Goal: Task Accomplishment & Management: Manage account settings

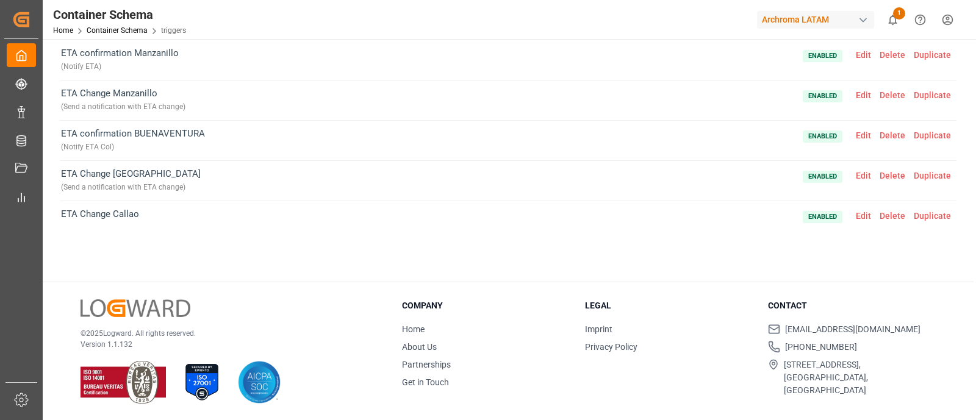
scroll to position [489, 0]
click at [854, 51] on span "Edit" at bounding box center [864, 56] width 24 height 10
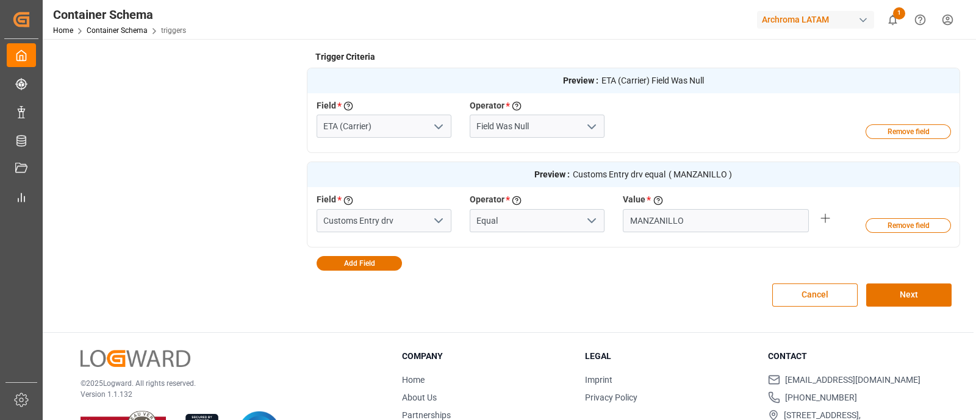
scroll to position [360, 0]
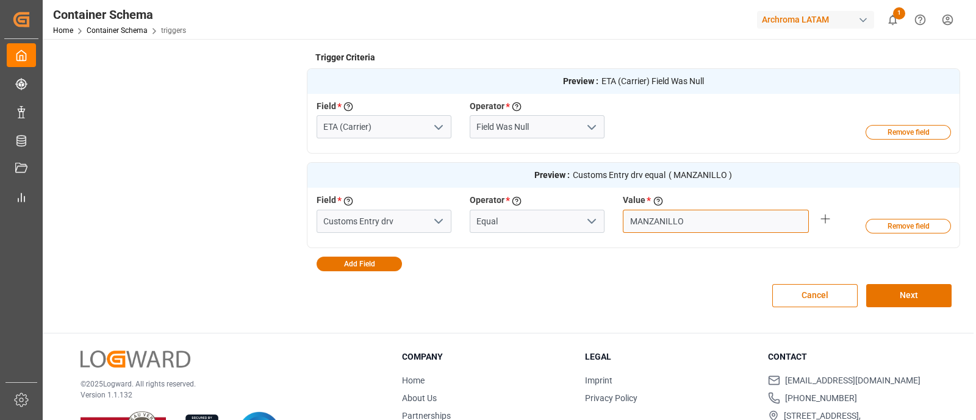
click at [649, 218] on input "MANZANILLO" at bounding box center [716, 221] width 186 height 23
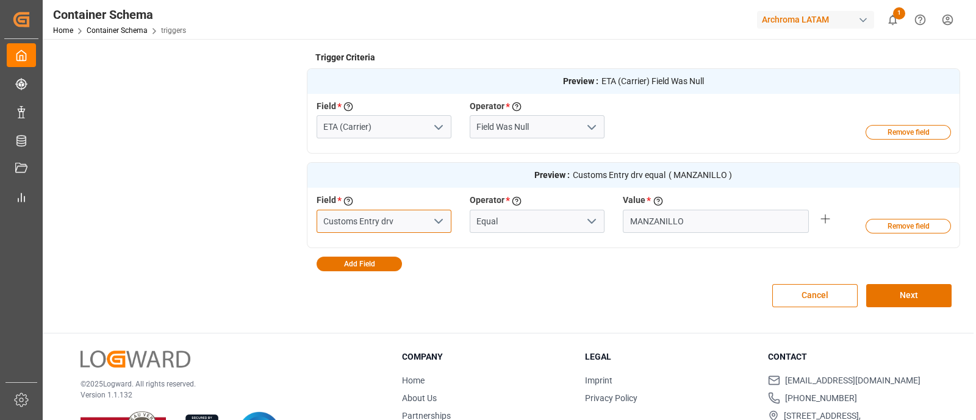
click at [403, 226] on input "Customs Entry drv" at bounding box center [384, 221] width 135 height 23
type input "Customs Entry"
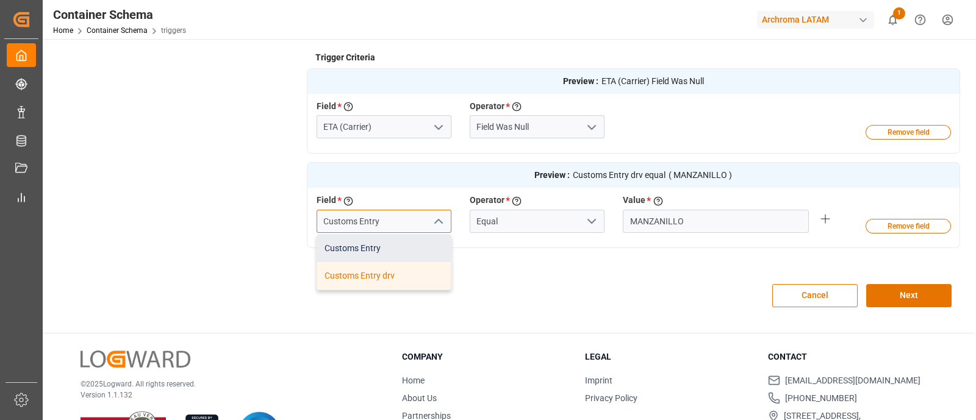
click at [404, 242] on div "Customs Entry" at bounding box center [384, 248] width 134 height 27
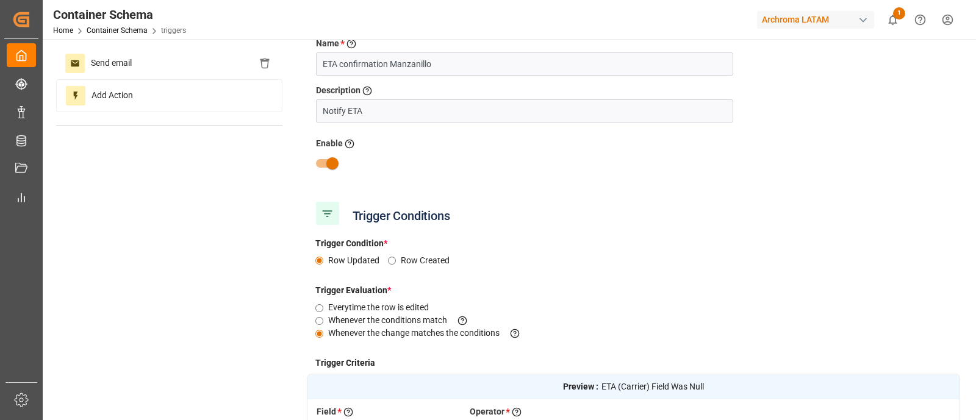
scroll to position [54, 0]
type input "Customs Entry"
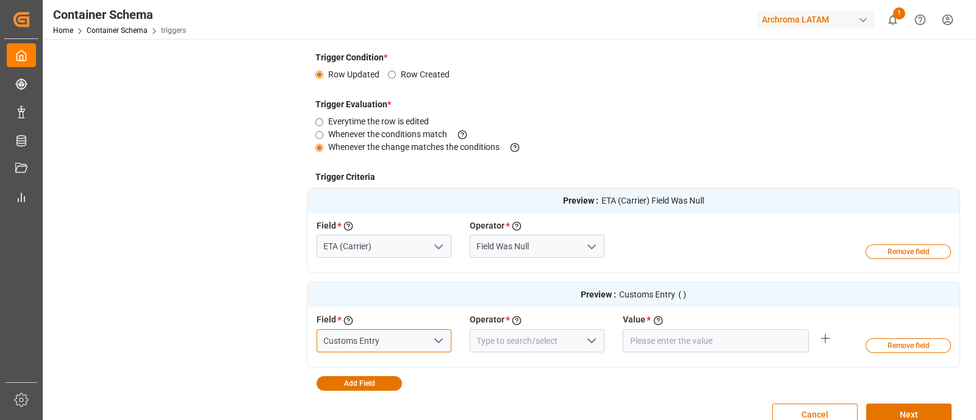
scroll to position [411, 0]
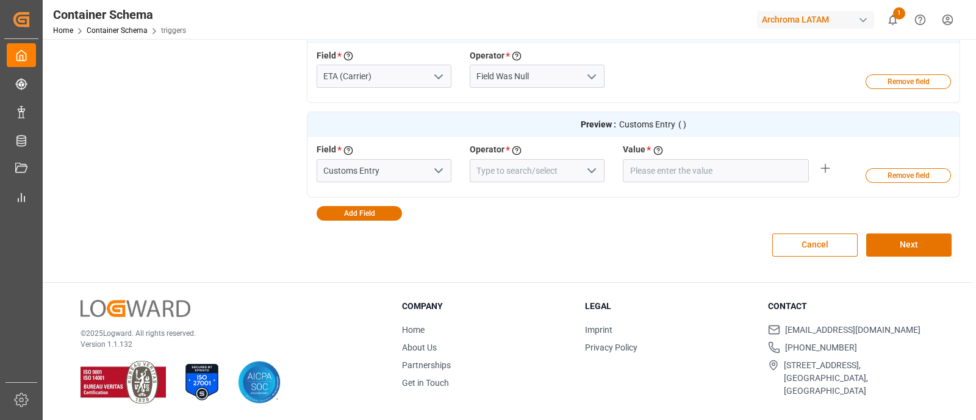
click at [595, 172] on icon "open menu" at bounding box center [591, 171] width 15 height 15
click at [538, 190] on div "Equal" at bounding box center [537, 197] width 134 height 27
type input "Equal"
click at [647, 174] on input "text" at bounding box center [716, 170] width 186 height 23
paste input "MANZANILLO"
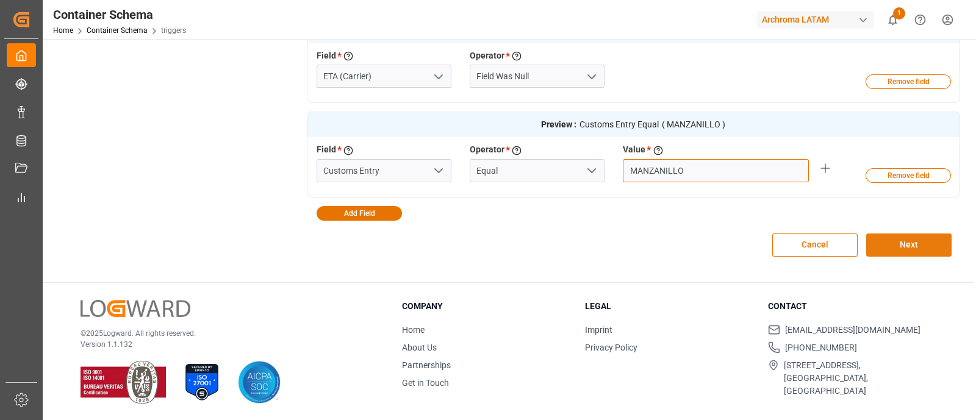
type input "MANZANILLO"
click at [935, 245] on button "Next" at bounding box center [908, 245] width 85 height 23
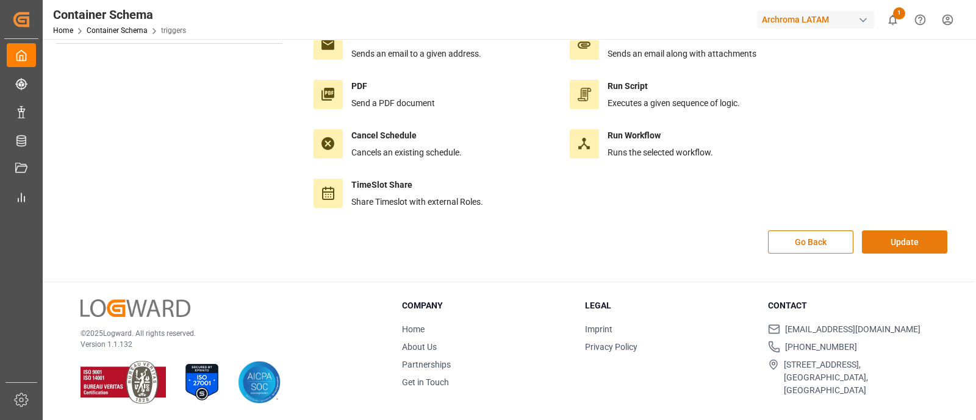
click at [914, 245] on button "Update" at bounding box center [904, 242] width 85 height 23
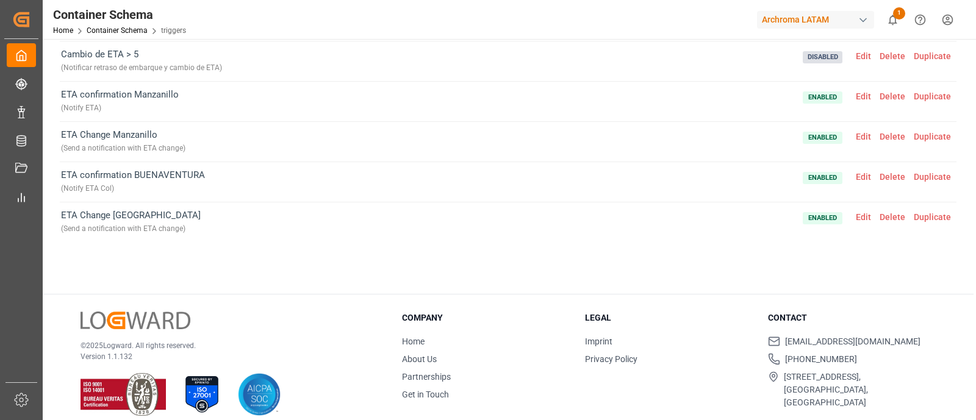
scroll to position [465, 0]
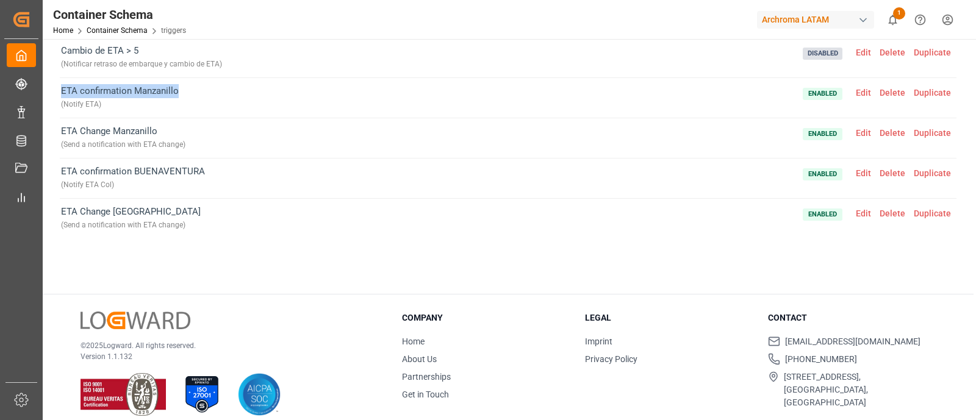
drag, startPoint x: 180, startPoint y: 87, endPoint x: 60, endPoint y: 85, distance: 120.2
click at [60, 85] on div "ETA confirmation Manzanillo ( Notify ETA ) Enabled Edit Delete Duplicate" at bounding box center [508, 98] width 897 height 40
copy span "ETA confirmation Manzanillo"
drag, startPoint x: 101, startPoint y: 100, endPoint x: 61, endPoint y: 106, distance: 40.0
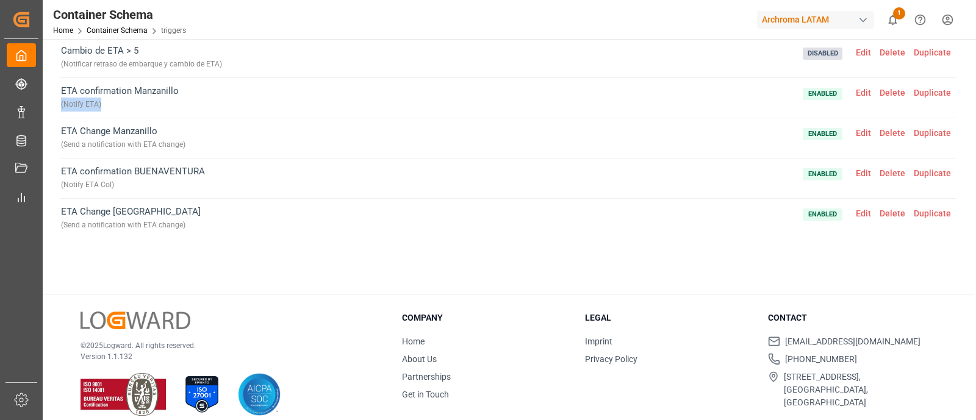
click at [61, 106] on div "( Notify ETA )" at bounding box center [120, 105] width 118 height 14
copy div "( Notify ETA )"
click at [854, 88] on span "Edit" at bounding box center [864, 93] width 24 height 10
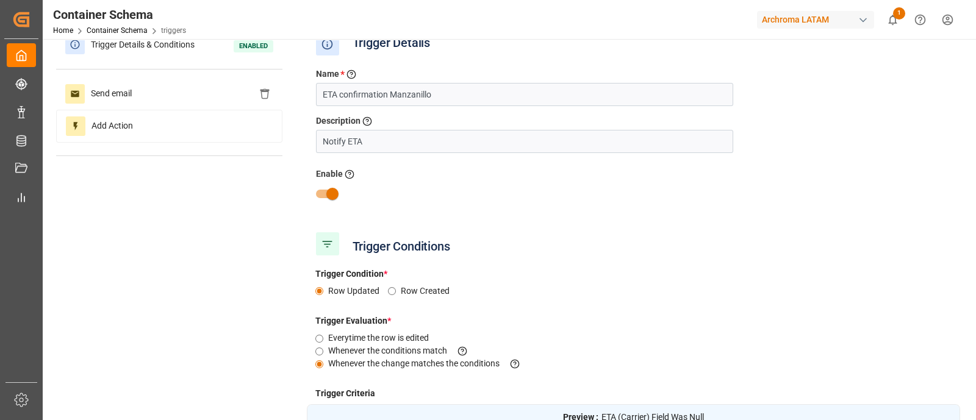
scroll to position [0, 0]
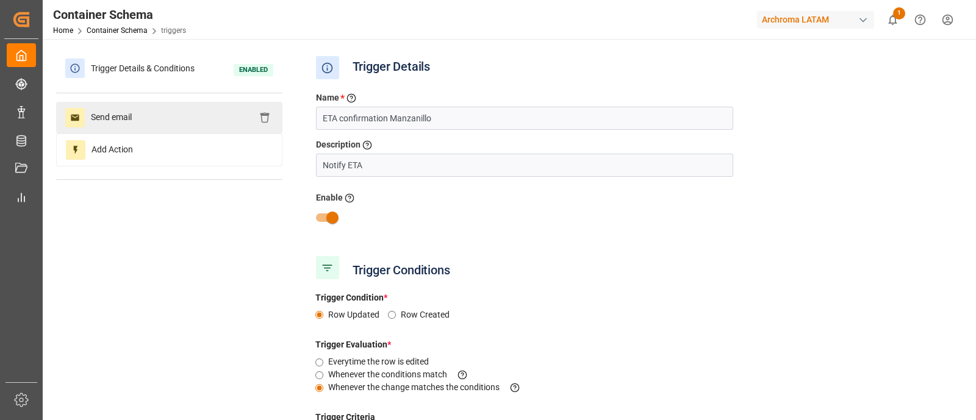
click at [113, 123] on span "Send email" at bounding box center [111, 118] width 53 height 20
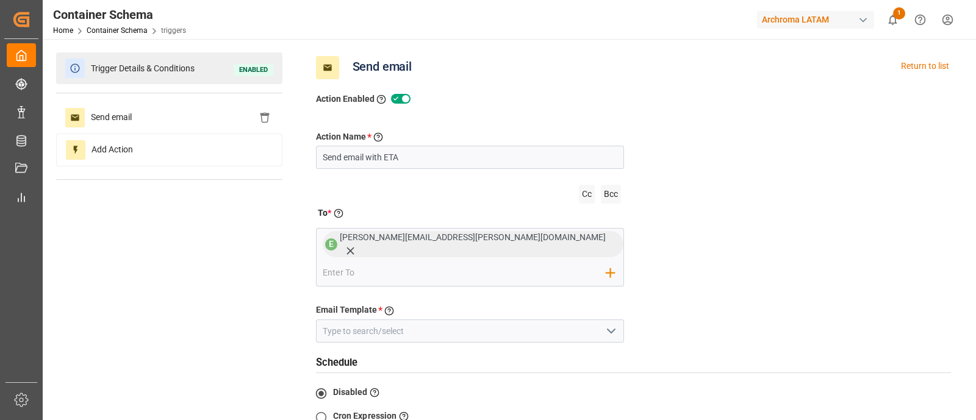
click at [210, 76] on div "Trigger Details & Conditions Enabled" at bounding box center [169, 68] width 226 height 32
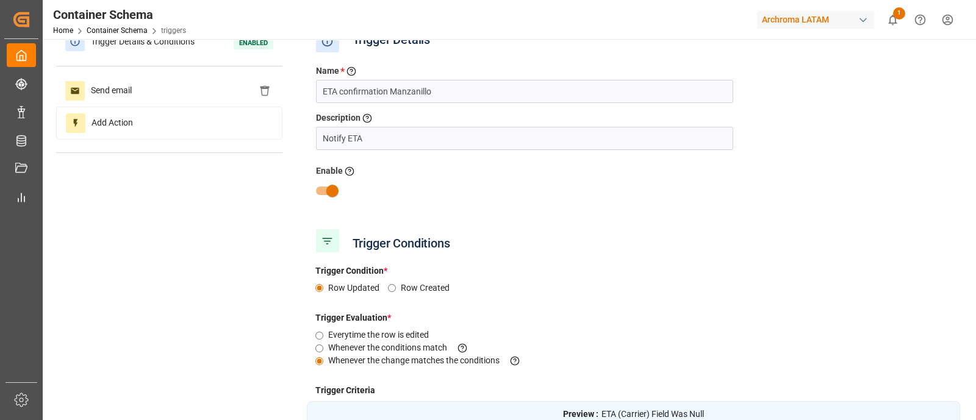
scroll to position [27, 0]
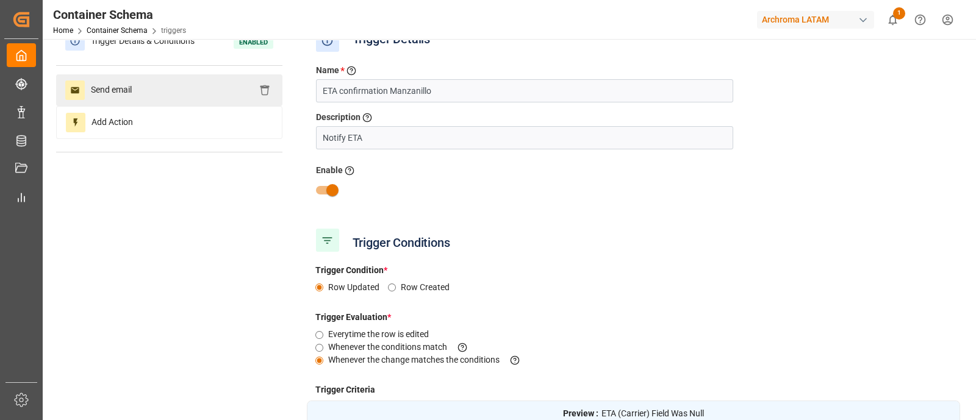
click at [178, 93] on div "Send email" at bounding box center [169, 90] width 226 height 32
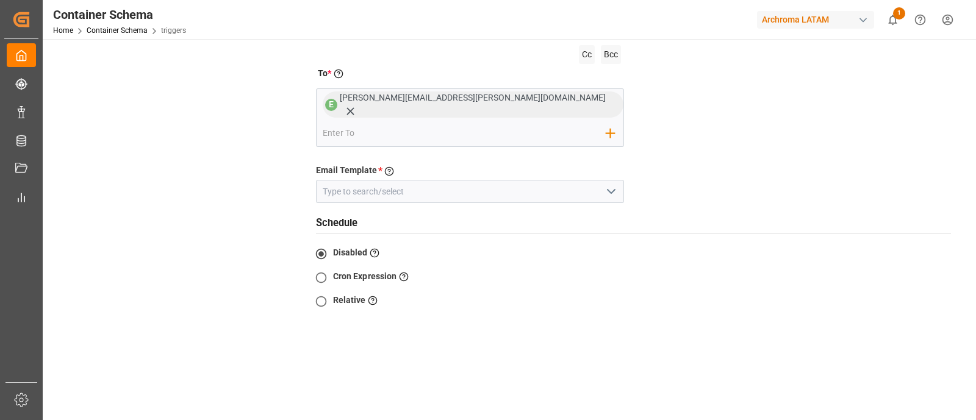
scroll to position [242, 0]
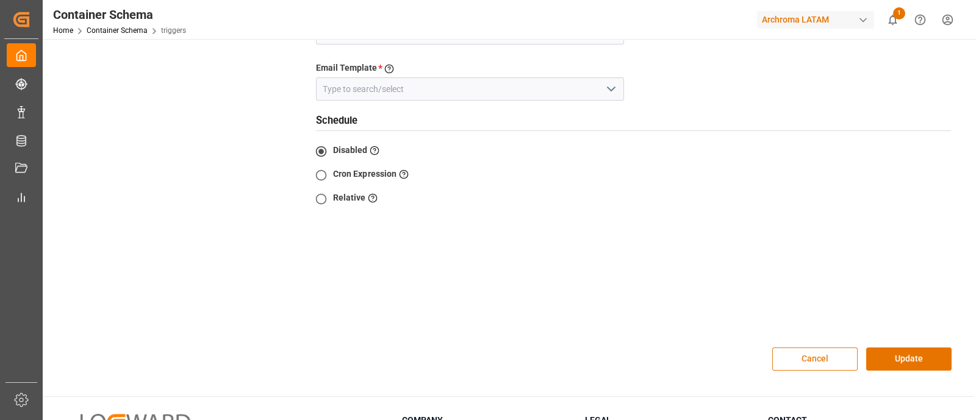
click at [842, 348] on button "Cancel" at bounding box center [814, 359] width 85 height 23
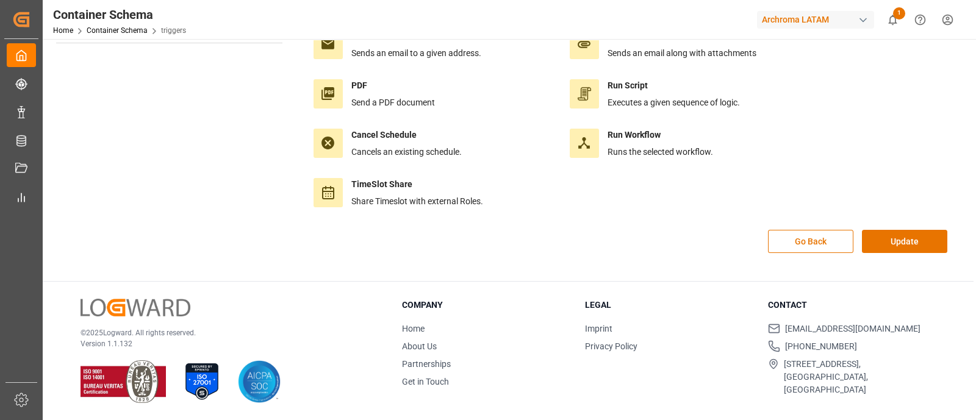
scroll to position [136, 0]
click at [840, 239] on button "Go Back" at bounding box center [810, 242] width 85 height 23
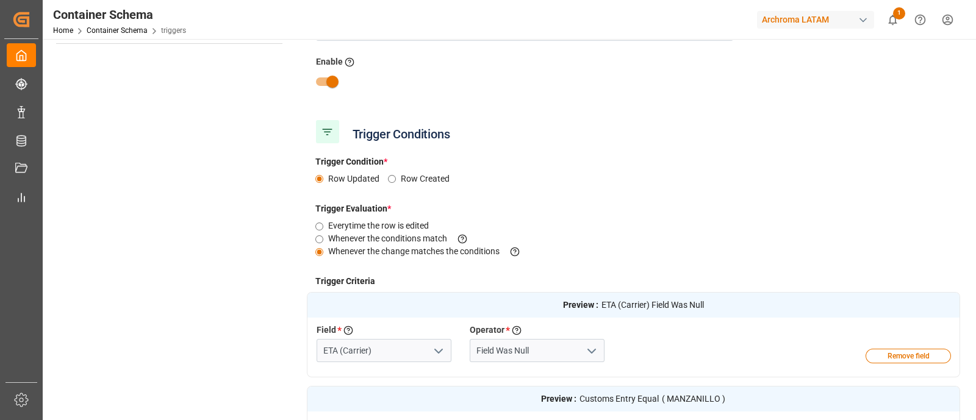
click at [325, 79] on input "checkbox" at bounding box center [333, 81] width 70 height 23
checkbox input "false"
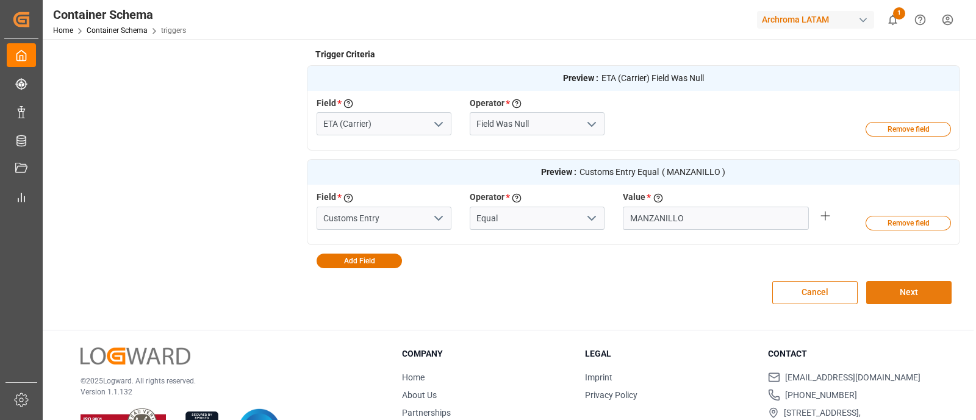
click at [888, 285] on button "Next" at bounding box center [908, 292] width 85 height 23
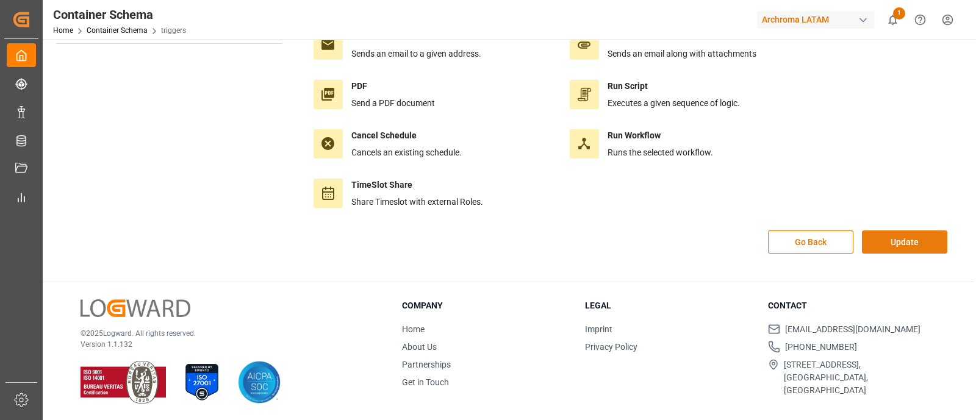
click at [889, 239] on button "Update" at bounding box center [904, 242] width 85 height 23
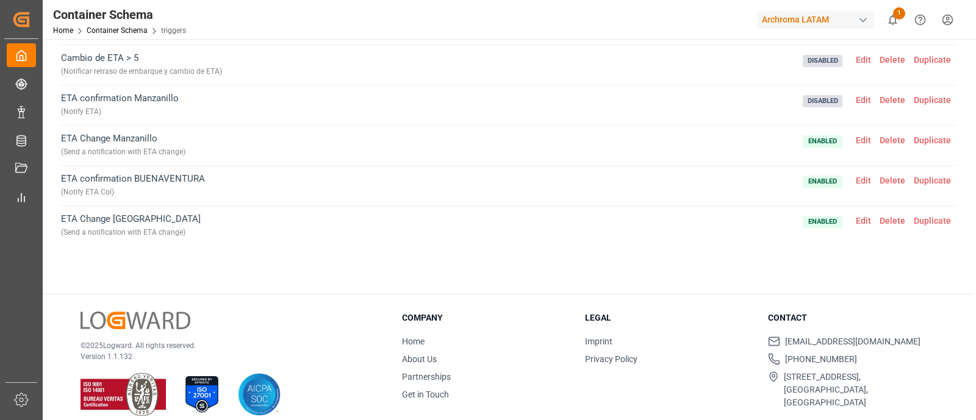
scroll to position [469, 0]
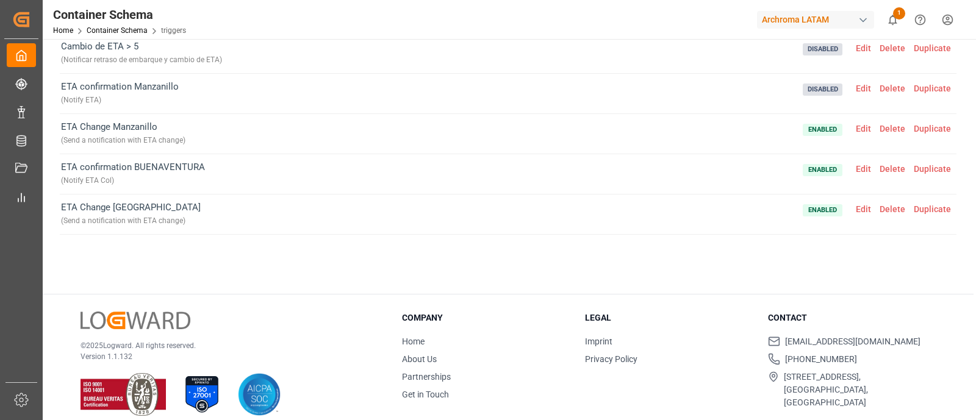
click at [854, 126] on span "Edit" at bounding box center [864, 129] width 24 height 10
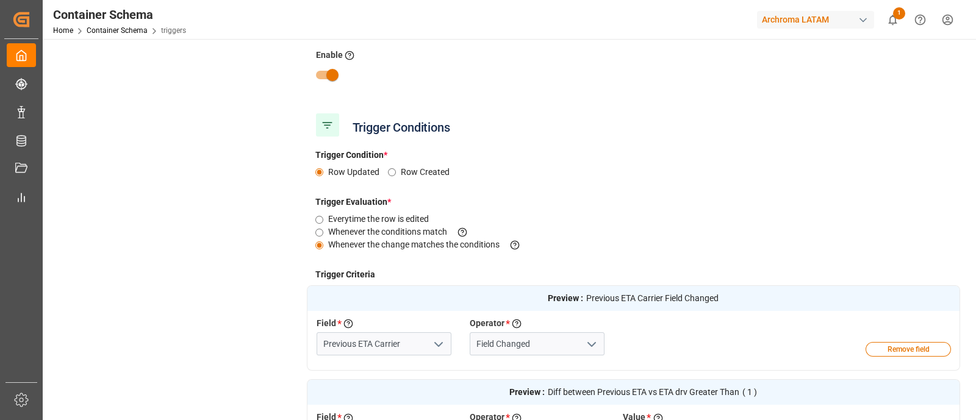
scroll to position [138, 0]
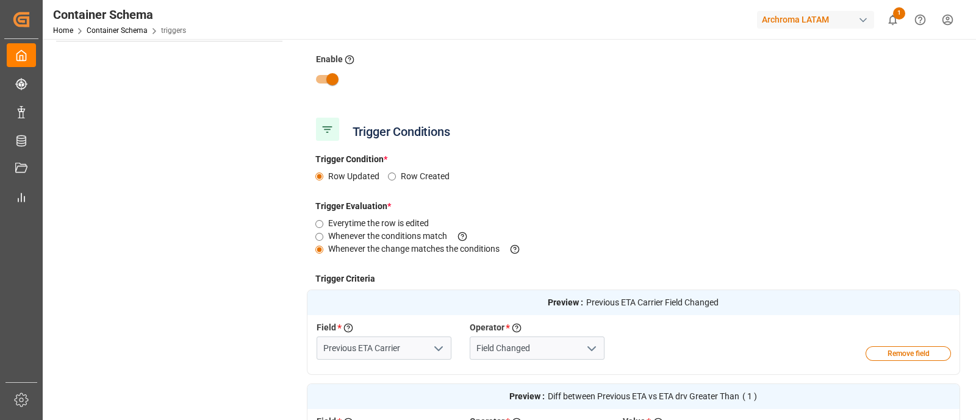
click at [331, 77] on input "checkbox" at bounding box center [333, 79] width 70 height 23
checkbox input "false"
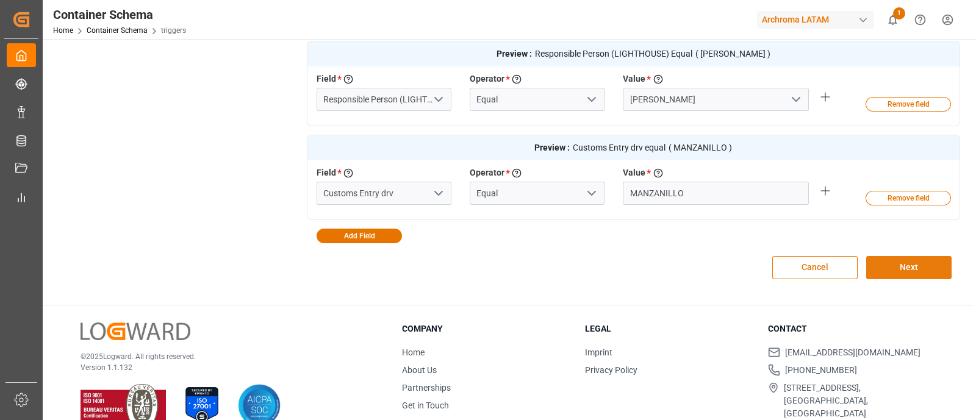
click at [922, 257] on button "Next" at bounding box center [908, 267] width 85 height 23
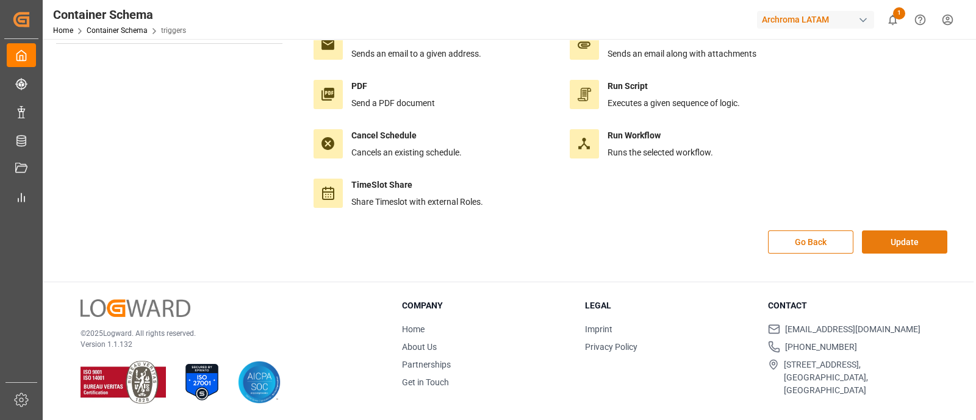
click at [895, 239] on button "Update" at bounding box center [904, 242] width 85 height 23
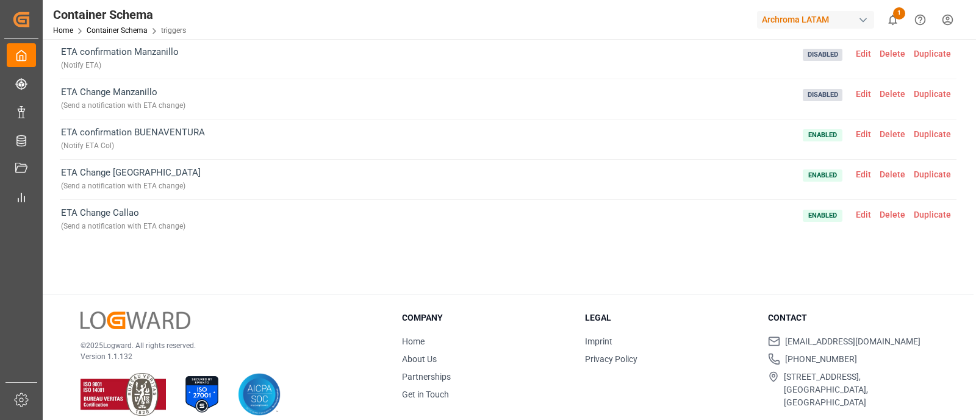
scroll to position [511, 0]
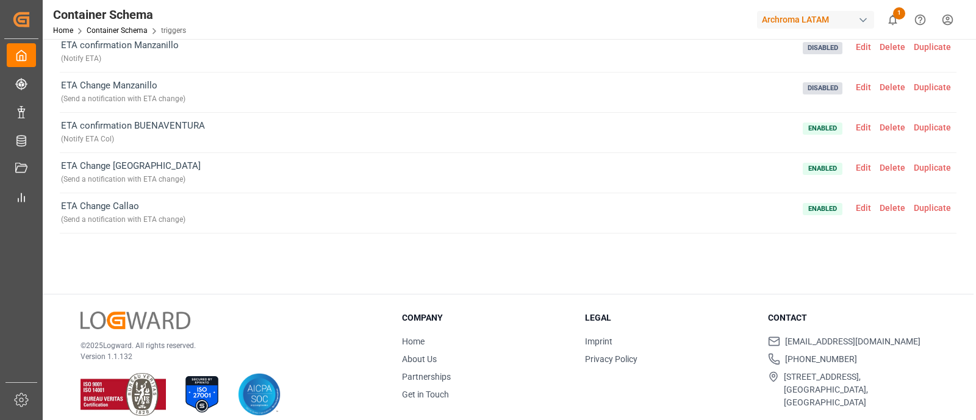
click at [852, 124] on span "Edit" at bounding box center [864, 128] width 24 height 10
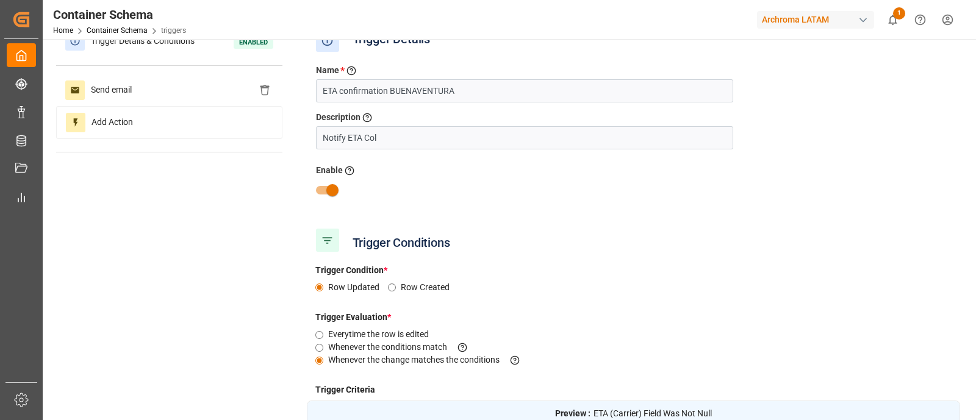
scroll to position [0, 0]
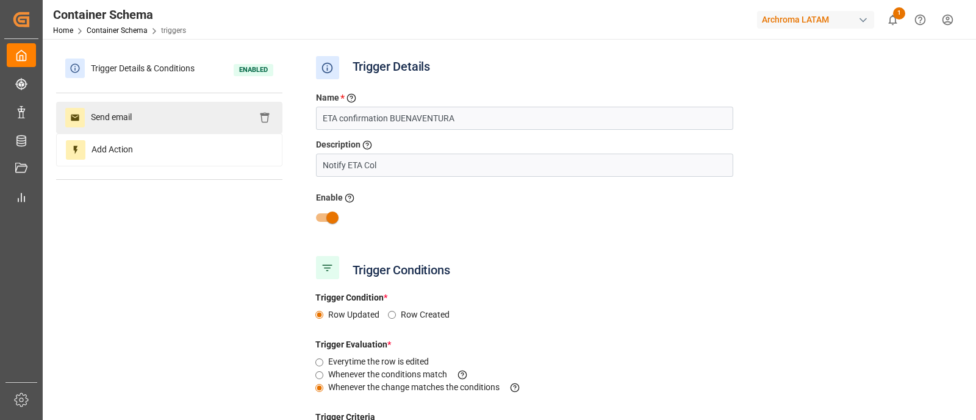
click at [203, 111] on div "Send email" at bounding box center [169, 118] width 226 height 32
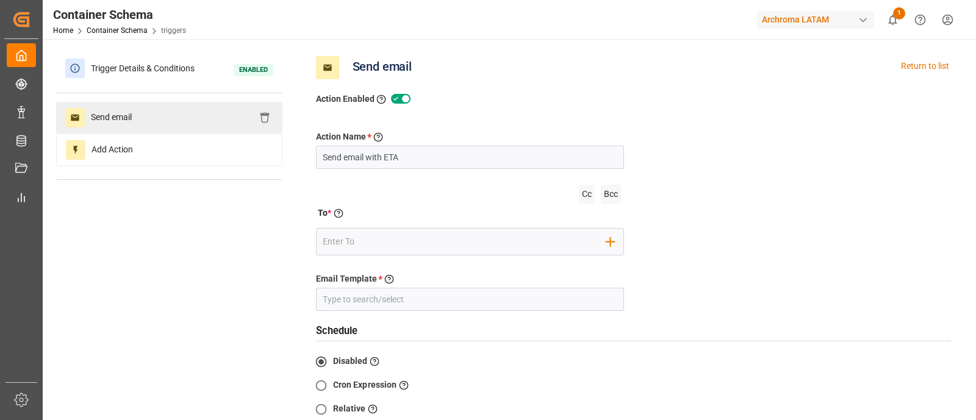
type input "Eta Confirmation COL tbd"
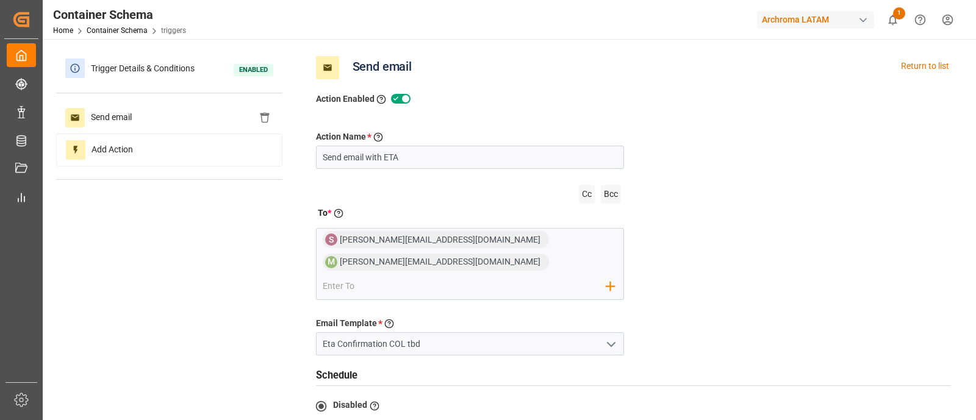
click at [708, 190] on div "Action Name * Give a name to the action being created Send email with ETA Cc Bc…" at bounding box center [634, 348] width 654 height 484
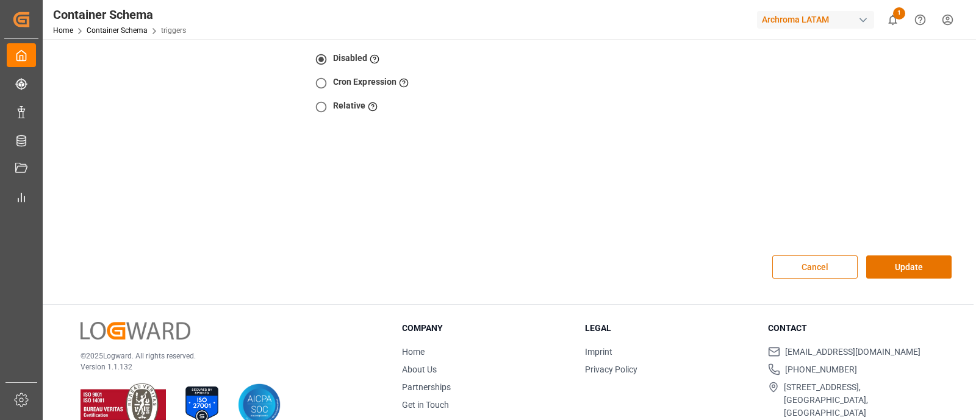
click at [825, 256] on button "Cancel" at bounding box center [814, 267] width 85 height 23
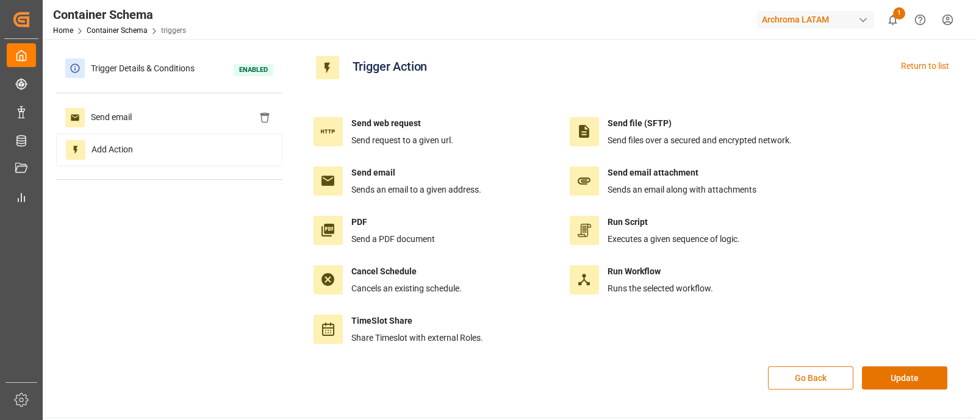
scroll to position [0, 0]
click at [174, 54] on div "Trigger Details & Conditions Enabled" at bounding box center [169, 68] width 226 height 32
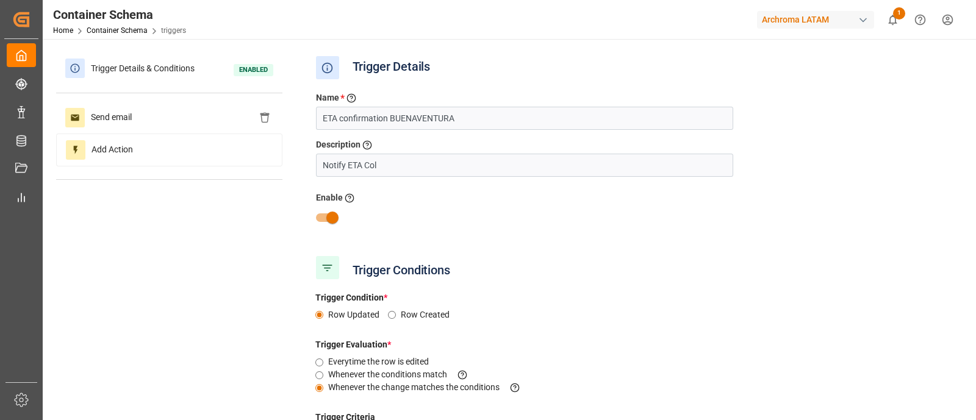
click at [326, 215] on input "checkbox" at bounding box center [333, 217] width 70 height 23
checkbox input "false"
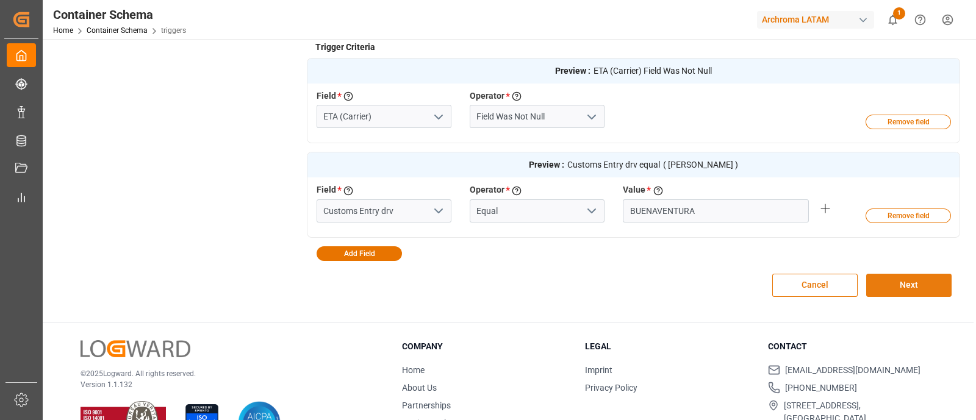
click at [927, 275] on button "Next" at bounding box center [908, 285] width 85 height 23
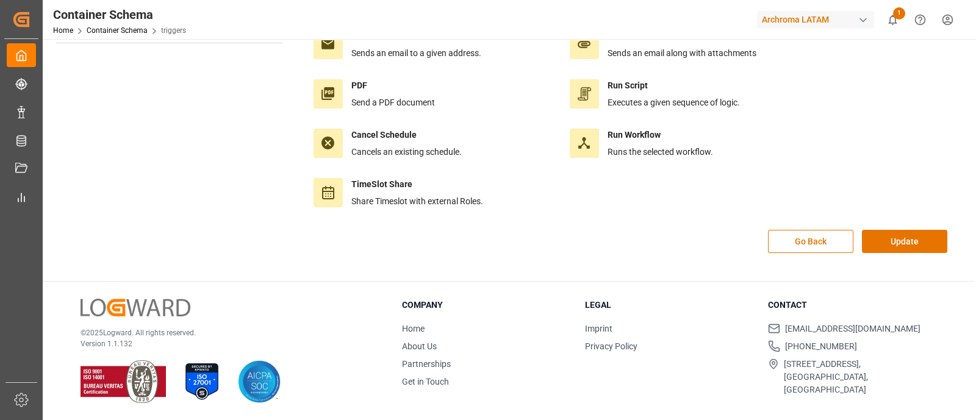
scroll to position [136, 0]
click at [907, 242] on button "Update" at bounding box center [904, 242] width 85 height 23
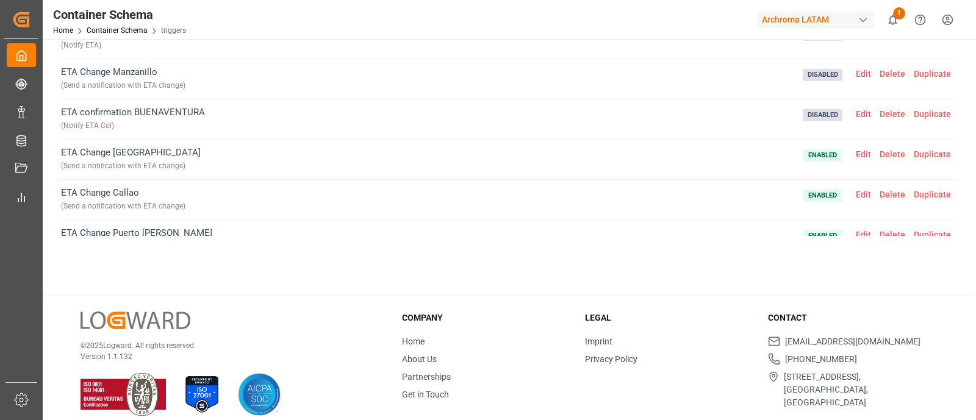
scroll to position [525, 0]
click at [854, 151] on span "Edit" at bounding box center [864, 153] width 24 height 10
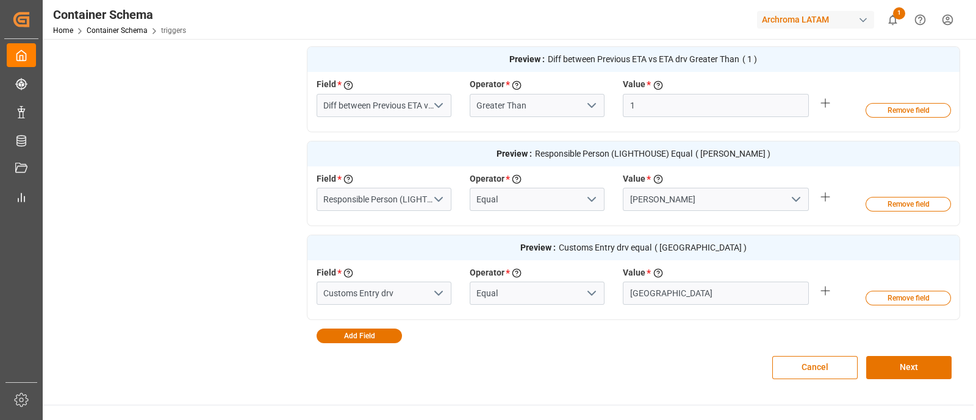
scroll to position [0, 0]
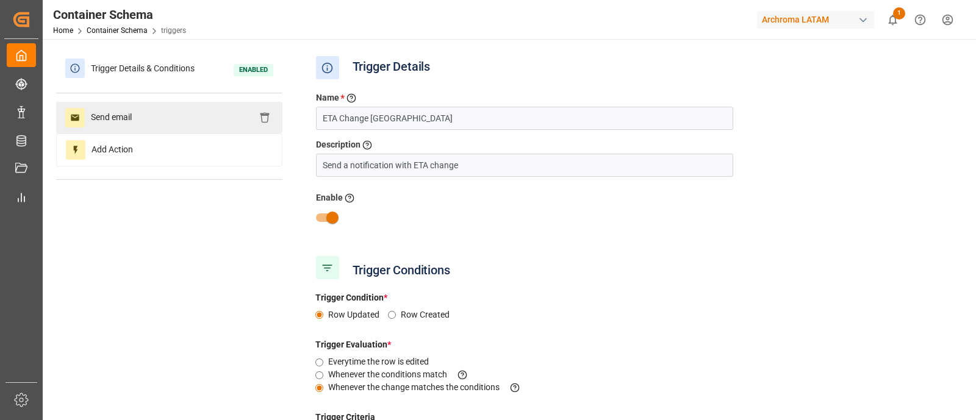
click at [181, 117] on div "Send email" at bounding box center [169, 118] width 226 height 32
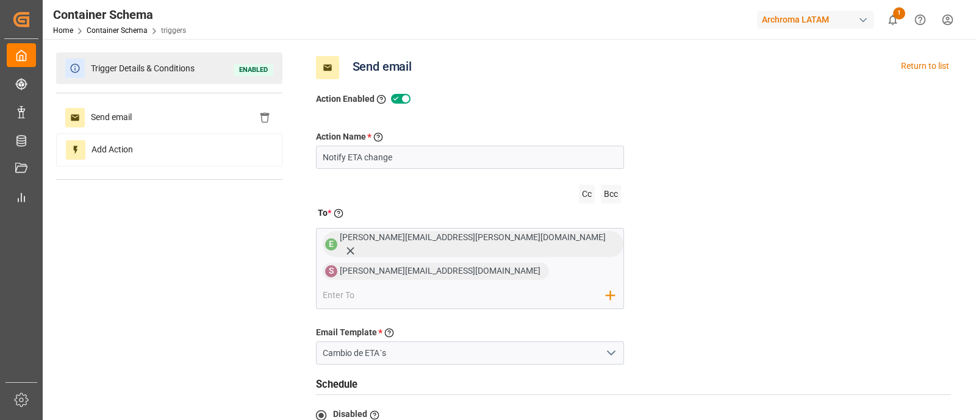
click at [201, 62] on span "Trigger Details & Conditions" at bounding box center [143, 68] width 116 height 19
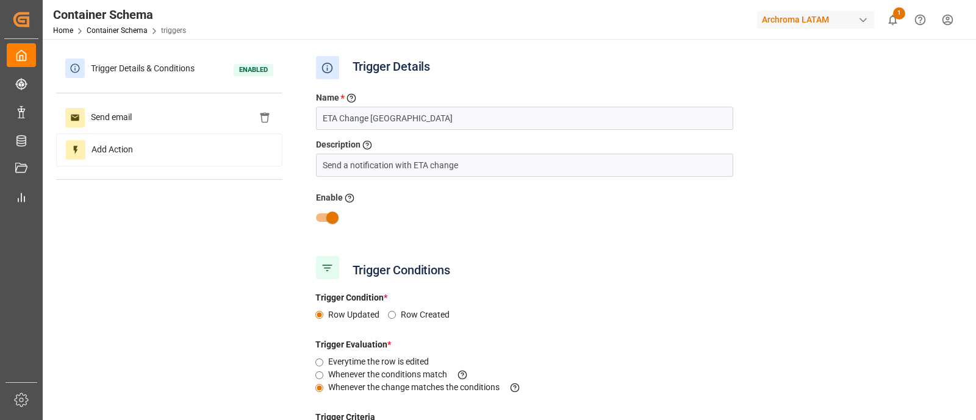
click at [331, 212] on input "checkbox" at bounding box center [333, 217] width 70 height 23
checkbox input "false"
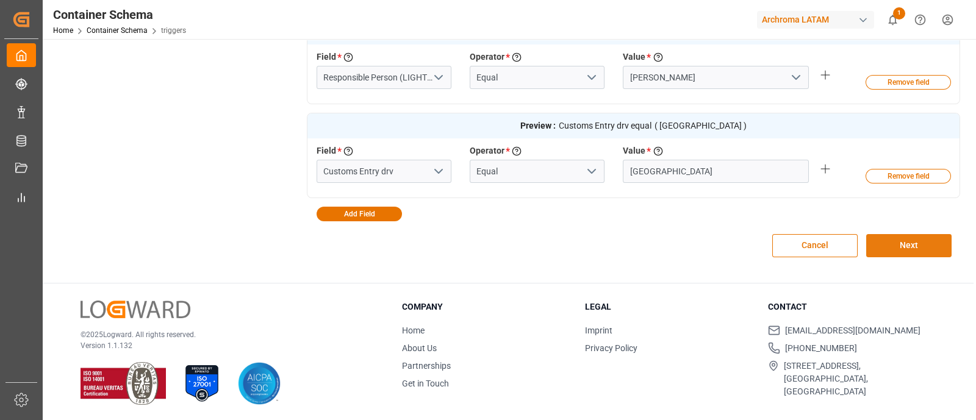
click at [903, 243] on button "Next" at bounding box center [908, 245] width 85 height 23
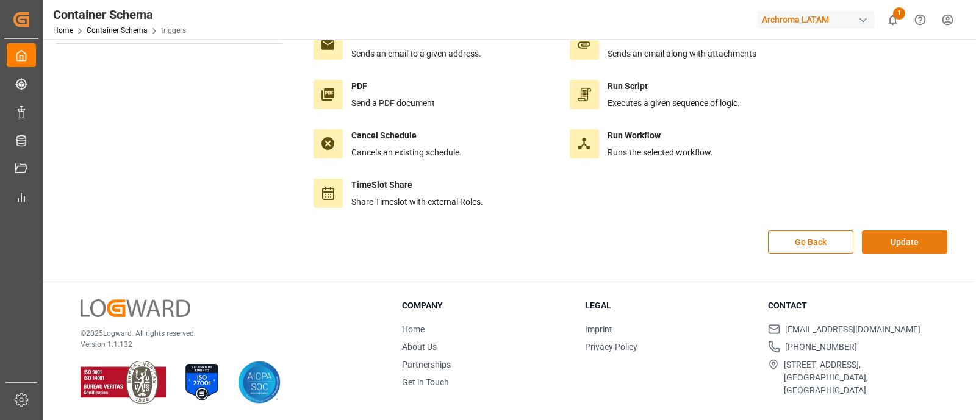
click at [916, 231] on button "Update" at bounding box center [904, 242] width 85 height 23
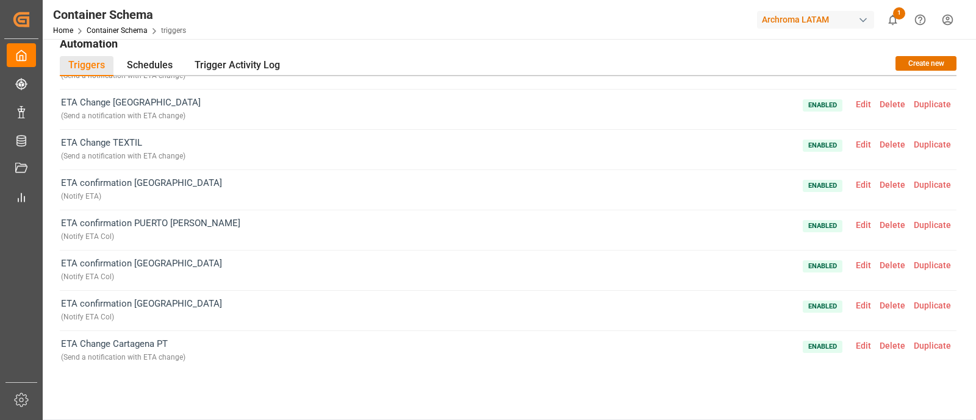
scroll to position [820, 0]
click at [885, 261] on span "Delete" at bounding box center [893, 266] width 34 height 10
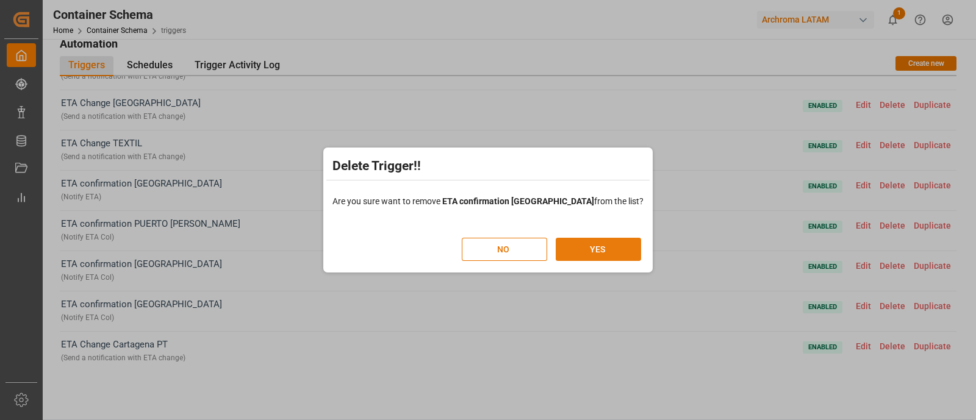
click at [594, 242] on button "YES" at bounding box center [598, 249] width 85 height 23
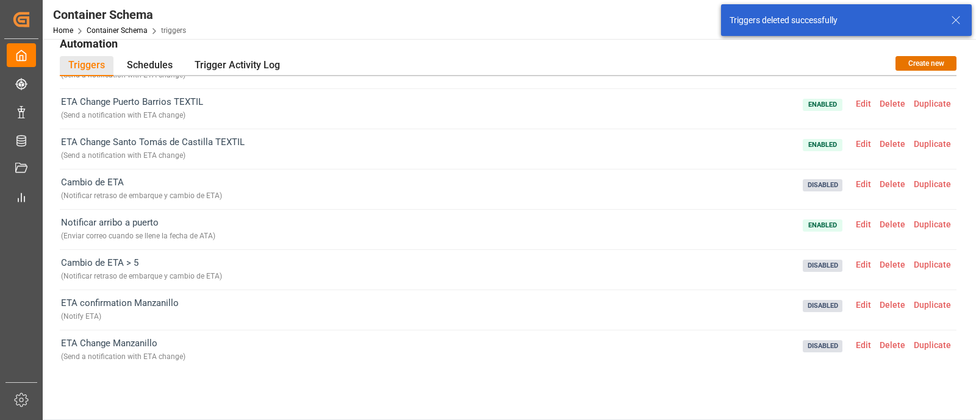
scroll to position [379, 0]
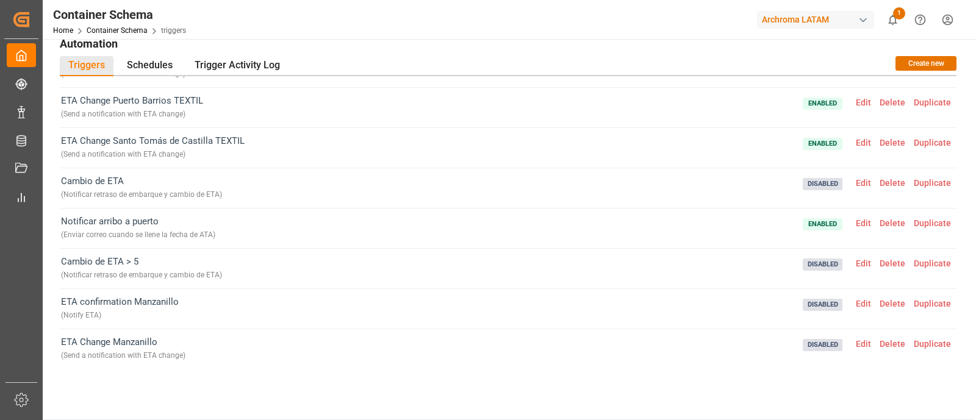
click at [883, 182] on span "Delete" at bounding box center [893, 183] width 34 height 10
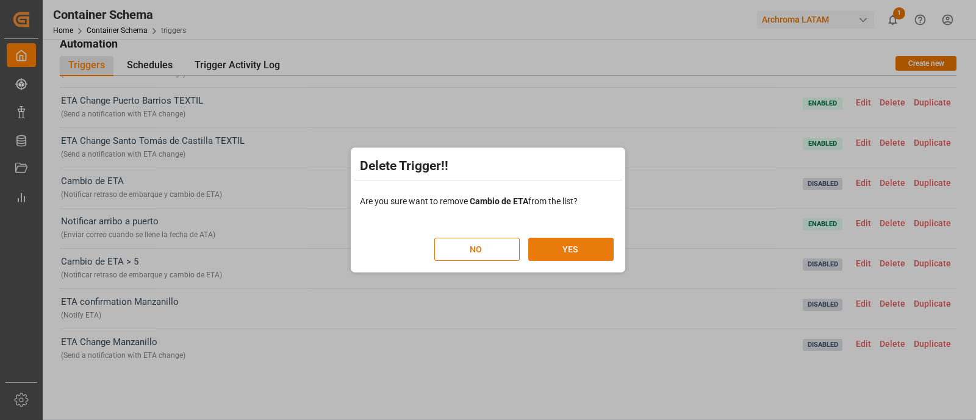
click at [590, 247] on button "YES" at bounding box center [570, 249] width 85 height 23
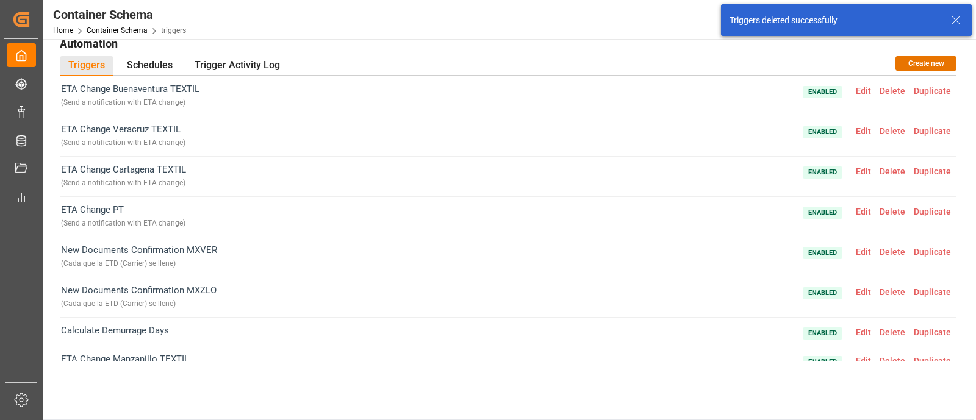
scroll to position [415, 0]
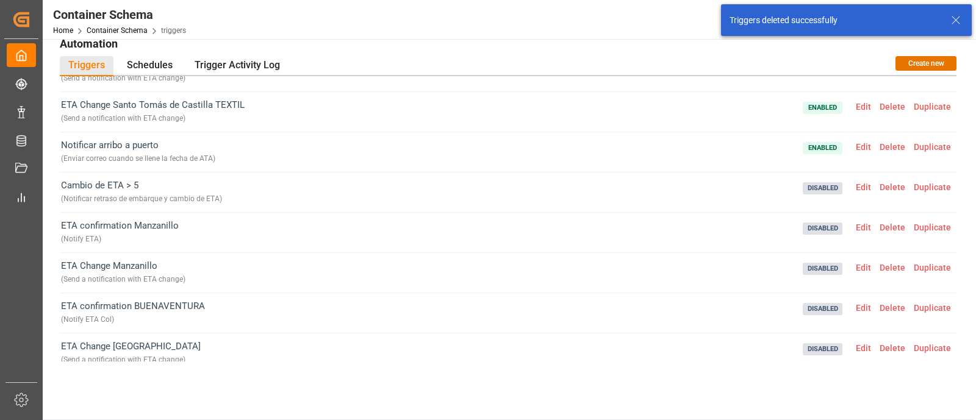
click at [883, 182] on span "Delete" at bounding box center [893, 187] width 34 height 10
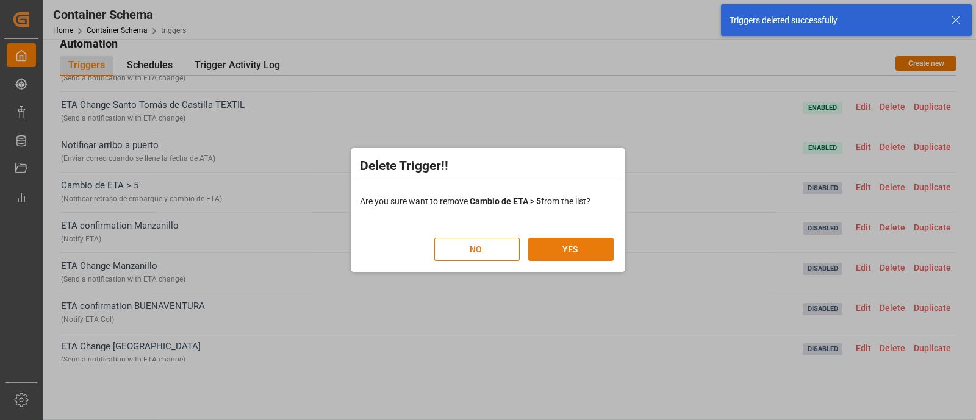
click at [590, 248] on button "YES" at bounding box center [570, 249] width 85 height 23
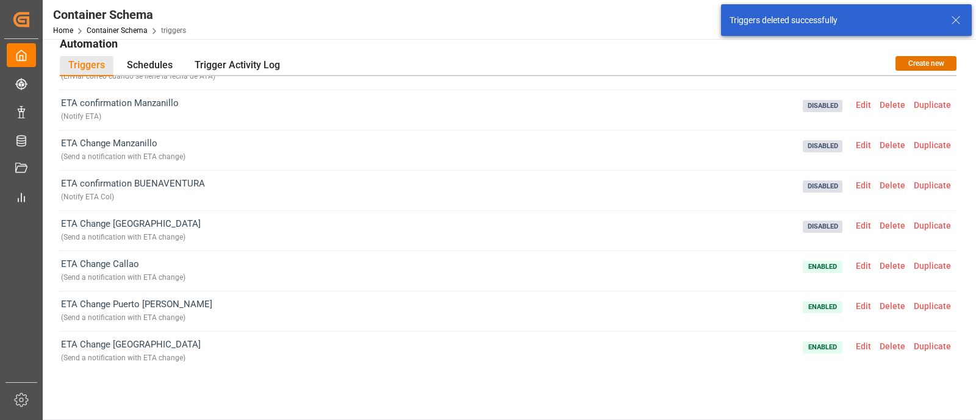
scroll to position [439, 0]
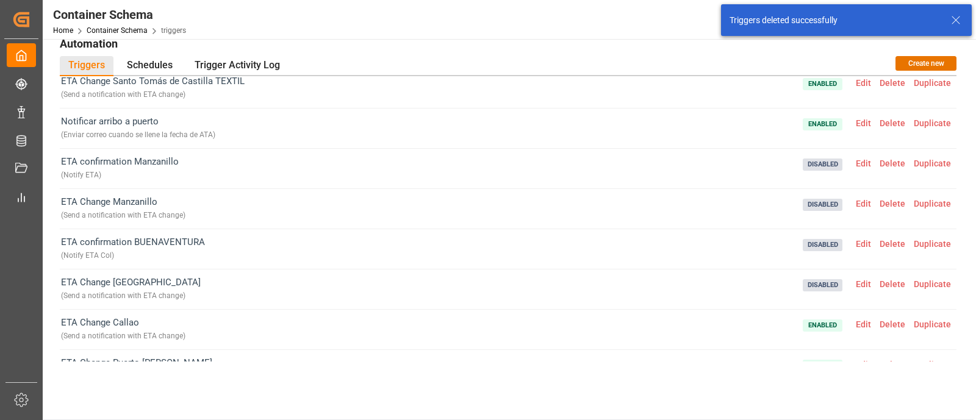
click at [888, 160] on span "Delete" at bounding box center [893, 164] width 34 height 10
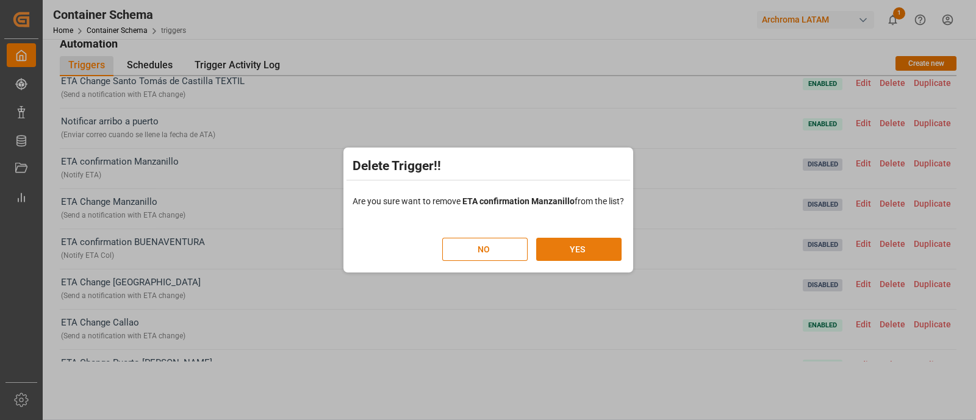
click at [571, 257] on button "YES" at bounding box center [578, 249] width 85 height 23
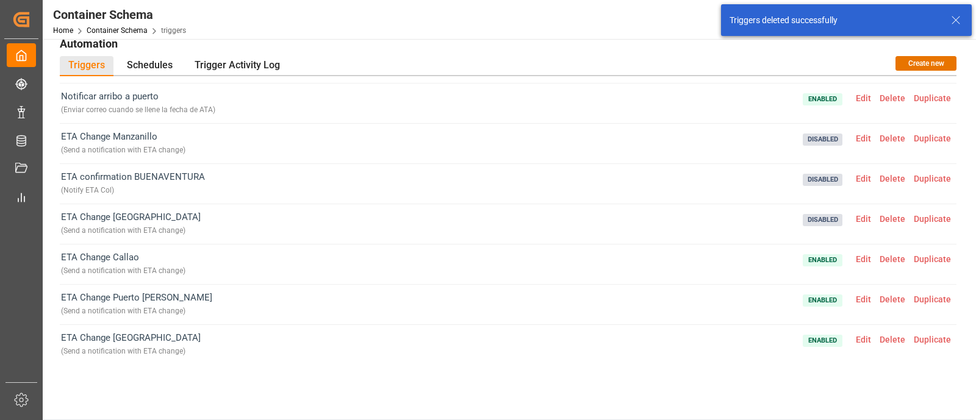
scroll to position [465, 0]
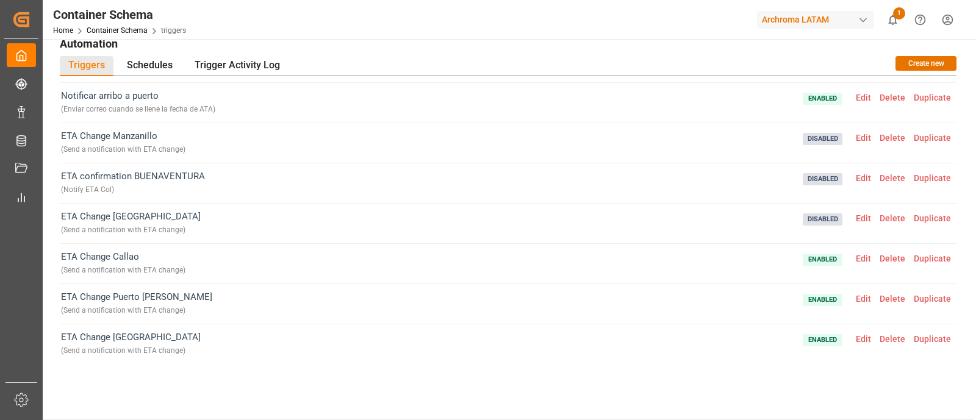
click at [887, 133] on span "Delete" at bounding box center [893, 138] width 34 height 10
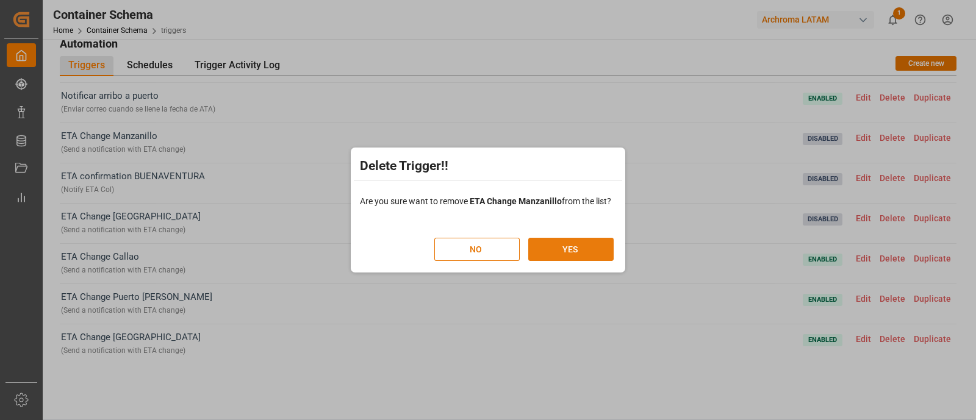
click at [556, 249] on button "YES" at bounding box center [570, 249] width 85 height 23
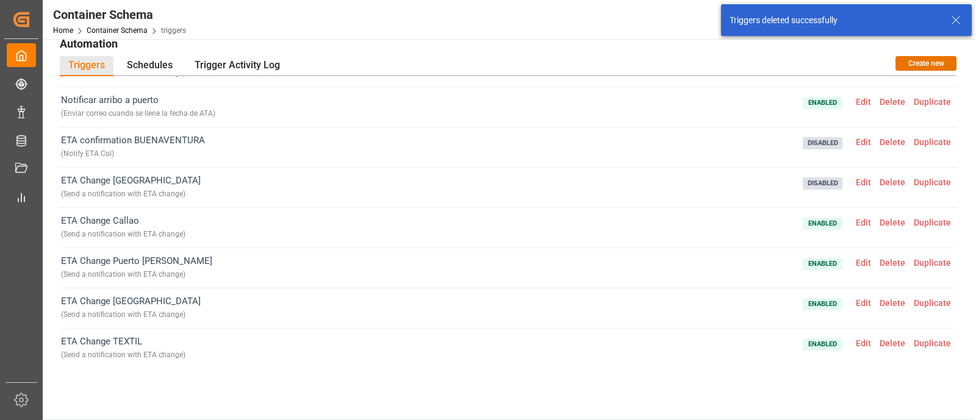
scroll to position [461, 0]
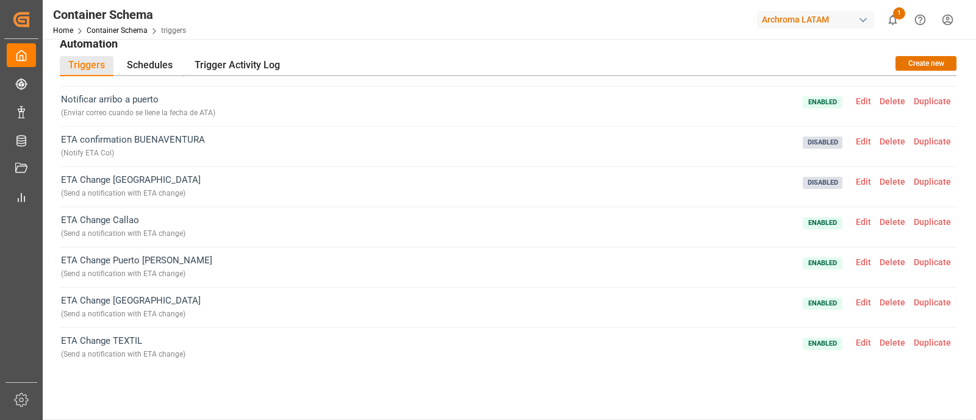
click at [886, 137] on span "Delete" at bounding box center [893, 142] width 34 height 10
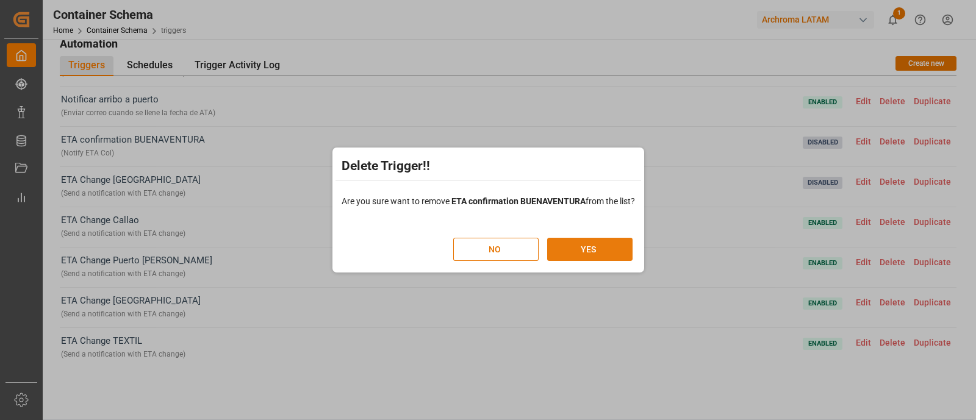
click at [606, 243] on button "YES" at bounding box center [589, 249] width 85 height 23
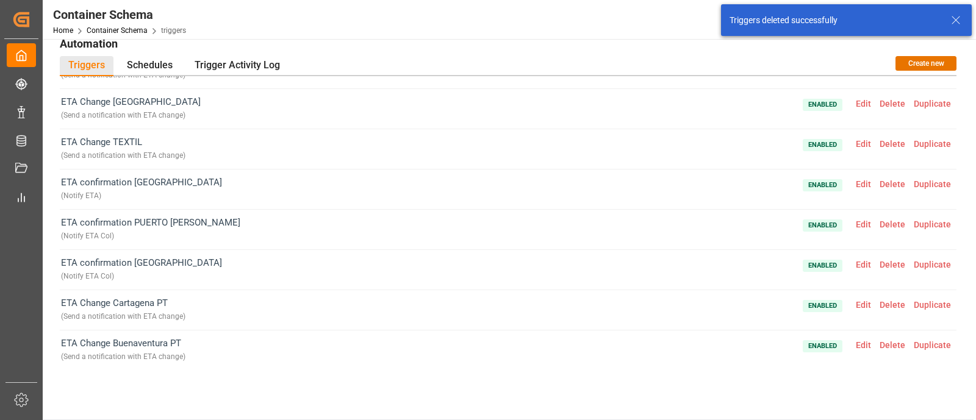
scroll to position [625, 0]
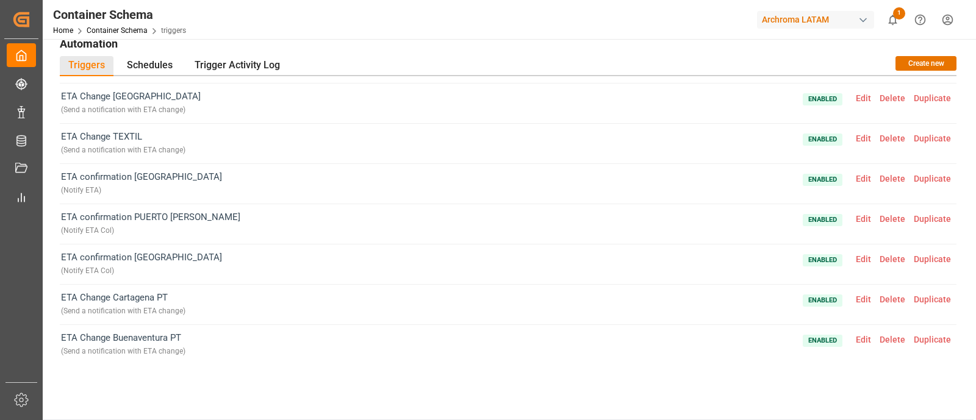
click at [890, 176] on span "Delete" at bounding box center [893, 179] width 34 height 10
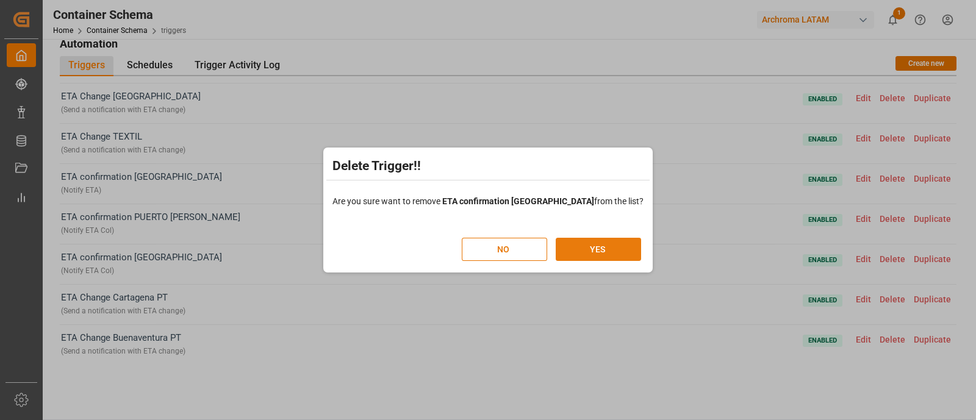
click at [571, 245] on button "YES" at bounding box center [598, 249] width 85 height 23
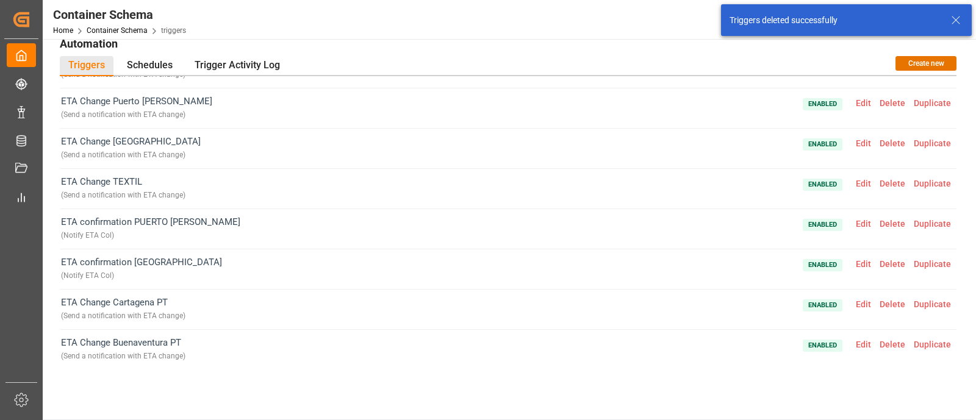
scroll to position [586, 0]
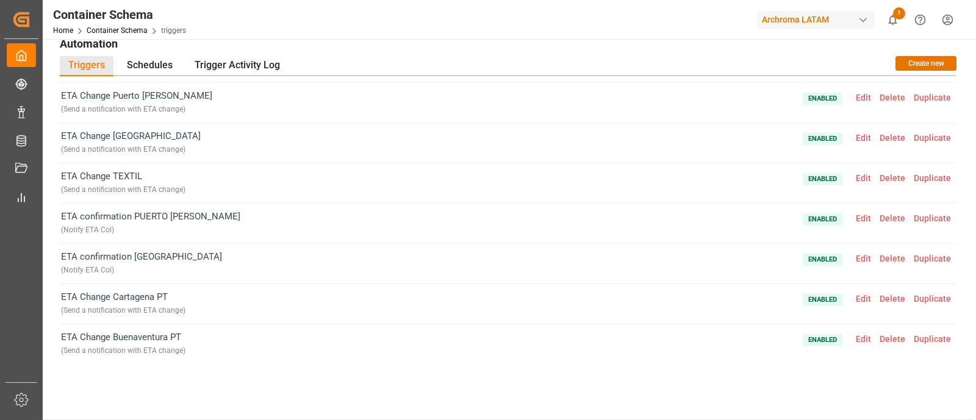
click at [888, 214] on span "Delete" at bounding box center [893, 219] width 34 height 10
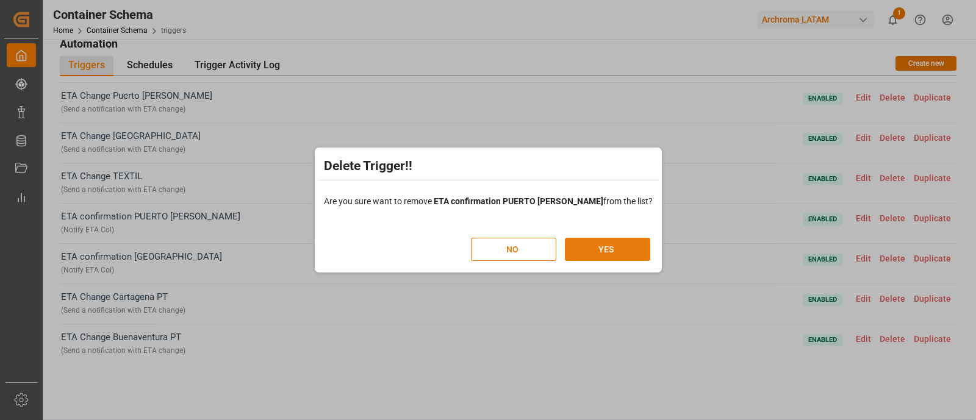
click at [620, 251] on button "YES" at bounding box center [607, 249] width 85 height 23
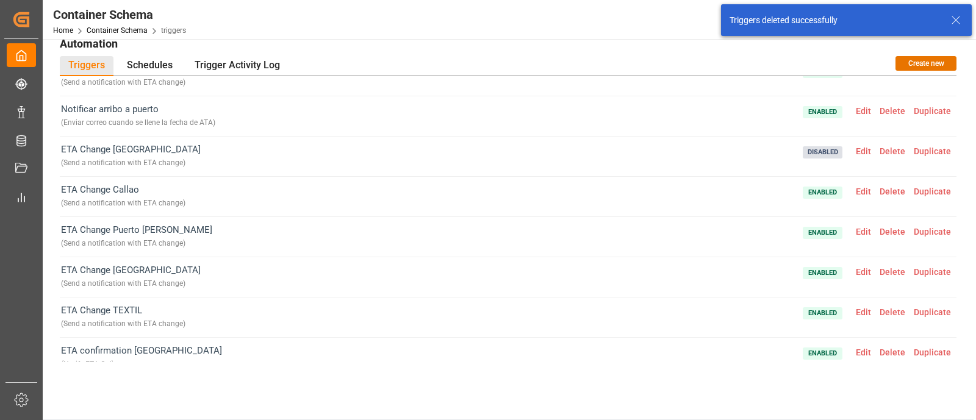
scroll to position [545, 0]
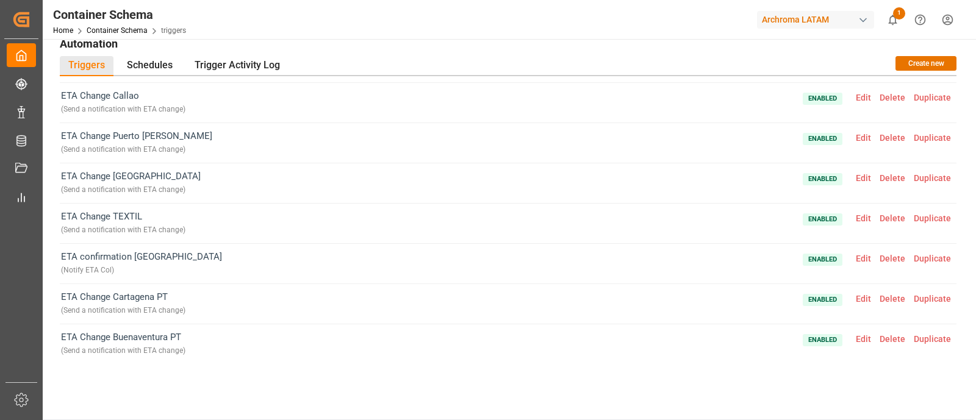
click at [885, 254] on span "Delete" at bounding box center [893, 259] width 34 height 10
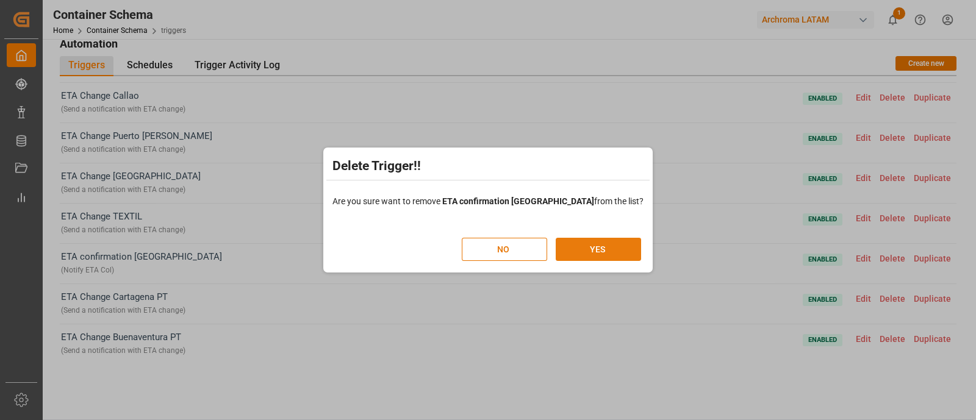
click at [602, 245] on button "YES" at bounding box center [598, 249] width 85 height 23
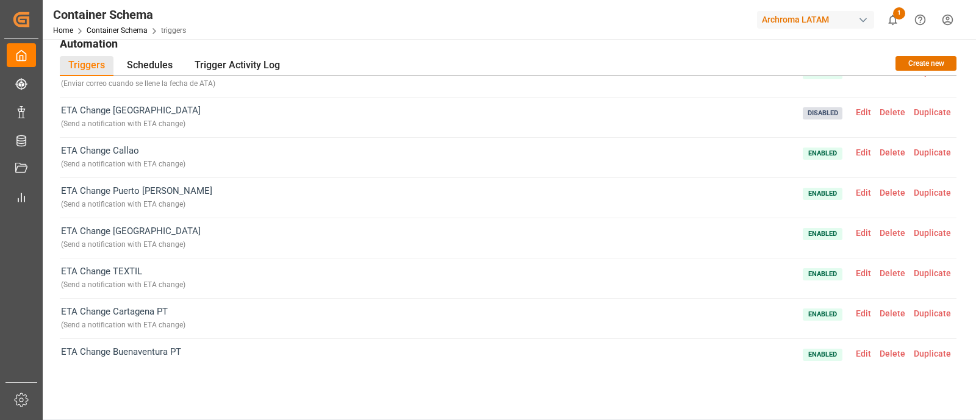
scroll to position [506, 0]
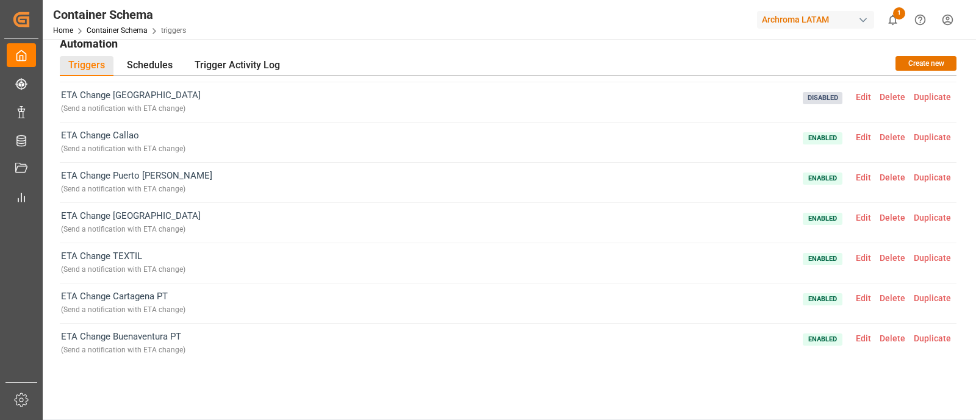
click at [856, 215] on span "Edit" at bounding box center [864, 218] width 24 height 10
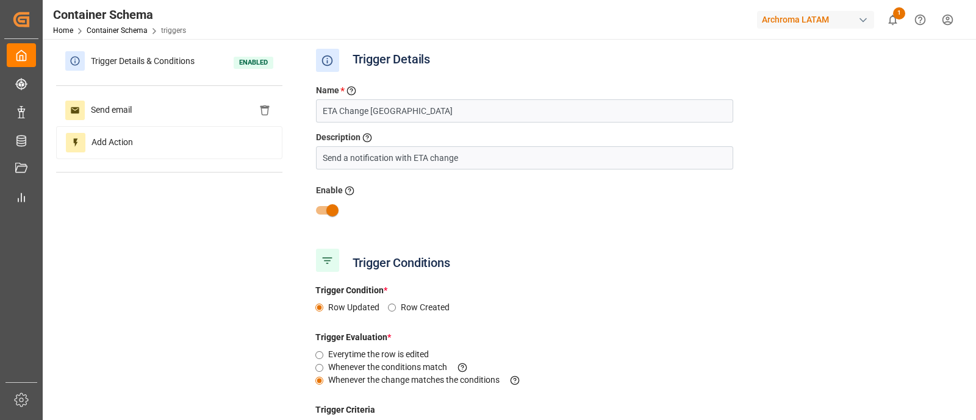
scroll to position [0, 0]
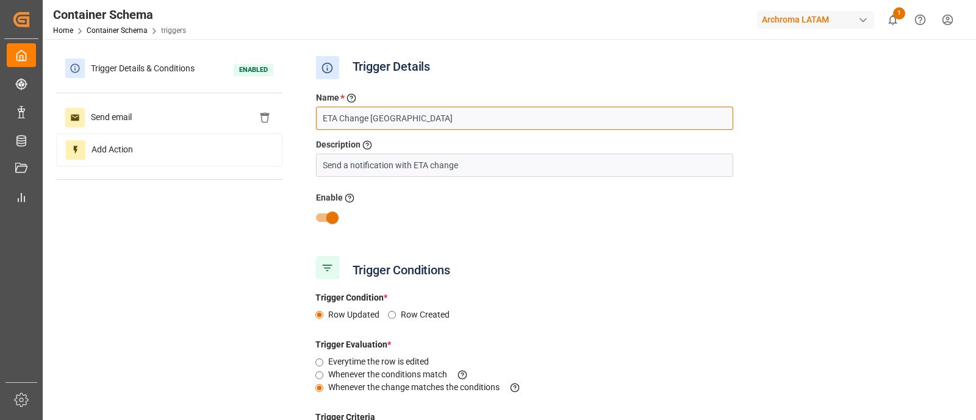
click at [474, 117] on input "ETA Change Cartagena" at bounding box center [524, 118] width 417 height 23
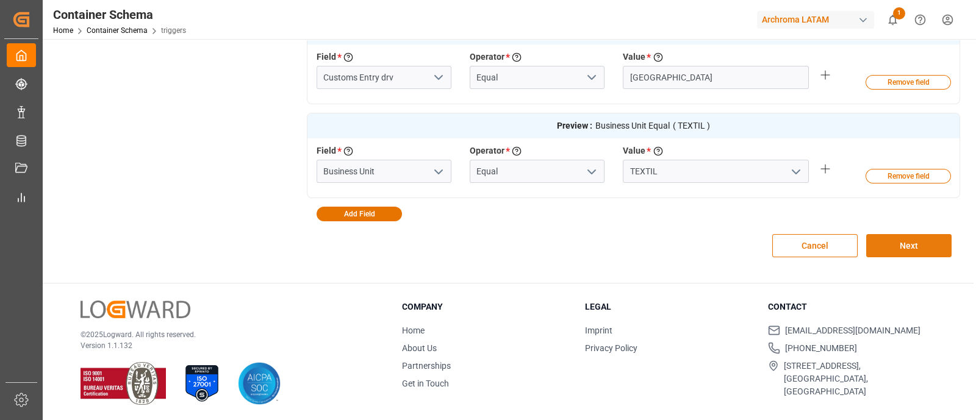
type input "ETA Change Cartagena TEXTIL"
click at [924, 245] on button "Next" at bounding box center [908, 245] width 85 height 23
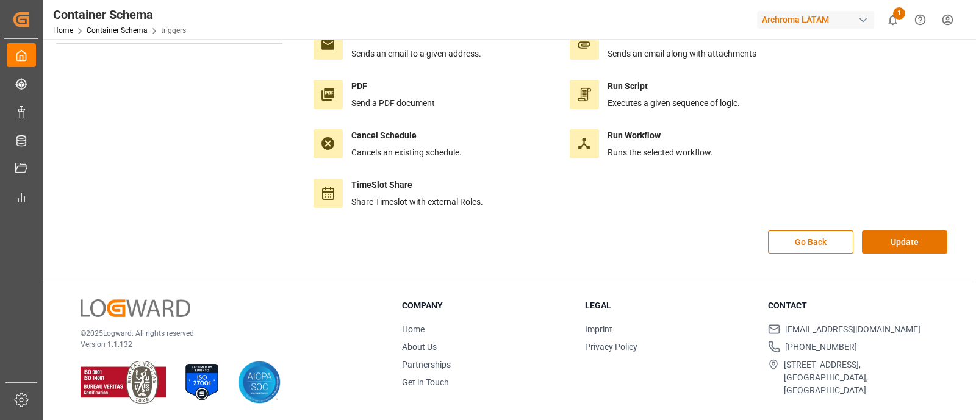
click at [924, 245] on button "Update" at bounding box center [904, 242] width 85 height 23
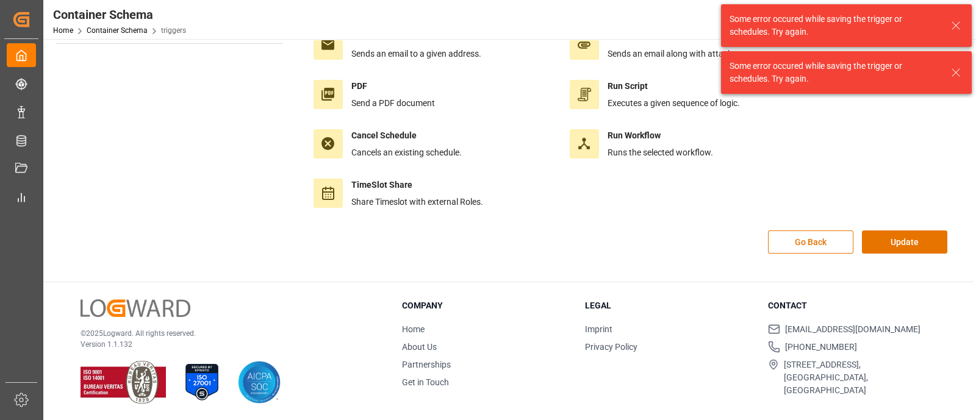
click at [924, 245] on button "Update" at bounding box center [904, 242] width 85 height 23
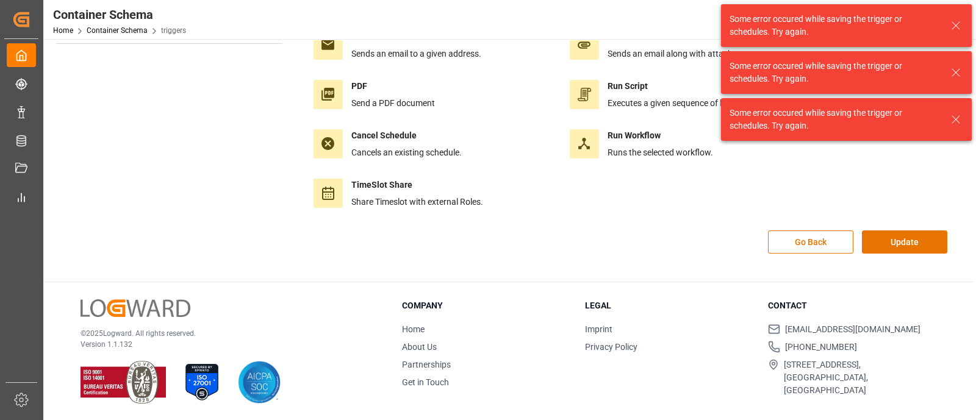
scroll to position [0, 0]
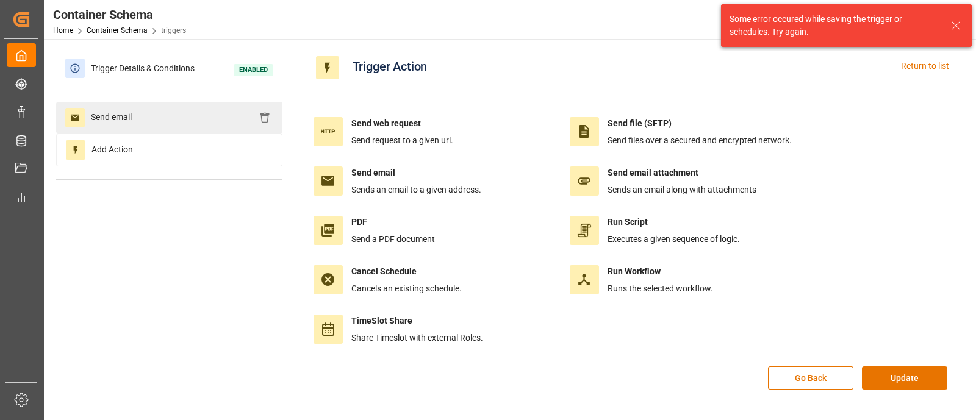
click at [179, 114] on div "Send email" at bounding box center [169, 118] width 226 height 32
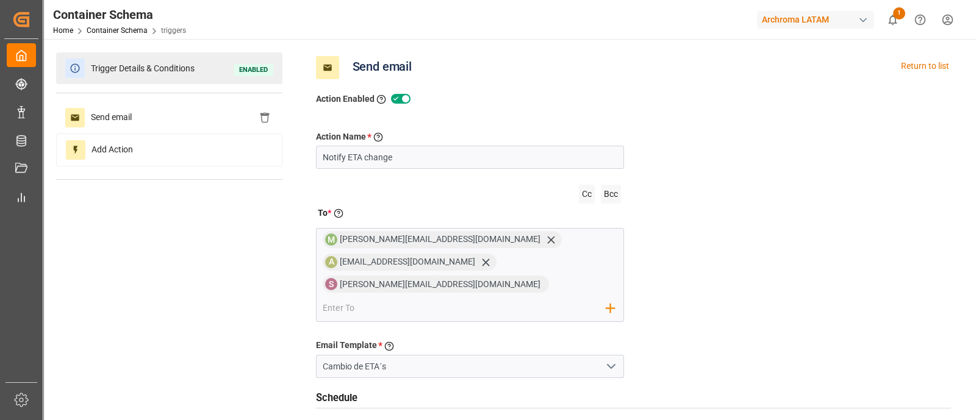
click at [179, 62] on span "Trigger Details & Conditions" at bounding box center [143, 68] width 116 height 19
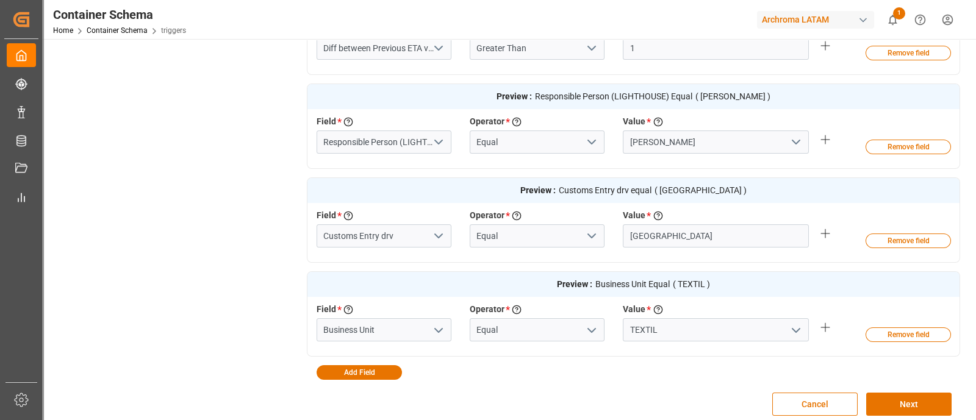
scroll to position [534, 0]
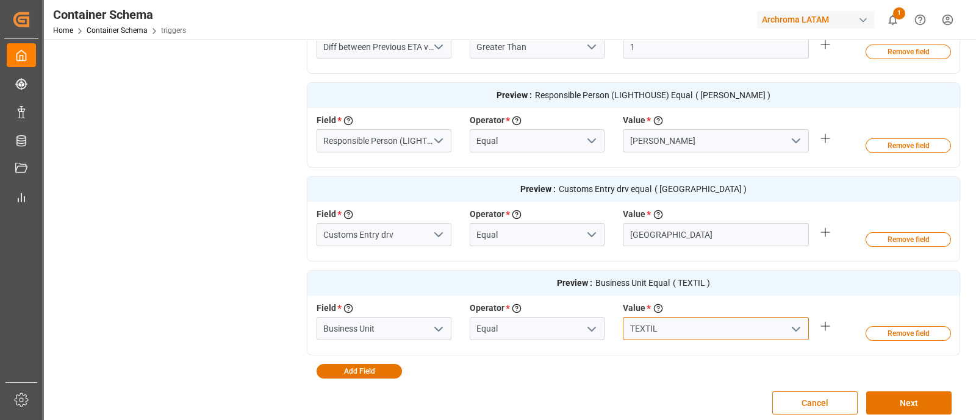
click at [717, 325] on input "TEXTIL" at bounding box center [716, 328] width 186 height 23
click at [793, 328] on icon "open menu" at bounding box center [796, 329] width 15 height 15
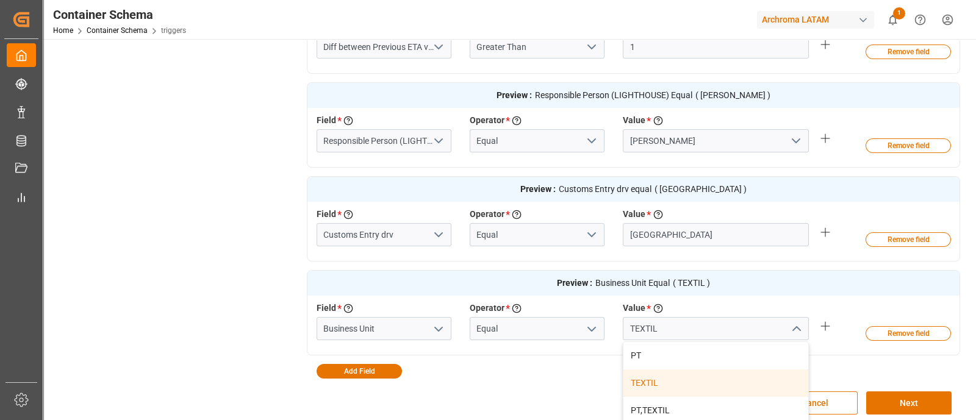
click at [695, 379] on div "TEXTIL" at bounding box center [716, 383] width 185 height 27
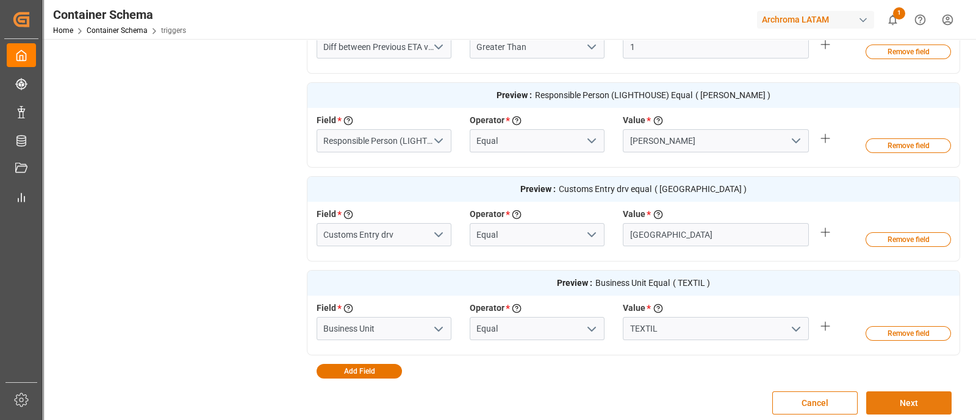
click at [872, 397] on button "Next" at bounding box center [908, 403] width 85 height 23
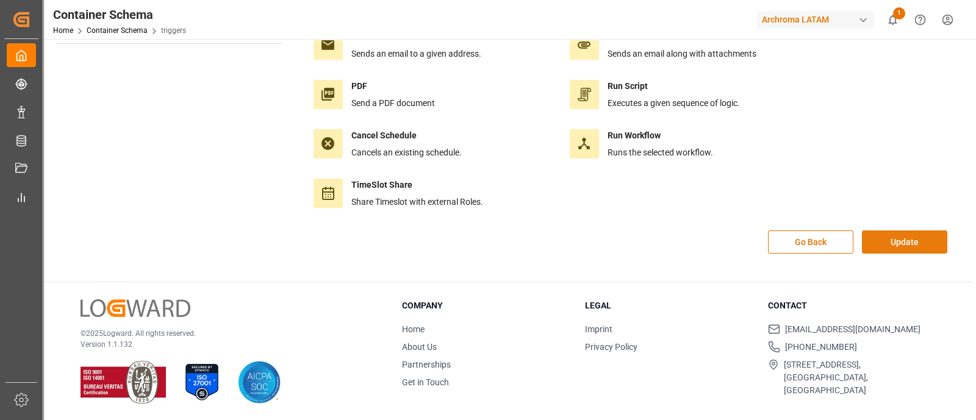
click at [885, 242] on button "Update" at bounding box center [904, 242] width 85 height 23
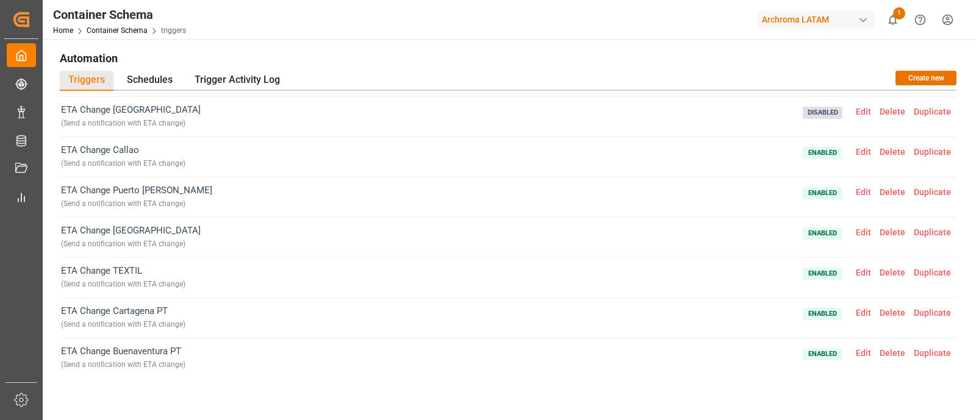
click at [857, 308] on span "Edit" at bounding box center [864, 313] width 24 height 10
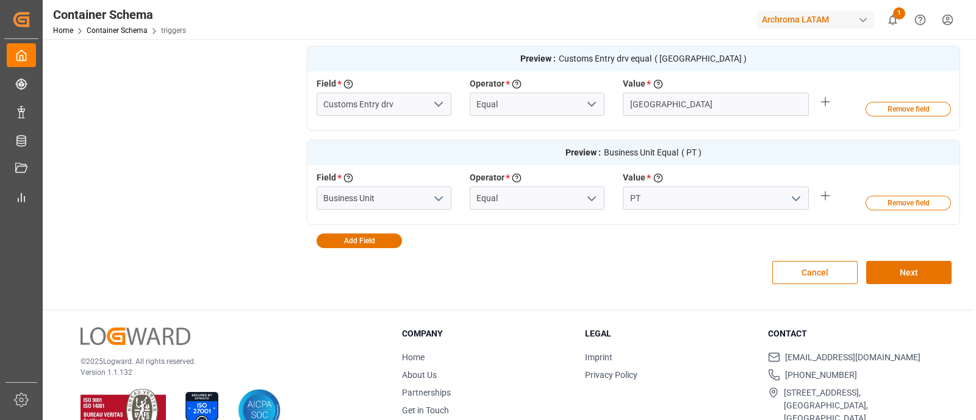
scroll to position [692, 0]
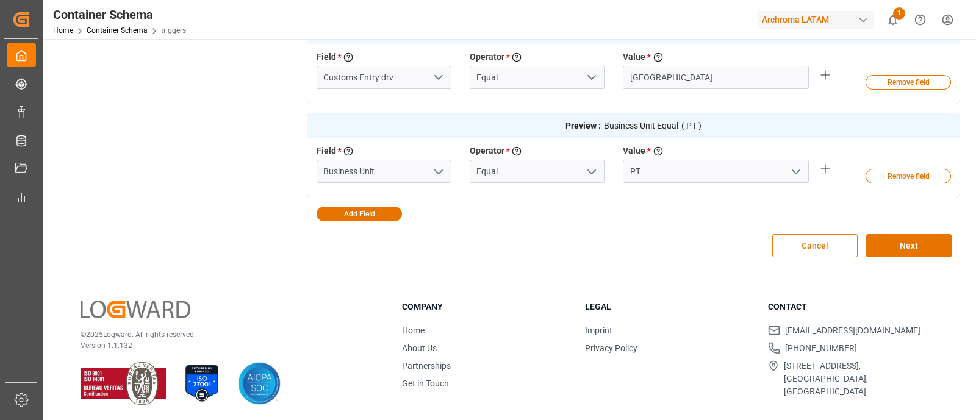
click at [791, 246] on button "Cancel" at bounding box center [814, 245] width 85 height 23
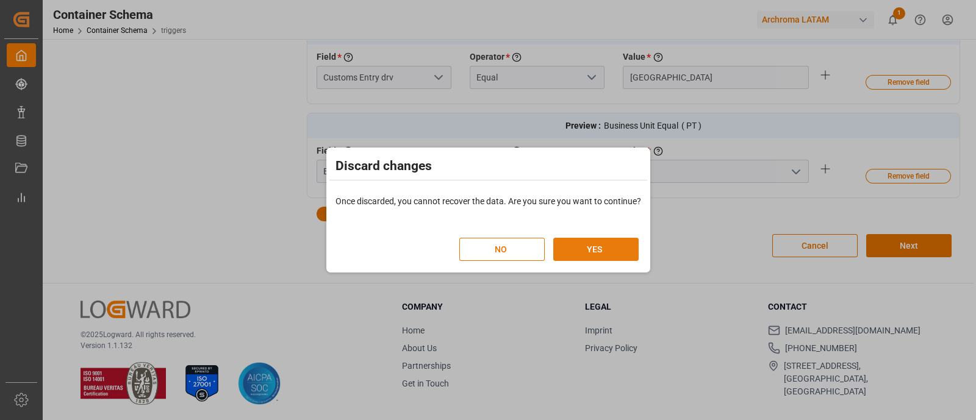
click at [611, 240] on button "YES" at bounding box center [595, 249] width 85 height 23
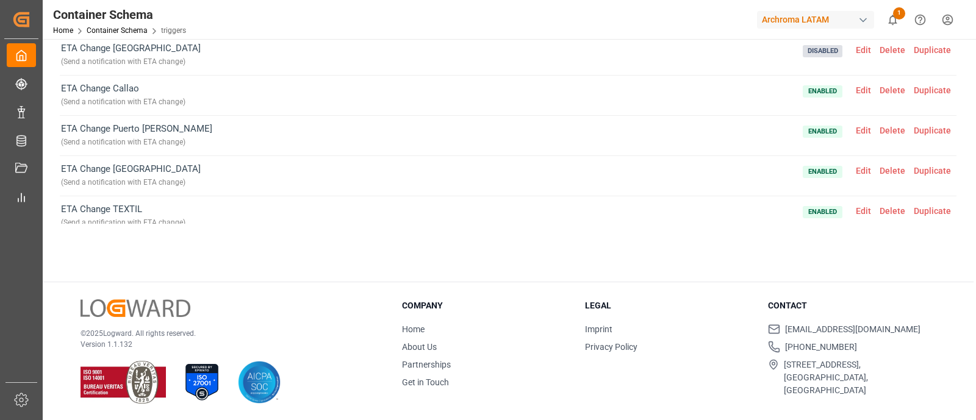
scroll to position [409, 0]
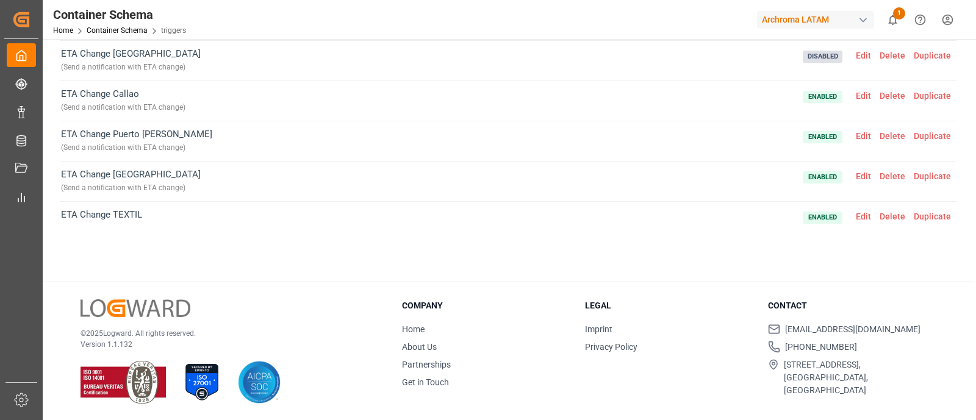
click at [858, 175] on span "Edit" at bounding box center [864, 176] width 24 height 10
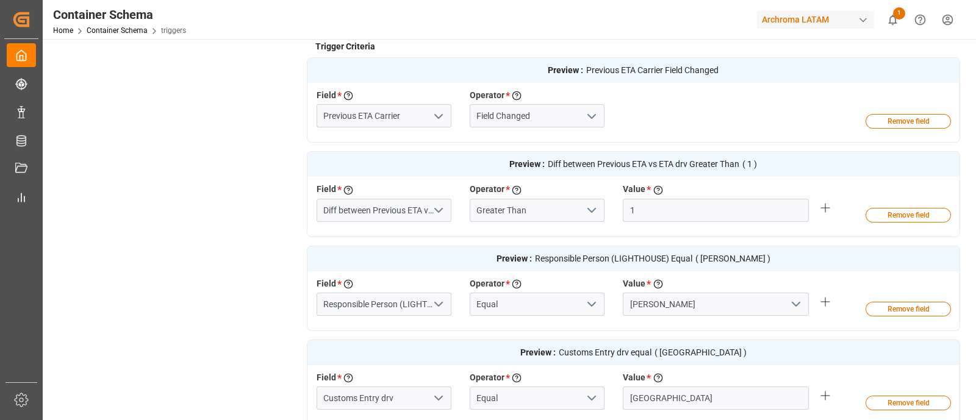
scroll to position [0, 0]
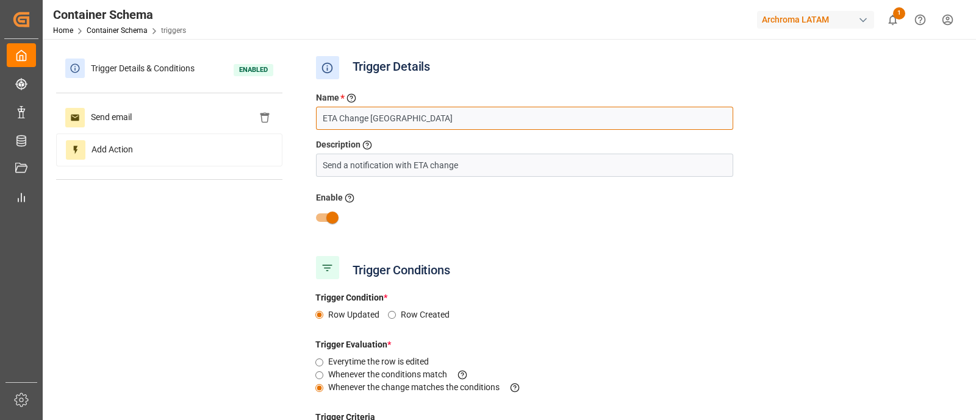
click at [429, 123] on input "ETA Change [GEOGRAPHIC_DATA]" at bounding box center [524, 118] width 417 height 23
type input "ETA Change Cartagena TEXTIL"
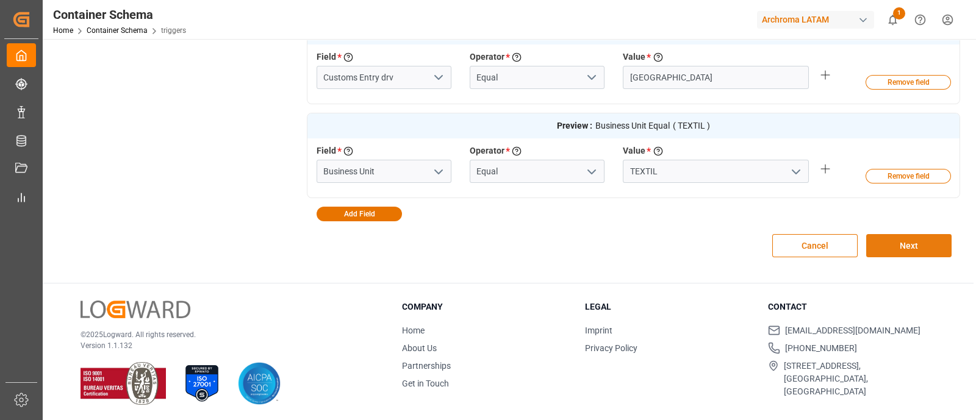
click at [890, 246] on button "Next" at bounding box center [908, 245] width 85 height 23
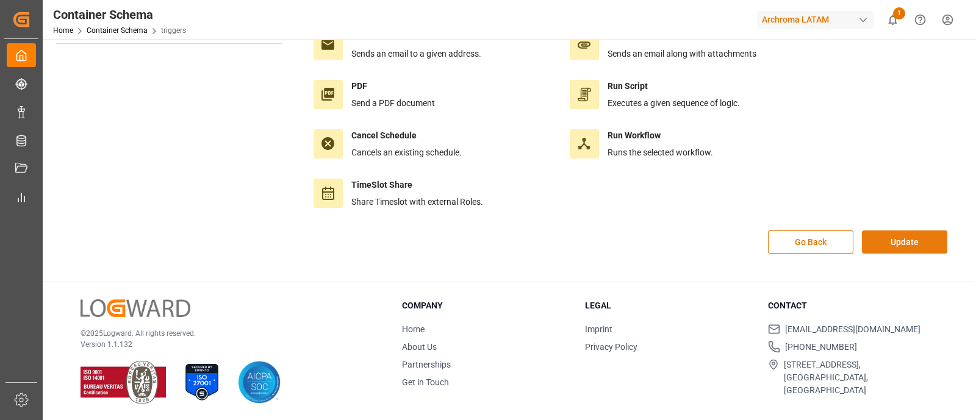
click at [889, 245] on button "Update" at bounding box center [904, 242] width 85 height 23
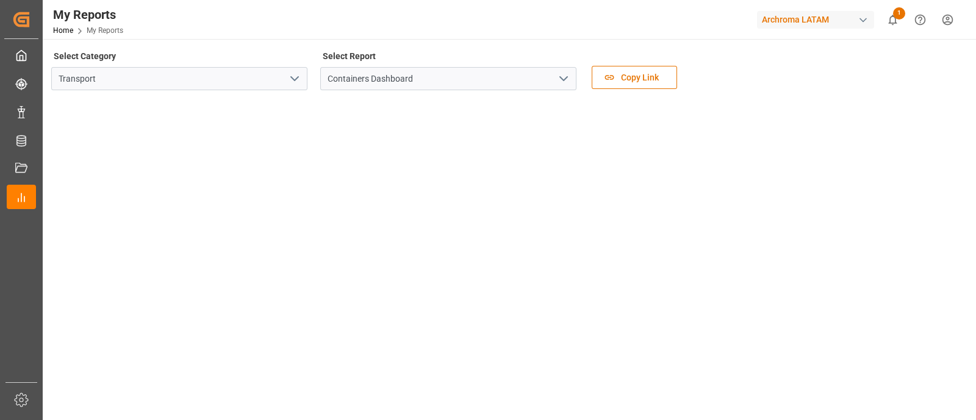
click at [844, 77] on div "Select Category Transport Select Report Containers Dashboard Copy Link" at bounding box center [508, 73] width 914 height 51
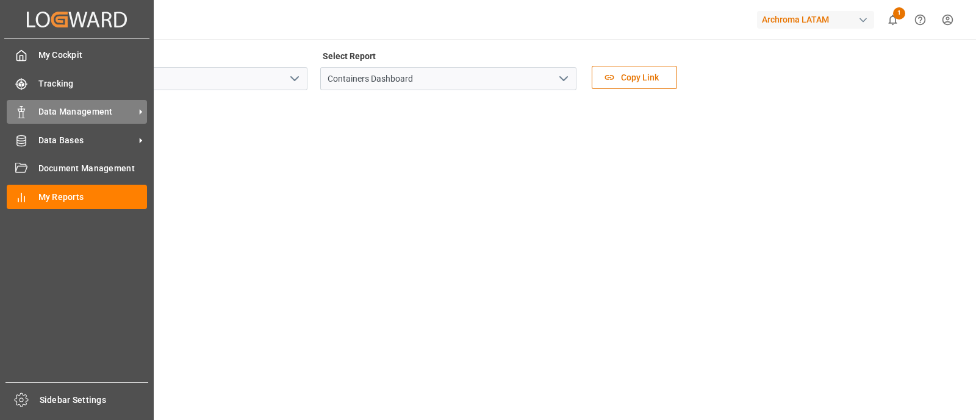
click at [81, 118] on div "Data Management Data Management" at bounding box center [77, 112] width 140 height 24
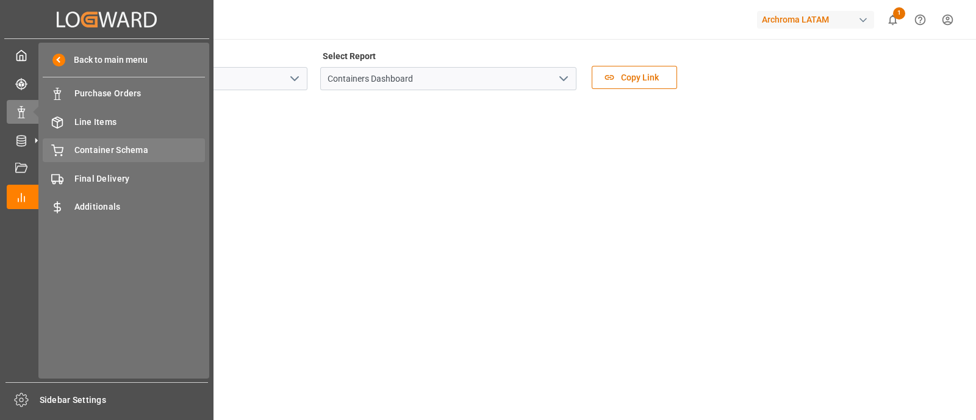
click at [121, 154] on span "Container Schema" at bounding box center [139, 150] width 131 height 13
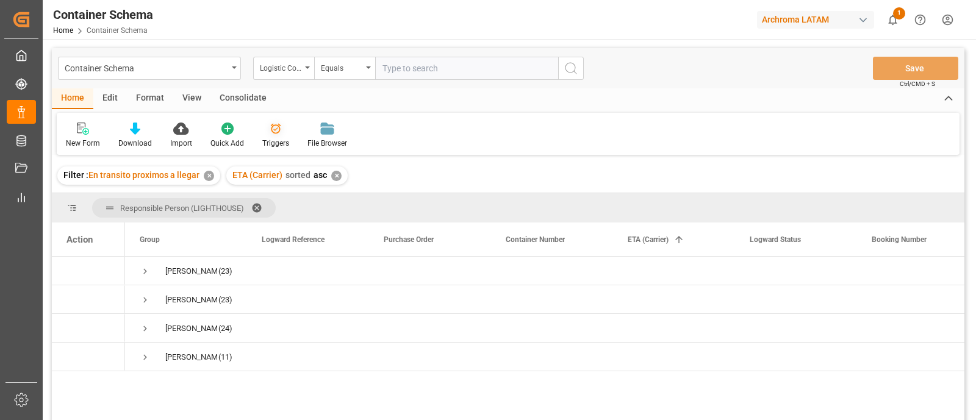
click at [275, 141] on div "Triggers" at bounding box center [275, 143] width 27 height 11
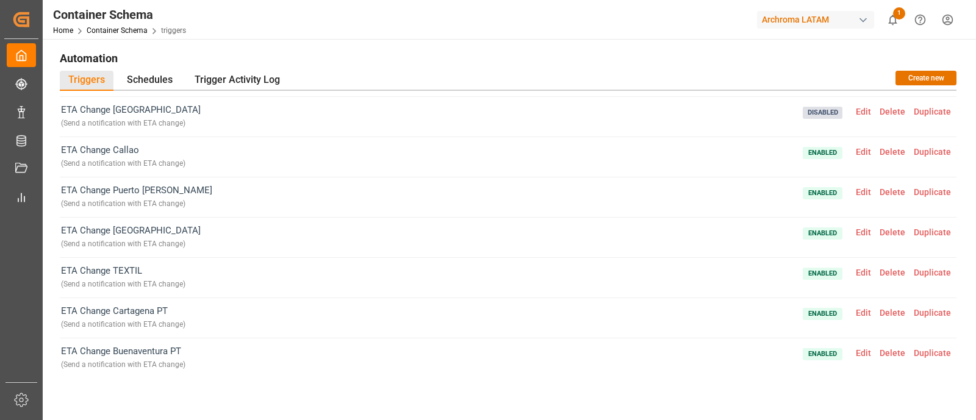
scroll to position [503, 0]
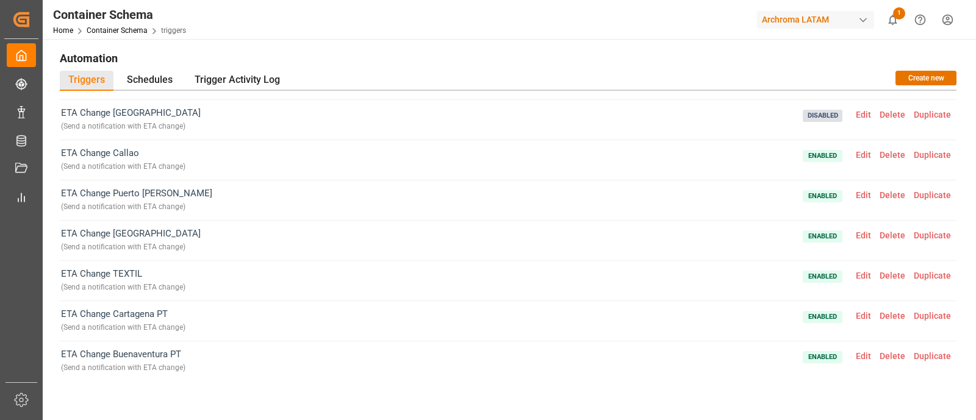
click at [860, 274] on span "Edit" at bounding box center [864, 276] width 24 height 10
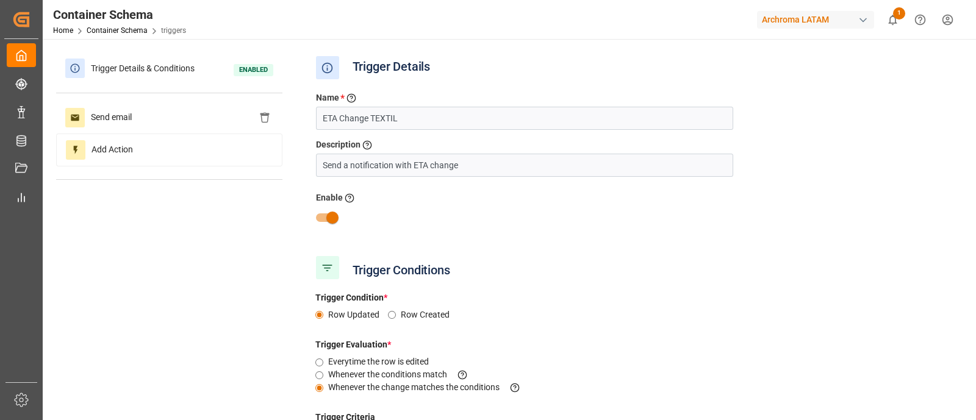
type input "TEXTIL"
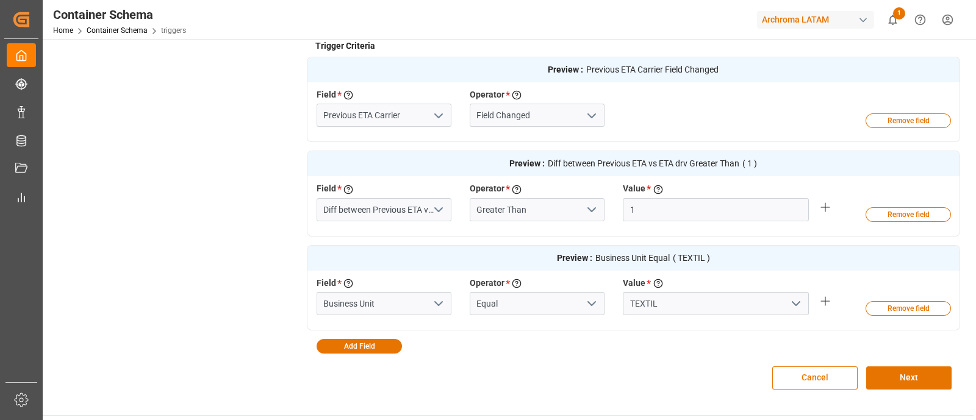
scroll to position [0, 0]
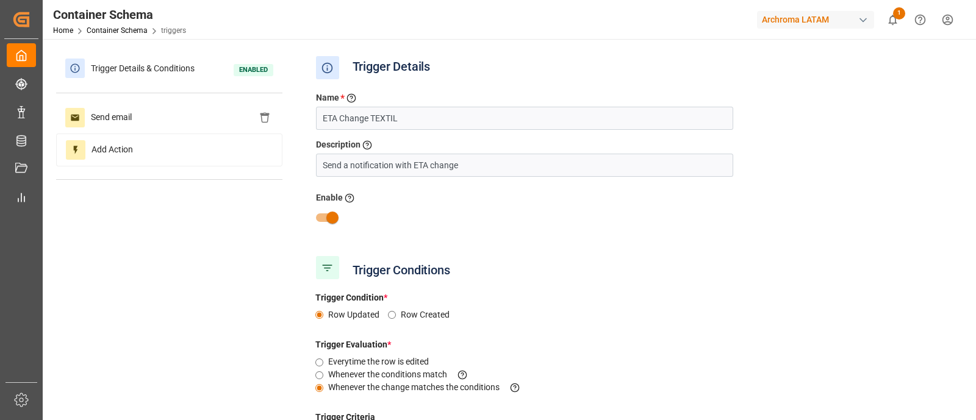
click at [129, 100] on div "Trigger Details & Conditions Enabled Send email Add Action" at bounding box center [169, 122] width 226 height 140
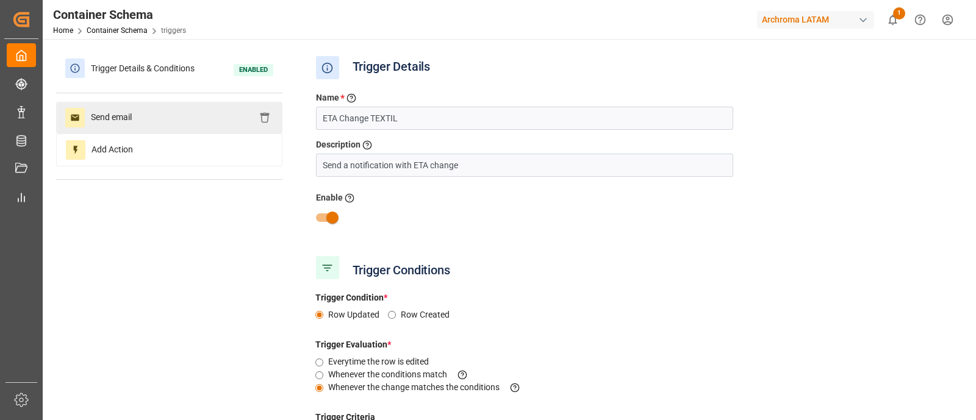
click at [144, 110] on div "Send email" at bounding box center [169, 118] width 226 height 32
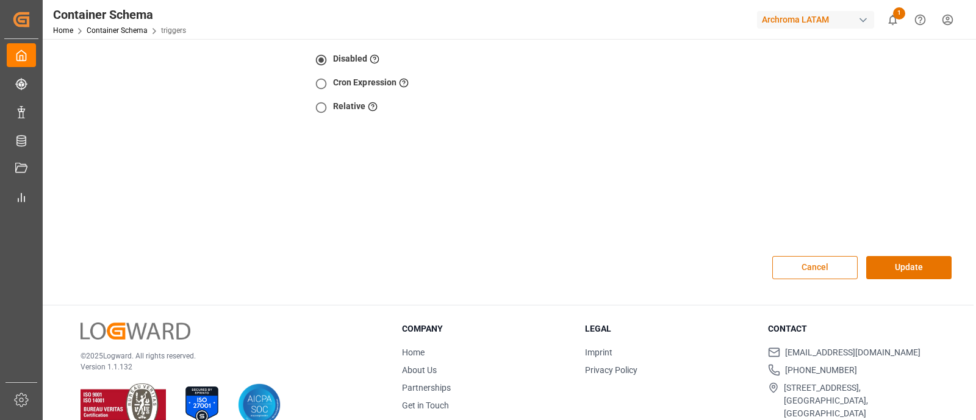
click at [809, 256] on button "Cancel" at bounding box center [814, 267] width 85 height 23
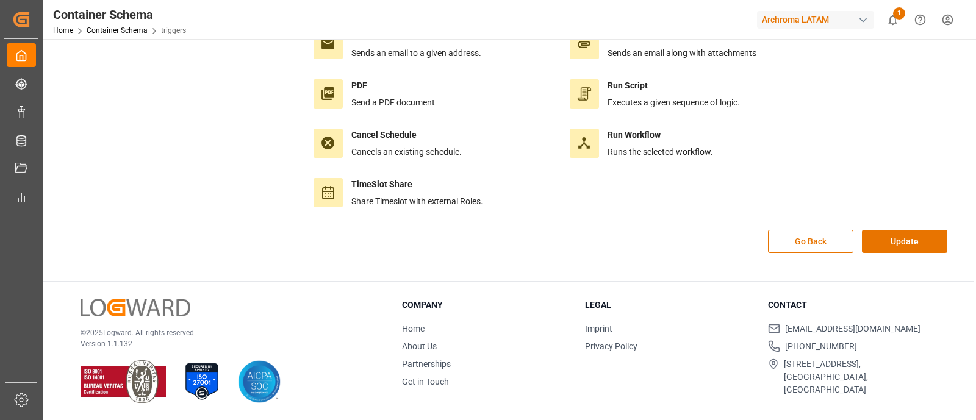
scroll to position [136, 0]
click at [894, 244] on button "Update" at bounding box center [904, 242] width 85 height 23
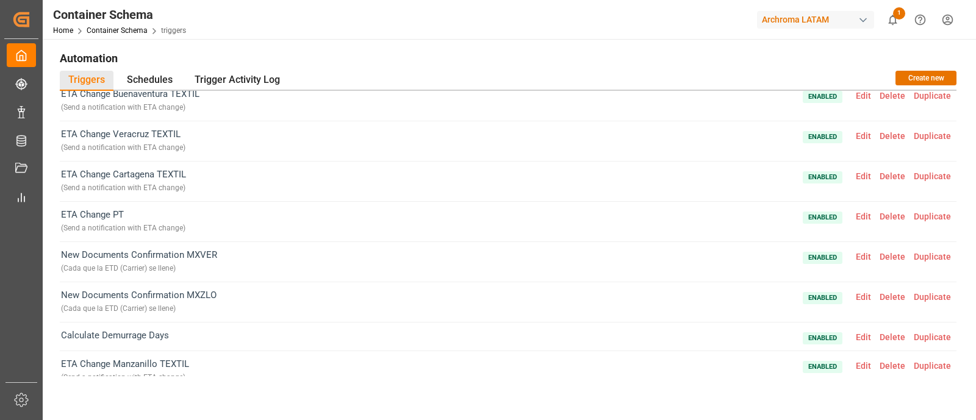
scroll to position [12, 0]
click at [857, 132] on span "Edit" at bounding box center [864, 134] width 24 height 10
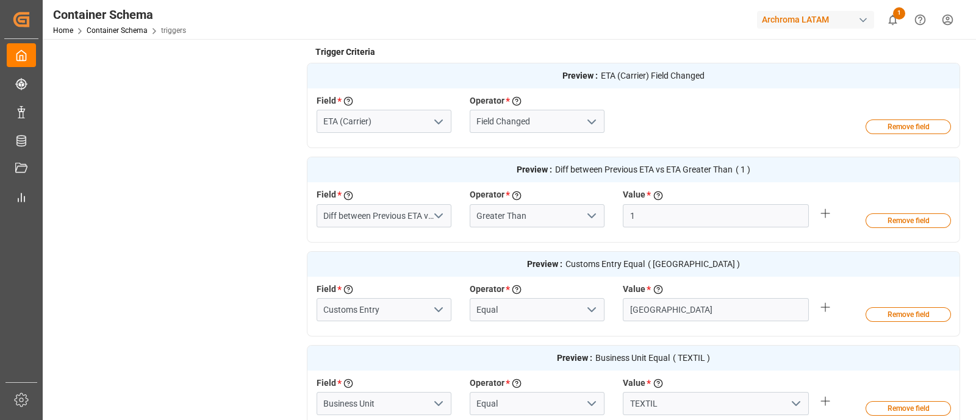
scroll to position [437, 0]
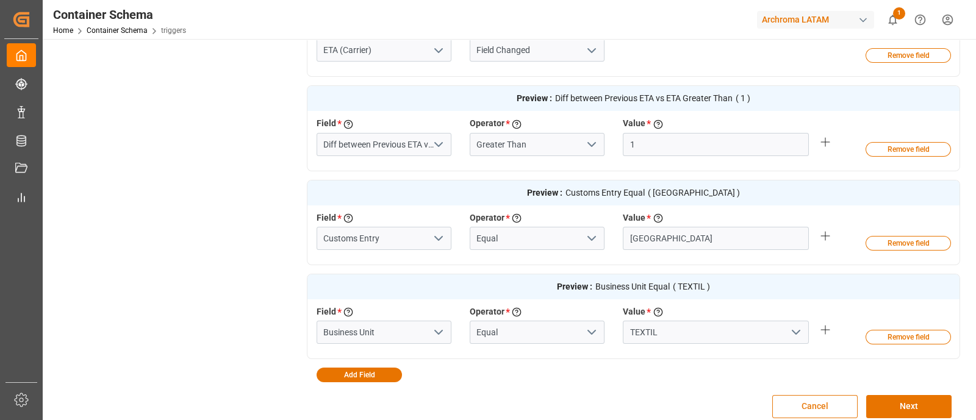
click at [785, 395] on button "Cancel" at bounding box center [814, 406] width 85 height 23
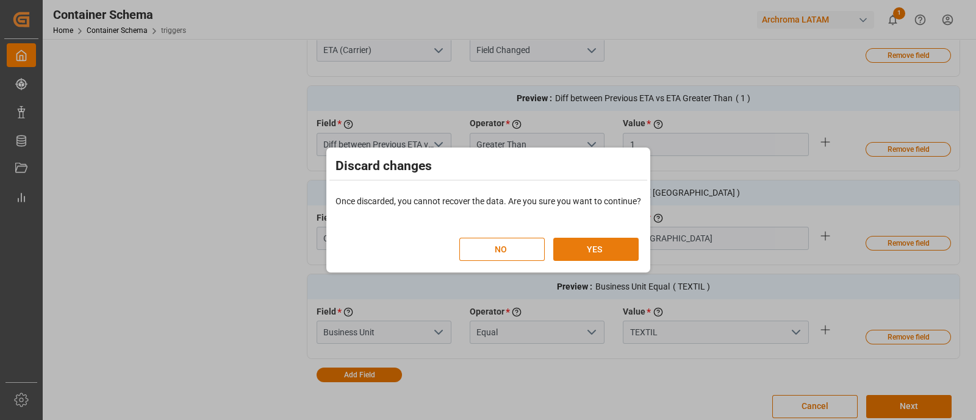
click at [599, 255] on button "YES" at bounding box center [595, 249] width 85 height 23
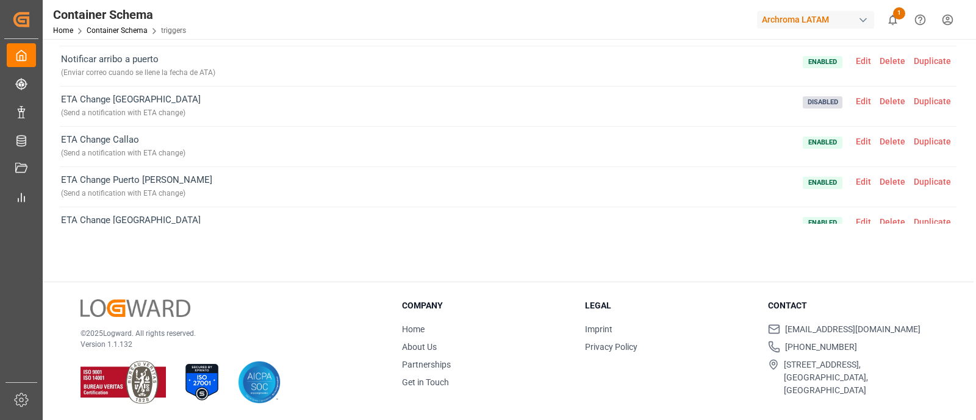
scroll to position [361, 0]
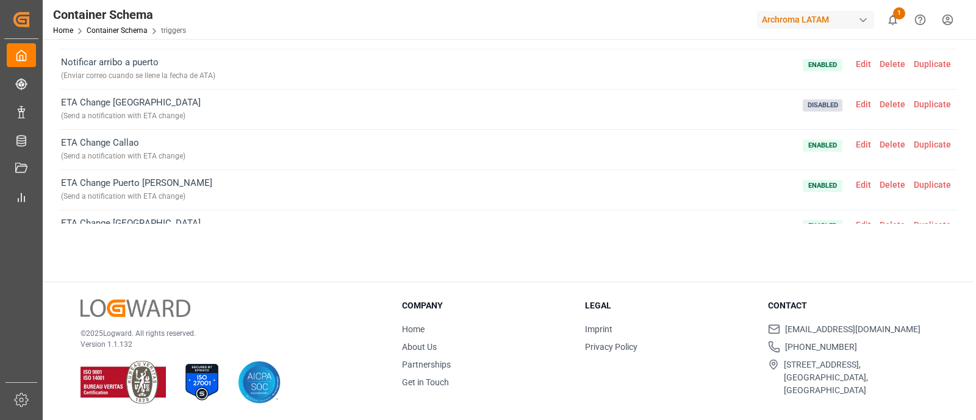
click at [863, 102] on span "Edit" at bounding box center [864, 104] width 24 height 10
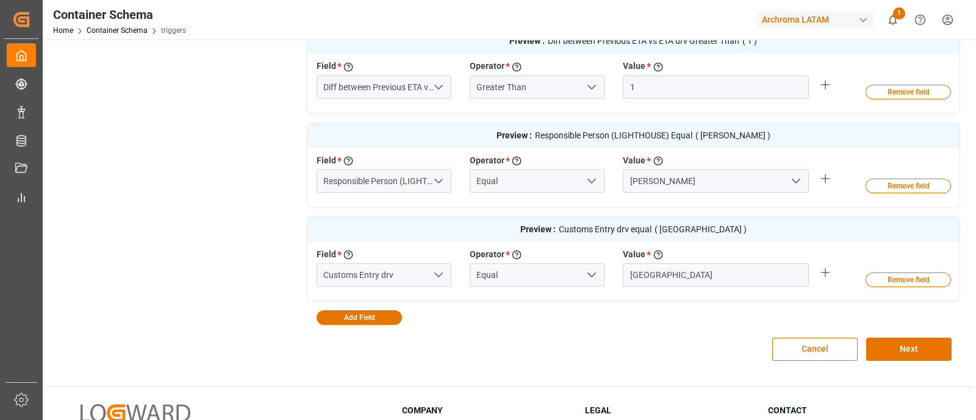
scroll to position [493, 0]
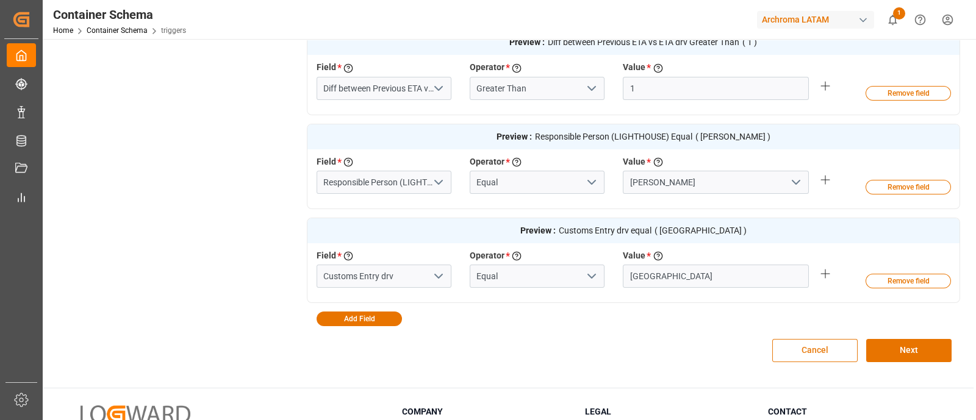
click at [793, 346] on button "Cancel" at bounding box center [814, 350] width 85 height 23
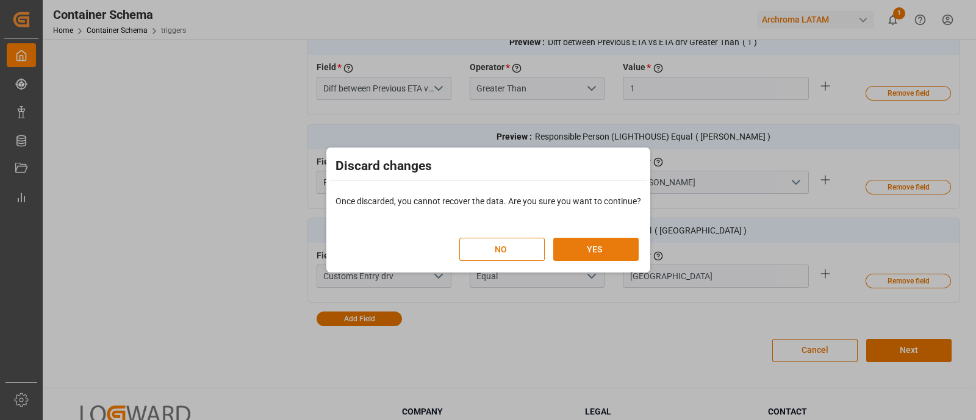
click at [620, 249] on button "YES" at bounding box center [595, 249] width 85 height 23
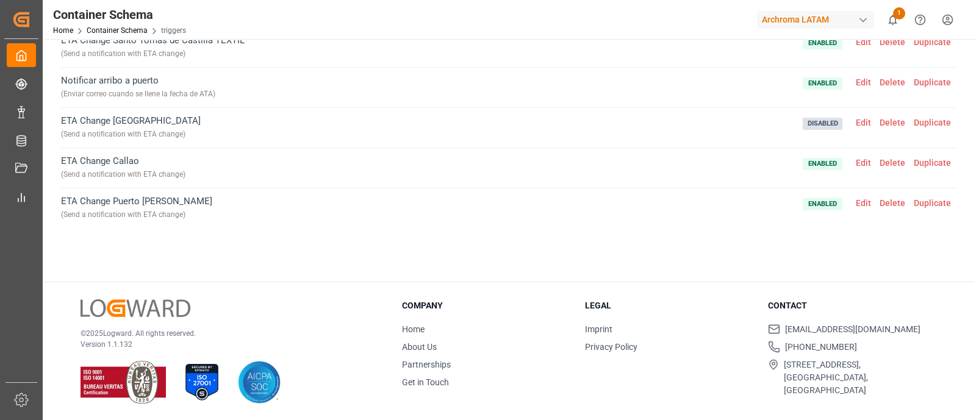
scroll to position [340, 0]
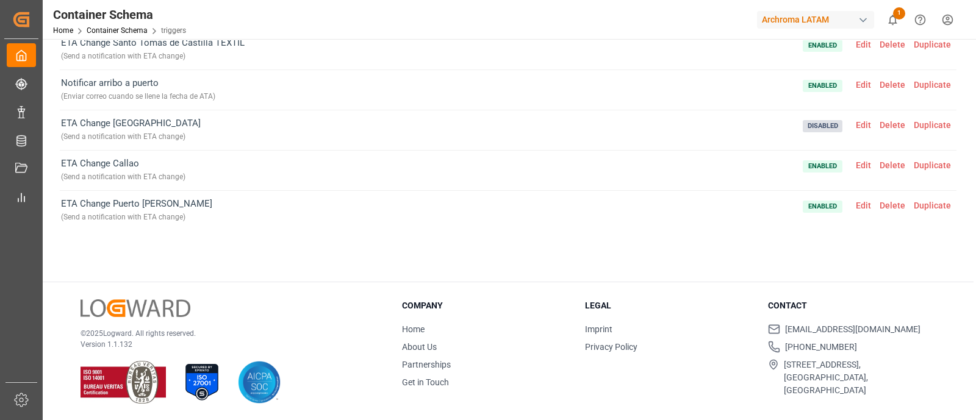
click at [882, 120] on span "Delete" at bounding box center [893, 125] width 34 height 10
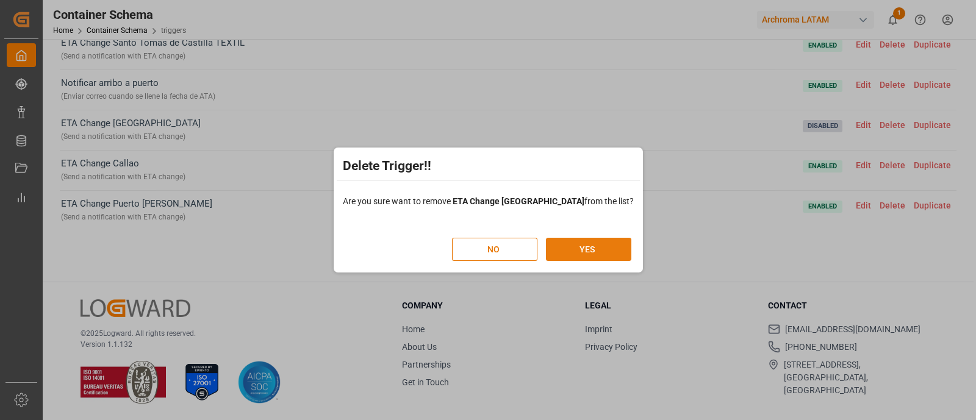
click at [583, 246] on button "YES" at bounding box center [588, 249] width 85 height 23
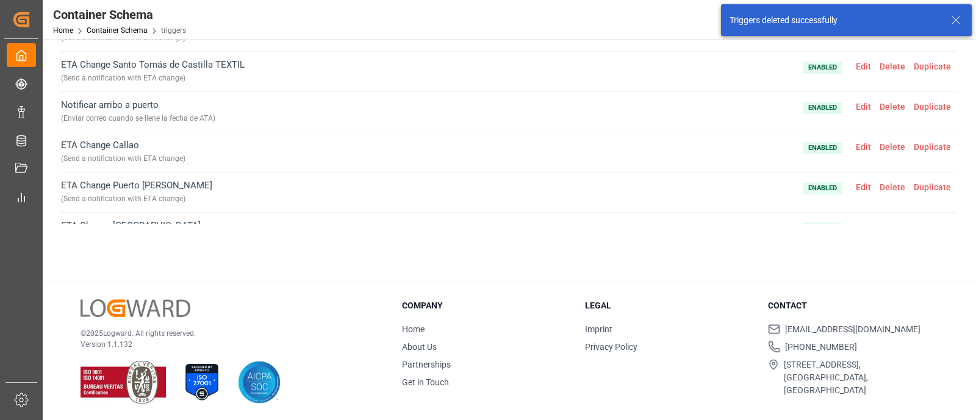
scroll to position [320, 0]
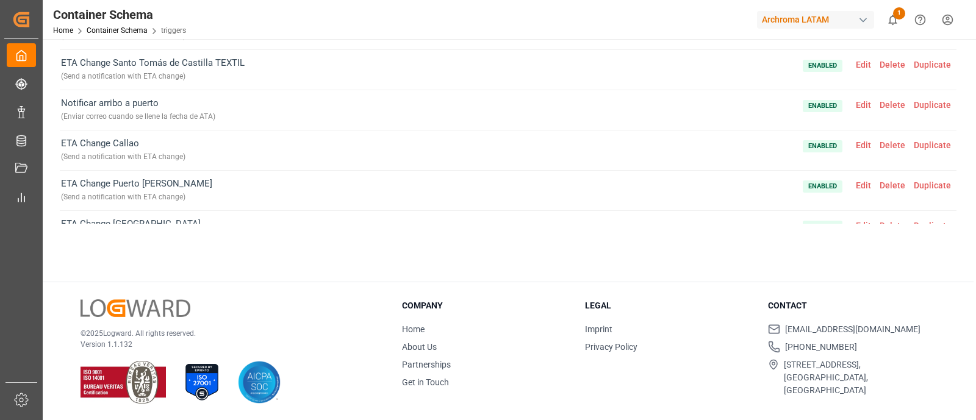
click at [863, 141] on span "Edit" at bounding box center [864, 145] width 24 height 10
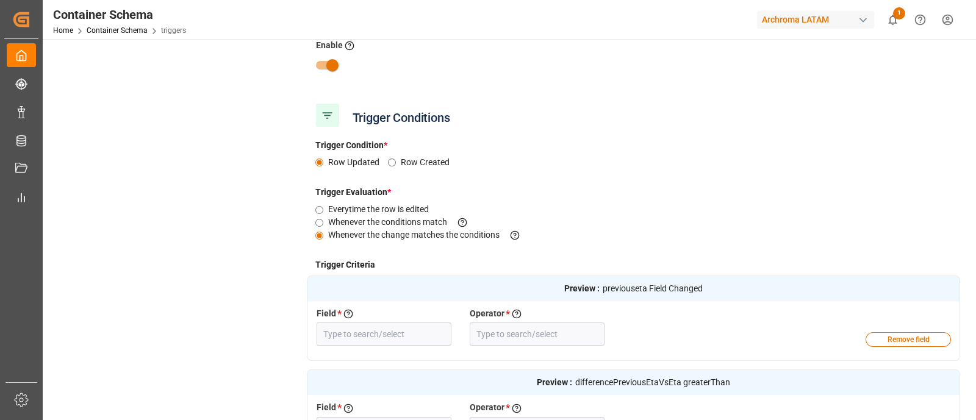
type input "Previous ETA Carrier"
type input "Field Changed"
type input "Diff between Previous ETA vs ETA drv"
type input "Greater Than"
type input "Responsible Person (LIGHTHOUSE)"
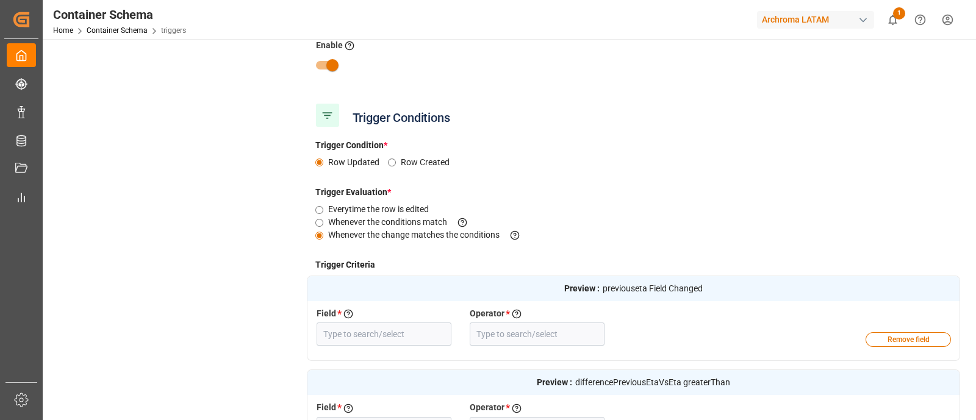
type input "Equal"
type input "Customs Entry drv"
type input "Equal"
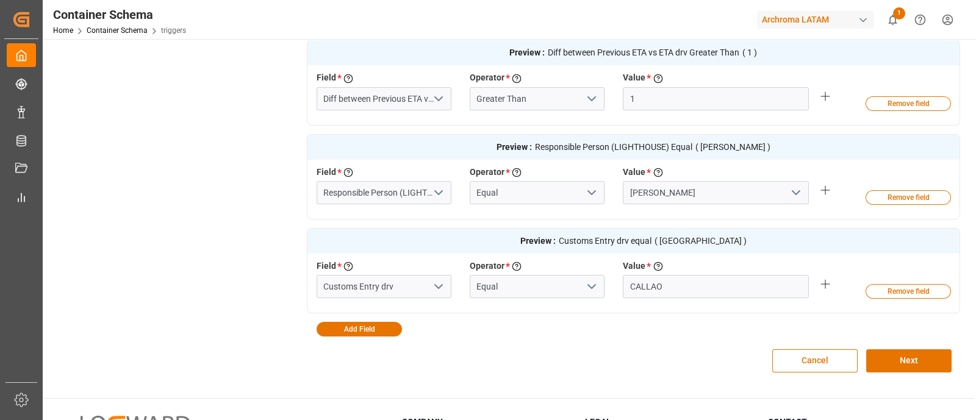
scroll to position [484, 0]
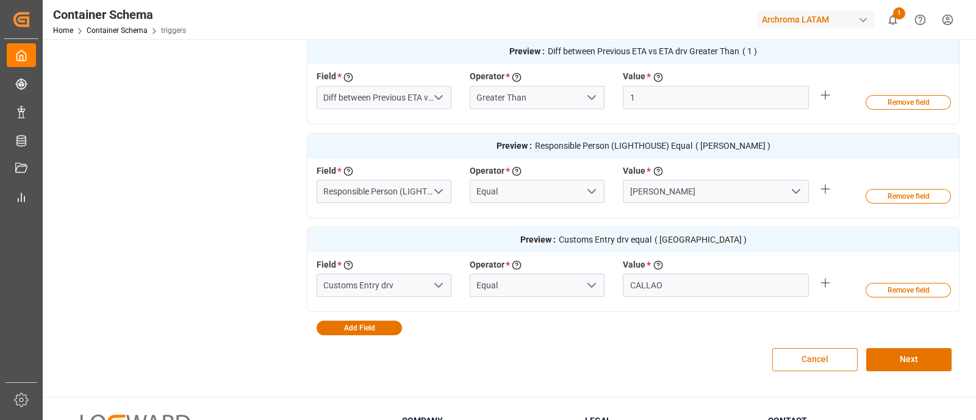
click at [805, 351] on button "Cancel" at bounding box center [814, 359] width 85 height 23
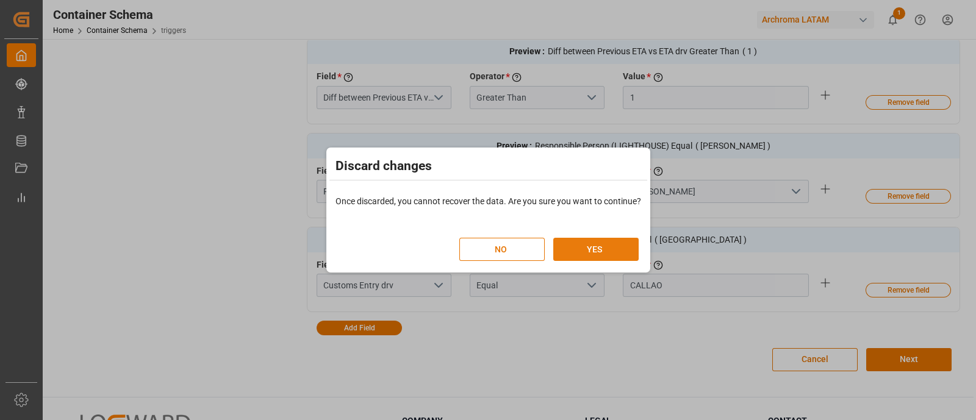
click at [627, 245] on button "YES" at bounding box center [595, 249] width 85 height 23
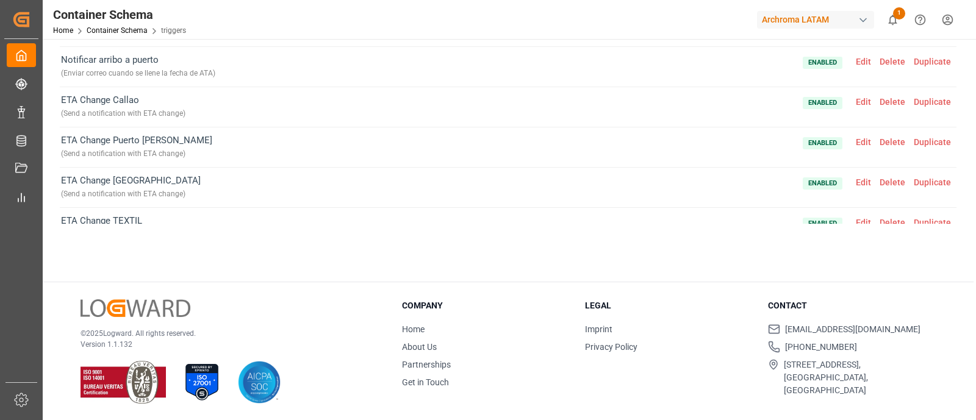
scroll to position [394, 0]
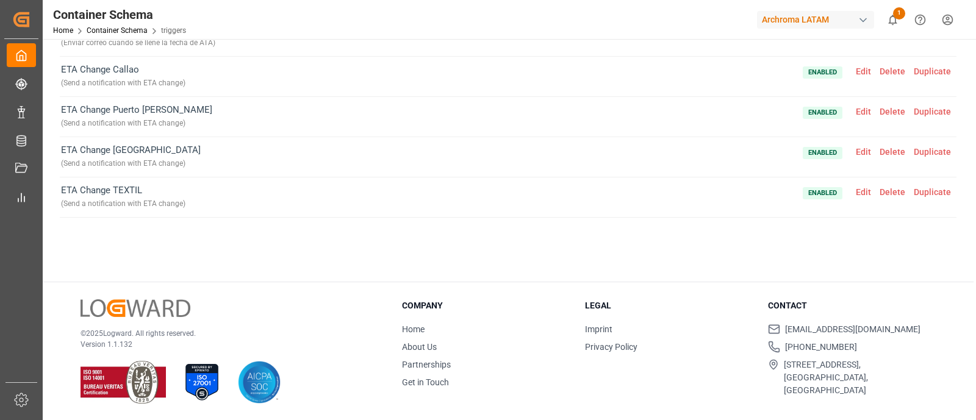
click at [882, 68] on span "Delete" at bounding box center [893, 72] width 34 height 10
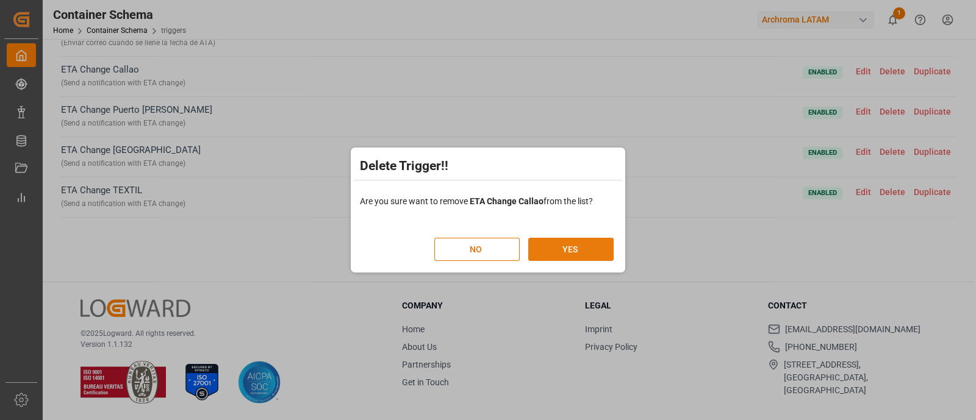
click at [588, 249] on button "YES" at bounding box center [570, 249] width 85 height 23
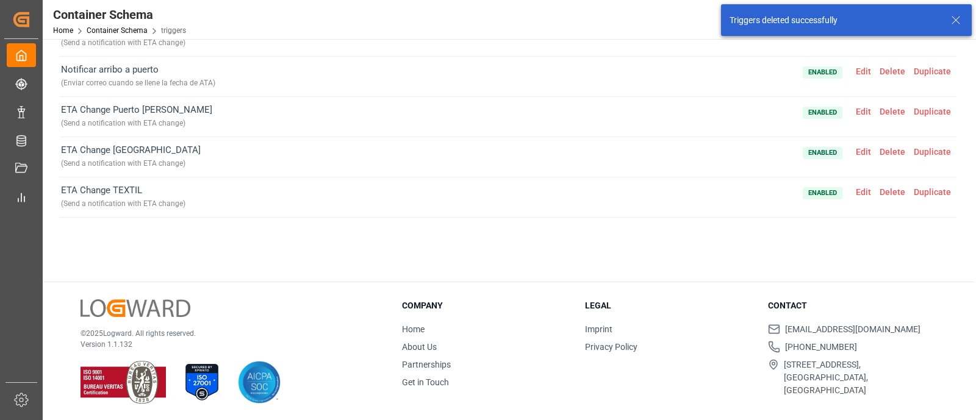
scroll to position [354, 0]
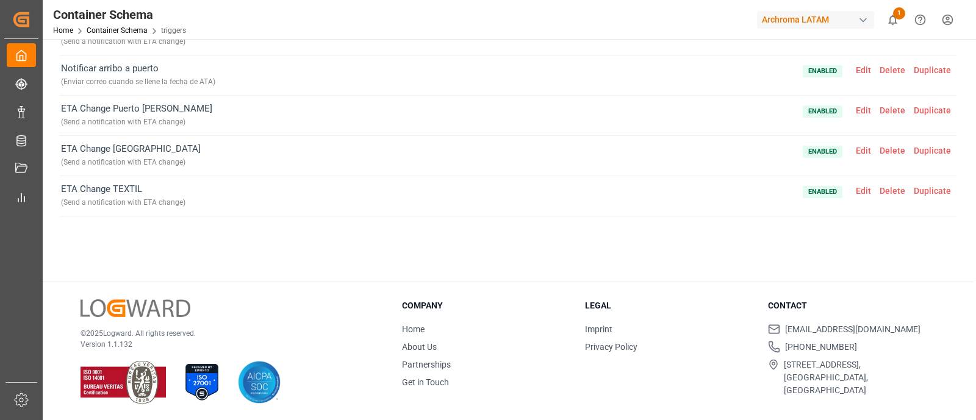
click at [881, 107] on span "Delete" at bounding box center [893, 111] width 34 height 10
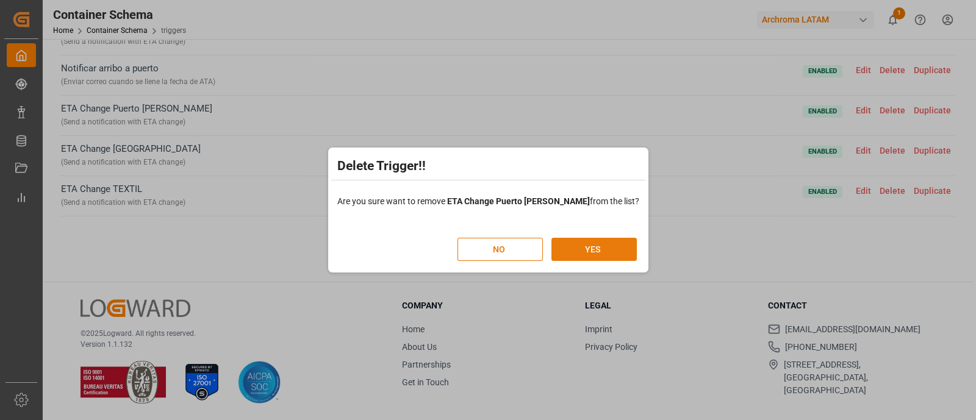
click at [586, 249] on button "YES" at bounding box center [594, 249] width 85 height 23
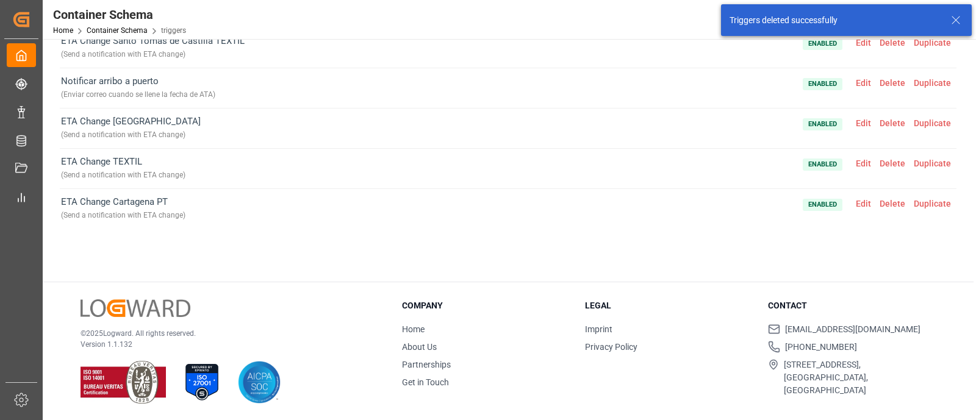
scroll to position [357, 0]
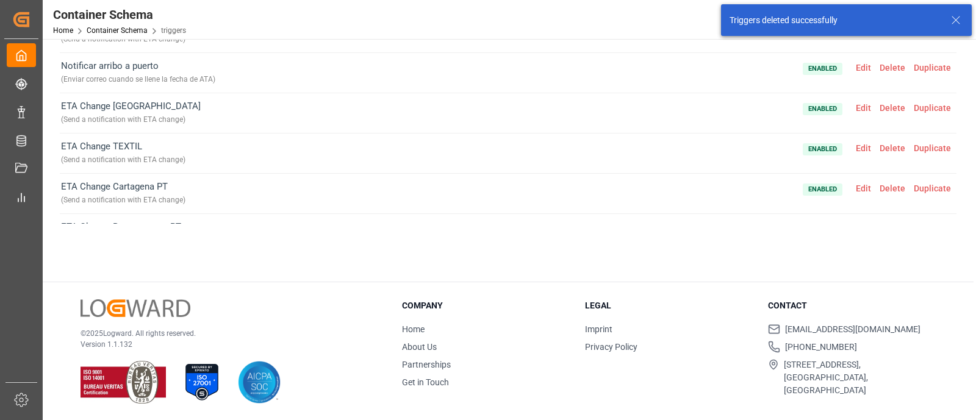
click at [878, 103] on span "Delete" at bounding box center [893, 108] width 34 height 10
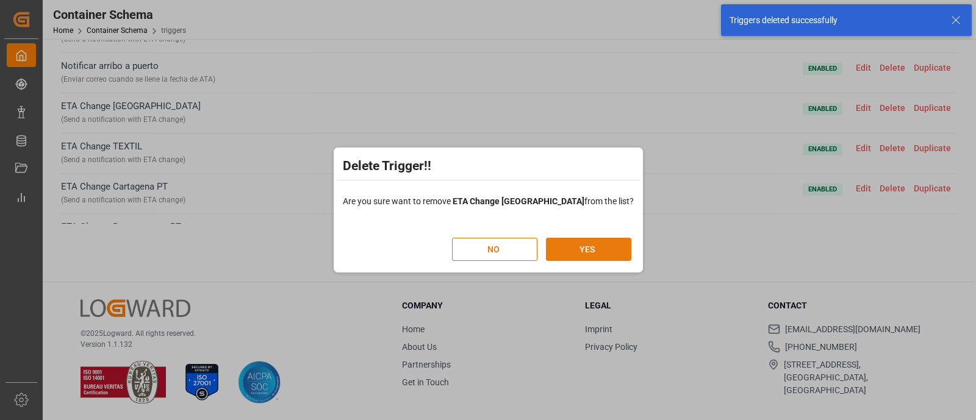
click at [580, 261] on div "NO YES" at bounding box center [541, 249] width 179 height 23
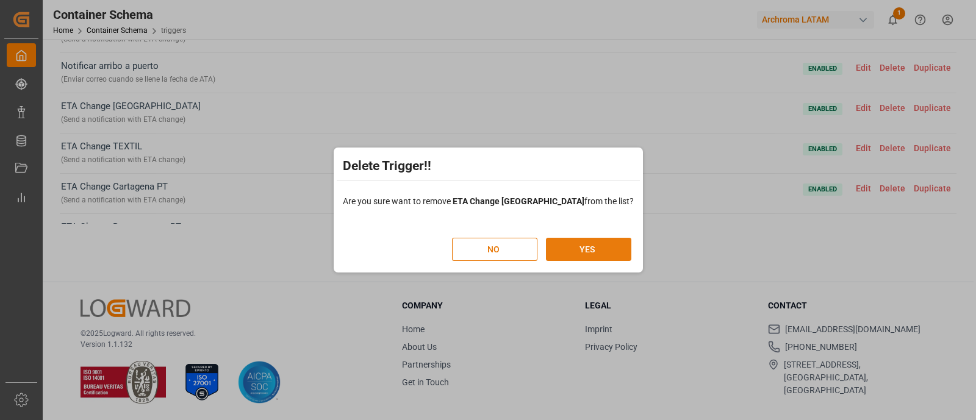
click at [591, 251] on button "YES" at bounding box center [588, 249] width 85 height 23
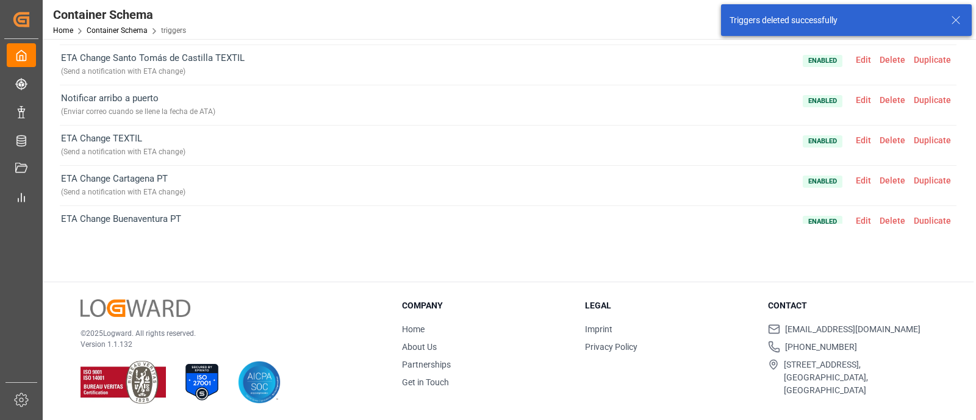
scroll to position [345, 0]
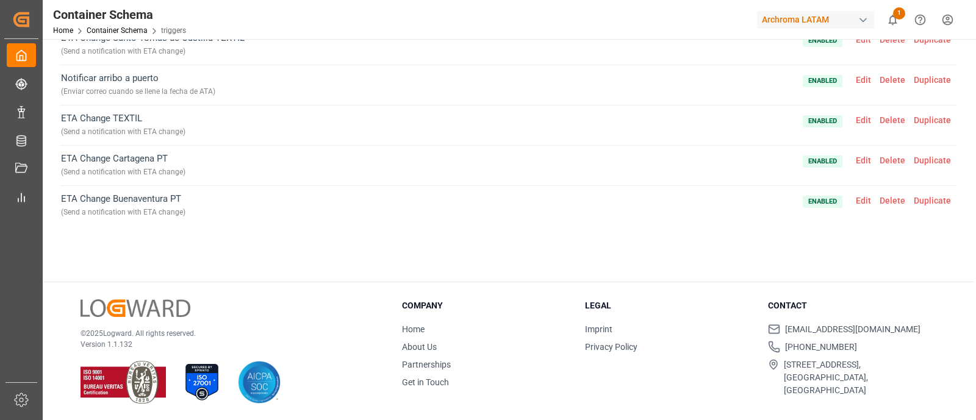
click at [854, 117] on span "Edit" at bounding box center [864, 120] width 24 height 10
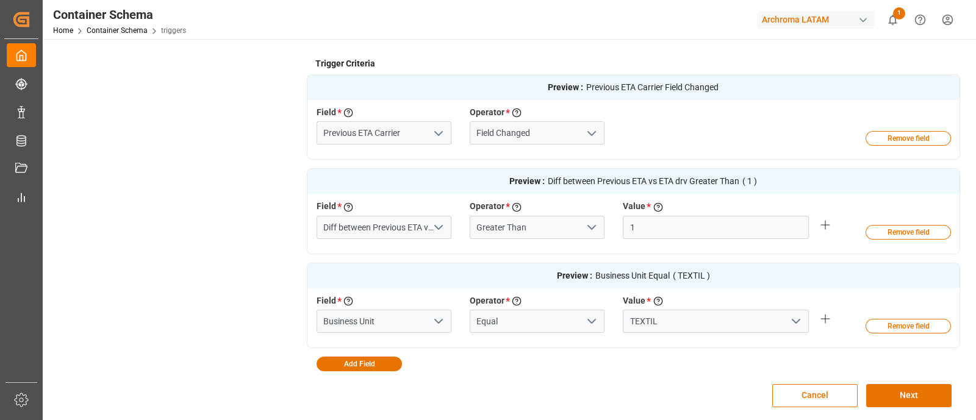
scroll to position [0, 0]
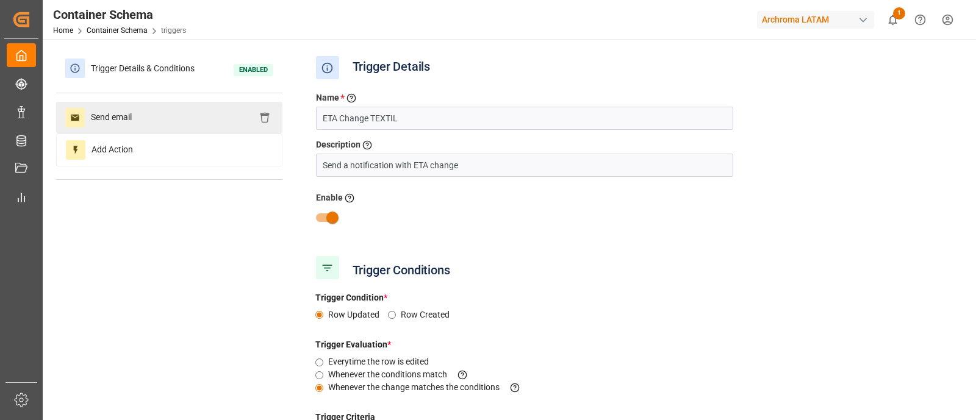
click at [154, 111] on div "Send email" at bounding box center [169, 118] width 226 height 32
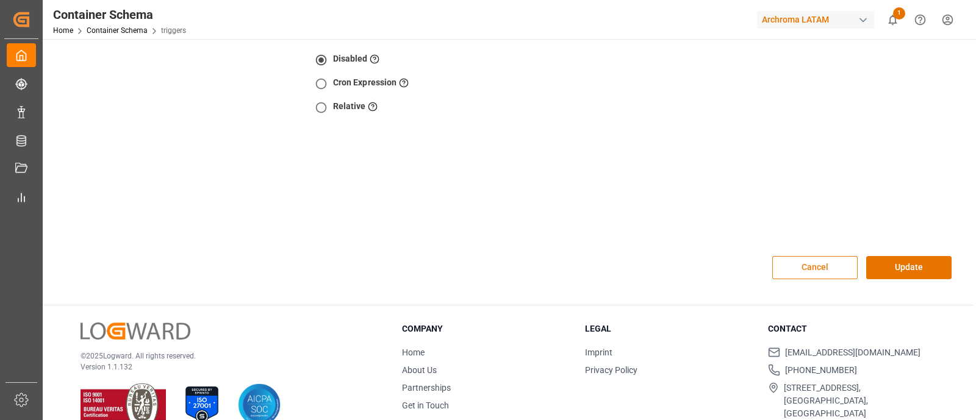
click at [791, 256] on button "Cancel" at bounding box center [814, 267] width 85 height 23
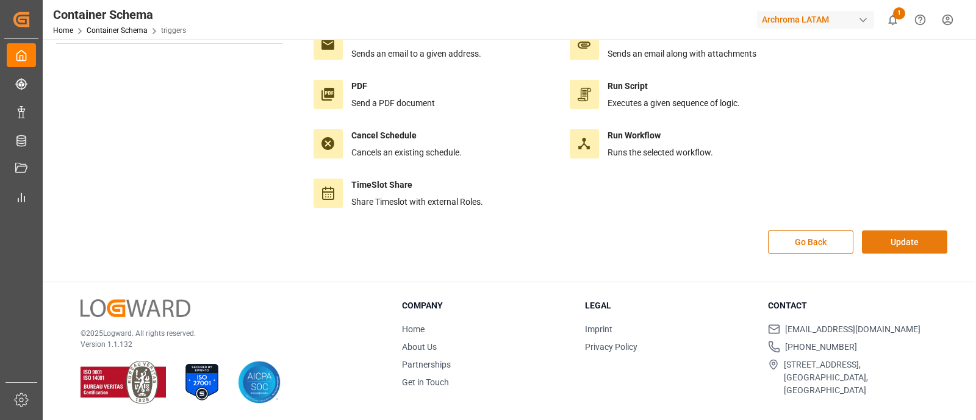
click at [891, 248] on button "Update" at bounding box center [904, 242] width 85 height 23
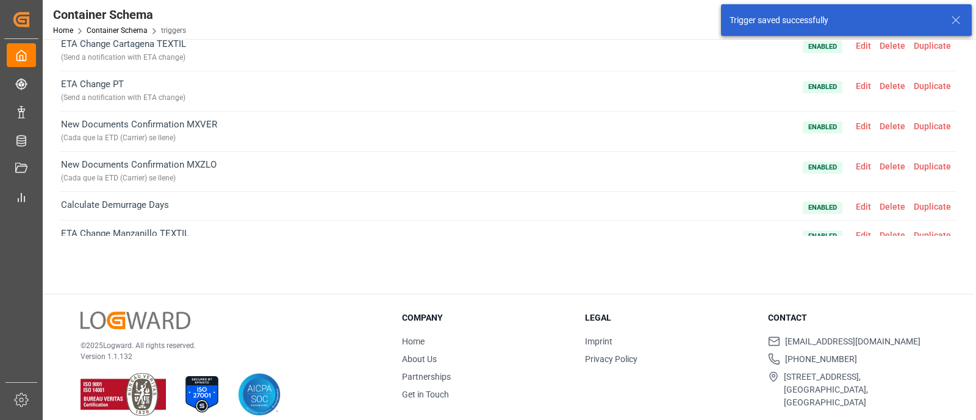
scroll to position [345, 0]
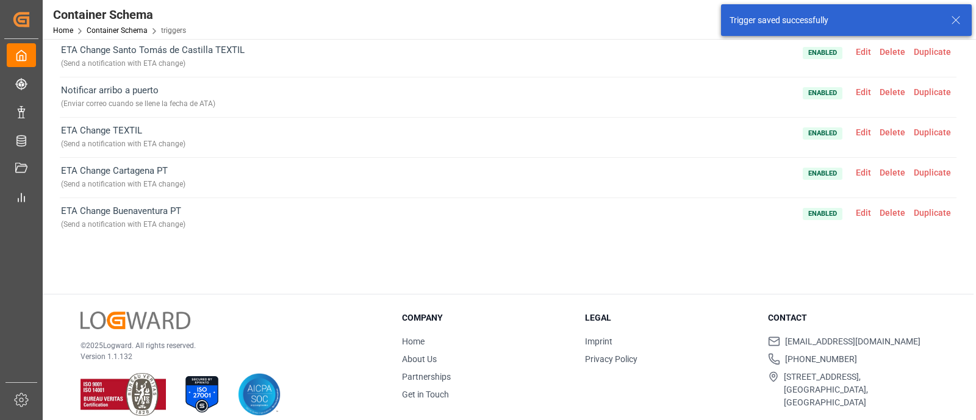
click at [888, 128] on span "Delete" at bounding box center [893, 133] width 34 height 10
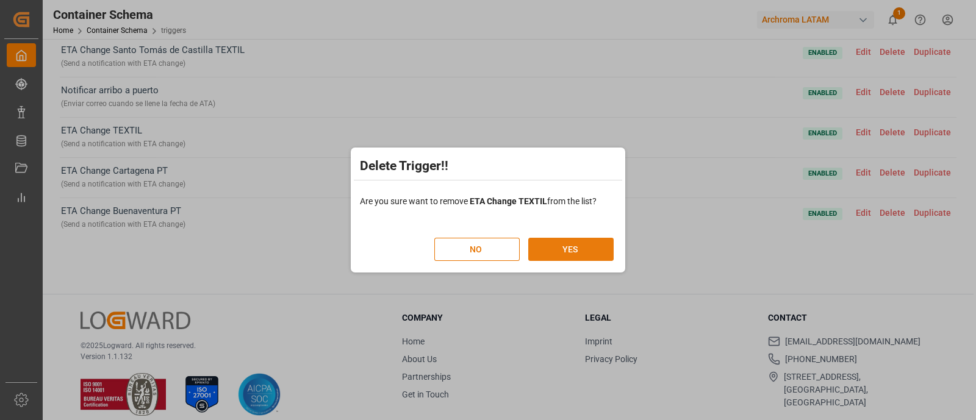
click at [559, 256] on button "YES" at bounding box center [570, 249] width 85 height 23
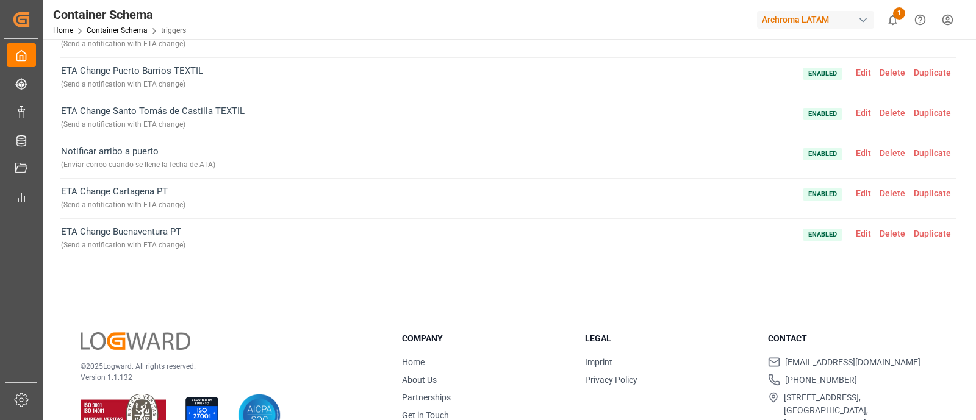
scroll to position [120, 0]
drag, startPoint x: 161, startPoint y: 149, endPoint x: 56, endPoint y: 145, distance: 105.6
click at [56, 145] on div "Automation Triggers Schedules Trigger Activity Log Create new ETA Change Buenav…" at bounding box center [508, 116] width 914 height 378
copy span "Notificar arribo a puerto"
click at [854, 149] on span "Edit" at bounding box center [864, 153] width 24 height 10
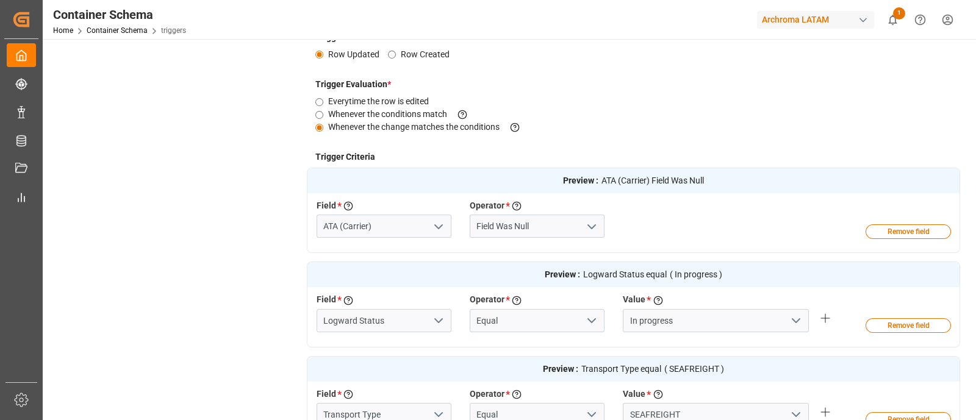
scroll to position [0, 0]
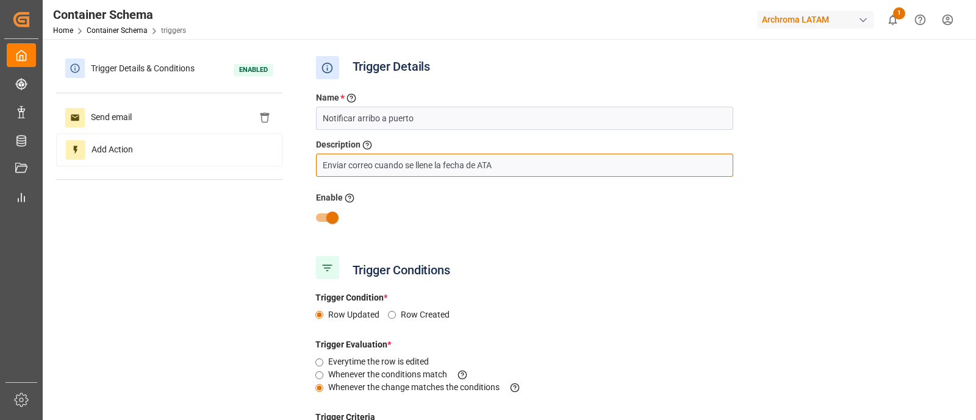
drag, startPoint x: 537, startPoint y: 169, endPoint x: 247, endPoint y: 182, distance: 290.1
click at [671, 282] on div "Trigger Conditions" at bounding box center [634, 268] width 654 height 31
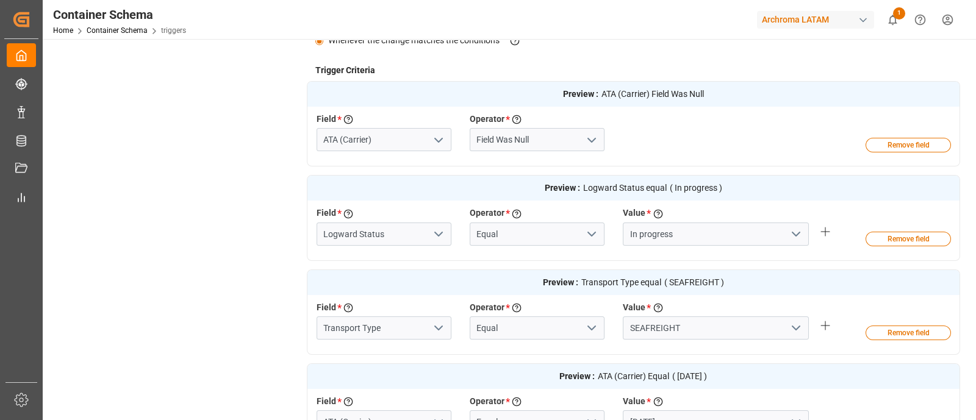
scroll to position [348, 0]
drag, startPoint x: 381, startPoint y: 223, endPoint x: 314, endPoint y: 227, distance: 67.2
click at [314, 227] on div "Logward Status" at bounding box center [383, 233] width 153 height 23
click at [403, 339] on div "Field * Select a field to create a criteria Transport Type Operator * Choose an…" at bounding box center [613, 323] width 613 height 45
click at [666, 329] on input "SEAFREIGHT" at bounding box center [716, 327] width 186 height 23
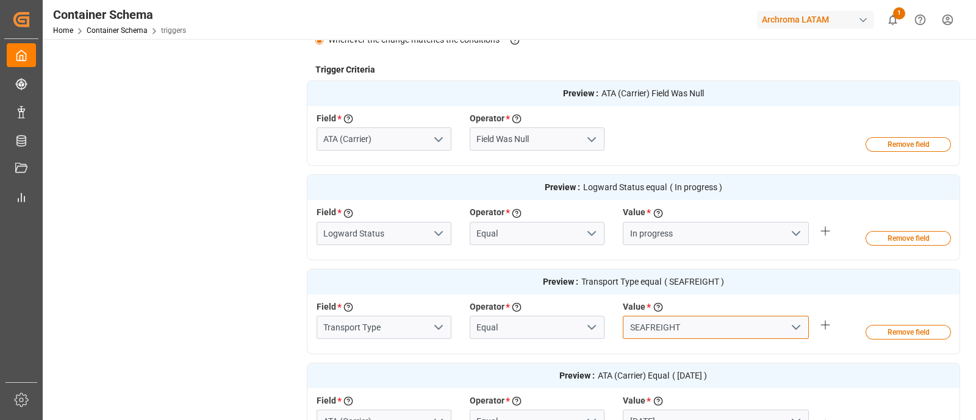
click at [666, 329] on input "SEAFREIGHT" at bounding box center [716, 327] width 186 height 23
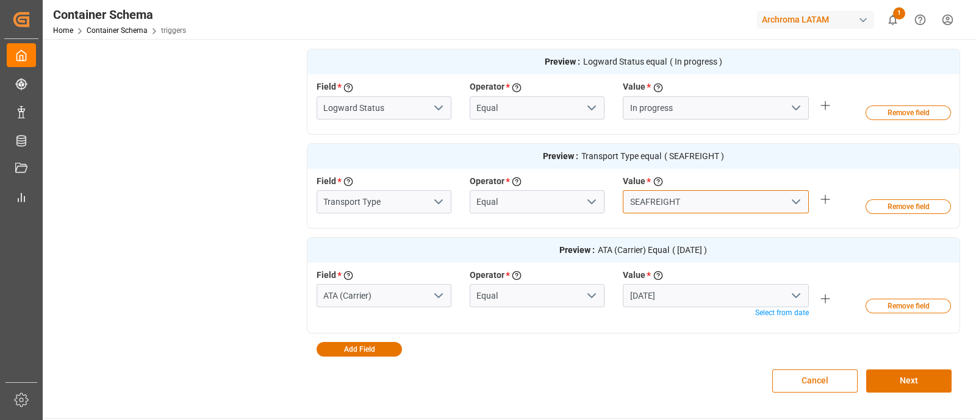
scroll to position [474, 0]
drag, startPoint x: 397, startPoint y: 291, endPoint x: 305, endPoint y: 289, distance: 91.5
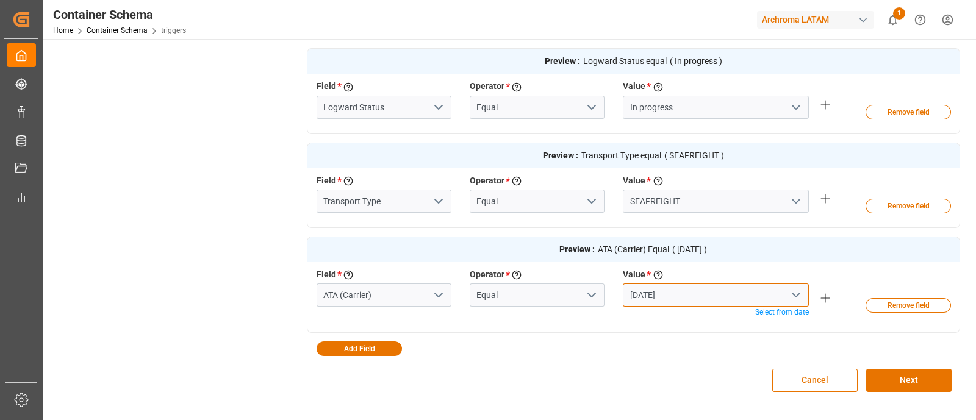
click at [658, 284] on input "Today" at bounding box center [716, 295] width 186 height 23
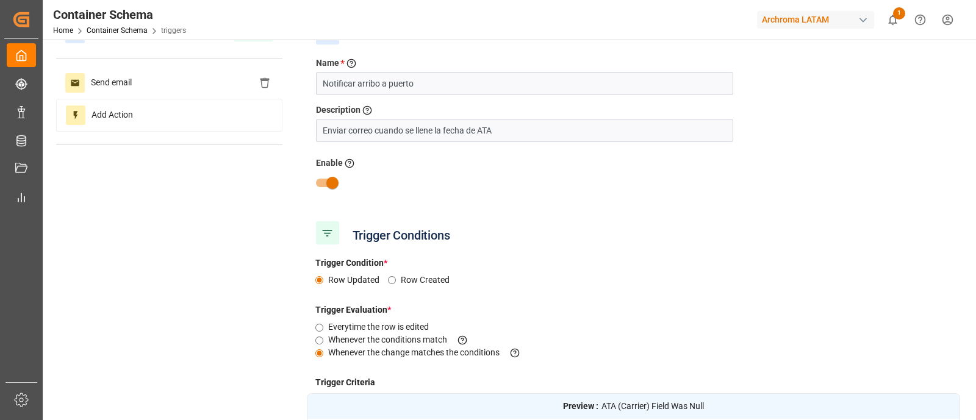
scroll to position [0, 0]
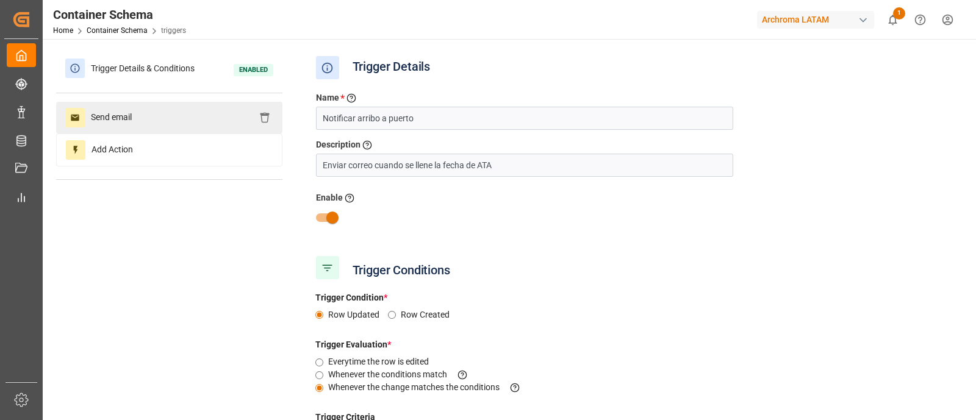
click at [162, 126] on div "Send email" at bounding box center [169, 118] width 226 height 32
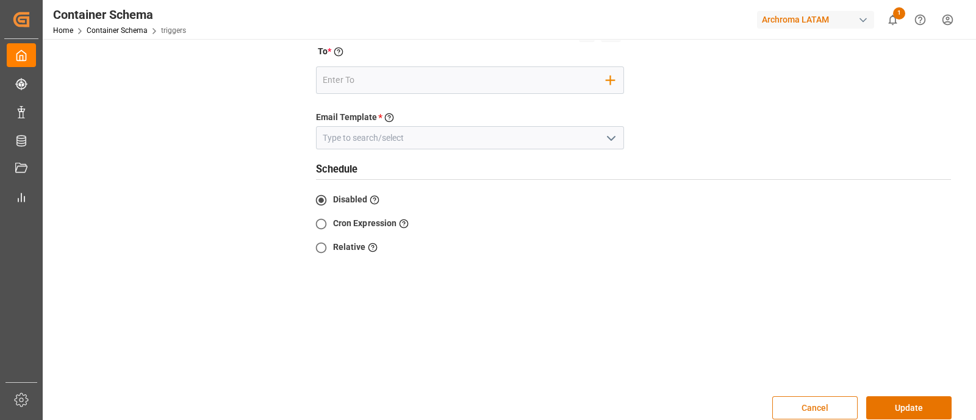
click at [844, 406] on button "Cancel" at bounding box center [814, 408] width 85 height 23
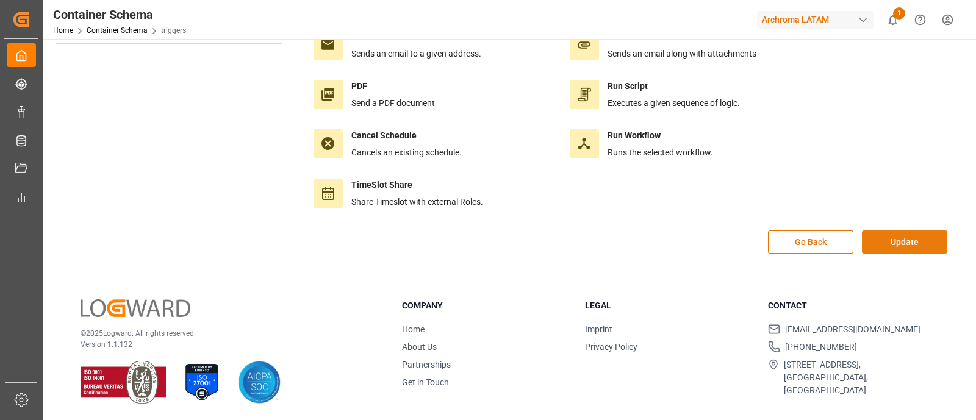
click at [902, 239] on button "Update" at bounding box center [904, 242] width 85 height 23
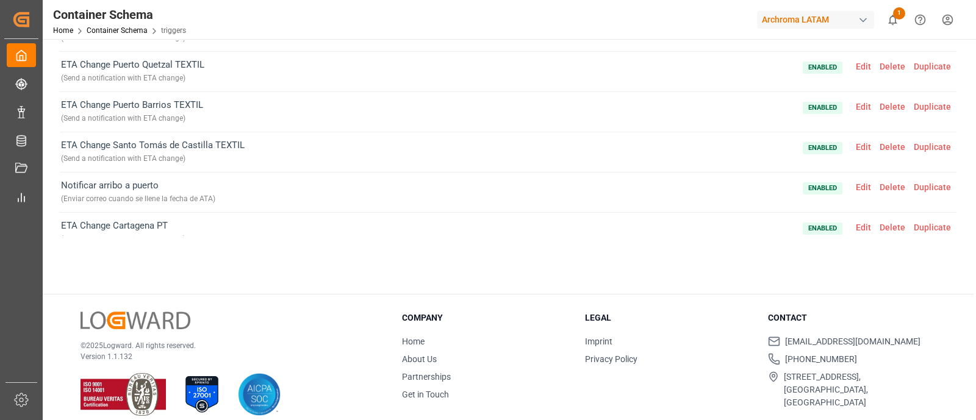
scroll to position [304, 0]
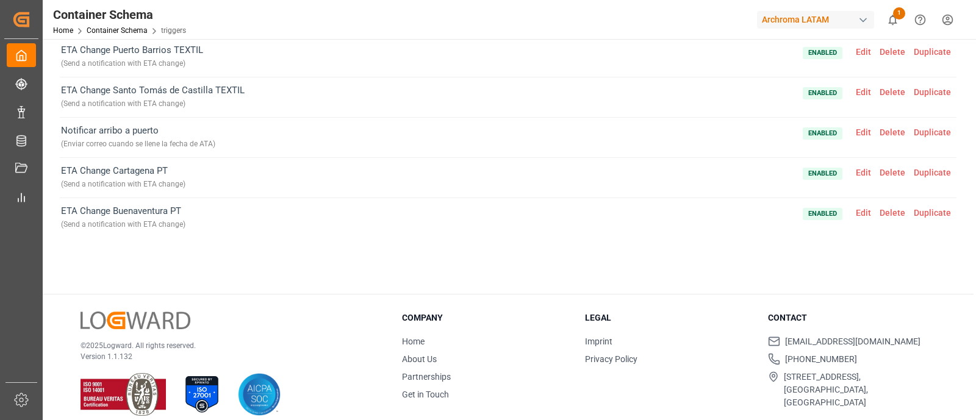
click at [852, 128] on span "Edit" at bounding box center [864, 133] width 24 height 10
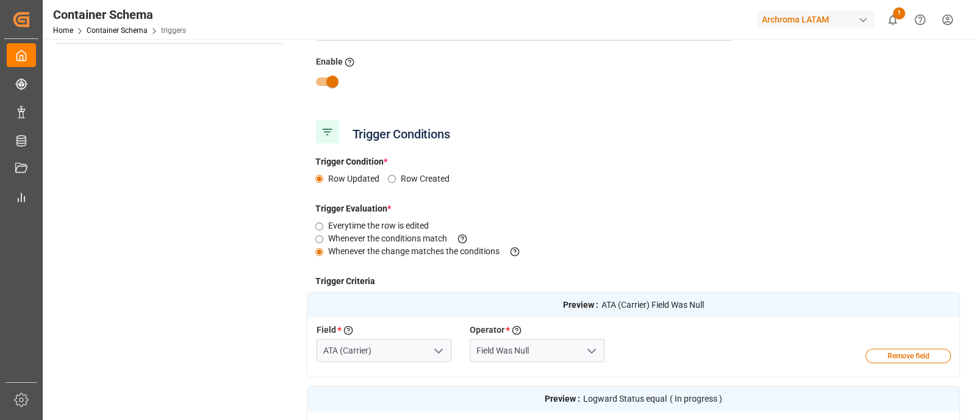
scroll to position [0, 0]
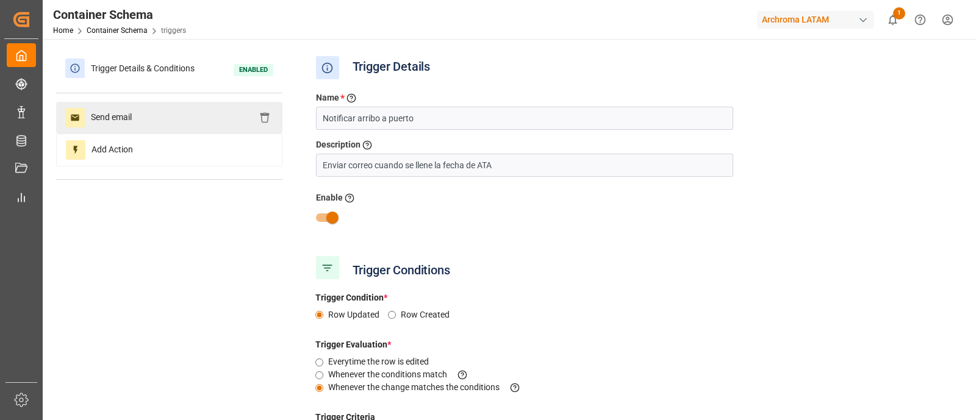
click at [195, 121] on div "Send email" at bounding box center [169, 118] width 226 height 32
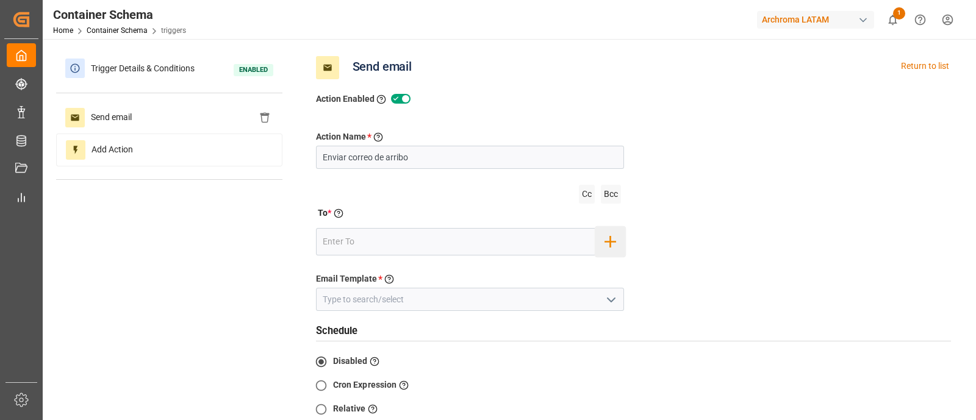
scroll to position [4, 0]
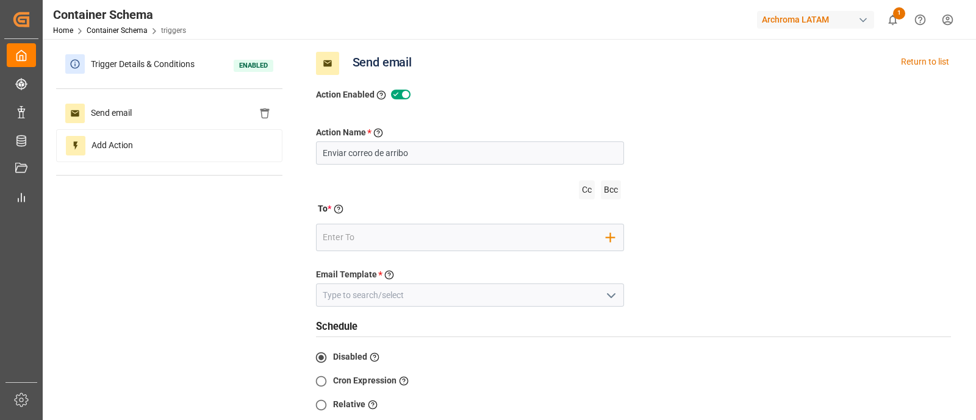
click at [604, 295] on icon "open menu" at bounding box center [611, 296] width 15 height 15
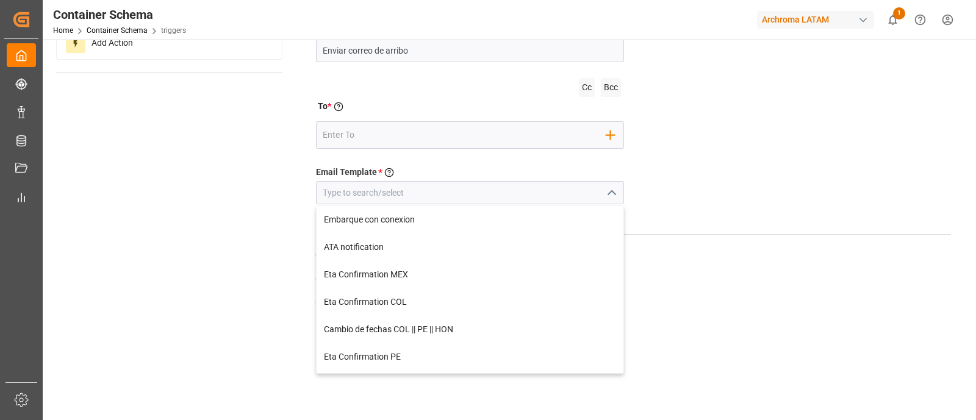
scroll to position [107, 0]
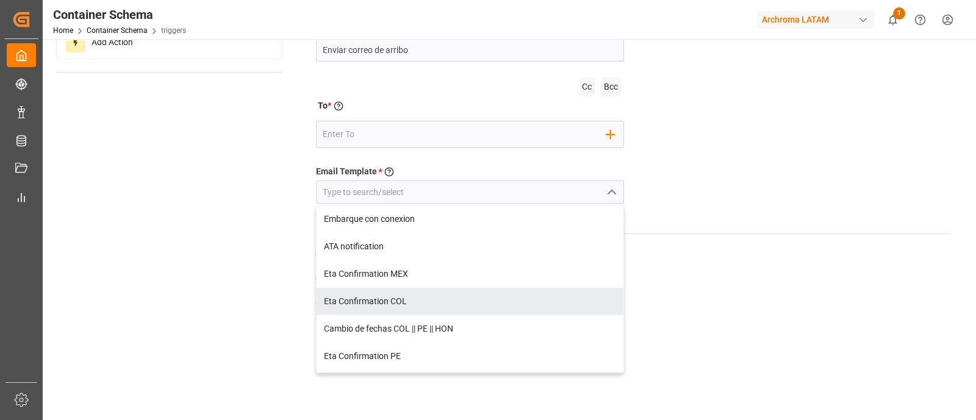
click at [713, 192] on div "Action Name * Give a name to the action being created Enviar correo de arribo C…" at bounding box center [634, 218] width 654 height 439
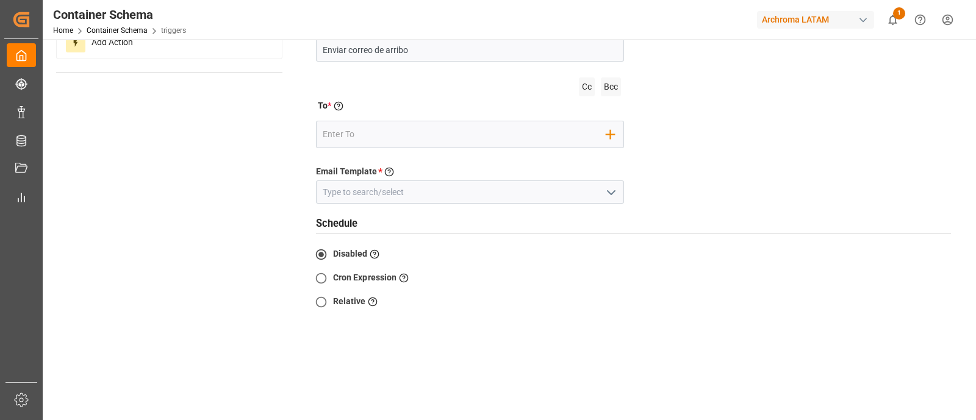
click at [713, 192] on div "Action Name * Give a name to the action being created Enviar correo de arribo C…" at bounding box center [634, 218] width 654 height 439
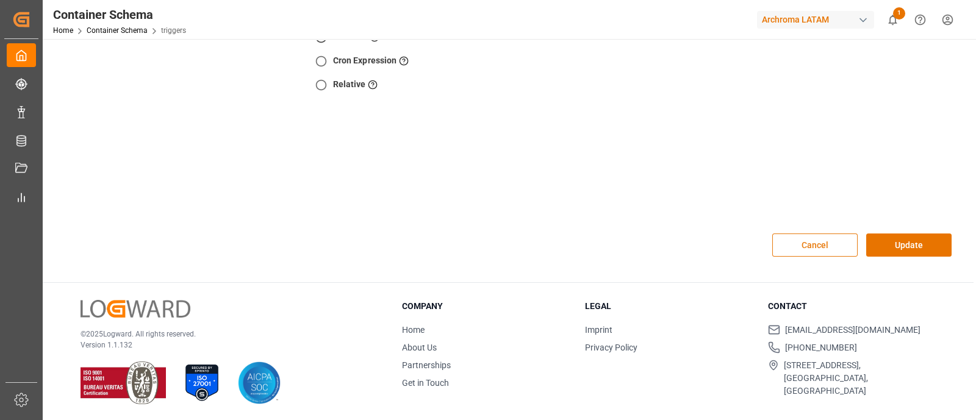
click at [797, 244] on button "Cancel" at bounding box center [814, 245] width 85 height 23
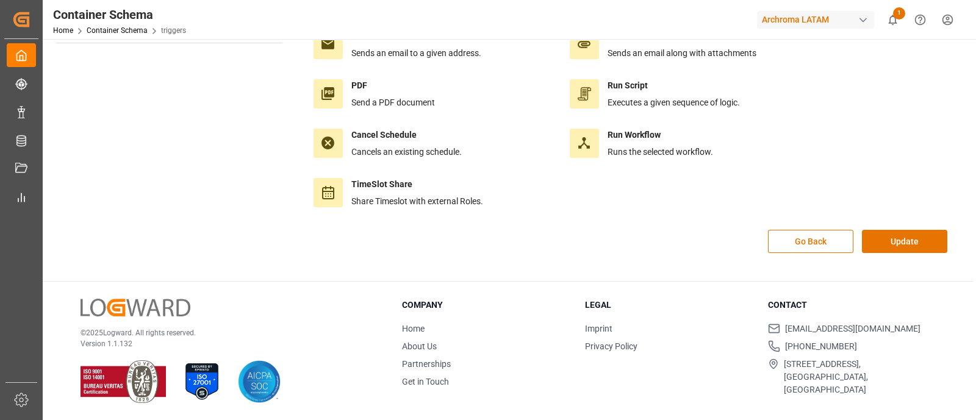
scroll to position [136, 0]
click at [901, 238] on button "Update" at bounding box center [904, 242] width 85 height 23
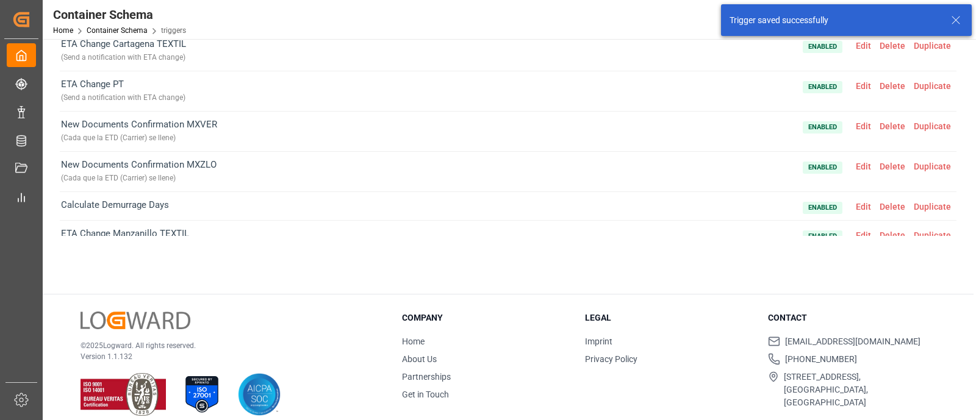
scroll to position [304, 0]
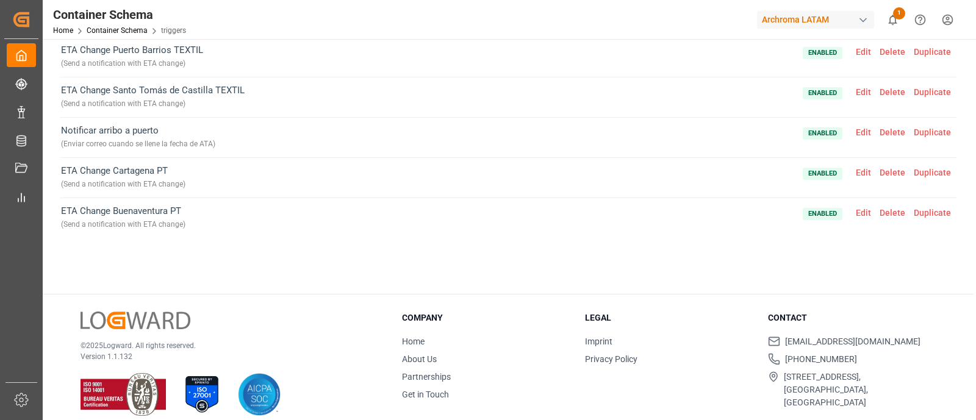
click at [859, 164] on span "Enabled Edit Delete Duplicate" at bounding box center [879, 177] width 153 height 27
click at [858, 171] on span "Edit" at bounding box center [864, 173] width 24 height 10
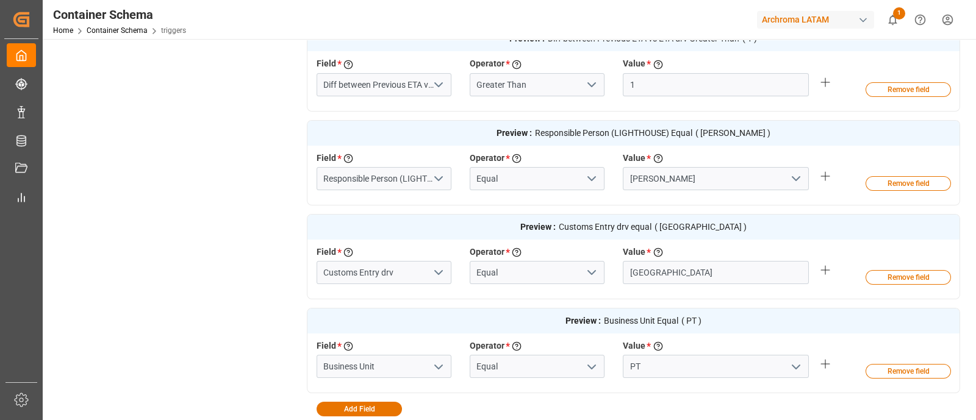
scroll to position [498, 0]
click at [390, 270] on input "Customs Entry drv" at bounding box center [384, 271] width 135 height 23
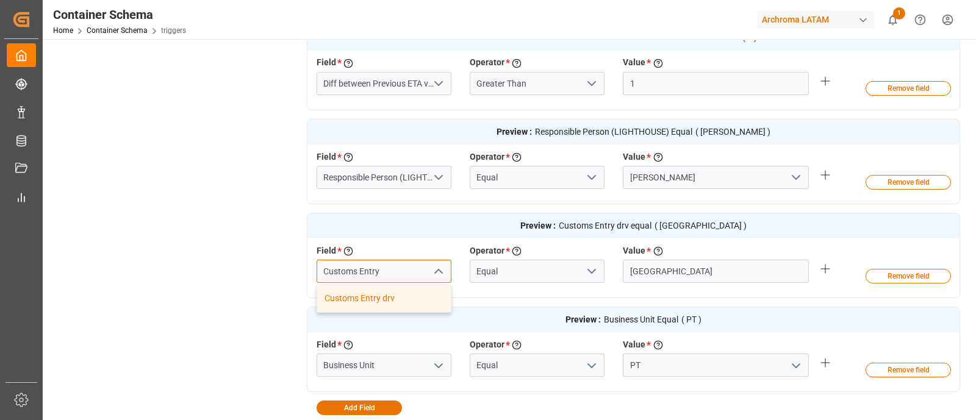
type input "Customs Entry"
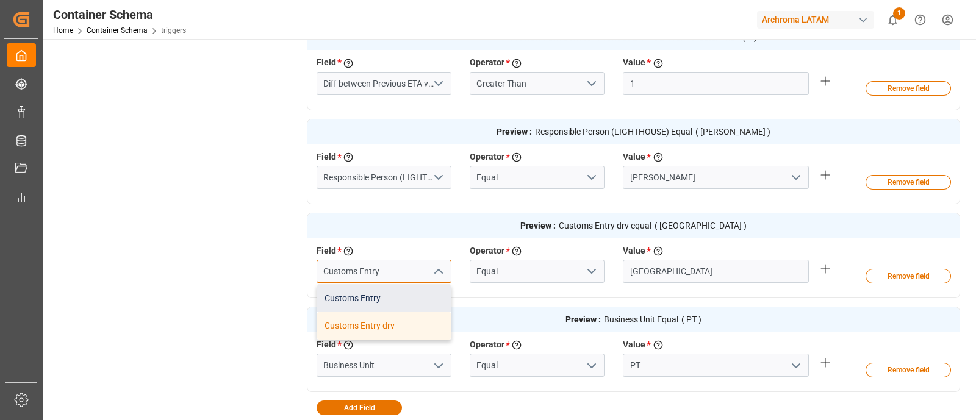
click at [397, 292] on div "Customs Entry" at bounding box center [384, 298] width 134 height 27
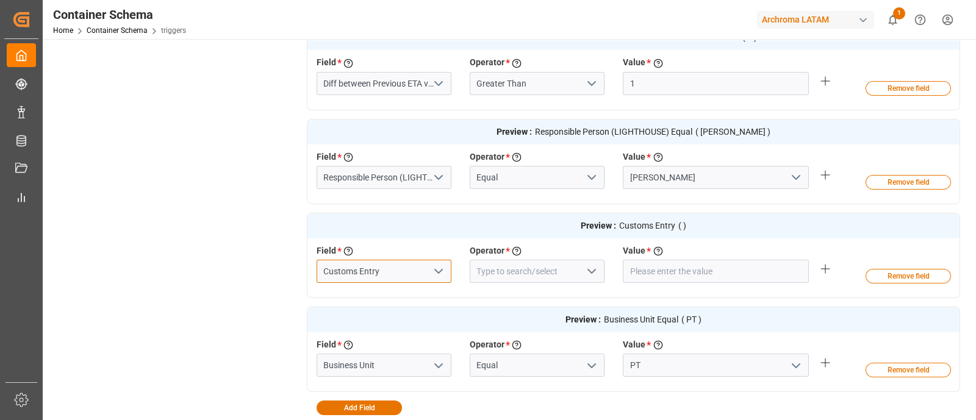
type input "Customs Entry"
click at [592, 267] on icon "open menu" at bounding box center [591, 271] width 15 height 15
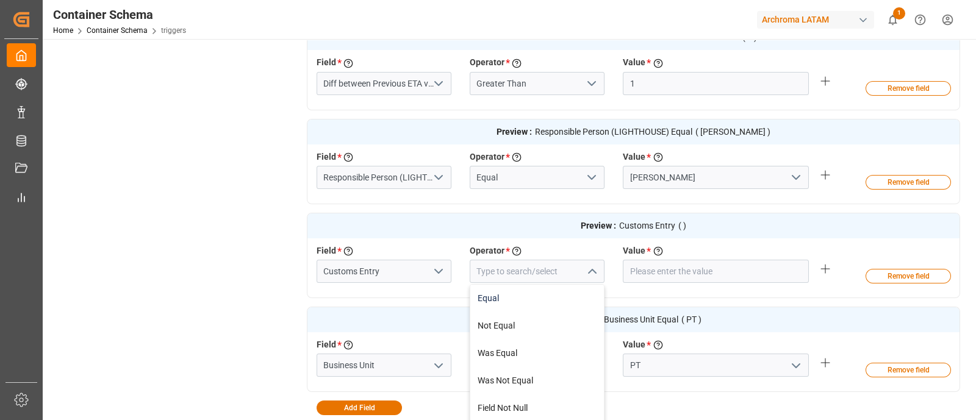
click at [556, 285] on div "Equal" at bounding box center [537, 298] width 134 height 27
type input "Equal"
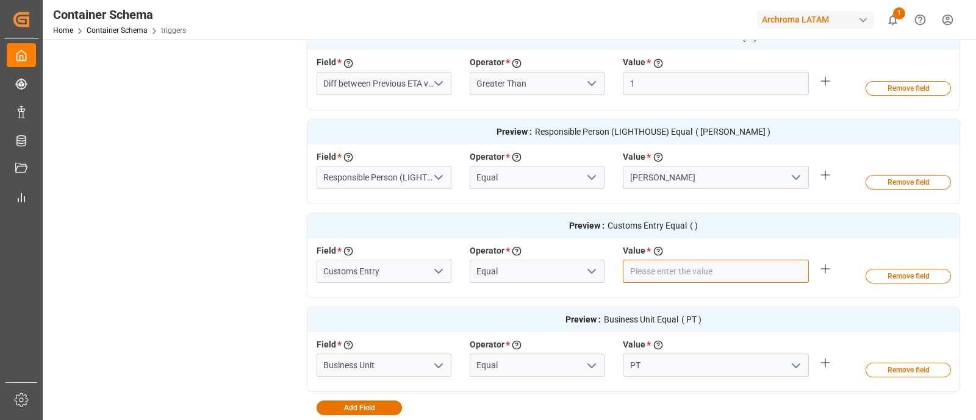
click at [662, 265] on input "text" at bounding box center [716, 271] width 186 height 23
type input "CARTAGENA"
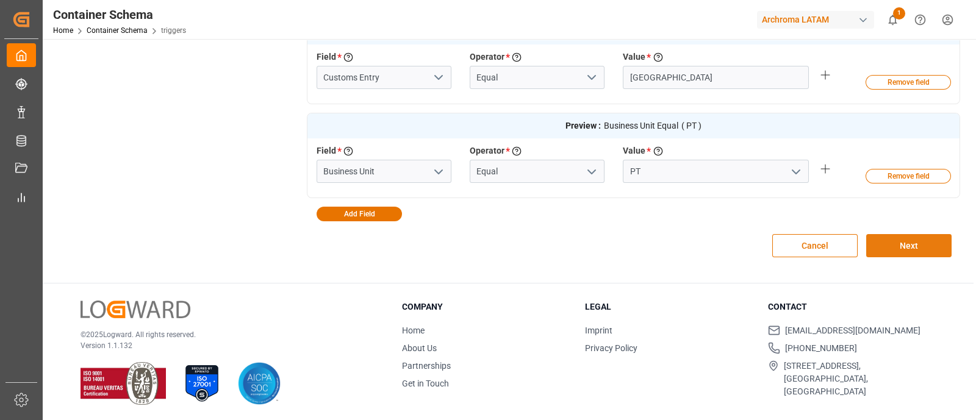
click at [899, 247] on button "Next" at bounding box center [908, 245] width 85 height 23
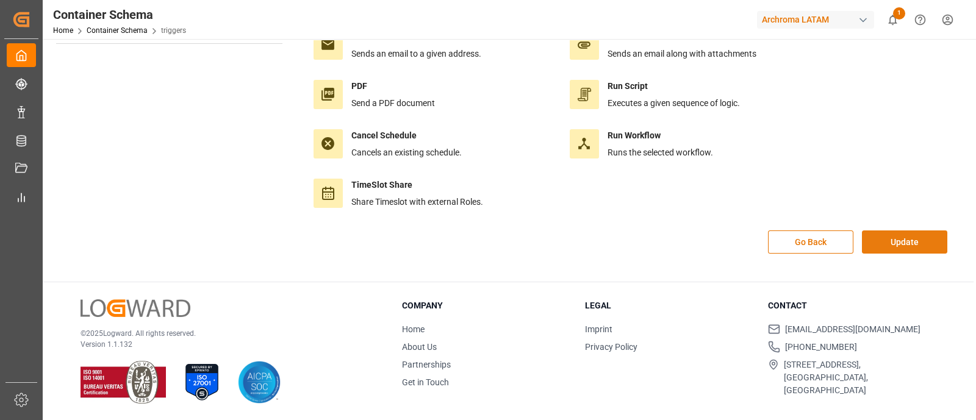
click at [891, 242] on button "Update" at bounding box center [904, 242] width 85 height 23
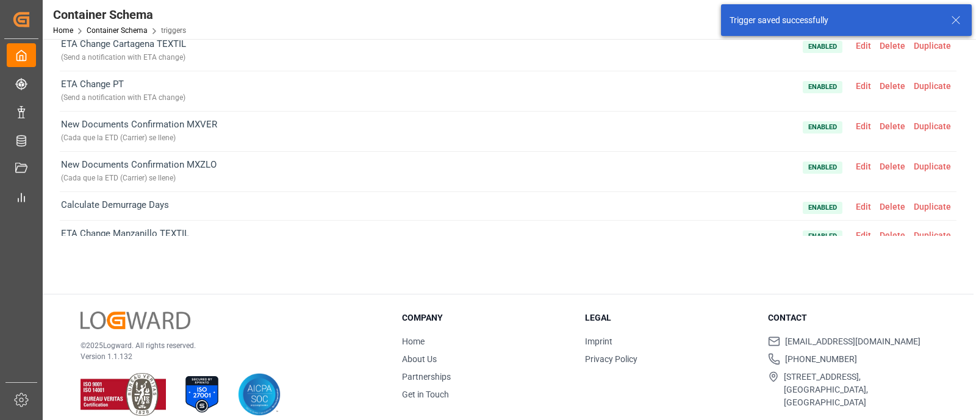
scroll to position [304, 0]
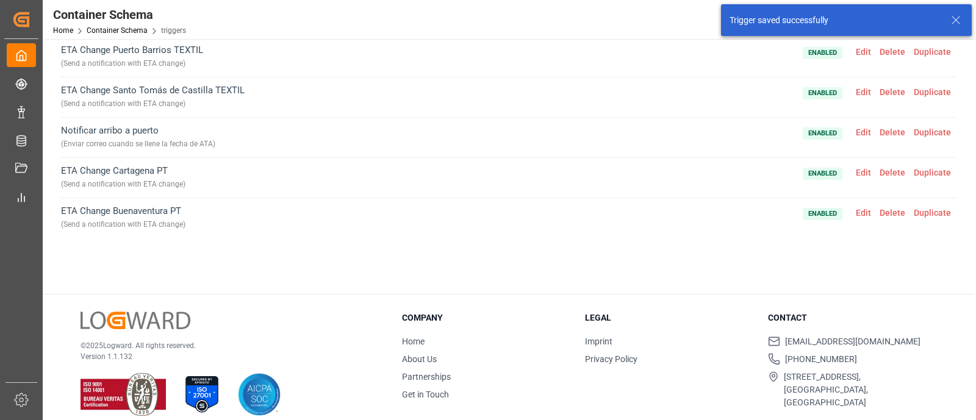
click at [856, 172] on span "Edit" at bounding box center [864, 173] width 24 height 10
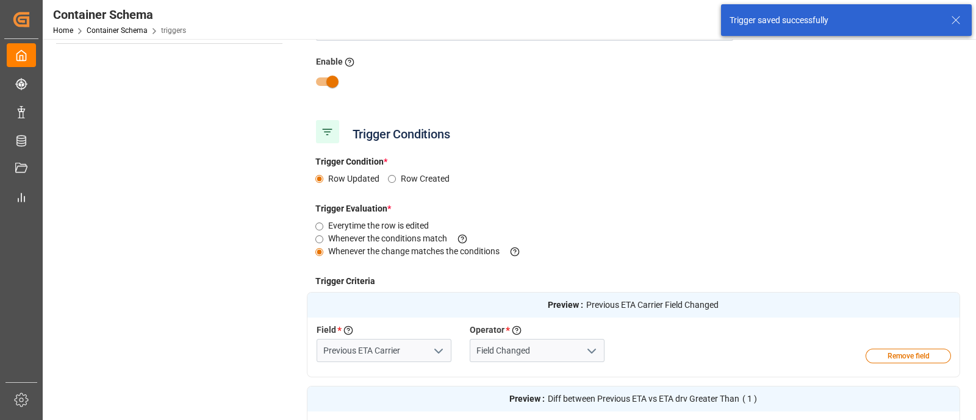
scroll to position [0, 0]
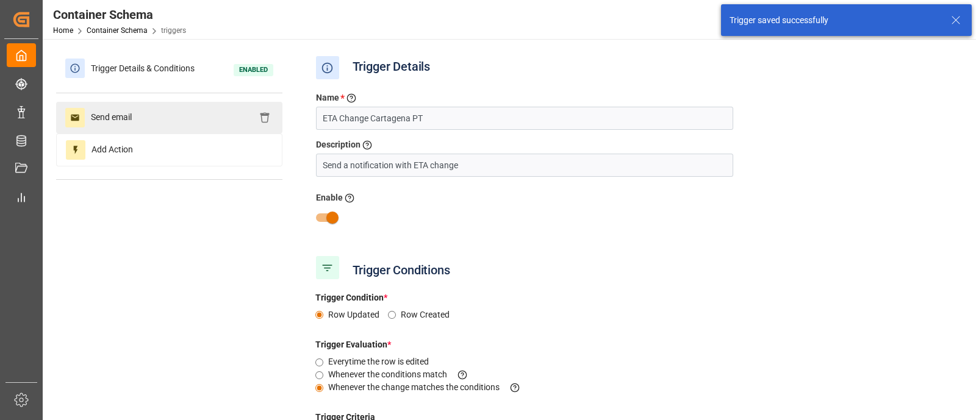
click at [165, 114] on div "Send email" at bounding box center [169, 118] width 226 height 32
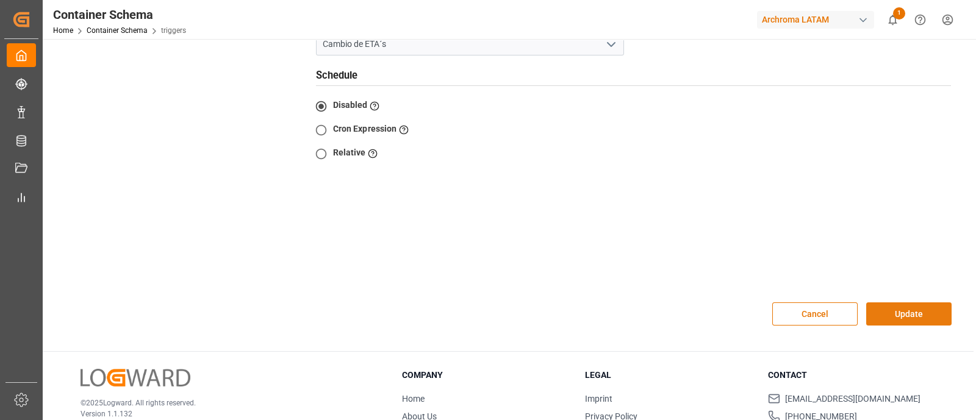
click at [885, 303] on button "Update" at bounding box center [908, 314] width 85 height 23
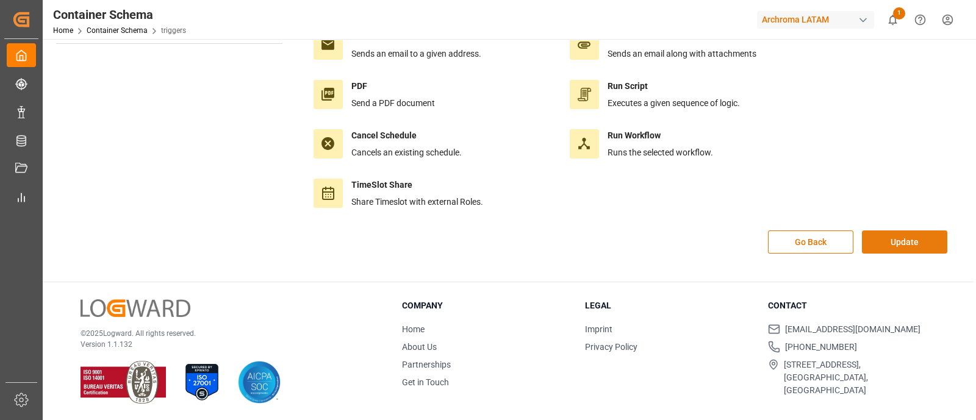
click at [896, 234] on button "Update" at bounding box center [904, 242] width 85 height 23
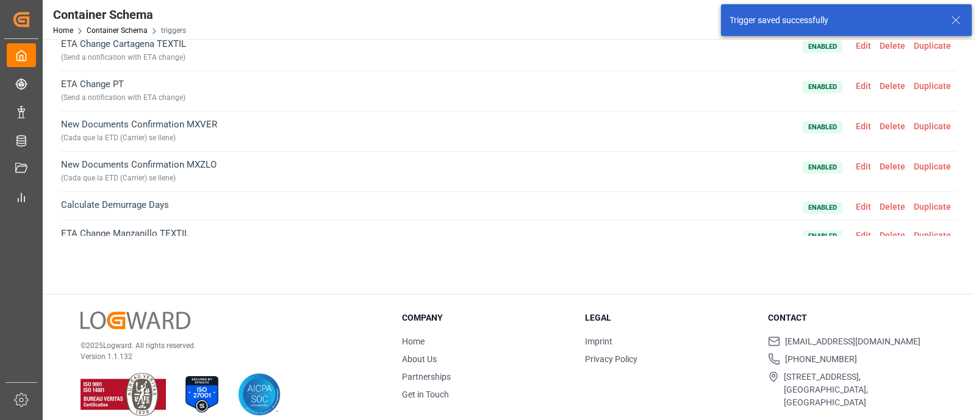
scroll to position [304, 0]
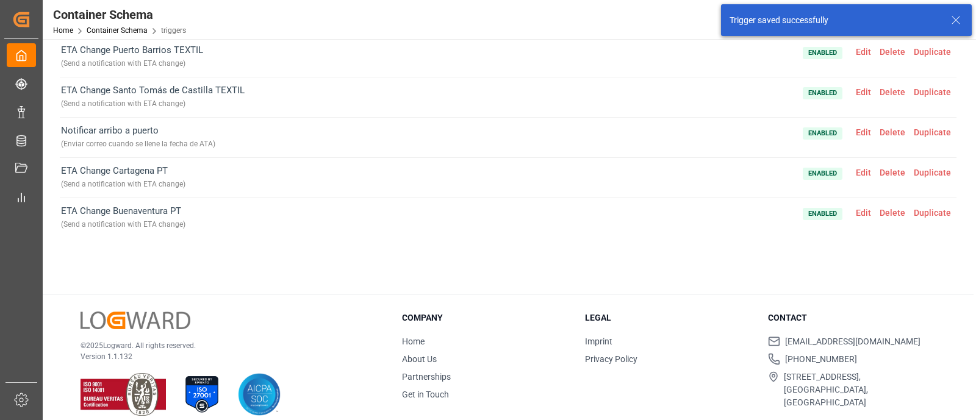
click at [854, 208] on span "Edit" at bounding box center [864, 213] width 24 height 10
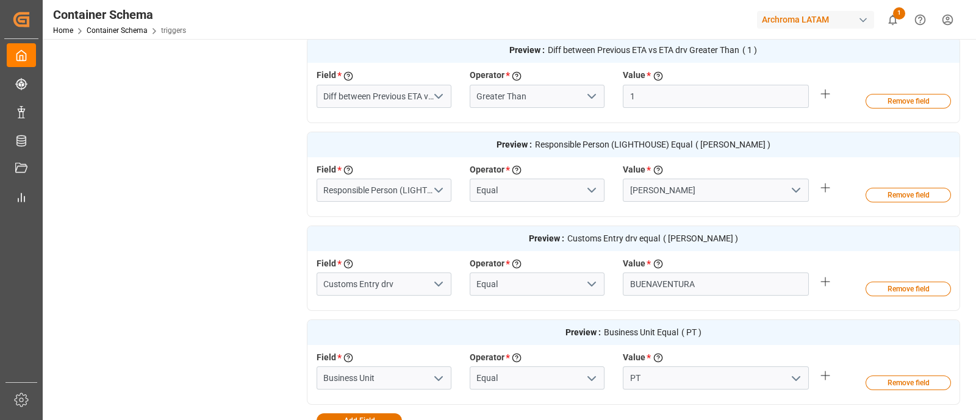
scroll to position [486, 0]
click at [408, 282] on input "Customs Entry drv" at bounding box center [384, 283] width 135 height 23
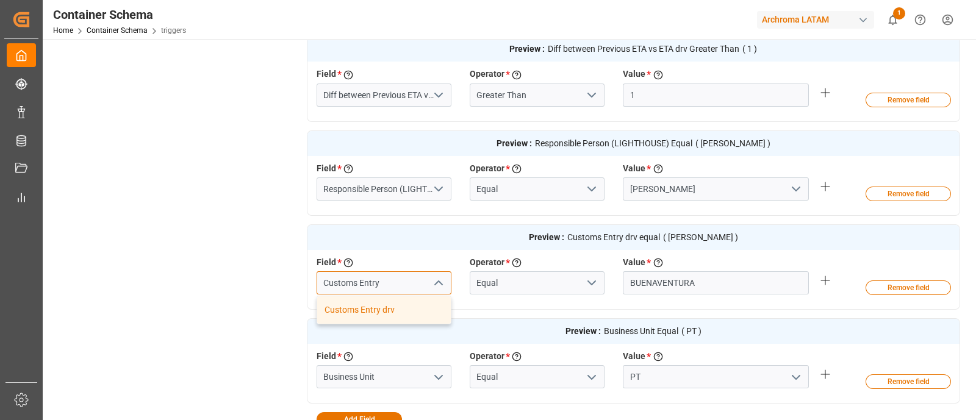
type input "Customs Entry"
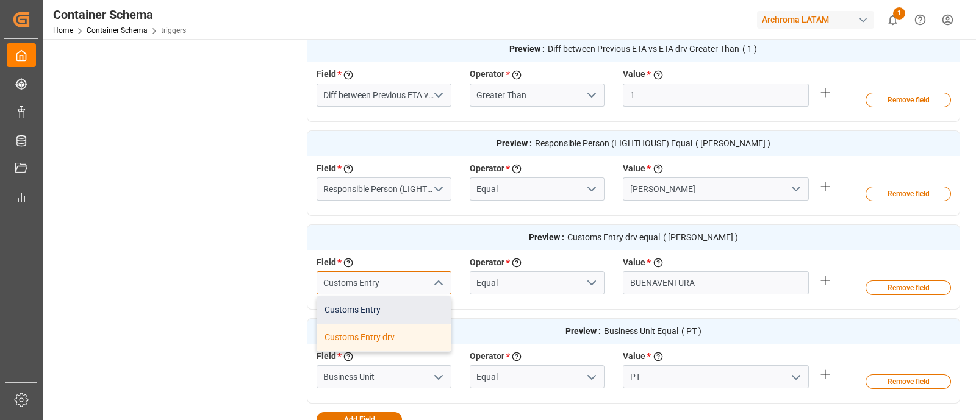
click at [392, 304] on div "Customs Entry" at bounding box center [384, 310] width 134 height 27
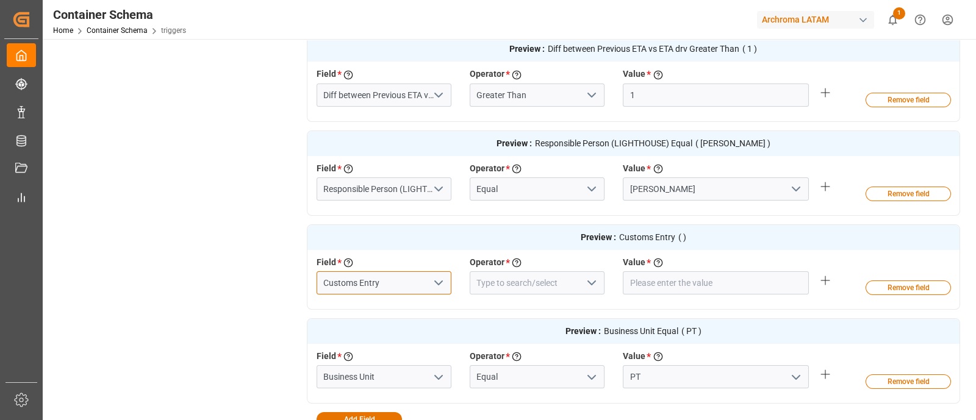
type input "Customs Entry"
click at [586, 274] on button "open menu" at bounding box center [591, 283] width 18 height 19
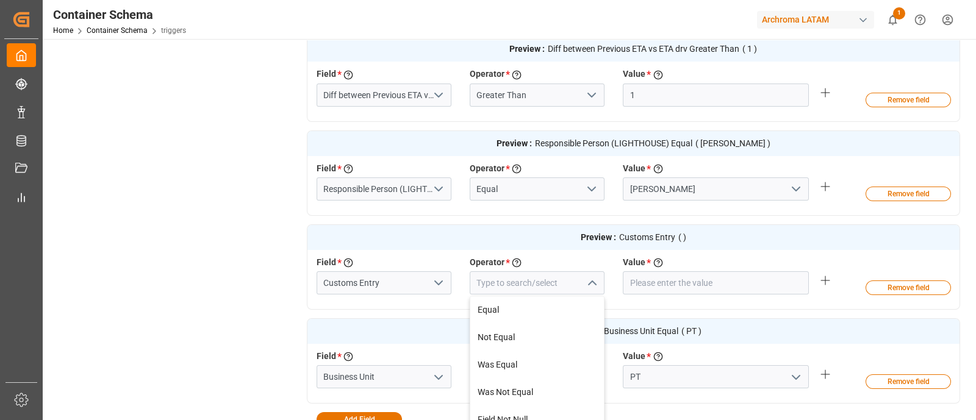
click at [568, 294] on div "Field * Select a field to create a criteria Customs Entry Operator * Choose an …" at bounding box center [613, 278] width 613 height 45
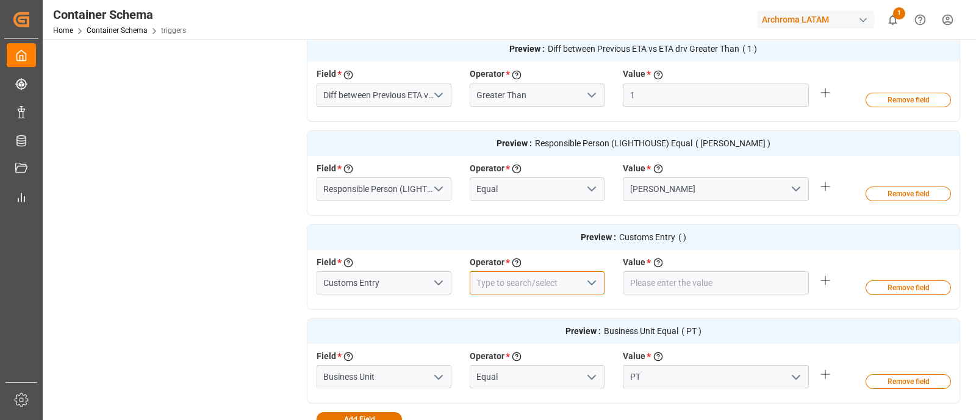
click at [580, 288] on input at bounding box center [537, 283] width 135 height 23
click at [588, 287] on icon "open menu" at bounding box center [591, 283] width 15 height 15
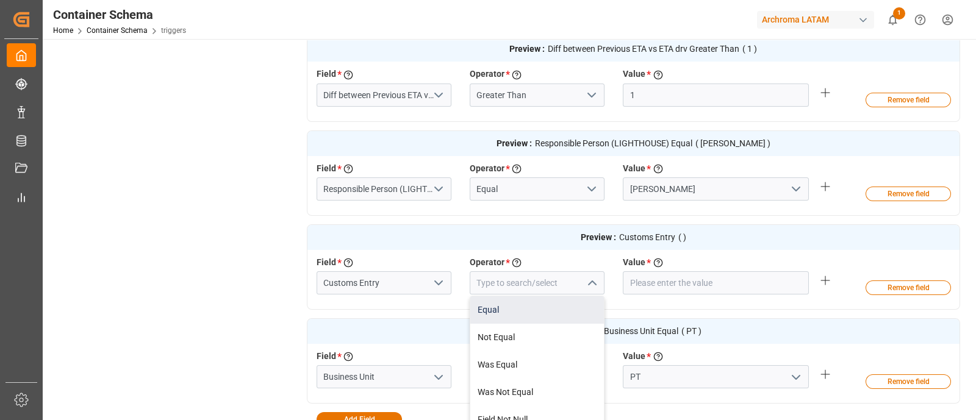
click at [564, 310] on div "Equal" at bounding box center [537, 310] width 134 height 27
type input "Equal"
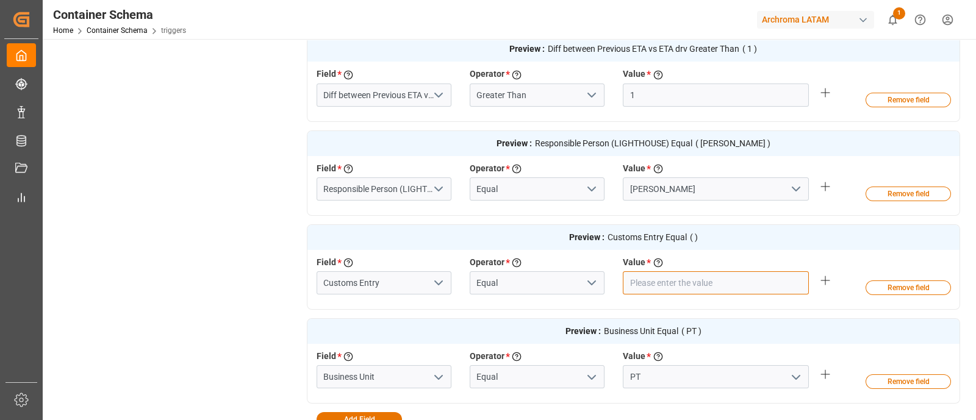
click at [663, 288] on input "text" at bounding box center [716, 283] width 186 height 23
type input "BUENAVENTURA"
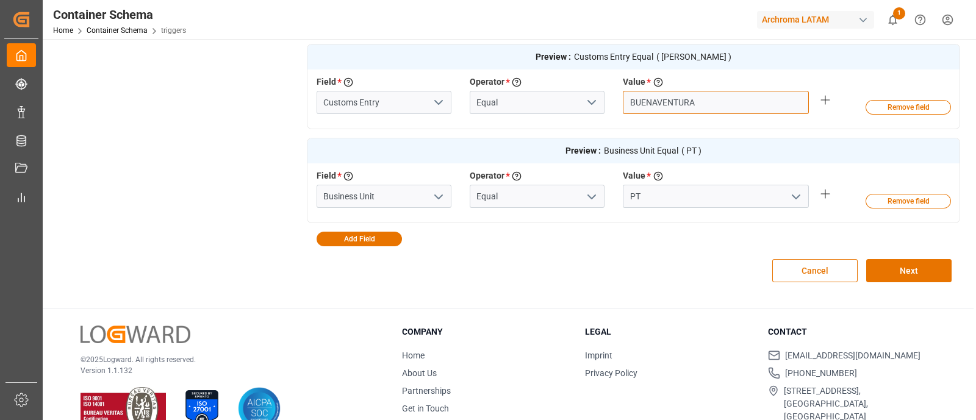
scroll to position [692, 0]
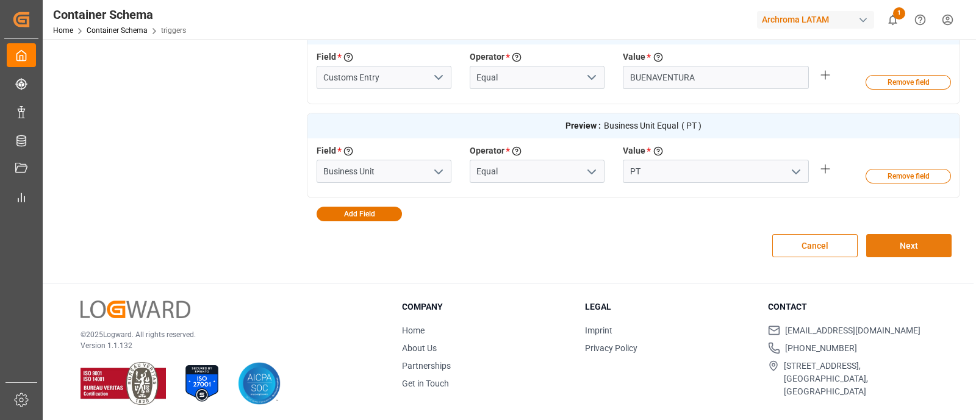
click at [891, 243] on button "Next" at bounding box center [908, 245] width 85 height 23
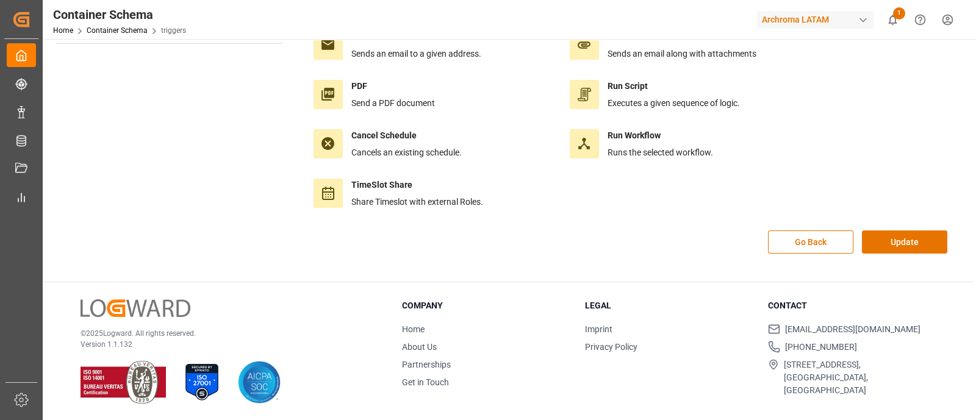
scroll to position [0, 0]
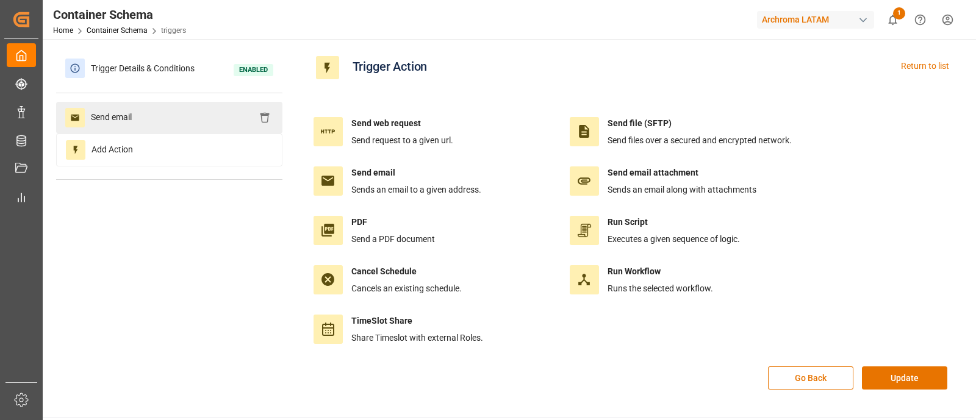
click at [168, 106] on div "Send email" at bounding box center [169, 118] width 226 height 32
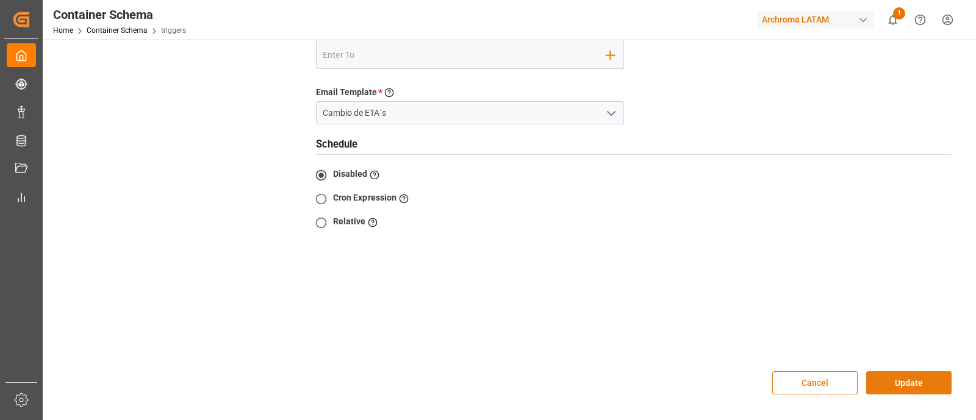
click at [914, 372] on button "Update" at bounding box center [908, 383] width 85 height 23
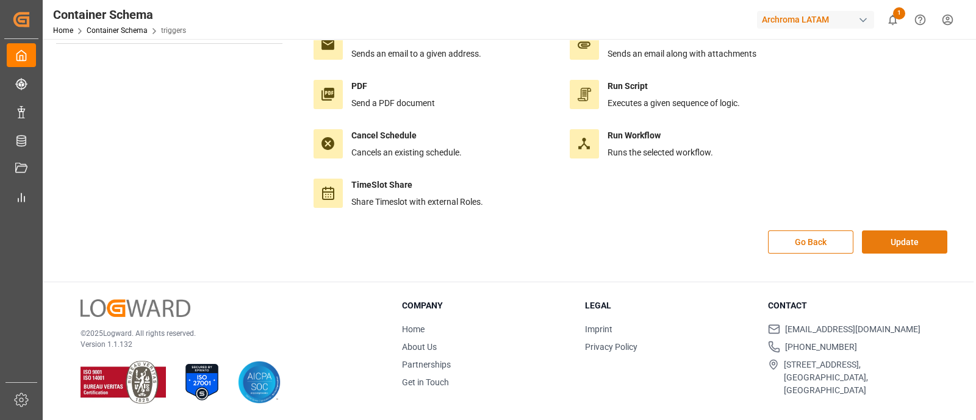
click at [901, 236] on button "Update" at bounding box center [904, 242] width 85 height 23
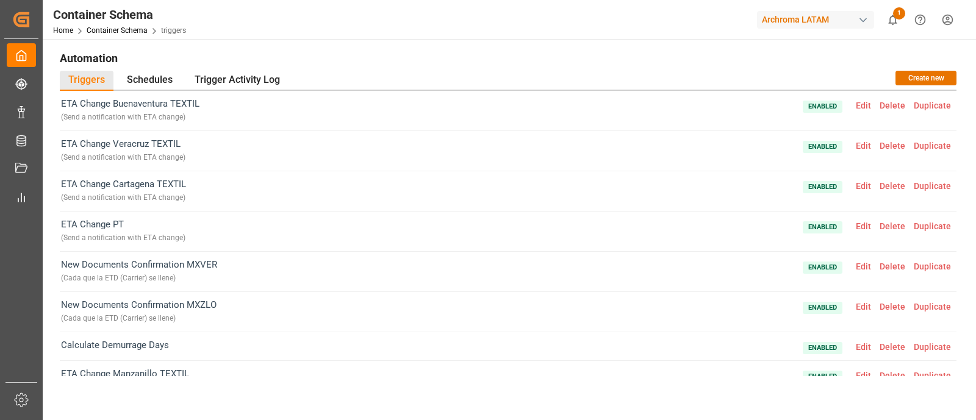
scroll to position [304, 0]
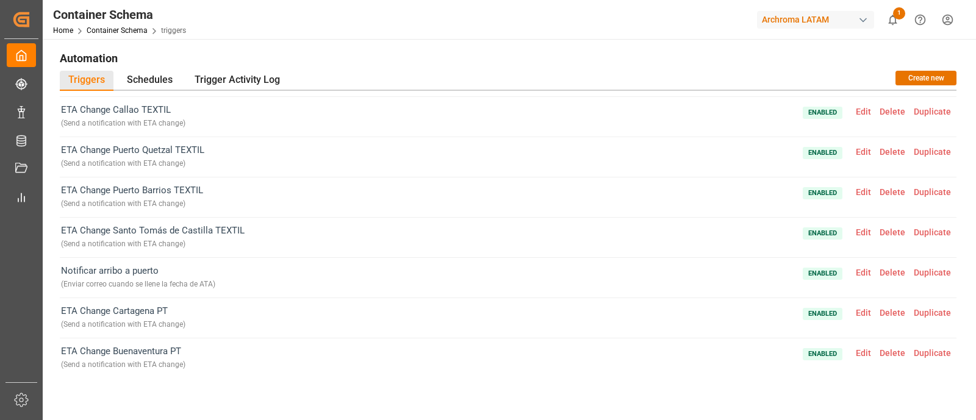
click at [857, 308] on span "Edit" at bounding box center [864, 313] width 24 height 10
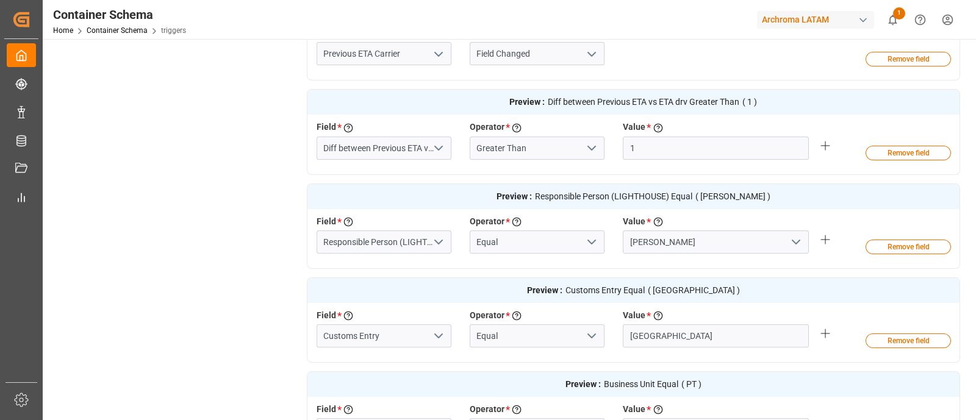
scroll to position [616, 0]
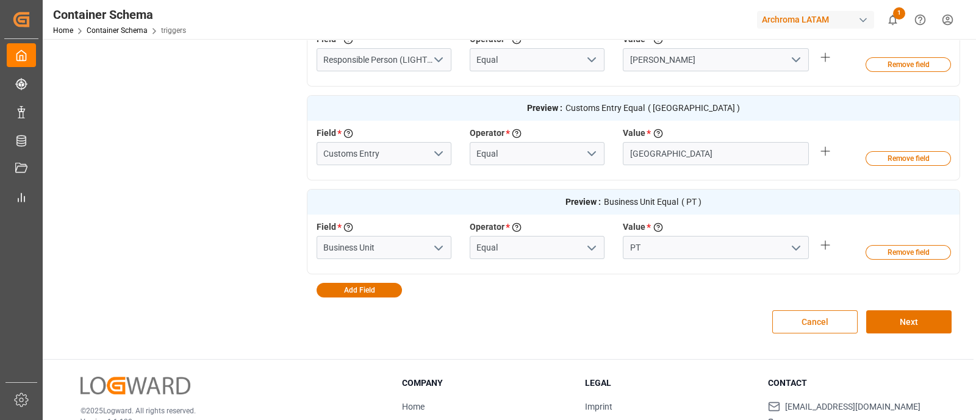
click at [818, 319] on button "Cancel" at bounding box center [814, 322] width 85 height 23
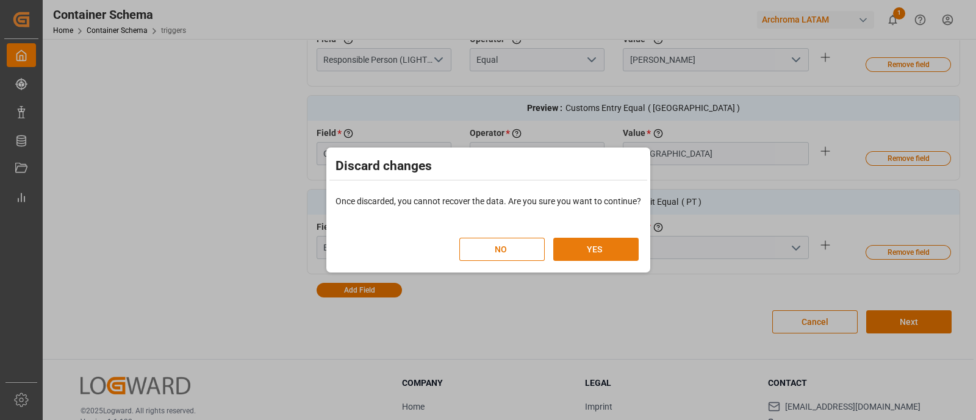
click at [591, 254] on button "YES" at bounding box center [595, 249] width 85 height 23
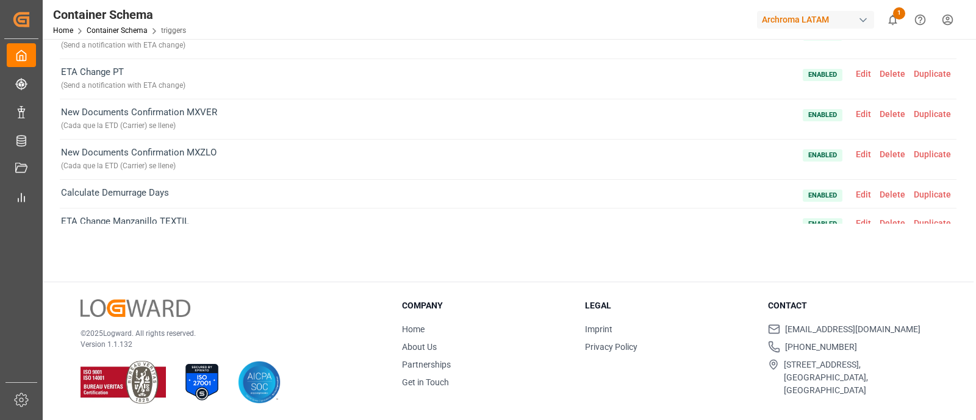
scroll to position [304, 0]
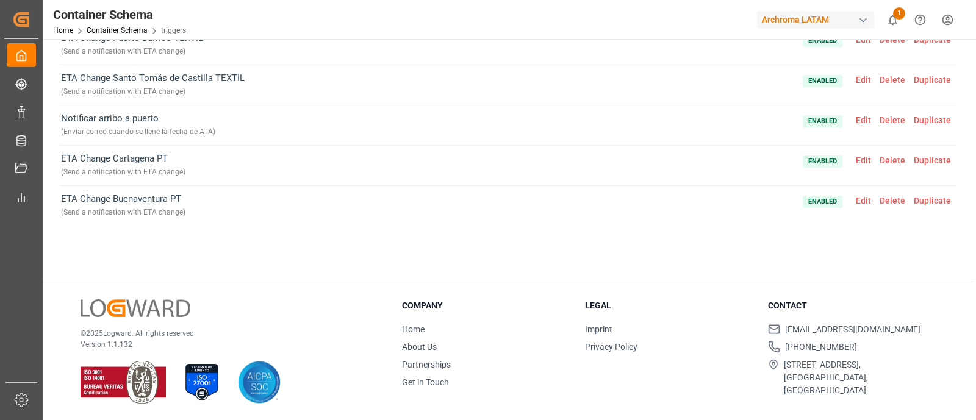
click at [857, 115] on span "Edit" at bounding box center [864, 120] width 24 height 10
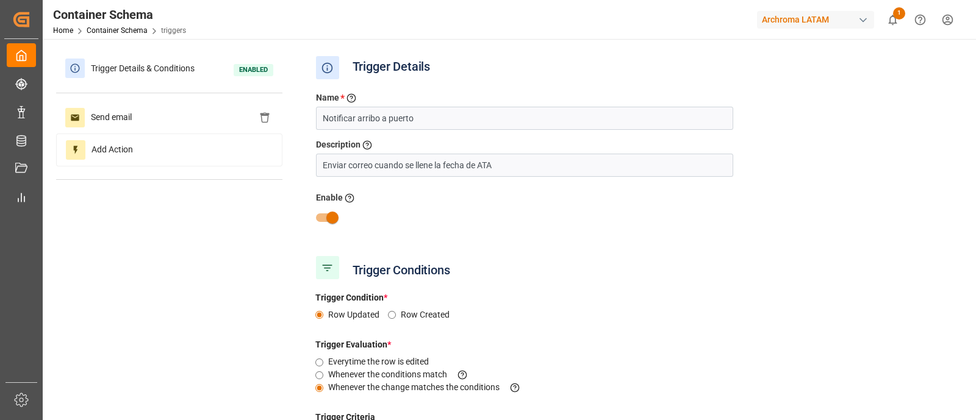
scroll to position [609, 0]
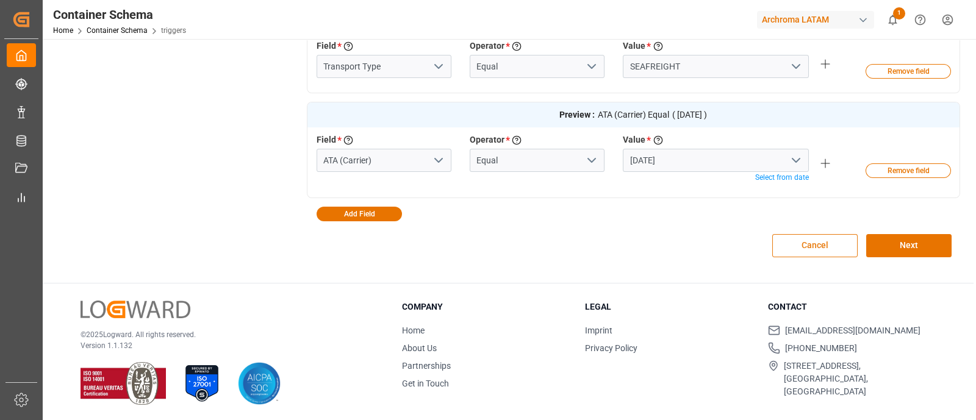
click at [807, 245] on button "Cancel" at bounding box center [814, 245] width 85 height 23
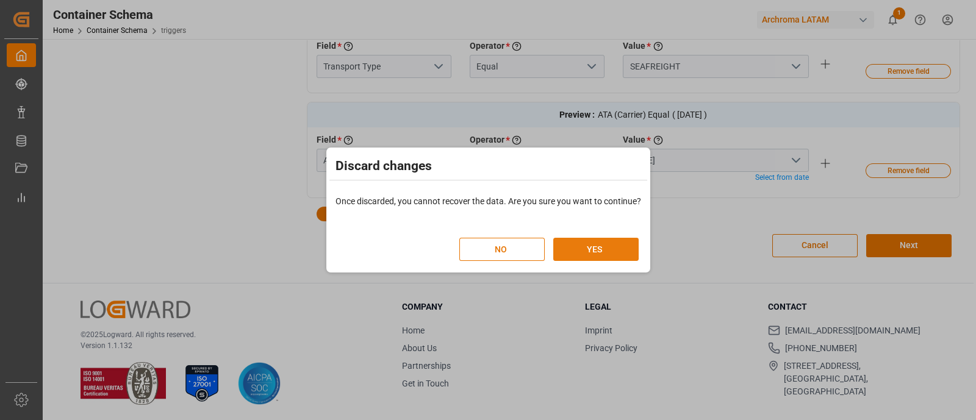
click at [609, 256] on button "YES" at bounding box center [595, 249] width 85 height 23
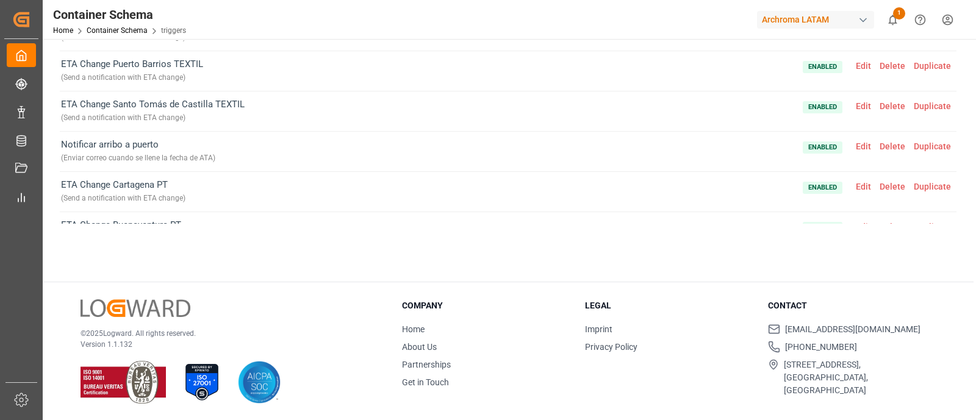
scroll to position [304, 0]
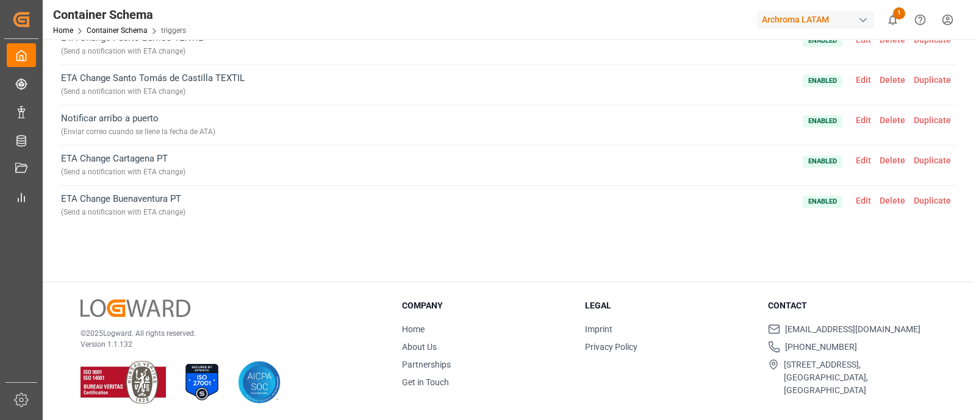
click at [857, 121] on span "Edit" at bounding box center [864, 120] width 24 height 10
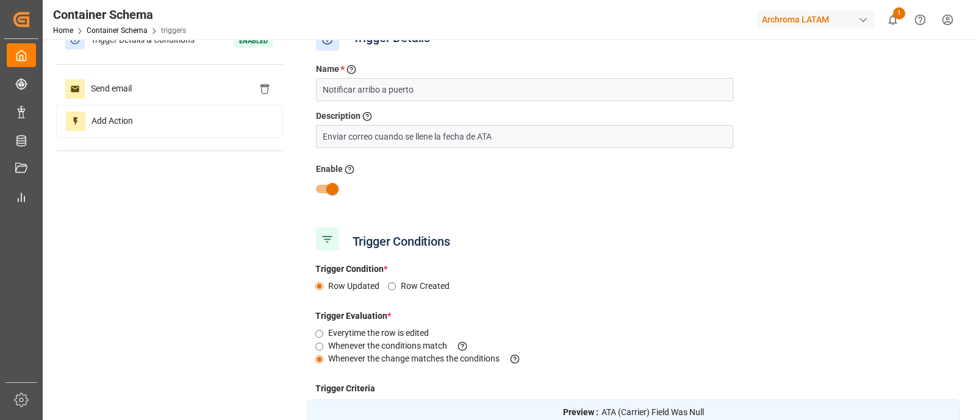
scroll to position [0, 0]
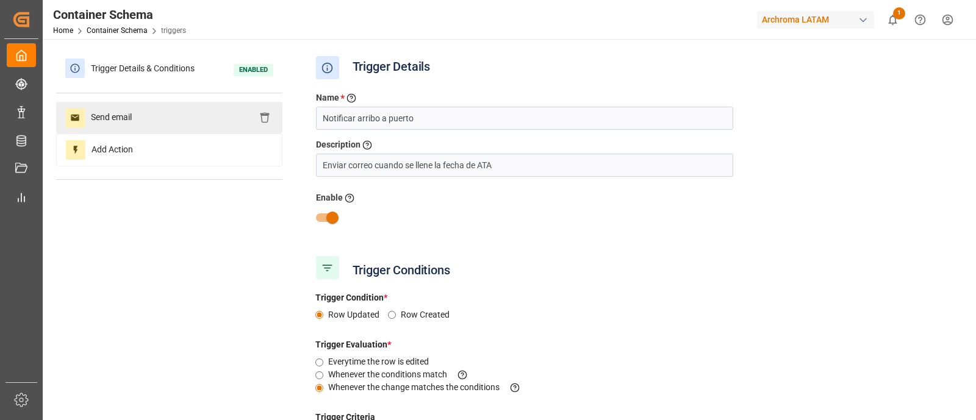
click at [178, 123] on div "Send email" at bounding box center [169, 118] width 226 height 32
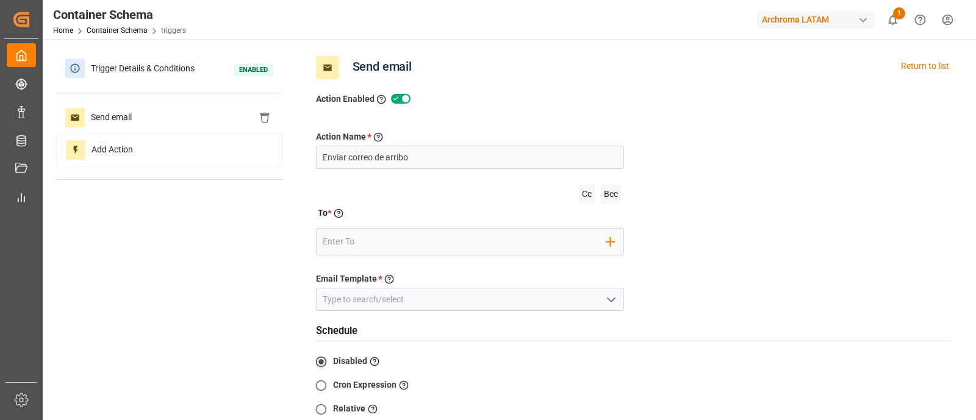
click at [609, 293] on icon "open menu" at bounding box center [611, 300] width 15 height 15
click at [609, 293] on icon "close menu" at bounding box center [611, 300] width 15 height 15
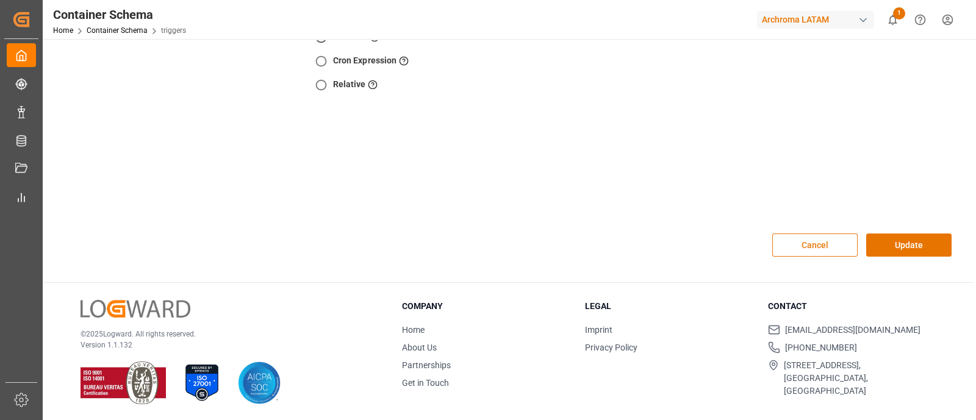
click at [797, 247] on button "Cancel" at bounding box center [814, 245] width 85 height 23
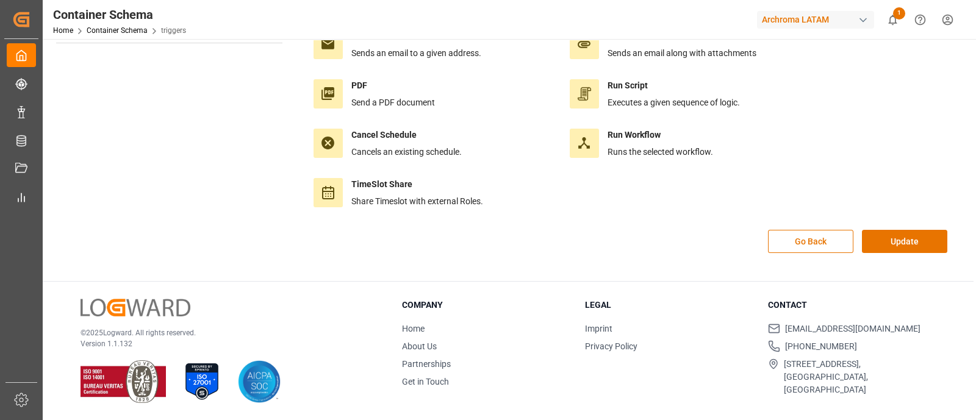
scroll to position [136, 0]
click at [835, 246] on button "Go Back" at bounding box center [810, 242] width 85 height 23
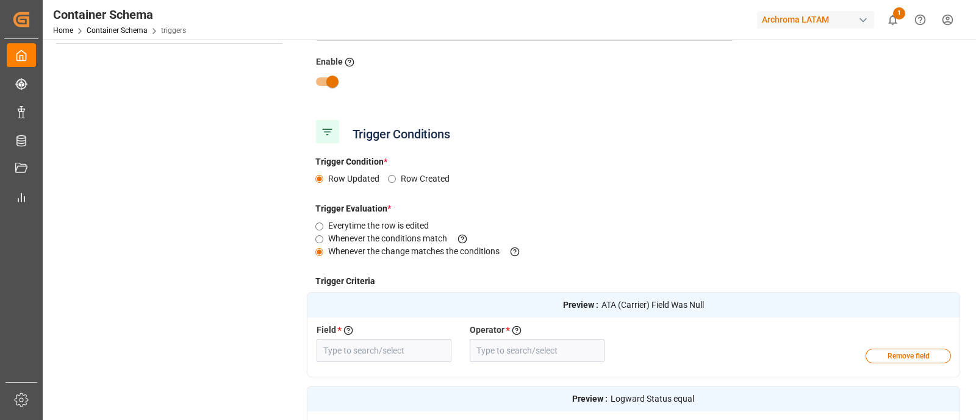
type input "ATA (Carrier)"
type input "Field Was Null"
type input "Logward Status"
type input "Equal"
type input "Transport Type"
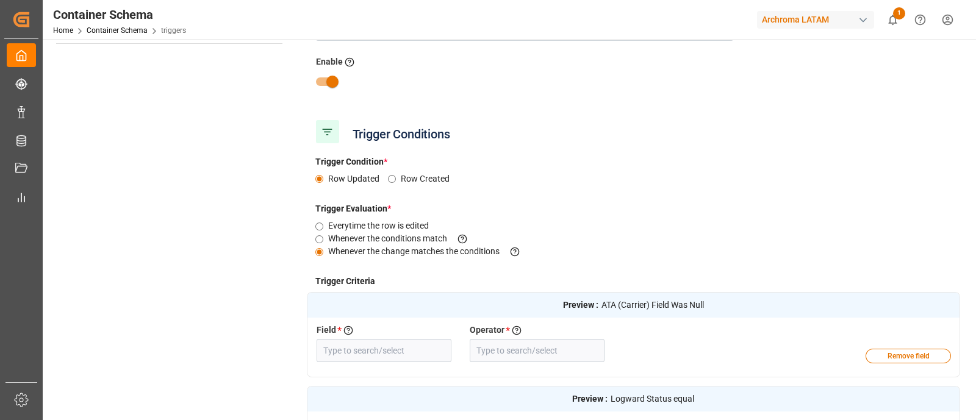
type input "Equal"
type input "ATA (Carrier)"
type input "Equal"
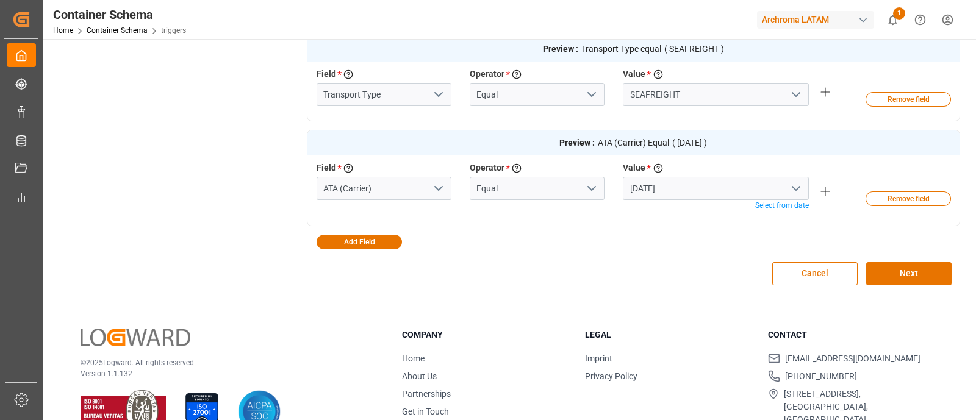
scroll to position [609, 0]
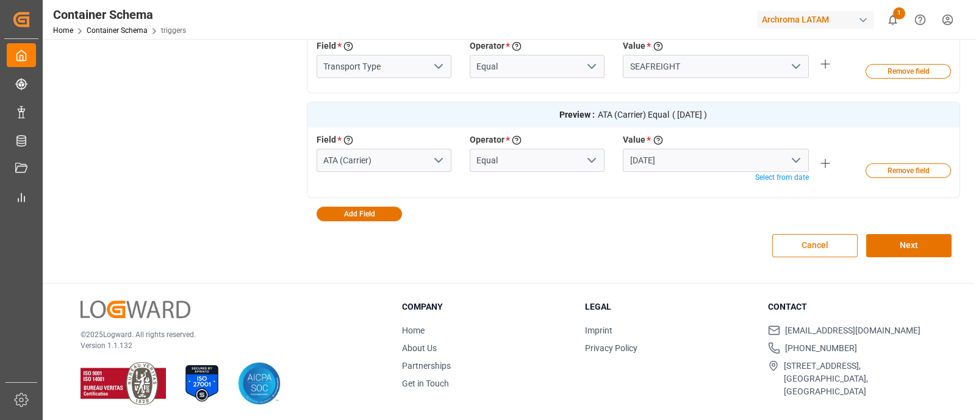
click at [819, 256] on div "Cancel Next" at bounding box center [634, 245] width 654 height 49
click at [810, 245] on button "Cancel" at bounding box center [814, 245] width 85 height 23
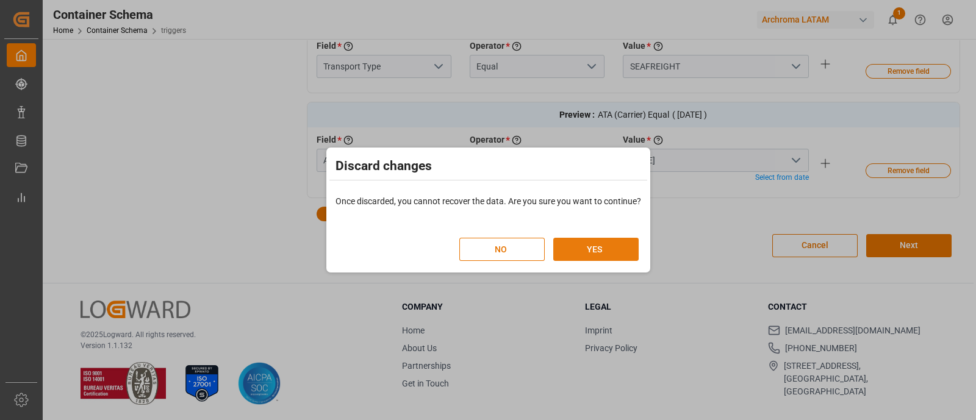
click at [586, 248] on button "YES" at bounding box center [595, 249] width 85 height 23
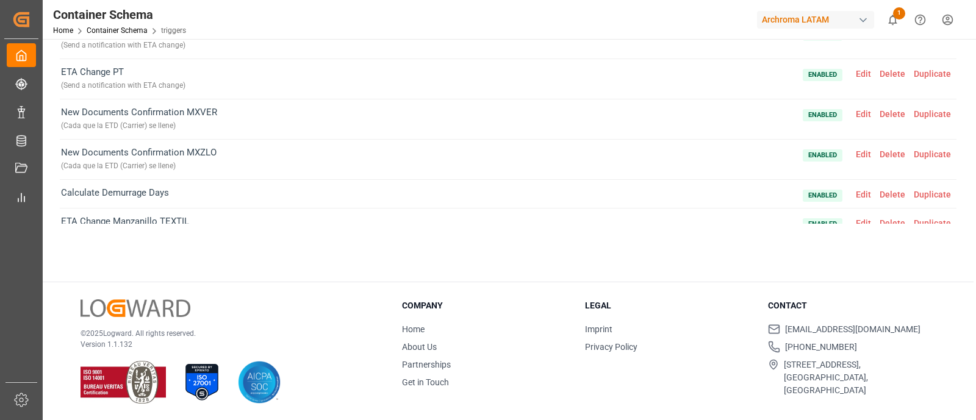
scroll to position [304, 0]
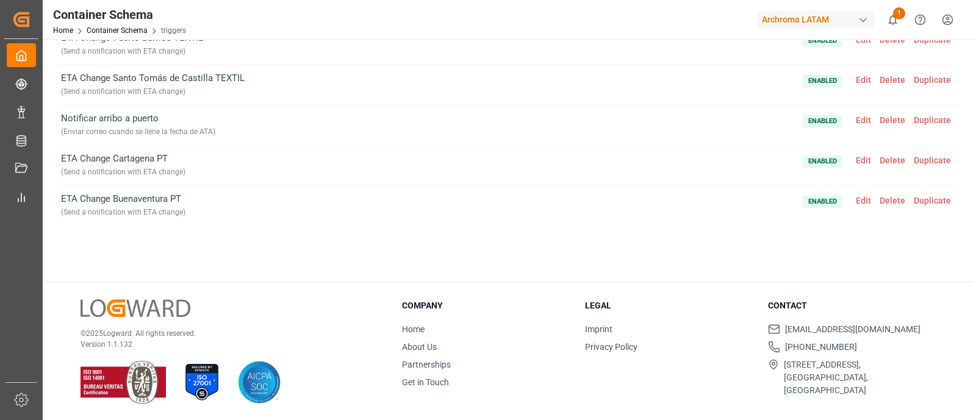
click at [852, 196] on span "Edit" at bounding box center [864, 201] width 24 height 10
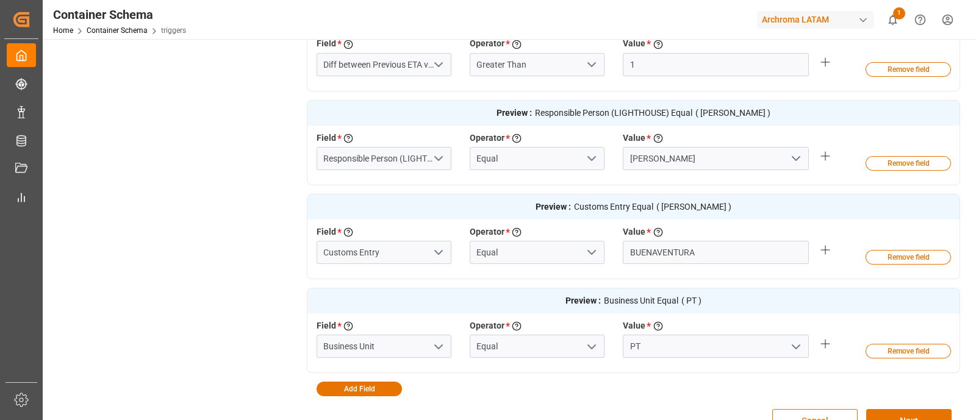
scroll to position [692, 0]
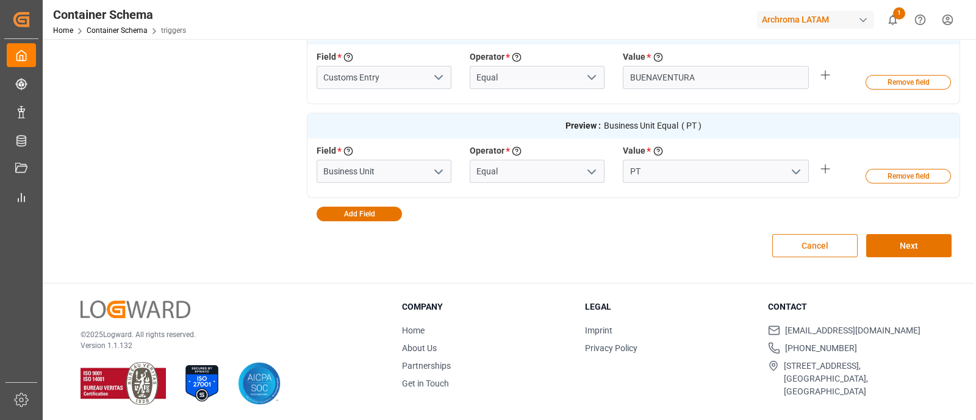
click at [849, 239] on button "Cancel" at bounding box center [814, 245] width 85 height 23
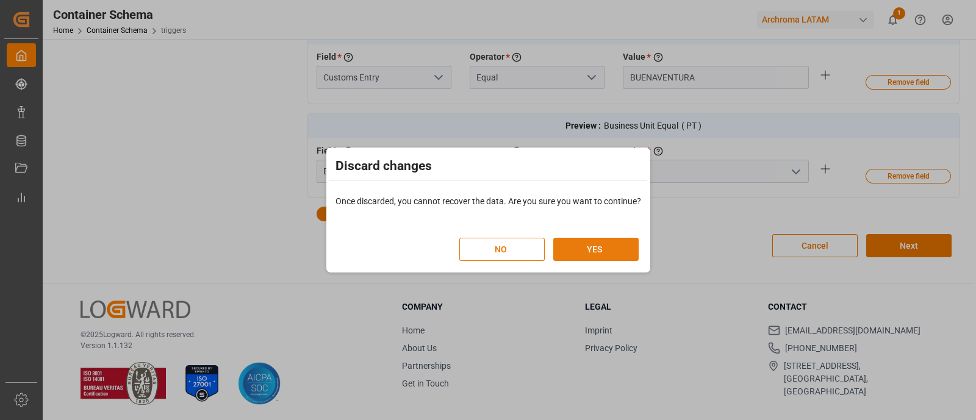
click at [577, 248] on button "YES" at bounding box center [595, 249] width 85 height 23
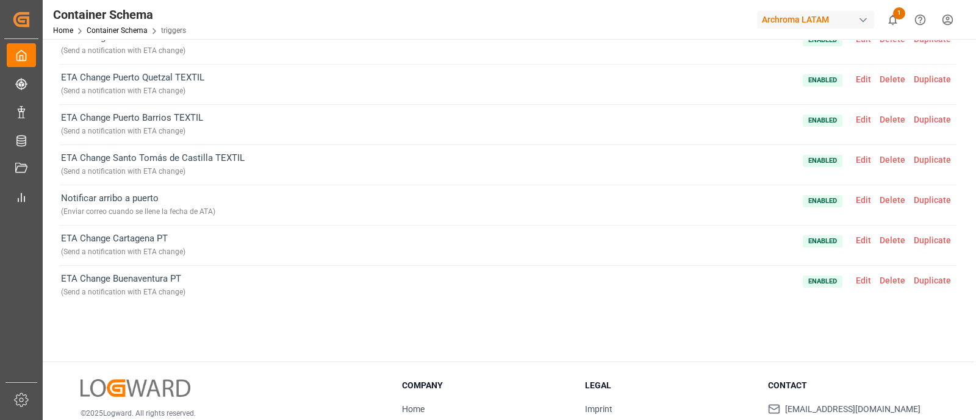
scroll to position [77, 0]
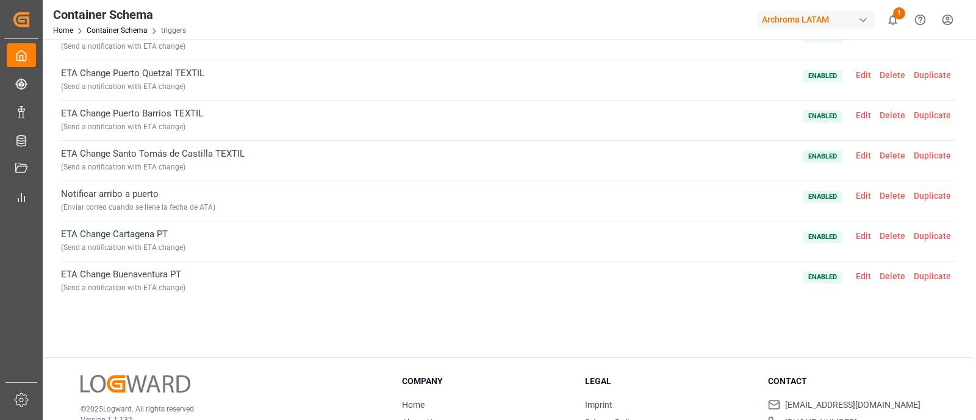
click at [309, 328] on div "ETA Change Buenaventura TEXTIL ( Send a notification with ETA change ) Enabled …" at bounding box center [508, 178] width 897 height 328
click at [860, 192] on span "Edit" at bounding box center [864, 196] width 24 height 10
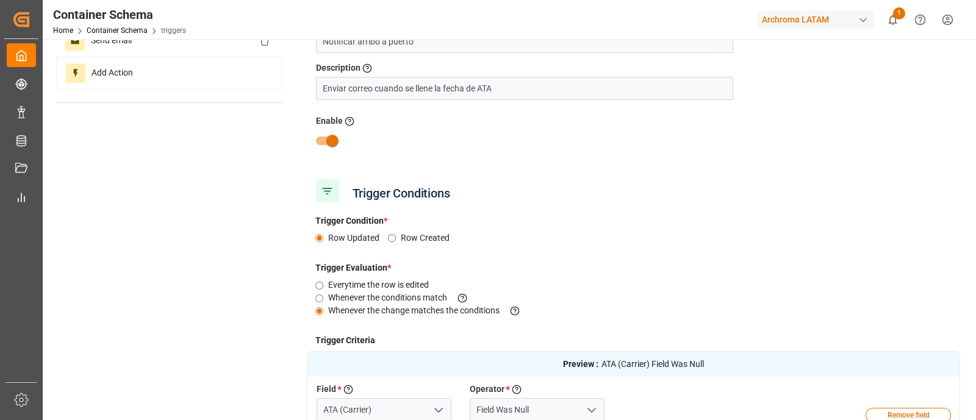
scroll to position [73, 0]
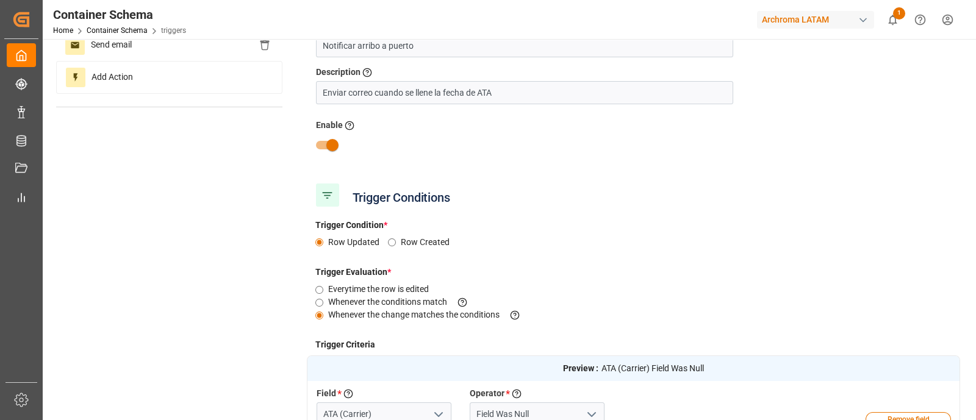
click at [328, 139] on input "checkbox" at bounding box center [333, 145] width 70 height 23
checkbox input "false"
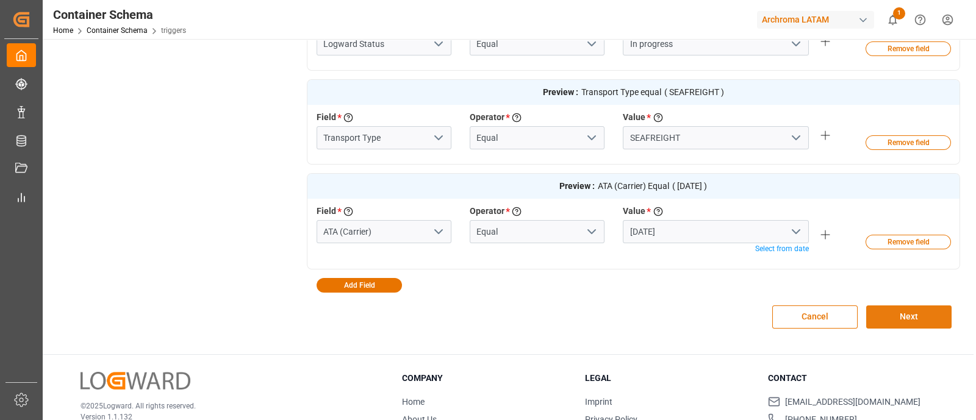
click at [896, 316] on button "Next" at bounding box center [908, 317] width 85 height 23
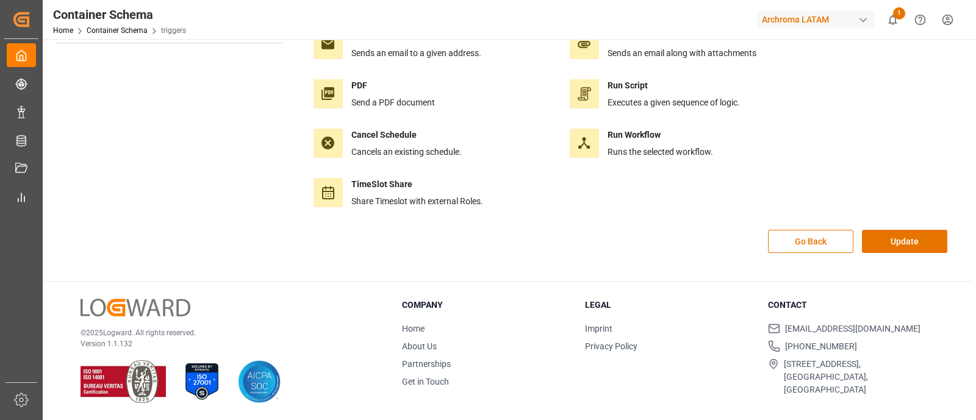
scroll to position [136, 0]
click at [894, 243] on button "Update" at bounding box center [904, 242] width 85 height 23
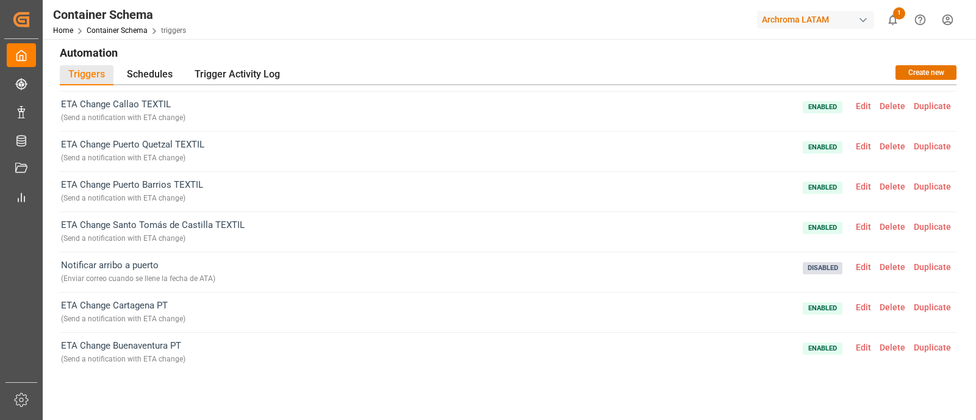
scroll to position [0, 0]
drag, startPoint x: 168, startPoint y: 302, endPoint x: 57, endPoint y: 306, distance: 111.1
click at [57, 306] on div "Automation Triggers Schedules Trigger Activity Log Create new ETA Change Buenav…" at bounding box center [508, 231] width 914 height 378
copy span "ETA Change Cartagena PT"
drag, startPoint x: 198, startPoint y: 311, endPoint x: 60, endPoint y: 320, distance: 138.8
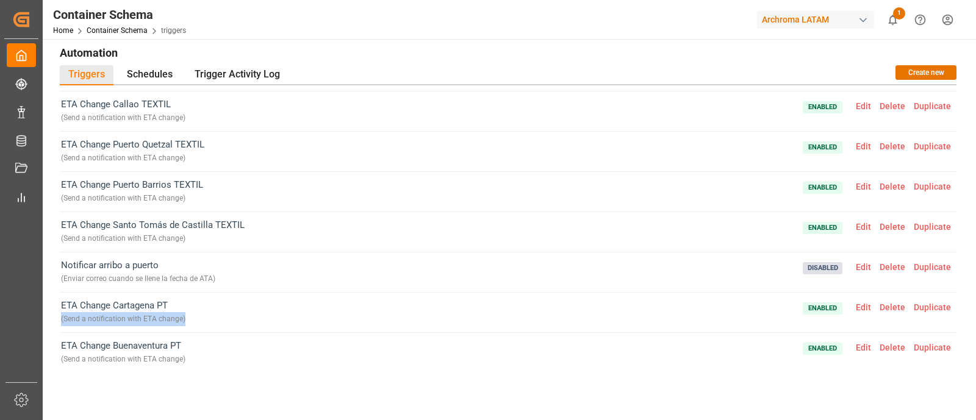
click at [60, 320] on div "ETA Change Cartagena PT ( Send a notification with ETA change ) Enabled Edit De…" at bounding box center [508, 313] width 897 height 40
copy div "( Send a notification with ETA change )"
click at [854, 304] on span "Edit" at bounding box center [864, 308] width 24 height 10
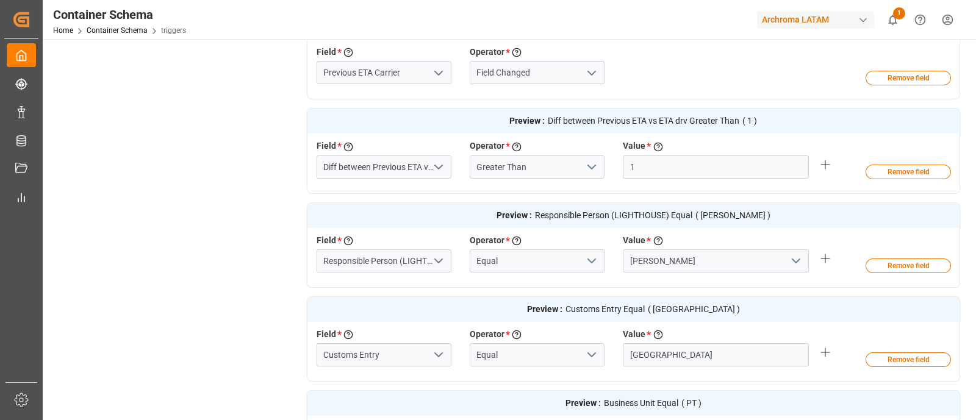
scroll to position [363, 0]
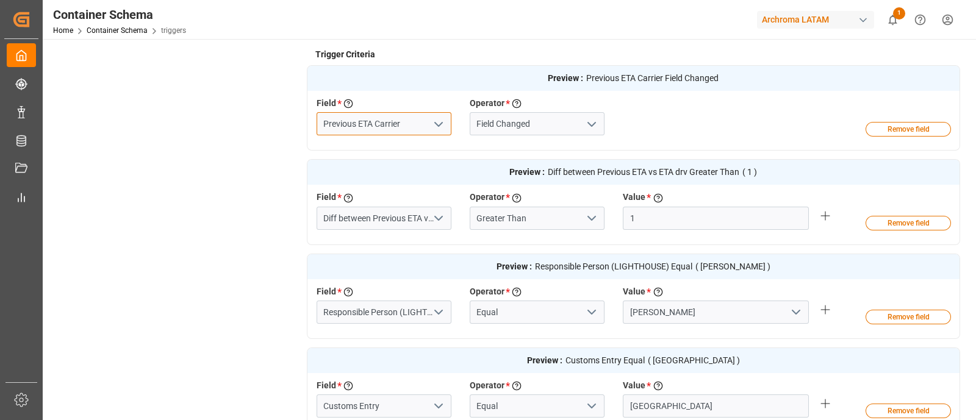
click at [420, 124] on input "Previous ETA Carrier" at bounding box center [384, 123] width 135 height 23
click at [525, 124] on input "Field Changed" at bounding box center [537, 123] width 135 height 23
click at [525, 126] on input "Field Changed" at bounding box center [537, 123] width 135 height 23
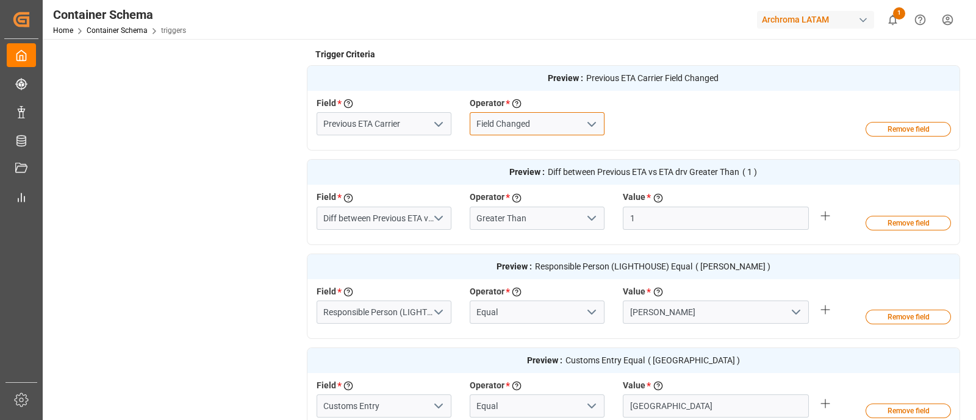
click at [525, 126] on input "Field Changed" at bounding box center [537, 123] width 135 height 23
click at [400, 214] on input "Diff between Previous ETA vs ETA drv" at bounding box center [384, 218] width 135 height 23
click at [441, 214] on icon "open menu" at bounding box center [438, 218] width 15 height 15
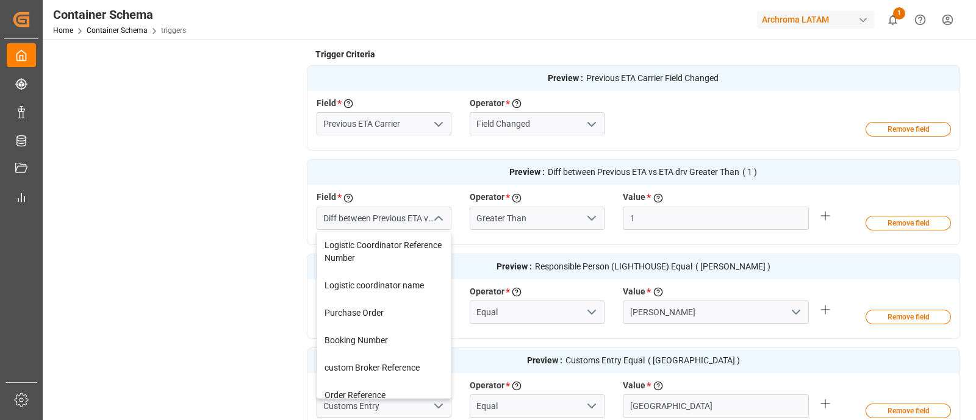
drag, startPoint x: 441, startPoint y: 214, endPoint x: 414, endPoint y: 214, distance: 26.9
click at [414, 214] on div "Diff between Previous ETA vs ETA drv" at bounding box center [384, 218] width 135 height 23
click at [414, 214] on input "Diff between Previous ETA vs ETA drv" at bounding box center [384, 218] width 135 height 23
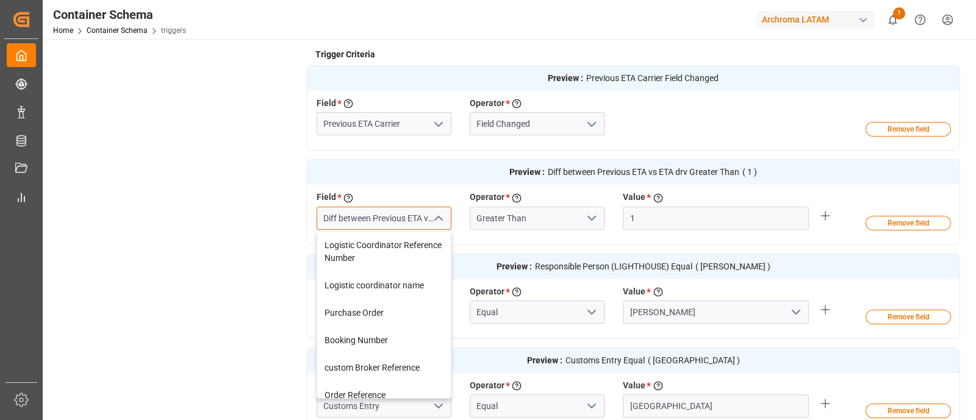
paste input
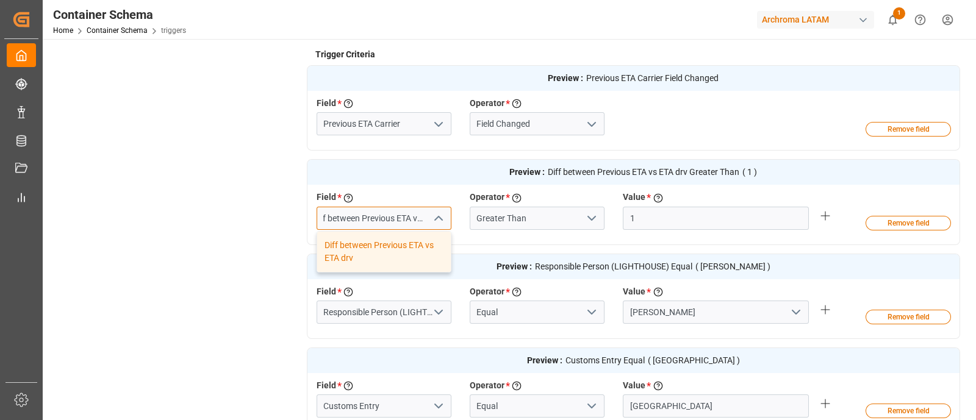
type input "Diff between Previous ETA vs ETA"
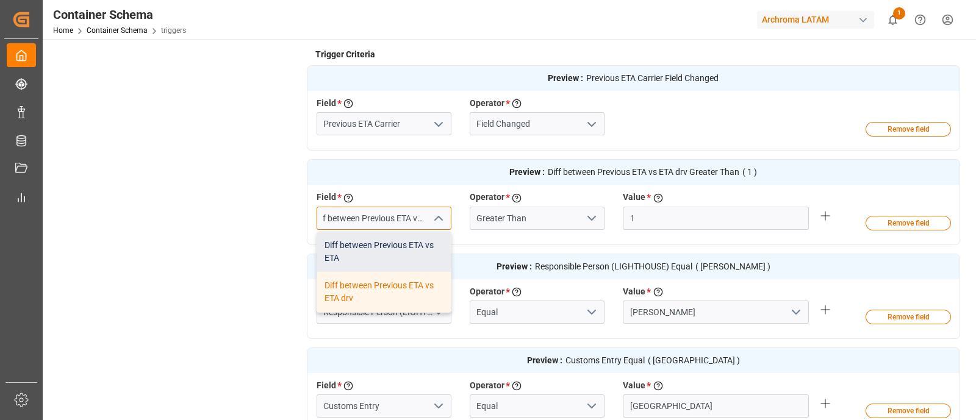
click at [406, 247] on div "Diff between Previous ETA vs ETA" at bounding box center [384, 252] width 134 height 40
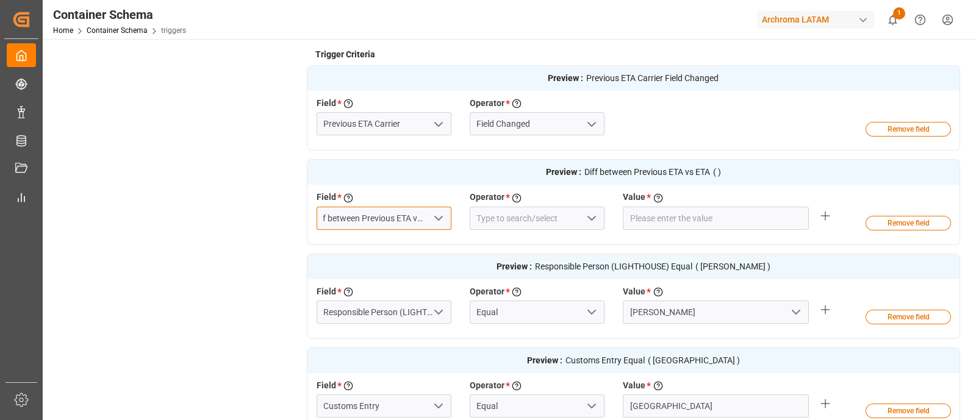
type input "Diff between Previous ETA vs ETA"
click at [592, 215] on icon "open menu" at bounding box center [591, 218] width 15 height 15
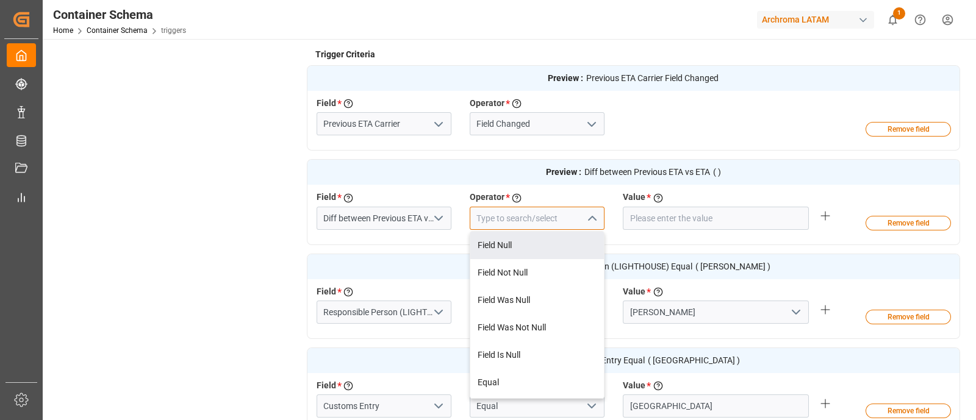
click at [550, 215] on input at bounding box center [537, 218] width 135 height 23
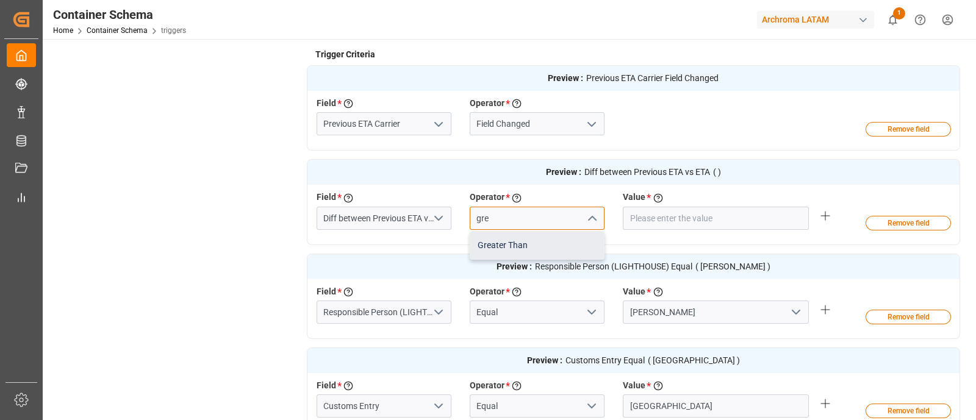
click at [552, 236] on div "Greater Than" at bounding box center [537, 245] width 134 height 27
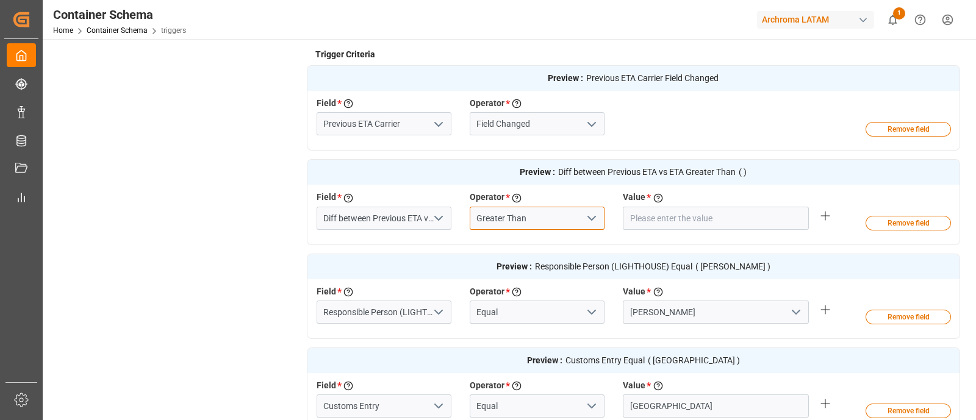
type input "Greater Than"
click at [638, 230] on div "Field * Select a field to create a criteria Diff between Previous ETA vs ETA Op…" at bounding box center [613, 213] width 613 height 45
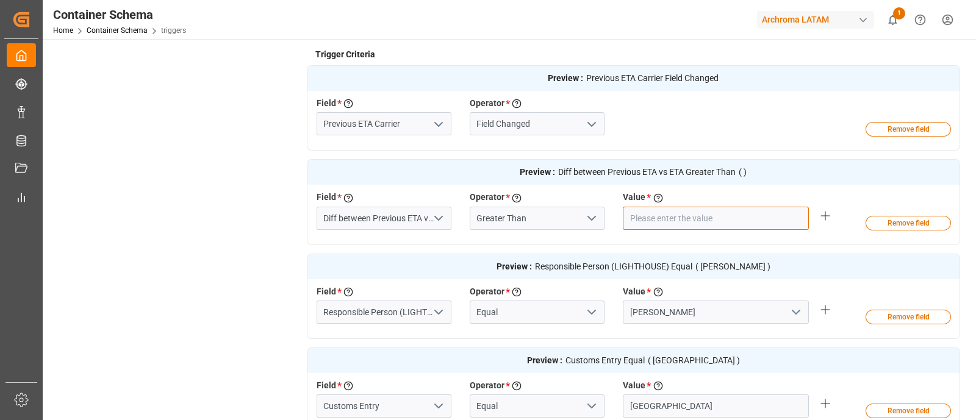
click at [636, 222] on input "number" at bounding box center [716, 218] width 186 height 23
type input "1"
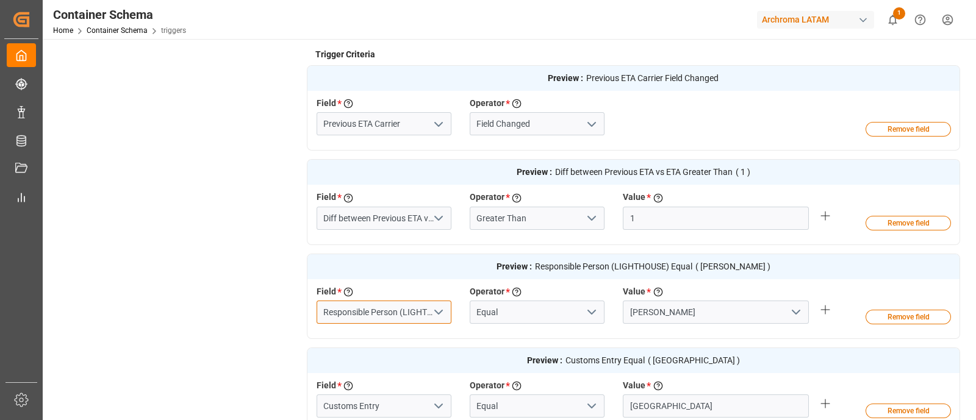
click at [408, 309] on input "Responsible Person (LIGHTHOUSE)" at bounding box center [384, 312] width 135 height 23
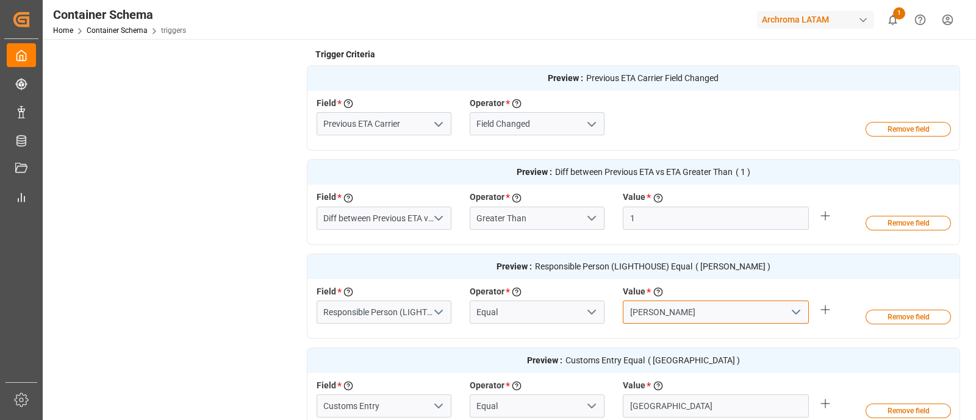
click at [703, 307] on input "Maria Piranquive" at bounding box center [716, 312] width 186 height 23
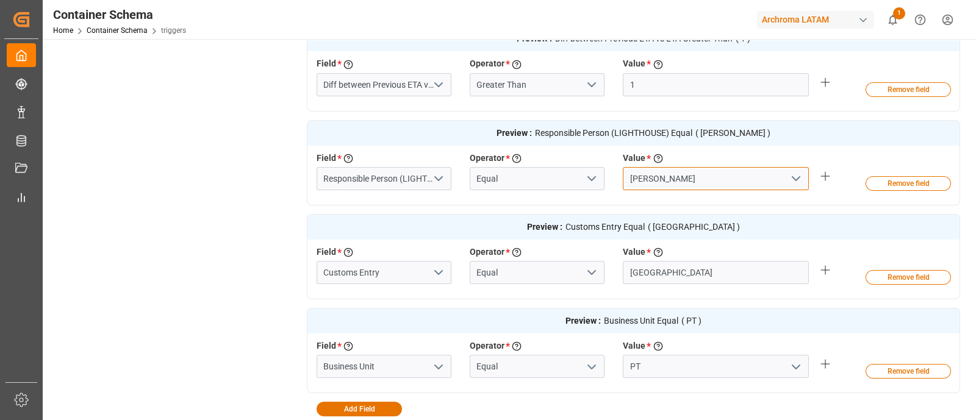
scroll to position [499, 0]
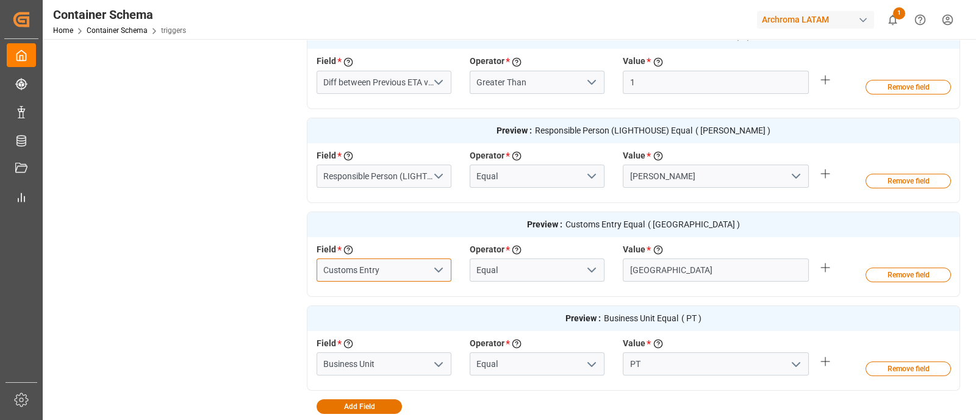
click at [410, 268] on input "Customs Entry" at bounding box center [384, 270] width 135 height 23
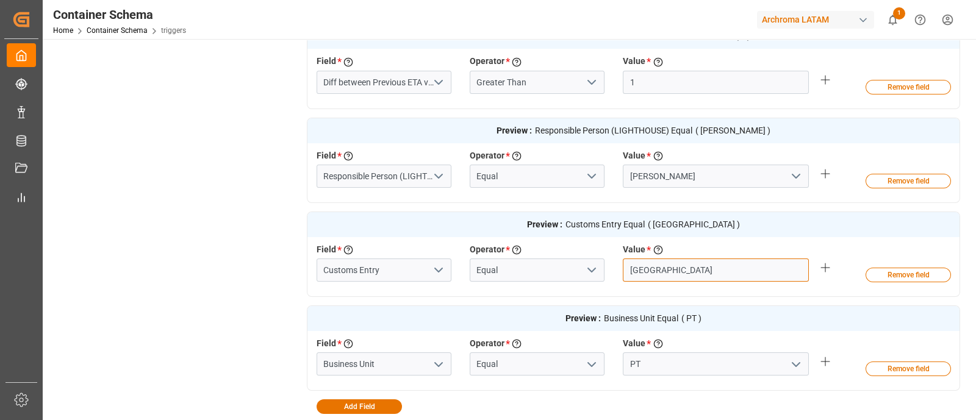
click at [671, 270] on input "CARTAGENA" at bounding box center [716, 270] width 186 height 23
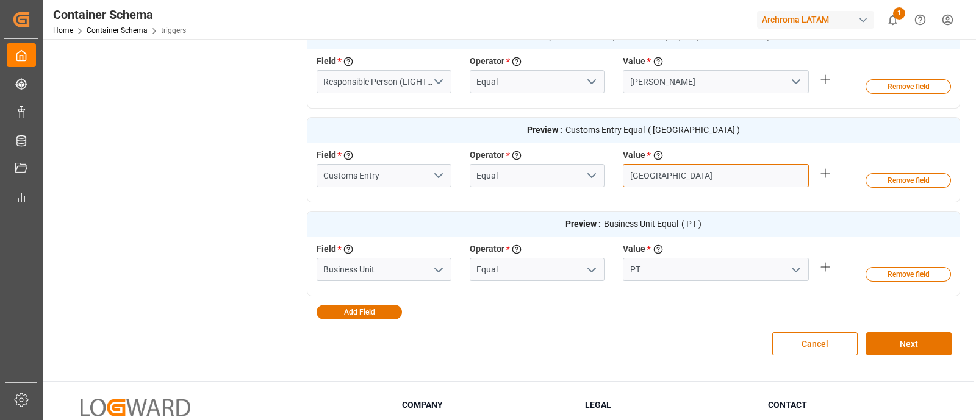
scroll to position [595, 0]
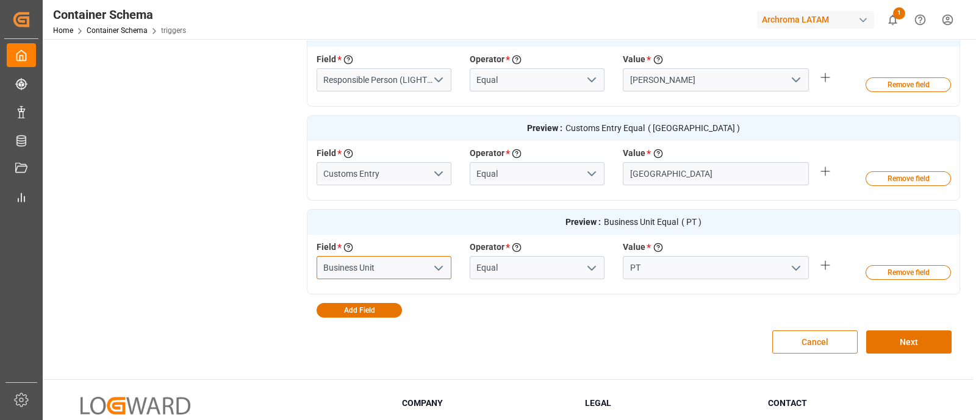
click at [369, 266] on input "Business Unit" at bounding box center [384, 267] width 135 height 23
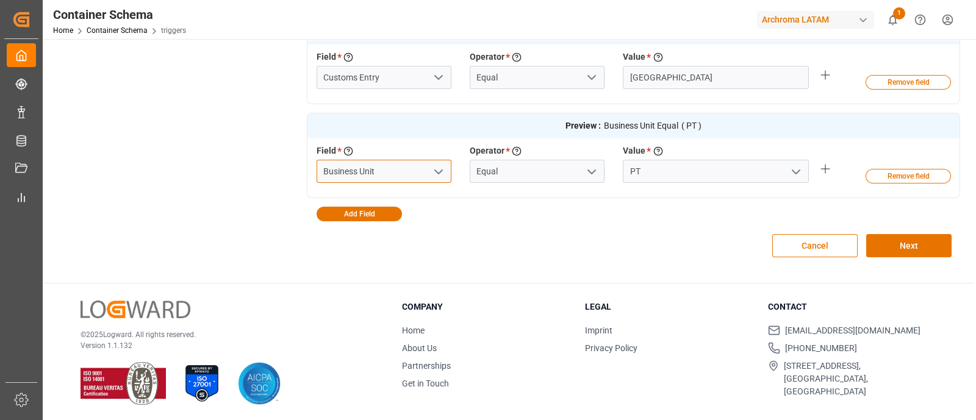
scroll to position [0, 0]
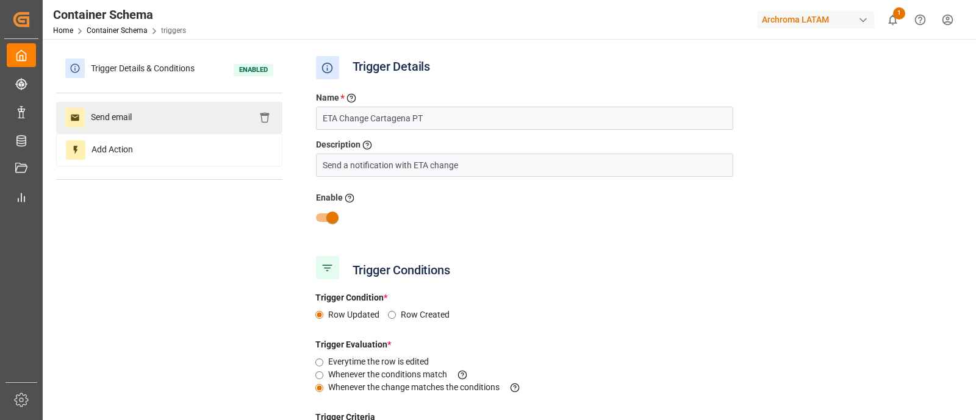
click at [110, 114] on span "Send email" at bounding box center [111, 118] width 53 height 20
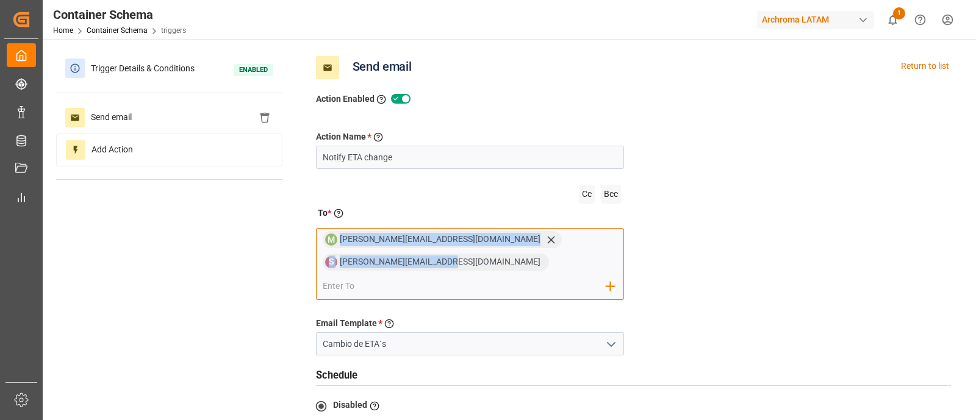
drag, startPoint x: 444, startPoint y: 261, endPoint x: 337, endPoint y: 238, distance: 109.1
click at [337, 238] on div "M maria.piranquive@leschaco.com S sara.lonche@leschaco.com Add Field to To" at bounding box center [470, 264] width 309 height 72
copy div "maria.piranquive@leschaco.com S sara.lonche@leschaco.com"
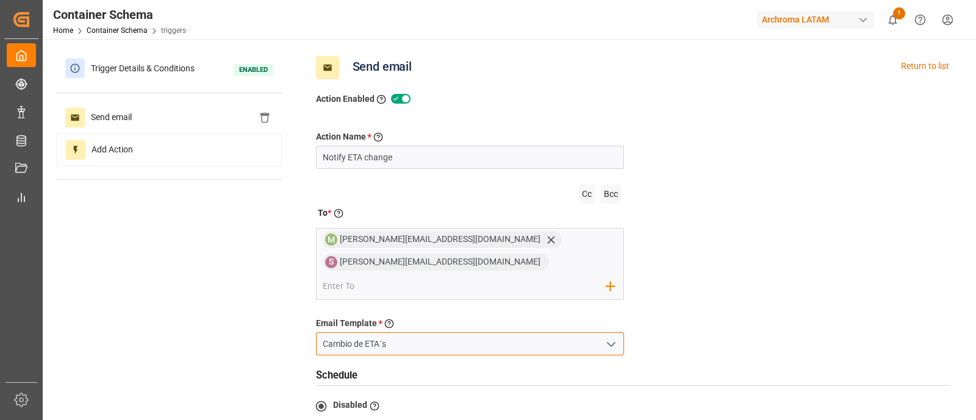
drag, startPoint x: 433, startPoint y: 316, endPoint x: 301, endPoint y: 313, distance: 131.8
click at [301, 313] on div "Trigger Details & Conditions Enabled Send email Add Action Send email Return to…" at bounding box center [508, 345] width 904 height 586
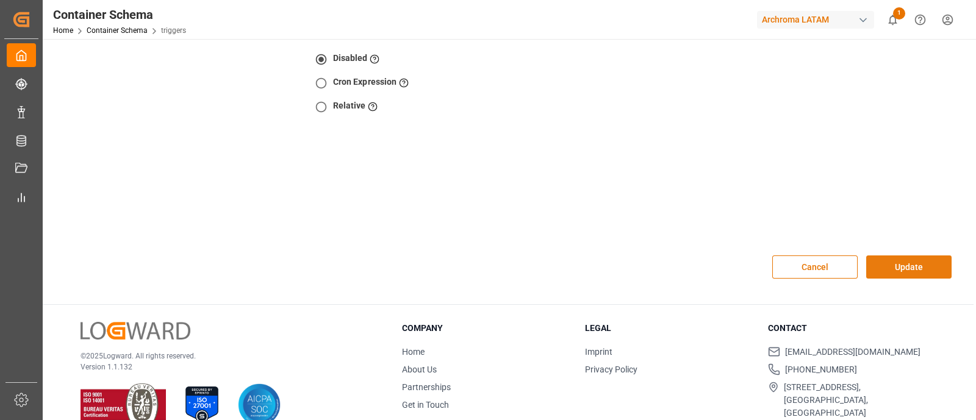
click at [915, 256] on button "Update" at bounding box center [908, 267] width 85 height 23
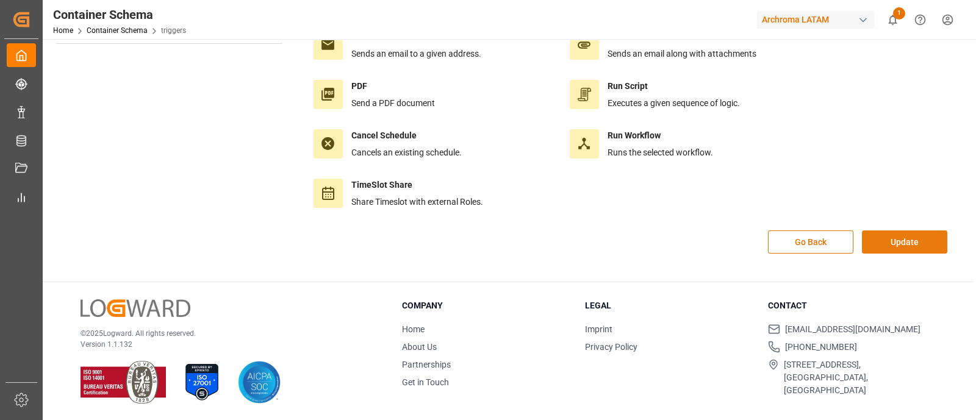
click at [902, 238] on button "Update" at bounding box center [904, 242] width 85 height 23
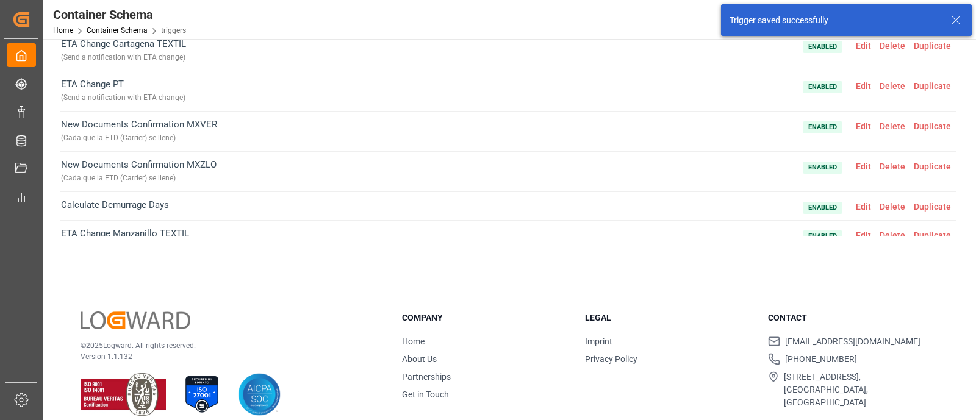
scroll to position [304, 0]
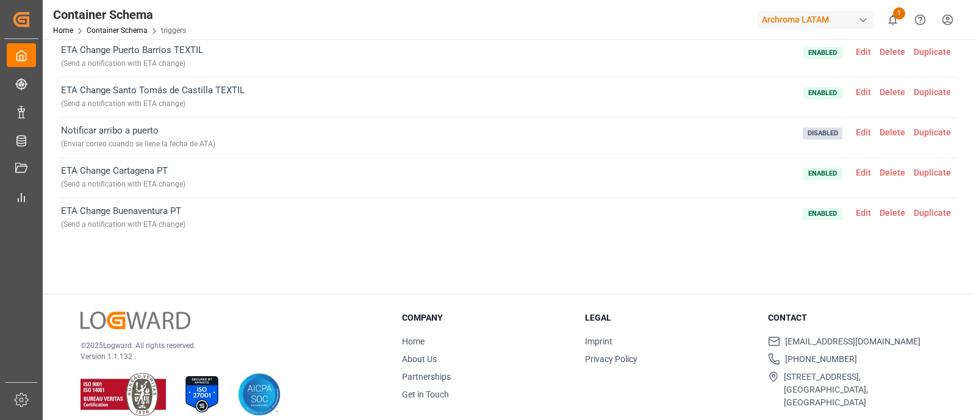
click at [853, 208] on span "Edit" at bounding box center [864, 213] width 24 height 10
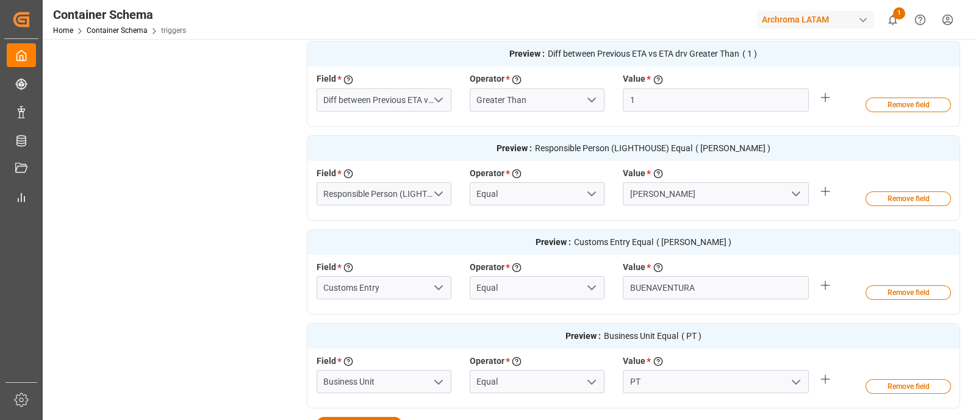
scroll to position [482, 0]
click at [420, 94] on input "Diff between Previous ETA vs ETA drv" at bounding box center [384, 99] width 135 height 23
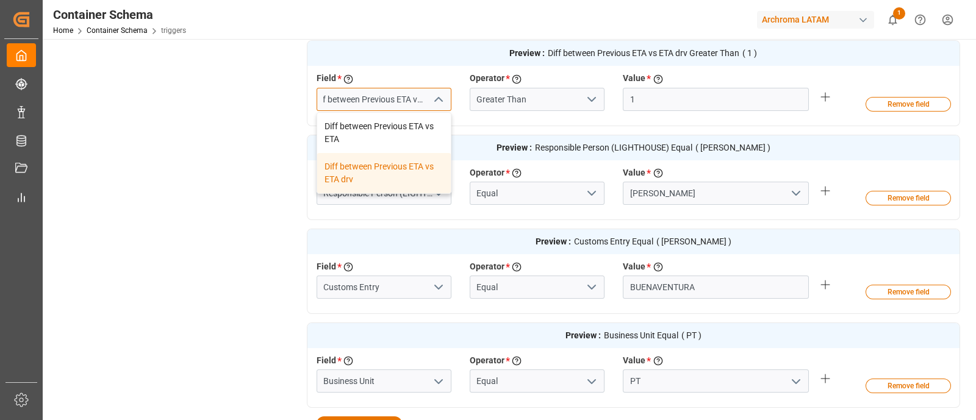
type input "Diff between Previous ETA vs ETA"
click at [421, 126] on div "Diff between Previous ETA vs ETA" at bounding box center [384, 133] width 134 height 40
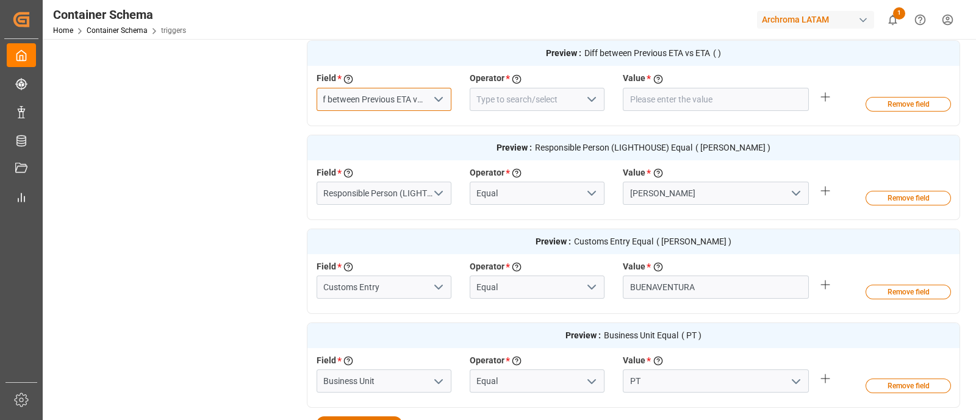
type input "Diff between Previous ETA vs ETA"
click at [545, 102] on input at bounding box center [537, 99] width 135 height 23
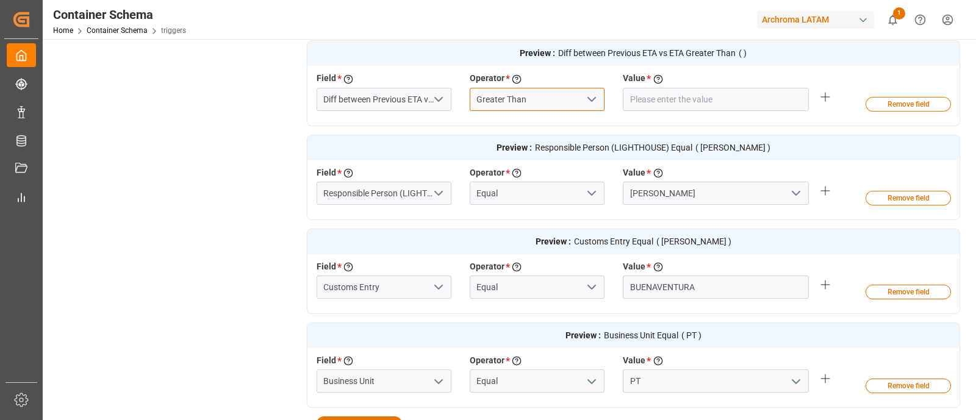
type input "Greater Than"
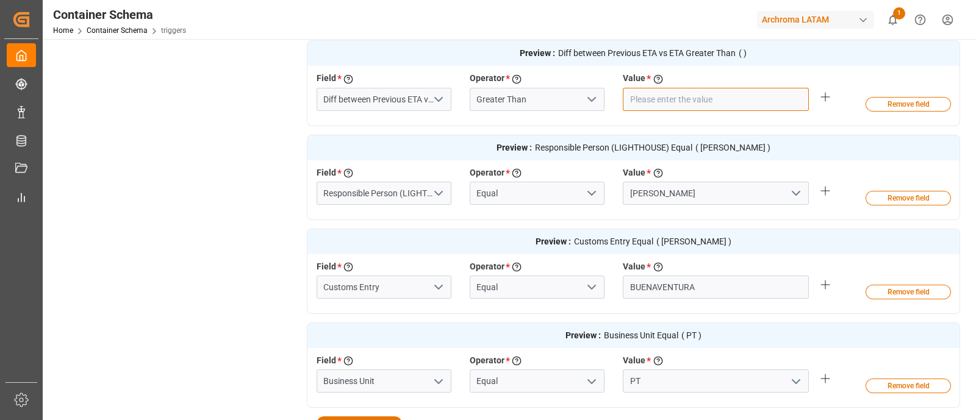
click at [644, 96] on input "number" at bounding box center [716, 99] width 186 height 23
type input "1"
click at [411, 242] on span "Preview : Customs Entry Equal ( BUENAVENTURA )" at bounding box center [633, 241] width 653 height 25
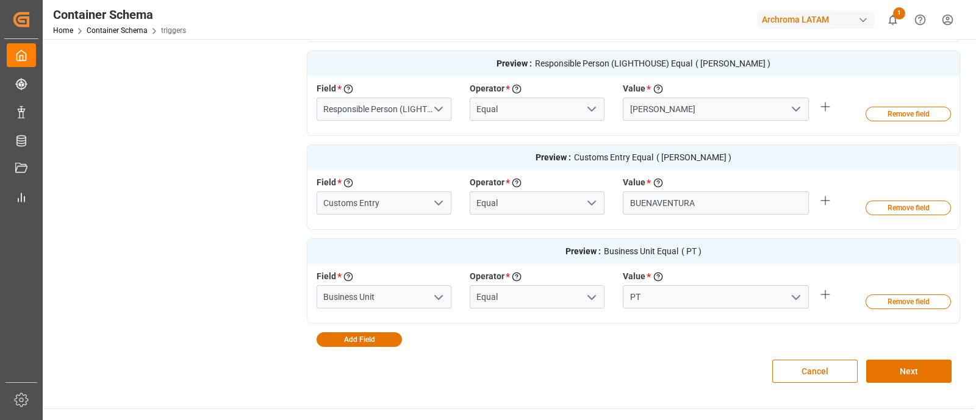
scroll to position [570, 0]
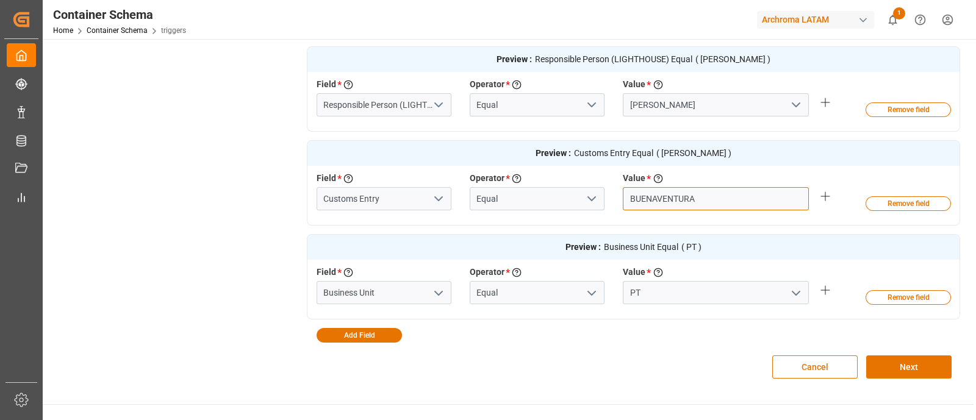
click at [653, 198] on input "BUENAVENTURA" at bounding box center [716, 198] width 186 height 23
click at [901, 369] on button "Next" at bounding box center [908, 367] width 85 height 23
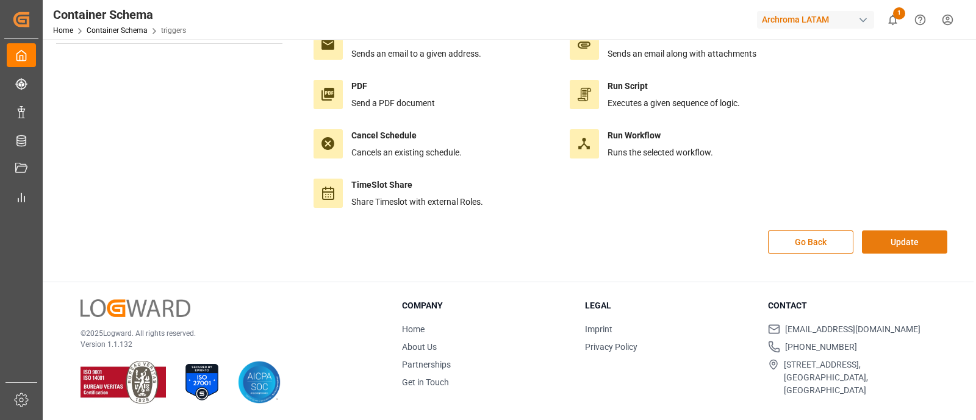
click at [901, 248] on button "Update" at bounding box center [904, 242] width 85 height 23
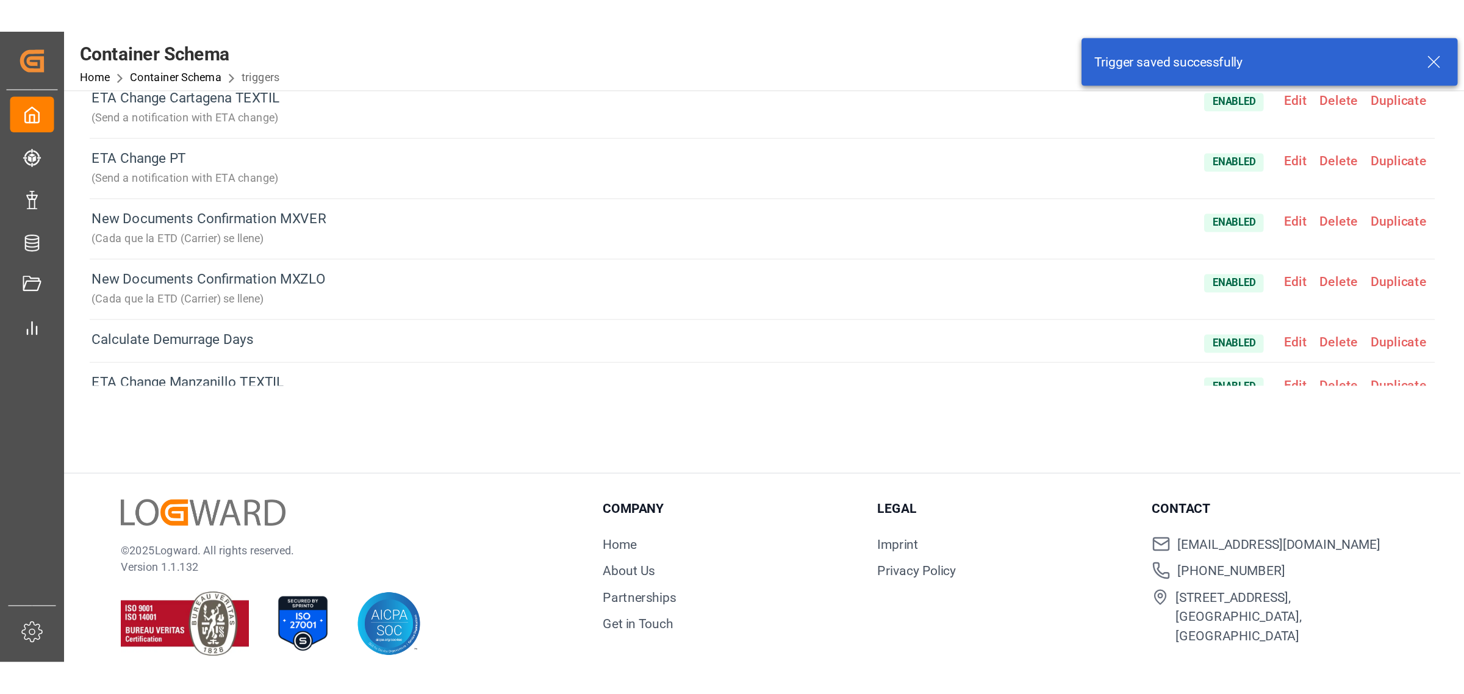
scroll to position [0, 0]
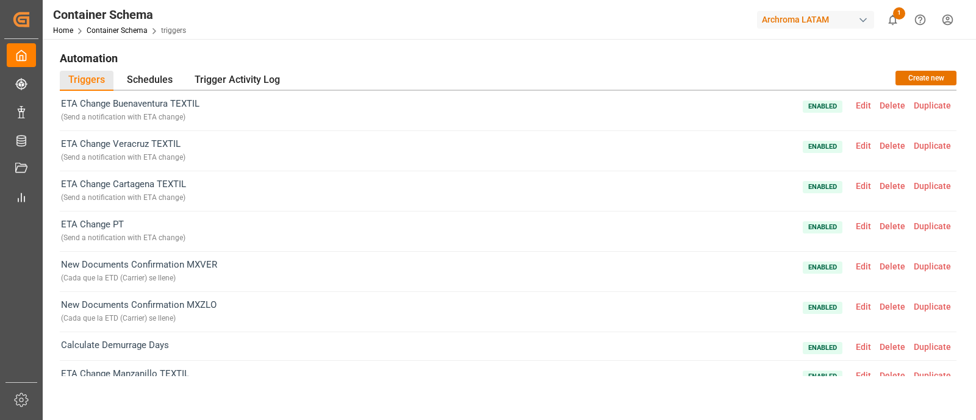
click at [134, 35] on div "Home Container Schema triggers" at bounding box center [119, 30] width 133 height 13
click at [136, 30] on link "Container Schema" at bounding box center [117, 30] width 61 height 9
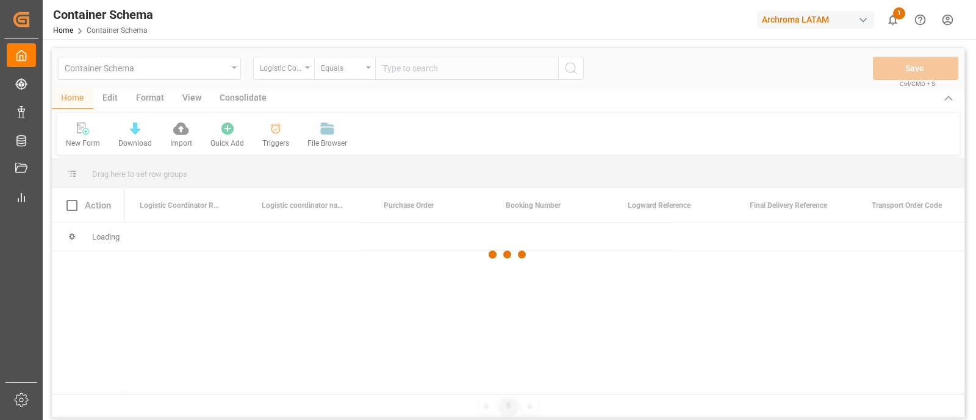
click at [228, 73] on div at bounding box center [508, 254] width 913 height 413
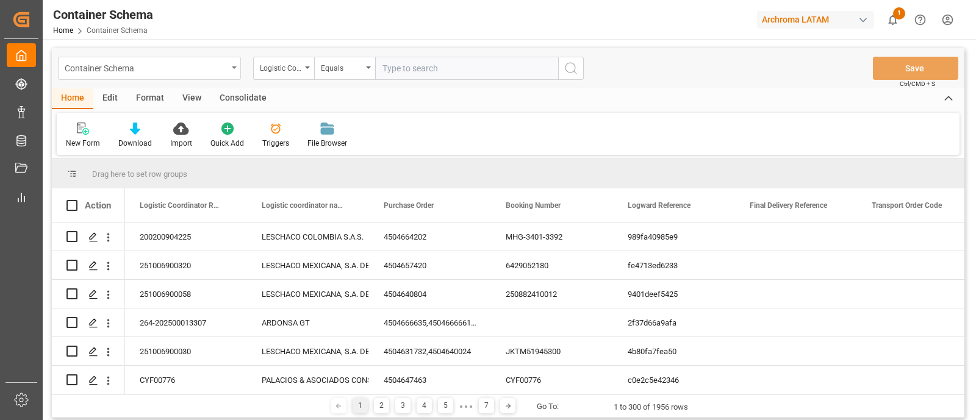
click at [231, 68] on div "Container Schema" at bounding box center [149, 68] width 183 height 23
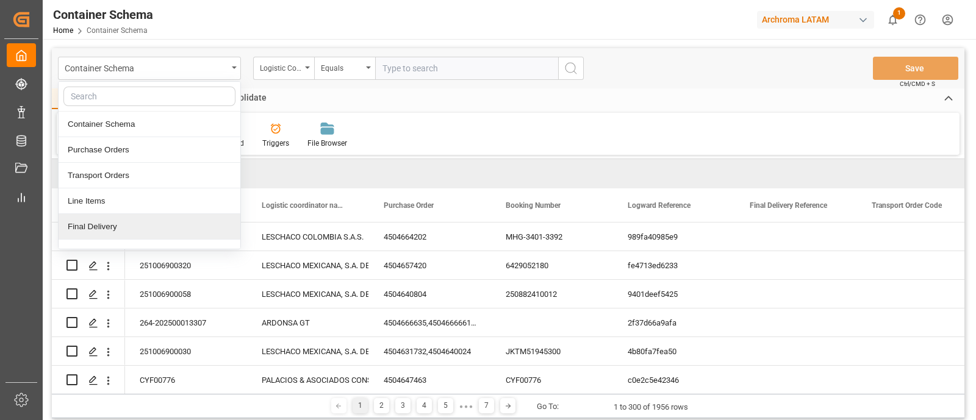
click at [149, 221] on div "Final Delivery" at bounding box center [150, 227] width 182 height 26
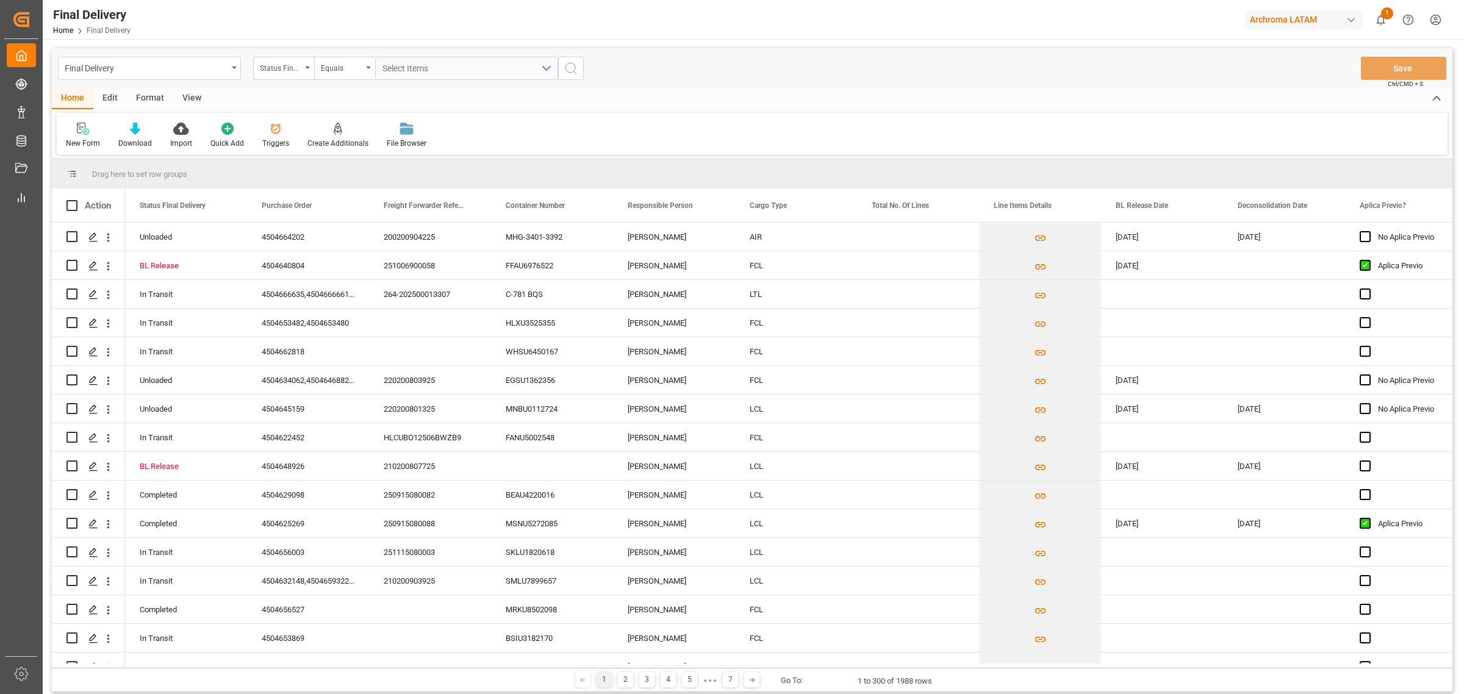
click at [263, 136] on div "Triggers" at bounding box center [275, 135] width 45 height 27
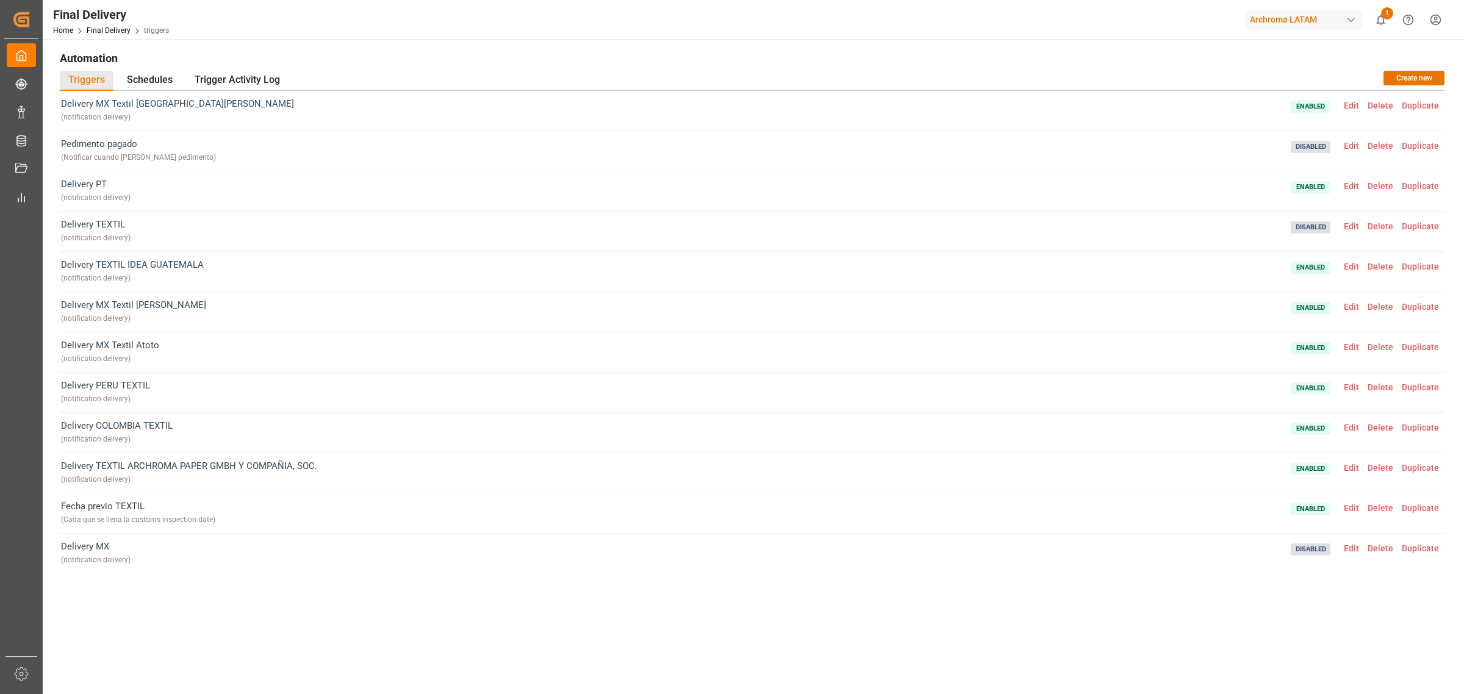
click at [352, 420] on div "Delivery MX ( notification delivery ) Disabled Edit Delete Duplicate" at bounding box center [752, 554] width 1385 height 40
click at [976, 104] on span "Edit" at bounding box center [1352, 106] width 24 height 10
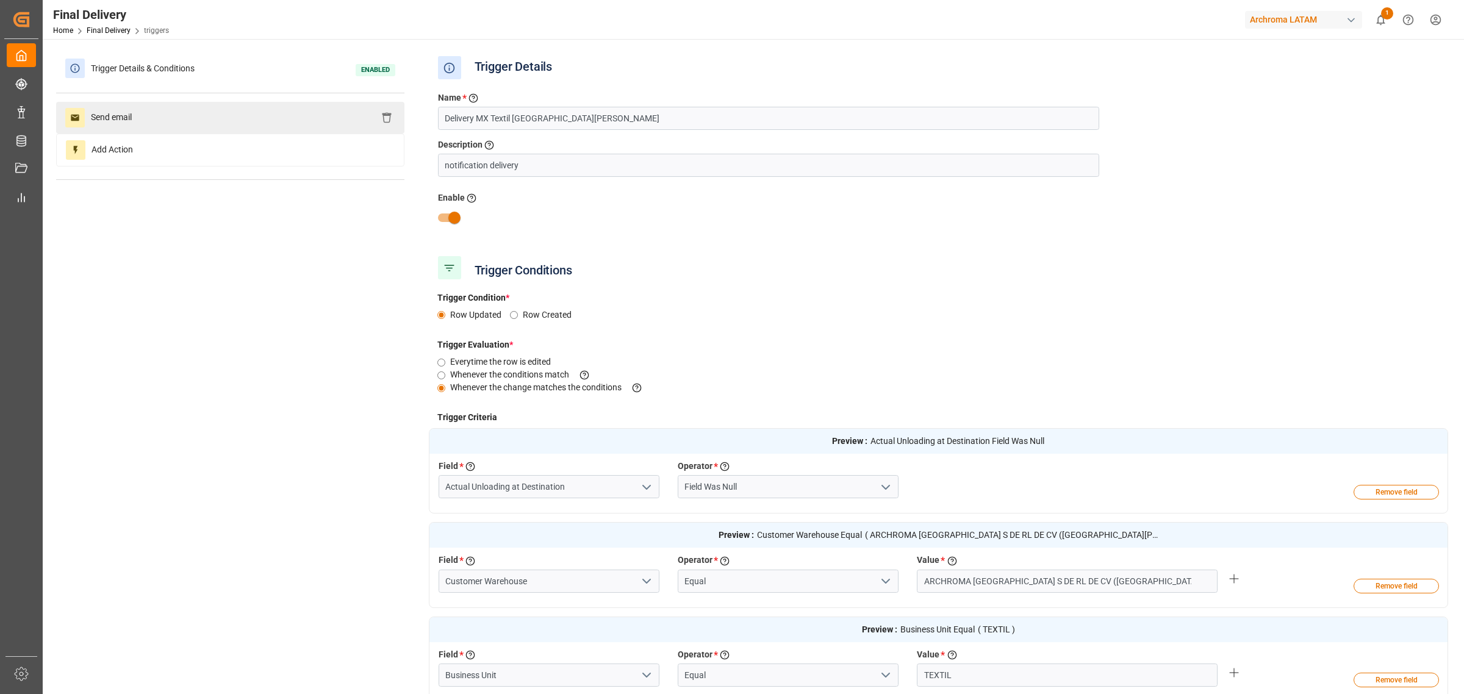
click at [254, 129] on div "Send email" at bounding box center [230, 118] width 348 height 32
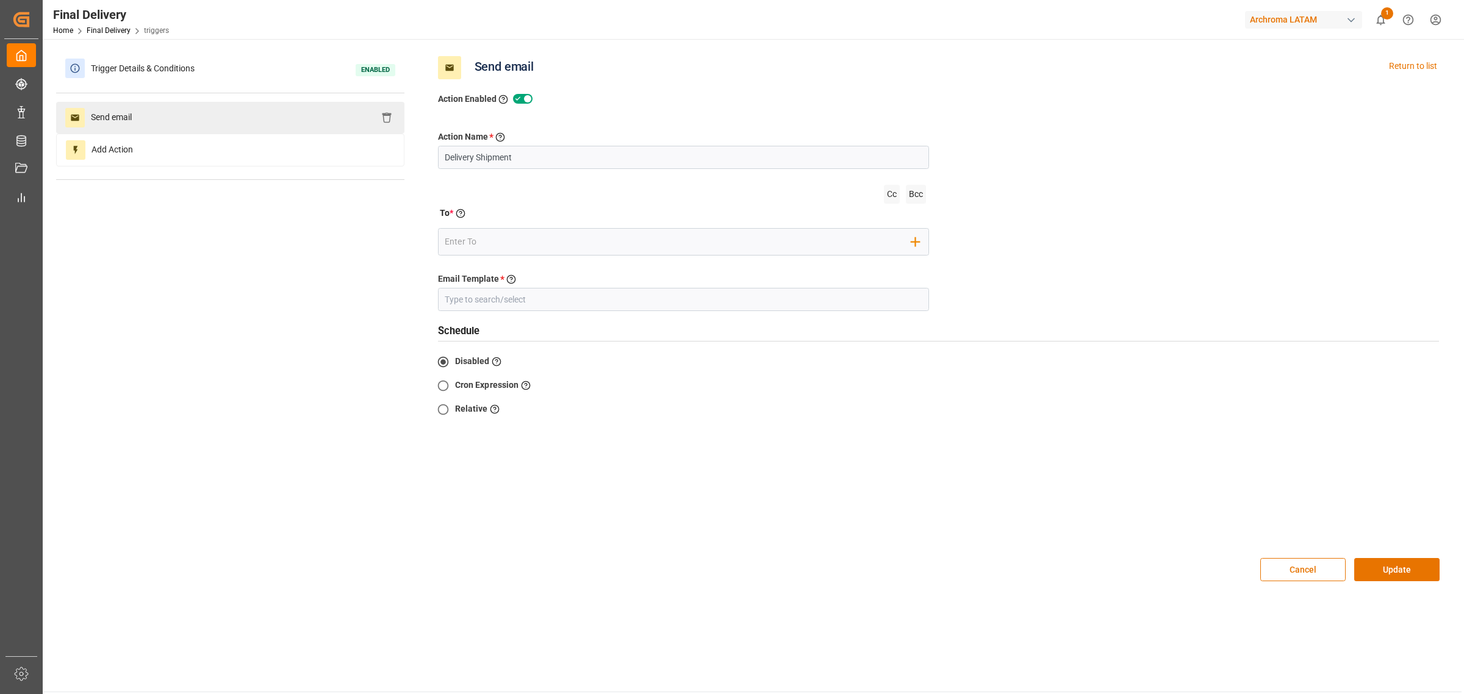
type input "Delivery"
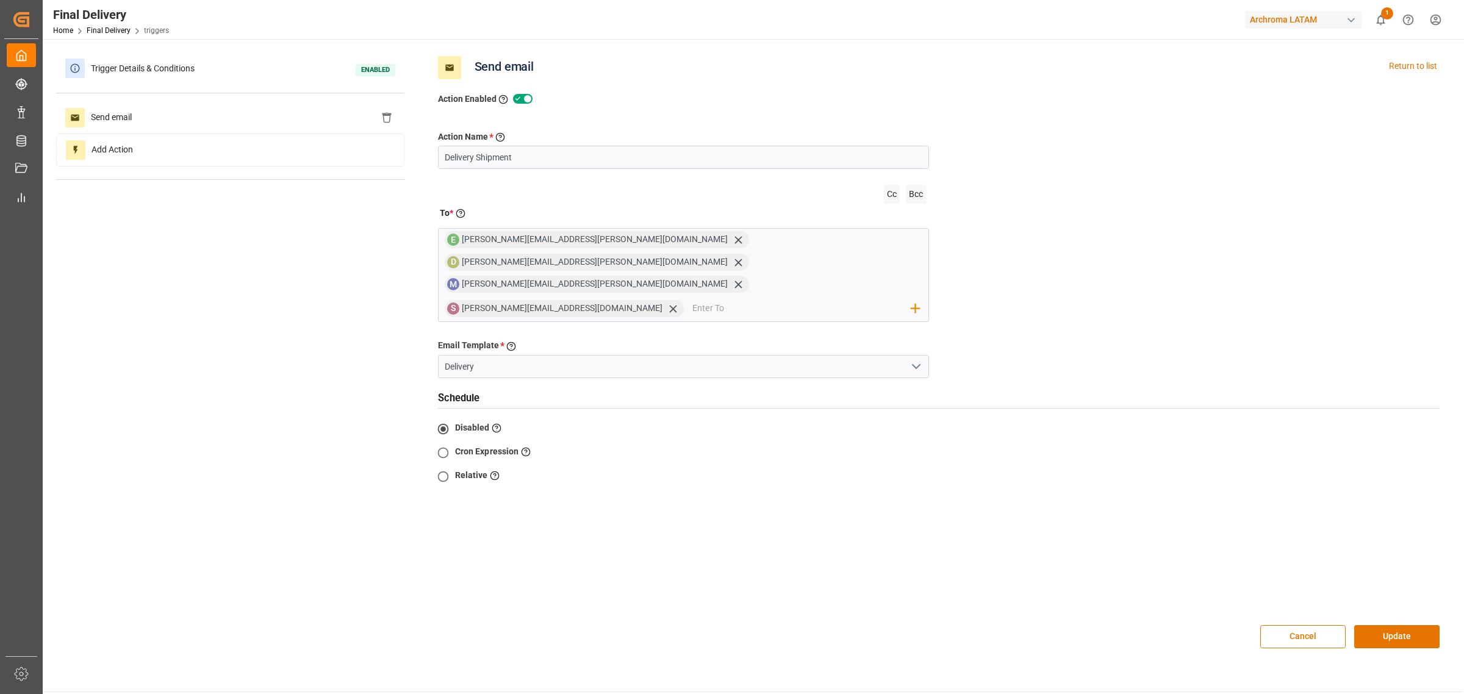
drag, startPoint x: 237, startPoint y: 61, endPoint x: 394, endPoint y: 203, distance: 211.7
click at [235, 61] on div "Trigger Details & Conditions Enabled" at bounding box center [230, 68] width 348 height 32
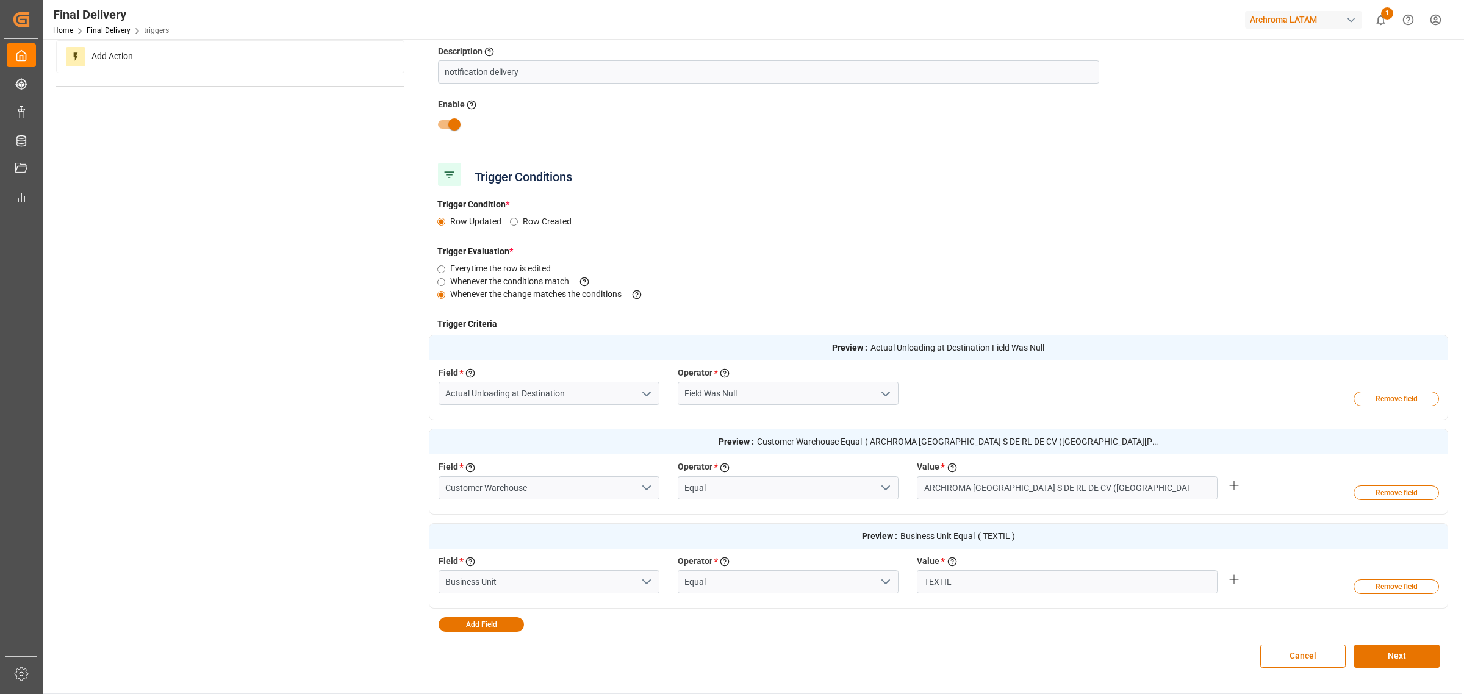
scroll to position [229, 0]
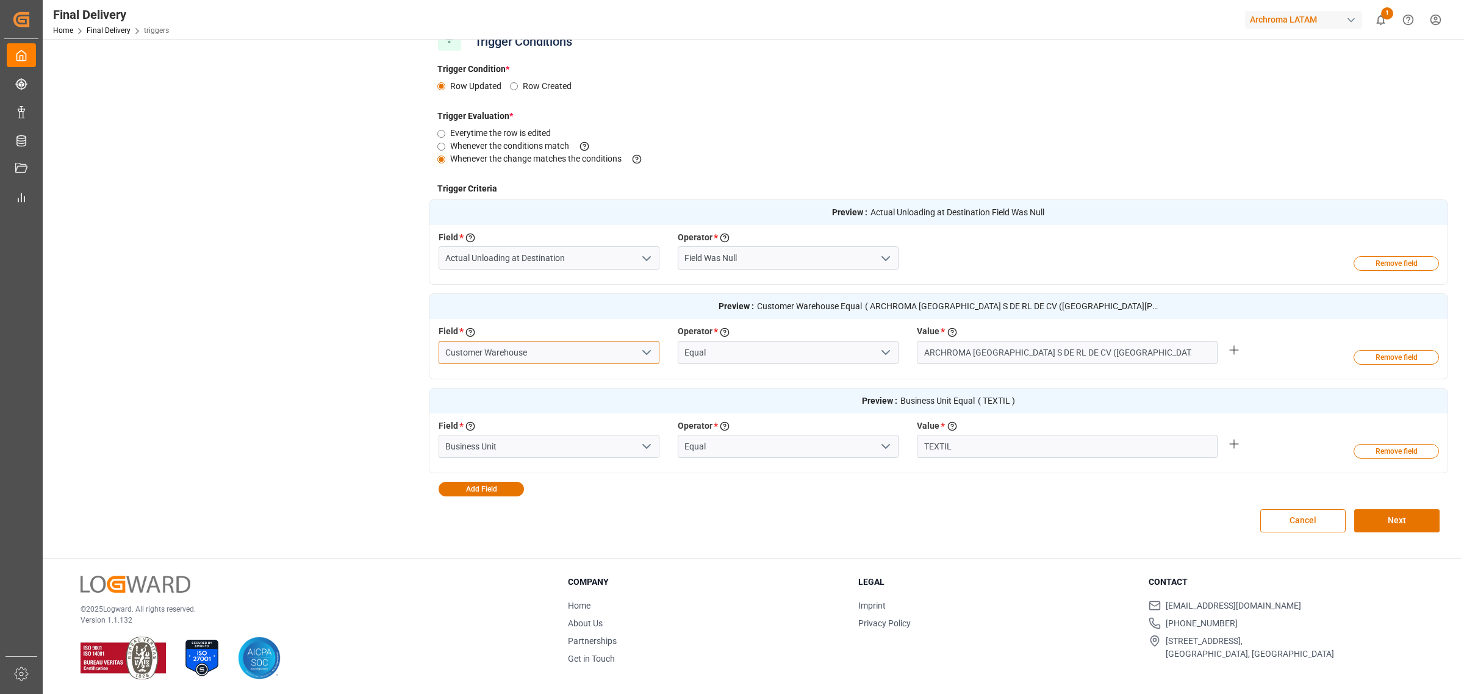
drag, startPoint x: 575, startPoint y: 348, endPoint x: 382, endPoint y: 339, distance: 193.0
click at [382, 339] on div "Trigger Details & Conditions Enabled Send email Add Action Trigger Details Name…" at bounding box center [752, 185] width 1392 height 722
drag, startPoint x: 1380, startPoint y: 530, endPoint x: 1367, endPoint y: 533, distance: 13.8
click at [976, 420] on button "Next" at bounding box center [1396, 520] width 85 height 23
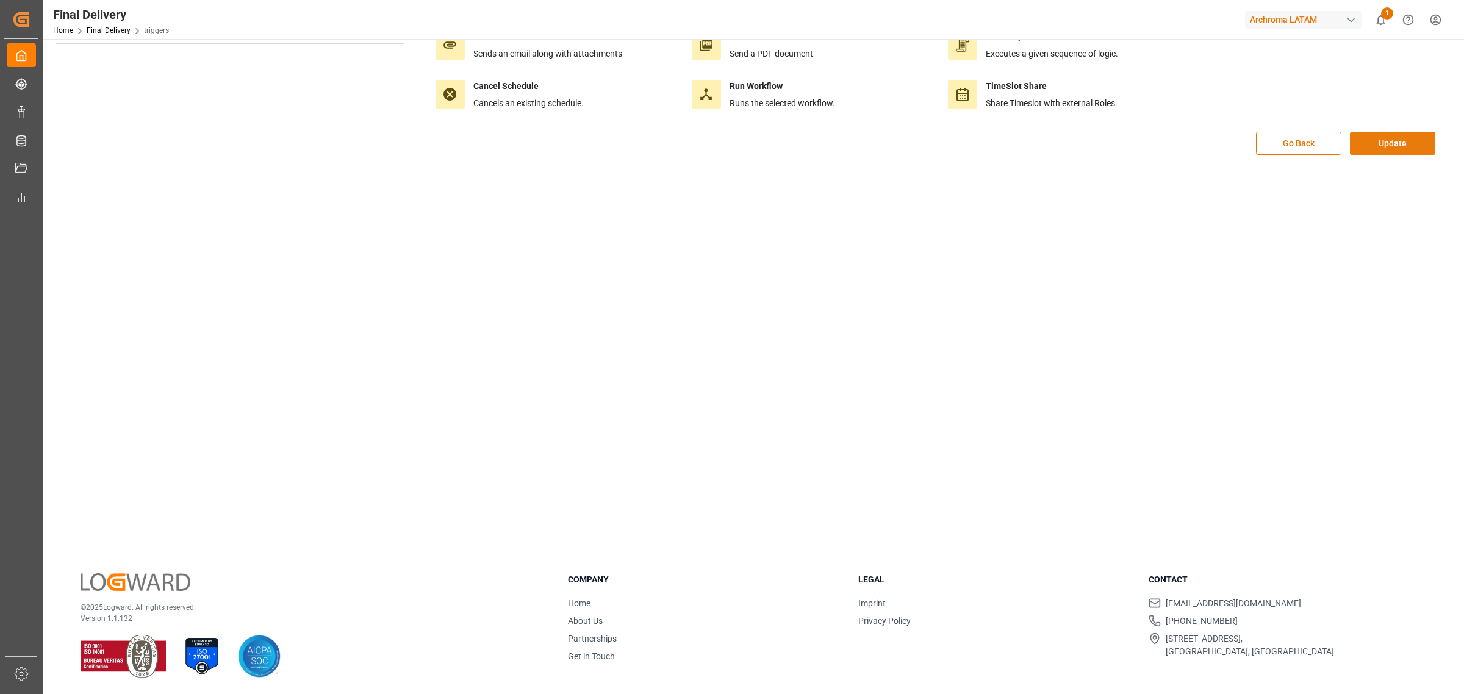
click at [976, 148] on button "Update" at bounding box center [1392, 143] width 85 height 23
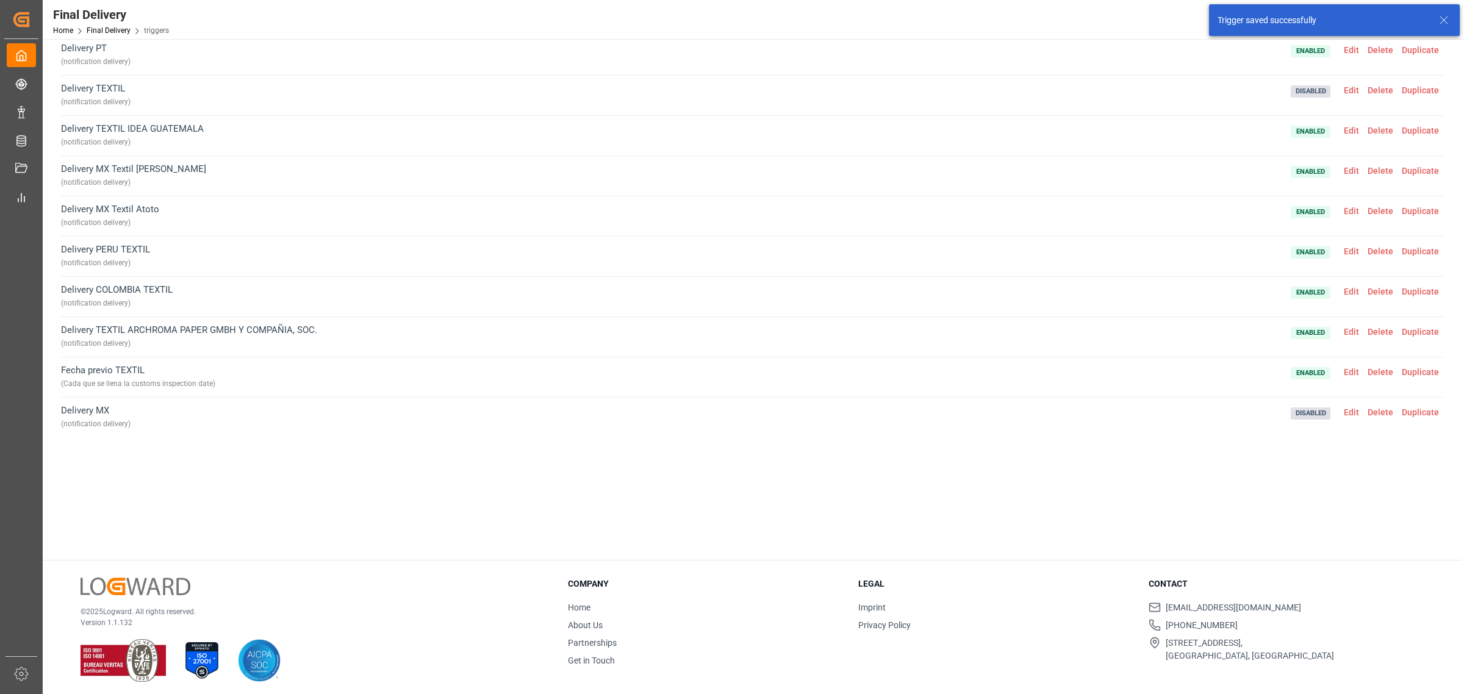
scroll to position [140, 0]
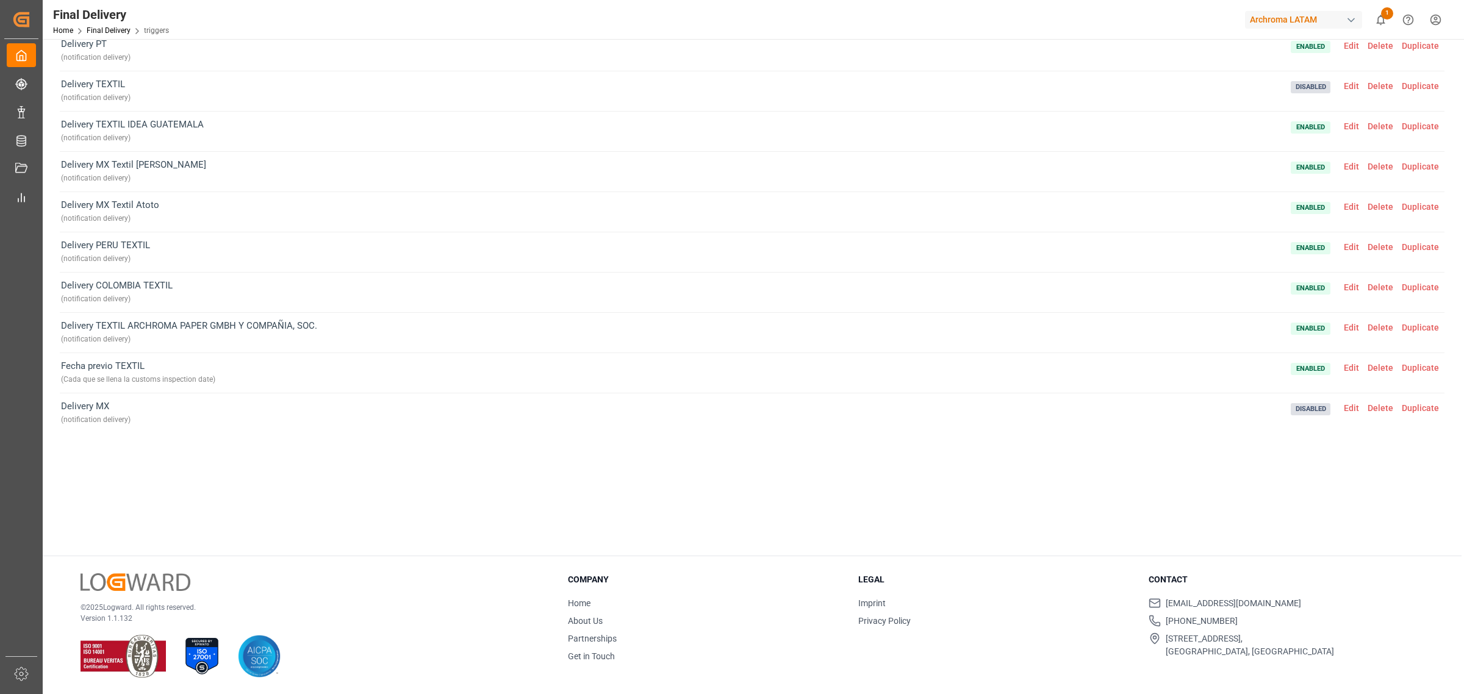
click at [237, 420] on div "Automation Triggers Schedules Trigger Activity Log Create new Delivery MX Texti…" at bounding box center [752, 219] width 1402 height 625
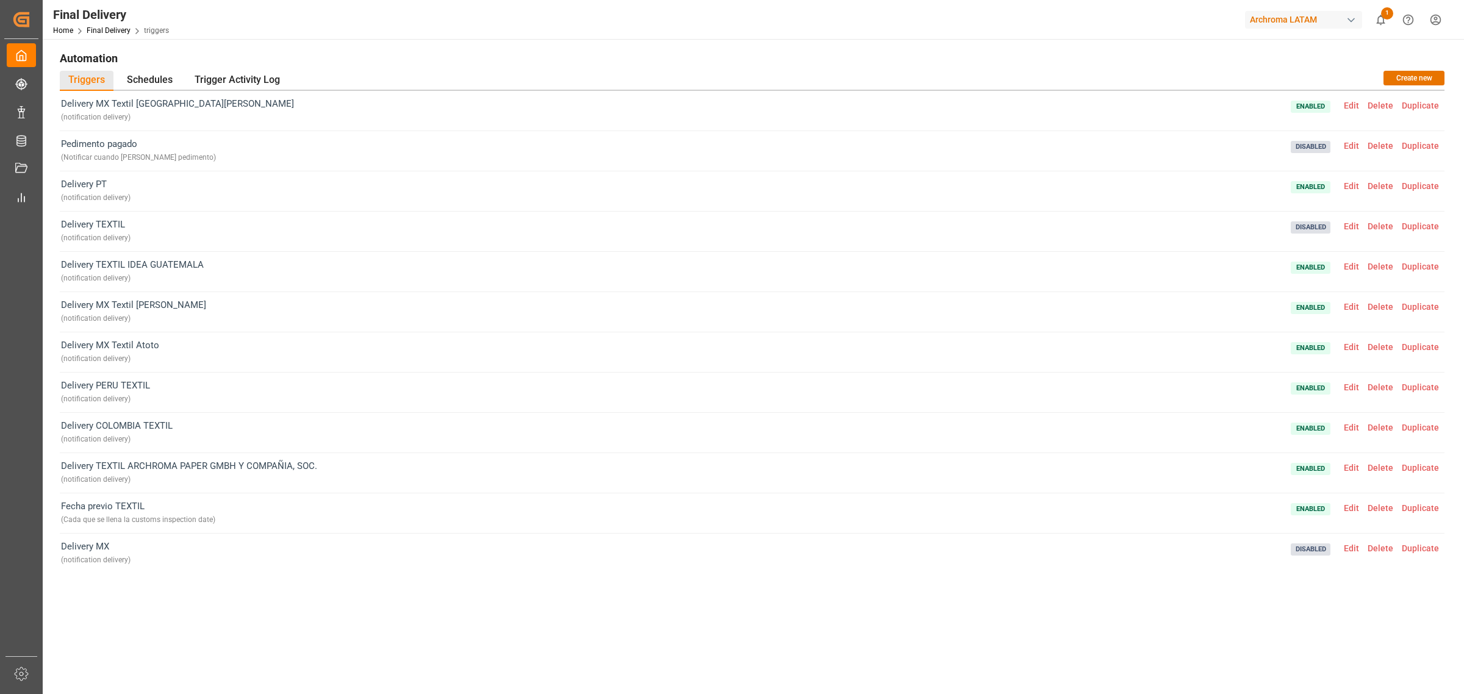
scroll to position [0, 0]
click at [976, 144] on span "Edit" at bounding box center [1352, 146] width 24 height 10
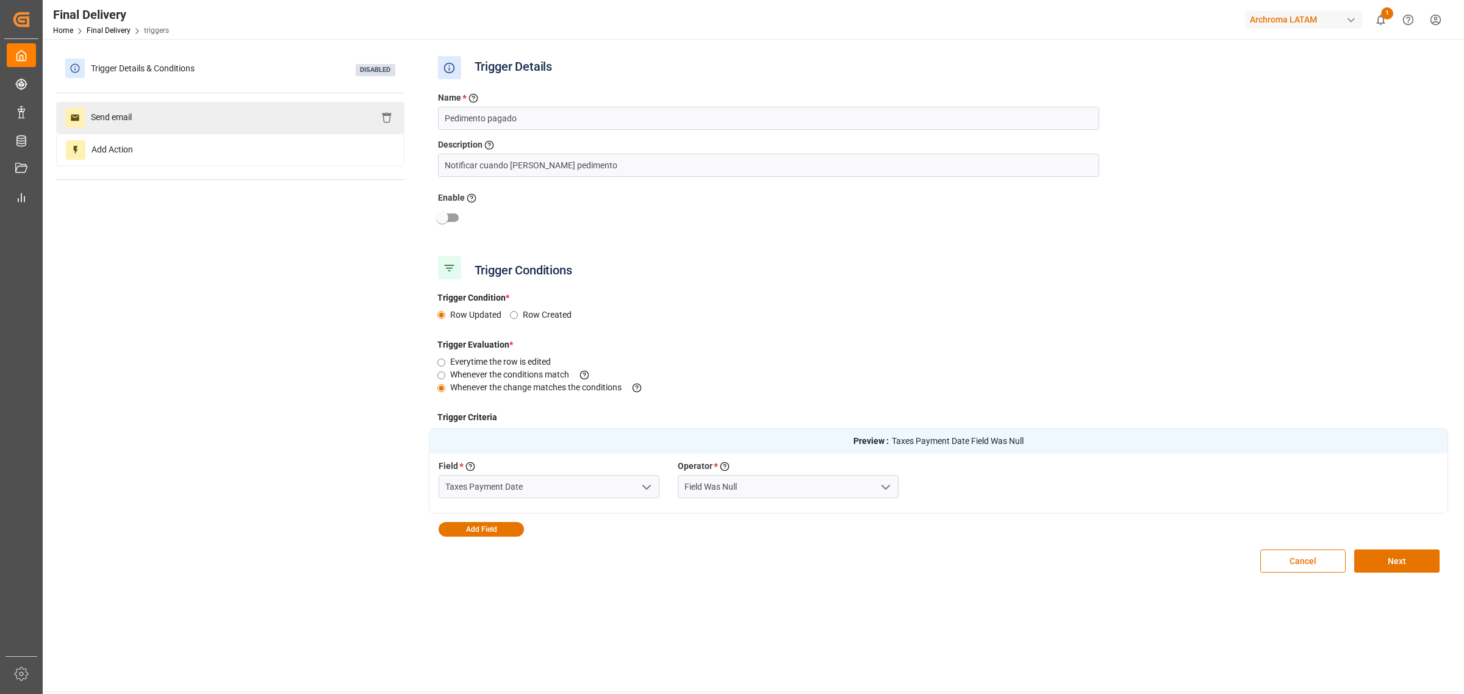
click at [273, 121] on div "Send email" at bounding box center [230, 118] width 348 height 32
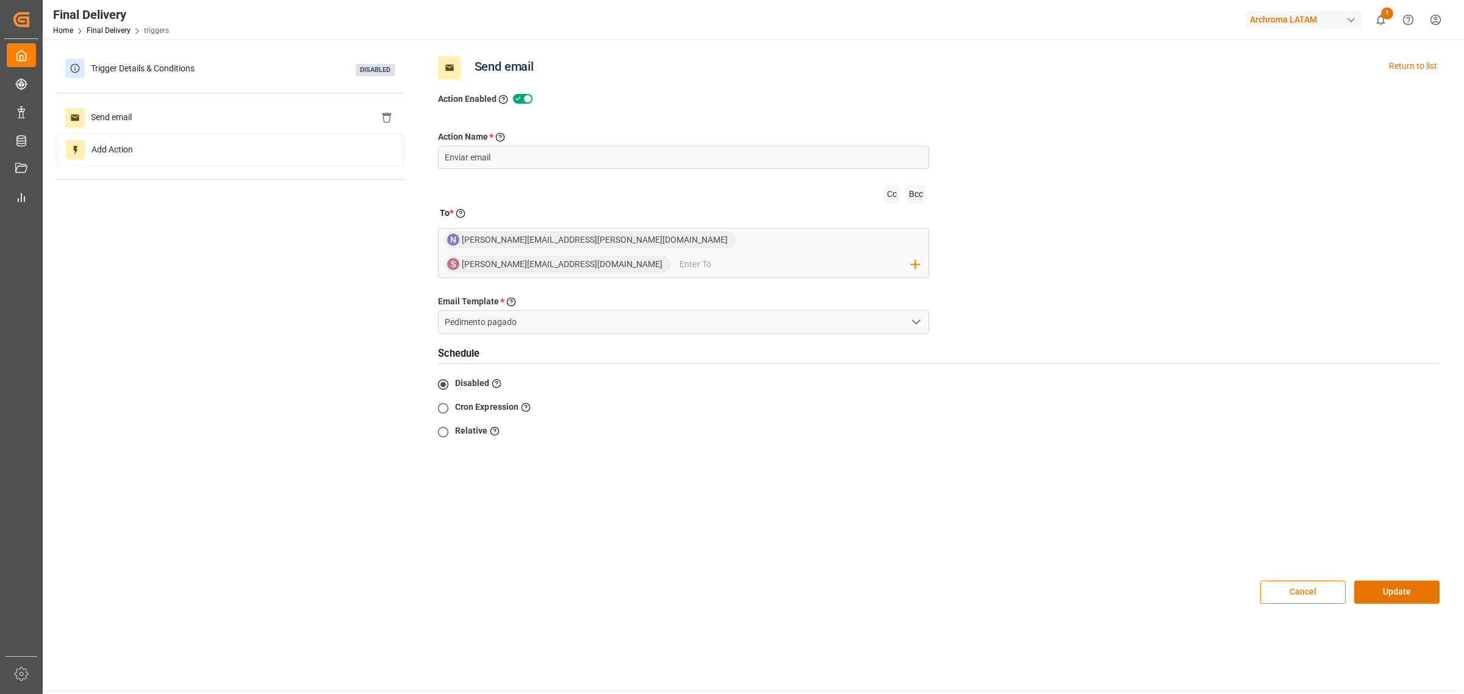
click at [976, 420] on button "Cancel" at bounding box center [1302, 592] width 85 height 23
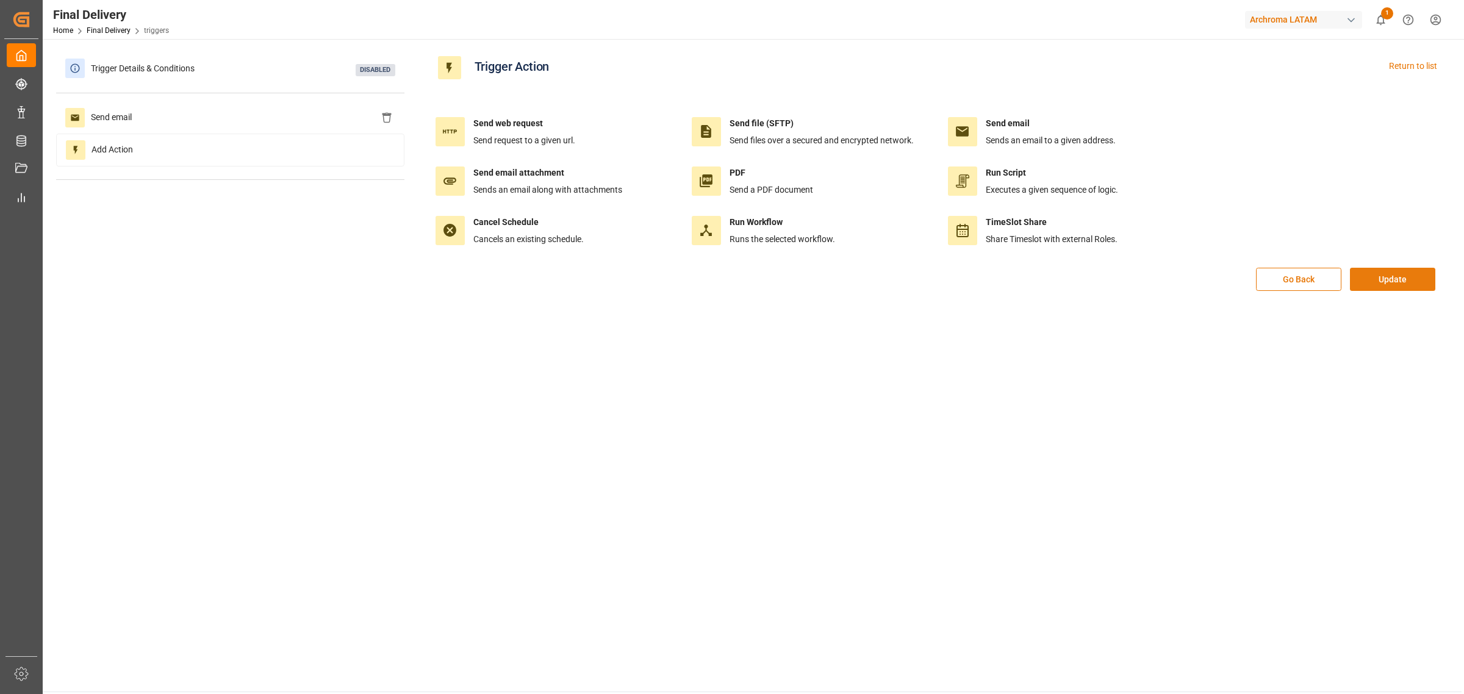
click at [976, 279] on button "Update" at bounding box center [1392, 279] width 85 height 23
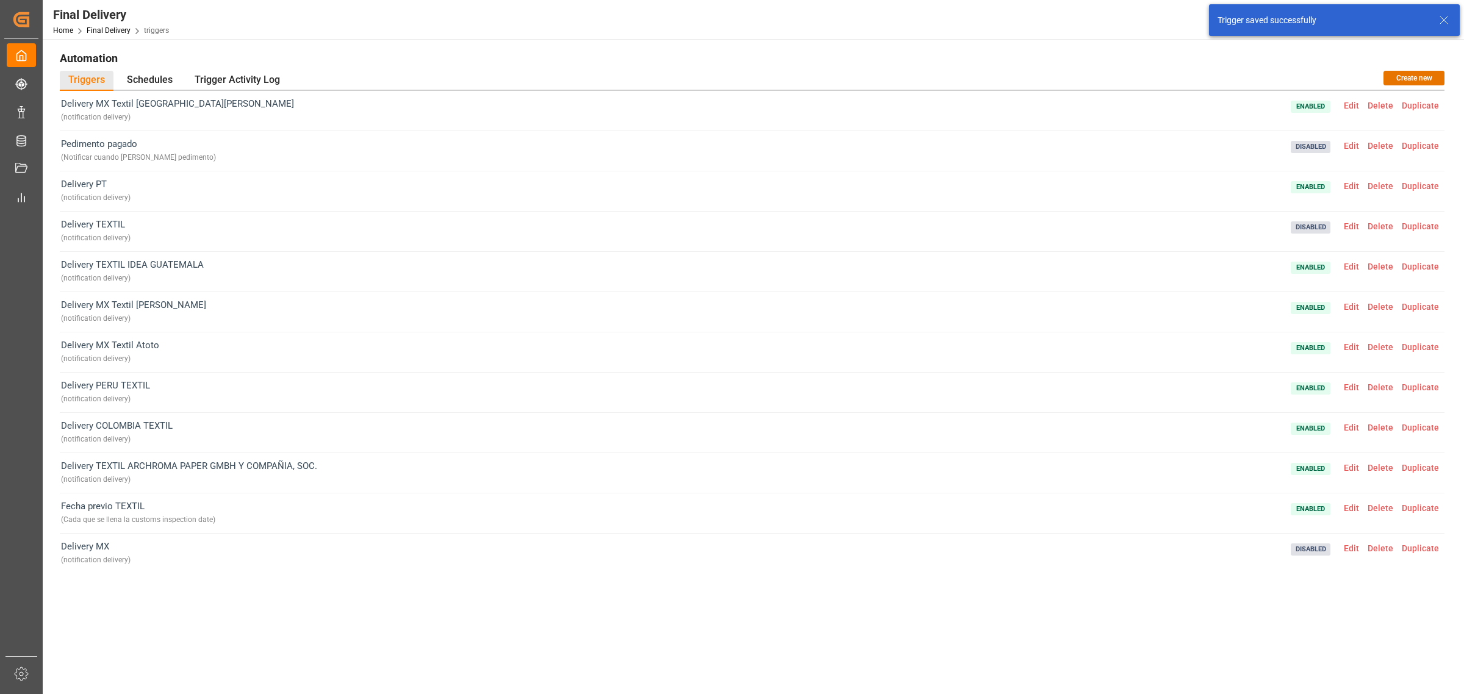
click at [976, 186] on span "Edit" at bounding box center [1352, 186] width 24 height 10
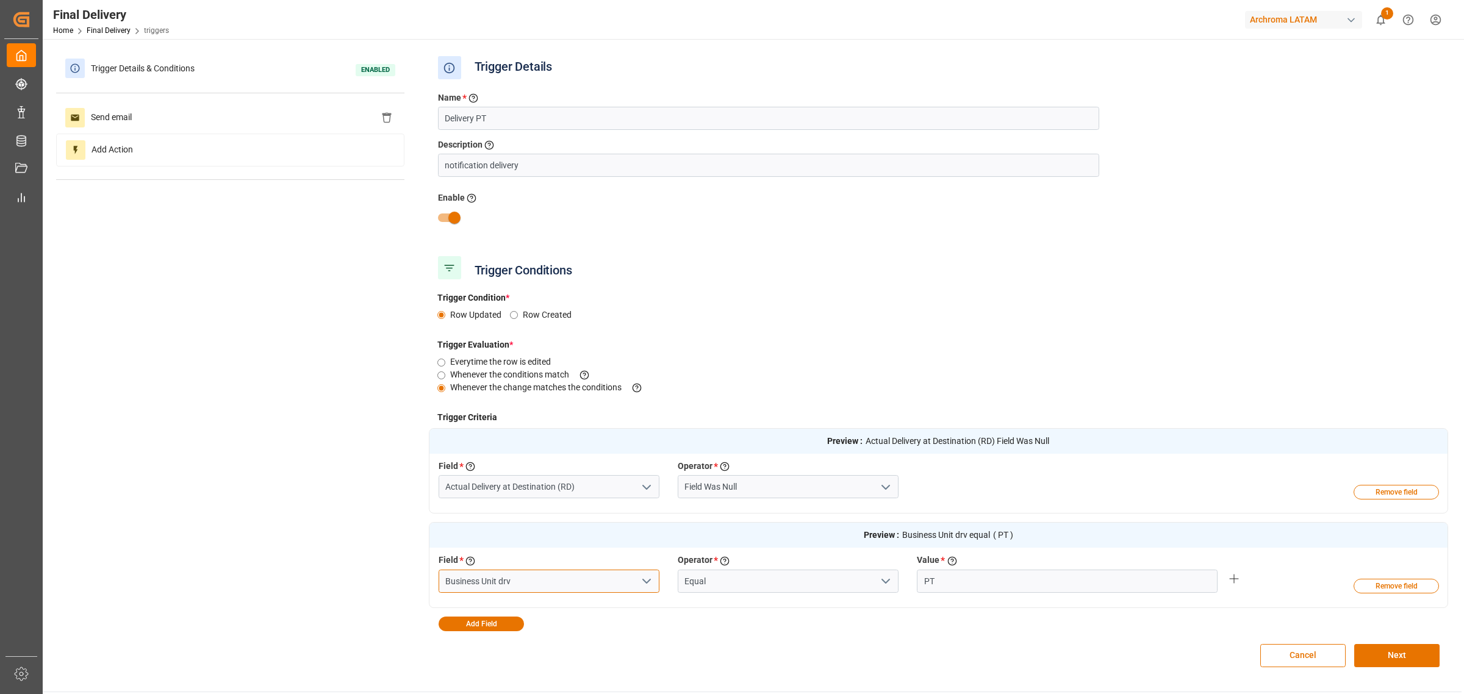
click at [527, 420] on input "Business Unit drv" at bounding box center [549, 581] width 221 height 23
type input "Business Unit"
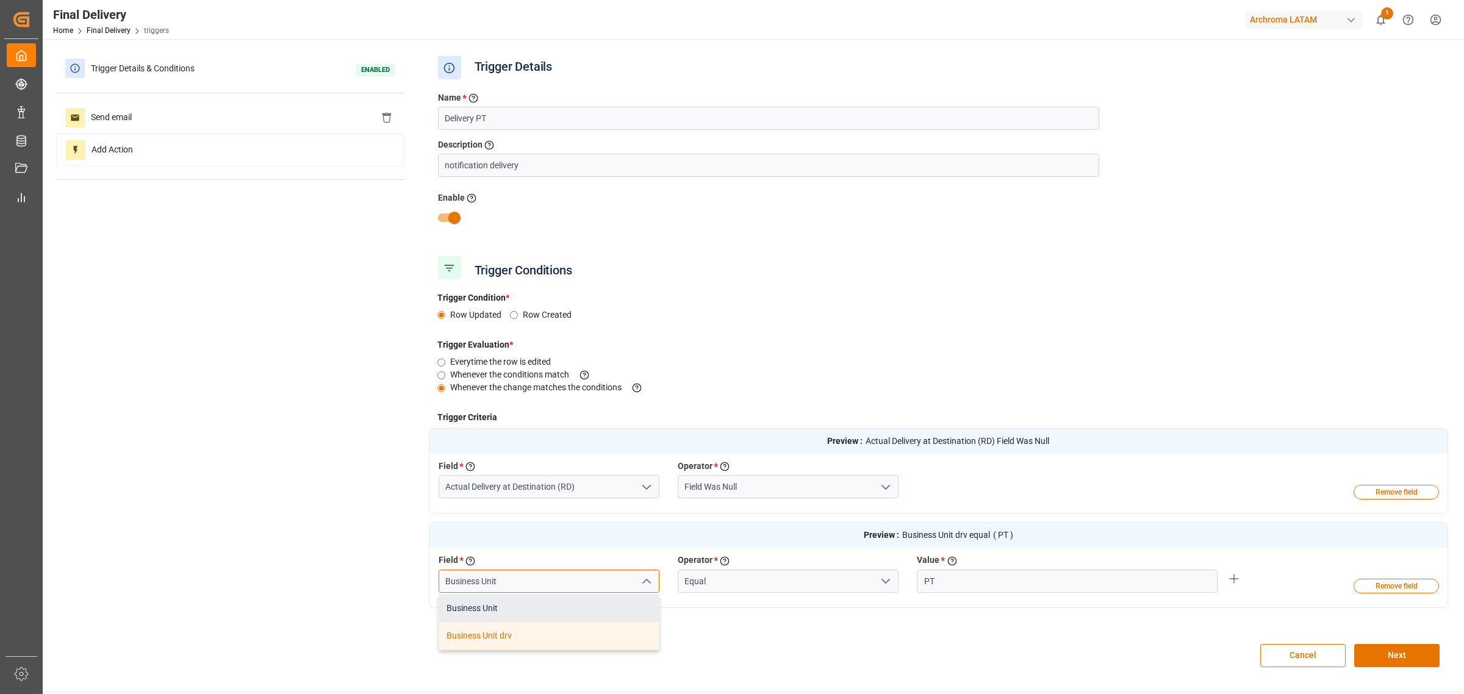
click at [542, 420] on div "Business Unit" at bounding box center [549, 608] width 220 height 27
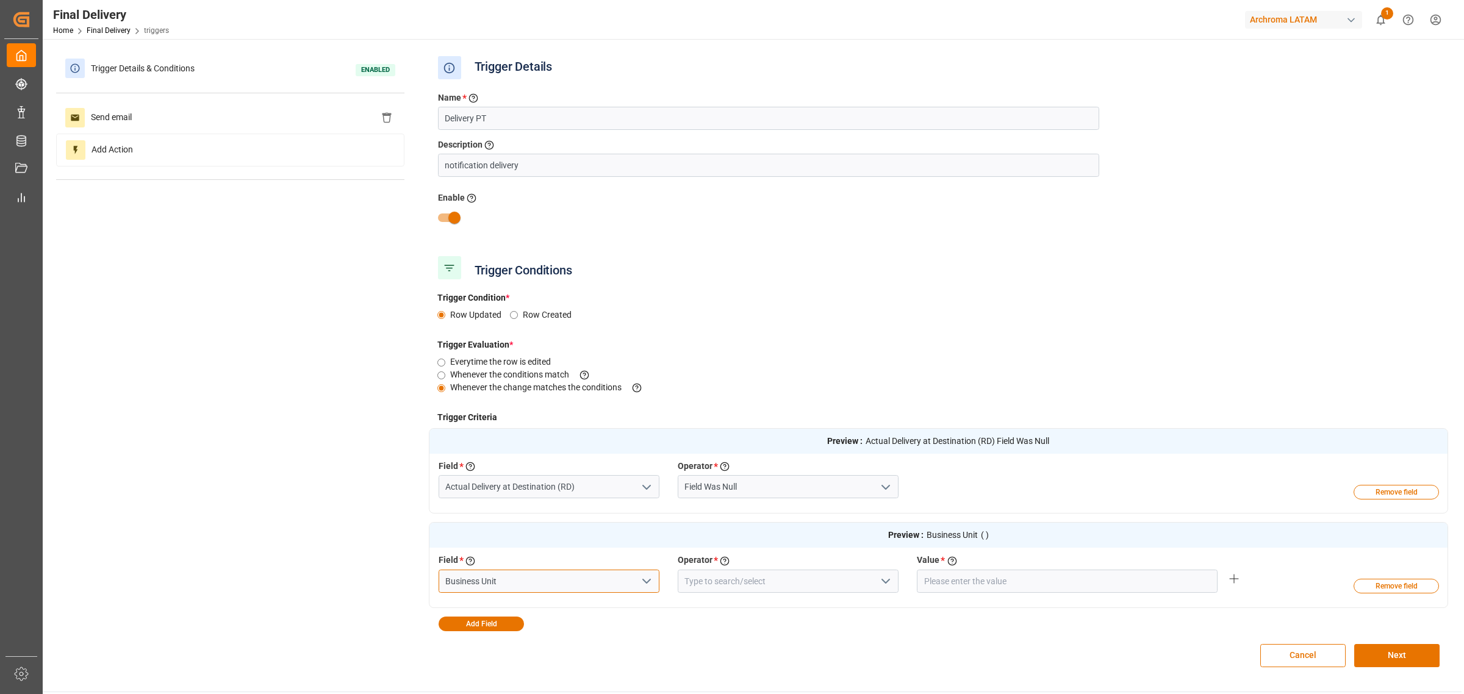
type input "Business Unit"
click at [889, 420] on icon "open menu" at bounding box center [886, 581] width 15 height 15
click at [807, 420] on div "Equal" at bounding box center [788, 608] width 220 height 27
type input "Equal"
click at [976, 420] on input "text" at bounding box center [1067, 581] width 301 height 23
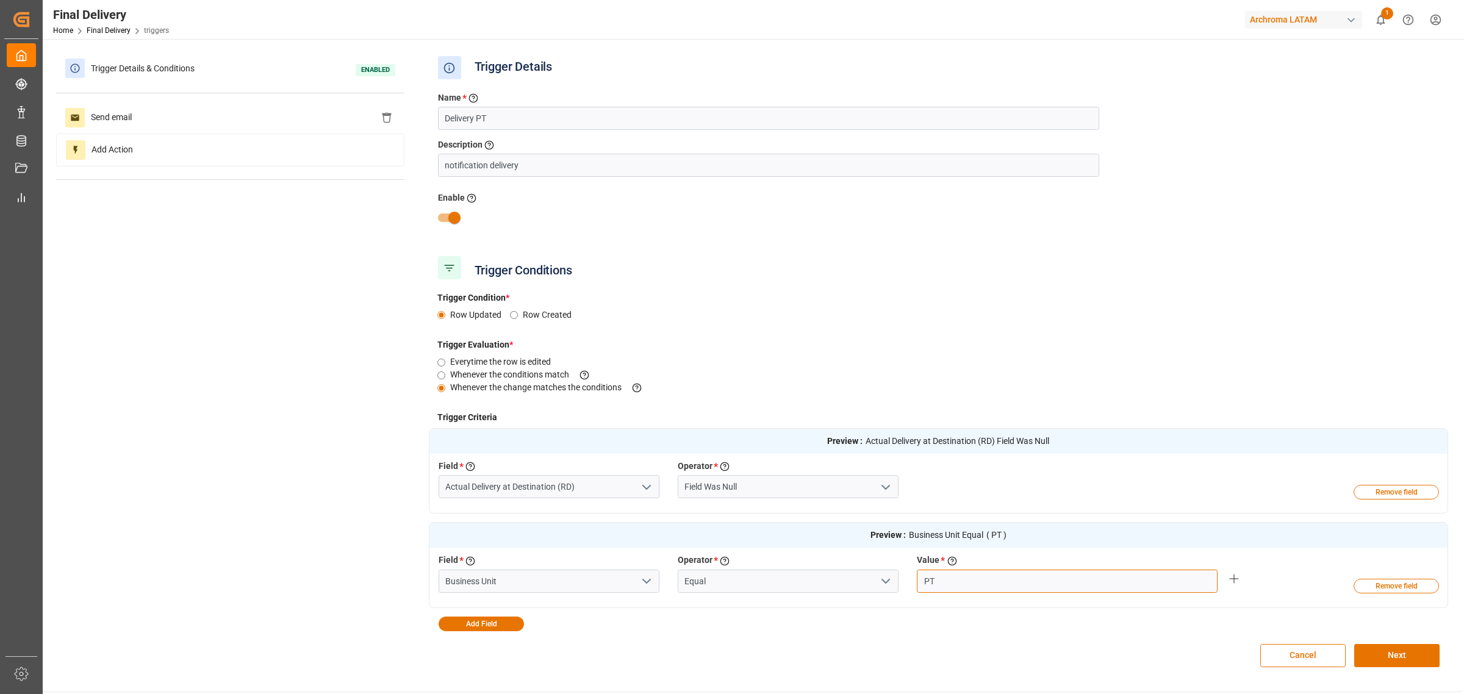
type input "PT"
click at [976, 420] on button "Next" at bounding box center [1396, 655] width 85 height 23
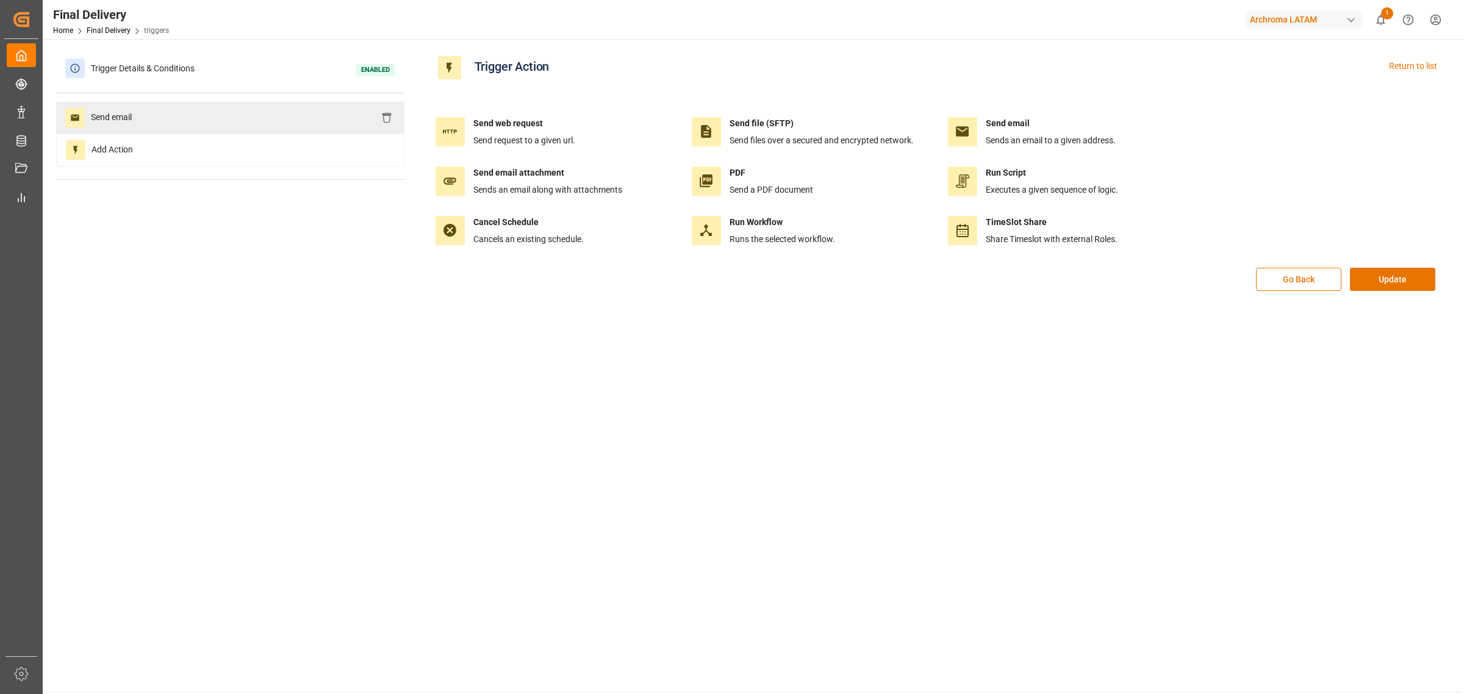
click at [313, 117] on div "Send email" at bounding box center [230, 118] width 348 height 32
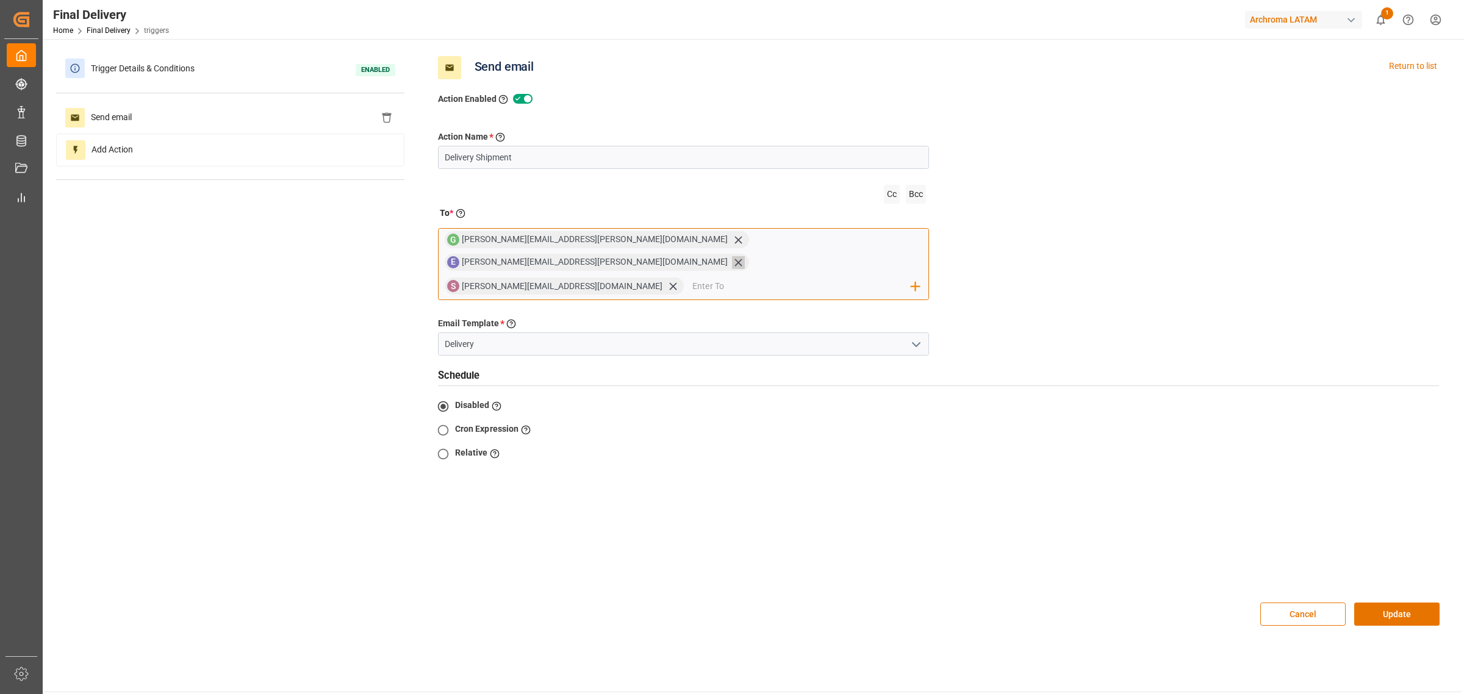
click at [745, 256] on icon at bounding box center [738, 262] width 13 height 13
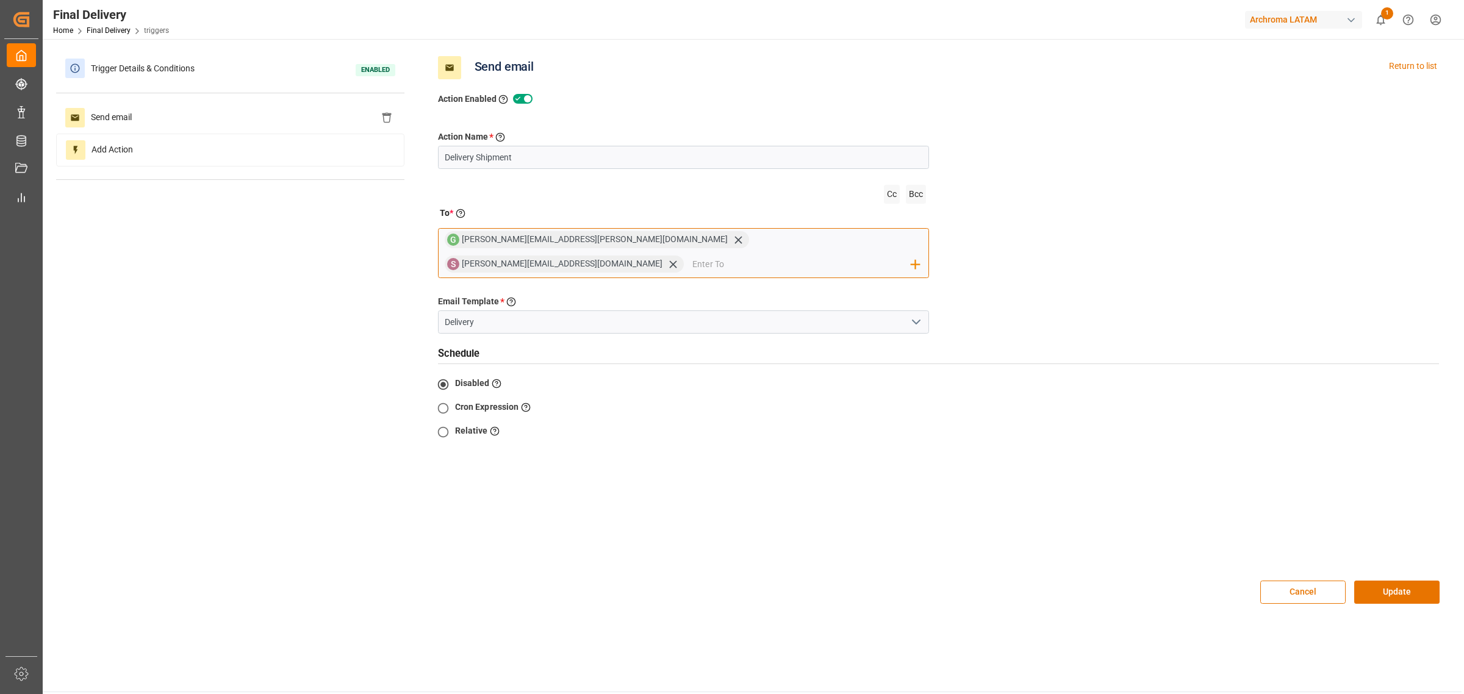
click at [805, 255] on input "email" at bounding box center [801, 264] width 219 height 18
type input "K"
type input "kassandra"
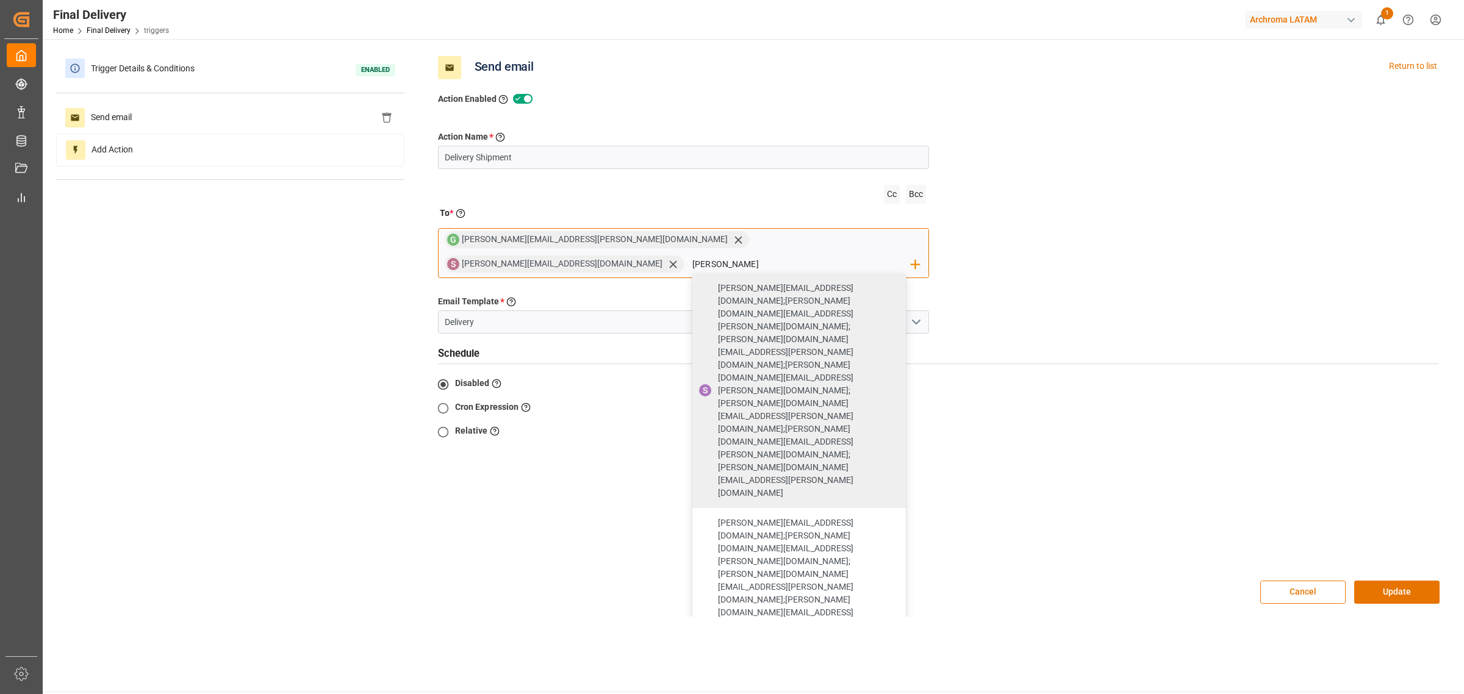
click at [806, 255] on input "kassandra" at bounding box center [801, 264] width 219 height 18
click at [804, 255] on input "kassandra" at bounding box center [801, 264] width 219 height 18
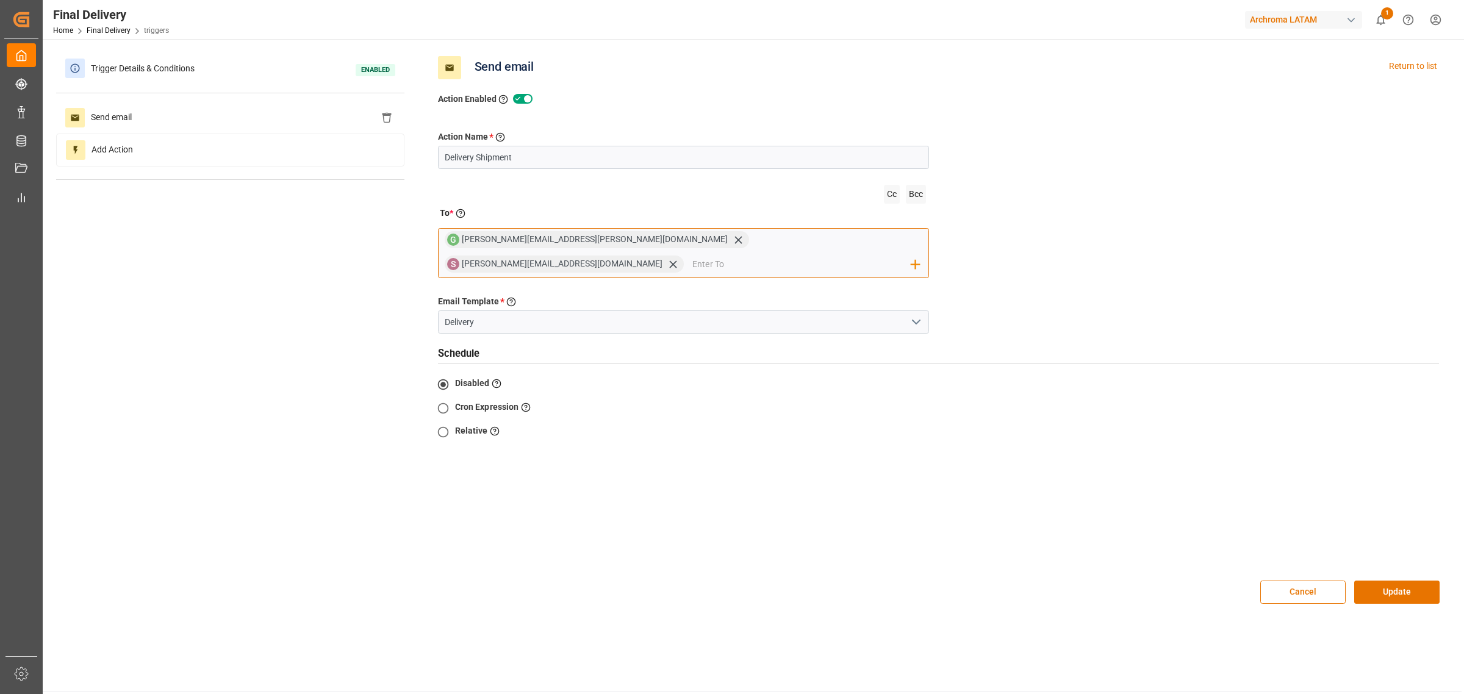
click at [787, 255] on input "email" at bounding box center [801, 264] width 219 height 18
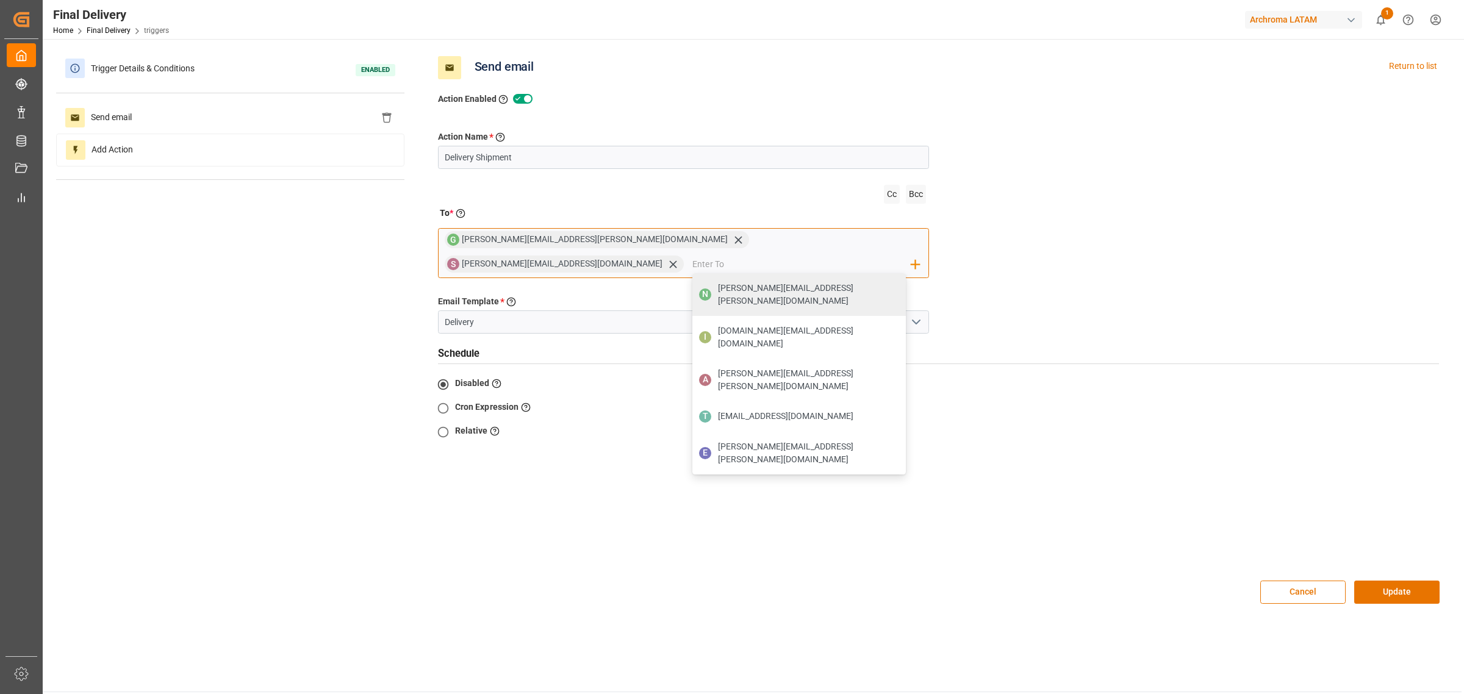
paste input "kassandra.cisneros@archroma.com"
type input "kassandra.cisneros@archroma.com"
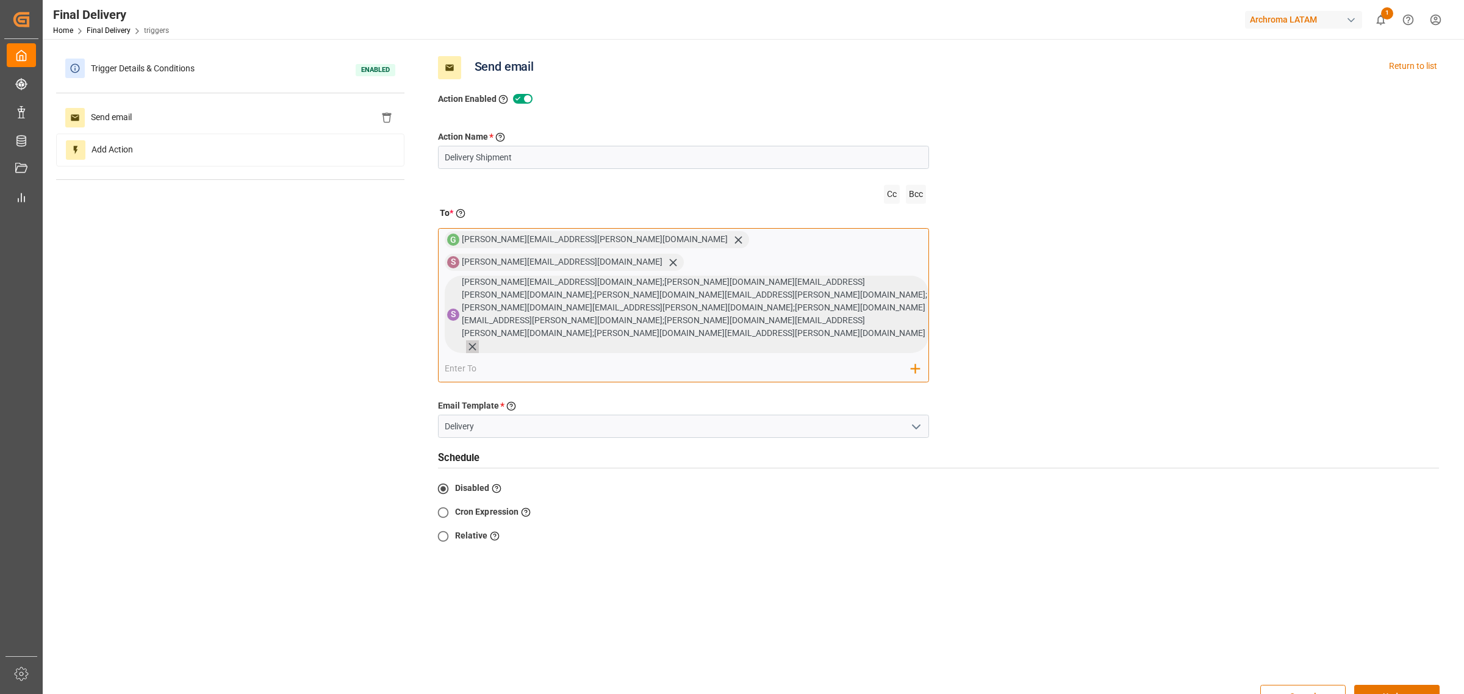
click at [476, 340] on icon at bounding box center [472, 346] width 13 height 13
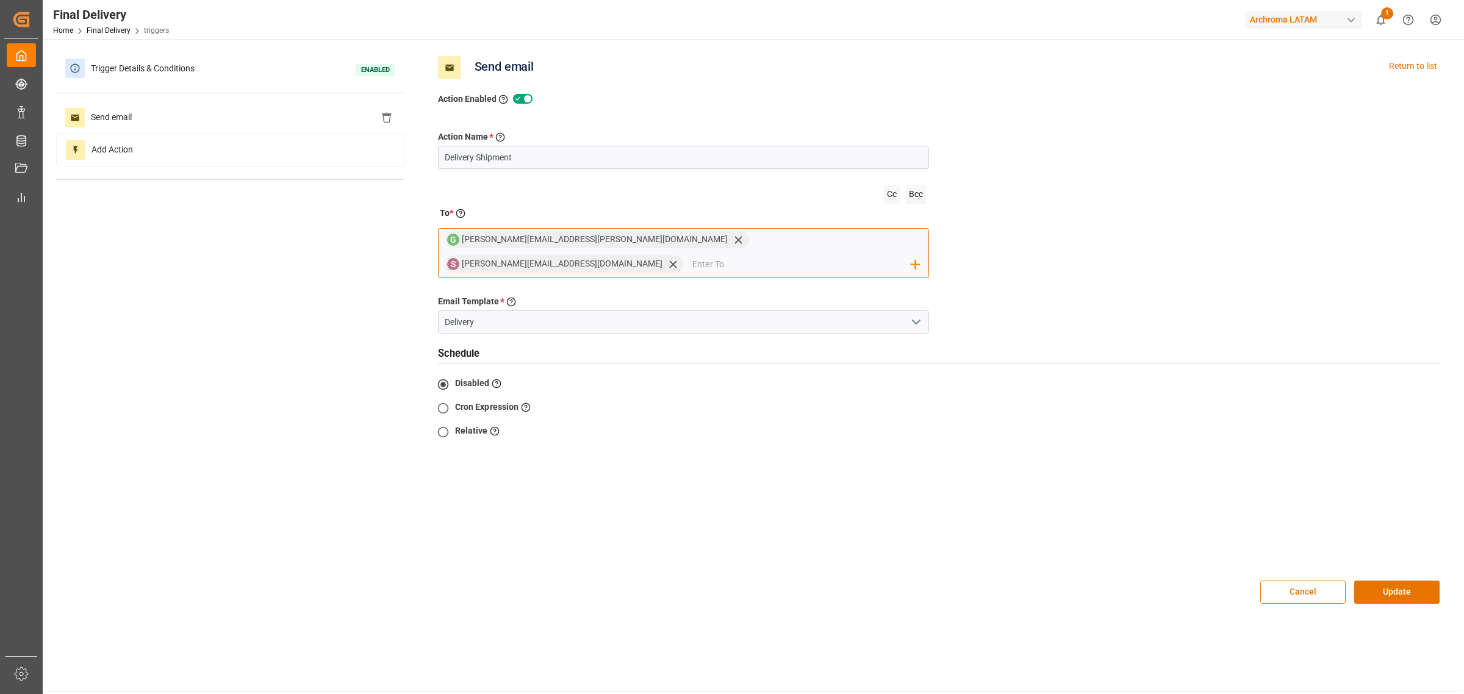
click at [834, 255] on input "email" at bounding box center [801, 264] width 219 height 18
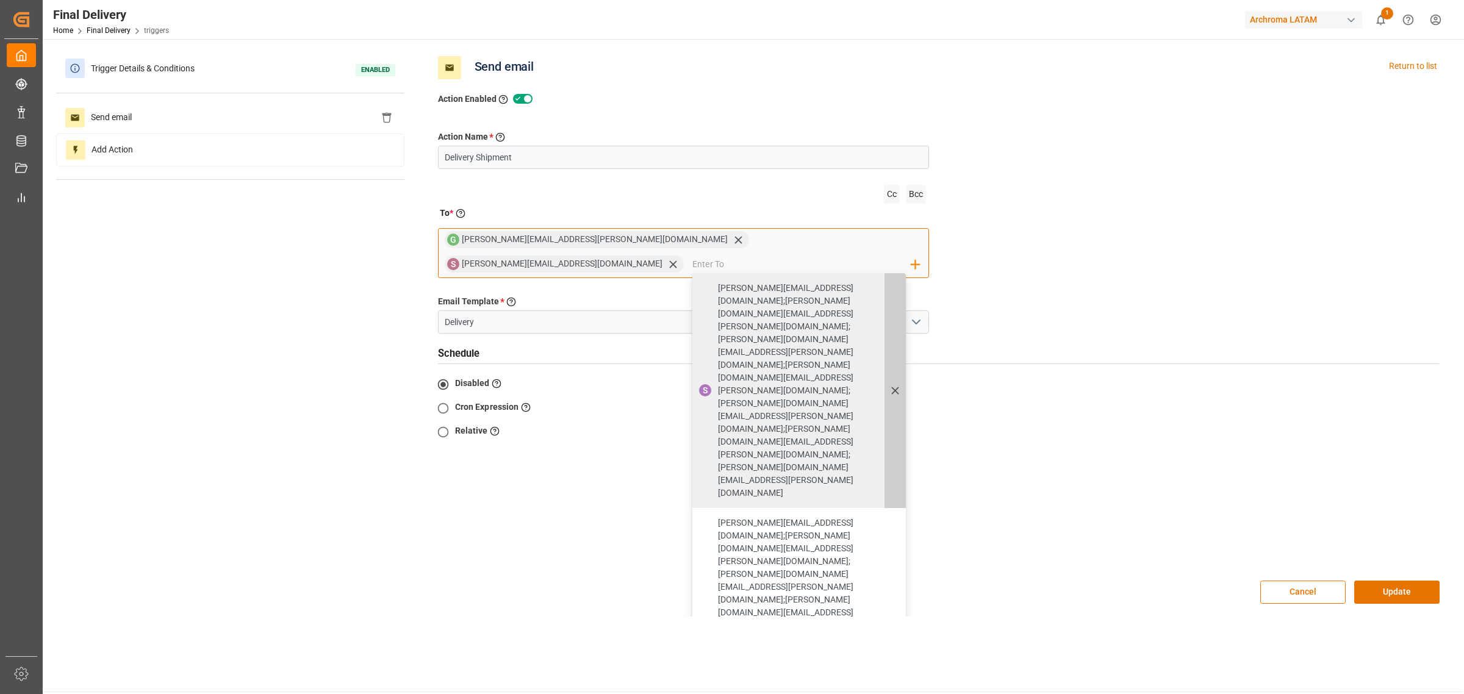
click at [902, 384] on icon at bounding box center [895, 390] width 13 height 13
click at [0, 0] on icon at bounding box center [0, 0] width 0 height 0
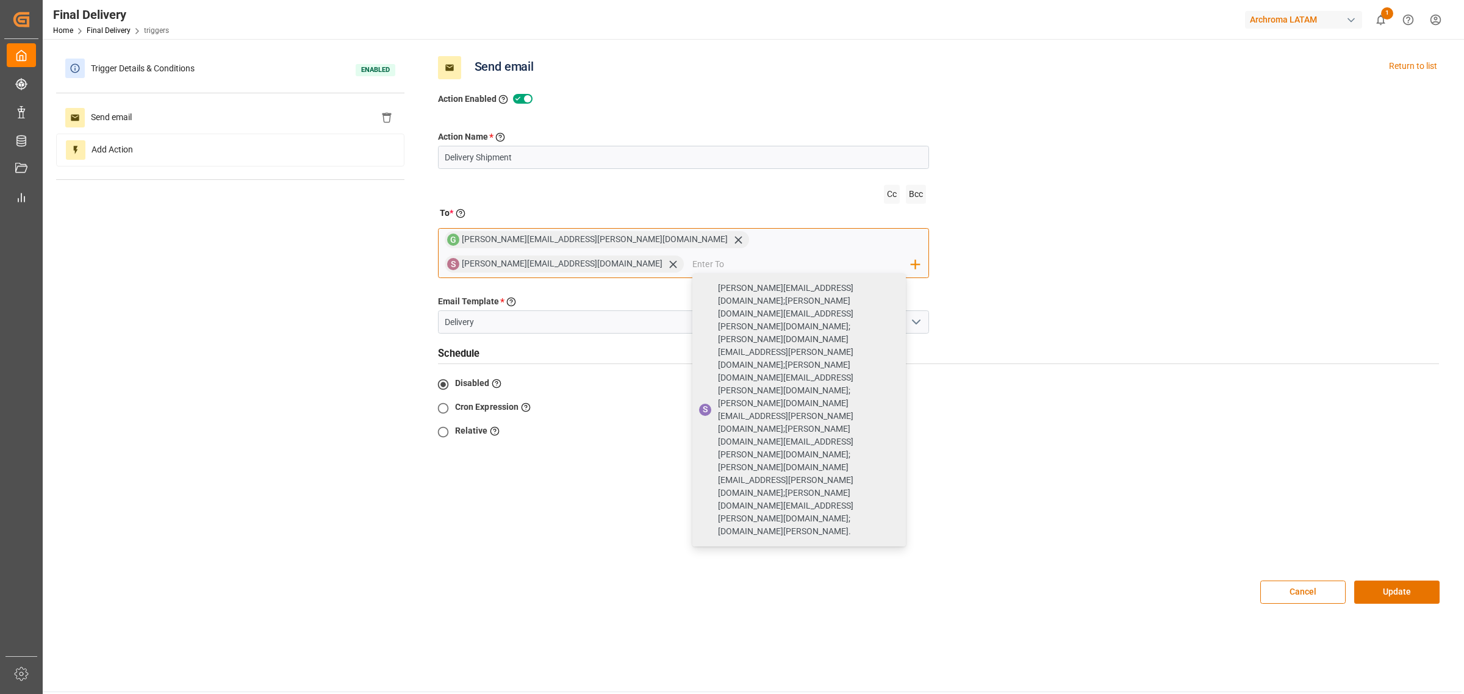
click at [0, 0] on icon at bounding box center [0, 0] width 0 height 0
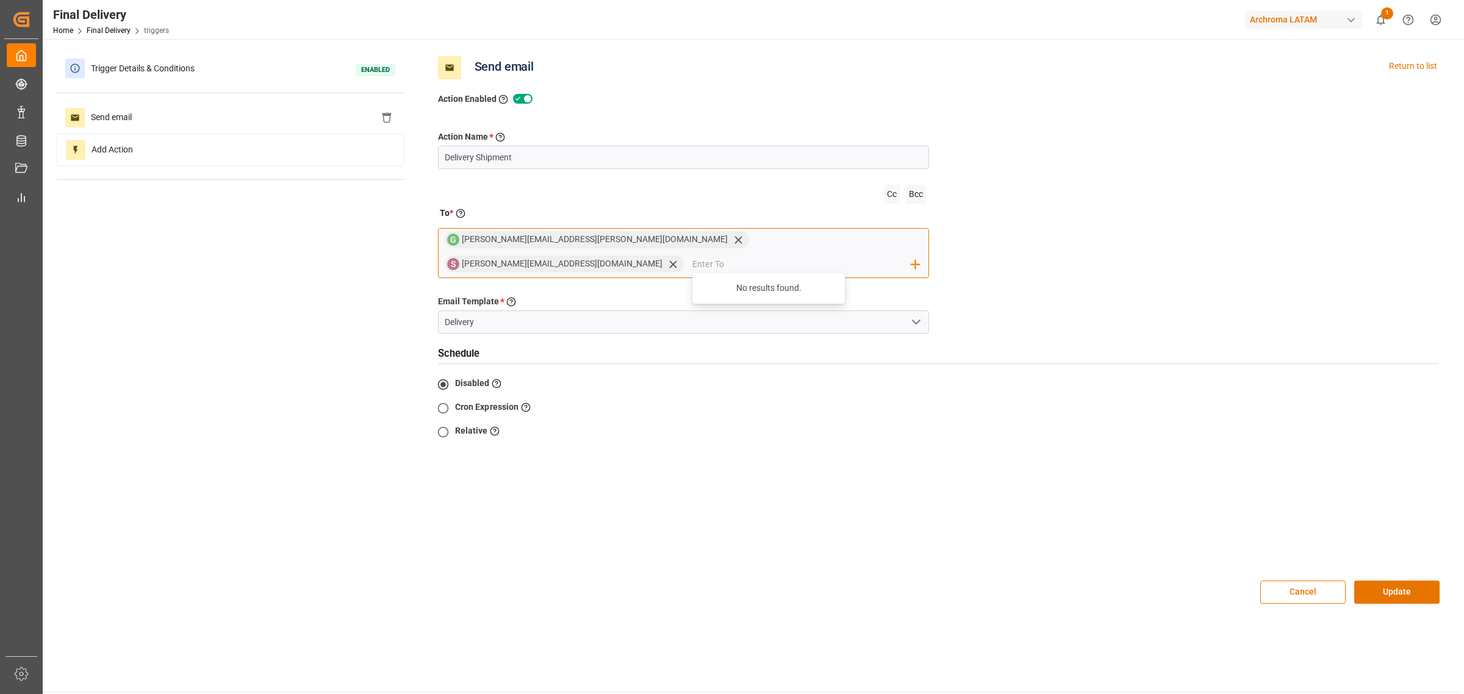
paste input "kassandra.cisneros@archroma.com"
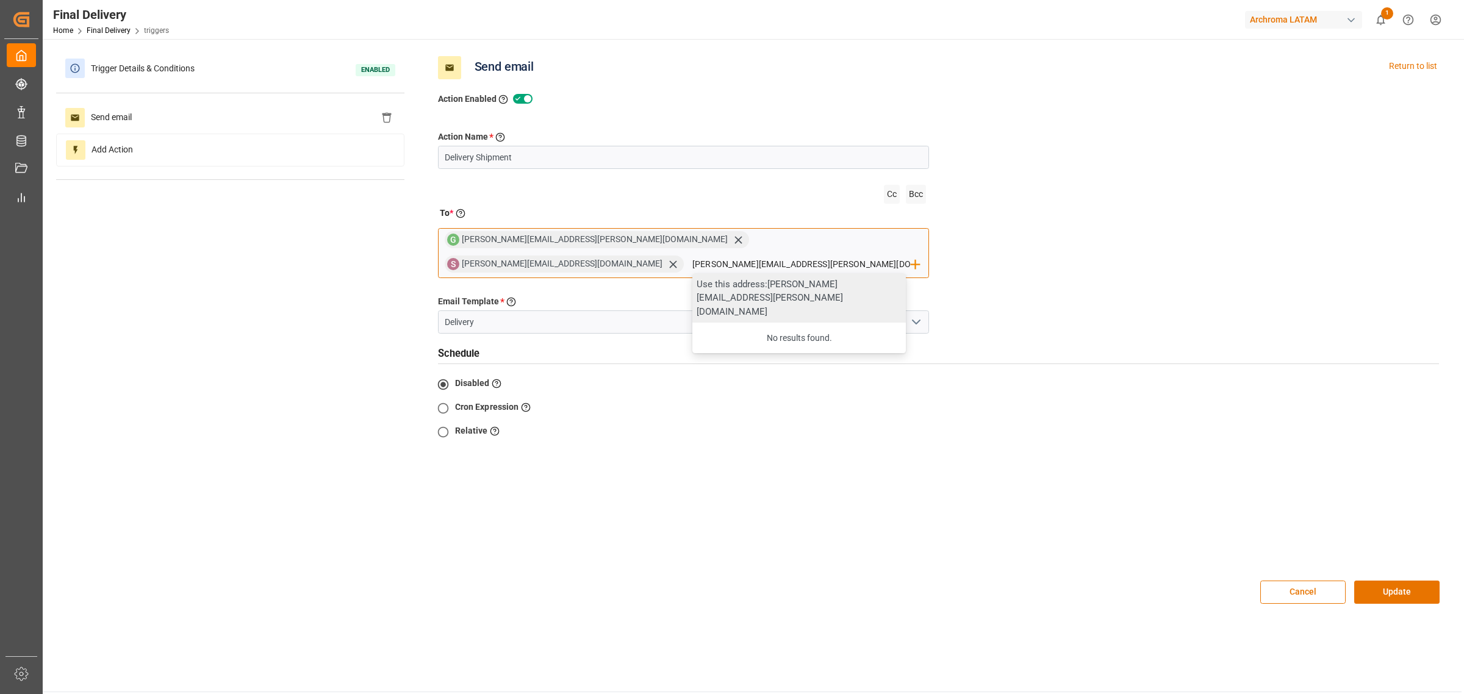
scroll to position [0, 1]
type input "kassandra.cisneros@archroma.com"
click at [863, 273] on div "Use this address: kassandra.cisneros@archroma.com" at bounding box center [799, 298] width 214 height 50
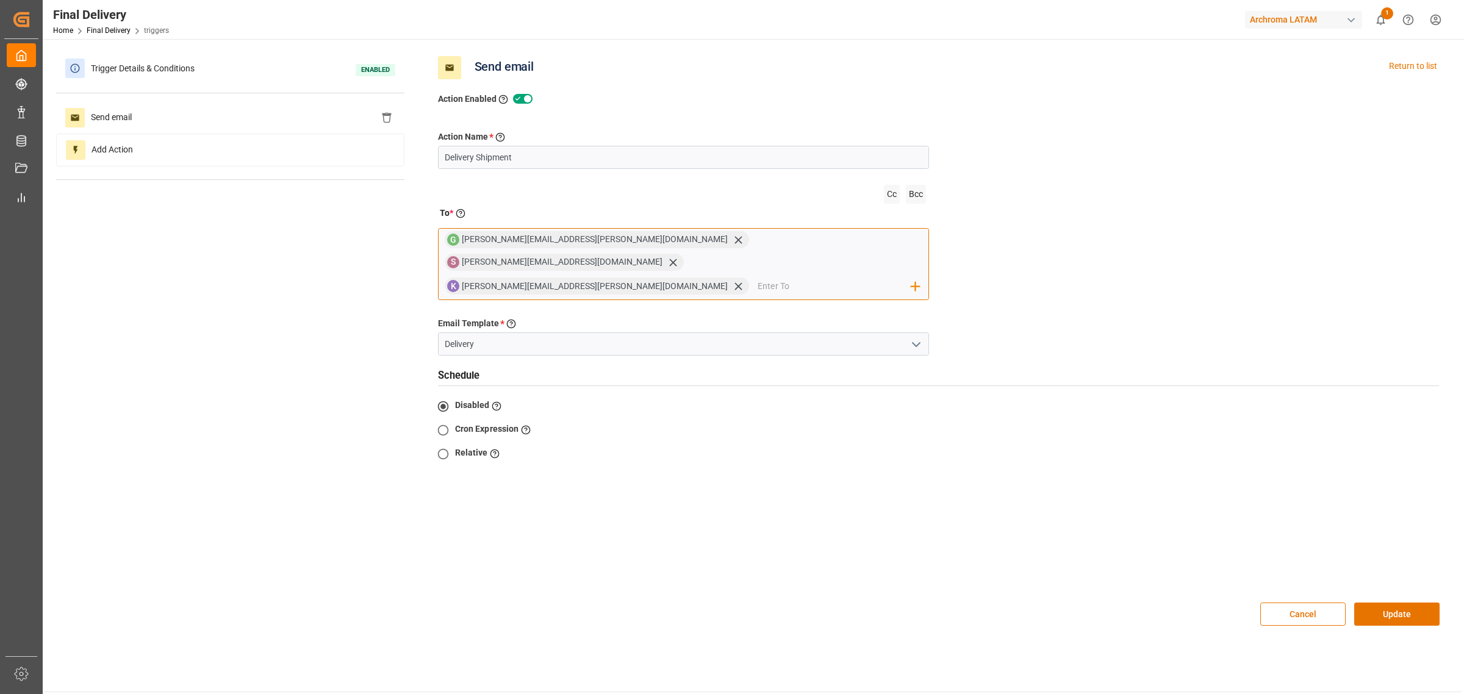
click at [758, 278] on input "email" at bounding box center [835, 287] width 154 height 18
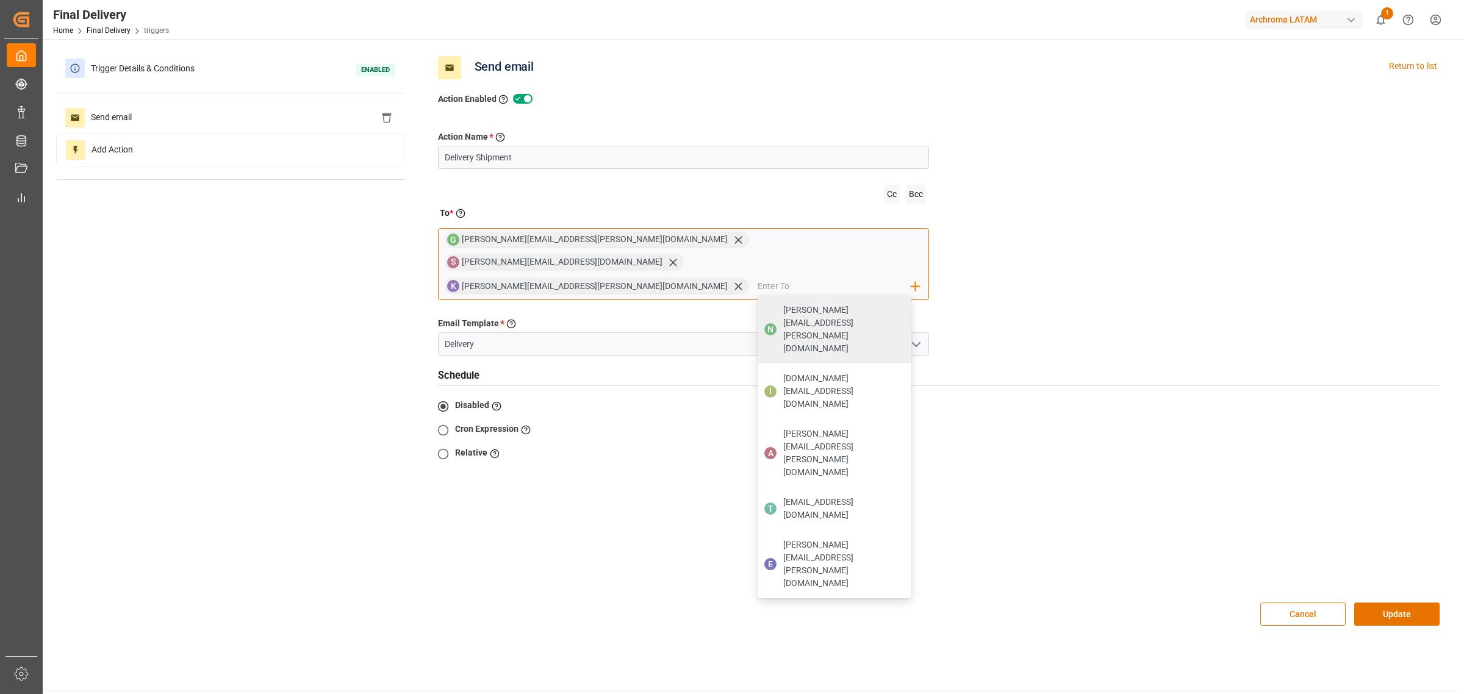
paste input "victoria.gomez@archroma.com"
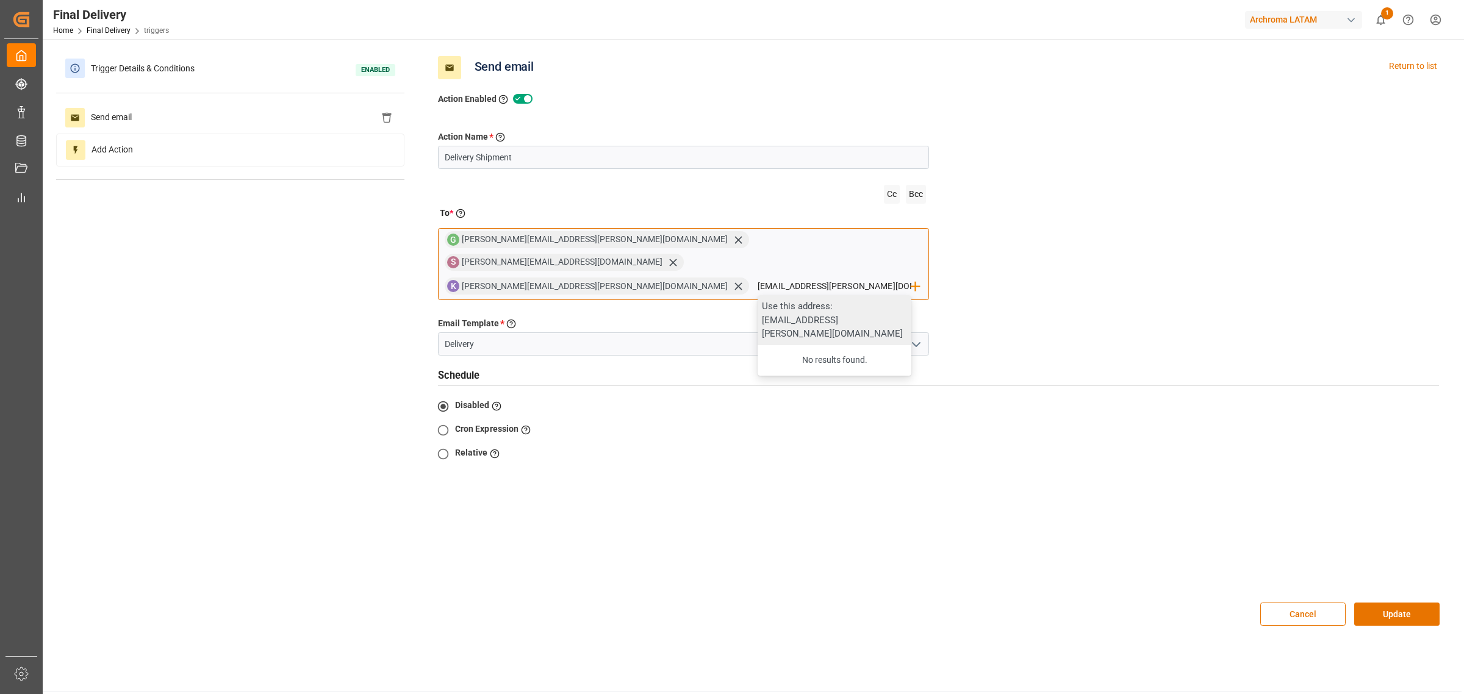
type input "victoria.gomez@archroma.com"
click at [758, 295] on div "Use this address: victoria.gomez@archroma.com" at bounding box center [835, 320] width 154 height 50
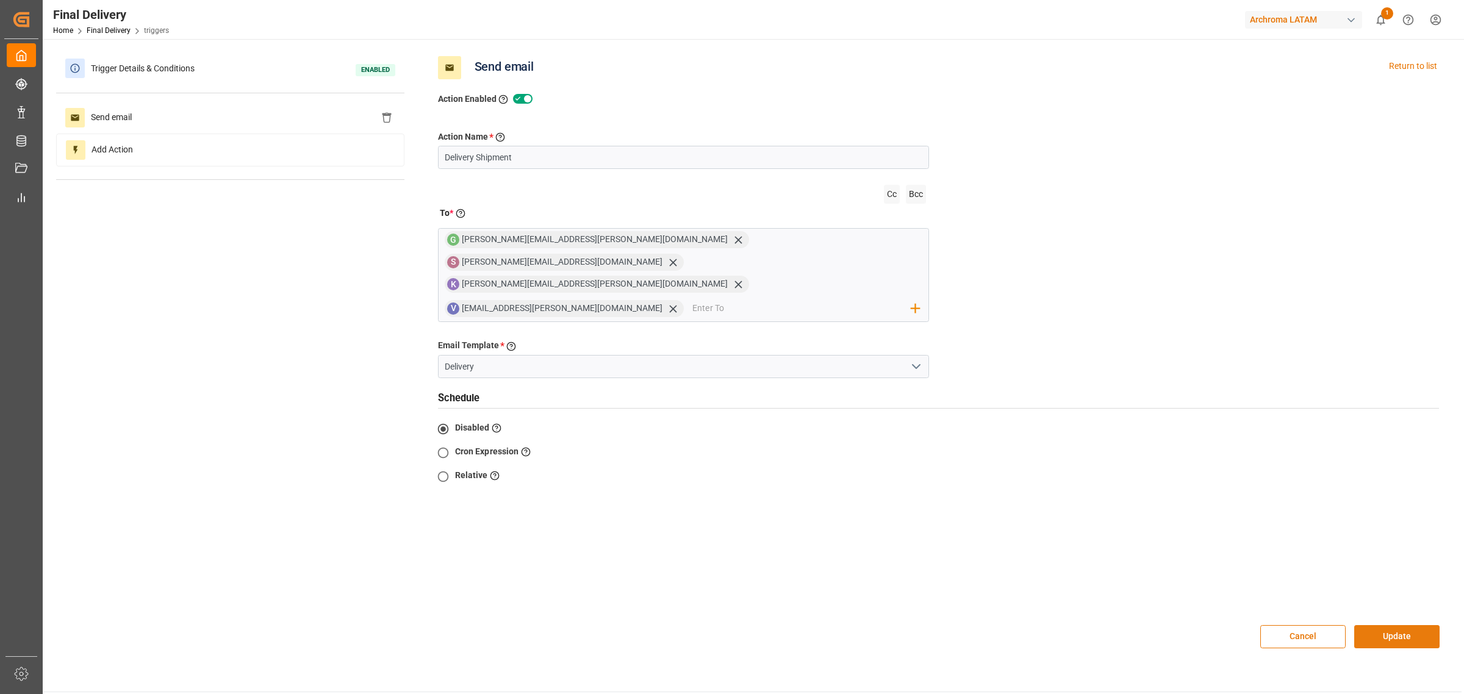
click at [976, 420] on button "Update" at bounding box center [1396, 636] width 85 height 23
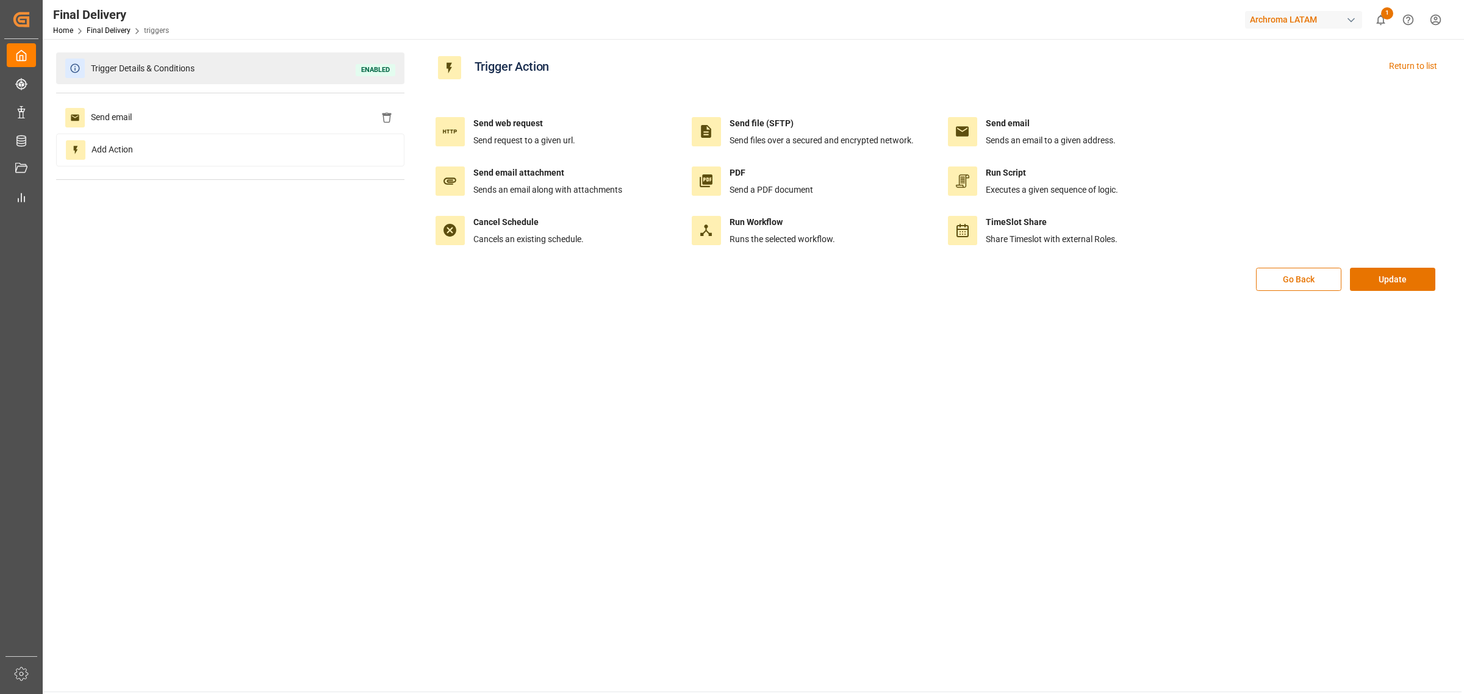
click at [275, 70] on div "Trigger Details & Conditions Enabled" at bounding box center [230, 68] width 348 height 32
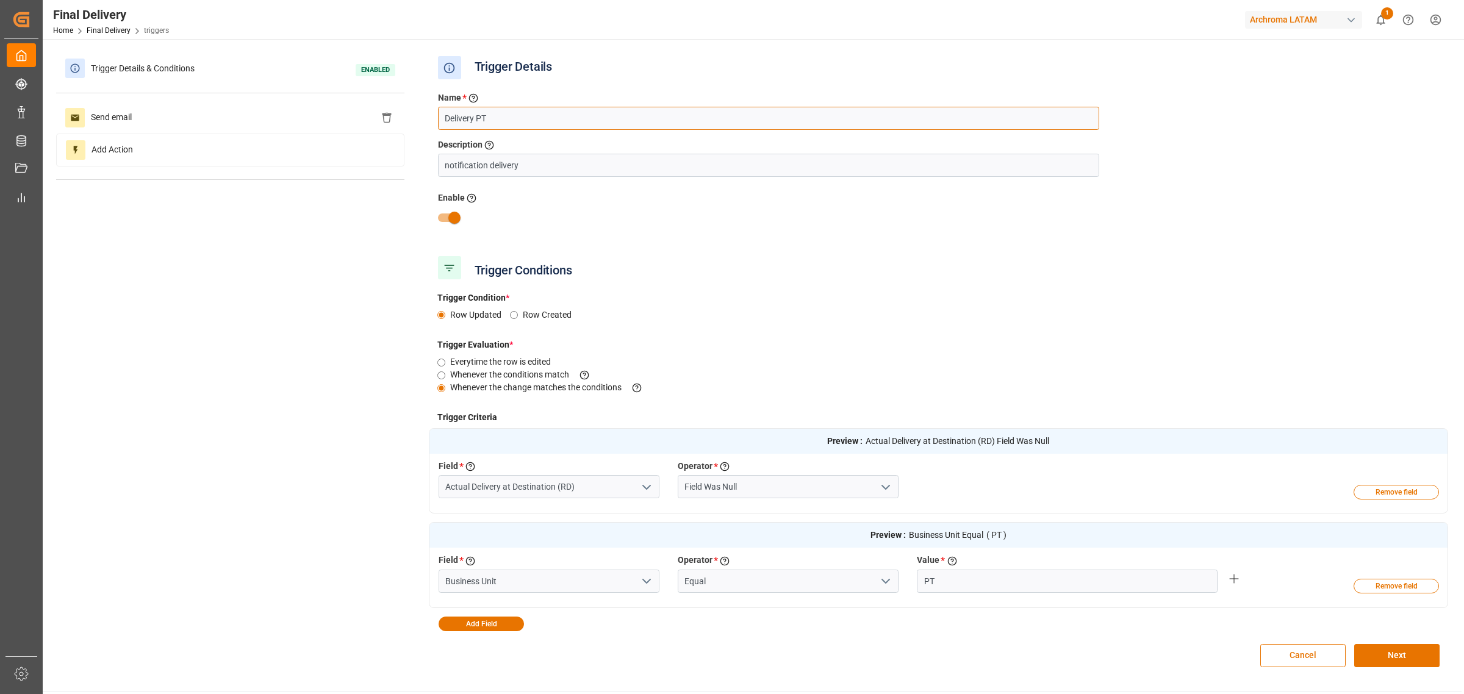
click at [561, 123] on input "Delivery PT" at bounding box center [768, 118] width 661 height 23
click at [498, 117] on input "Delivery PT MX" at bounding box center [768, 118] width 661 height 23
type input "Delivery PT"
click at [300, 131] on div "Send email" at bounding box center [230, 118] width 348 height 32
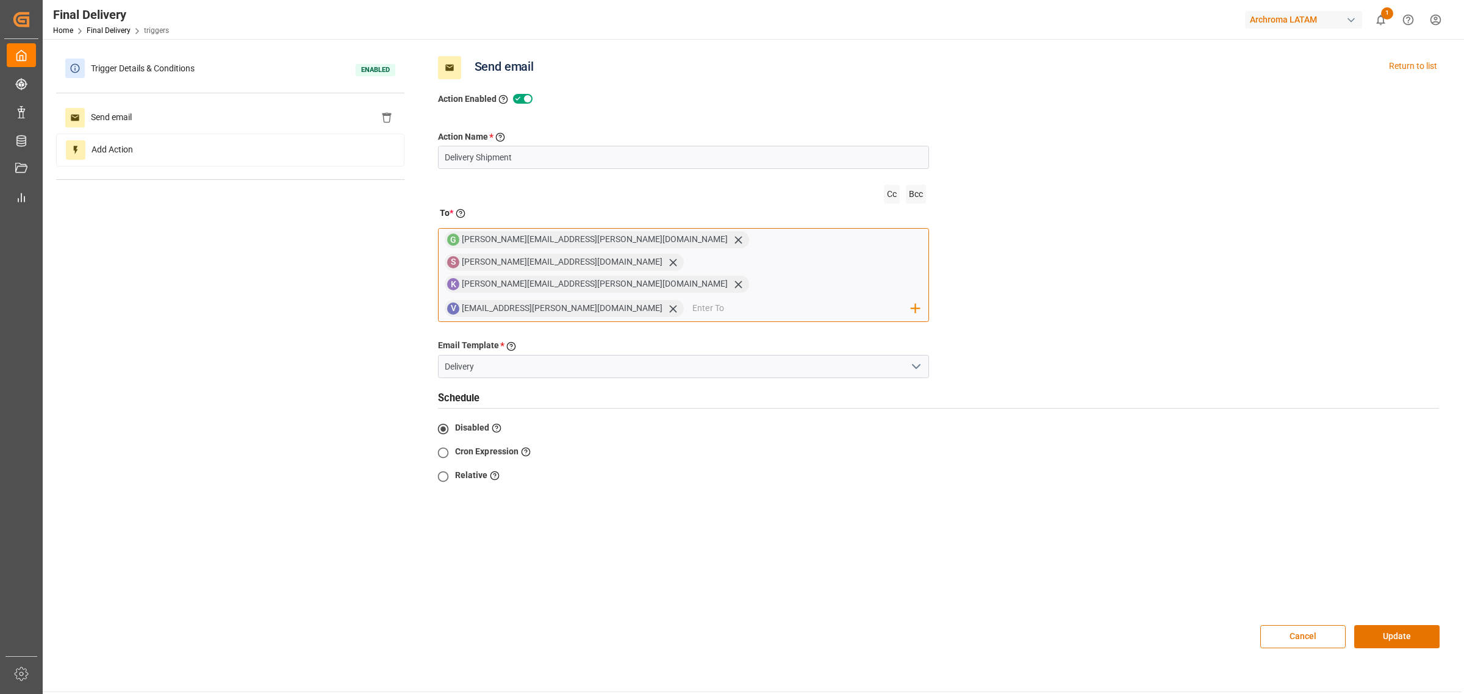
click at [855, 300] on input "email" at bounding box center [801, 309] width 219 height 18
type input "V"
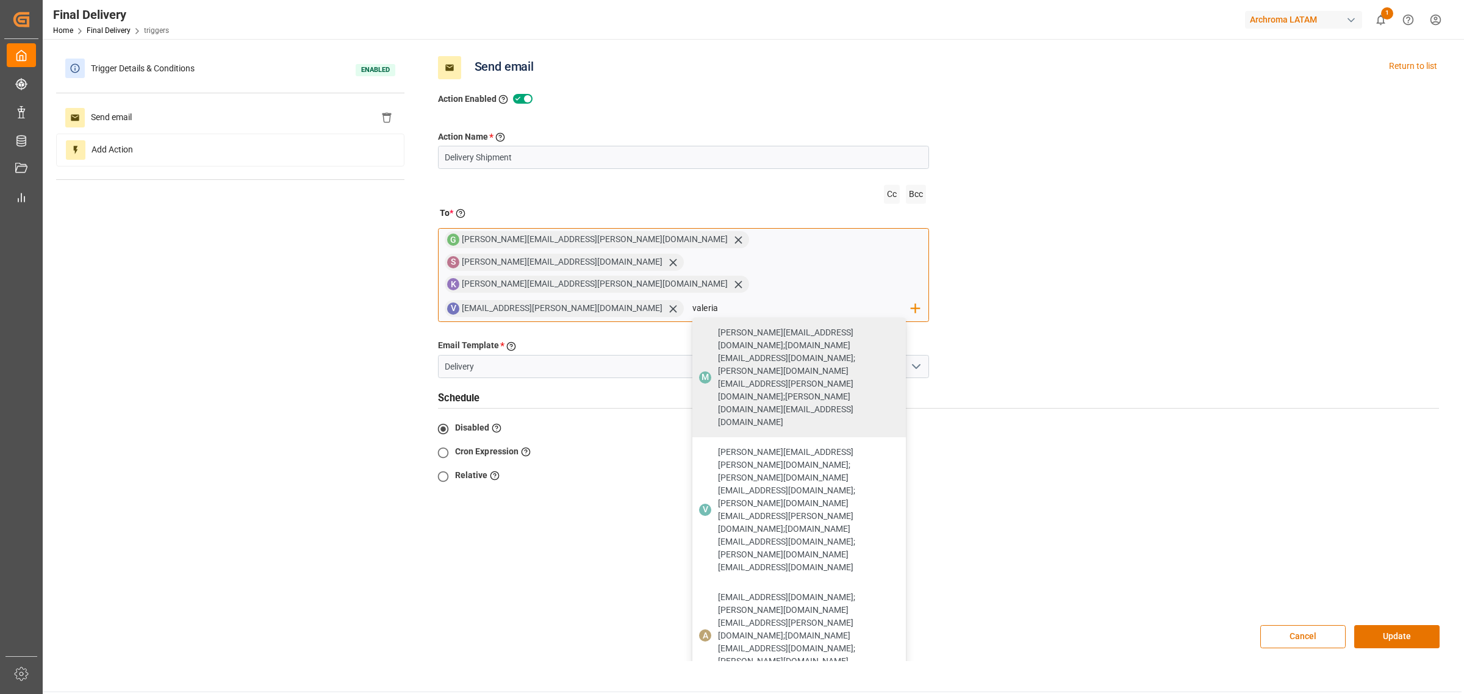
type input "valeria"
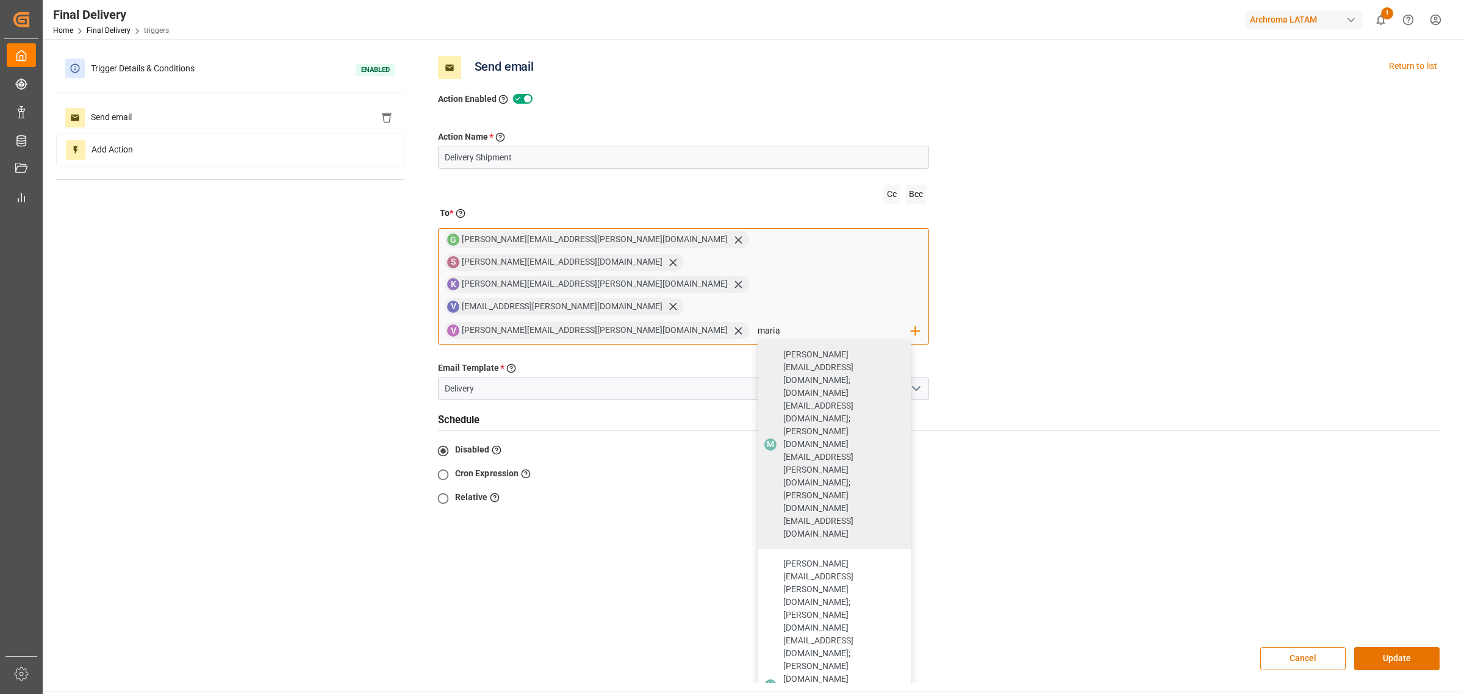
type input "maria"
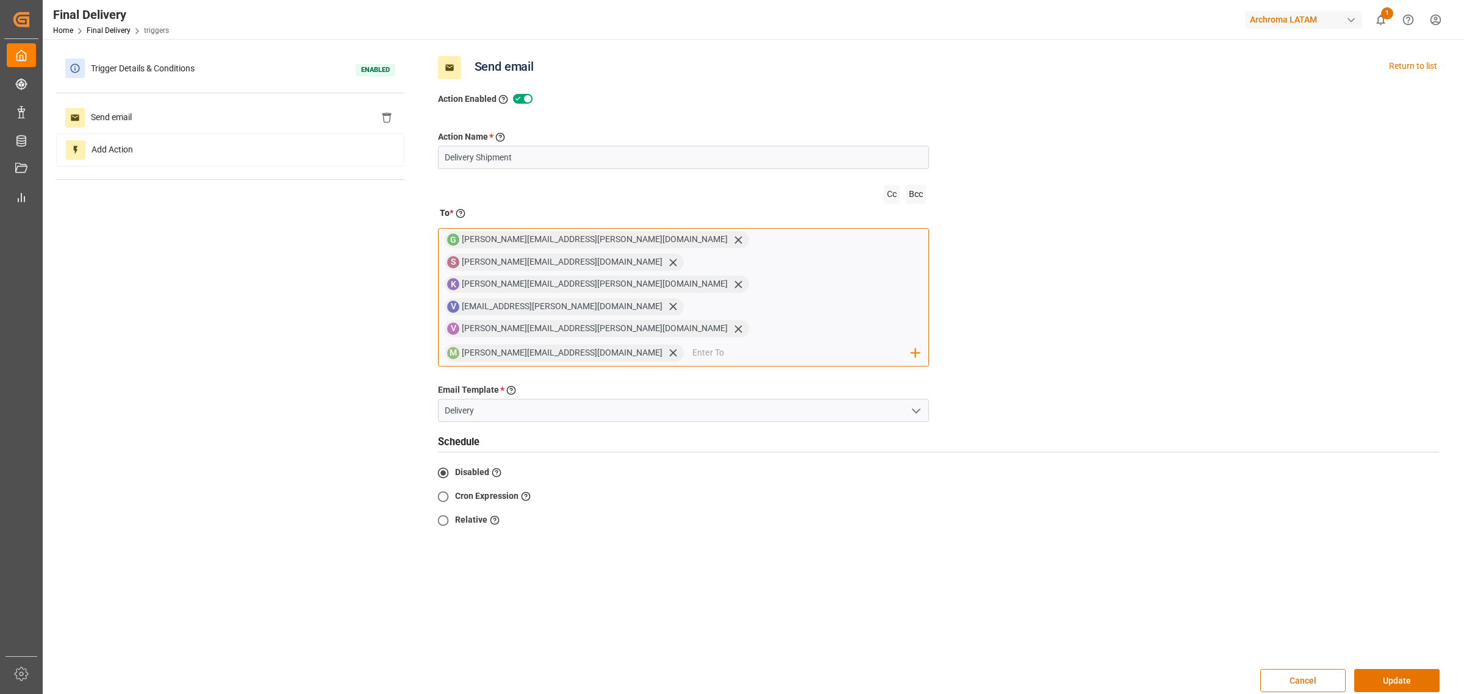
click at [858, 344] on input "email" at bounding box center [801, 353] width 219 height 18
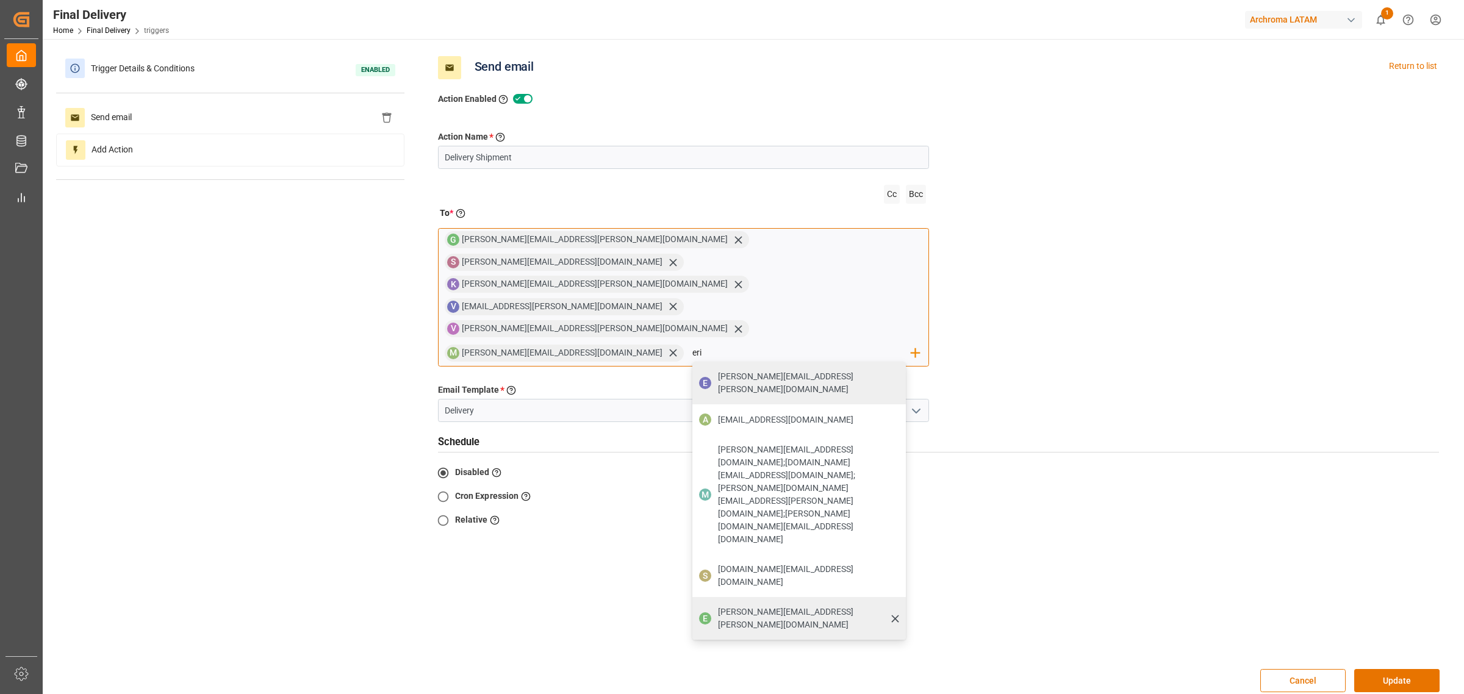
type input "eri"
click at [827, 420] on span "erika.cervantes@leschaco.com" at bounding box center [807, 619] width 179 height 26
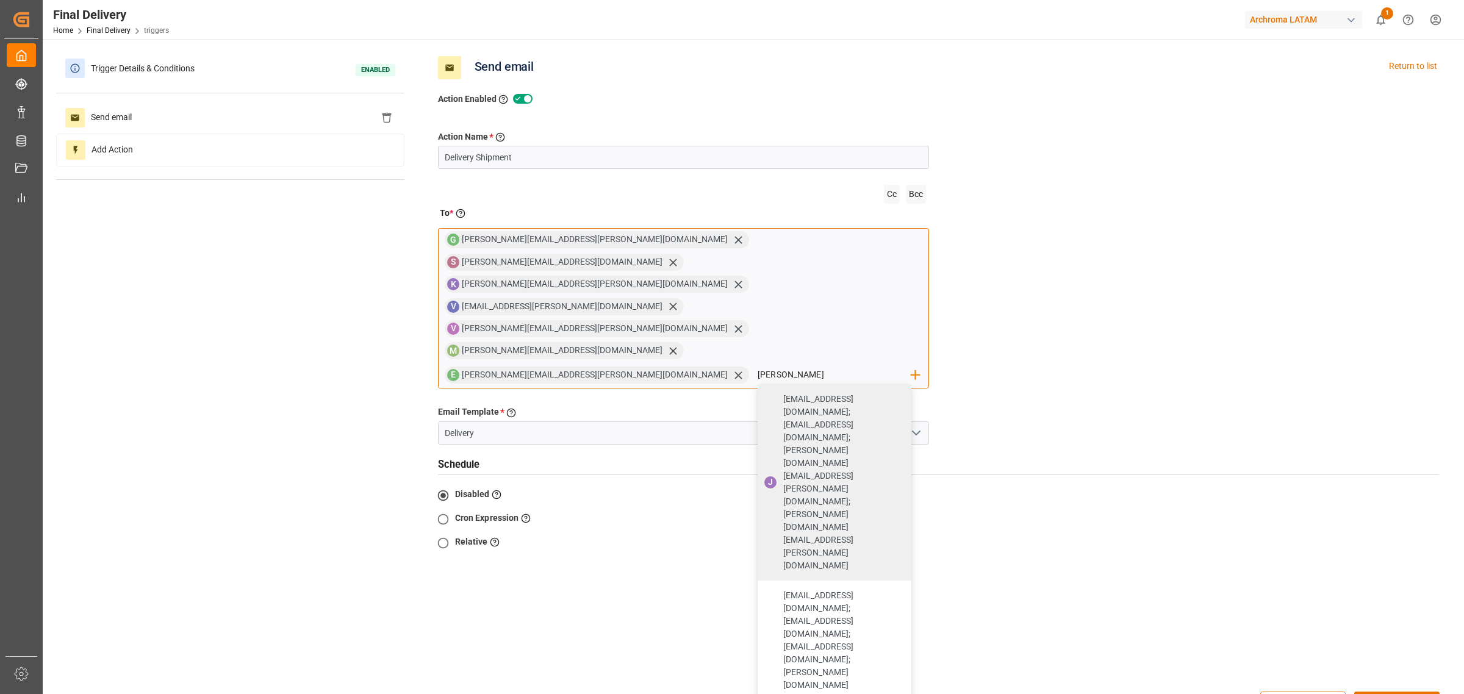
type input "dalia"
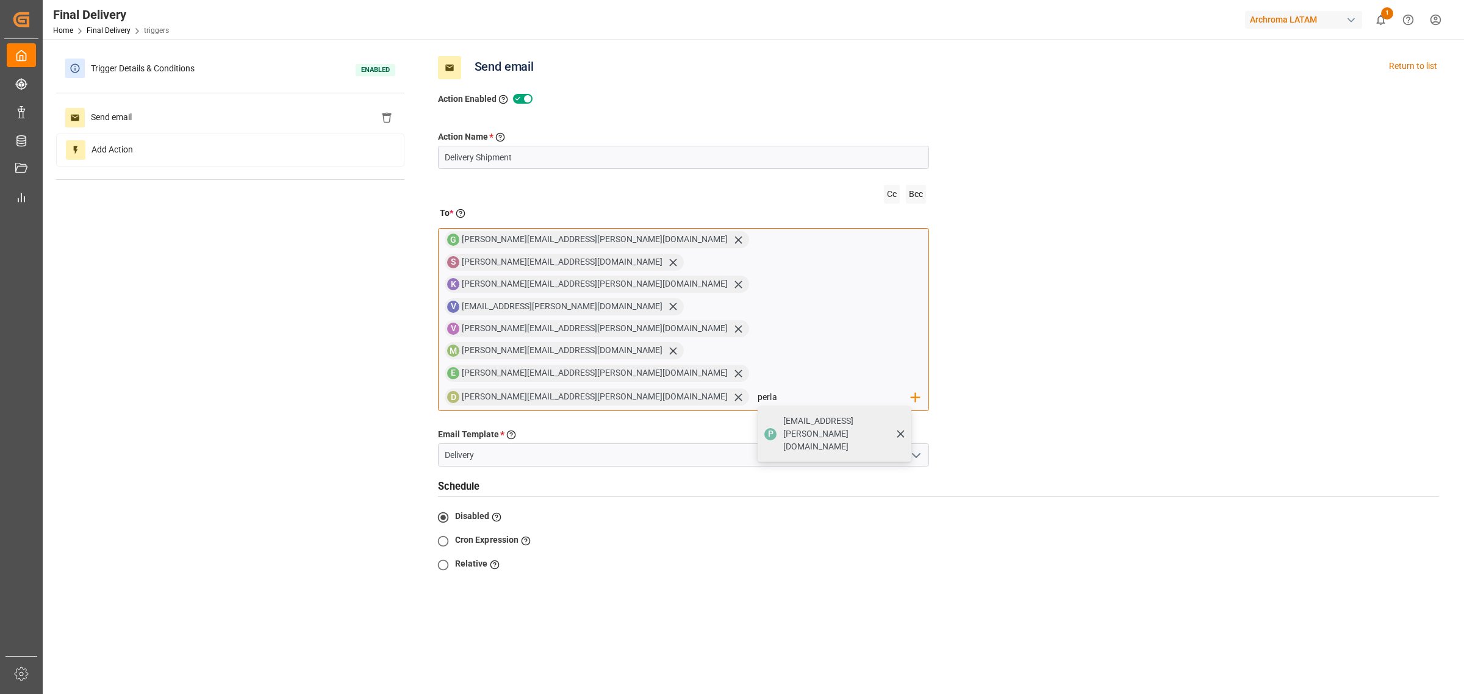
type input "perla"
click at [843, 406] on div "P perla.sanchez@leschaco.com" at bounding box center [835, 434] width 154 height 56
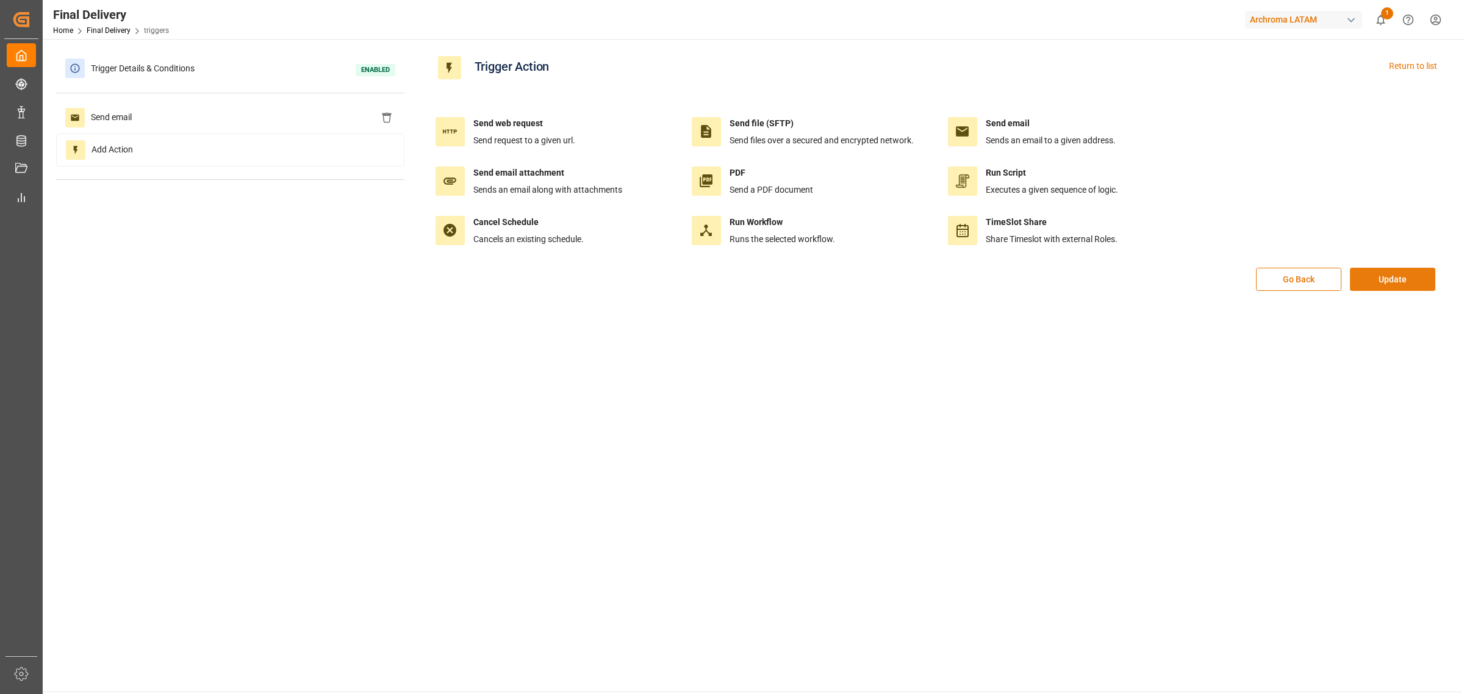
click at [976, 281] on button "Update" at bounding box center [1392, 279] width 85 height 23
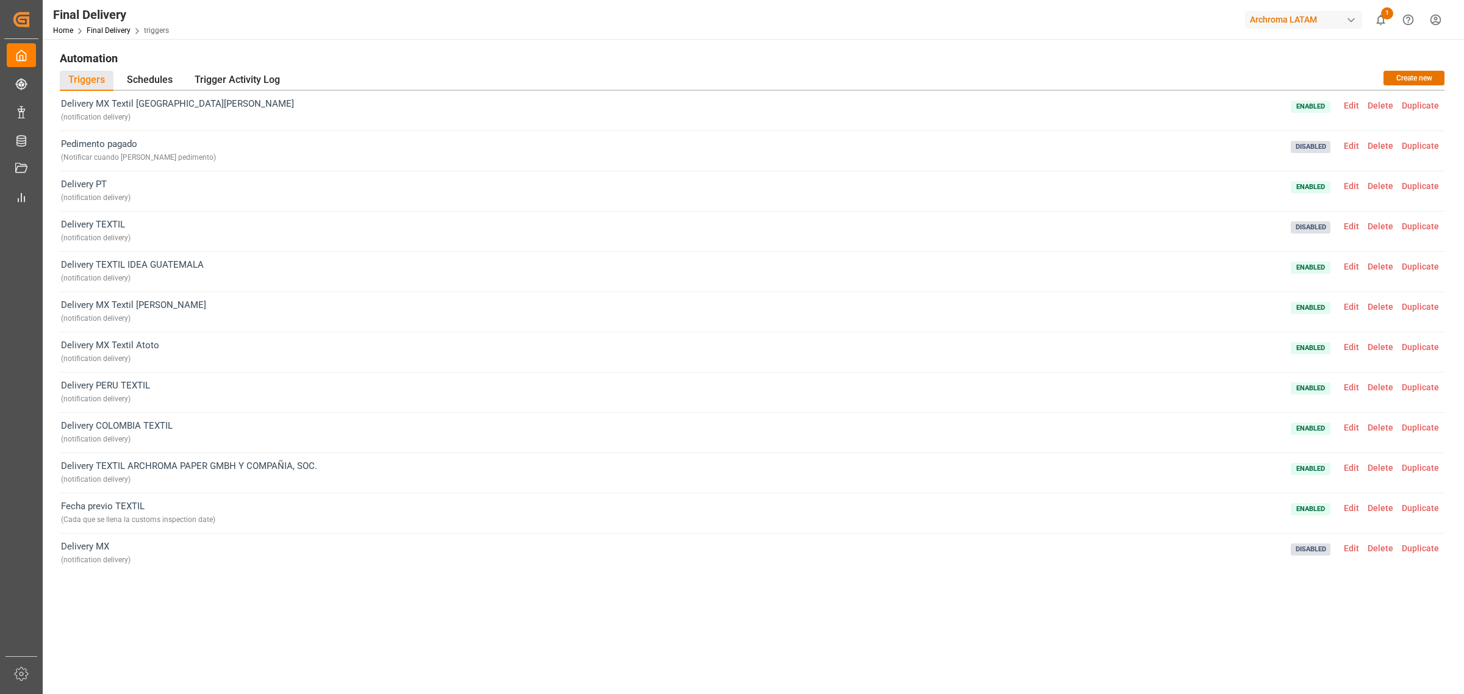
click at [976, 232] on span "Disabled Edit Delete Duplicate" at bounding box center [1367, 231] width 153 height 27
click at [976, 226] on span "Edit" at bounding box center [1352, 226] width 24 height 10
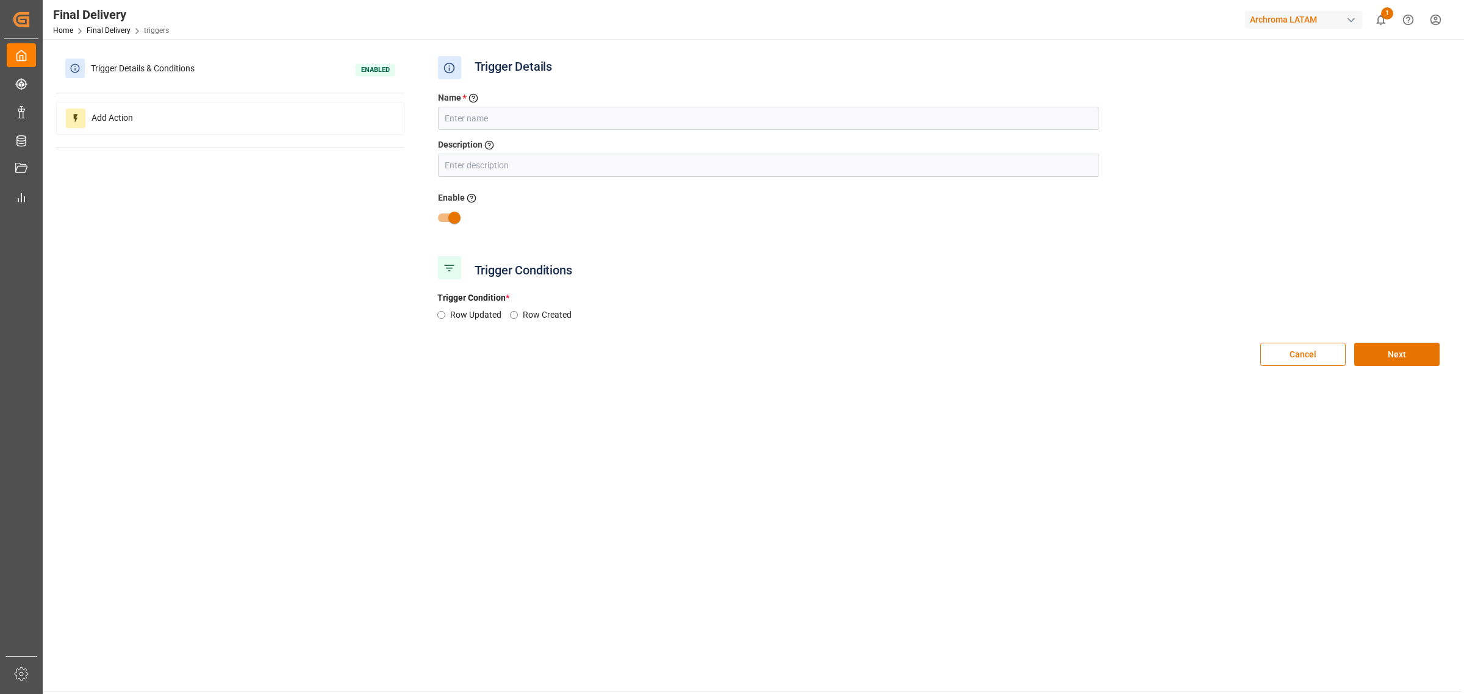
type input "Delivery TEXTIL"
type input "notification delivery"
checkbox input "false"
radio input "true"
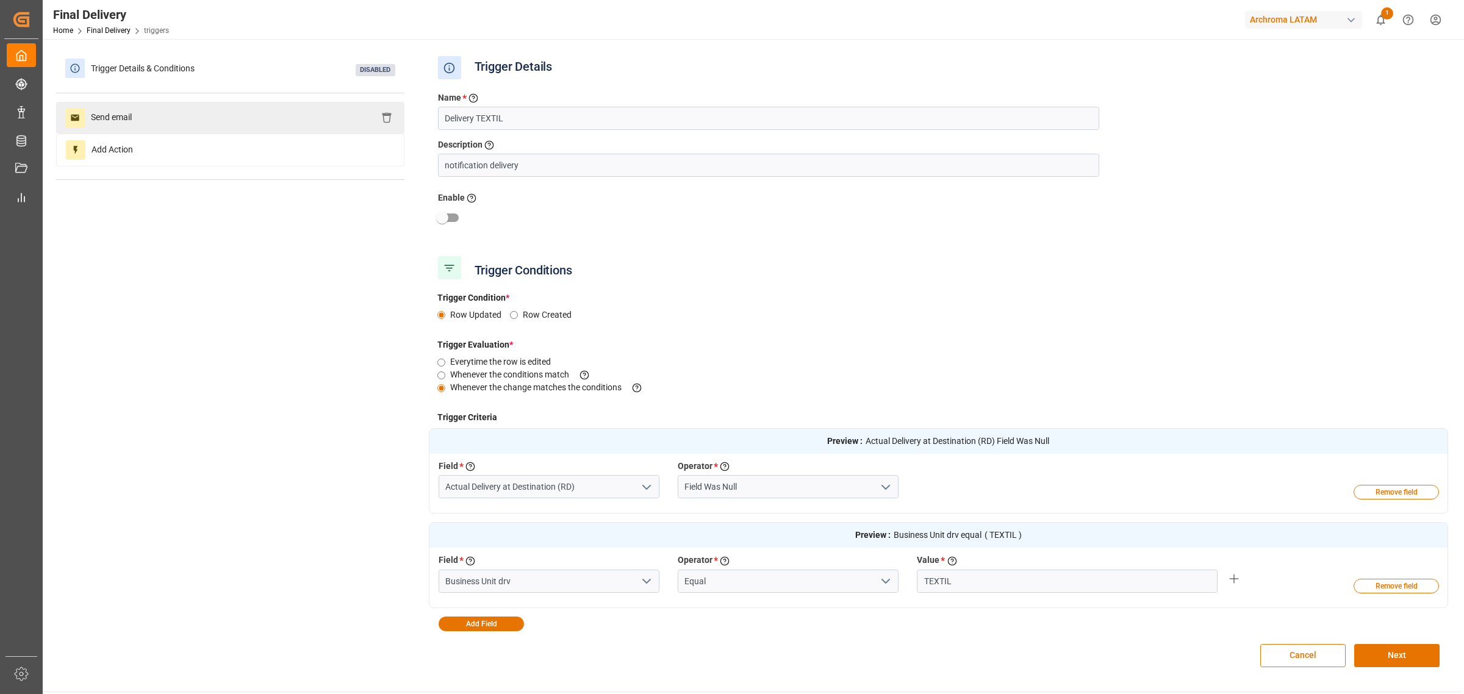
click at [309, 123] on div "Send email" at bounding box center [230, 118] width 348 height 32
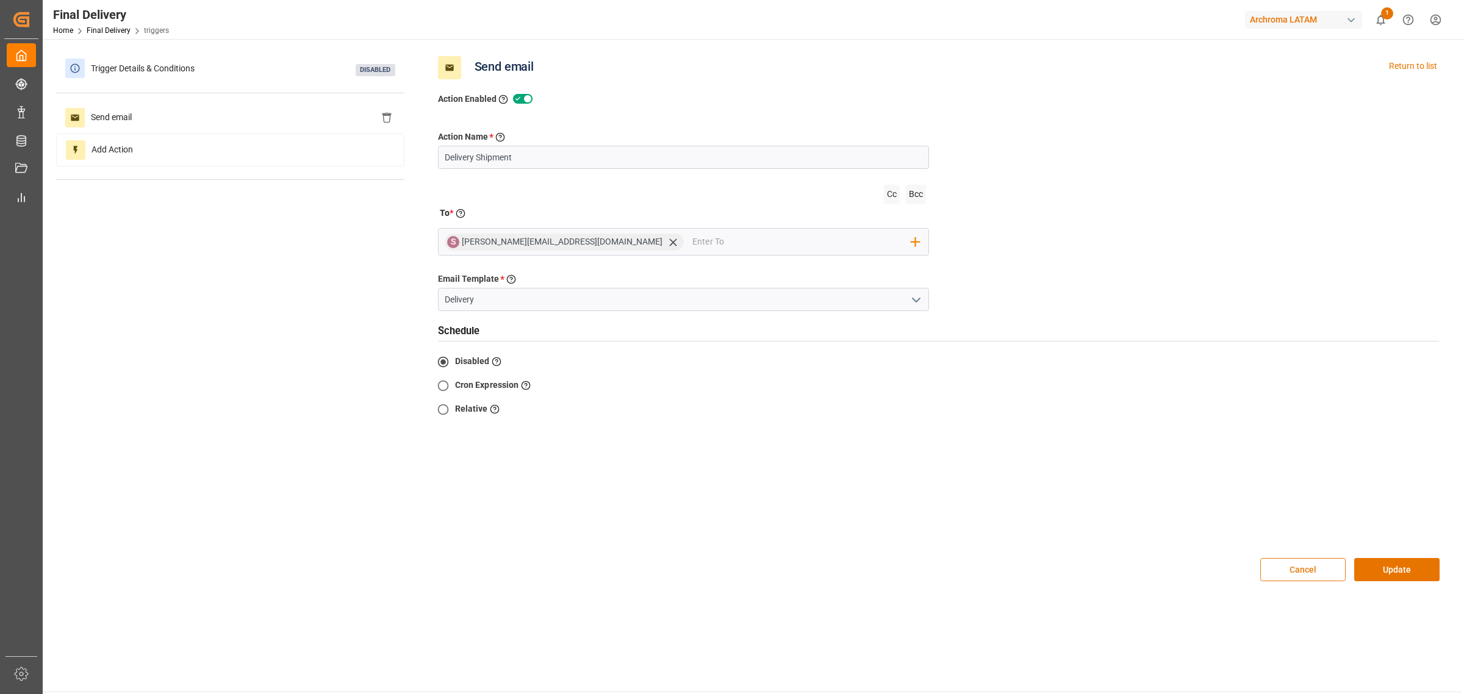
click at [976, 420] on button "Cancel" at bounding box center [1302, 569] width 85 height 23
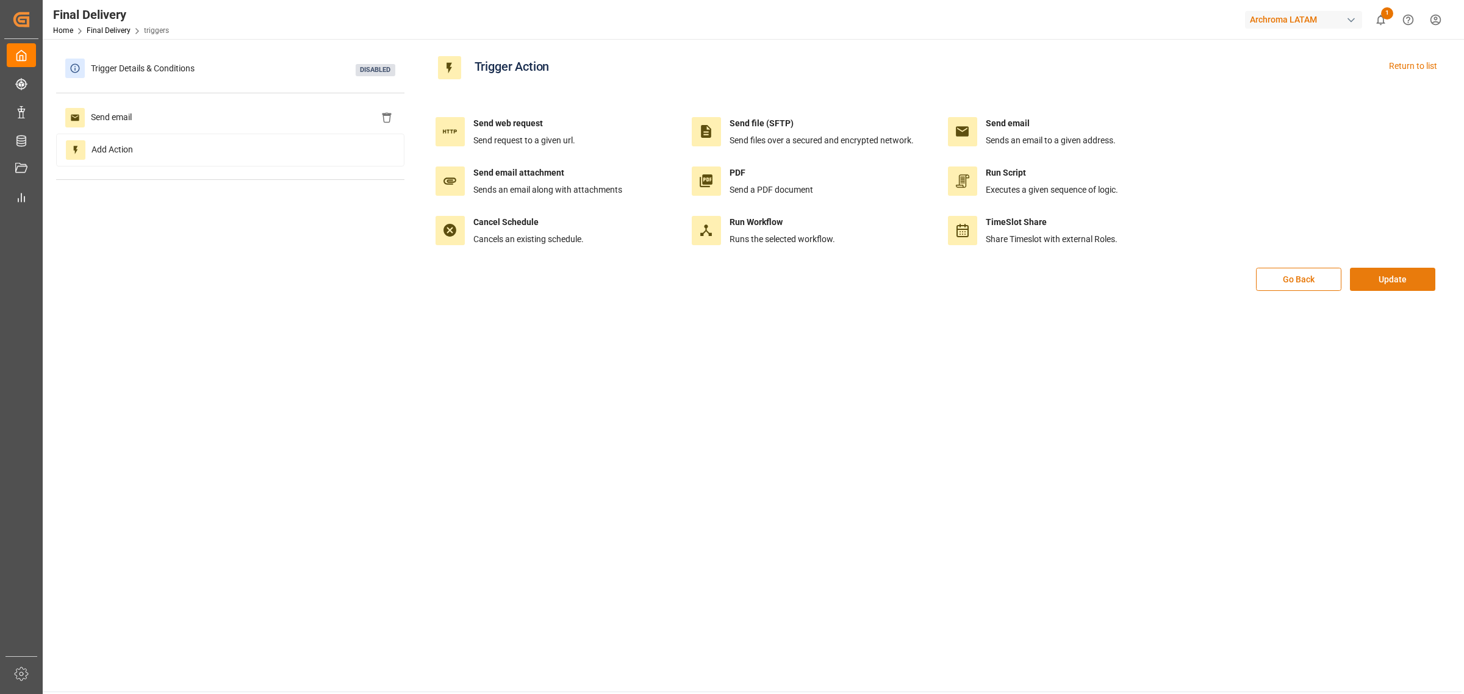
click at [976, 286] on button "Update" at bounding box center [1392, 279] width 85 height 23
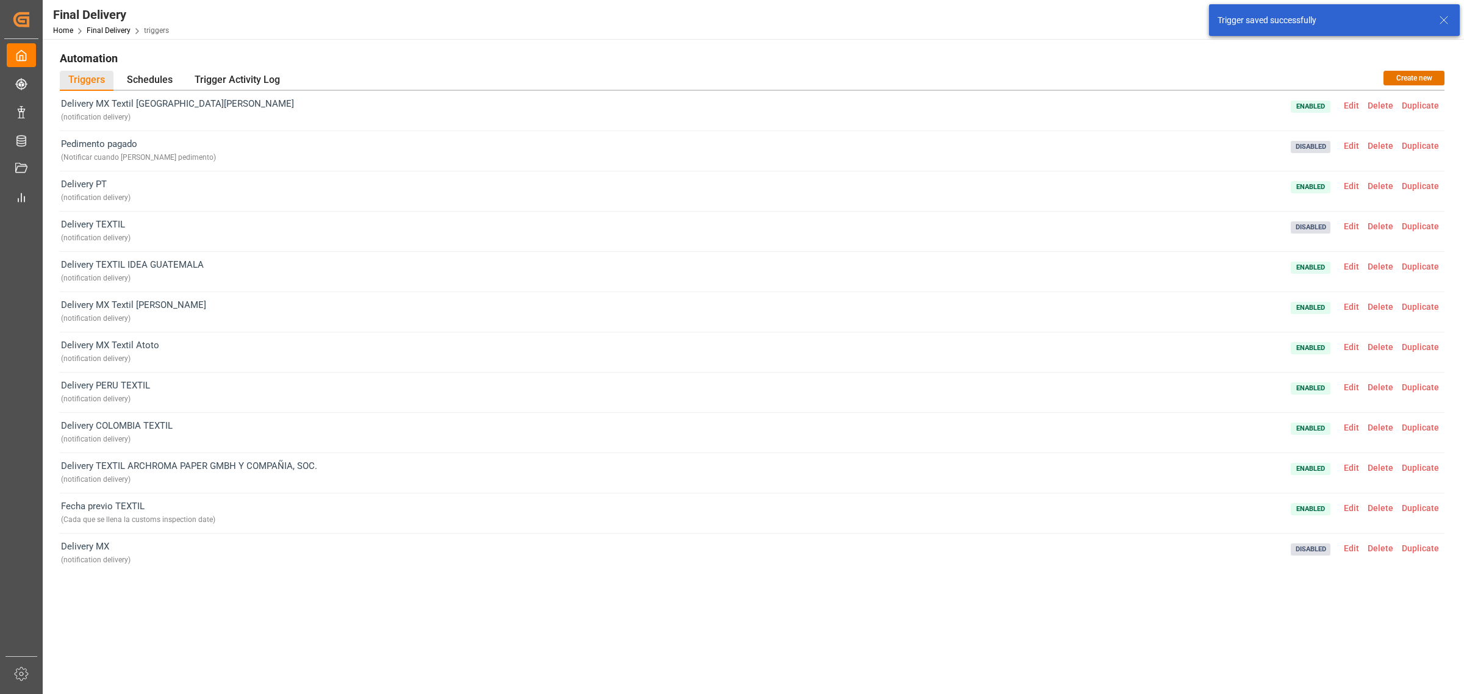
click at [976, 224] on span "Delete" at bounding box center [1381, 226] width 34 height 10
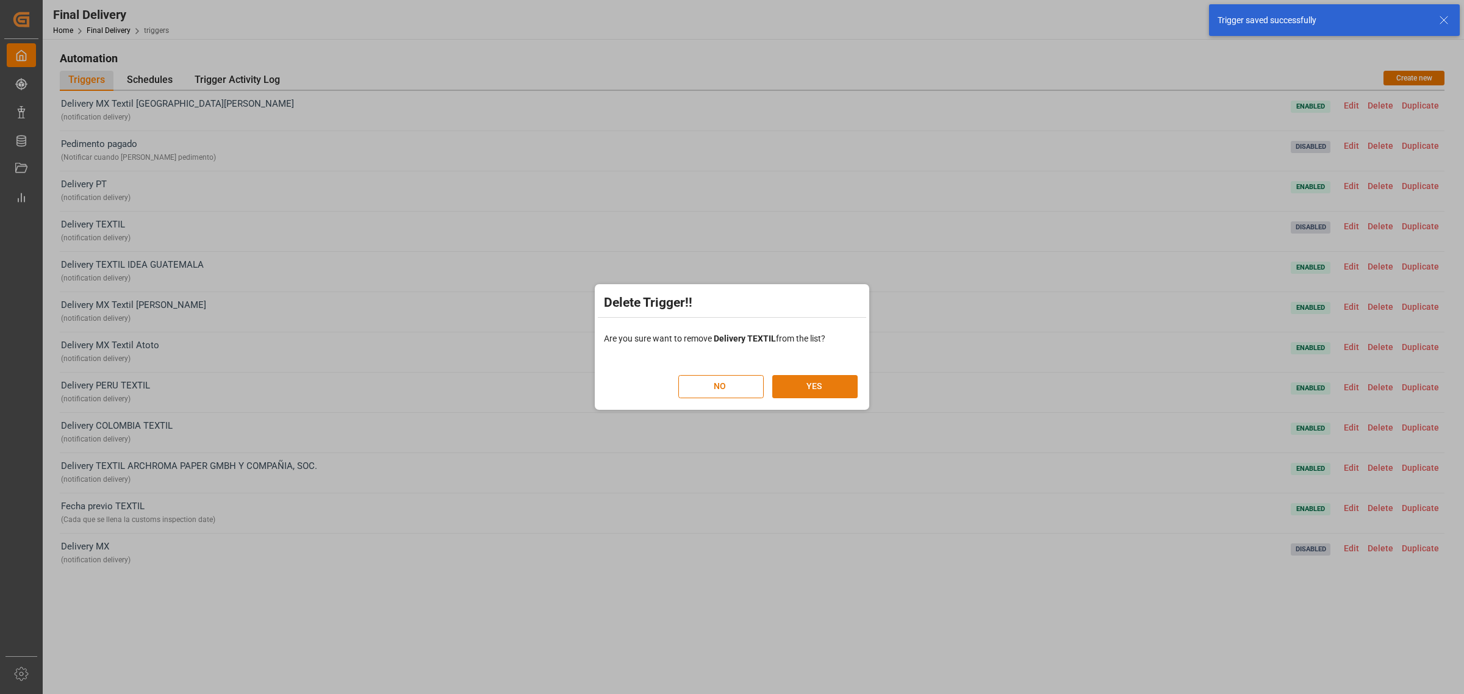
click at [838, 392] on button "YES" at bounding box center [814, 386] width 85 height 23
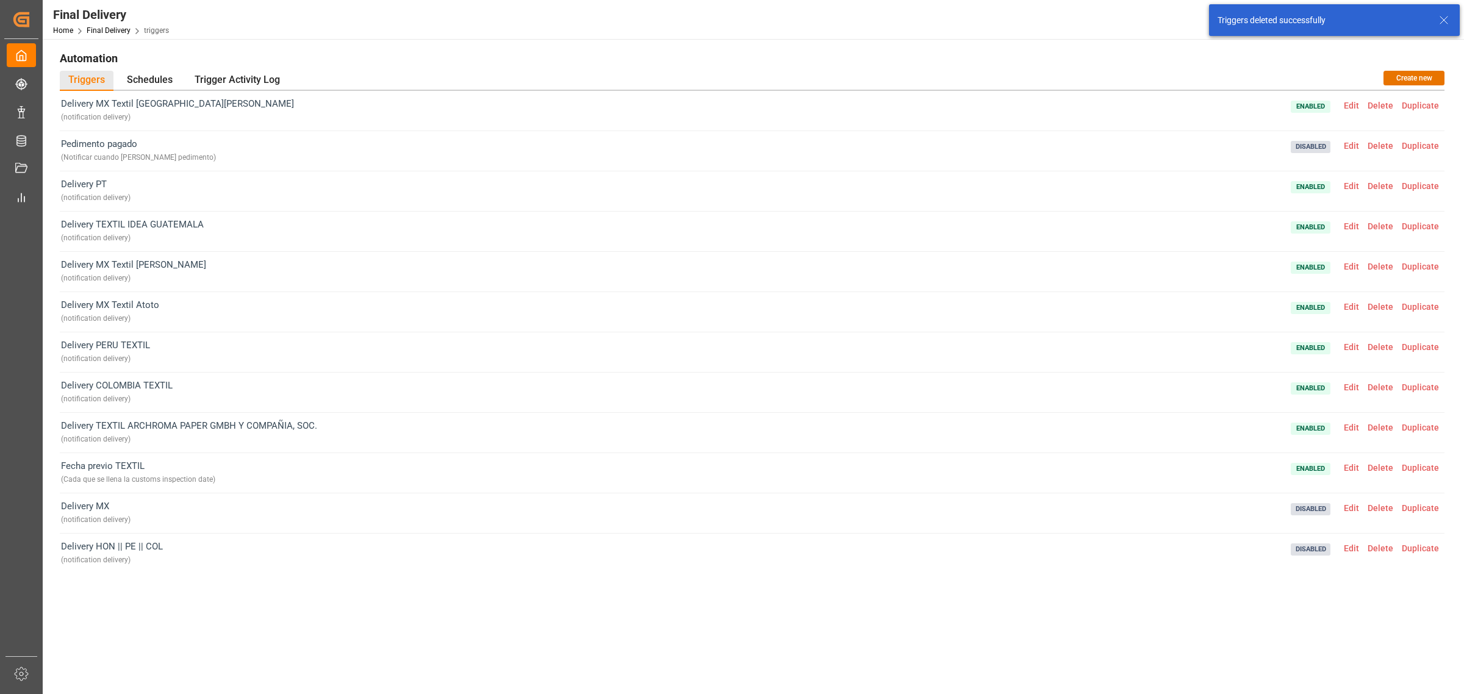
click at [976, 223] on span "Edit" at bounding box center [1352, 226] width 24 height 10
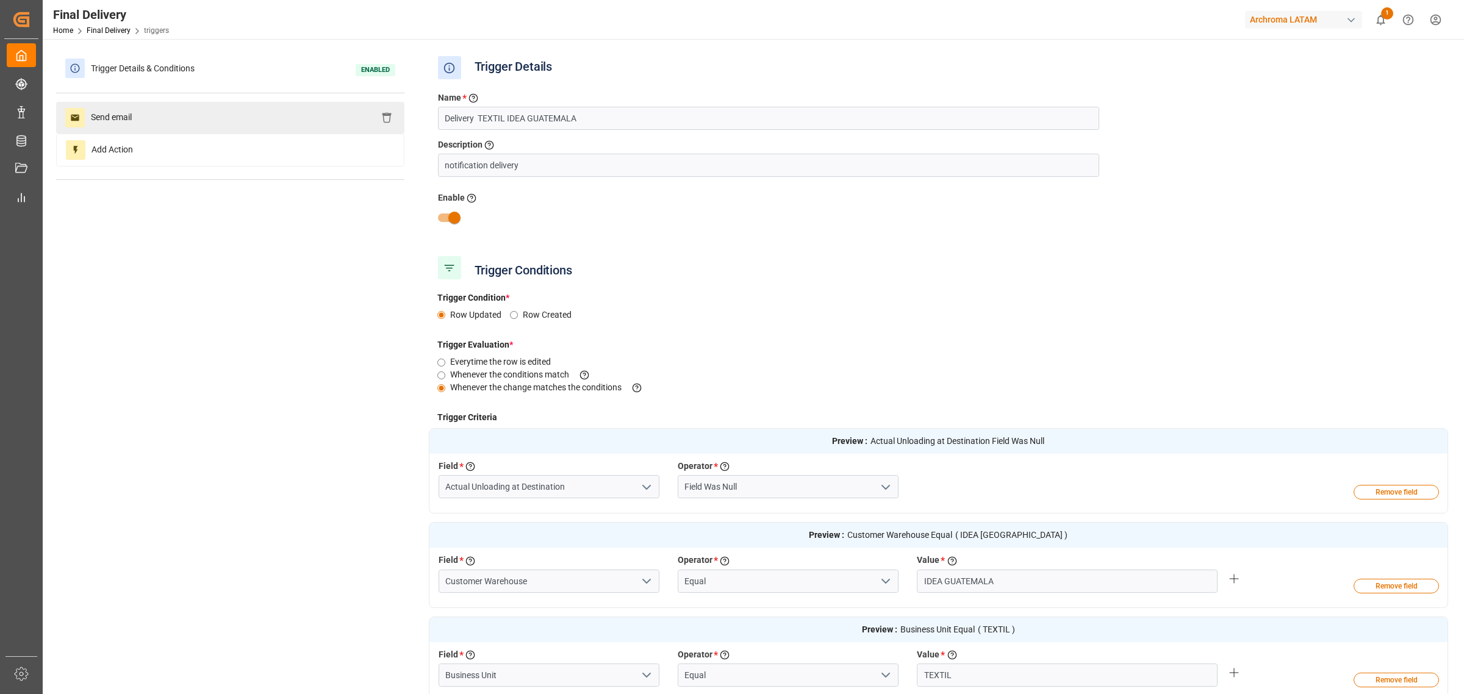
click at [242, 114] on div "Send email" at bounding box center [230, 118] width 348 height 32
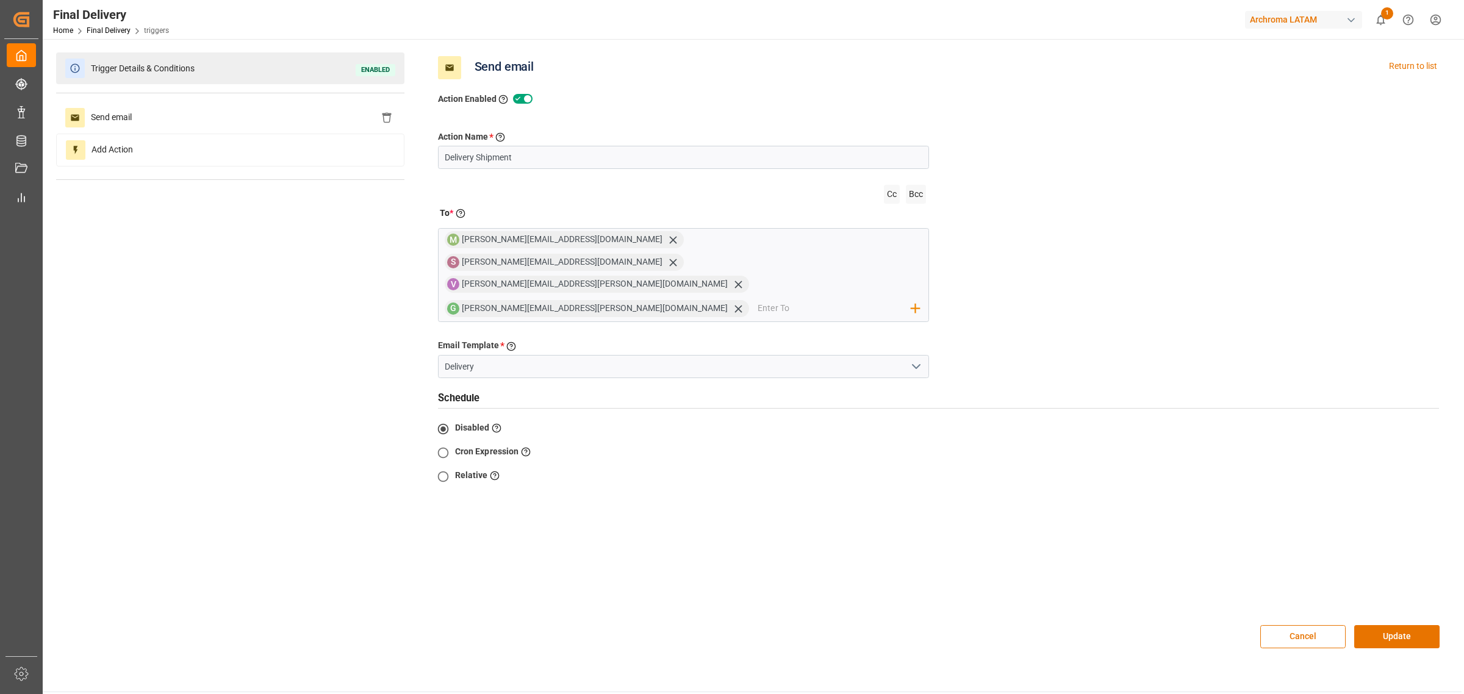
click at [187, 77] on div "Trigger Details & Conditions Enabled" at bounding box center [230, 68] width 348 height 32
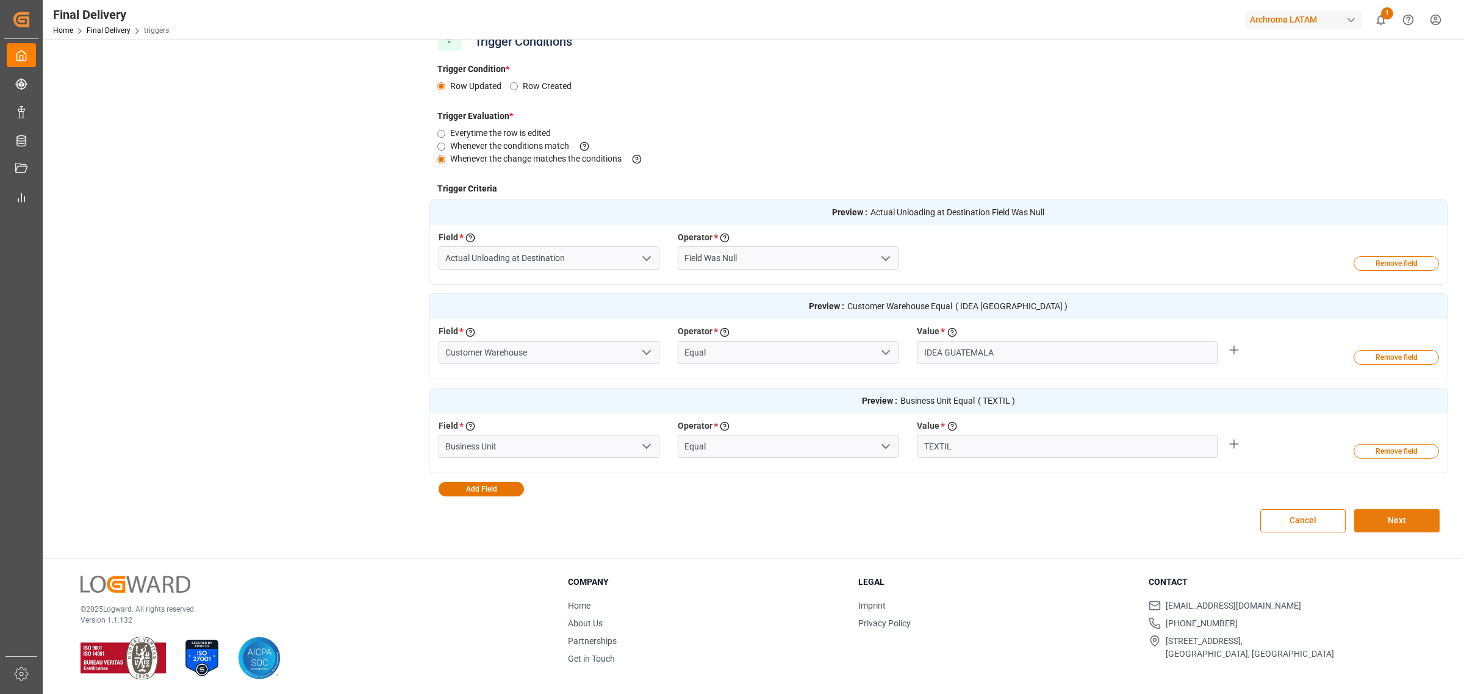
click at [976, 420] on button "Next" at bounding box center [1396, 520] width 85 height 23
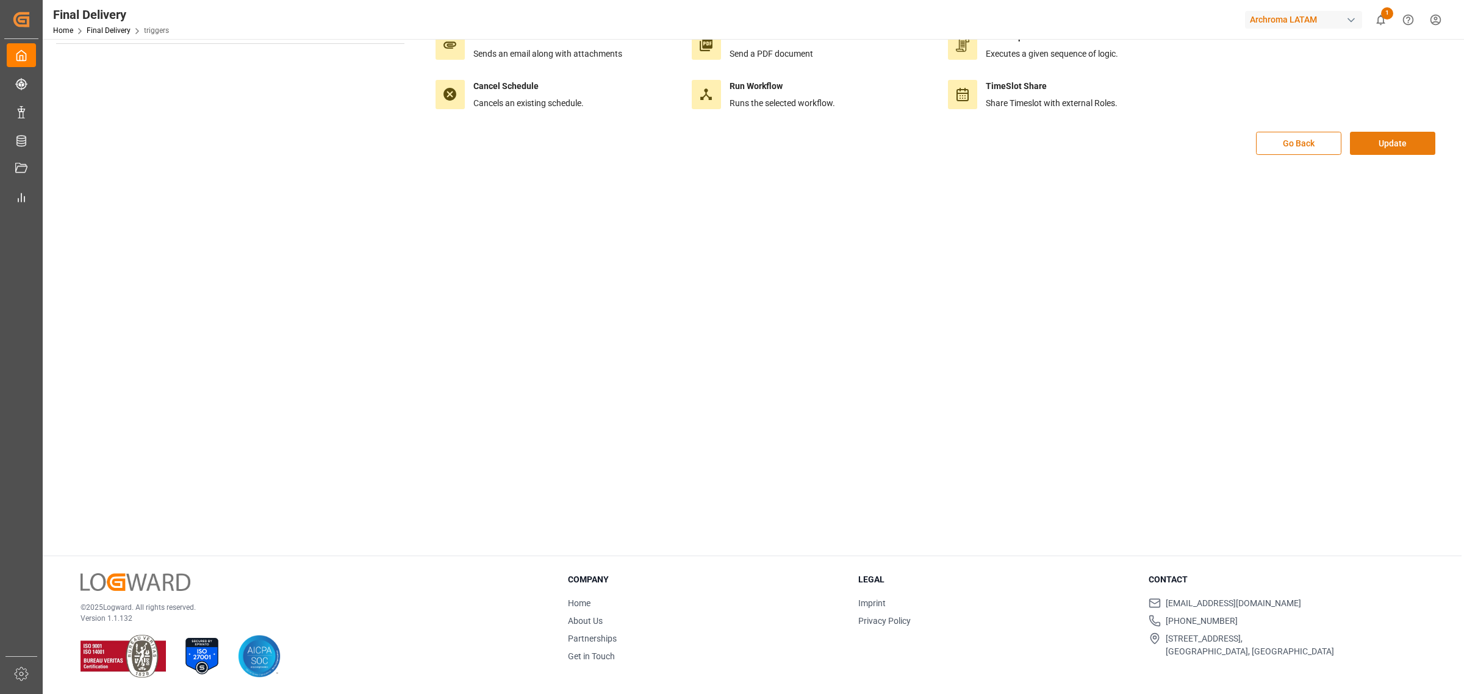
click at [976, 145] on button "Update" at bounding box center [1392, 143] width 85 height 23
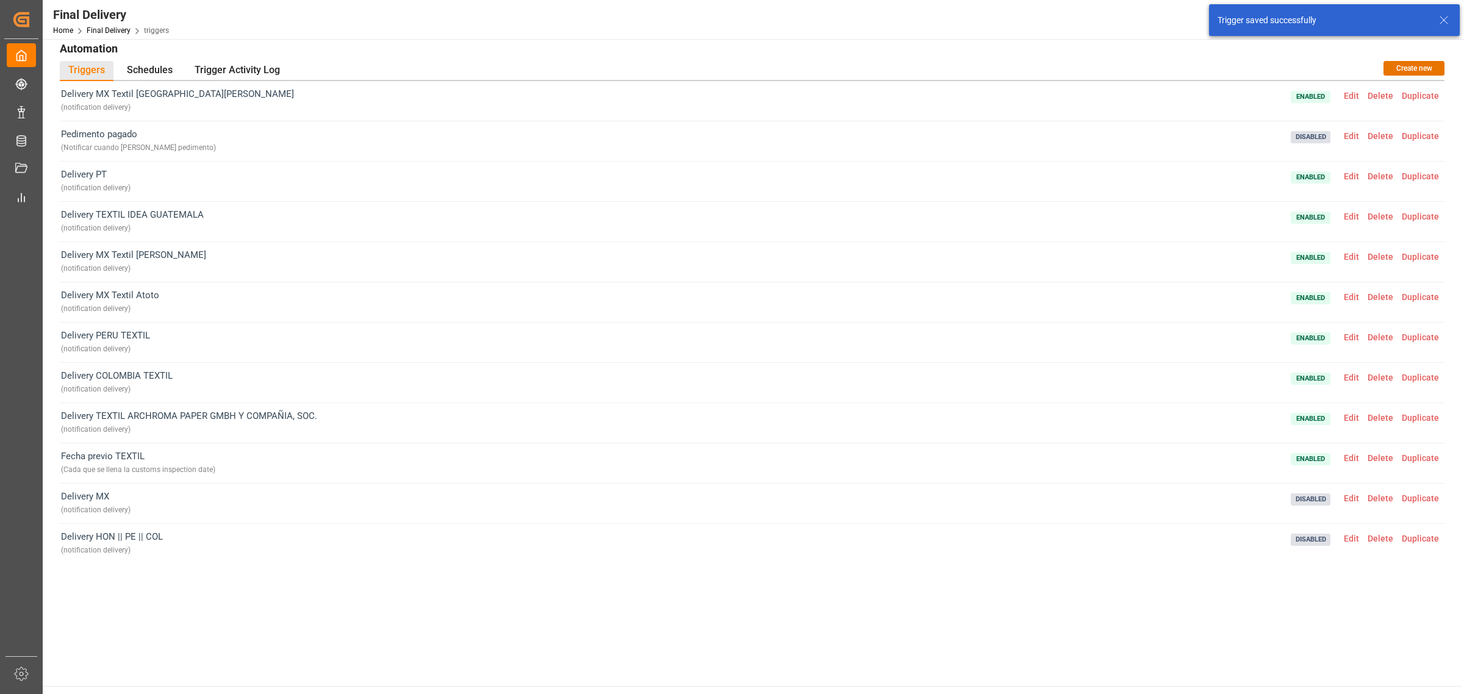
scroll to position [0, 0]
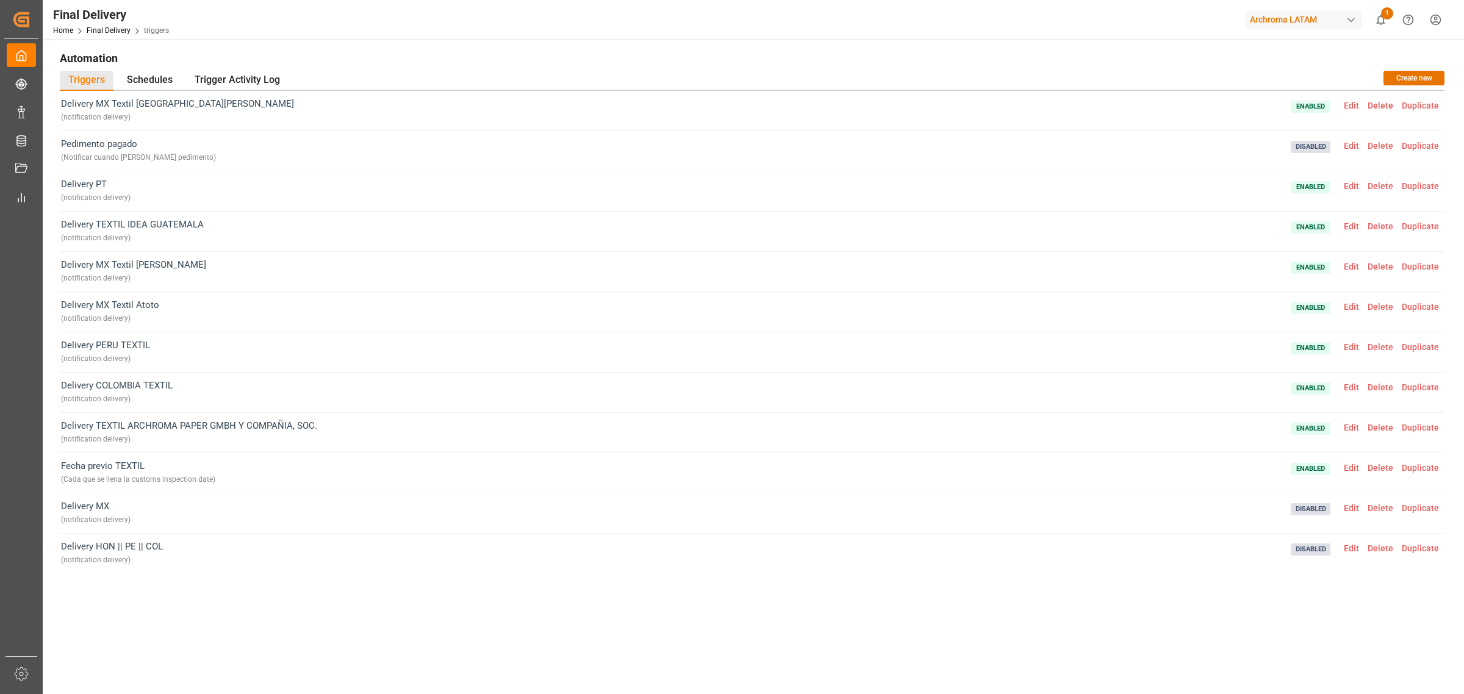
click at [976, 343] on span "Edit" at bounding box center [1352, 347] width 24 height 10
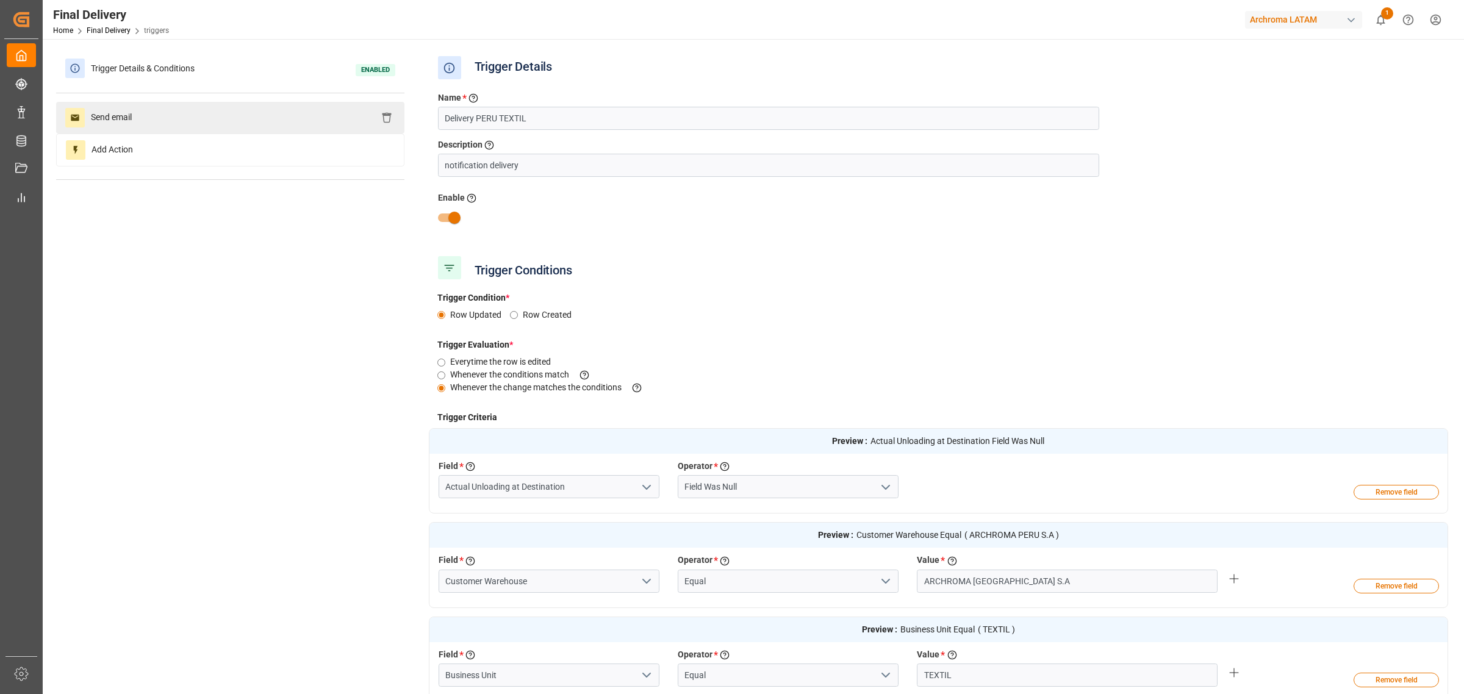
click at [257, 117] on div "Send email" at bounding box center [230, 118] width 348 height 32
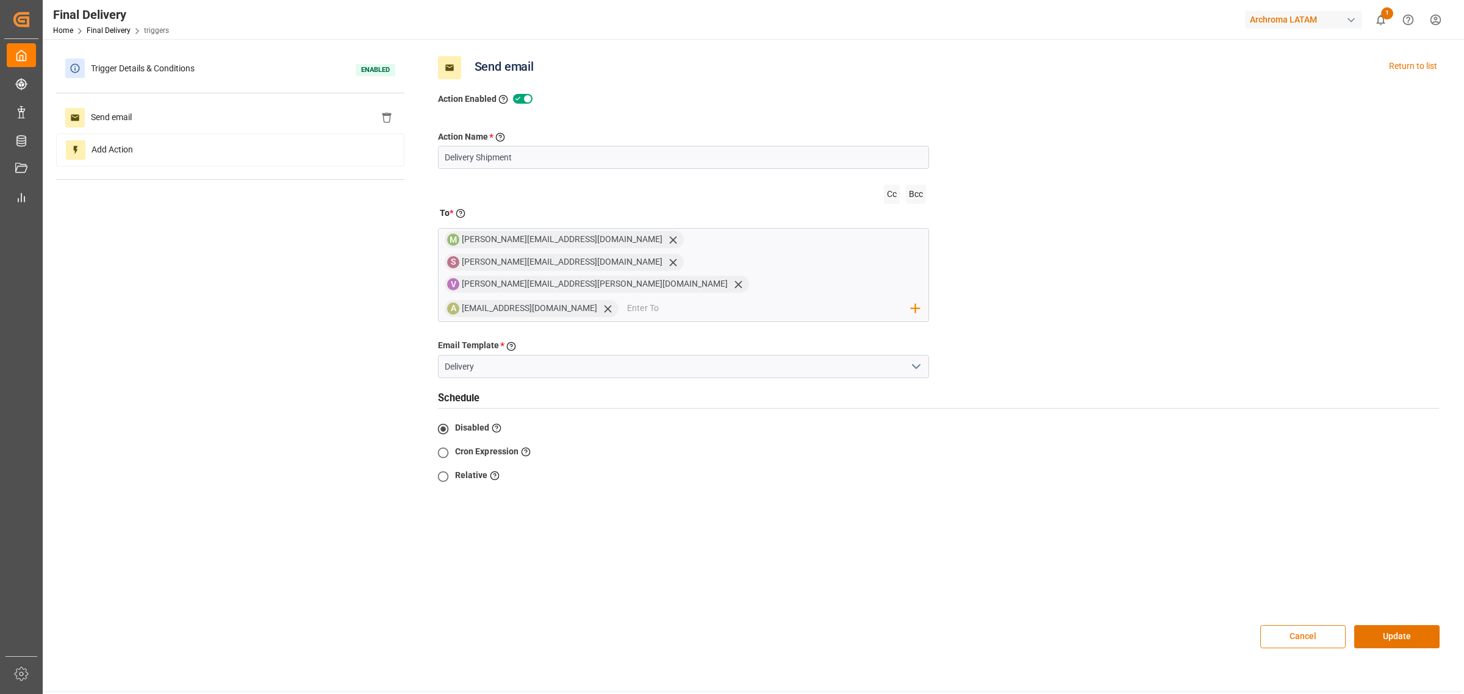
click at [976, 420] on button "Cancel" at bounding box center [1302, 636] width 85 height 23
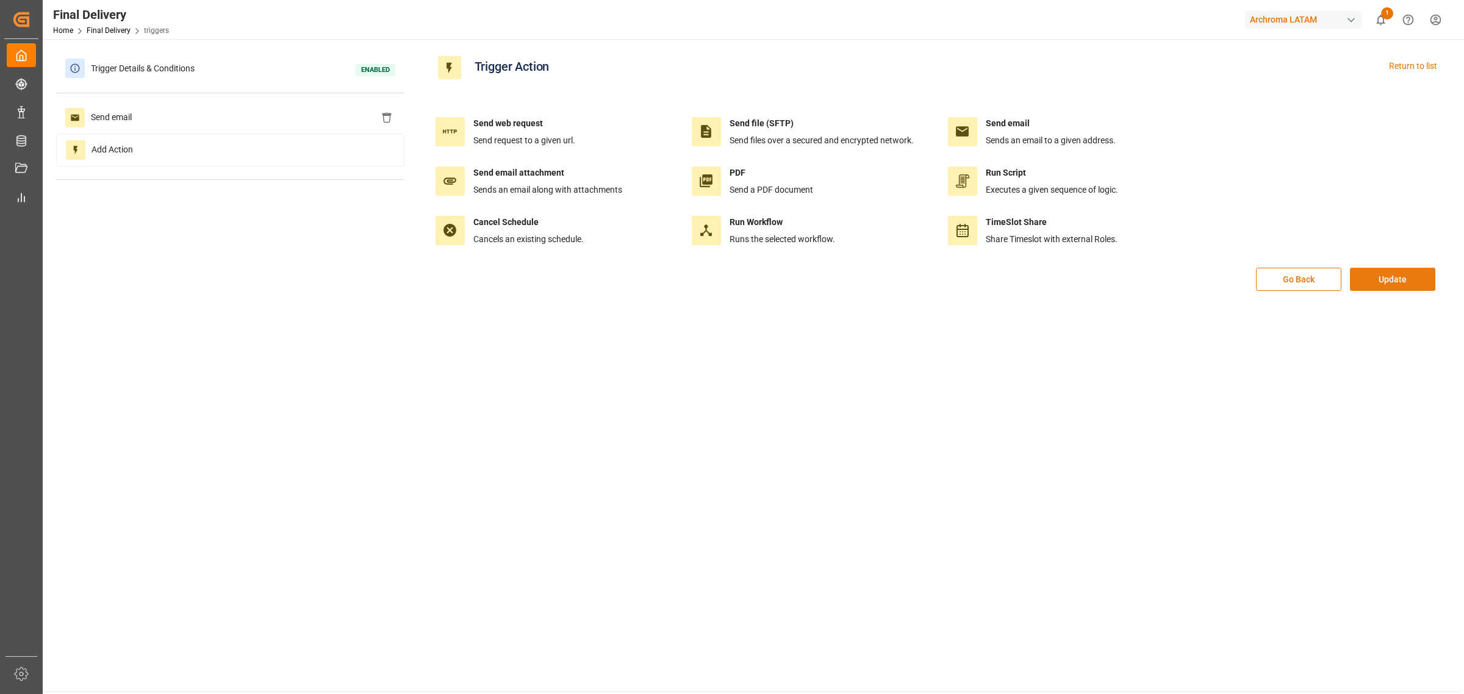
click at [976, 278] on button "Update" at bounding box center [1392, 279] width 85 height 23
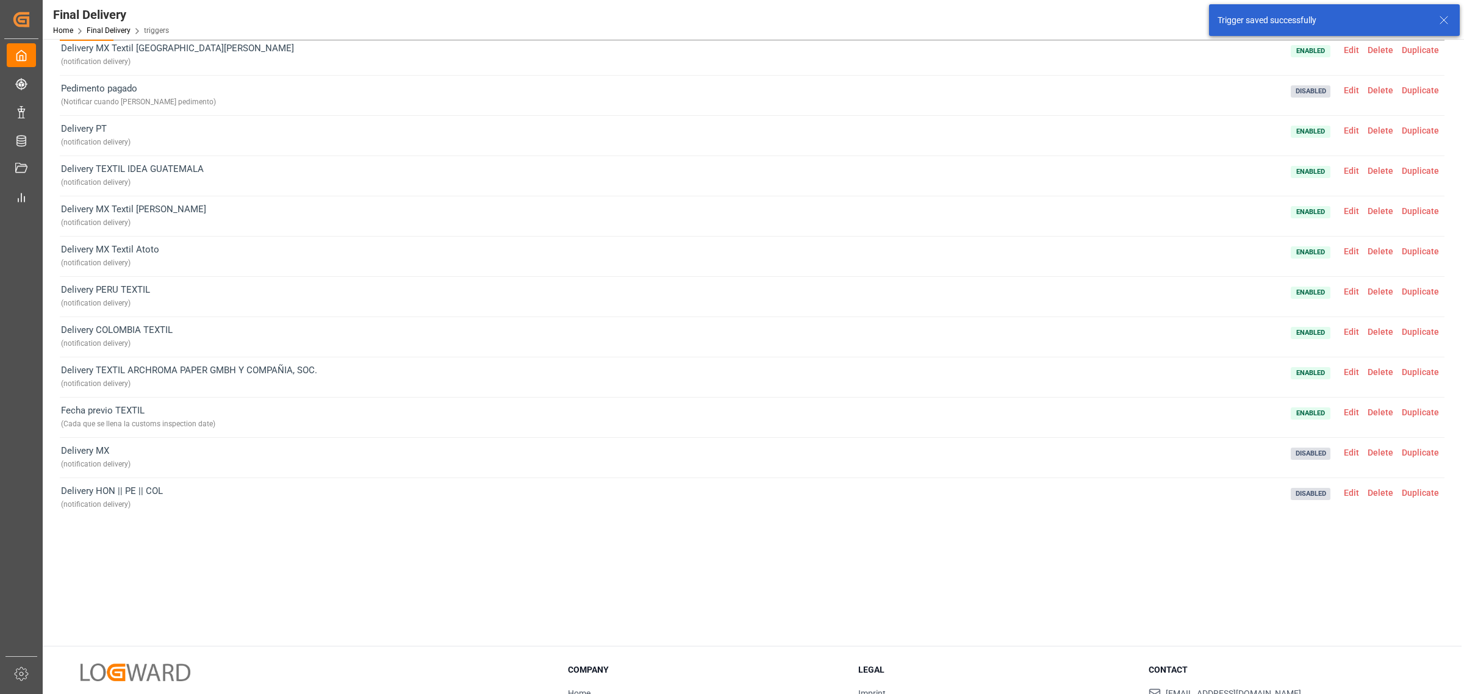
scroll to position [76, 0]
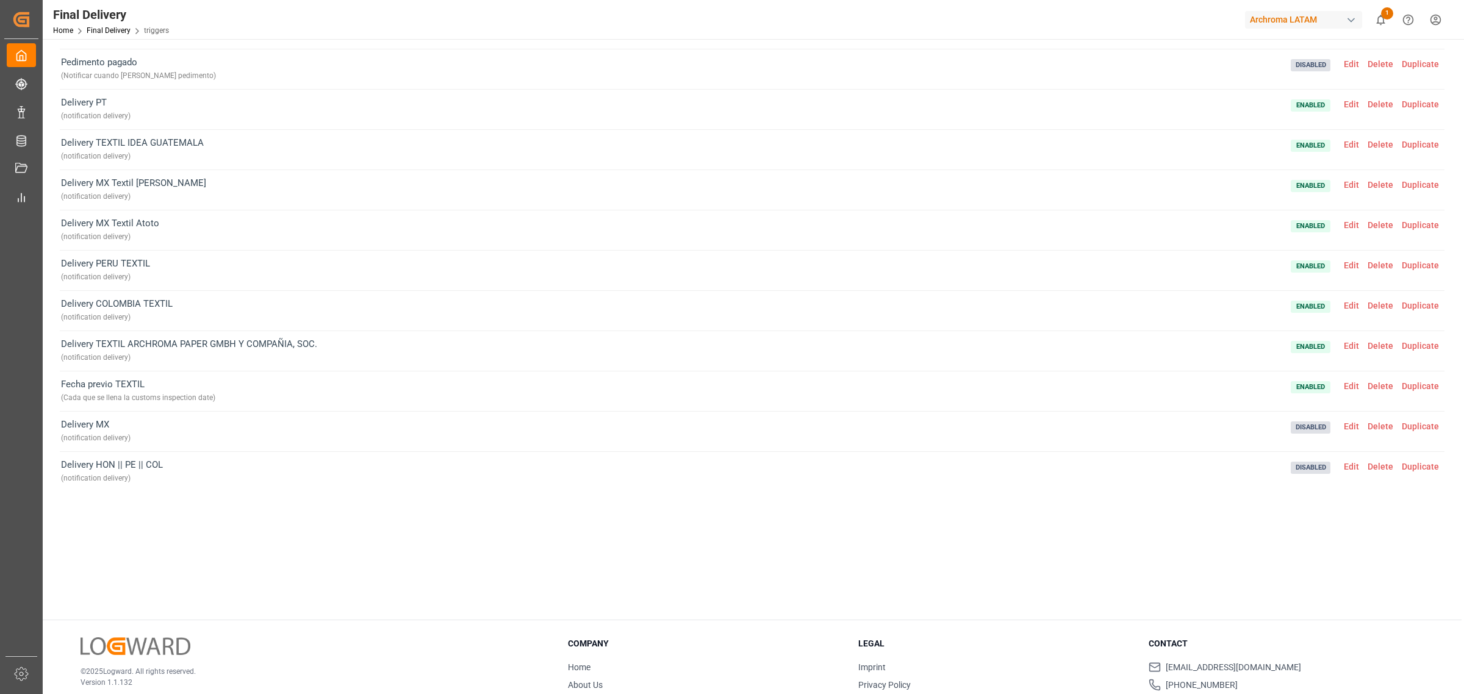
click at [976, 381] on span "Edit" at bounding box center [1352, 386] width 24 height 10
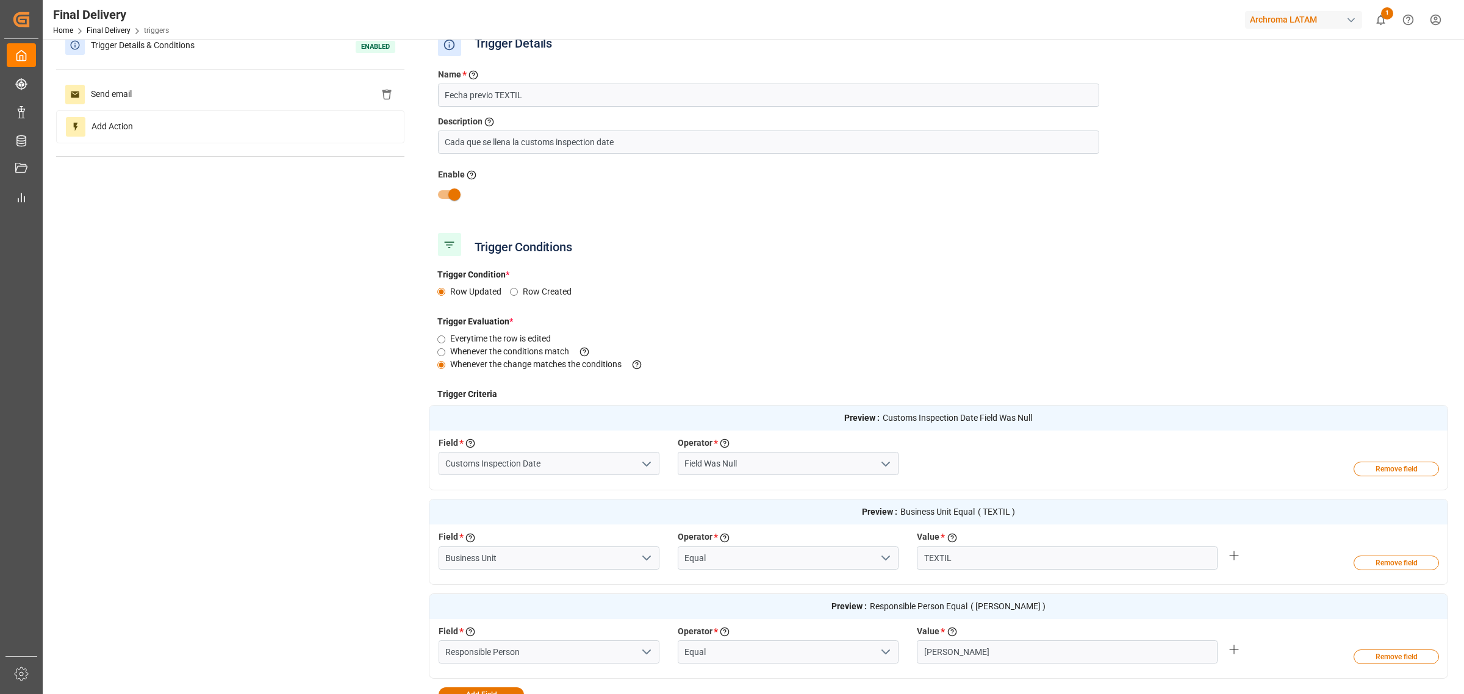
scroll to position [0, 0]
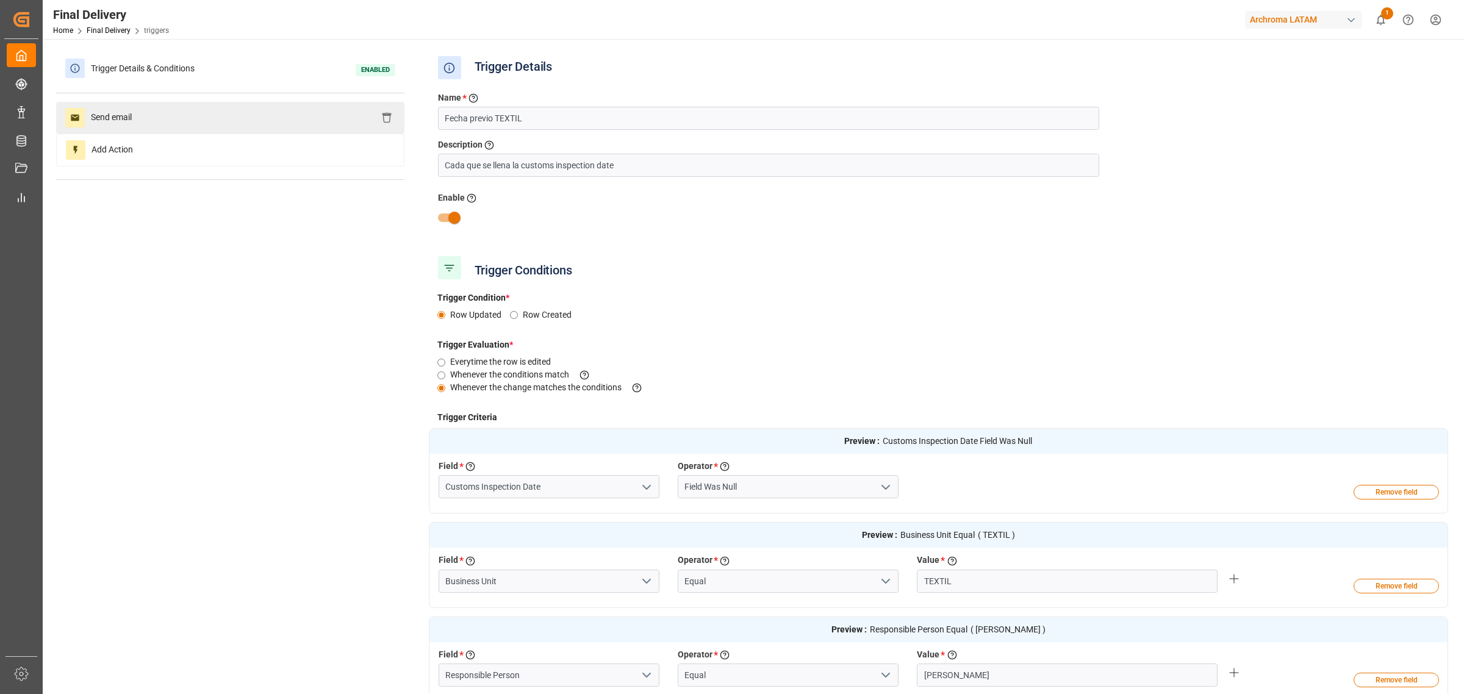
click at [223, 110] on div "Send email" at bounding box center [230, 118] width 348 height 32
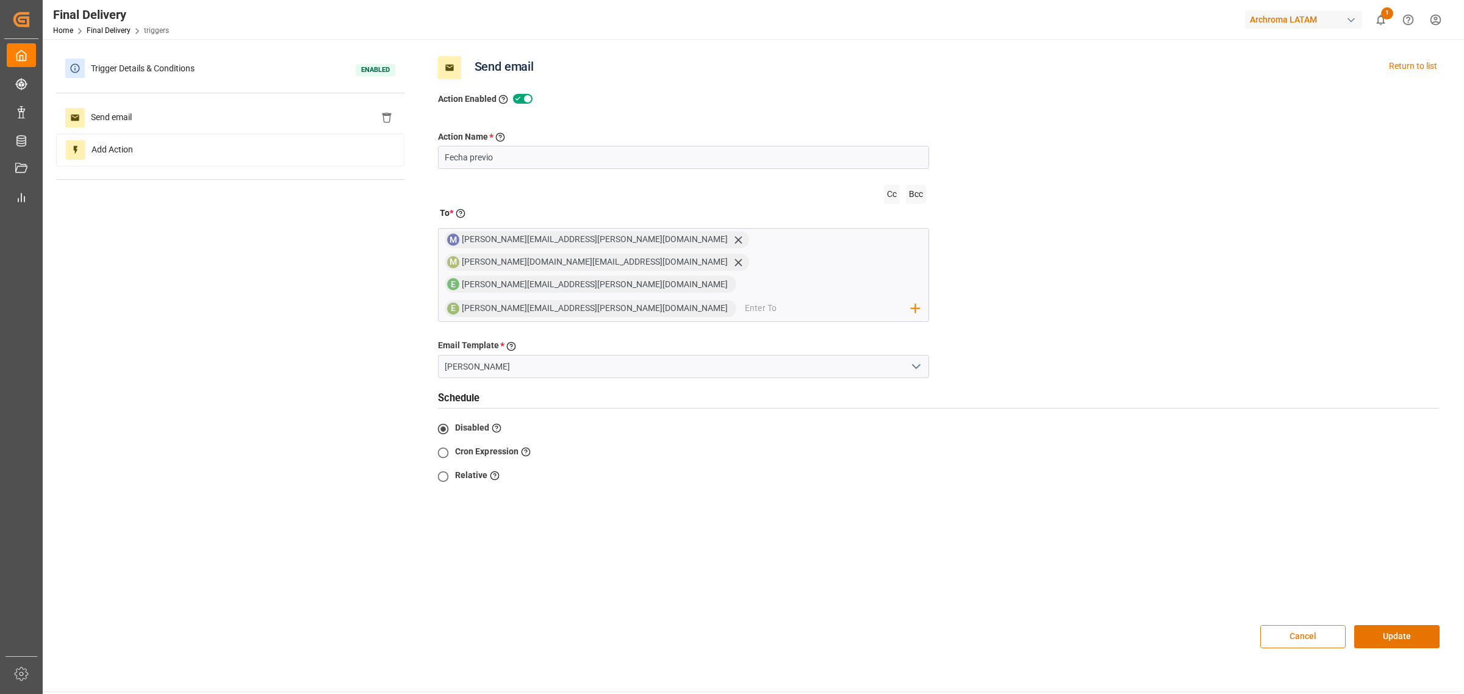
click at [976, 420] on button "Cancel" at bounding box center [1302, 636] width 85 height 23
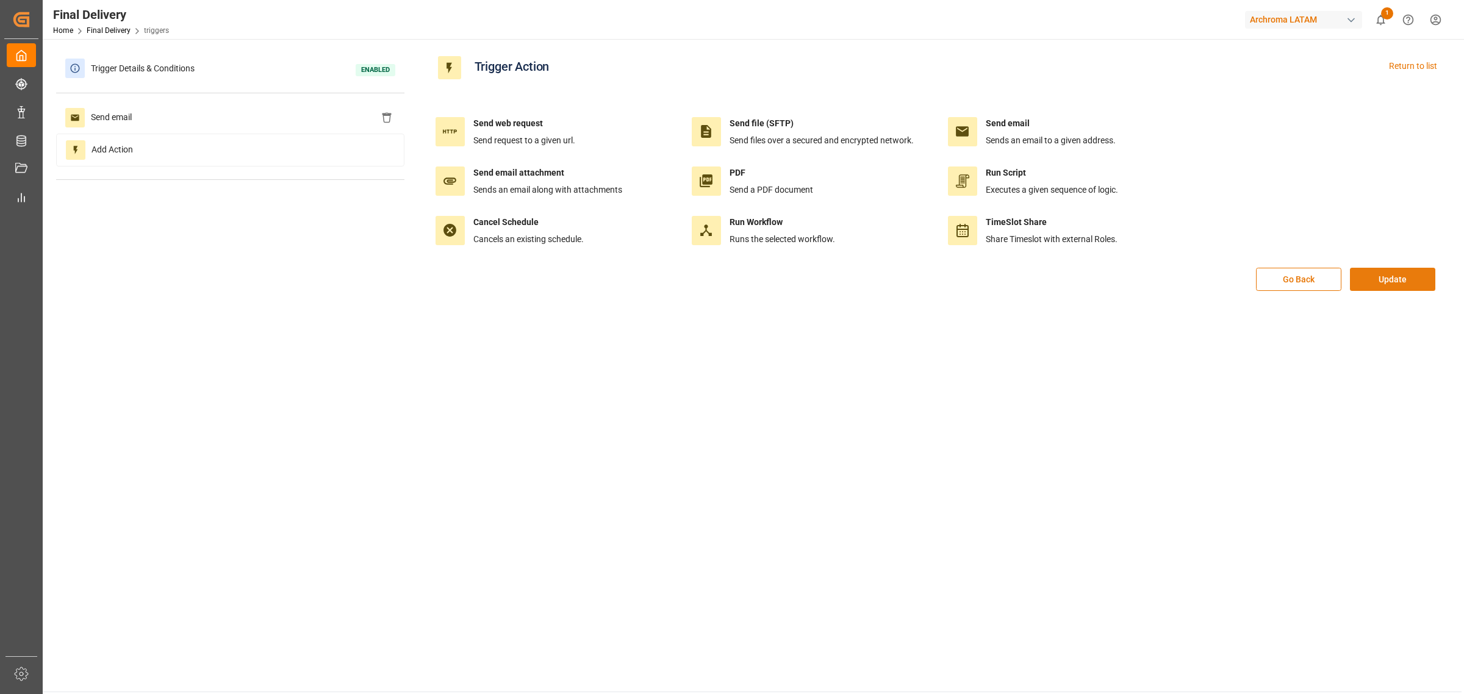
click at [976, 279] on button "Update" at bounding box center [1392, 279] width 85 height 23
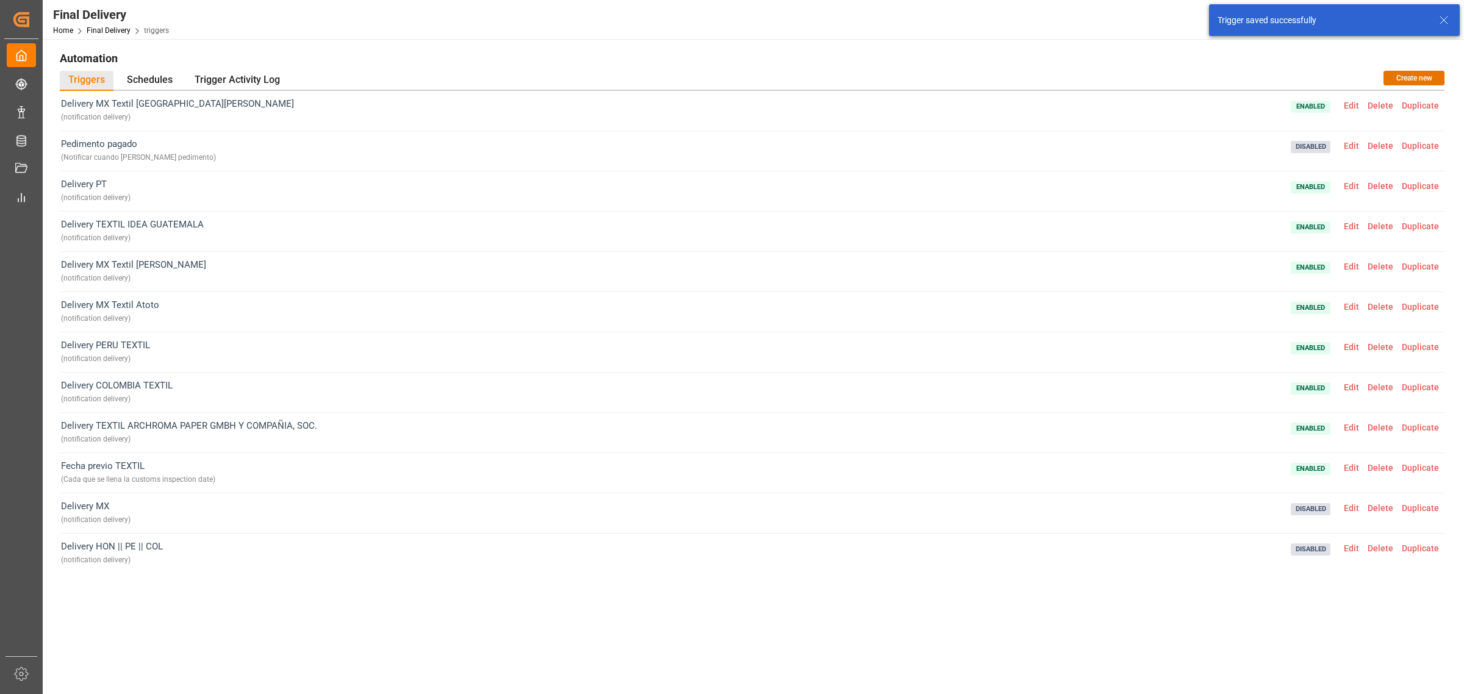
scroll to position [7, 0]
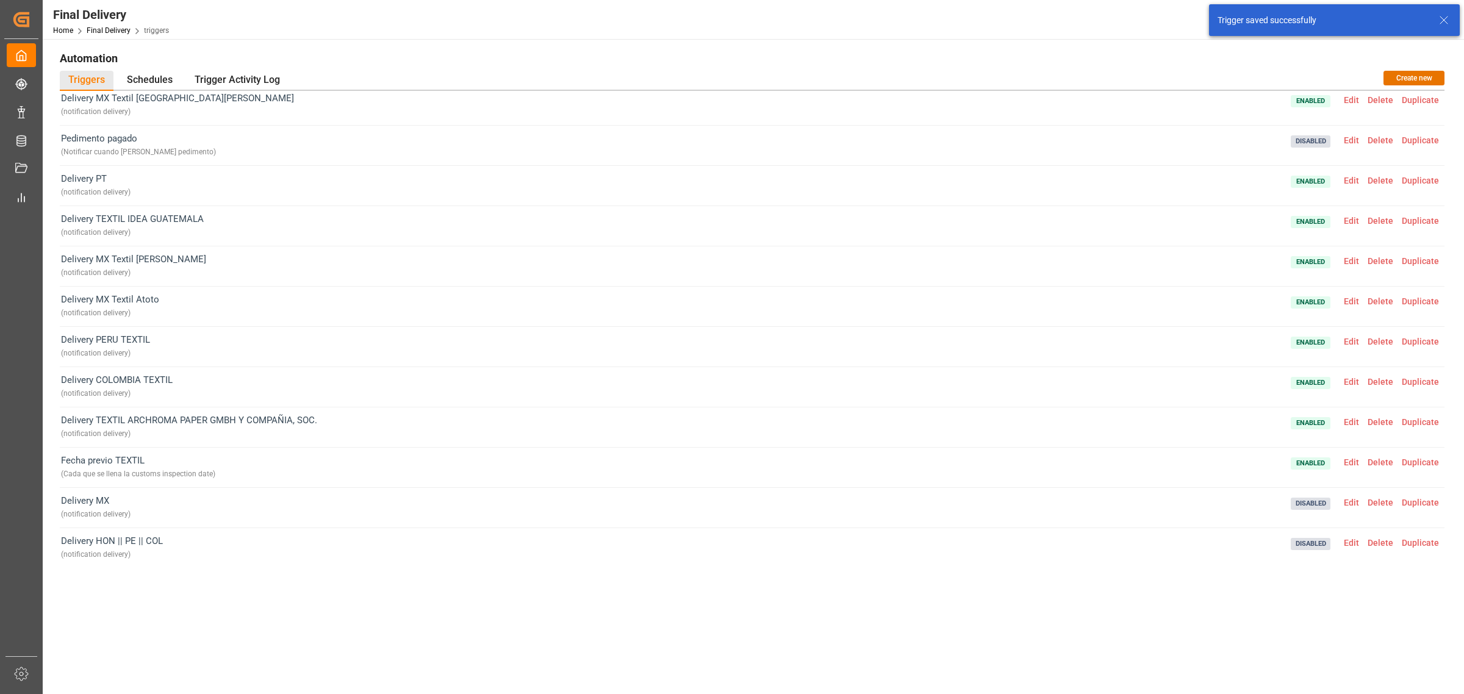
click at [976, 420] on span "Edit" at bounding box center [1352, 543] width 24 height 10
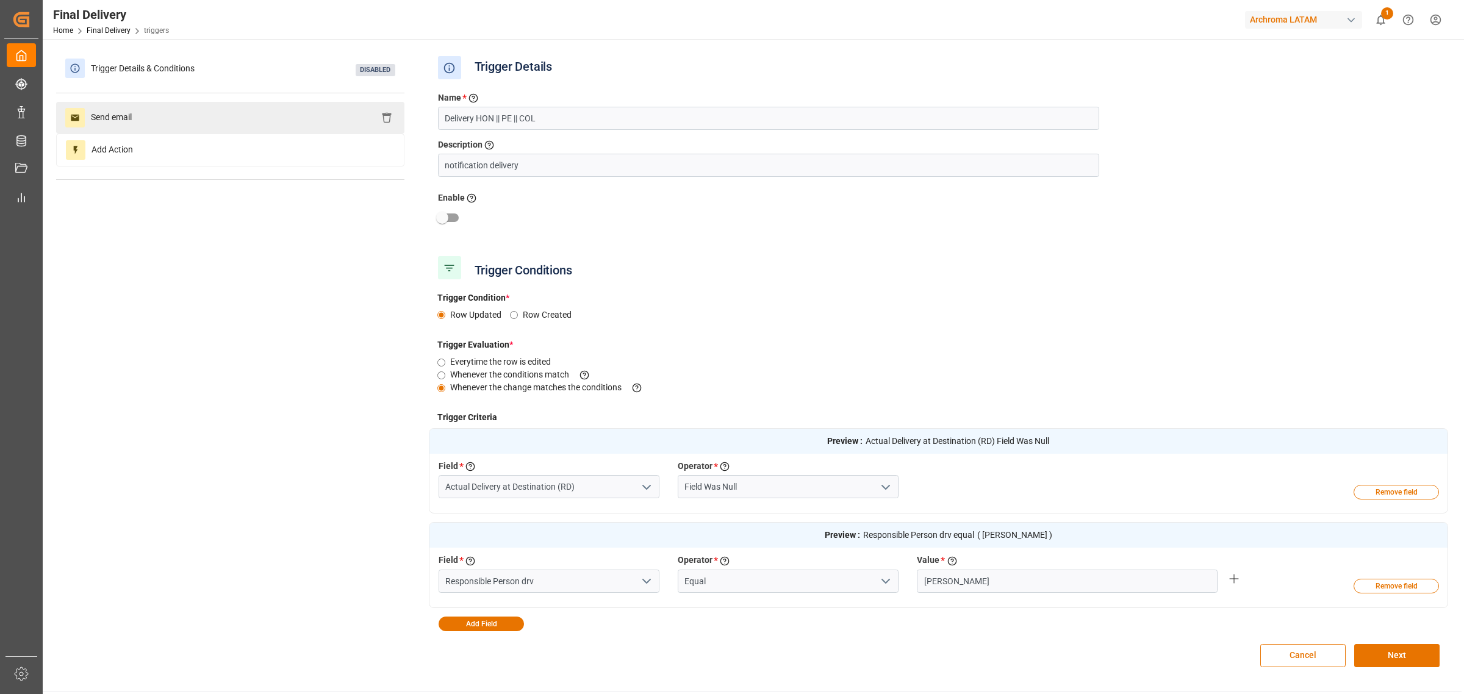
click at [254, 130] on div "Send email" at bounding box center [230, 118] width 348 height 32
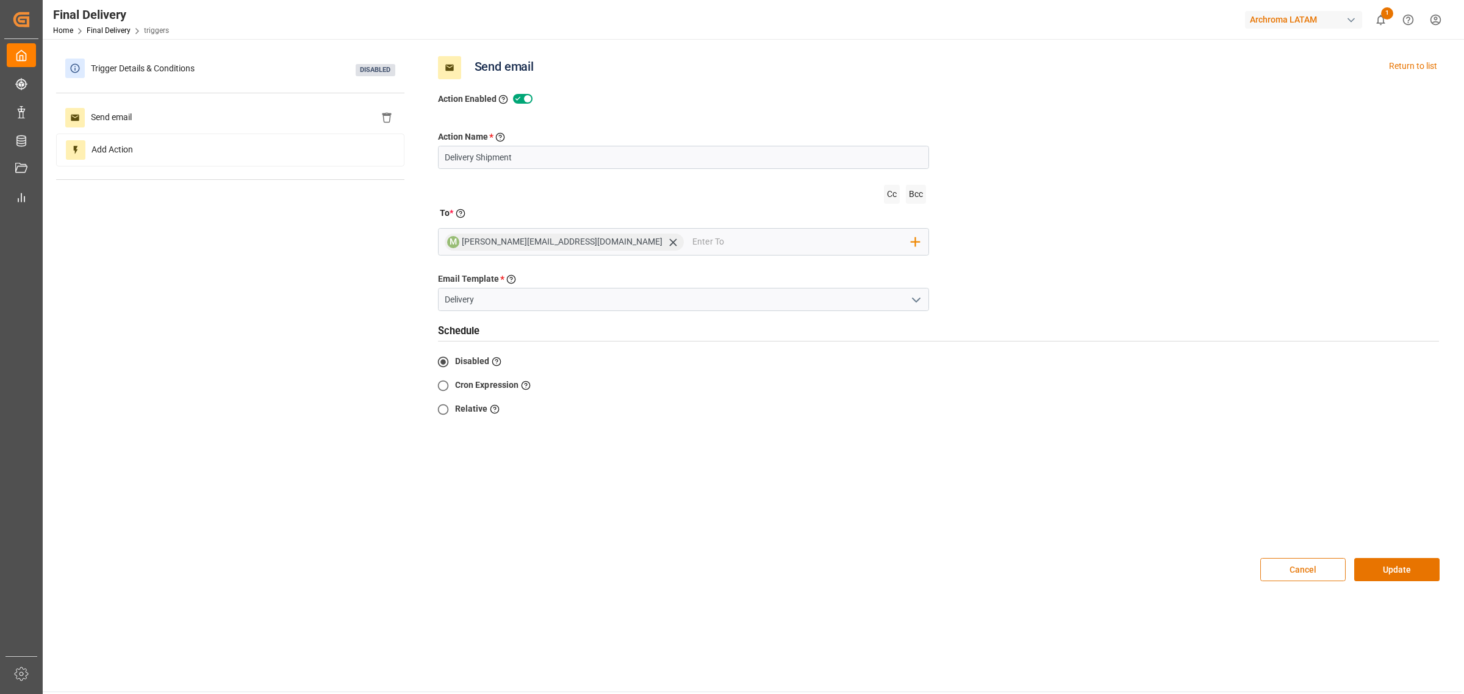
click at [976, 420] on button "Cancel" at bounding box center [1302, 569] width 85 height 23
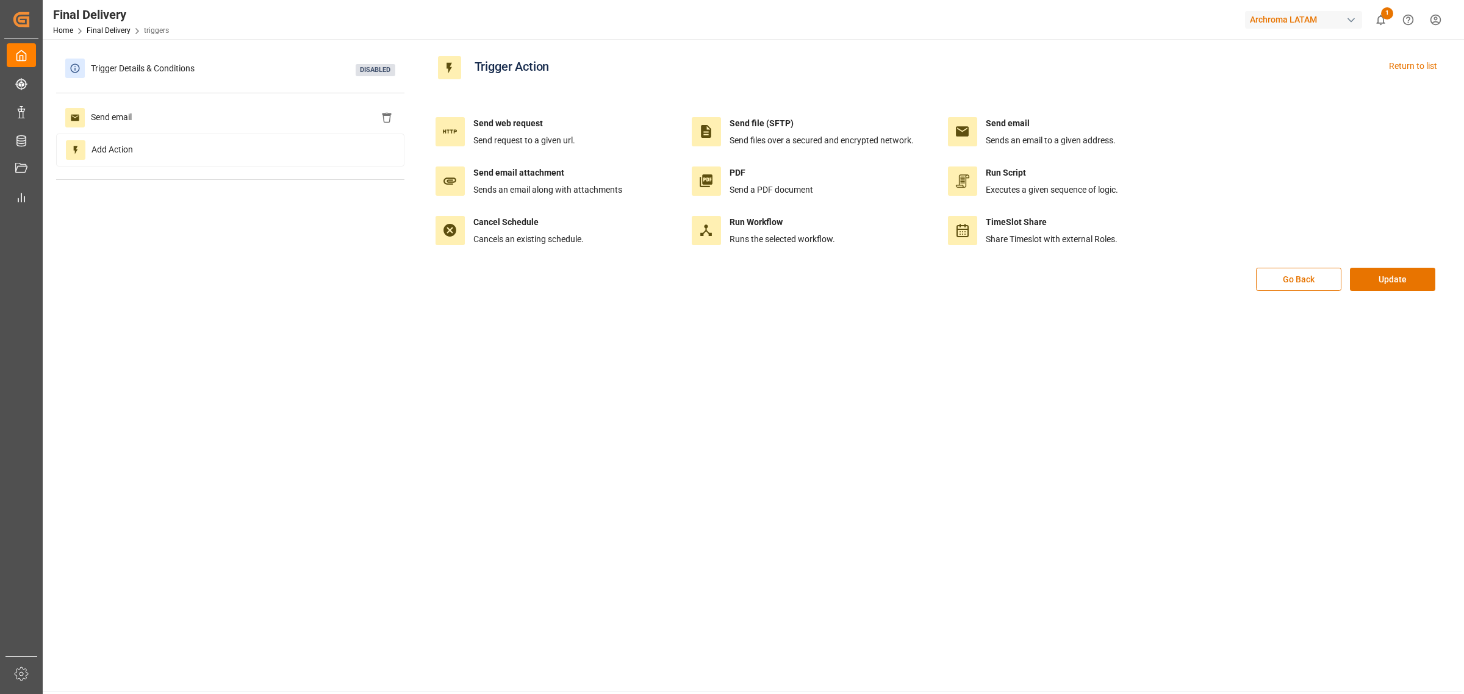
click at [976, 295] on div "Go Back Update" at bounding box center [939, 286] width 1020 height 36
click at [976, 286] on button "Update" at bounding box center [1392, 279] width 85 height 23
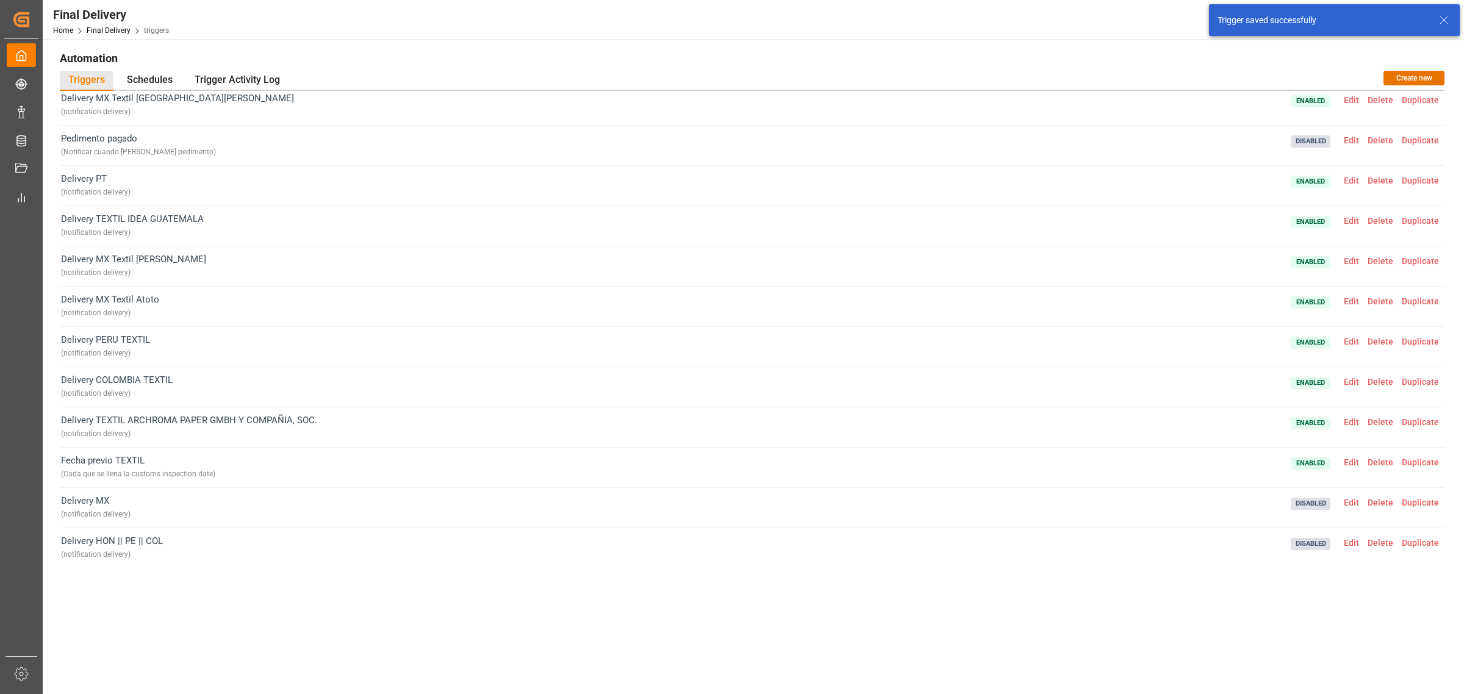
click at [976, 420] on span "Delete" at bounding box center [1381, 543] width 34 height 10
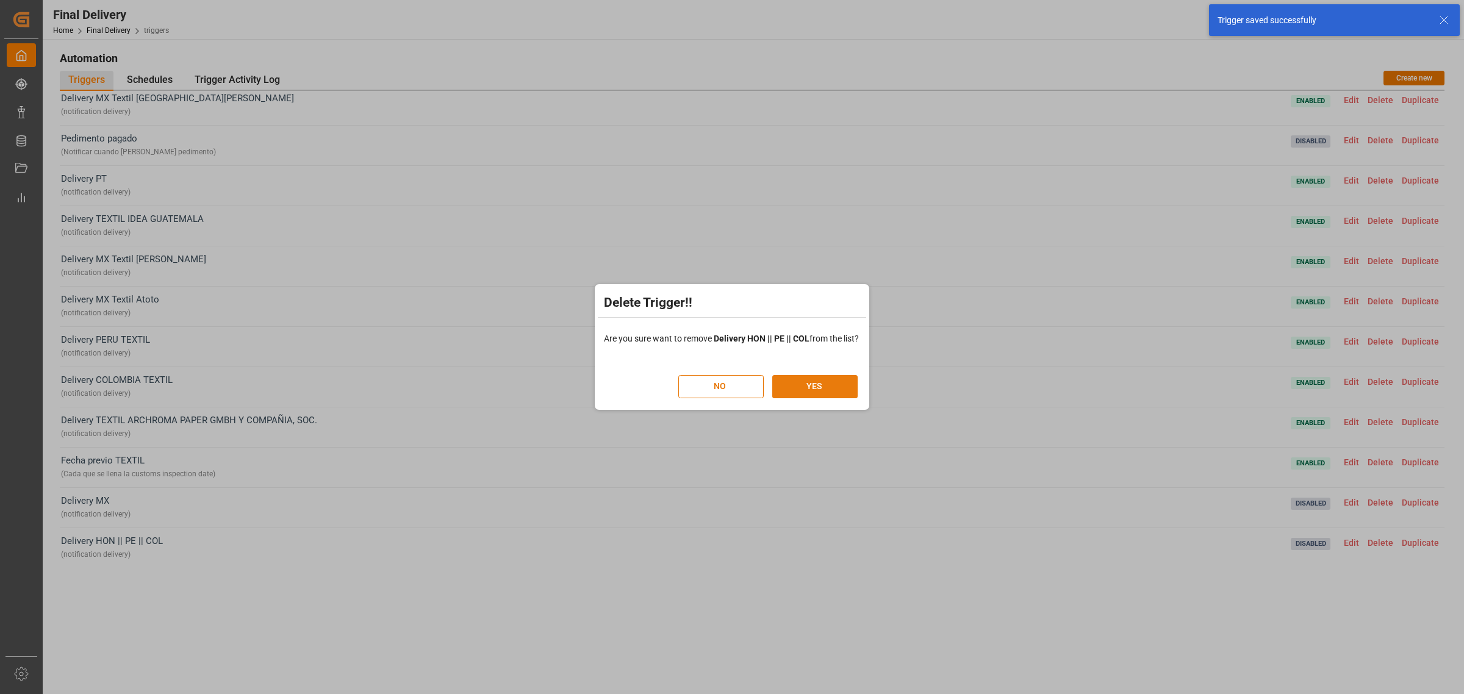
click at [791, 387] on button "YES" at bounding box center [814, 386] width 85 height 23
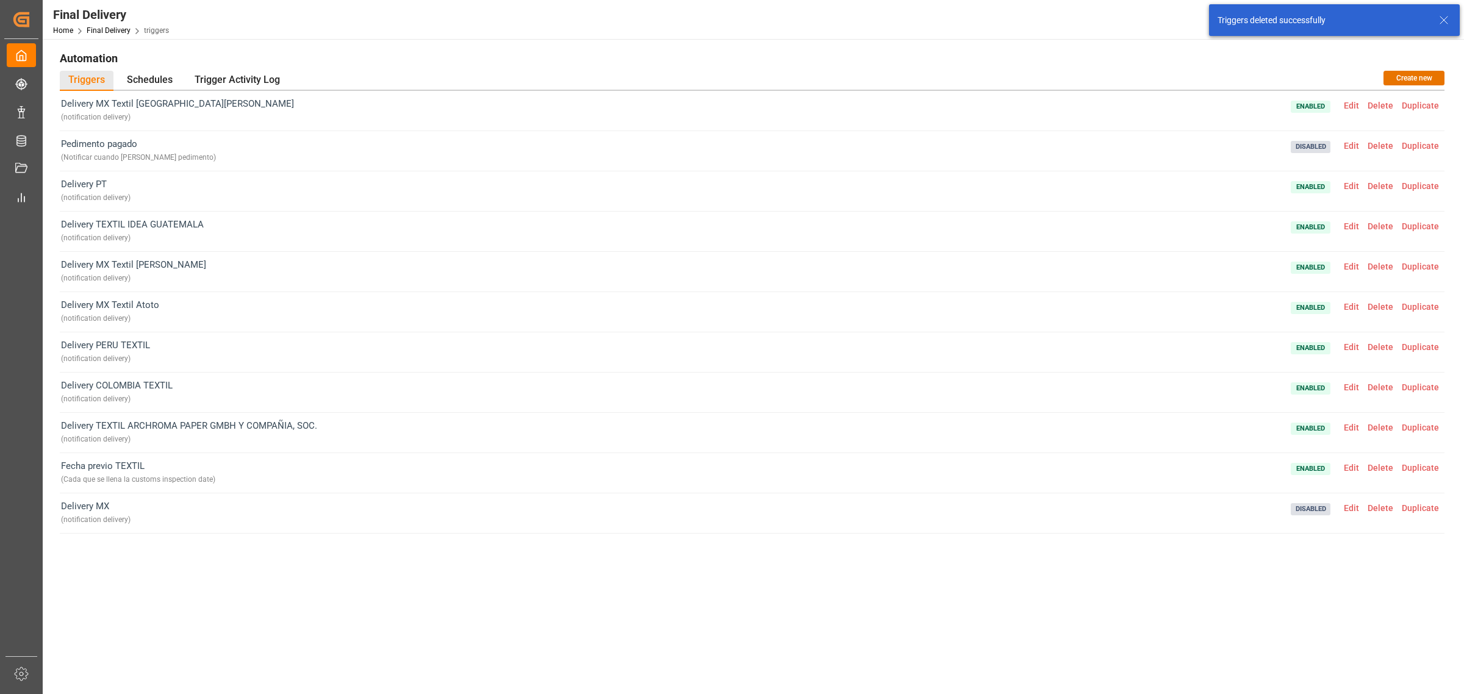
click at [976, 420] on span "Edit" at bounding box center [1352, 508] width 24 height 10
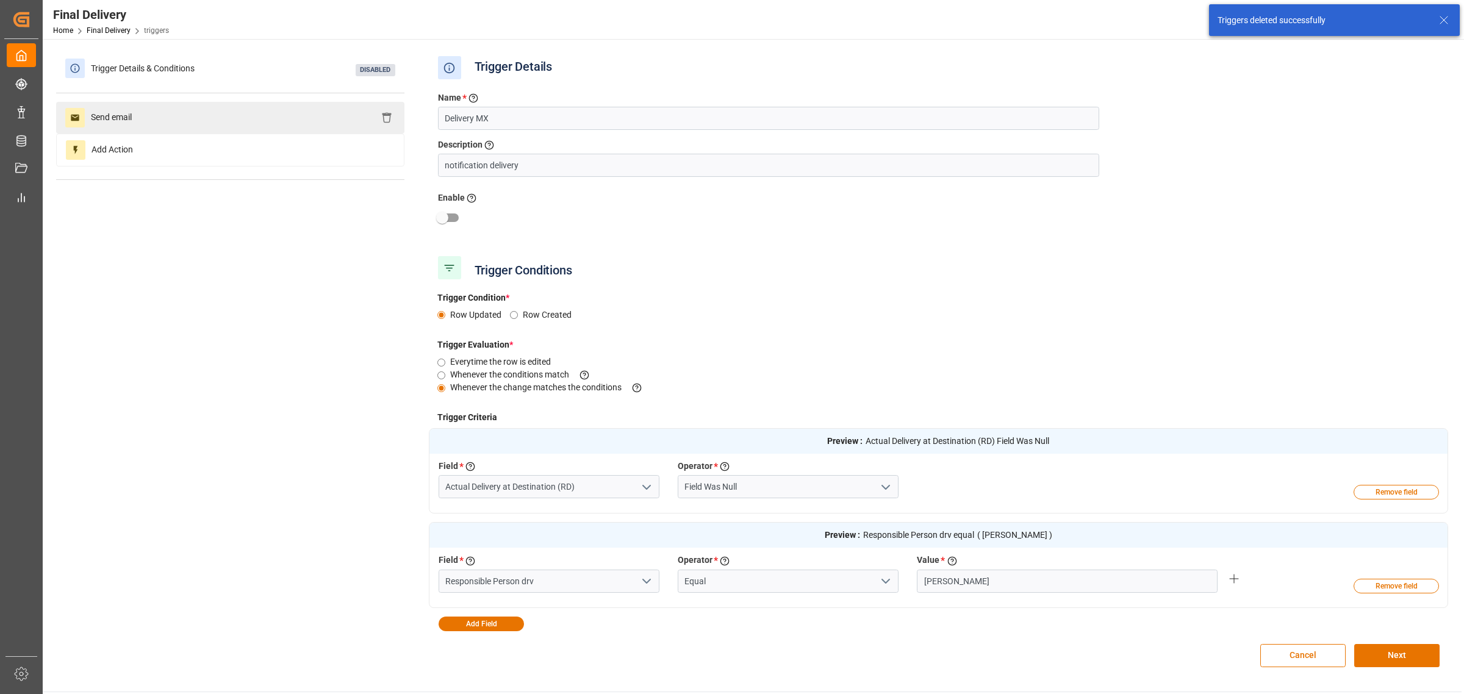
click at [270, 108] on div "Send email" at bounding box center [230, 118] width 348 height 32
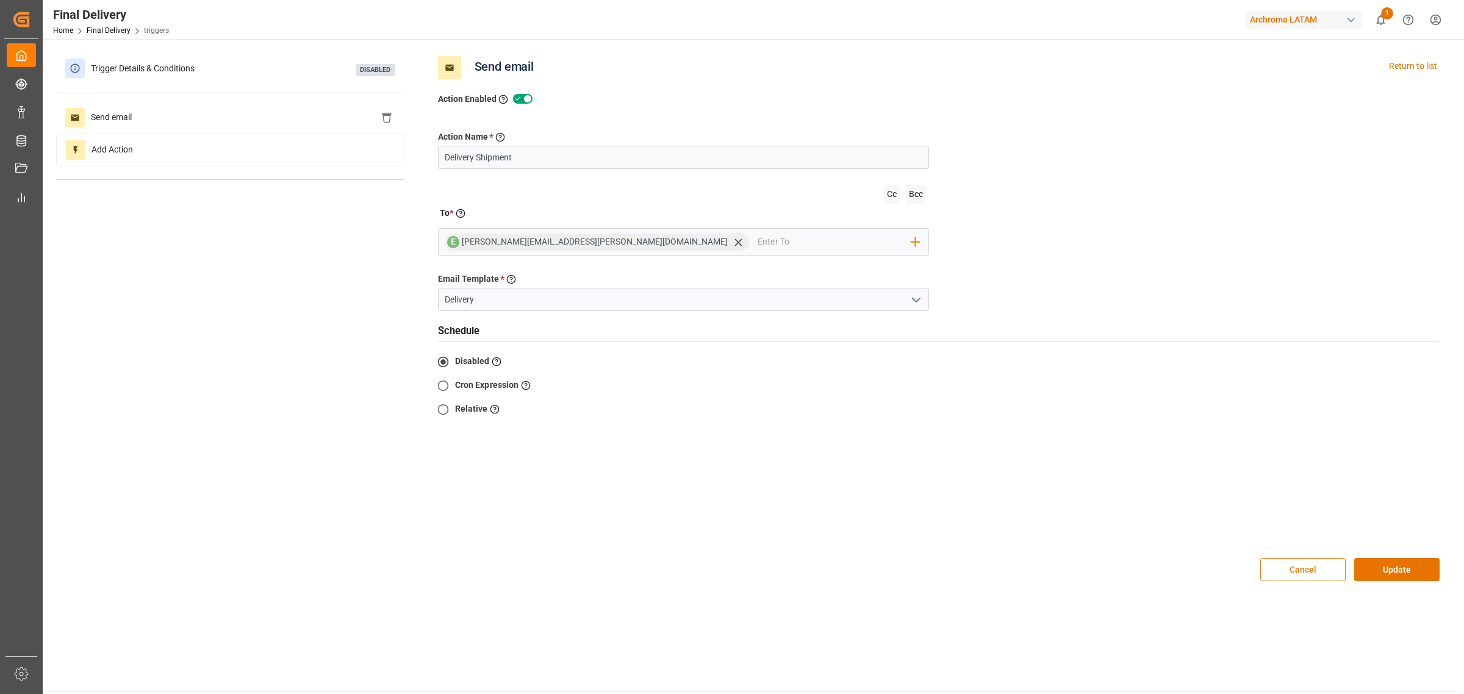
click at [976, 420] on button "Cancel" at bounding box center [1302, 569] width 85 height 23
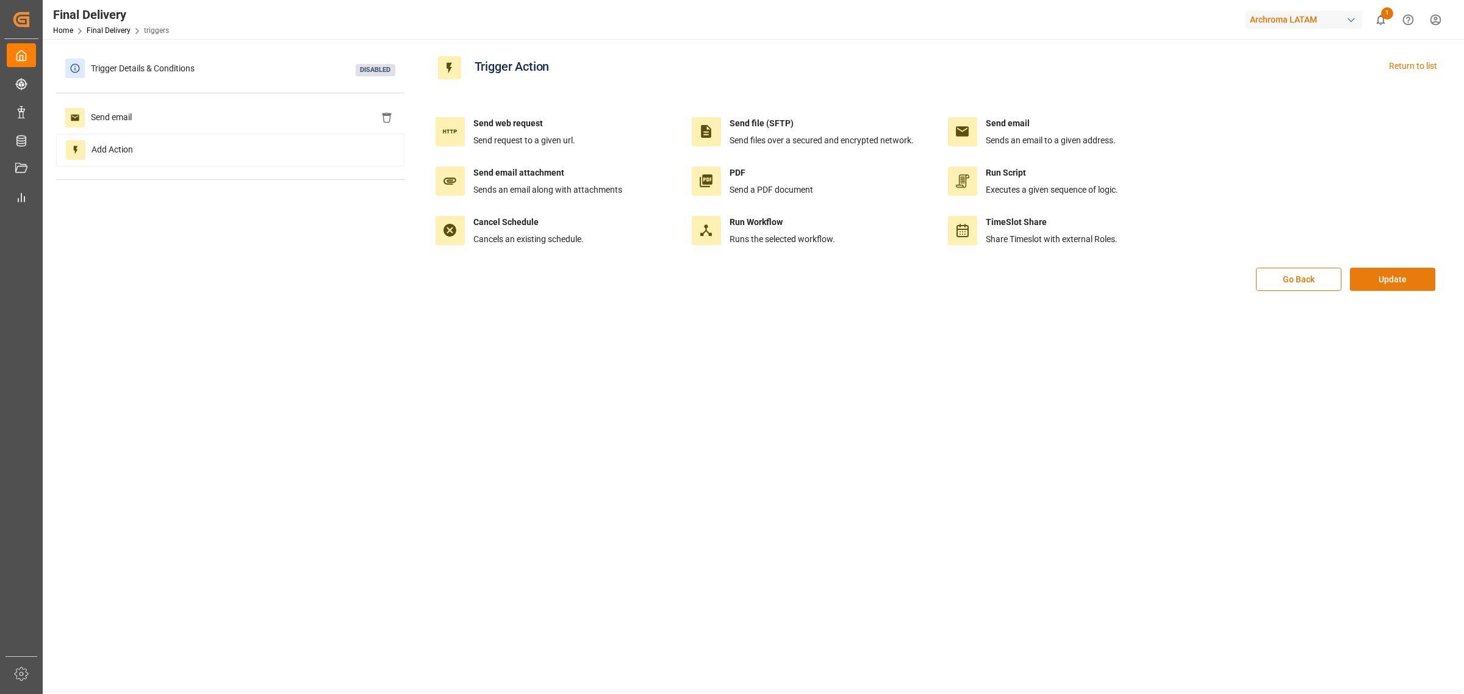
click at [976, 289] on button "Update" at bounding box center [1392, 279] width 85 height 23
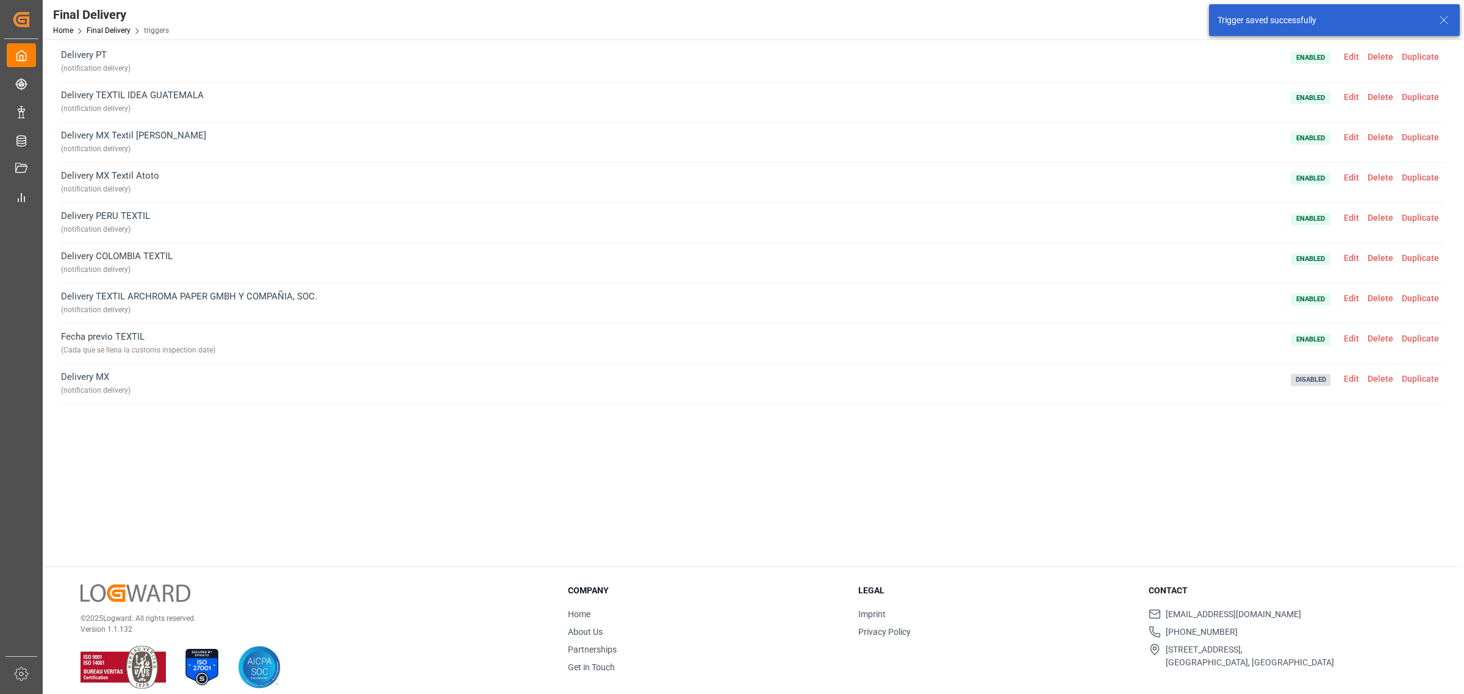
scroll to position [140, 0]
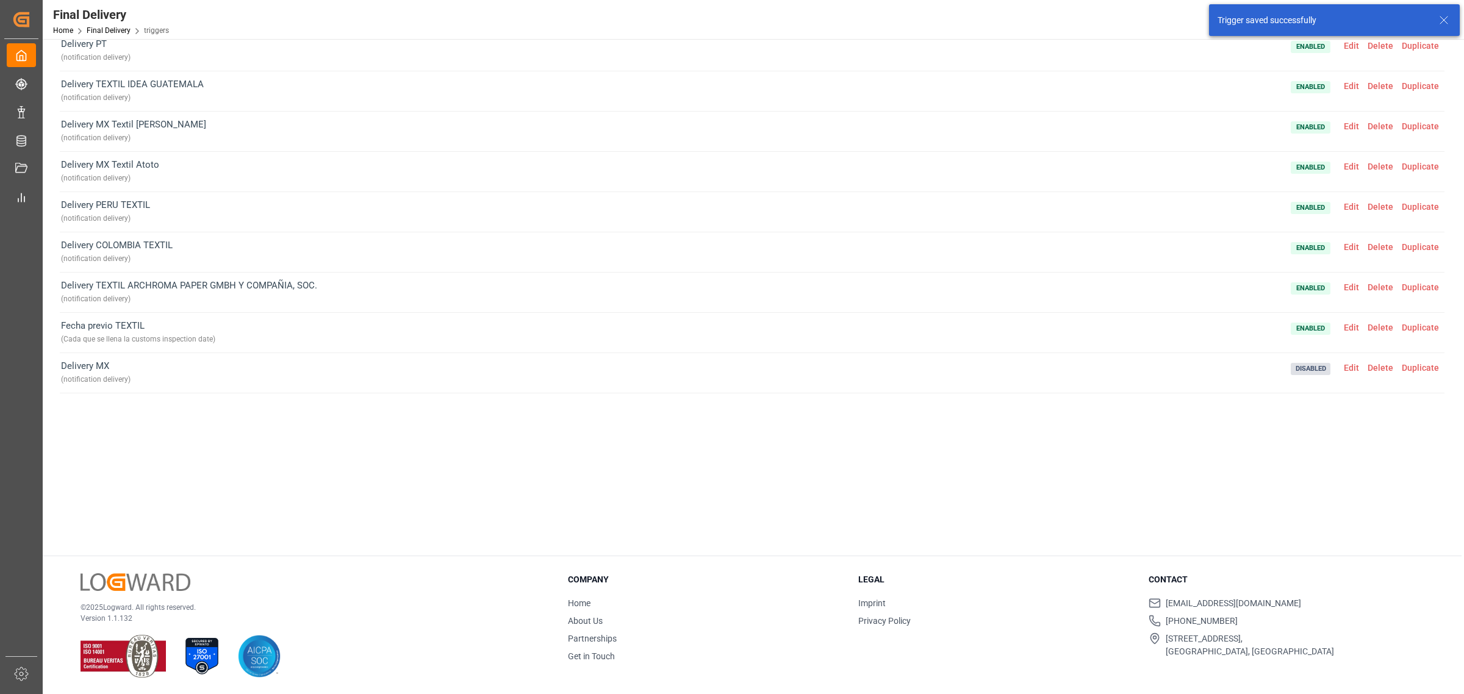
click at [976, 374] on span "Disabled Edit Delete Duplicate" at bounding box center [1367, 372] width 153 height 27
click at [976, 360] on span "Disabled Edit Delete Duplicate" at bounding box center [1367, 372] width 153 height 27
click at [976, 368] on span "Delete" at bounding box center [1381, 368] width 34 height 10
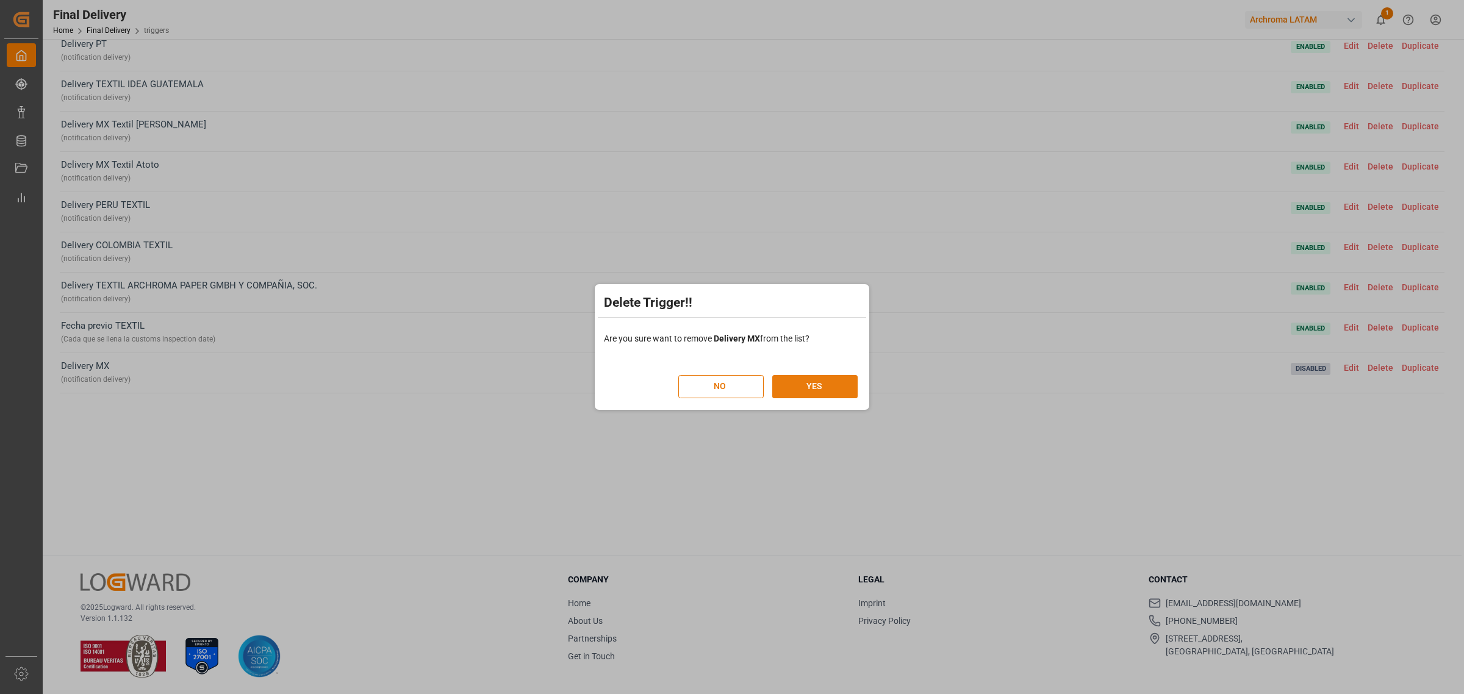
click at [849, 387] on button "YES" at bounding box center [814, 386] width 85 height 23
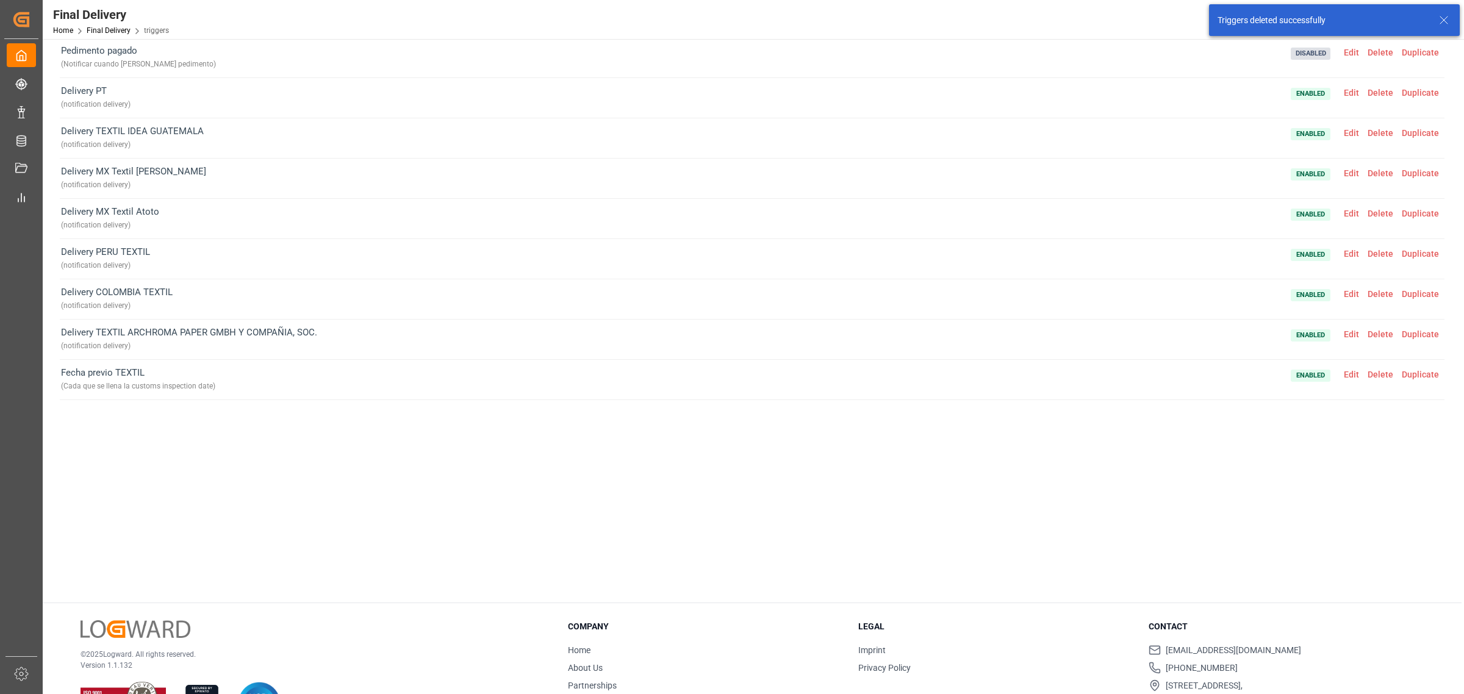
scroll to position [0, 0]
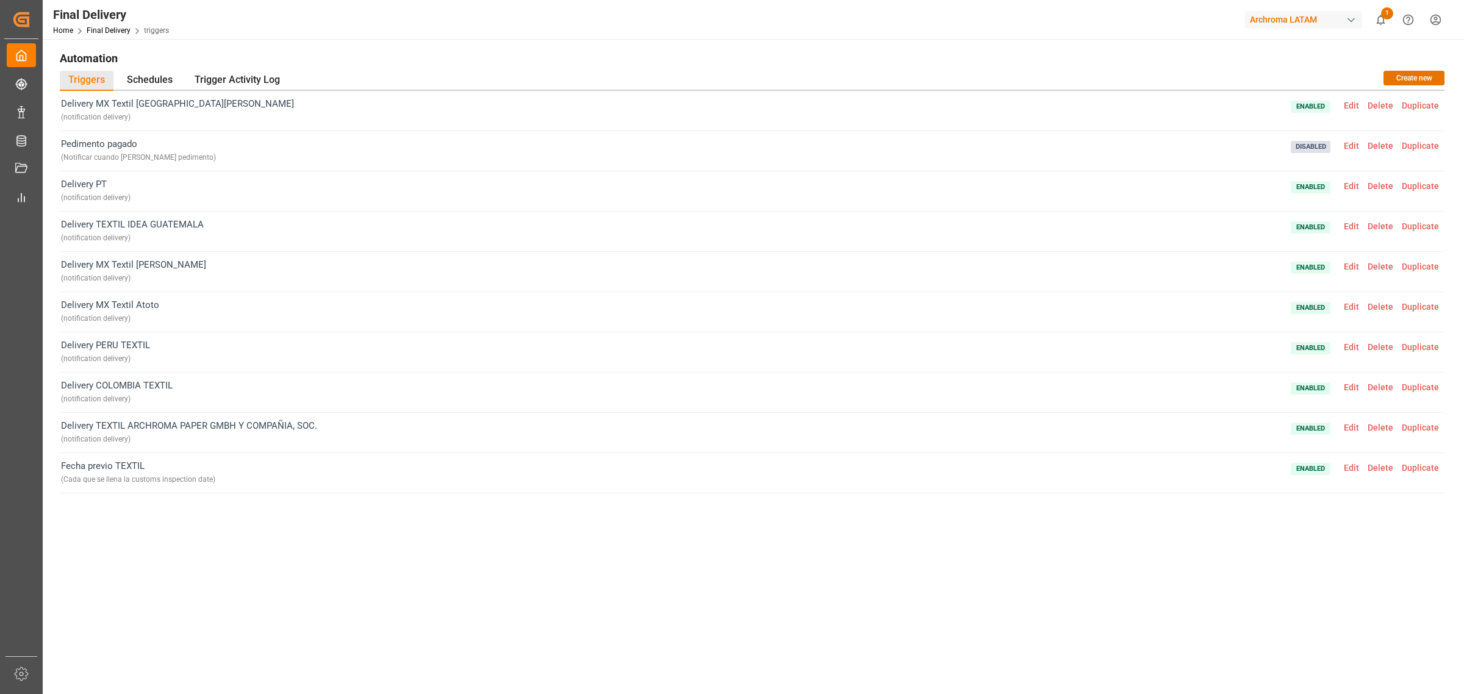
click at [976, 148] on span "Edit" at bounding box center [1352, 146] width 24 height 10
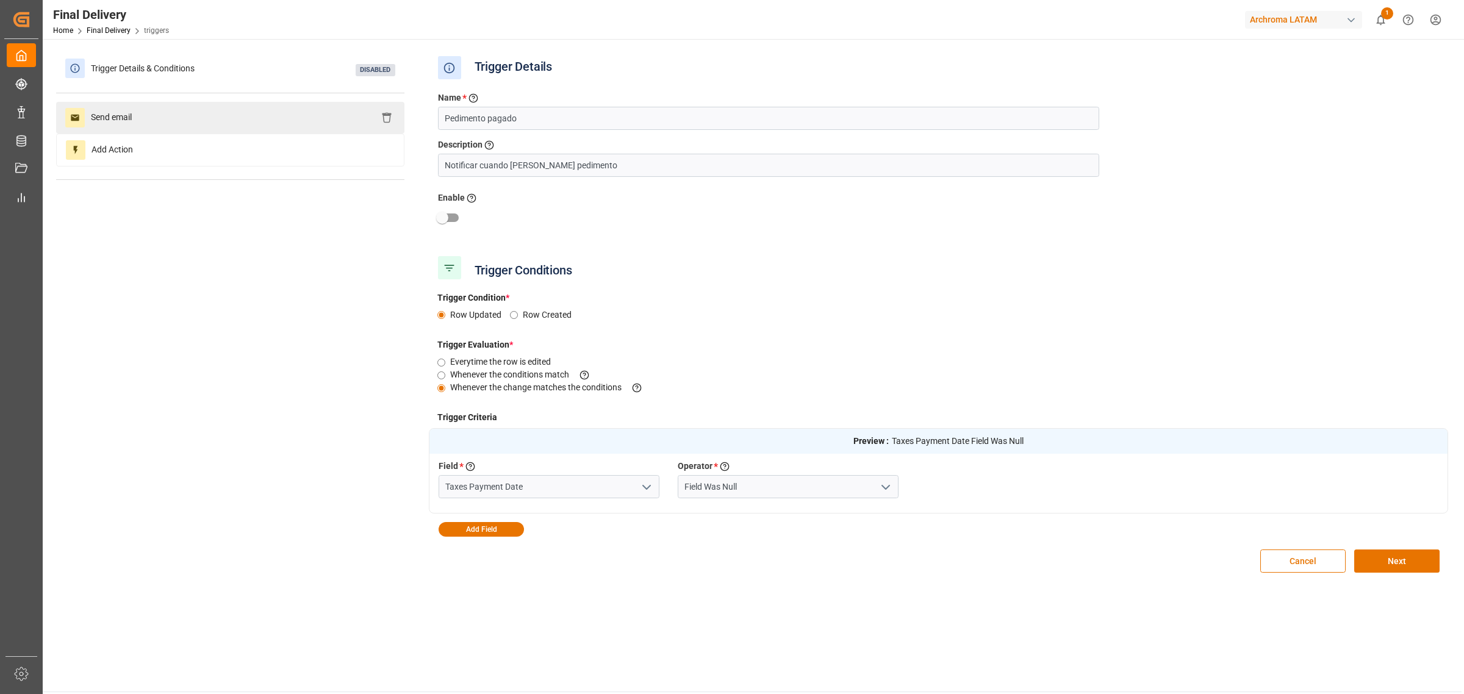
click at [294, 130] on div "Send email" at bounding box center [230, 118] width 348 height 32
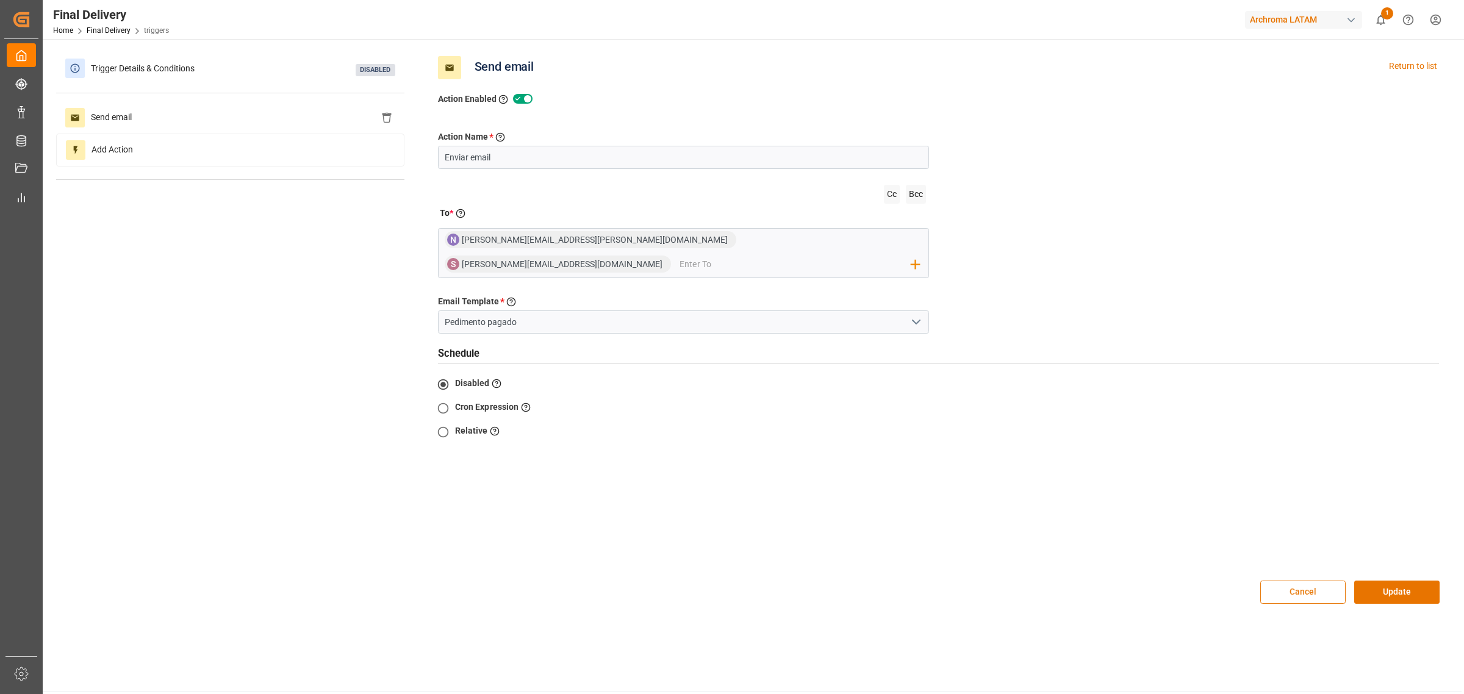
click at [976, 420] on button "Cancel" at bounding box center [1302, 592] width 85 height 23
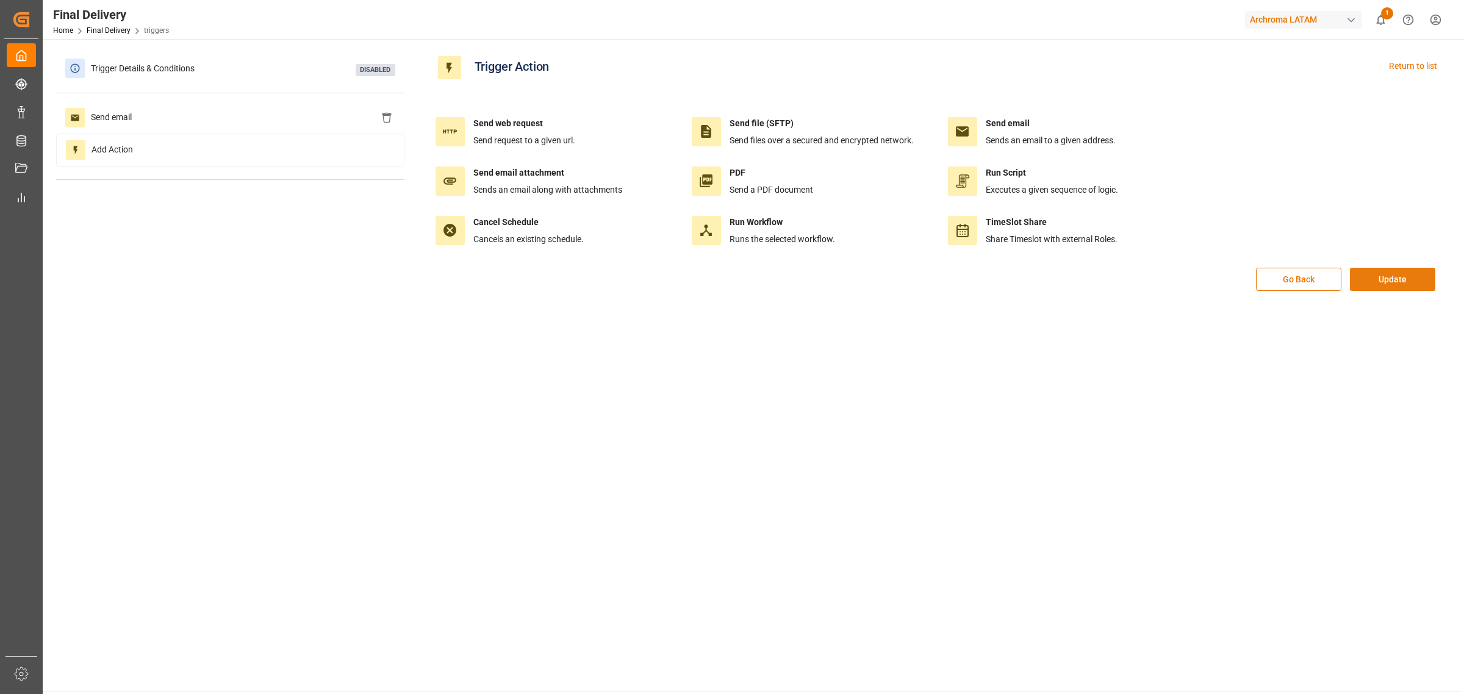
click at [976, 284] on button "Update" at bounding box center [1392, 279] width 85 height 23
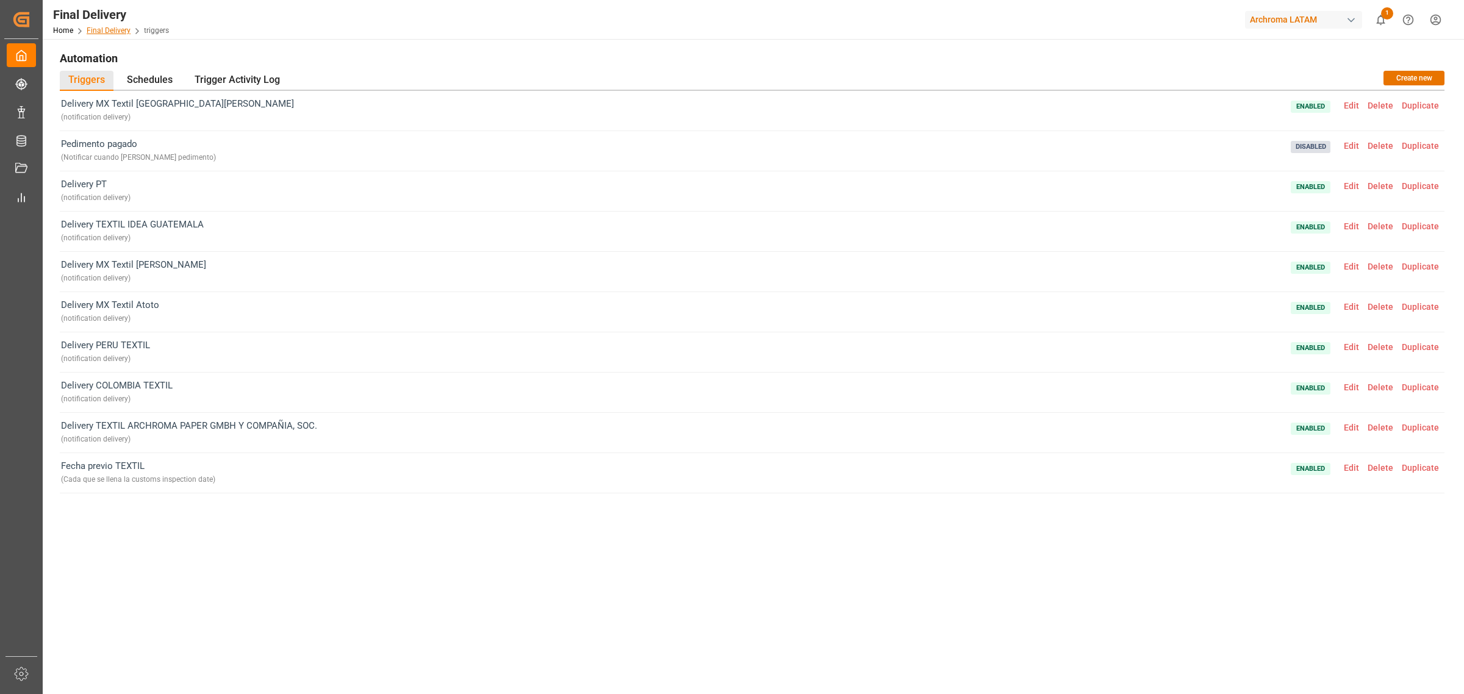
click at [110, 28] on link "Final Delivery" at bounding box center [109, 30] width 44 height 9
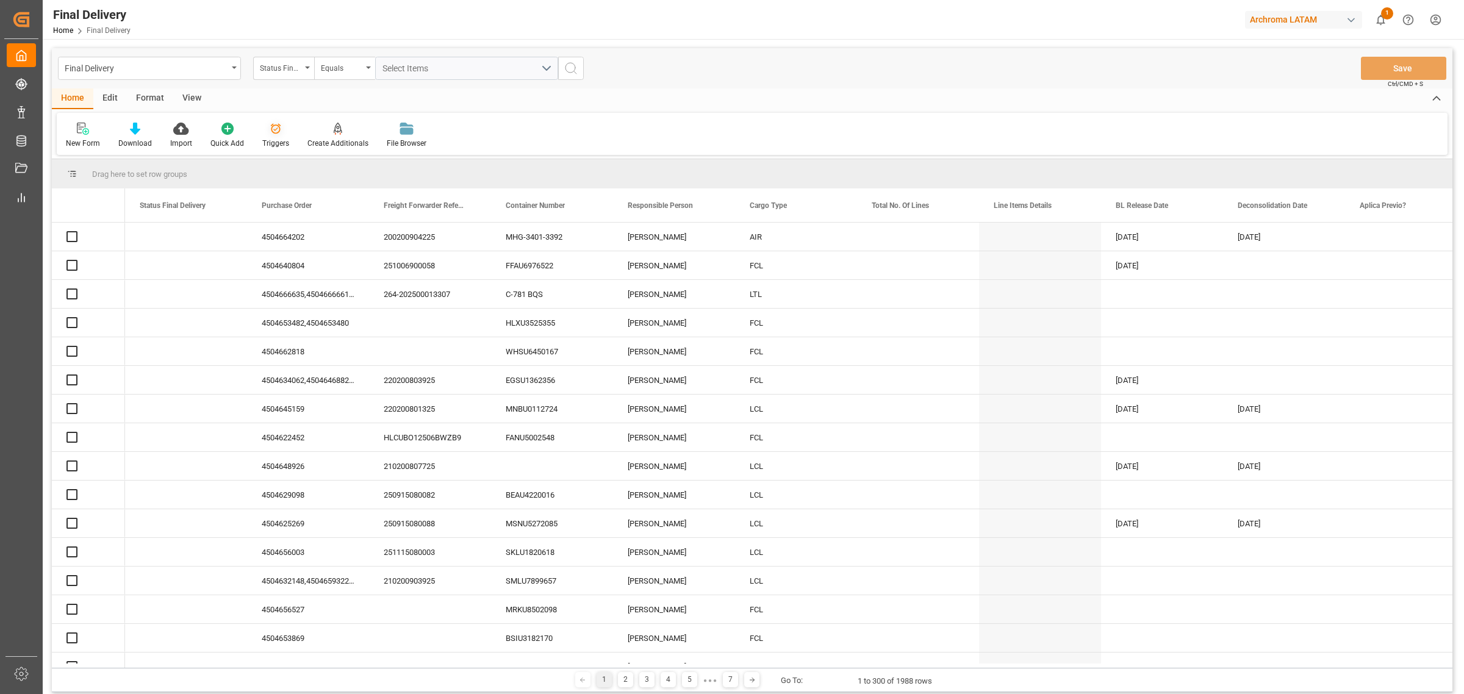
click at [272, 138] on div "Triggers" at bounding box center [275, 143] width 27 height 11
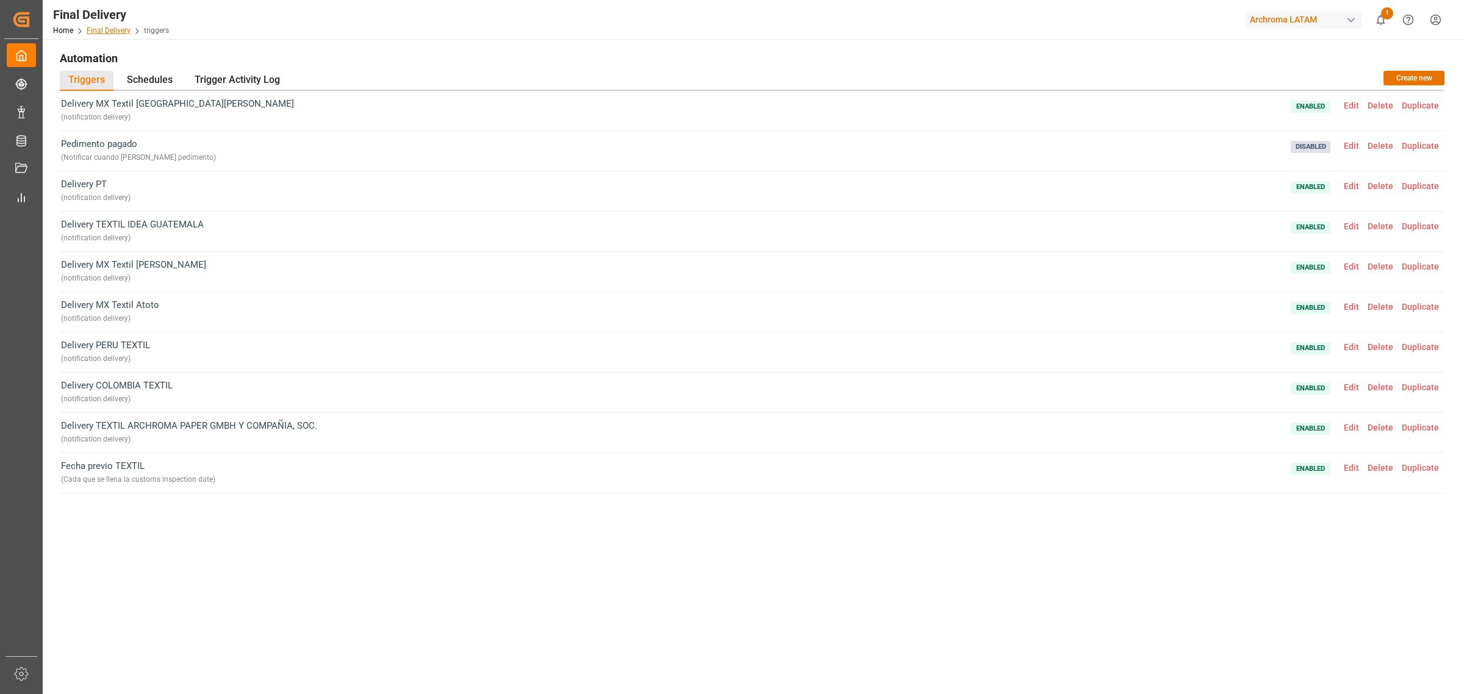
click at [124, 26] on link "Final Delivery" at bounding box center [109, 30] width 44 height 9
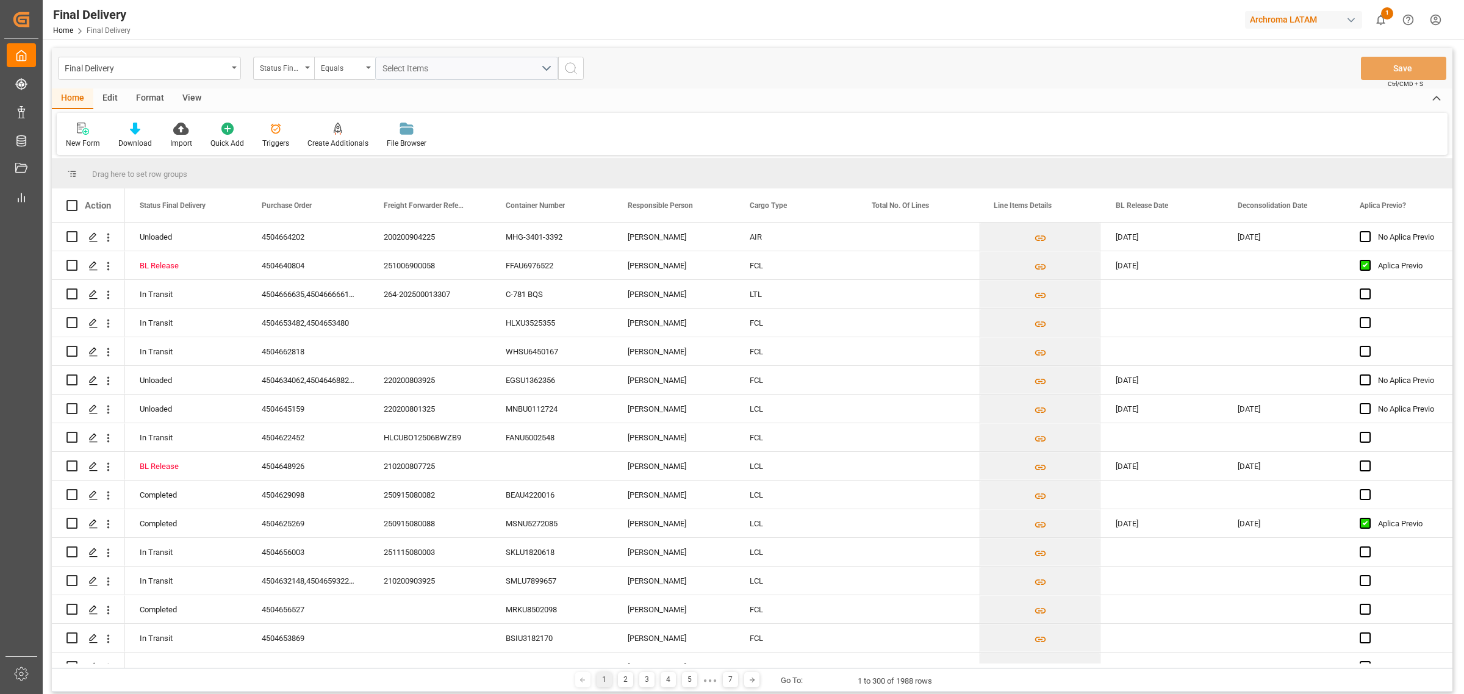
click at [218, 64] on div "Final Delivery" at bounding box center [146, 67] width 163 height 15
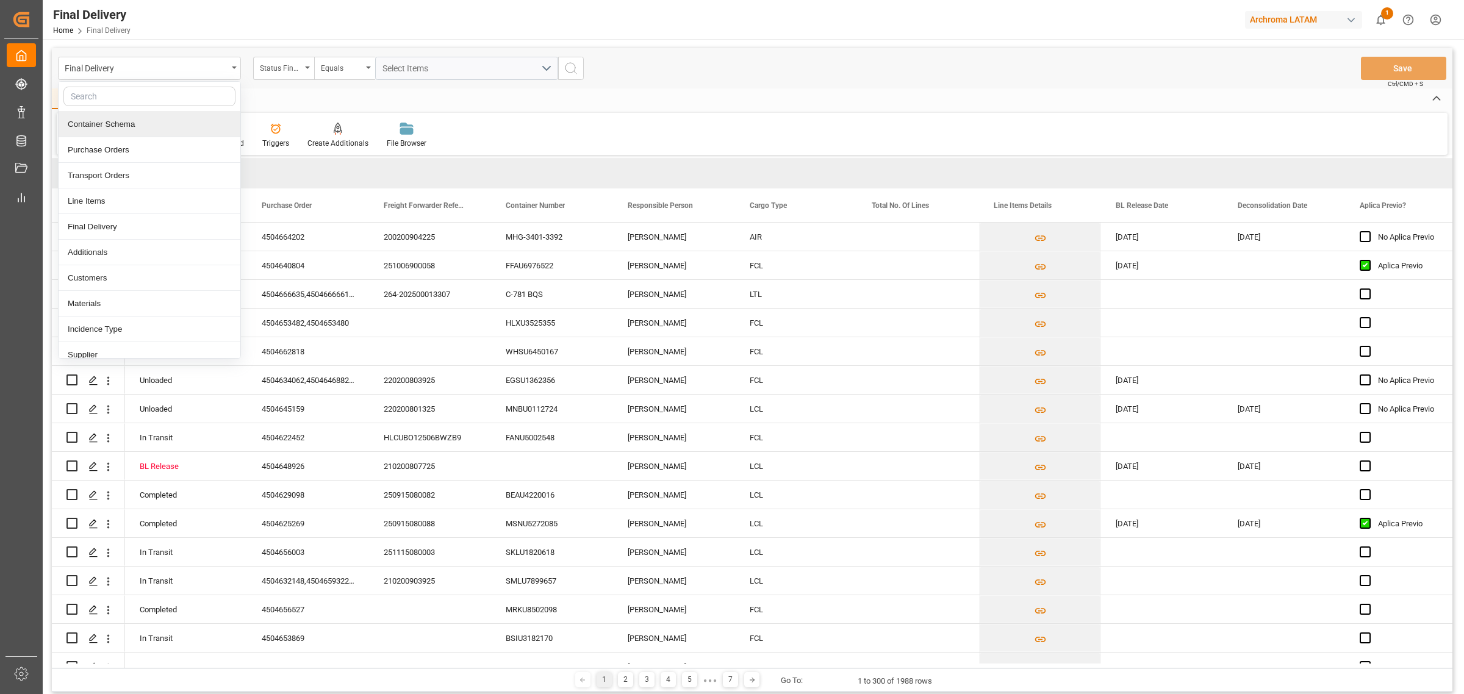
click at [136, 129] on div "Container Schema" at bounding box center [150, 125] width 182 height 26
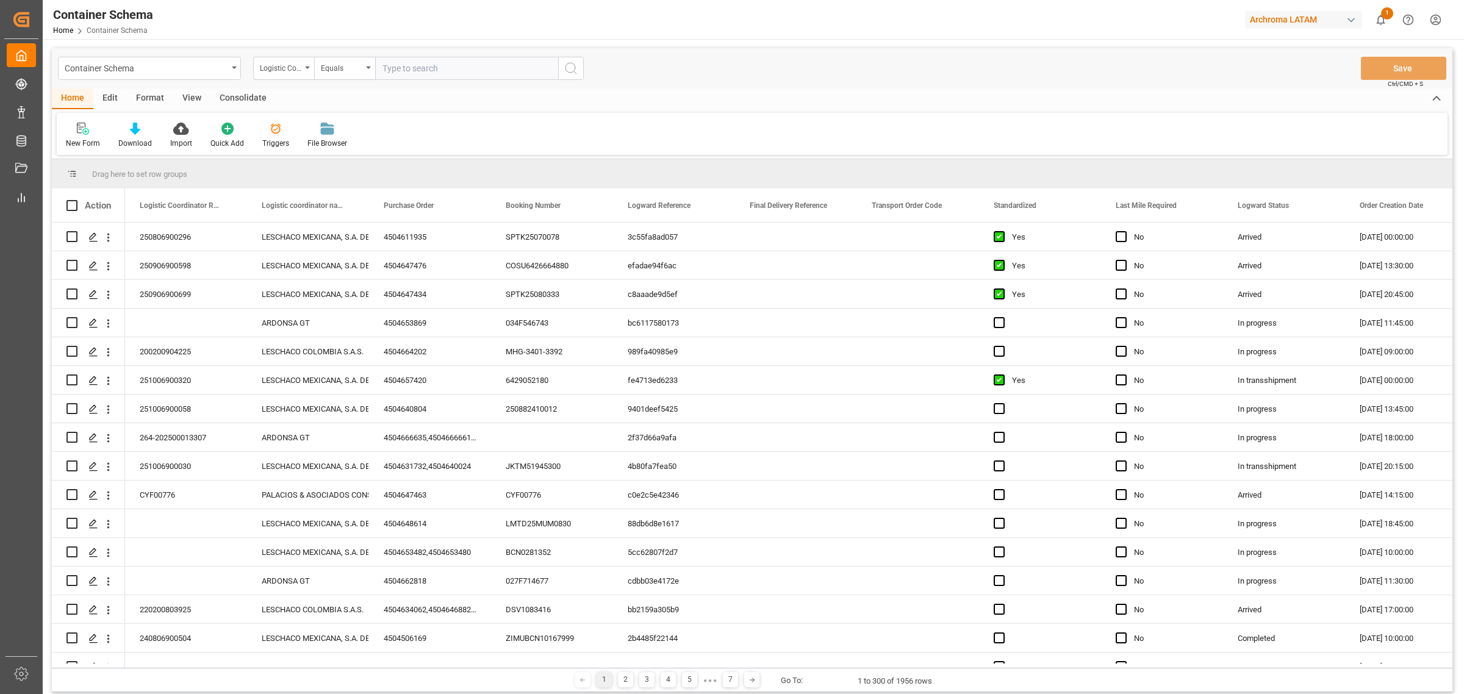
click at [281, 138] on div "Triggers" at bounding box center [275, 143] width 27 height 11
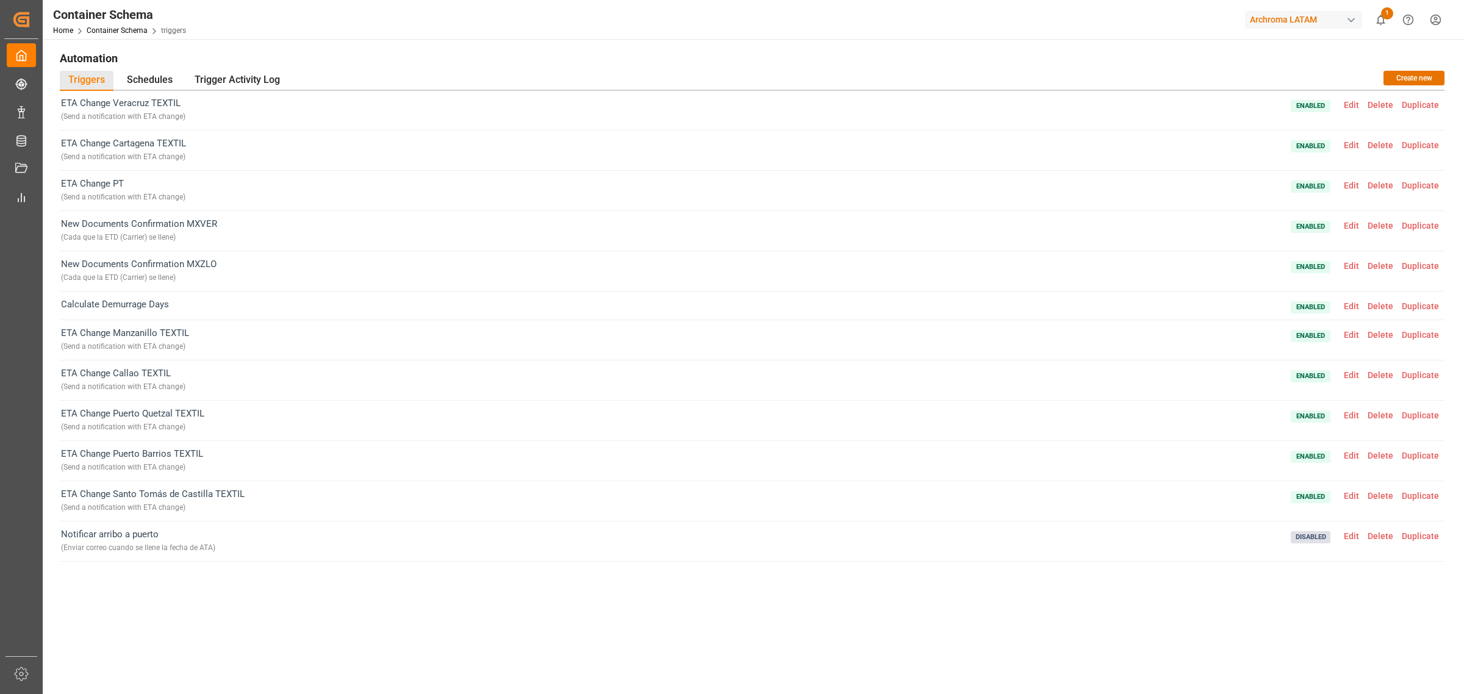
scroll to position [117, 0]
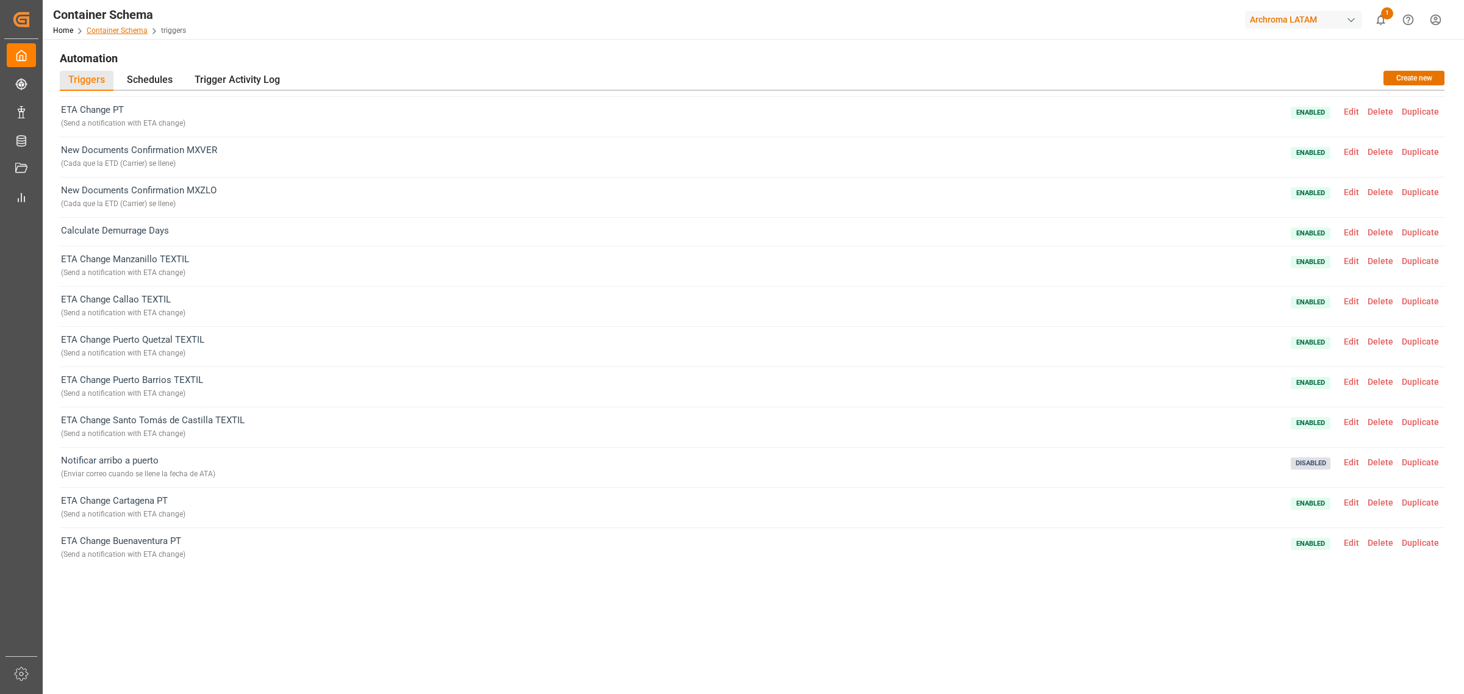
click at [121, 27] on link "Container Schema" at bounding box center [117, 30] width 61 height 9
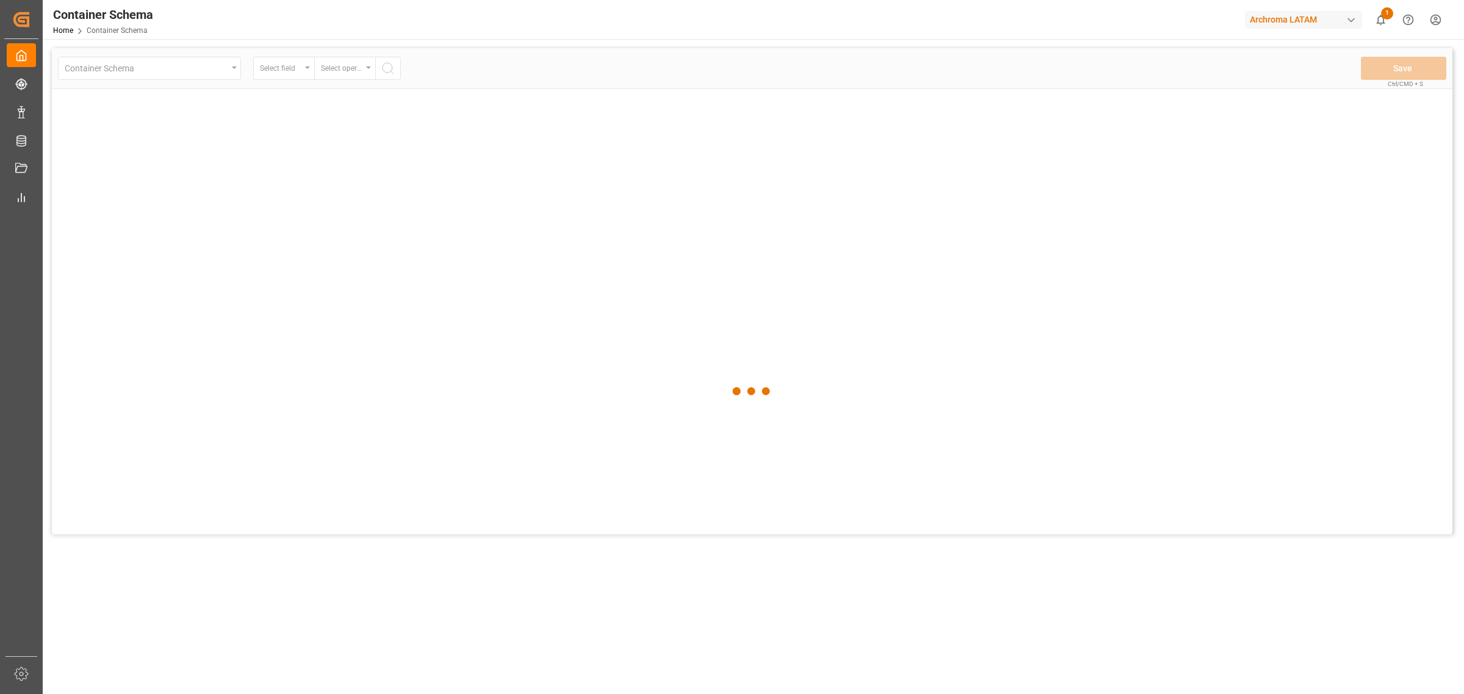
click at [226, 75] on div at bounding box center [752, 391] width 1401 height 687
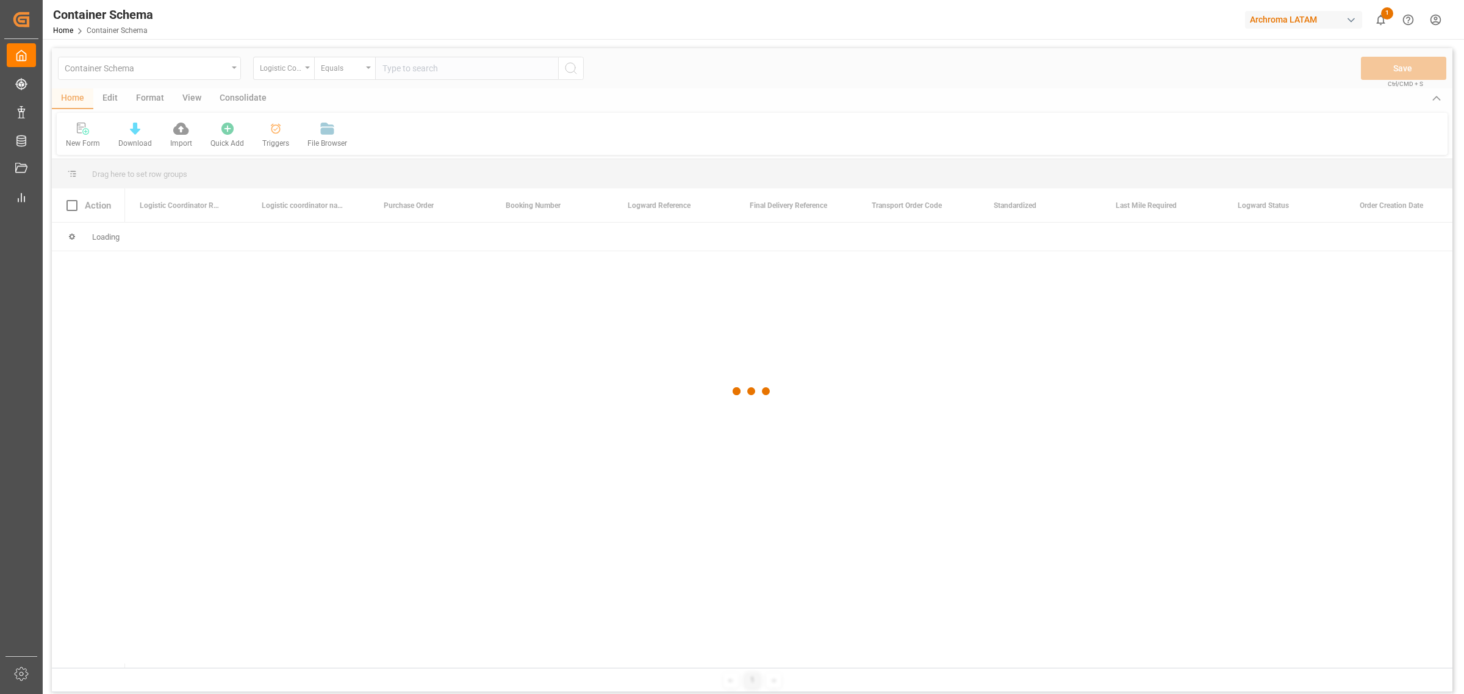
click at [233, 67] on div at bounding box center [752, 391] width 1401 height 687
click at [232, 66] on div at bounding box center [752, 391] width 1401 height 687
click at [223, 71] on div at bounding box center [752, 391] width 1401 height 687
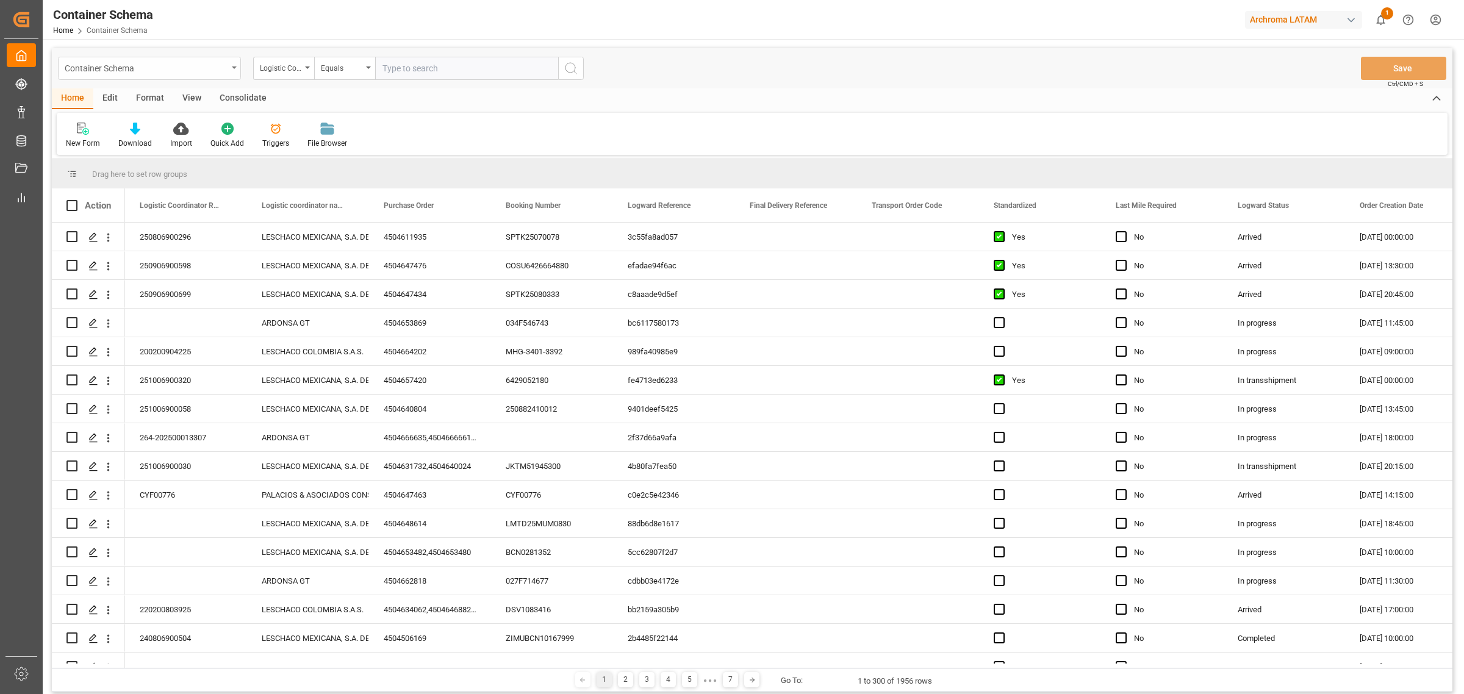
click at [228, 69] on div "Container Schema" at bounding box center [149, 68] width 183 height 23
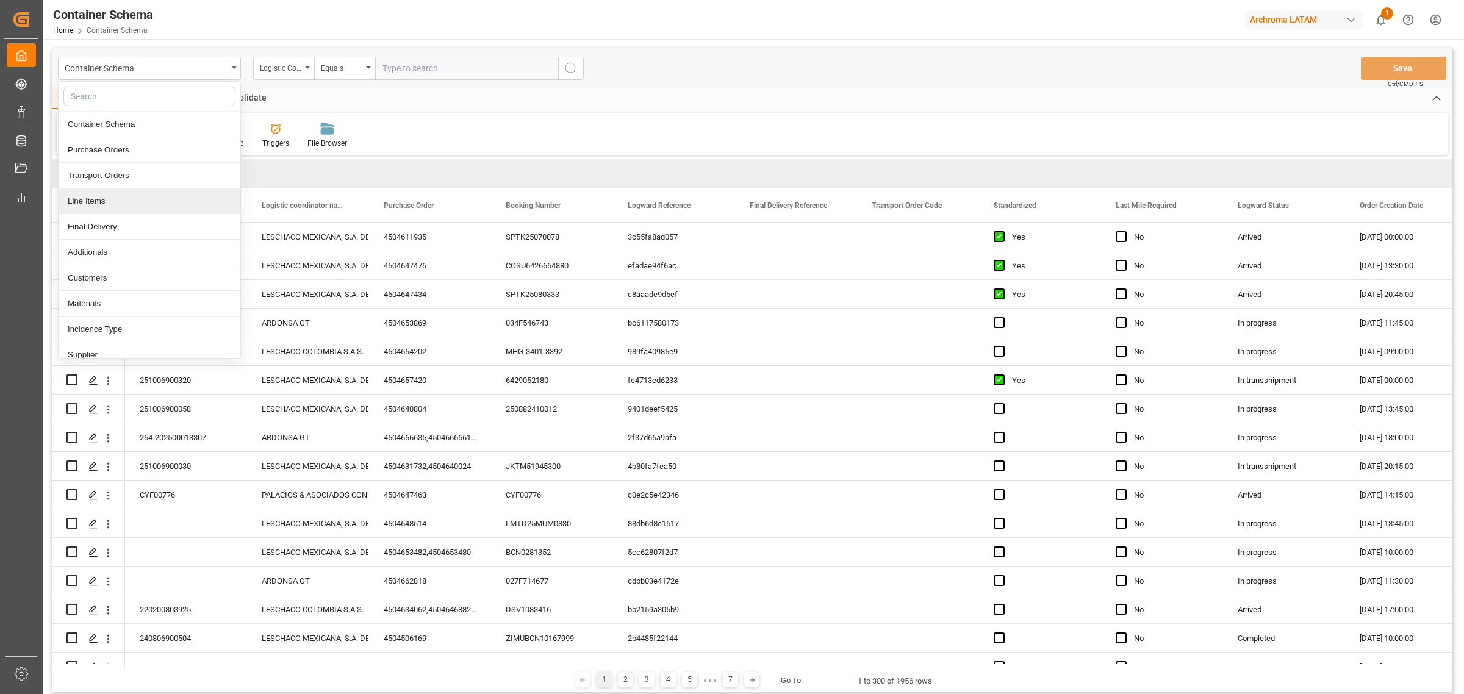
click at [143, 206] on div "Line Items" at bounding box center [150, 202] width 182 height 26
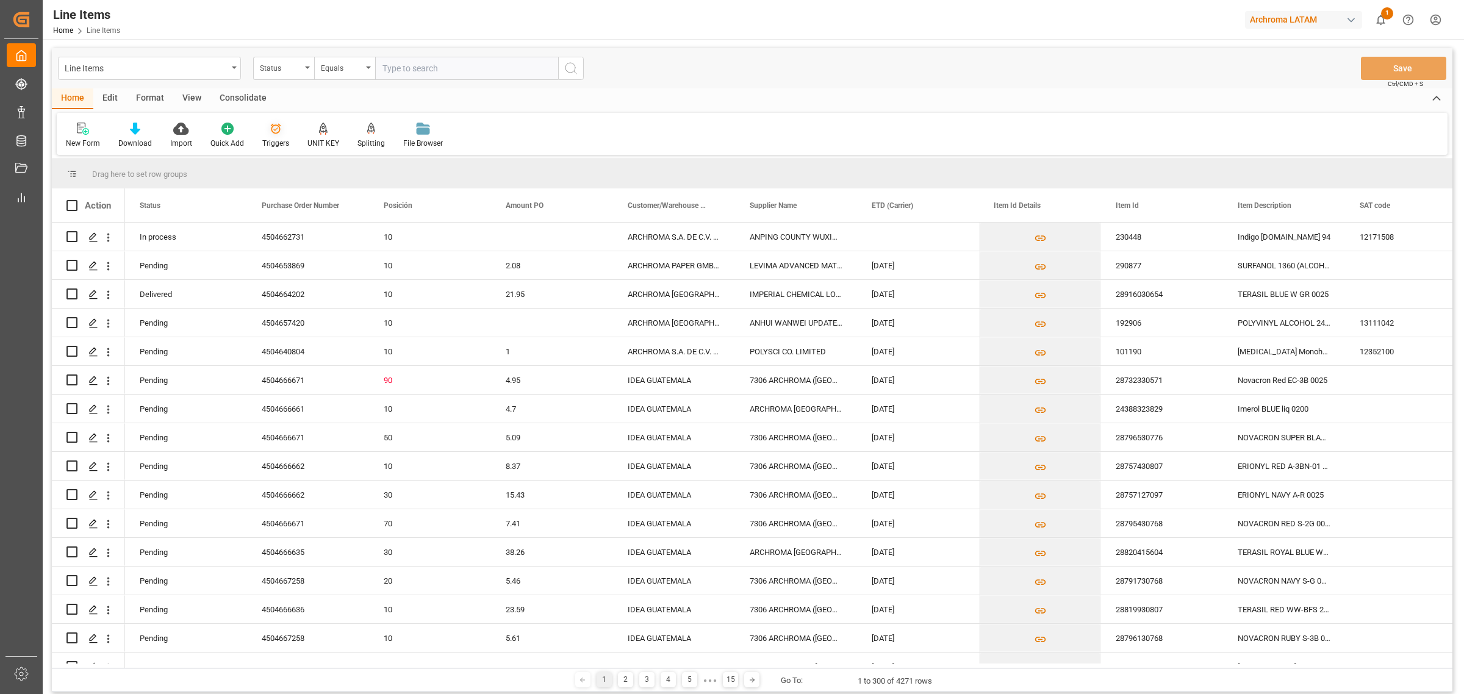
click at [281, 132] on div at bounding box center [275, 128] width 27 height 13
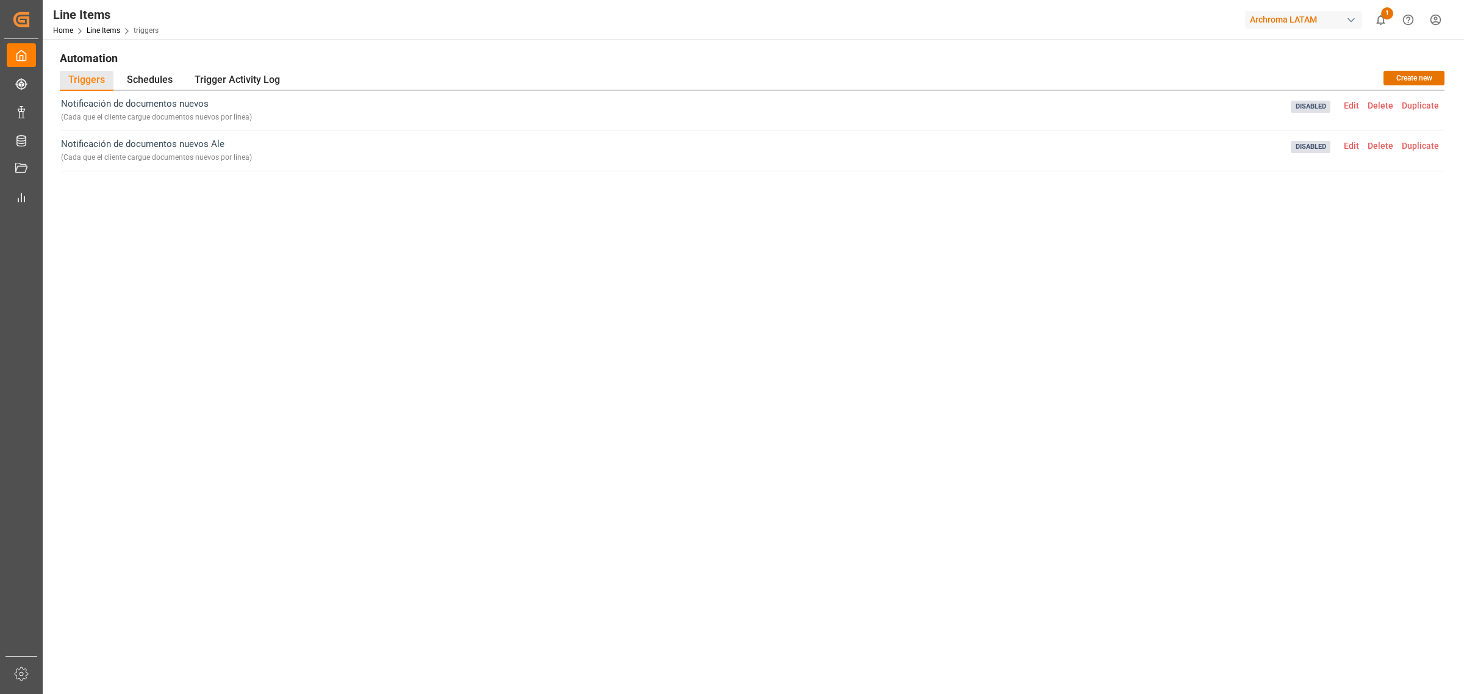
click at [976, 101] on span "Delete" at bounding box center [1381, 106] width 34 height 10
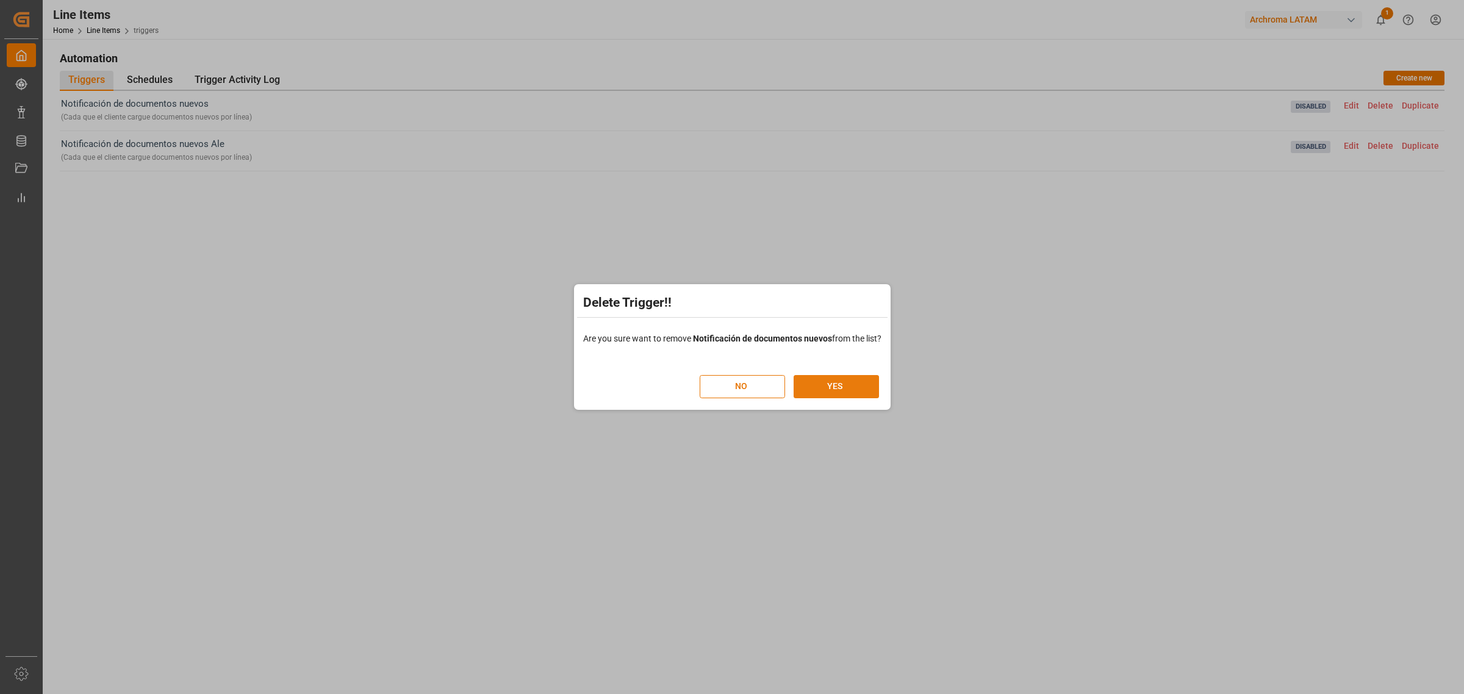
click at [846, 386] on button "YES" at bounding box center [836, 386] width 85 height 23
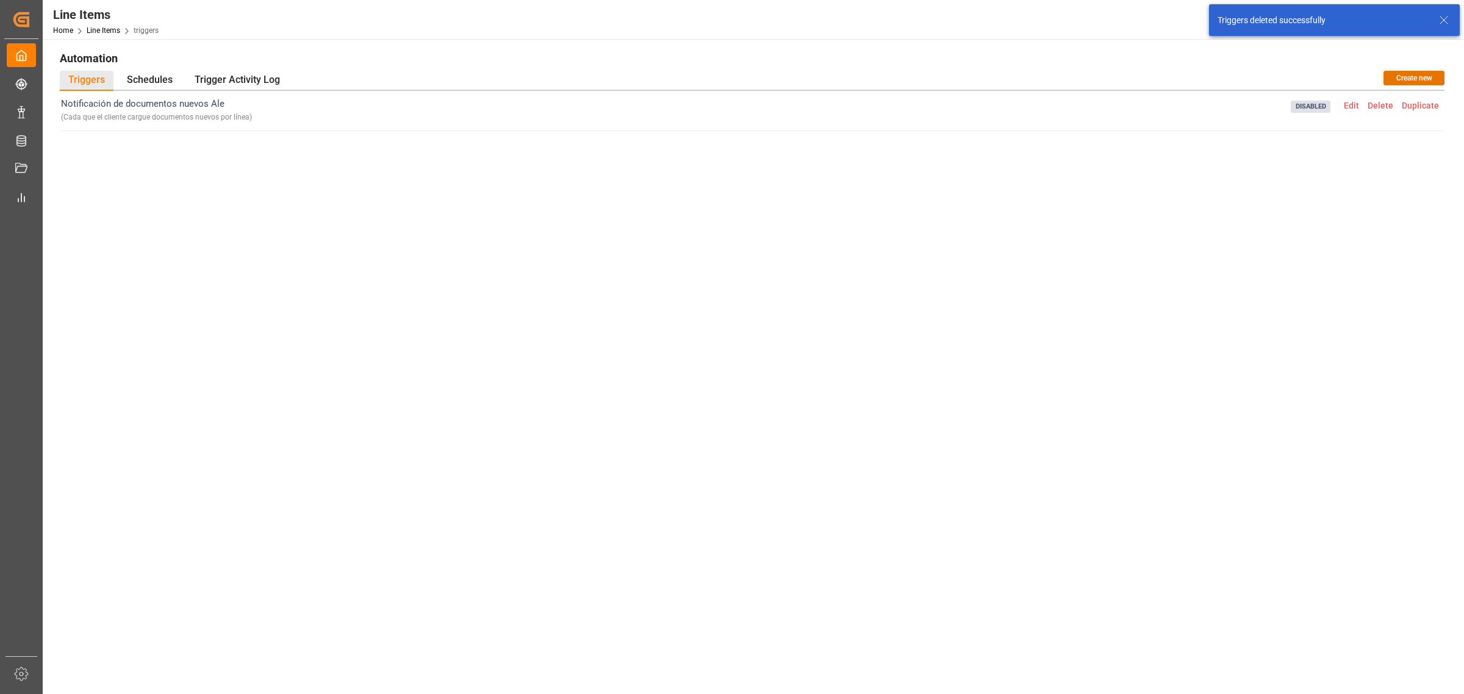
click at [976, 109] on span "Delete" at bounding box center [1381, 106] width 34 height 10
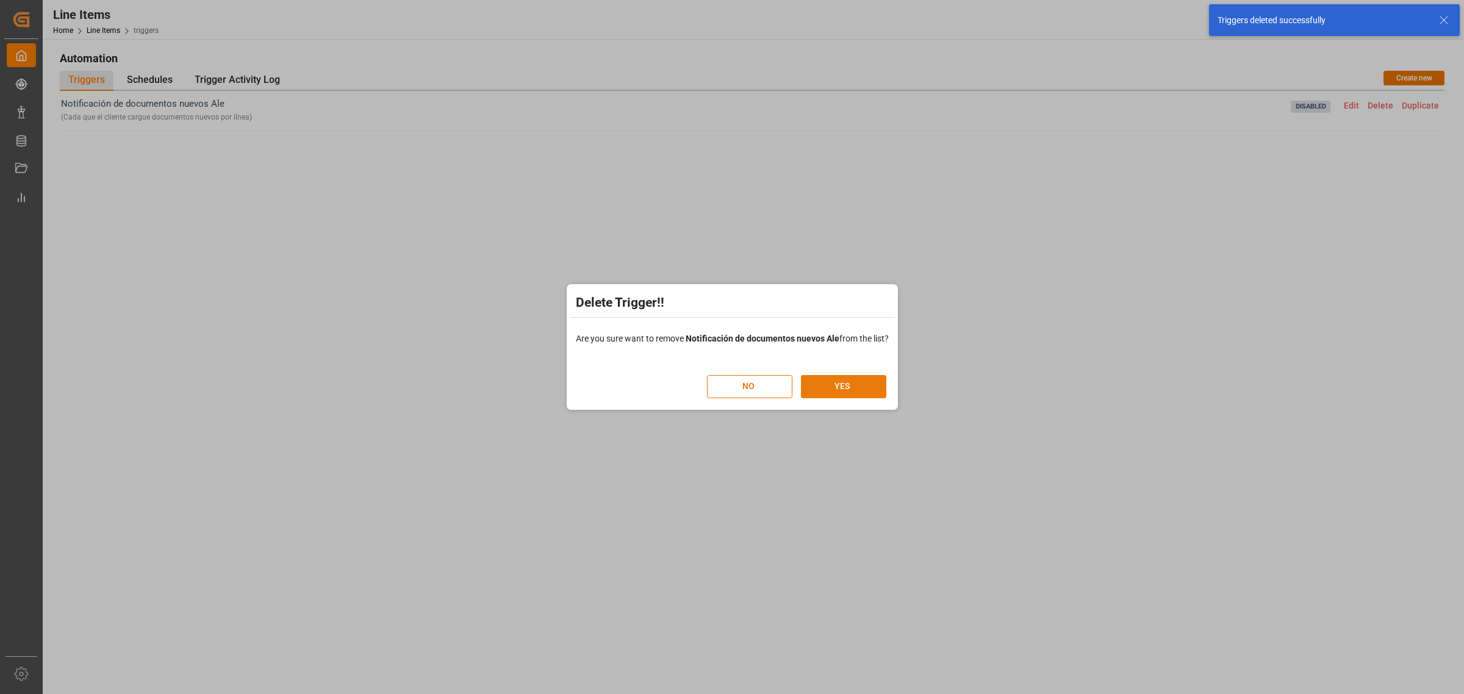
click at [854, 388] on button "YES" at bounding box center [843, 386] width 85 height 23
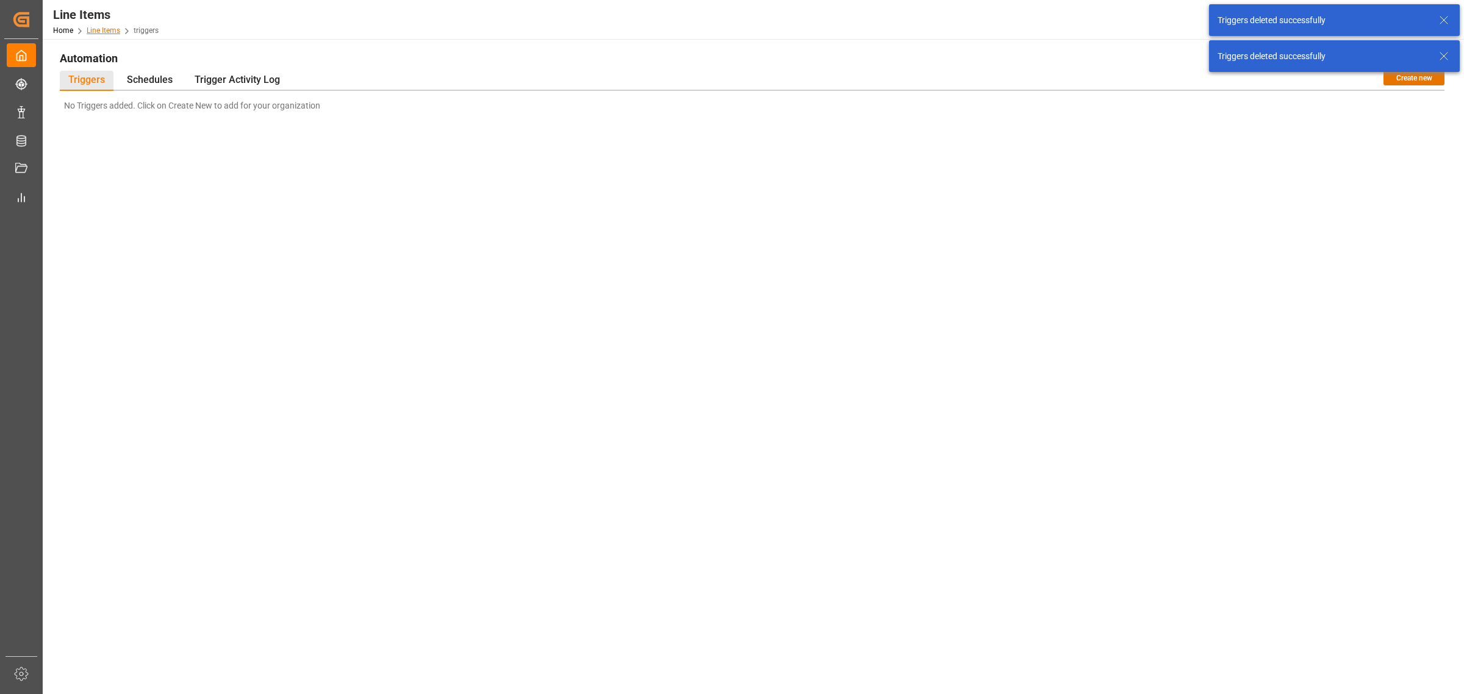
click at [111, 32] on link "Line Items" at bounding box center [104, 30] width 34 height 9
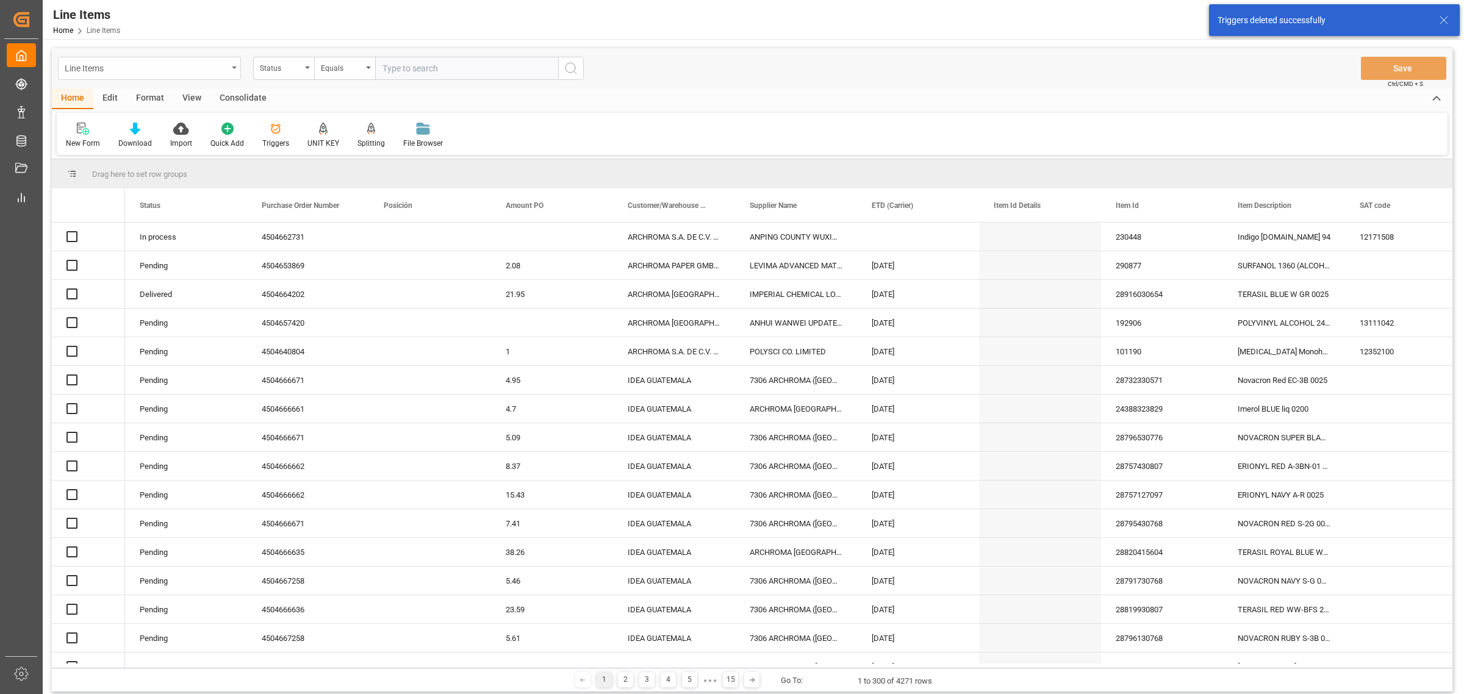
click at [234, 68] on icon "open menu" at bounding box center [234, 68] width 5 height 2
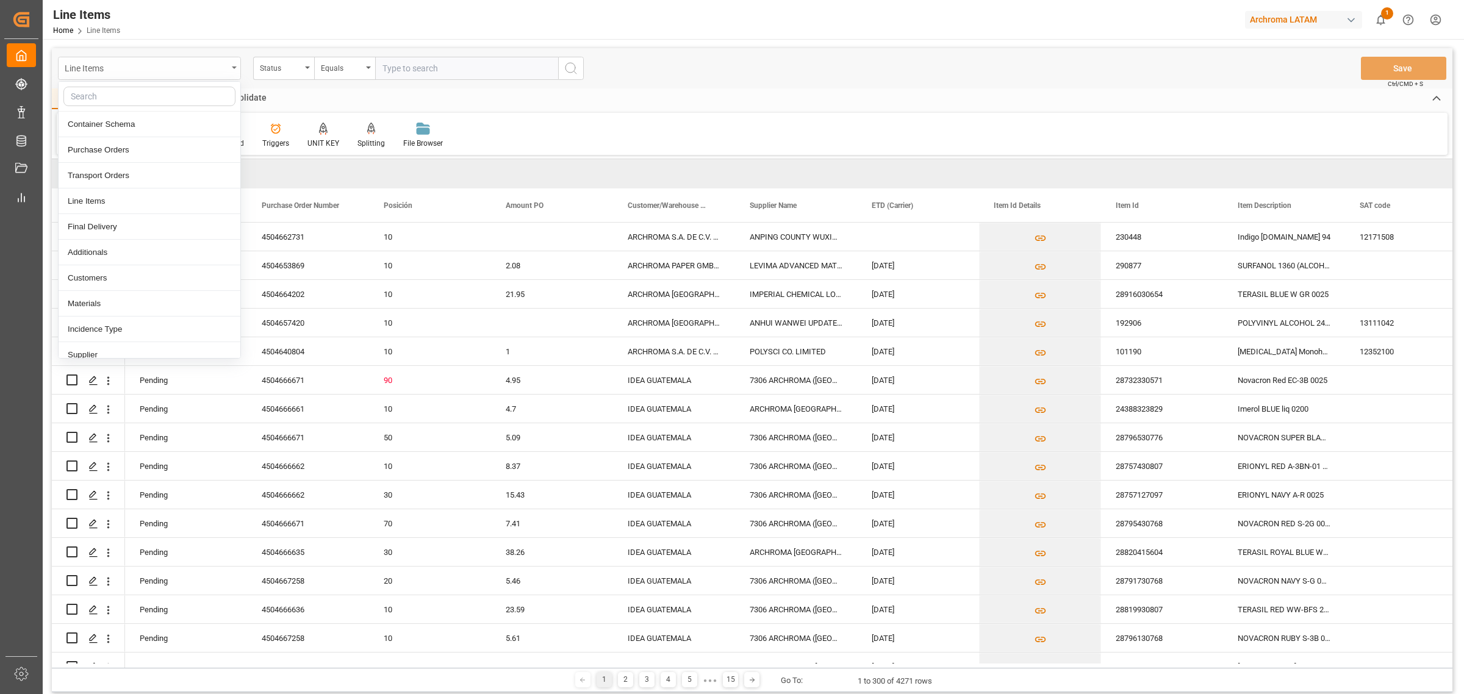
click at [235, 68] on icon "close menu" at bounding box center [234, 68] width 5 height 2
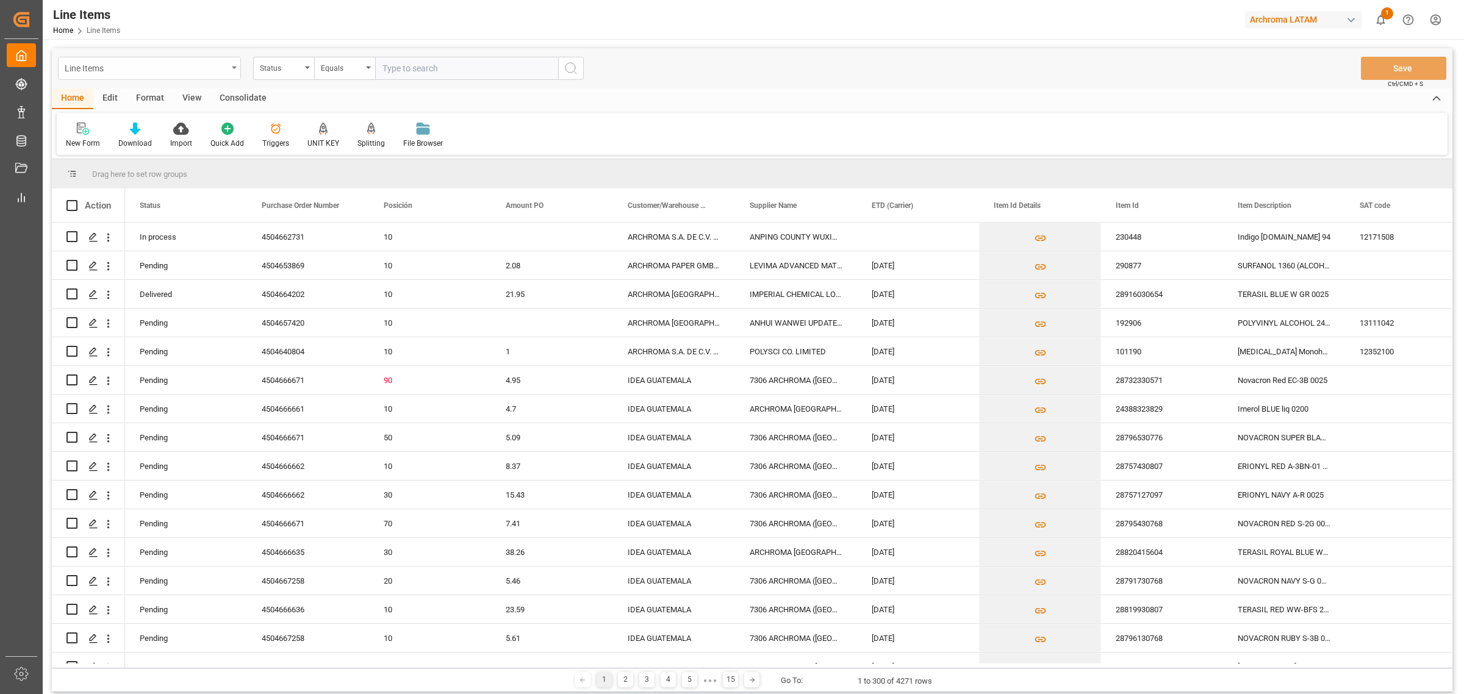
click at [211, 71] on div "Line Items" at bounding box center [146, 67] width 163 height 15
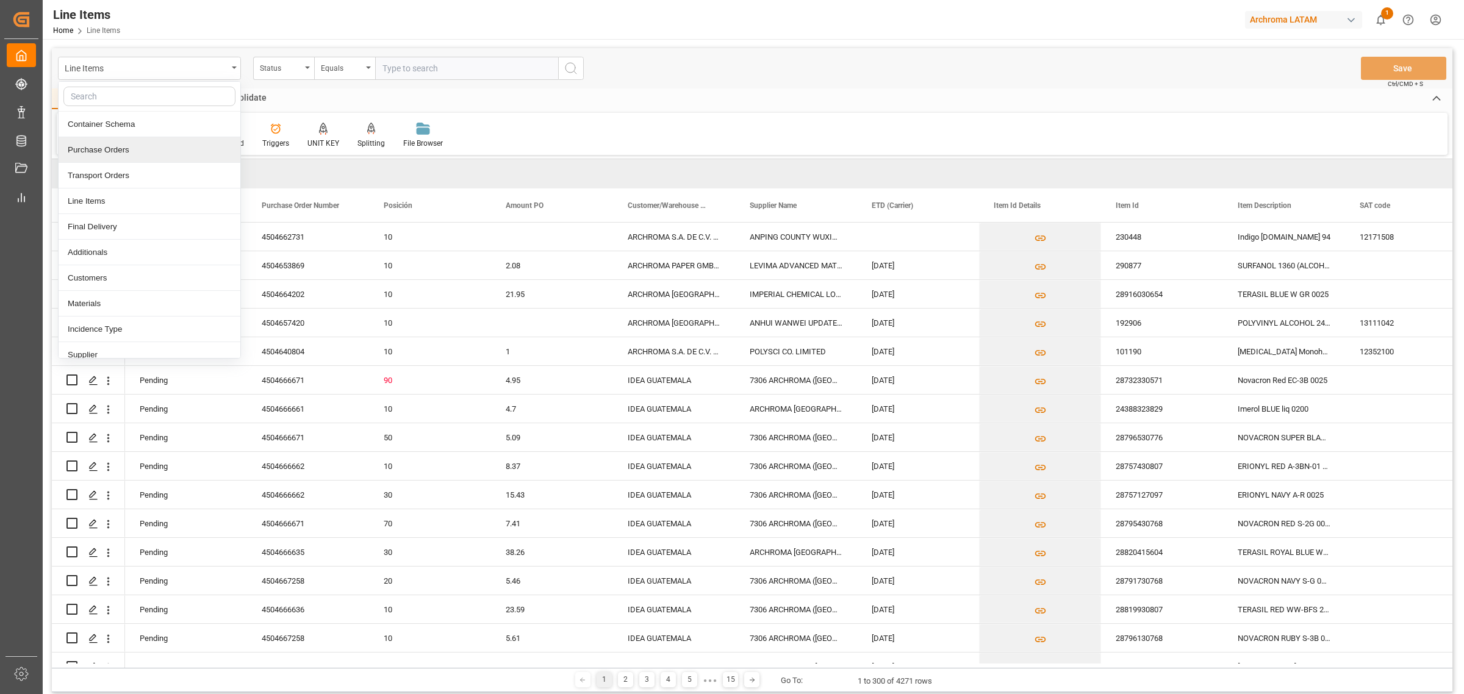
click at [126, 148] on div "Purchase Orders" at bounding box center [150, 150] width 182 height 26
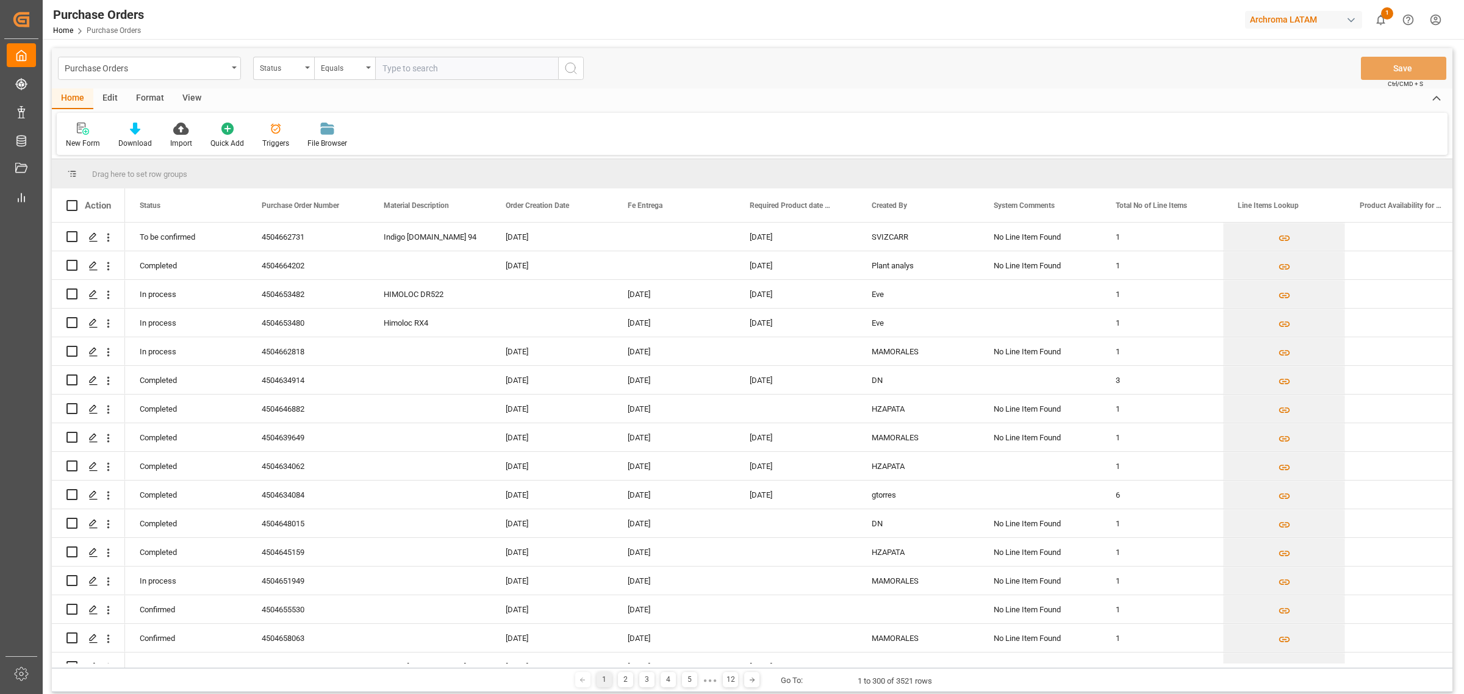
click at [276, 140] on div "Triggers" at bounding box center [275, 143] width 27 height 11
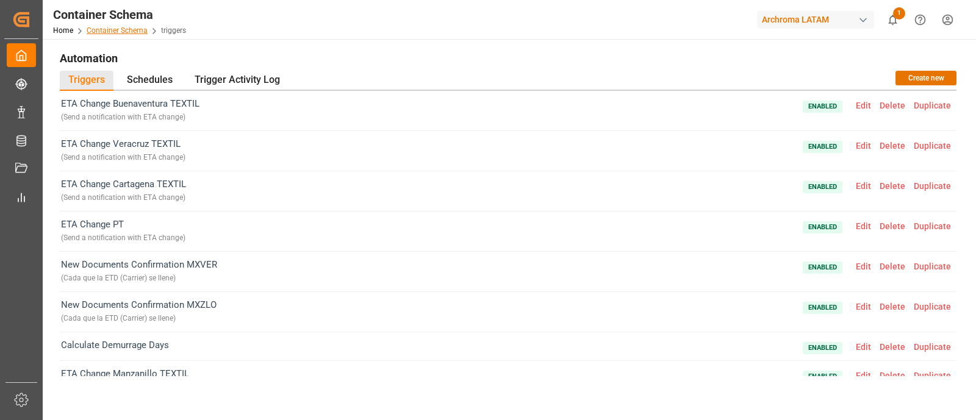
click at [118, 31] on link "Container Schema" at bounding box center [117, 30] width 61 height 9
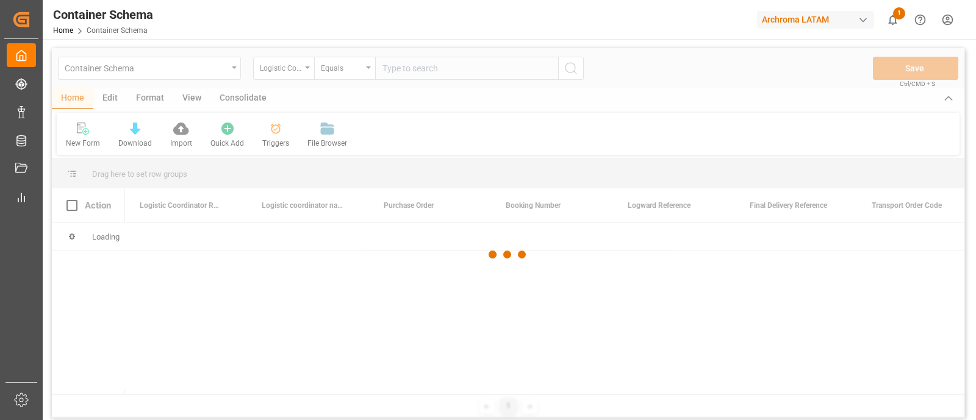
click at [112, 99] on div at bounding box center [508, 254] width 913 height 413
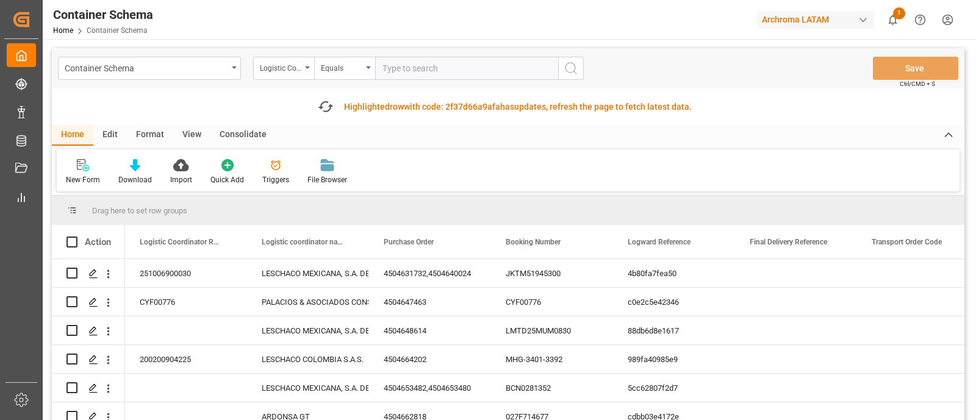
click at [117, 126] on div "Edit" at bounding box center [110, 135] width 34 height 21
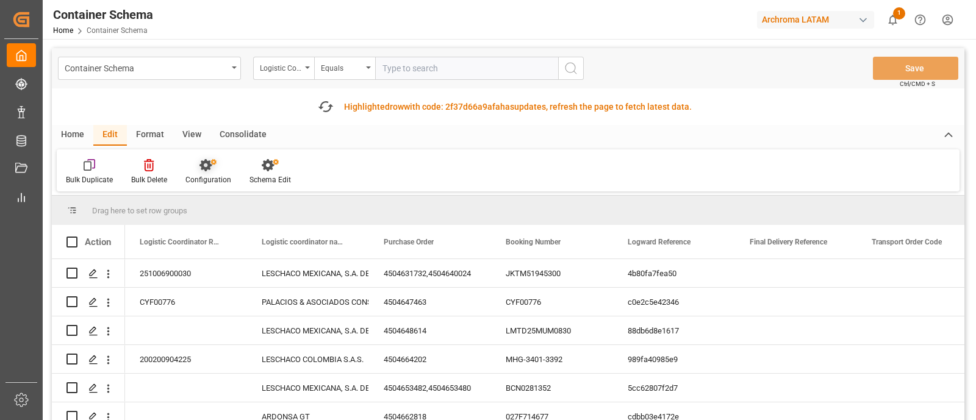
click at [225, 162] on div at bounding box center [208, 165] width 46 height 13
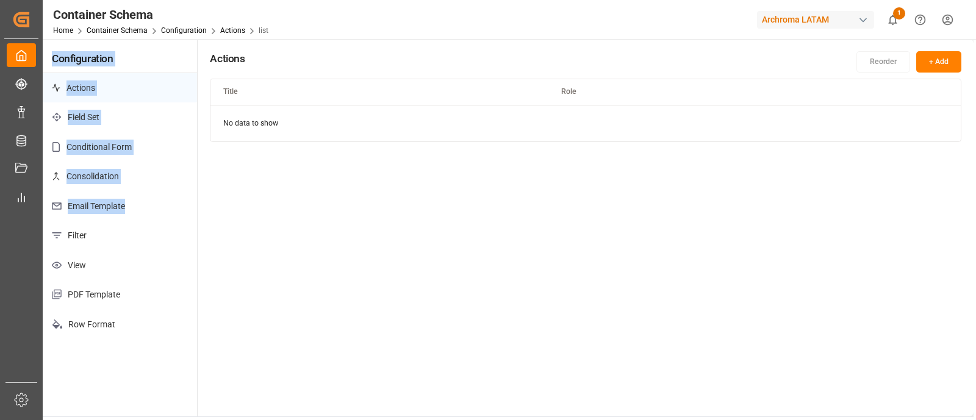
drag, startPoint x: 225, startPoint y: 162, endPoint x: 123, endPoint y: 203, distance: 109.8
click at [123, 203] on main "Configuration Actions Field Set Conditional Form Consolidation Email Template F…" at bounding box center [508, 228] width 931 height 378
click at [123, 203] on p "Email Template" at bounding box center [120, 207] width 154 height 30
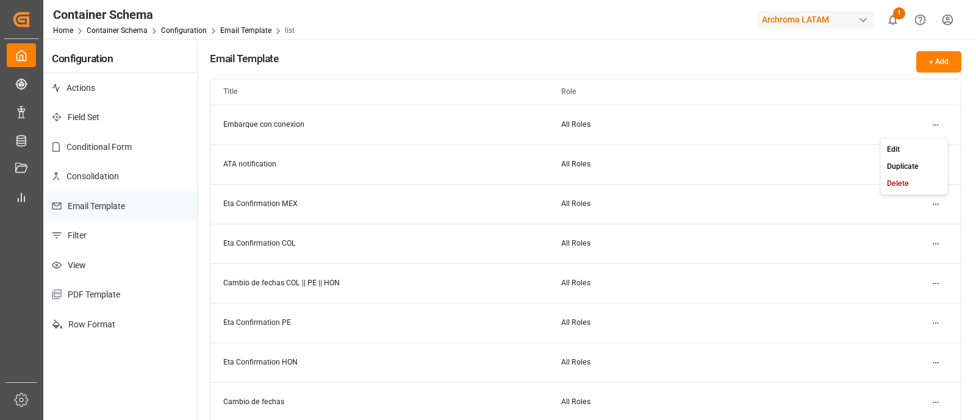
click at [930, 128] on html "Created by potrace 1.15, written by Peter Selinger 2001-2017 Created by potrace…" at bounding box center [488, 210] width 976 height 420
click at [883, 143] on div "Edit" at bounding box center [914, 148] width 63 height 17
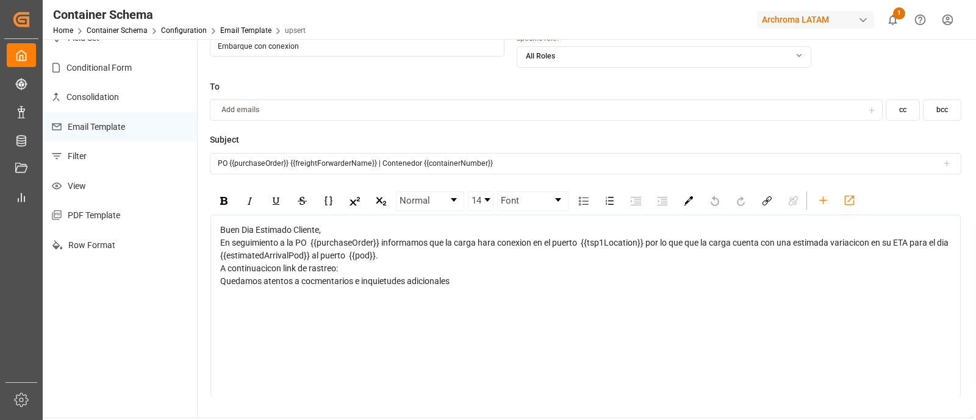
click at [937, 116] on button "bcc" at bounding box center [942, 109] width 38 height 21
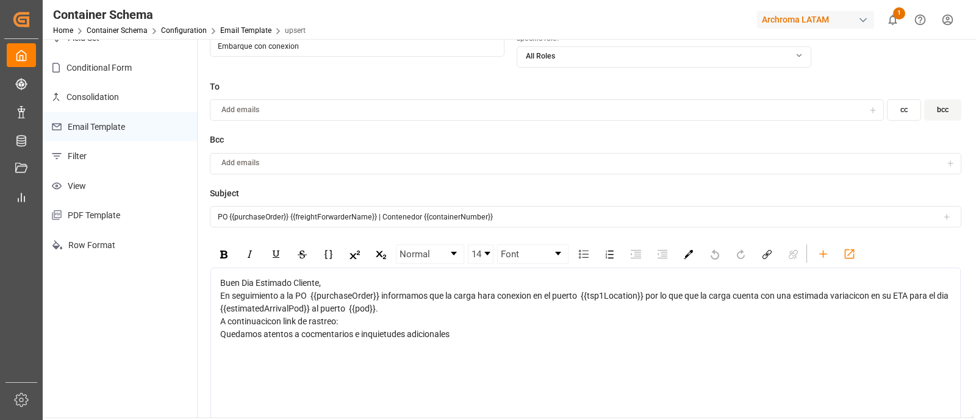
click at [548, 166] on div "Add emails" at bounding box center [577, 163] width 729 height 11
type input "E"
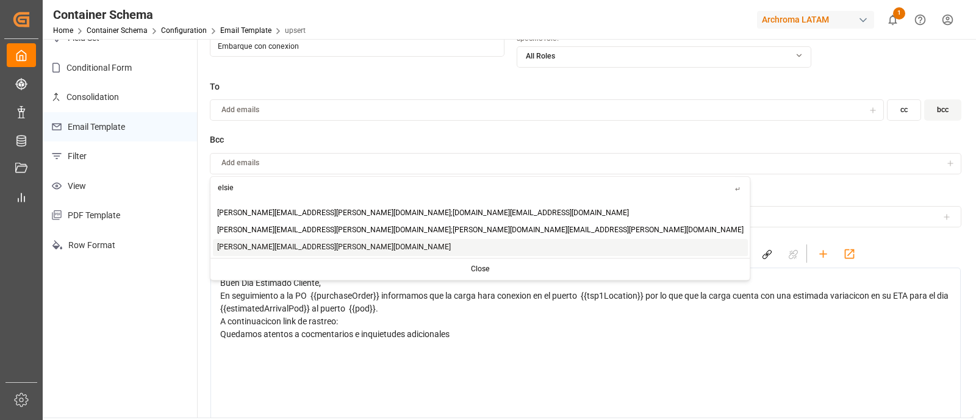
type input "elsie"
click at [267, 248] on span "elsie.sanchez@leschaco.com" at bounding box center [334, 247] width 234 height 11
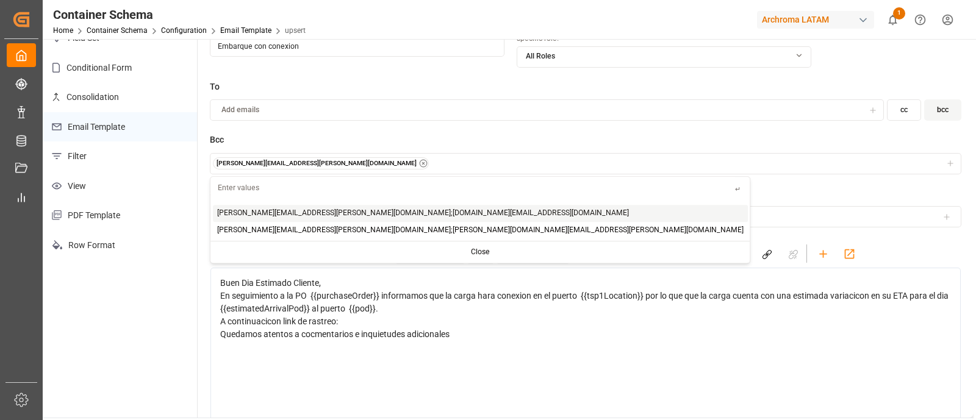
click at [340, 155] on button "elsie.sanchez@leschaco.com" at bounding box center [586, 163] width 752 height 21
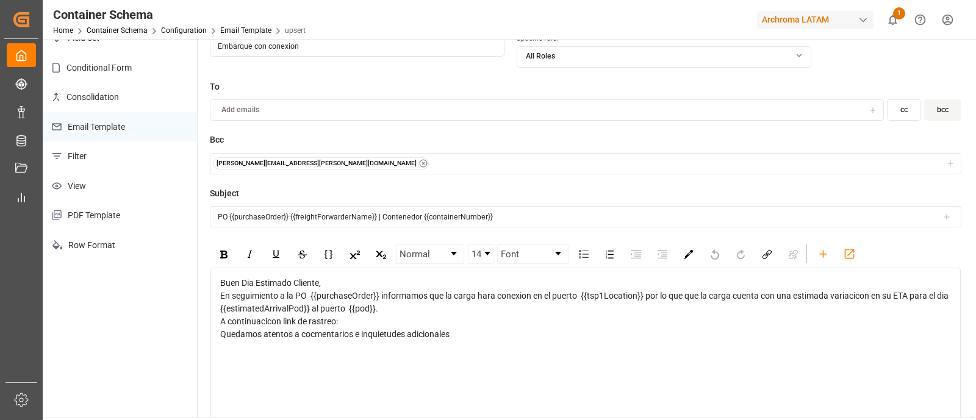
click at [359, 164] on div "elsie.sanchez@leschaco.com" at bounding box center [586, 163] width 746 height 12
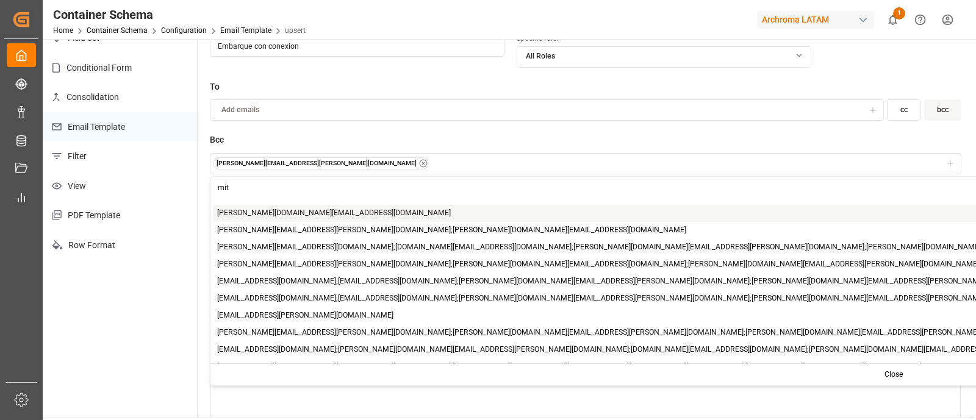
type input "mit"
click at [259, 215] on span "mitzi.madrid@leschaco.com" at bounding box center [334, 213] width 234 height 11
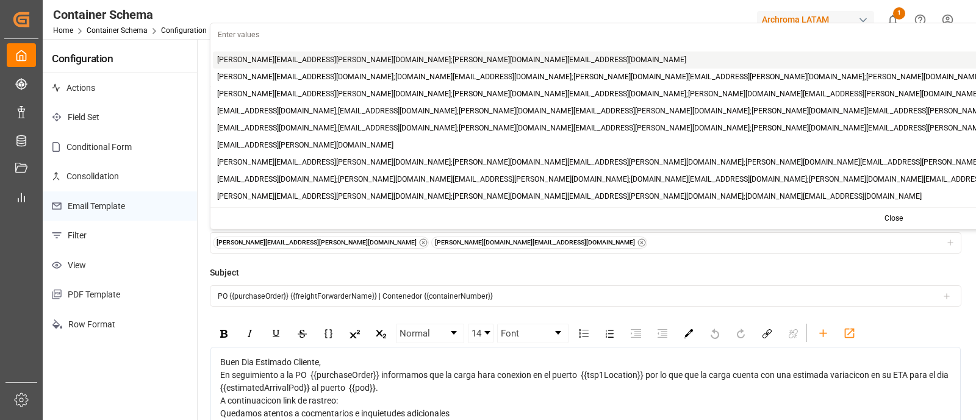
click at [937, 61] on button "Update" at bounding box center [940, 61] width 41 height 20
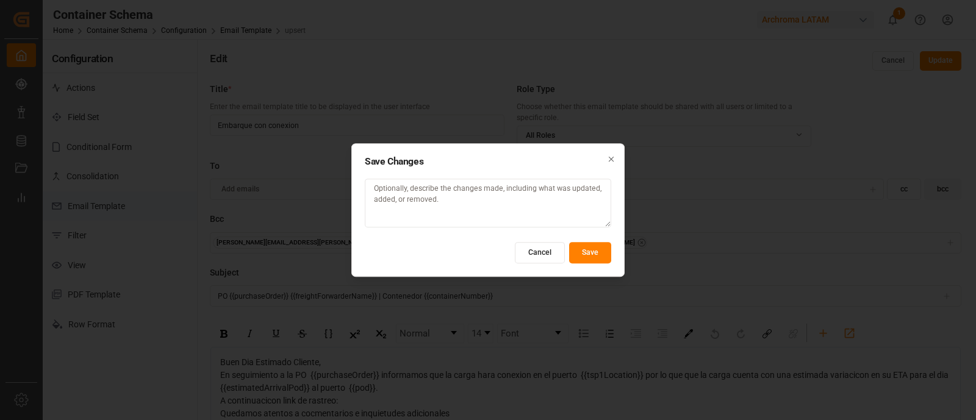
click at [596, 253] on button "Save" at bounding box center [590, 252] width 42 height 21
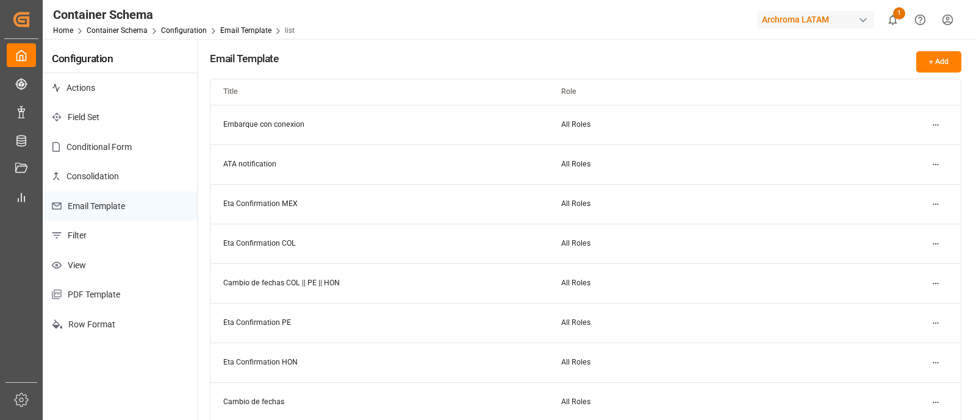
click at [938, 162] on html "Created by potrace 1.15, written by Peter Selinger 2001-2017 Created by potrace…" at bounding box center [488, 210] width 976 height 420
click at [918, 183] on div "Edit" at bounding box center [914, 188] width 63 height 17
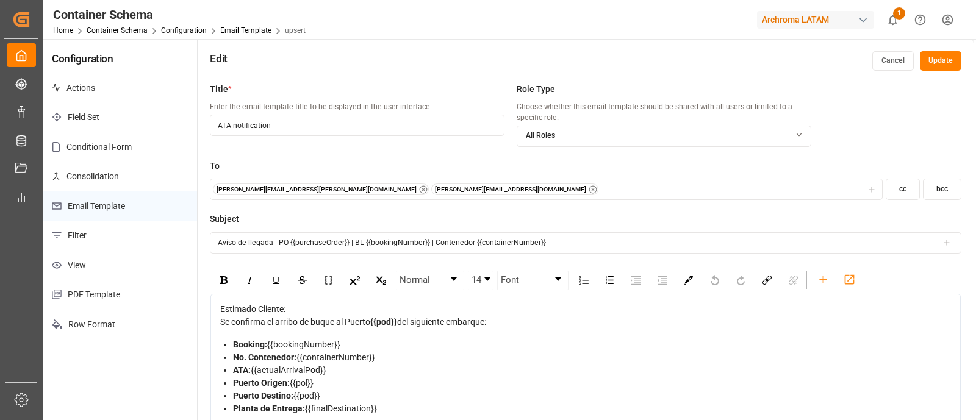
click at [941, 190] on button "bcc" at bounding box center [942, 189] width 38 height 21
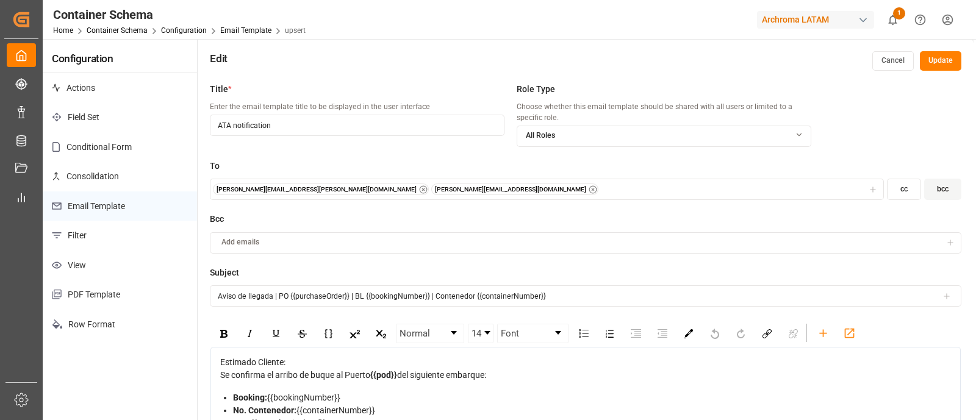
click at [556, 245] on div "Add emails" at bounding box center [577, 242] width 729 height 11
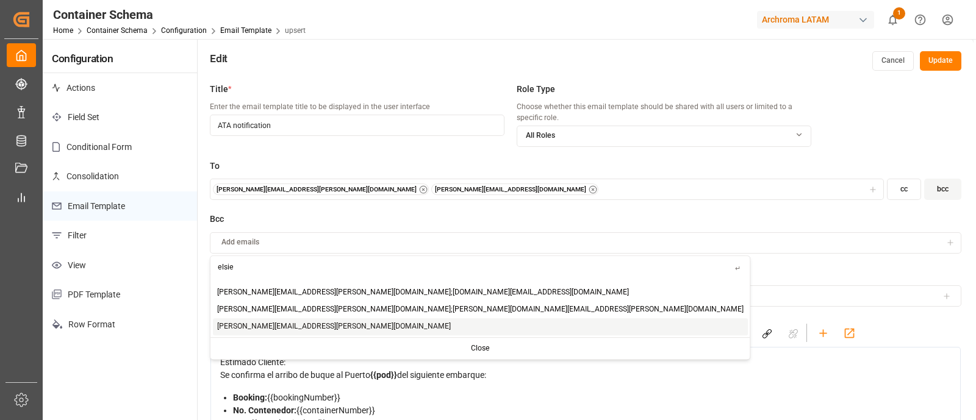
type input "elsie"
click at [282, 328] on span "elsie.sanchez@leschaco.com" at bounding box center [334, 327] width 234 height 11
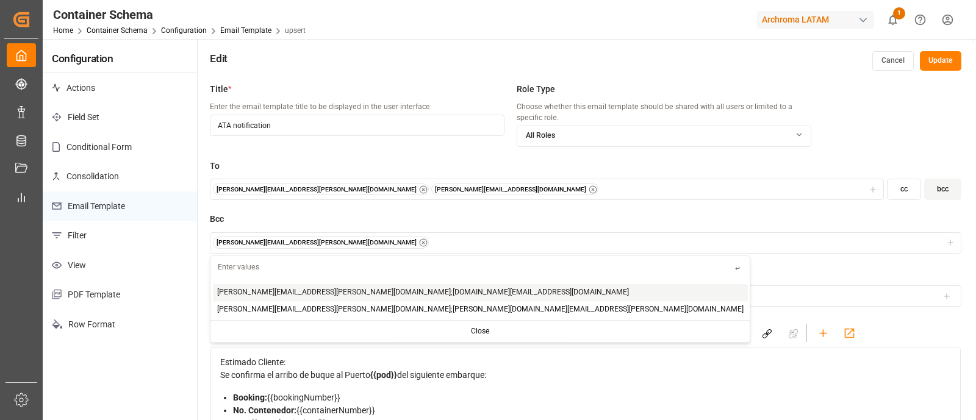
click at [333, 248] on div "elsie.sanchez@leschaco.com" at bounding box center [586, 243] width 746 height 12
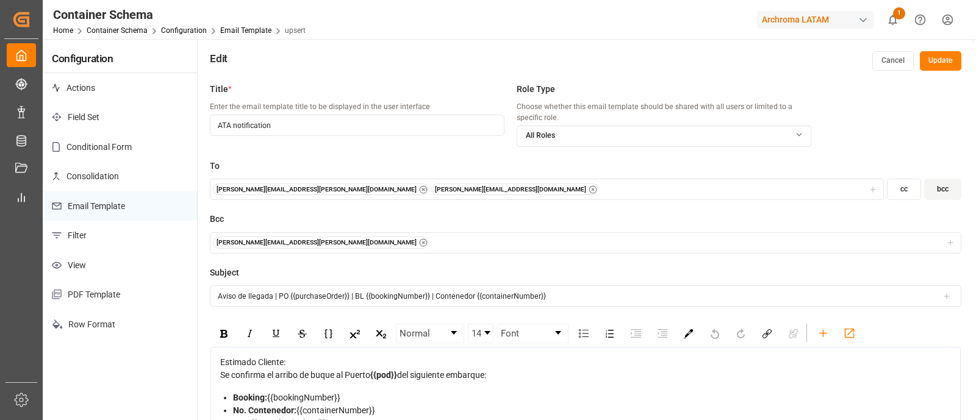
click at [333, 248] on div "elsie.sanchez@leschaco.com" at bounding box center [586, 243] width 746 height 12
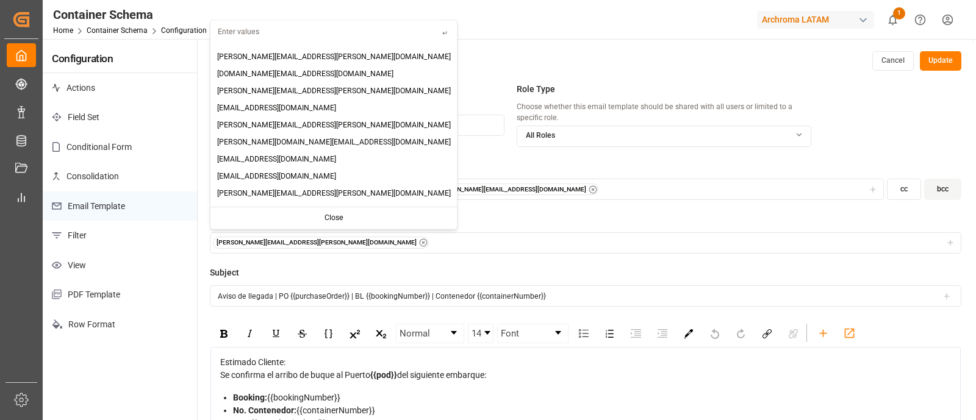
click at [333, 248] on div "elsie.sanchez@leschaco.com" at bounding box center [586, 243] width 746 height 12
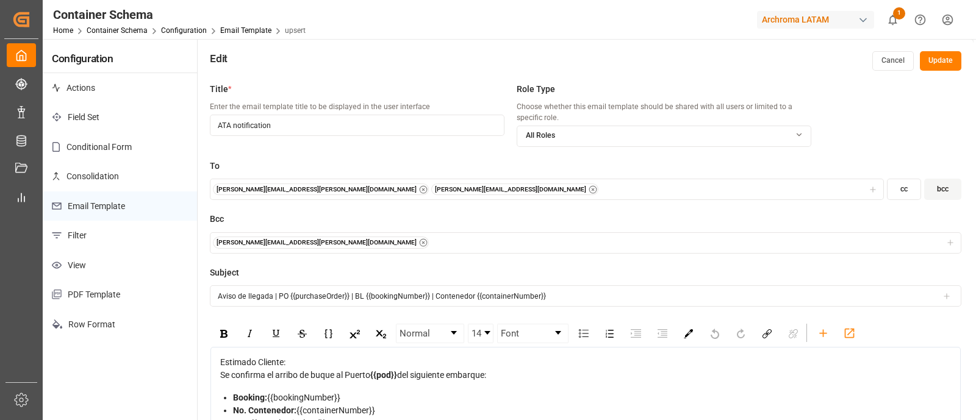
click at [333, 248] on div "elsie.sanchez@leschaco.com" at bounding box center [586, 243] width 746 height 12
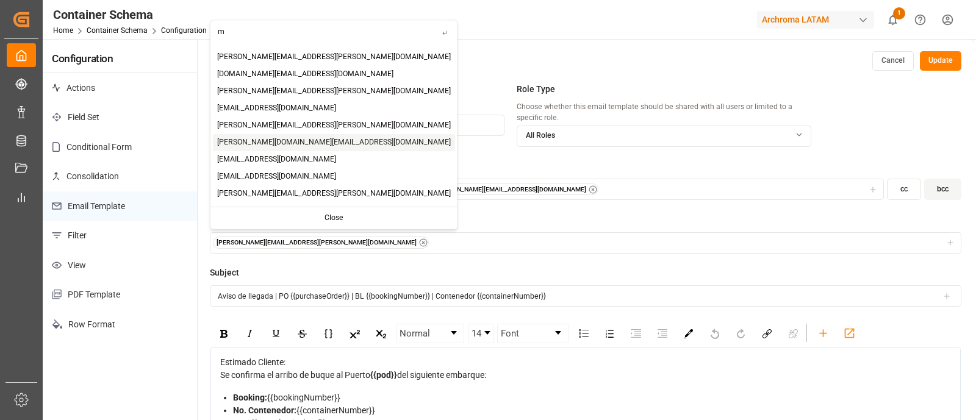
type input "m"
click at [269, 144] on span "mitzi.madrid@leschaco.com" at bounding box center [334, 142] width 234 height 11
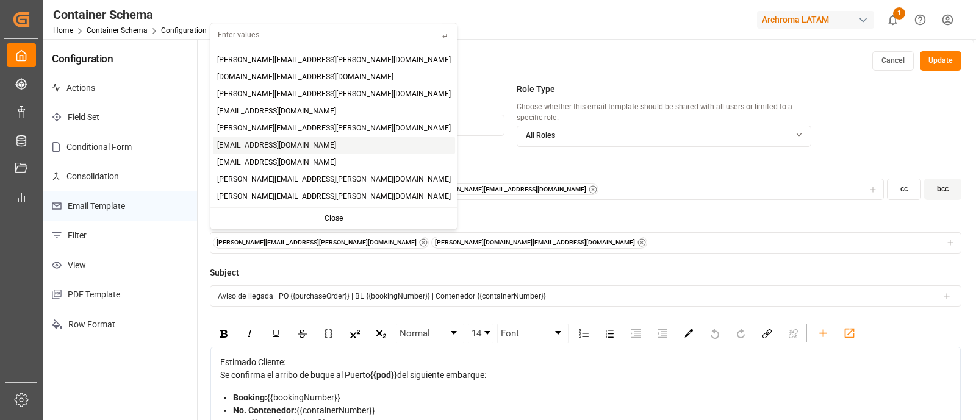
click at [936, 59] on button "Update" at bounding box center [940, 61] width 41 height 20
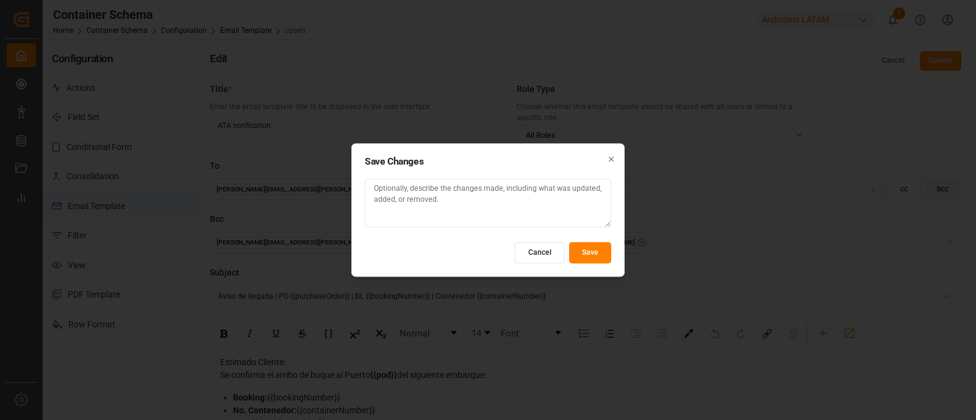
click at [583, 256] on button "Save" at bounding box center [590, 252] width 42 height 21
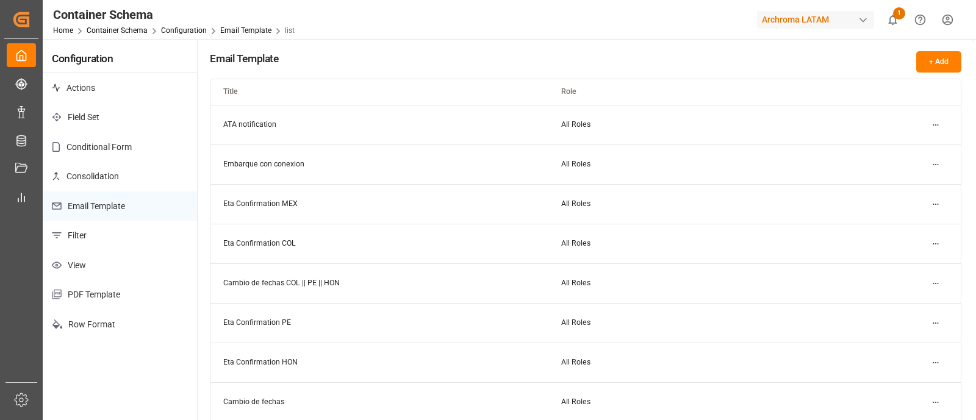
click at [933, 202] on html "Created by potrace 1.15, written by Peter Selinger 2001-2017 Created by potrace…" at bounding box center [488, 210] width 976 height 420
click at [893, 225] on small "Edit" at bounding box center [893, 228] width 13 height 7
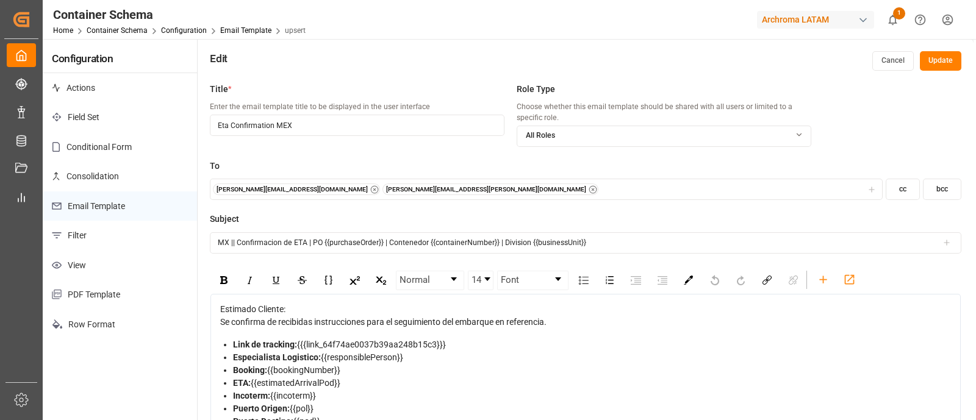
click at [930, 190] on button "bcc" at bounding box center [942, 189] width 38 height 21
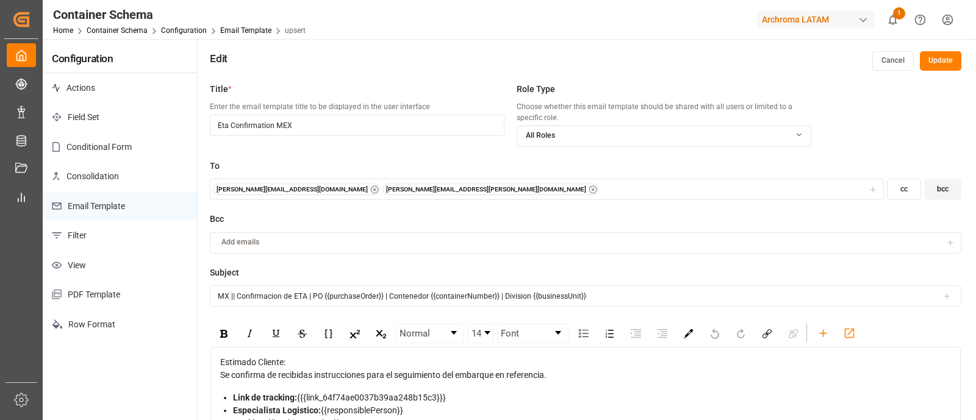
click at [677, 240] on div "Add emails" at bounding box center [577, 242] width 729 height 11
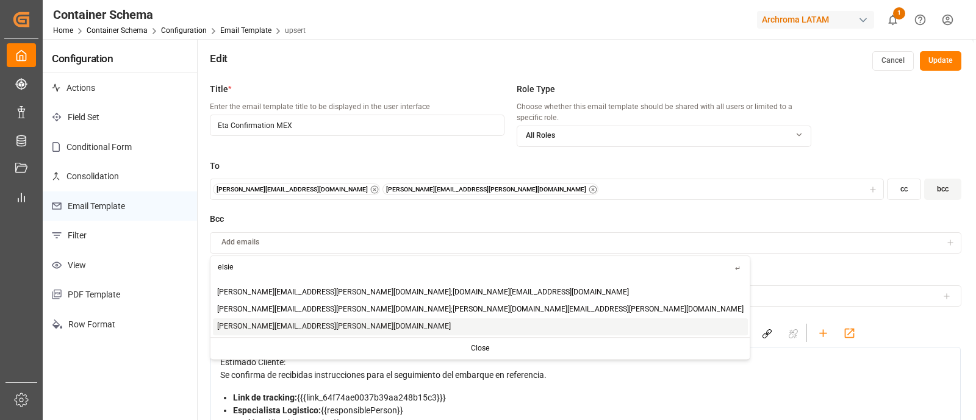
type input "elsie"
click at [327, 328] on div "elsie.sanchez@leschaco.com" at bounding box center [480, 326] width 535 height 17
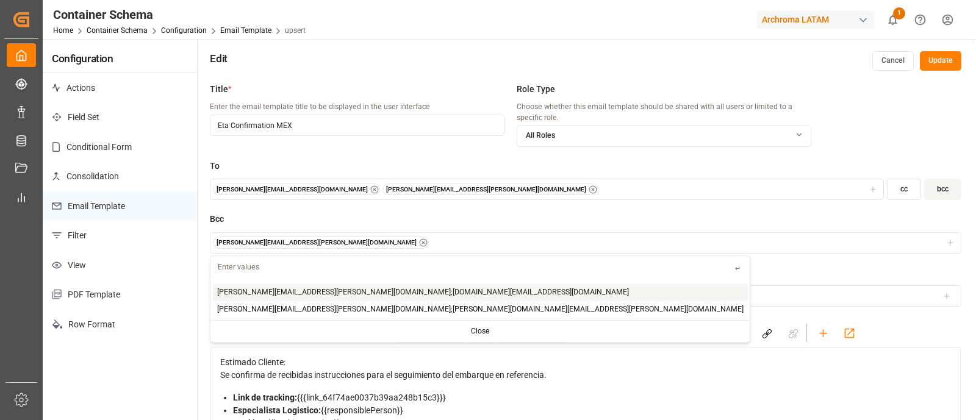
click at [367, 245] on div "elsie.sanchez@leschaco.com" at bounding box center [586, 243] width 746 height 12
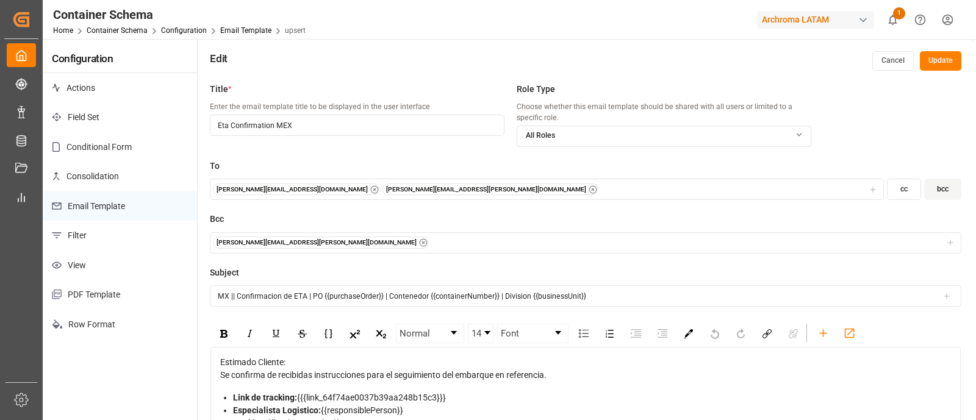
click at [367, 245] on div "elsie.sanchez@leschaco.com" at bounding box center [586, 243] width 746 height 12
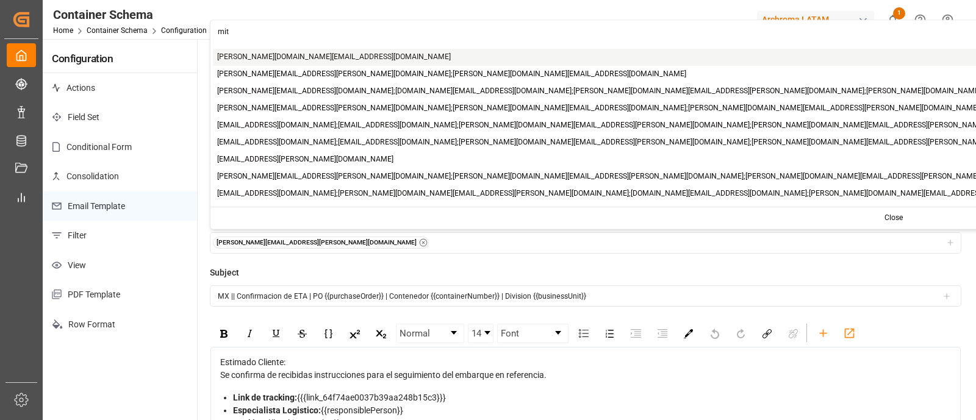
type input "mit"
click at [256, 56] on span "mitzi.madrid@leschaco.com" at bounding box center [334, 56] width 234 height 11
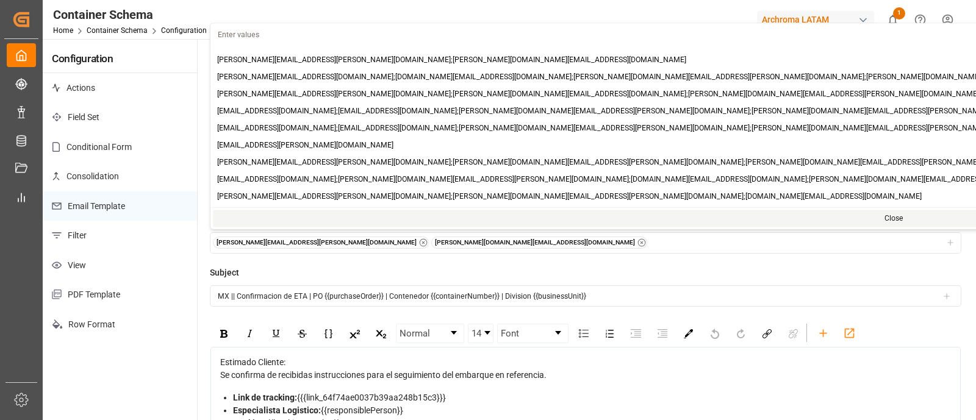
click at [943, 69] on button "Update" at bounding box center [940, 61] width 41 height 20
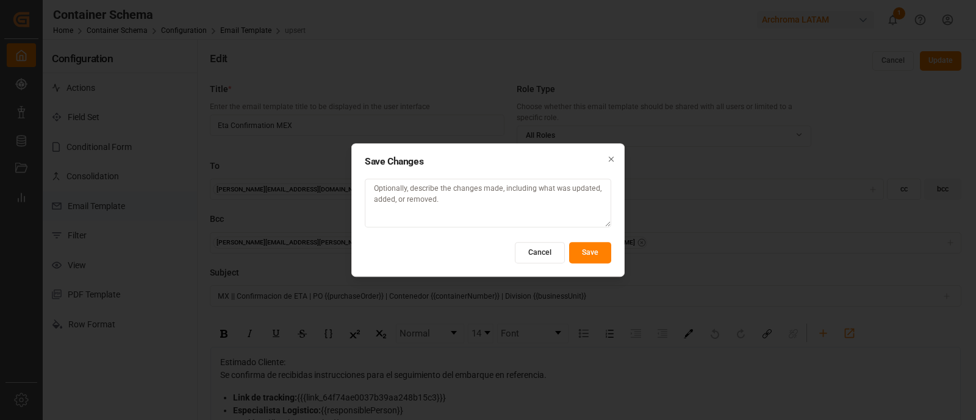
click at [597, 251] on button "Save" at bounding box center [590, 252] width 42 height 21
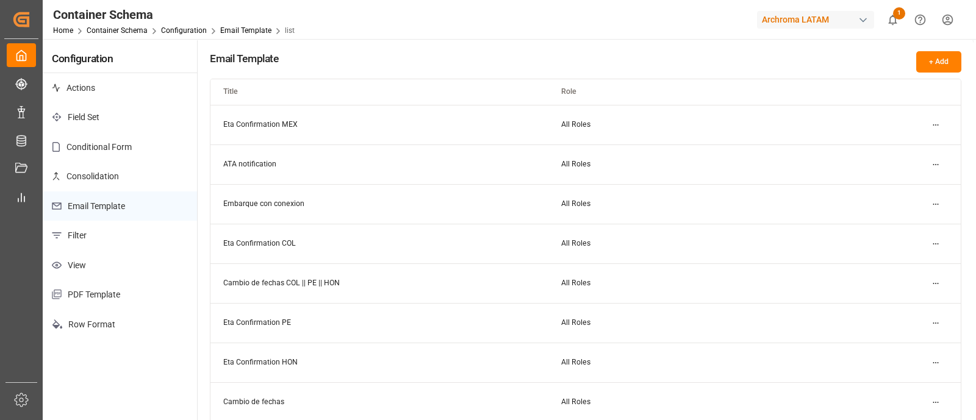
click at [940, 248] on html "Created by potrace 1.15, written by Peter Selinger 2001-2017 Created by potrace…" at bounding box center [488, 210] width 976 height 420
click at [901, 263] on div "Edit" at bounding box center [914, 267] width 63 height 17
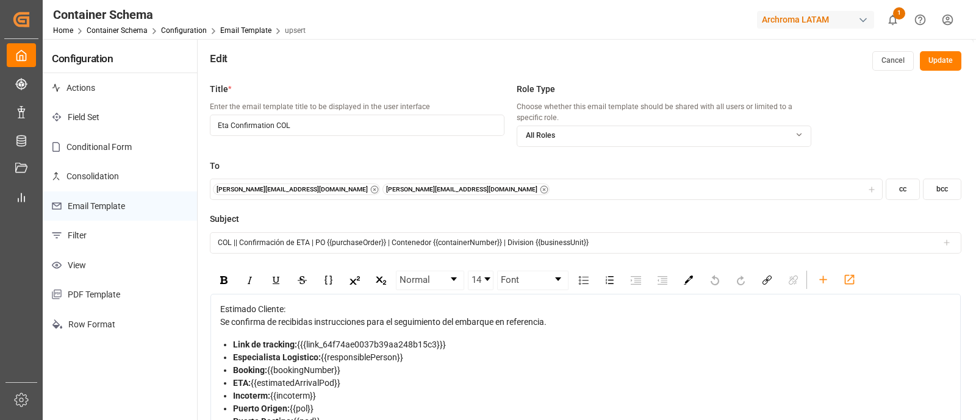
click at [943, 187] on button "bcc" at bounding box center [942, 189] width 38 height 21
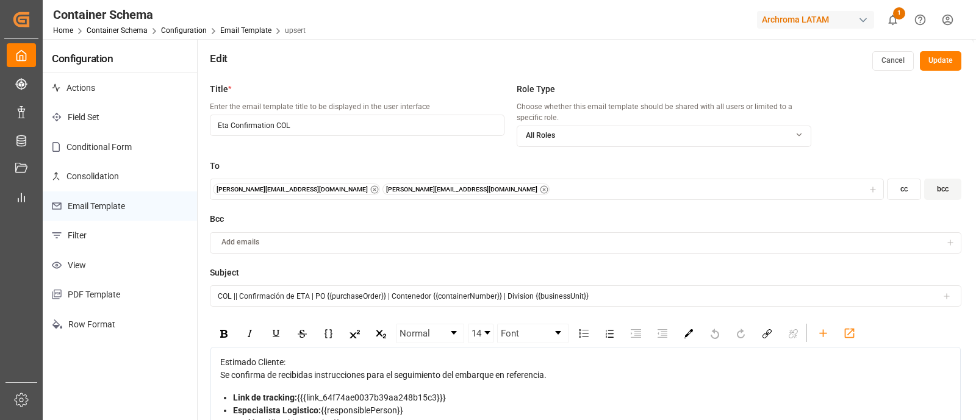
click at [651, 248] on div "Add emails" at bounding box center [577, 242] width 729 height 11
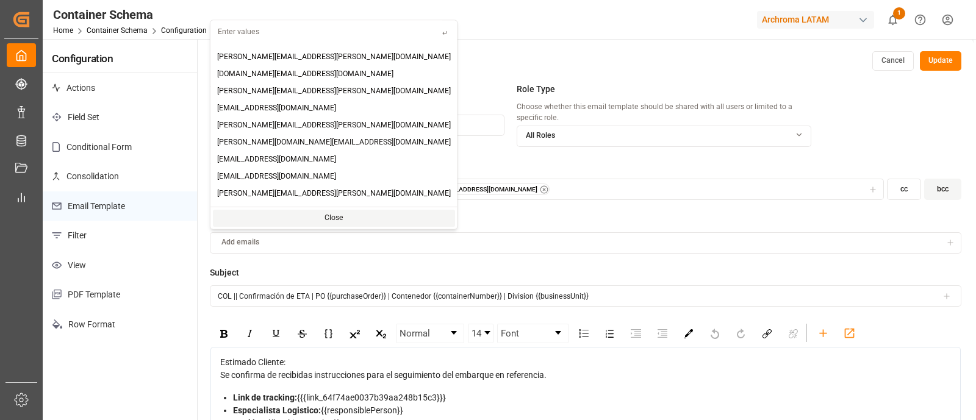
click at [897, 63] on button "Cancel" at bounding box center [892, 61] width 41 height 20
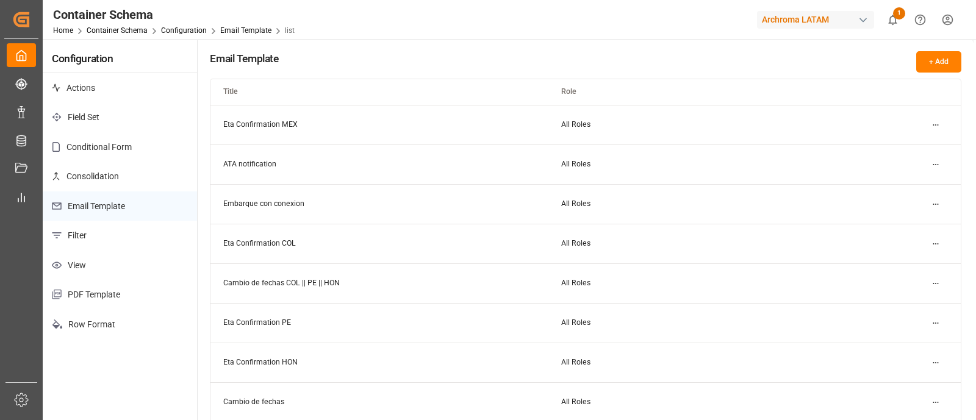
click at [933, 126] on html "Created by potrace 1.15, written by Peter Selinger 2001-2017 Created by potrace…" at bounding box center [488, 210] width 976 height 420
click at [890, 151] on small "Edit" at bounding box center [893, 148] width 13 height 7
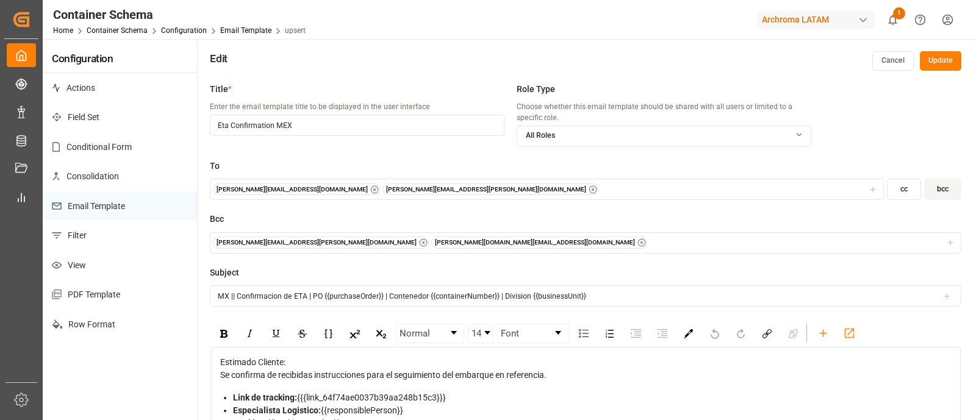
click at [638, 241] on icon "button" at bounding box center [642, 243] width 9 height 9
click at [419, 241] on icon "button" at bounding box center [423, 243] width 9 height 9
click at [941, 63] on button "Update" at bounding box center [940, 61] width 41 height 20
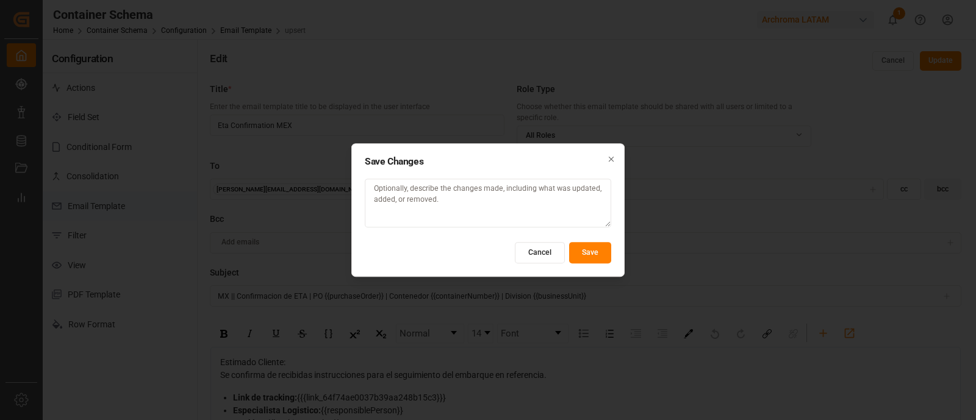
click at [605, 253] on button "Save" at bounding box center [590, 252] width 42 height 21
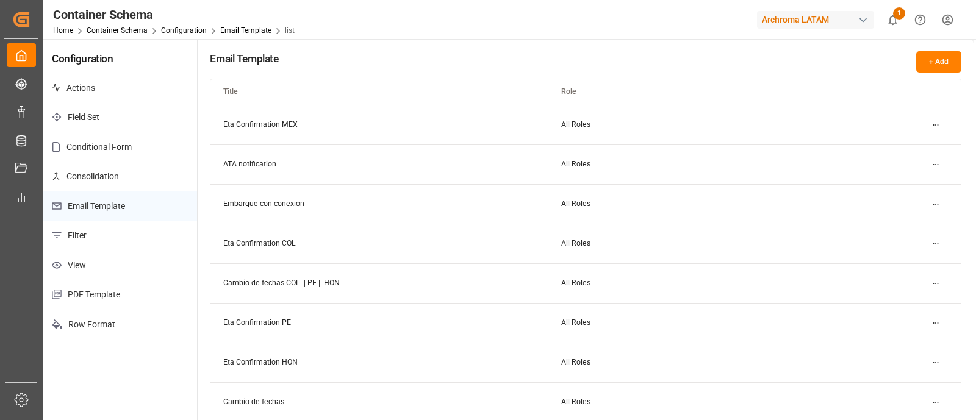
click at [933, 164] on html "Created by potrace 1.15, written by Peter Selinger 2001-2017 Created by potrace…" at bounding box center [488, 210] width 976 height 420
click at [919, 184] on div "Edit" at bounding box center [914, 188] width 63 height 17
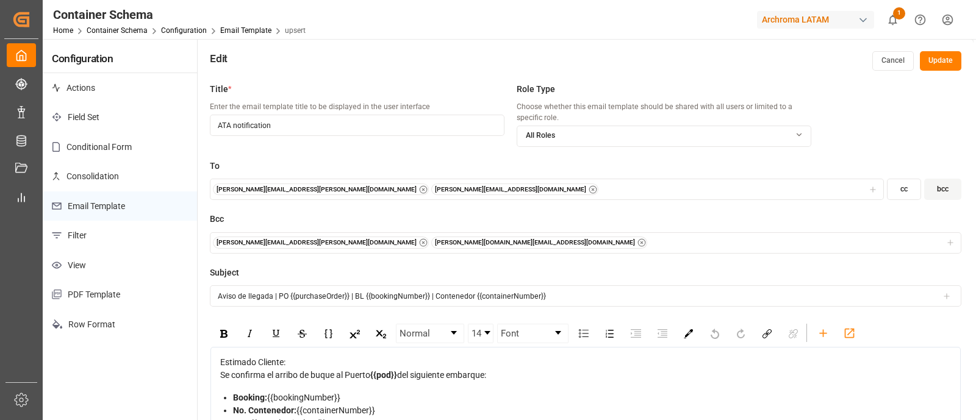
click at [420, 239] on circle "button" at bounding box center [423, 242] width 7 height 7
click at [419, 240] on icon "button" at bounding box center [423, 243] width 9 height 9
click at [946, 67] on button "Update" at bounding box center [940, 61] width 41 height 20
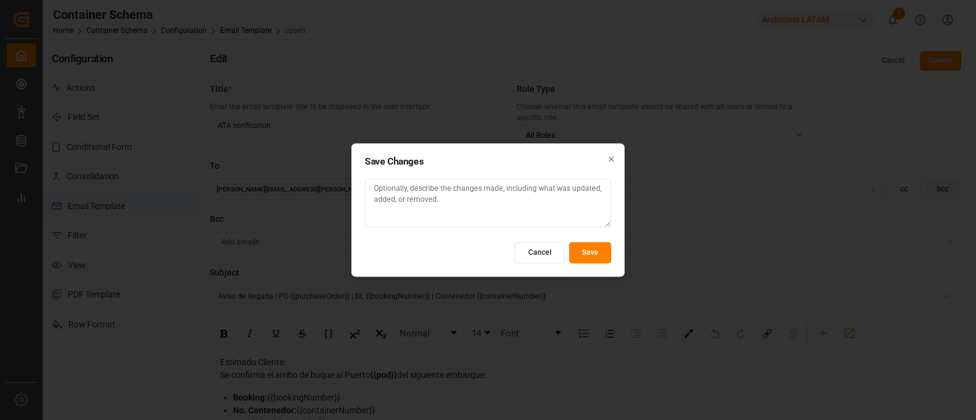
click at [541, 256] on button "Cancel" at bounding box center [540, 252] width 50 height 21
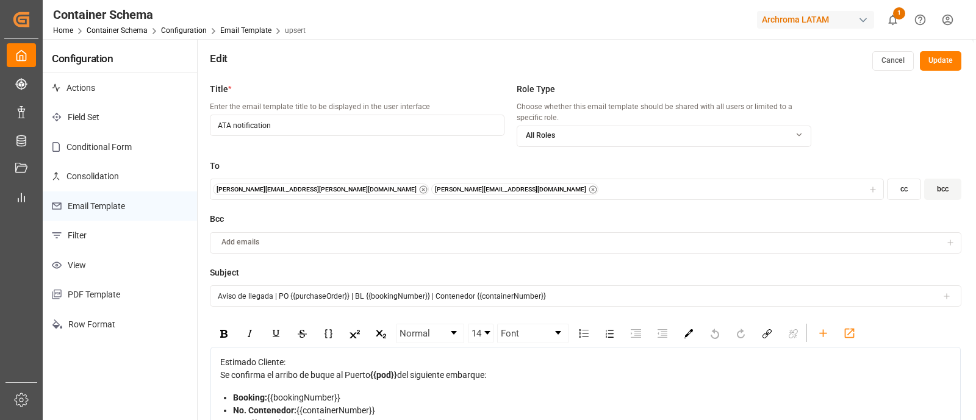
click at [894, 51] on button "Cancel" at bounding box center [892, 61] width 41 height 20
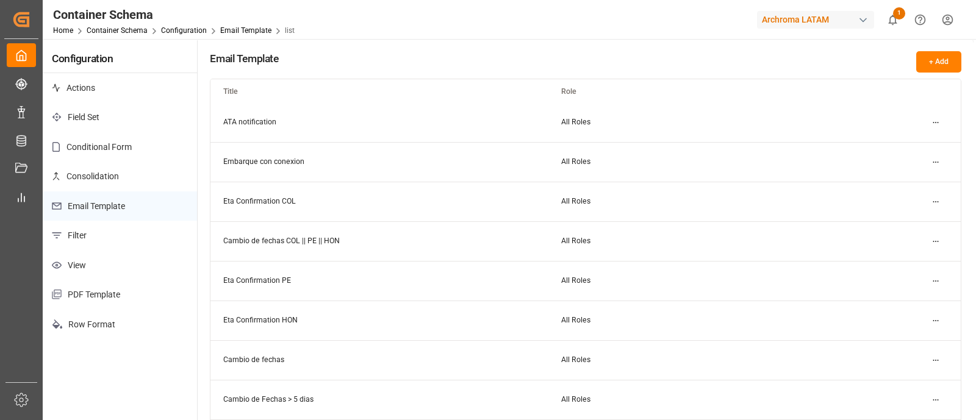
scroll to position [43, 0]
click at [938, 160] on html "Created by potrace 1.15, written by Peter Selinger 2001-2017 Created by potrace…" at bounding box center [488, 210] width 976 height 420
click at [918, 182] on div "Edit" at bounding box center [914, 185] width 63 height 17
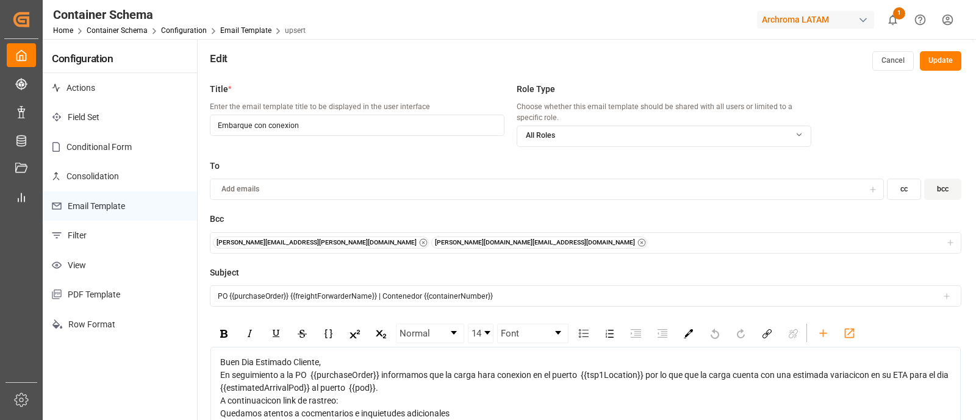
click at [893, 59] on button "Cancel" at bounding box center [892, 61] width 41 height 20
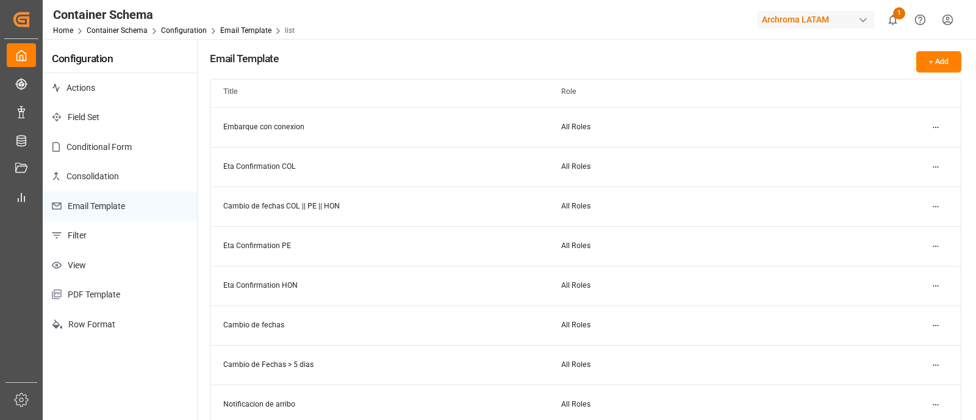
scroll to position [77, 0]
click at [936, 162] on html "Created by potrace 1.15, written by Peter Selinger 2001-2017 Created by potrace…" at bounding box center [488, 210] width 976 height 420
click at [908, 185] on div "Edit" at bounding box center [914, 190] width 63 height 17
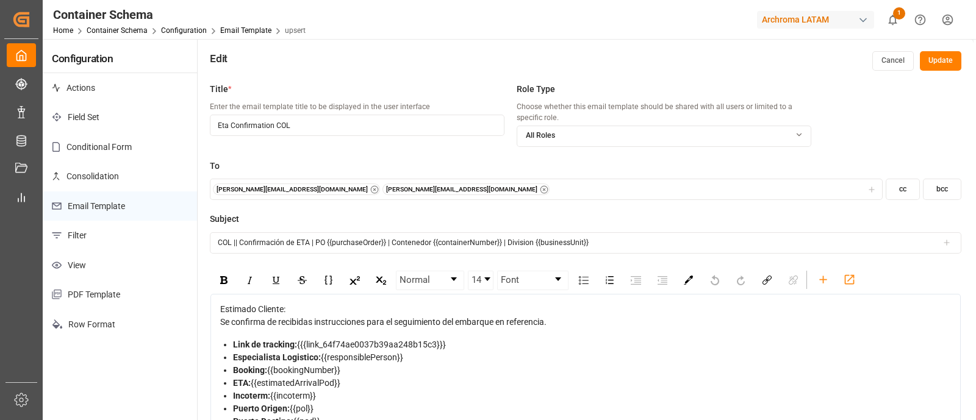
click at [893, 61] on button "Cancel" at bounding box center [892, 61] width 41 height 20
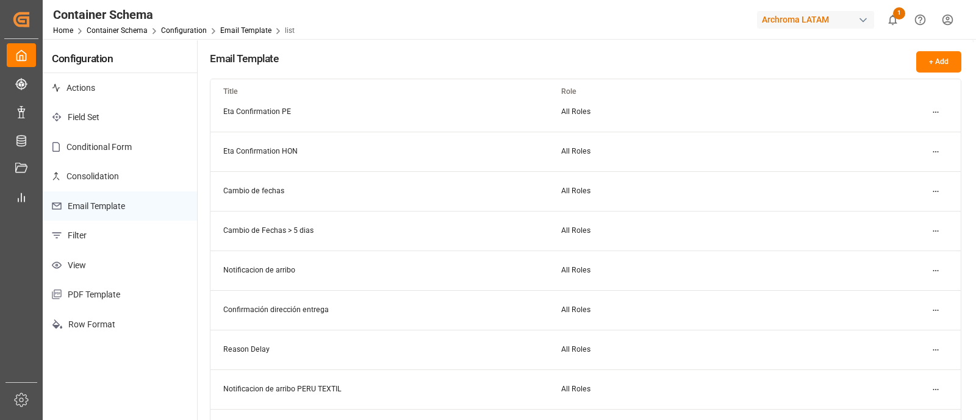
scroll to position [242, 0]
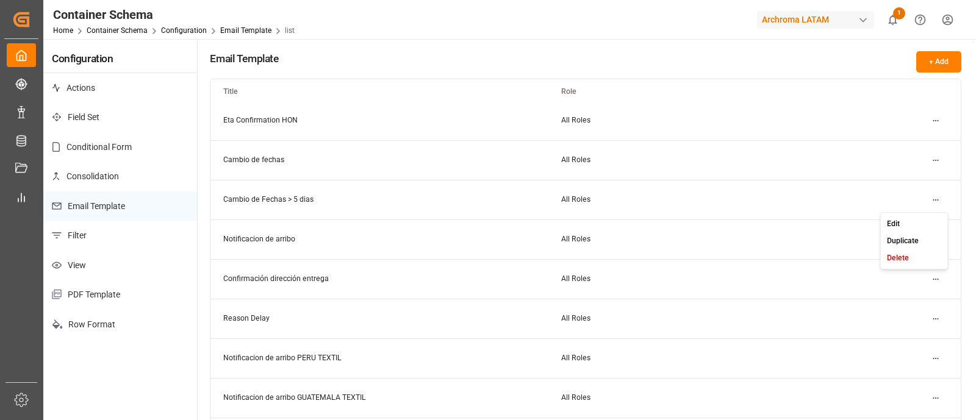
click at [930, 203] on html "Created by potrace 1.15, written by Peter Selinger 2001-2017 Created by potrace…" at bounding box center [488, 210] width 976 height 420
click at [898, 223] on small "Edit" at bounding box center [893, 223] width 13 height 7
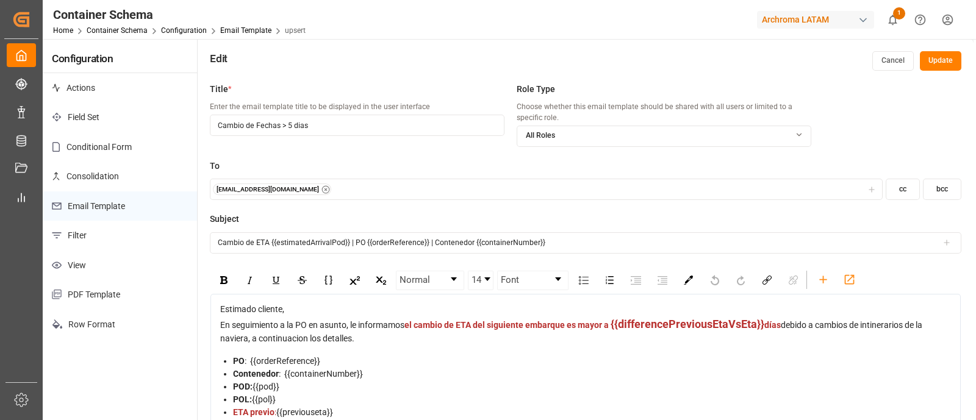
click at [892, 65] on button "Cancel" at bounding box center [892, 61] width 41 height 20
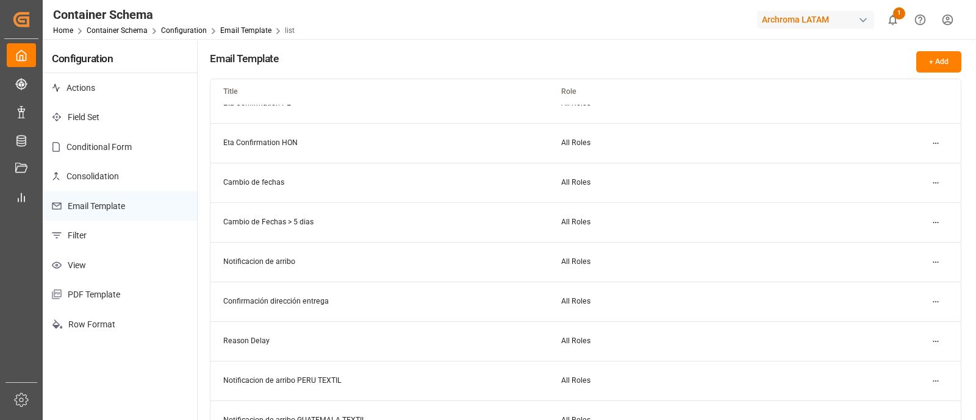
scroll to position [227, 0]
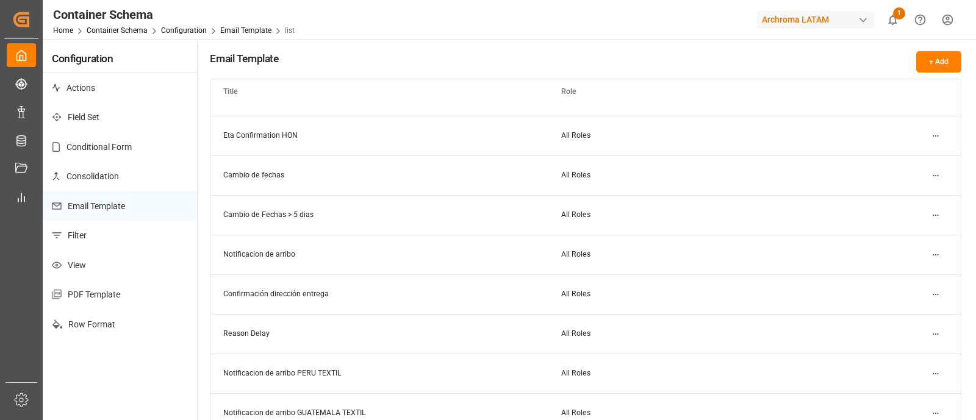
click at [937, 181] on html "Created by potrace 1.15, written by Peter Selinger 2001-2017 Created by potrace…" at bounding box center [488, 210] width 976 height 420
click at [921, 195] on div "Edit" at bounding box center [914, 199] width 63 height 17
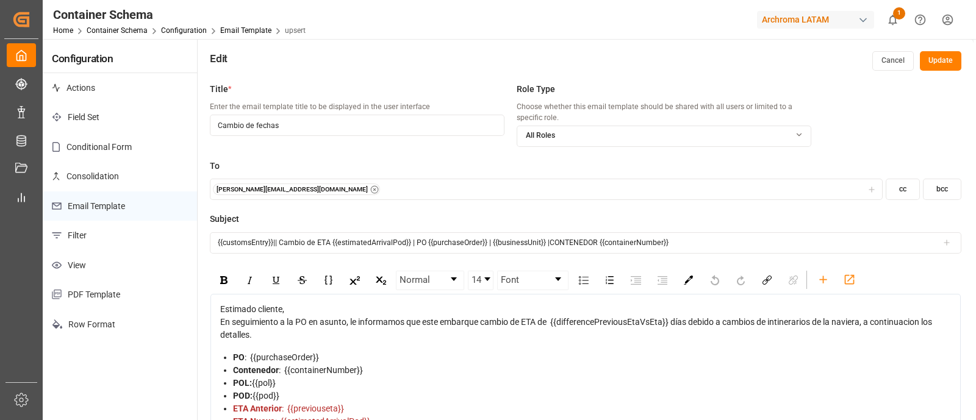
click at [885, 72] on div "Edit Cancel Update" at bounding box center [586, 58] width 776 height 38
click at [885, 68] on button "Cancel" at bounding box center [892, 61] width 41 height 20
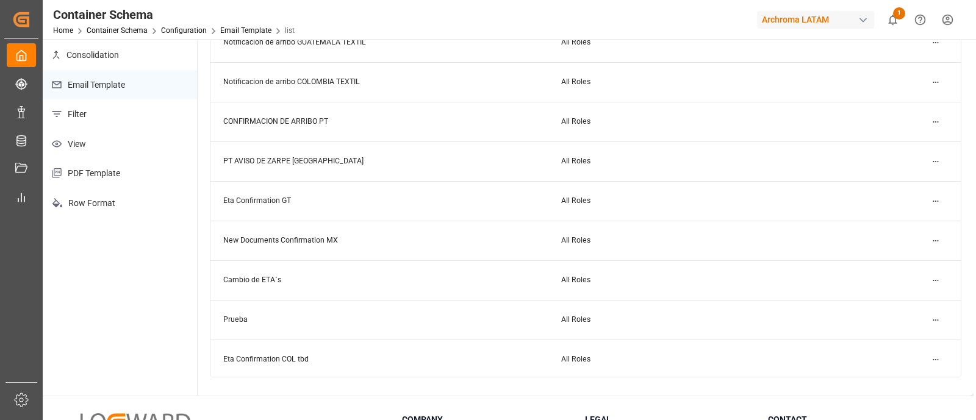
scroll to position [518, 0]
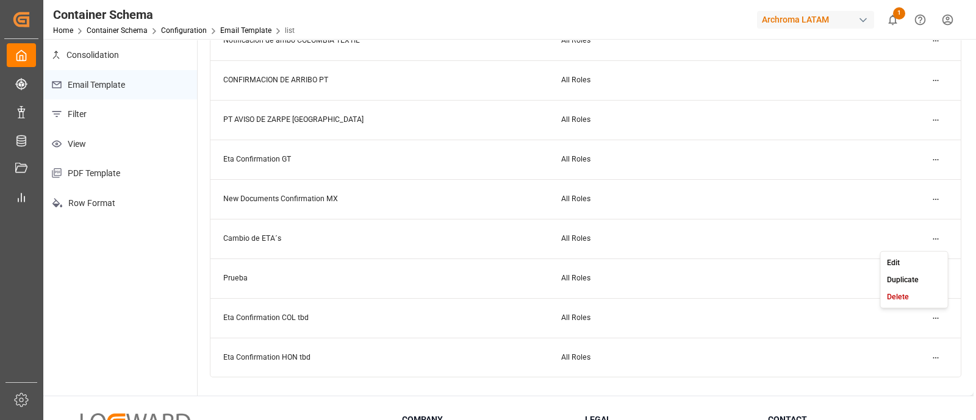
click at [935, 236] on html "Created by potrace 1.15, written by Peter Selinger 2001-2017 Created by potrace…" at bounding box center [488, 210] width 976 height 420
click at [909, 257] on div "Edit" at bounding box center [914, 262] width 63 height 17
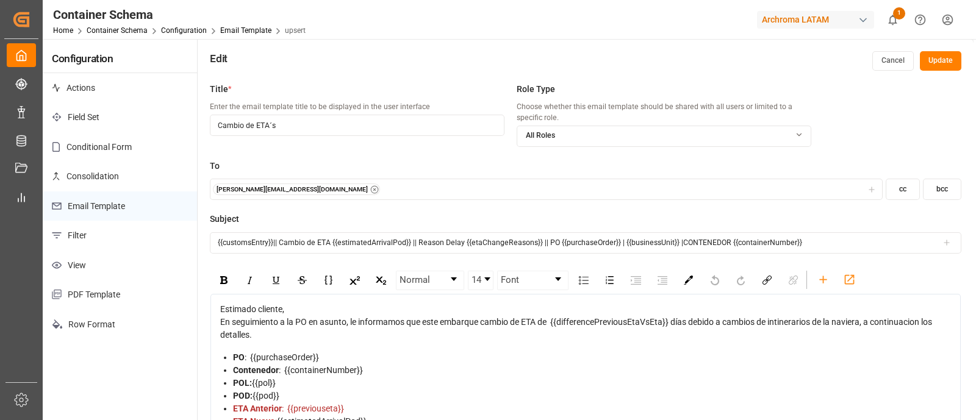
click at [941, 190] on button "bcc" at bounding box center [942, 189] width 38 height 21
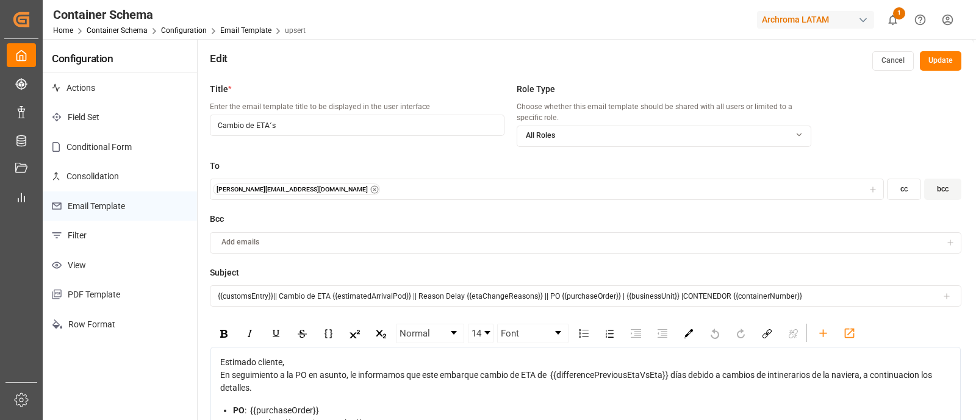
click at [613, 240] on div "Add emails" at bounding box center [577, 242] width 729 height 11
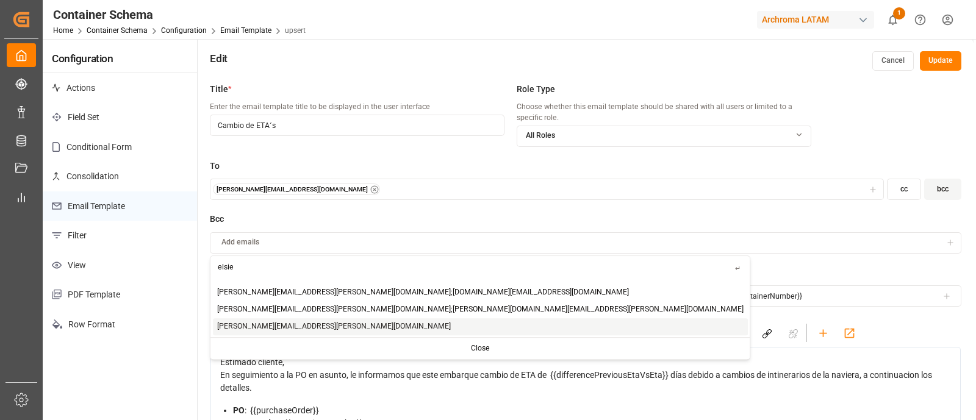
type input "elsie"
click at [305, 328] on span "elsie.sanchez@leschaco.com" at bounding box center [334, 327] width 234 height 11
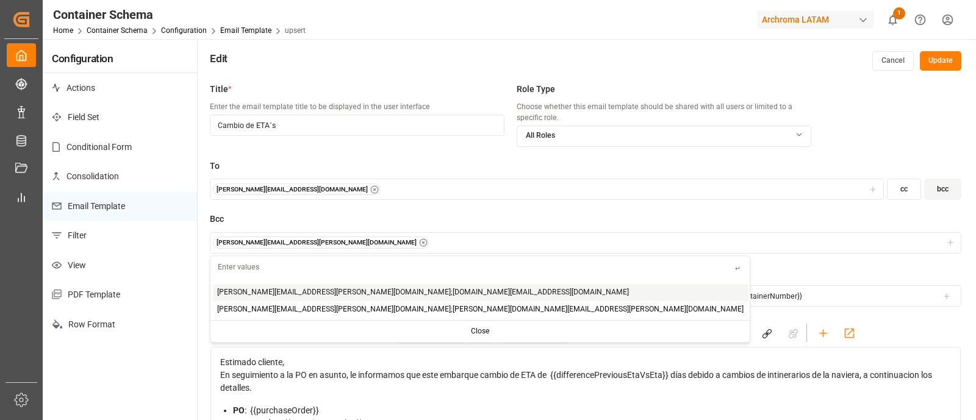
click at [345, 246] on div "elsie.sanchez@leschaco.com" at bounding box center [586, 243] width 746 height 12
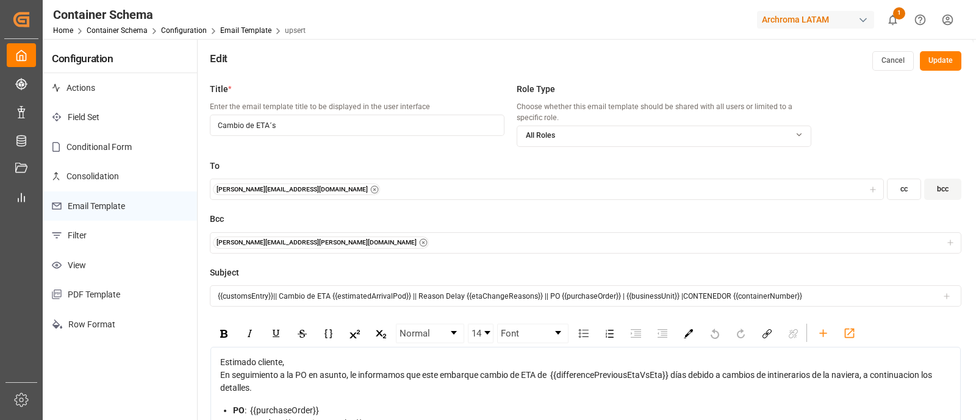
click at [345, 246] on div "elsie.sanchez@leschaco.com" at bounding box center [586, 243] width 746 height 12
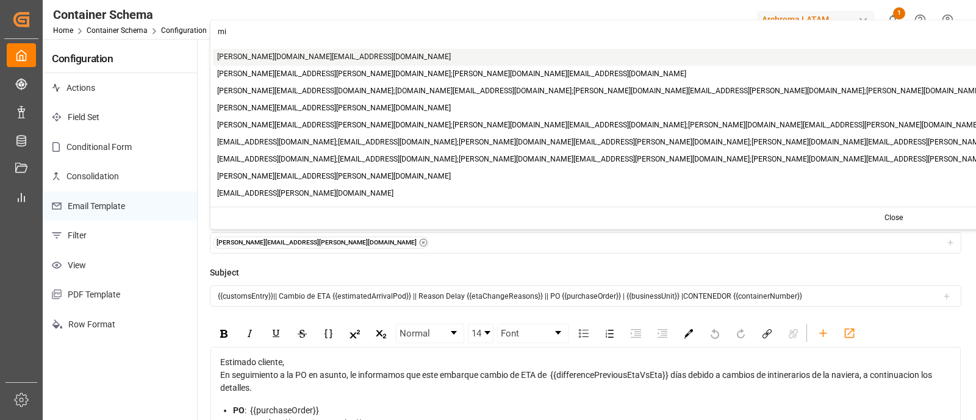
type input "mi"
click at [253, 59] on span "mitzi.madrid@leschaco.com" at bounding box center [334, 56] width 234 height 11
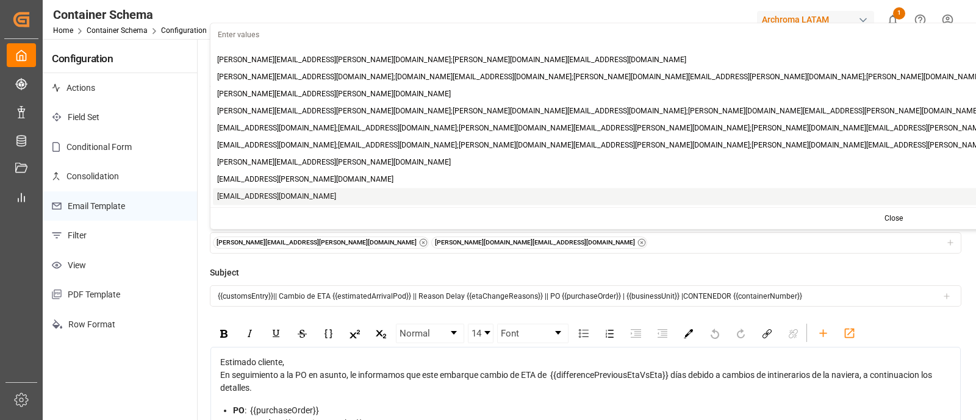
click at [943, 62] on button "Update" at bounding box center [940, 61] width 41 height 20
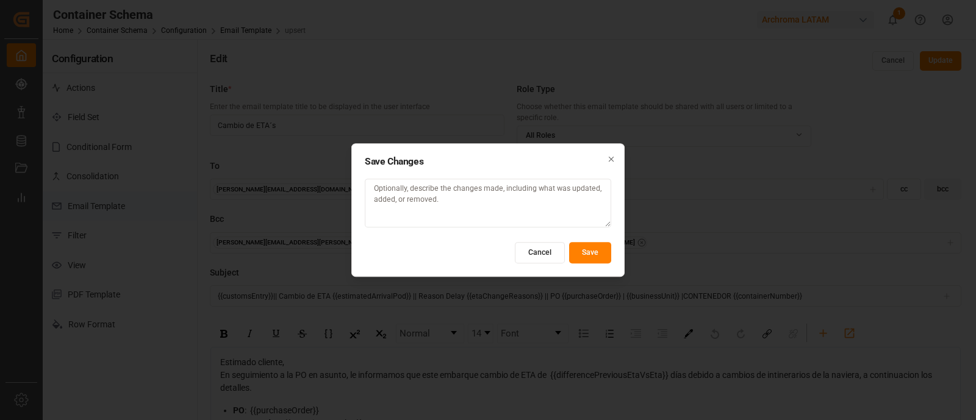
click at [589, 257] on button "Save" at bounding box center [590, 252] width 42 height 21
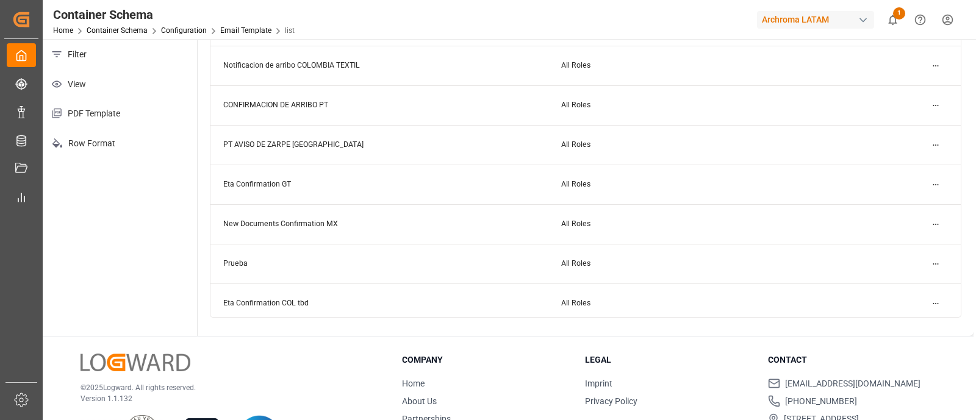
scroll to position [472, 0]
click at [940, 264] on html "Created by potrace 1.15, written by Peter Selinger 2001-2017 Created by potrace…" at bounding box center [488, 210] width 976 height 420
click at [910, 283] on div "Edit" at bounding box center [914, 289] width 63 height 17
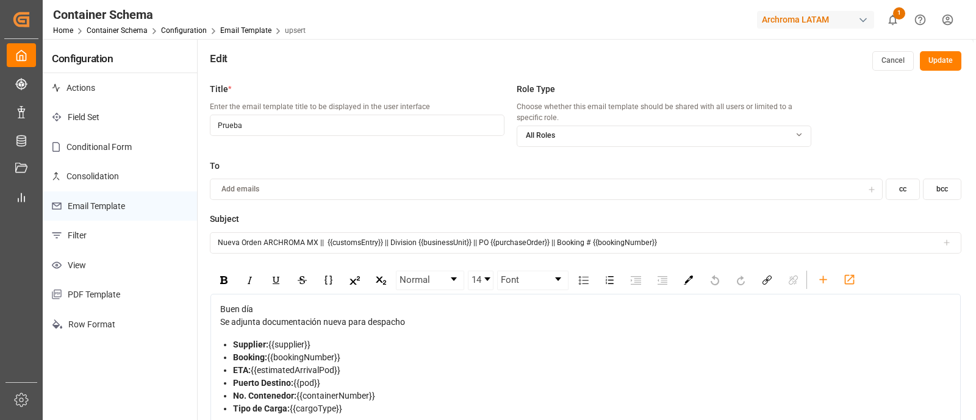
click at [900, 57] on button "Cancel" at bounding box center [892, 61] width 41 height 20
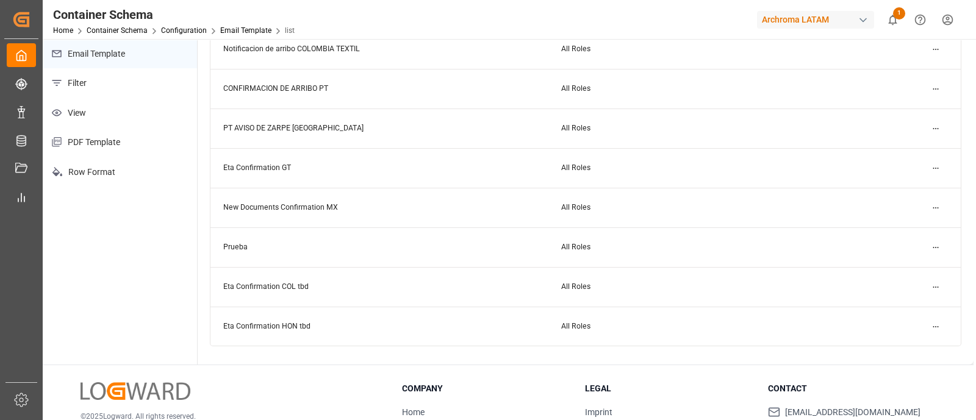
scroll to position [151, 0]
click at [925, 214] on html "Created by potrace 1.15, written by Peter Selinger 2001-2017 Created by potrace…" at bounding box center [488, 210] width 976 height 420
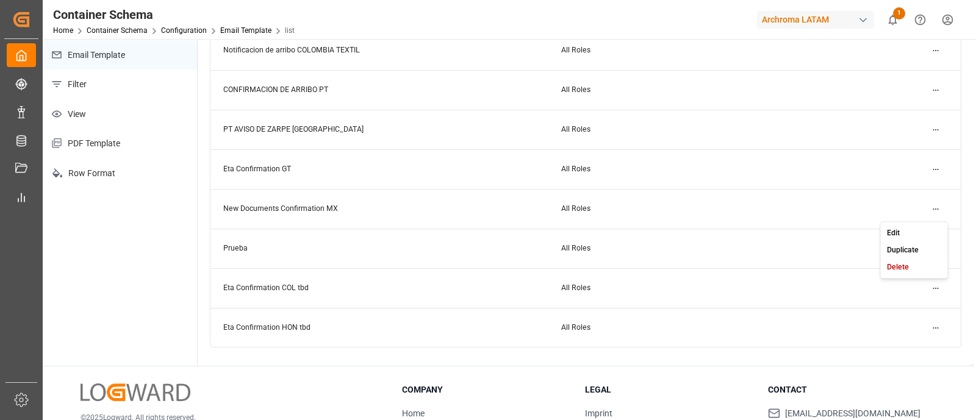
click at [918, 228] on div "Edit" at bounding box center [914, 233] width 63 height 17
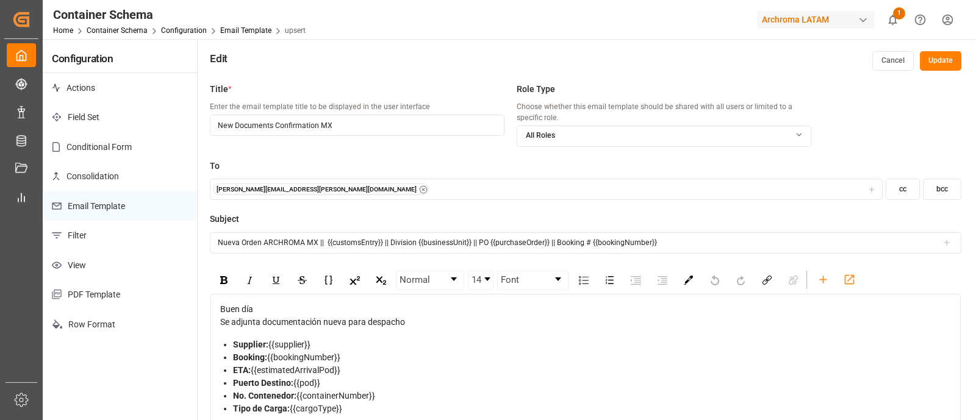
click at [935, 193] on button "bcc" at bounding box center [942, 189] width 38 height 21
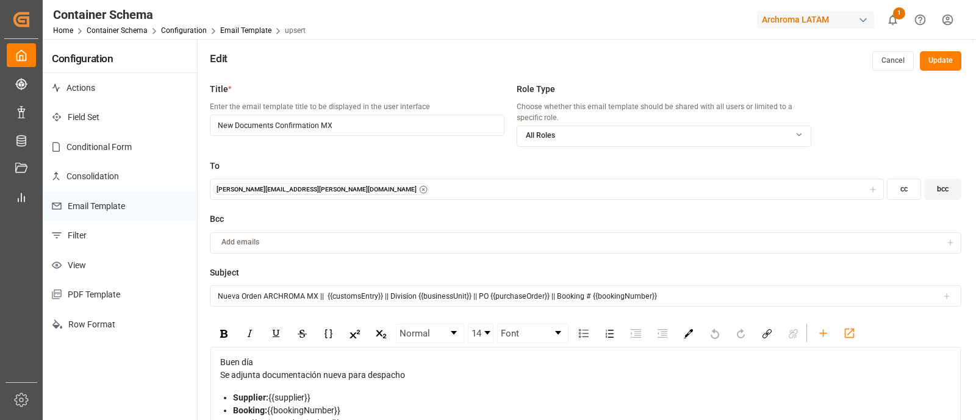
click at [558, 238] on div "Add emails" at bounding box center [577, 242] width 729 height 11
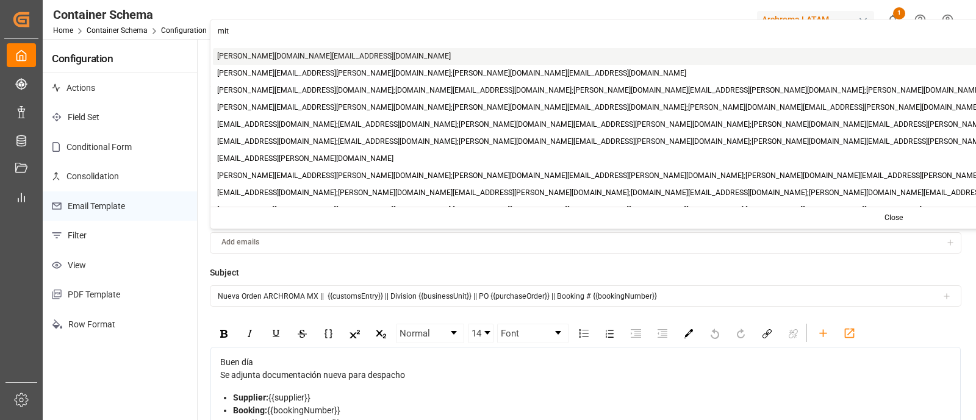
type input "mit"
click at [295, 52] on span "mitzi.madrid@leschaco.com" at bounding box center [334, 56] width 234 height 11
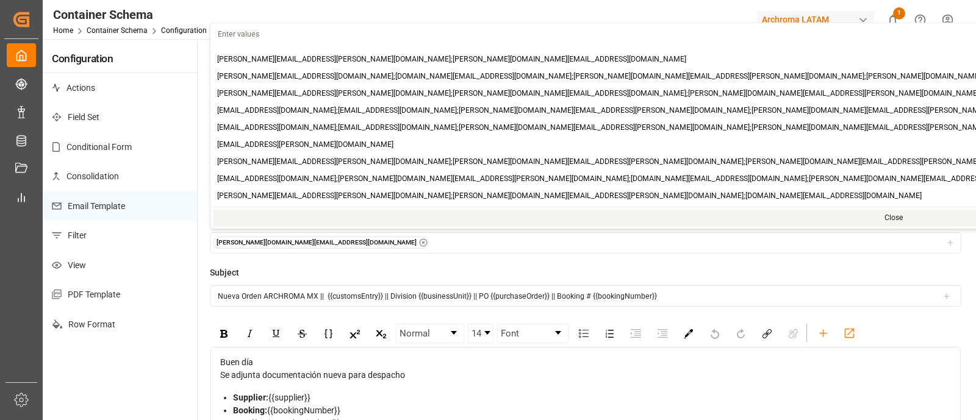
click at [336, 242] on div "mitzi.madrid@leschaco.com" at bounding box center [586, 243] width 746 height 12
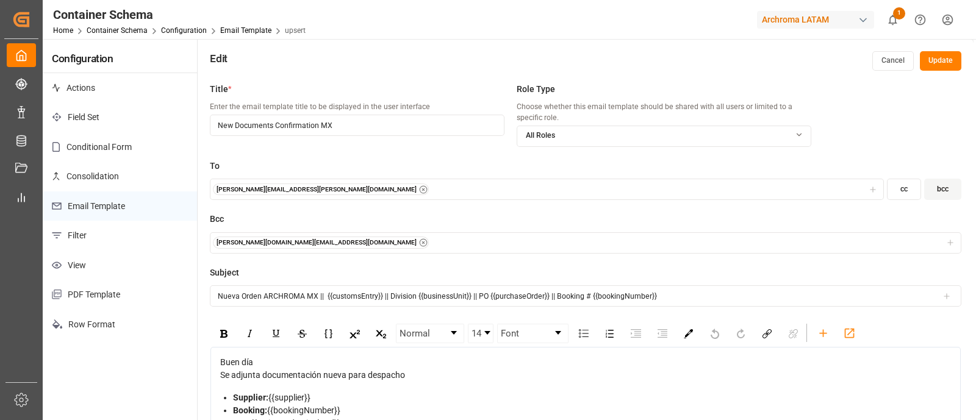
click at [336, 242] on div "mitzi.madrid@leschaco.com" at bounding box center [586, 243] width 746 height 12
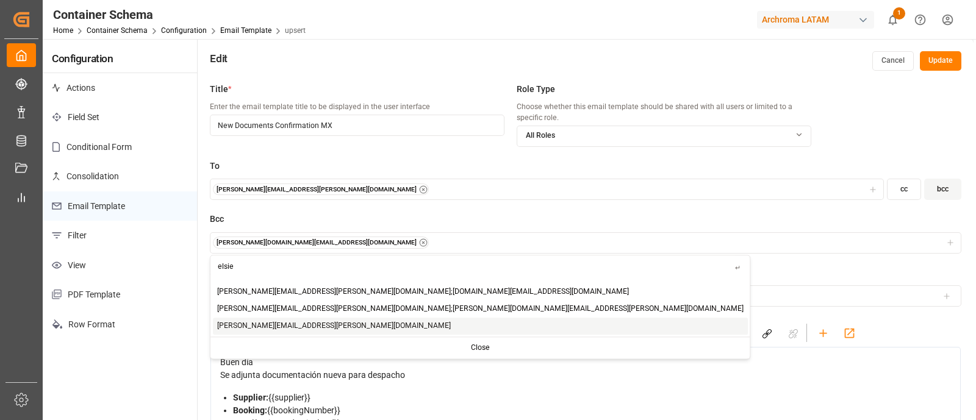
type input "elsie"
click at [285, 323] on span "elsie.sanchez@leschaco.com" at bounding box center [334, 326] width 234 height 11
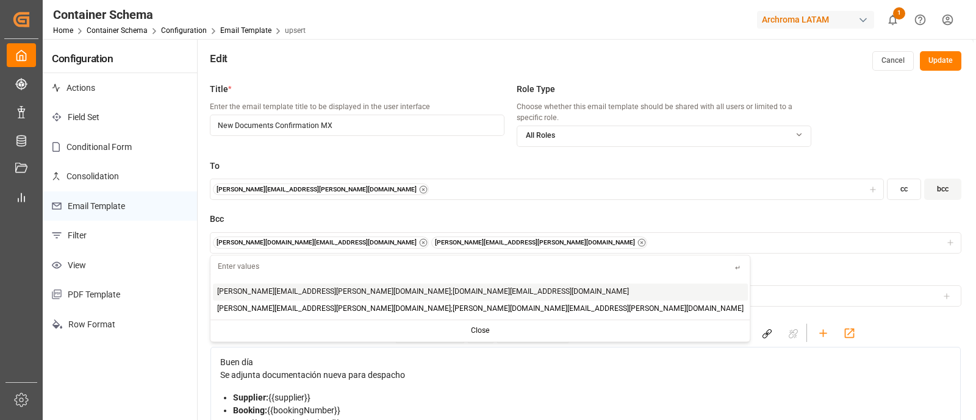
click at [935, 59] on button "Update" at bounding box center [940, 61] width 41 height 20
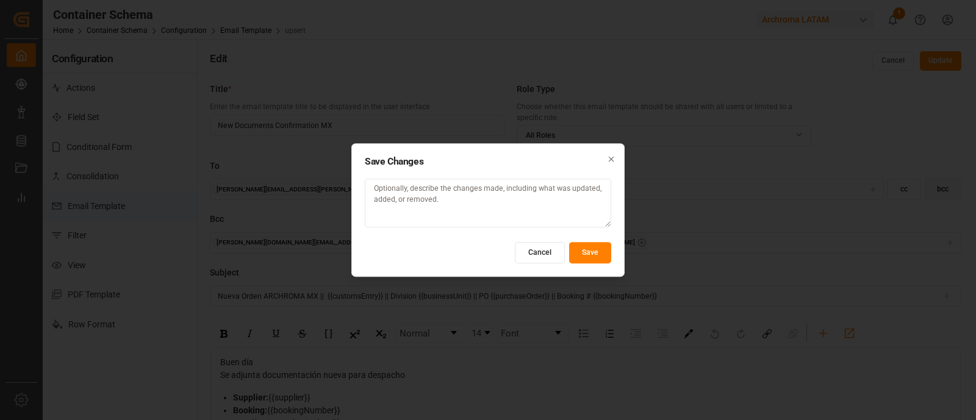
click at [598, 251] on button "Save" at bounding box center [590, 252] width 42 height 21
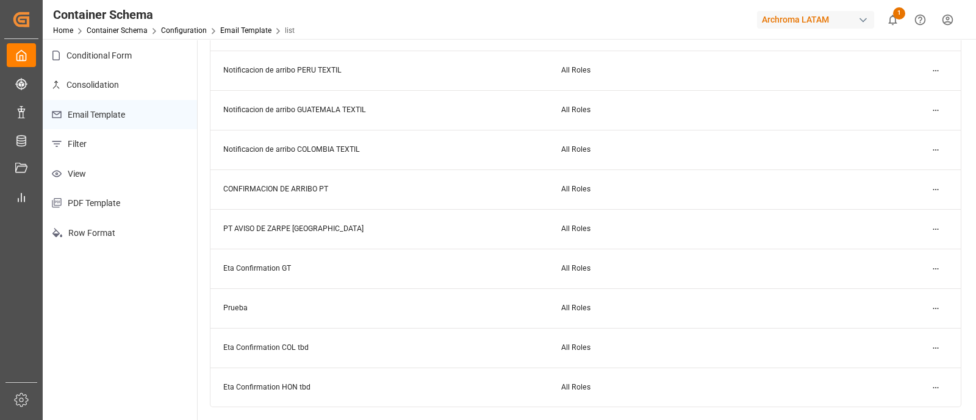
scroll to position [92, 0]
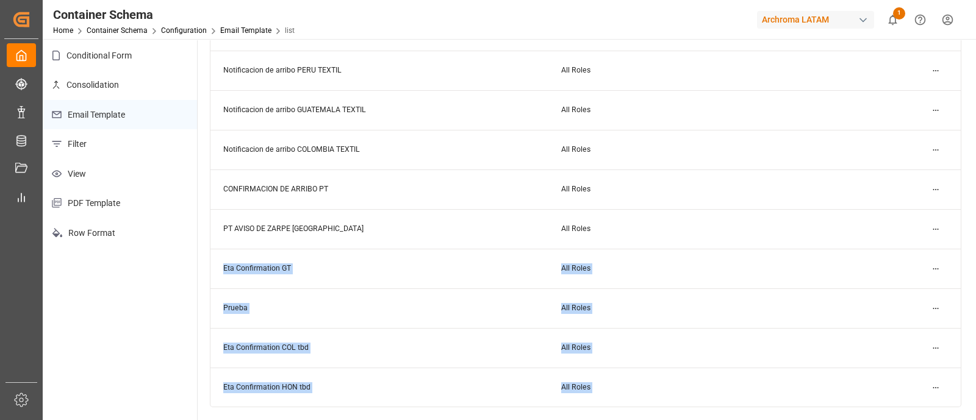
click at [801, 239] on td "All Roles" at bounding box center [716, 229] width 337 height 40
click at [798, 250] on td "All Roles" at bounding box center [716, 269] width 337 height 40
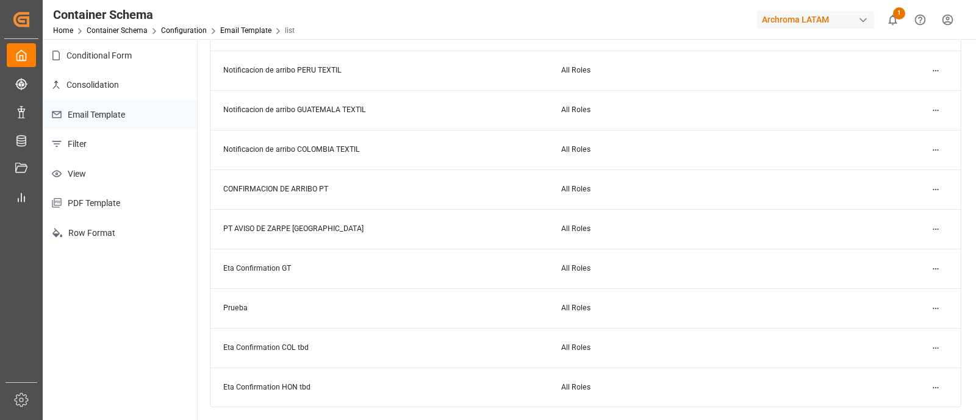
click at [717, 37] on div "Container Schema Home Container Schema Configuration Email Template list Archro…" at bounding box center [505, 19] width 942 height 39
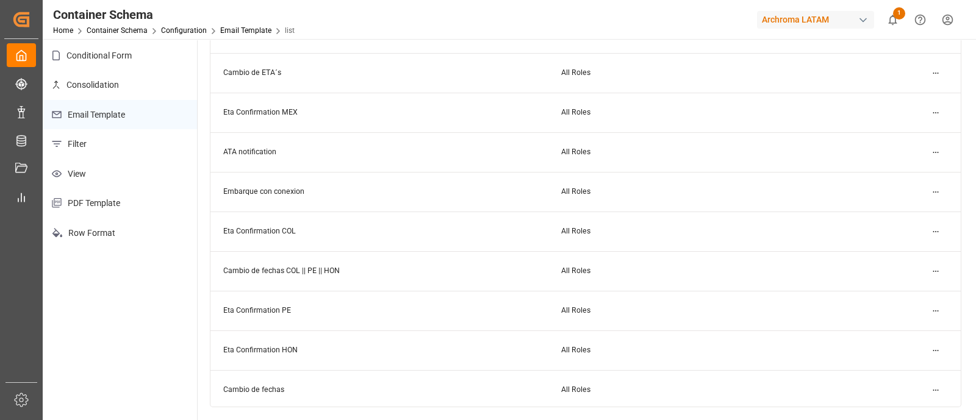
scroll to position [518, 0]
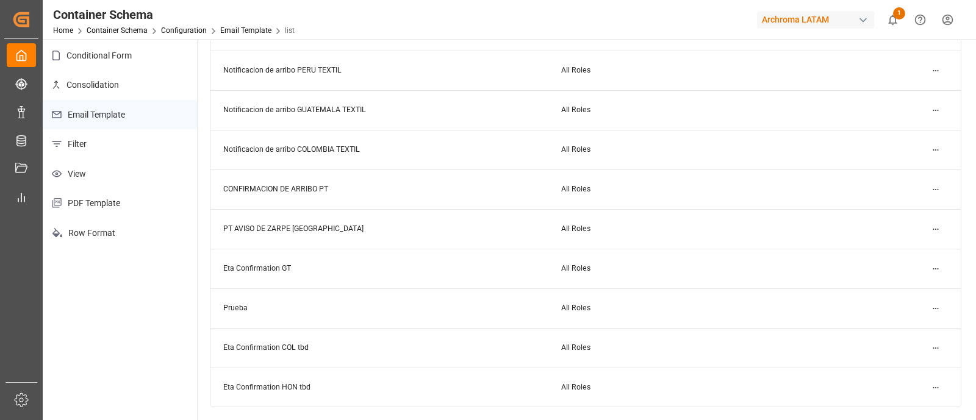
click at [937, 343] on html "Created by potrace 1.15, written by Peter Selinger 2001-2017 Created by potrace…" at bounding box center [488, 210] width 976 height 420
click at [896, 403] on small "Delete" at bounding box center [898, 406] width 22 height 7
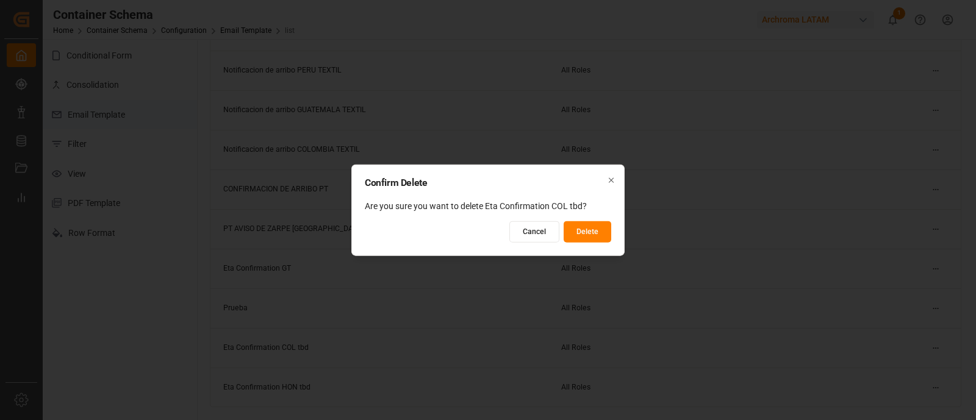
click at [594, 229] on button "Delete" at bounding box center [588, 231] width 48 height 21
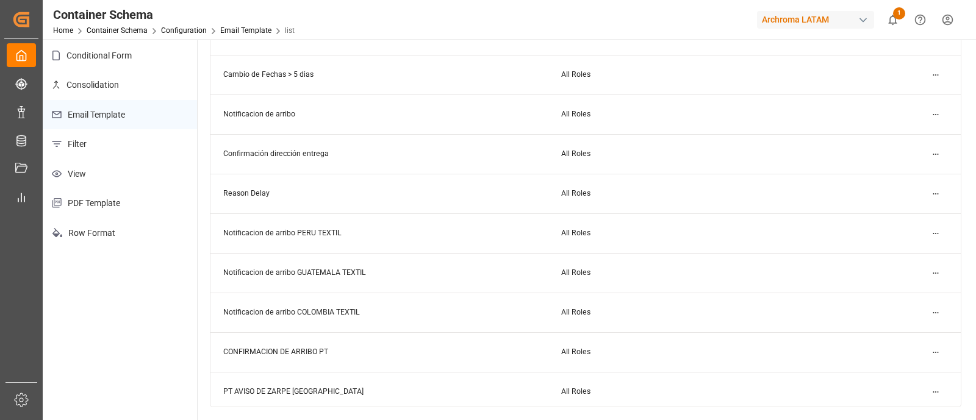
scroll to position [478, 0]
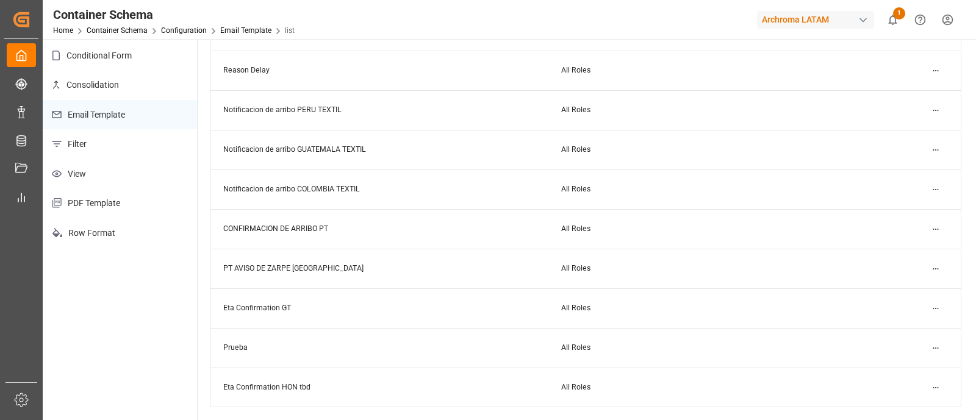
click at [940, 387] on html "Created by potrace 1.15, written by Peter Selinger 2001-2017 Created by potrace…" at bounding box center [488, 210] width 976 height 420
click at [912, 359] on div "Delete" at bounding box center [914, 363] width 63 height 17
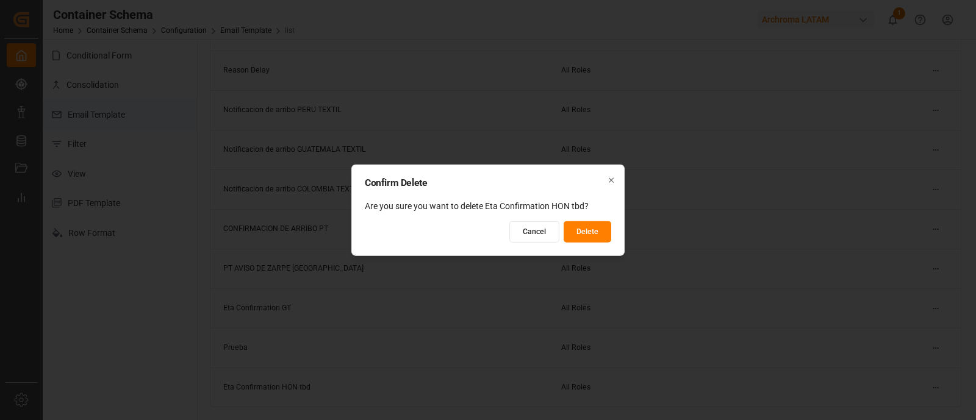
click at [601, 232] on button "Delete" at bounding box center [588, 231] width 48 height 21
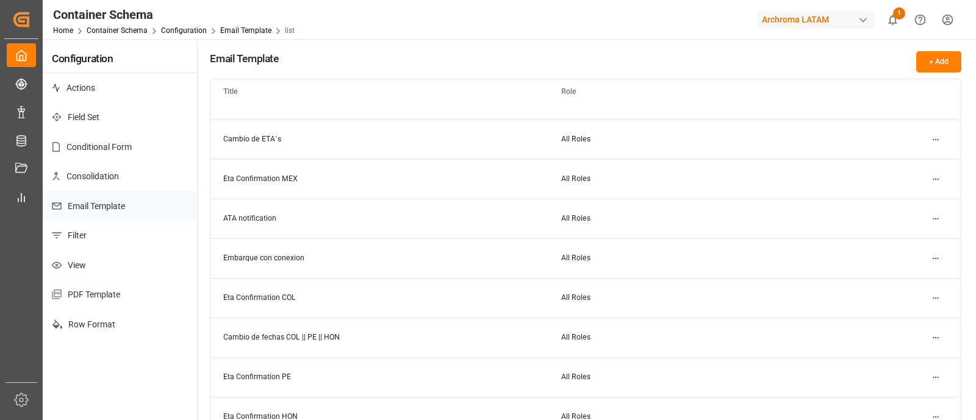
scroll to position [0, 0]
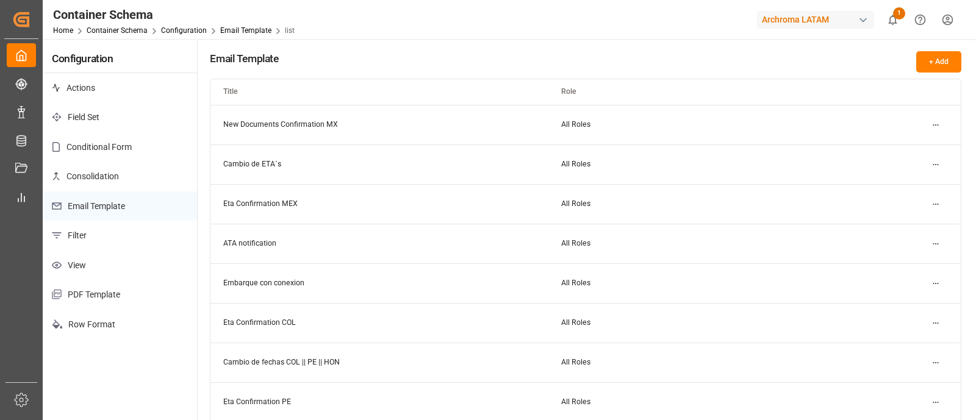
click at [934, 200] on html "Created by potrace 1.15, written by Peter Selinger 2001-2017 Created by potrace…" at bounding box center [488, 210] width 976 height 420
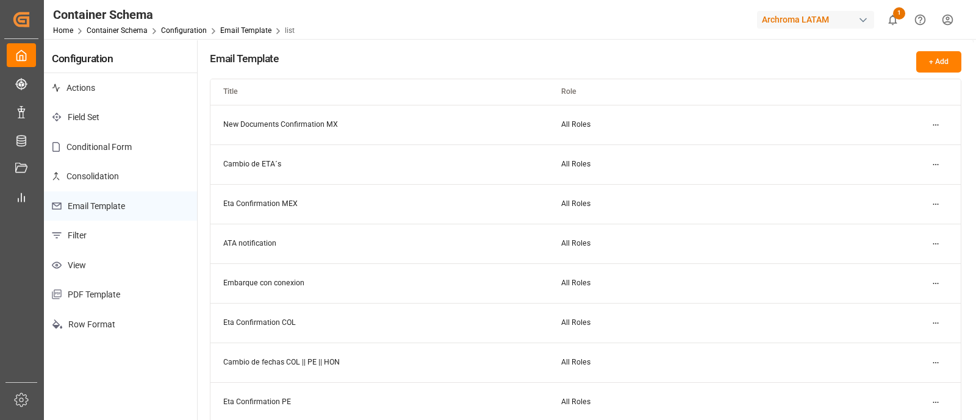
click at [798, 201] on html "Created by potrace 1.15, written by Peter Selinger 2001-2017 Created by potrace…" at bounding box center [488, 210] width 976 height 420
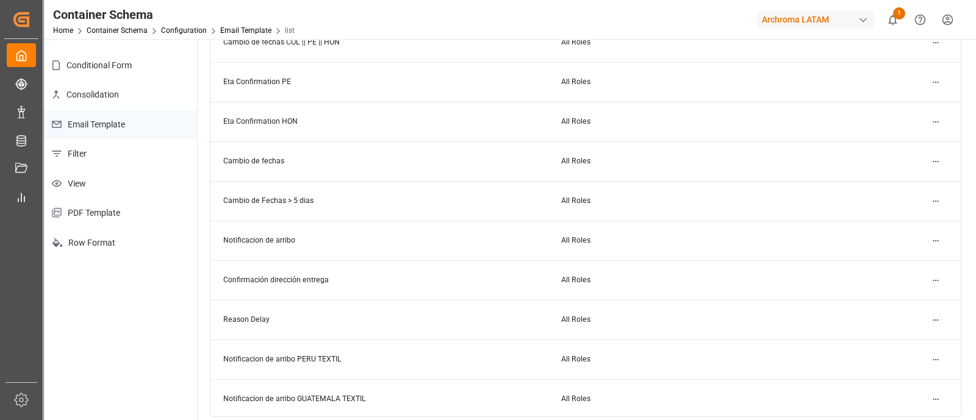
scroll to position [237, 0]
click at [943, 282] on html "Created by potrace 1.15, written by Peter Selinger 2001-2017 Created by potrace…" at bounding box center [488, 210] width 976 height 420
click at [913, 298] on div "Edit" at bounding box center [914, 305] width 63 height 17
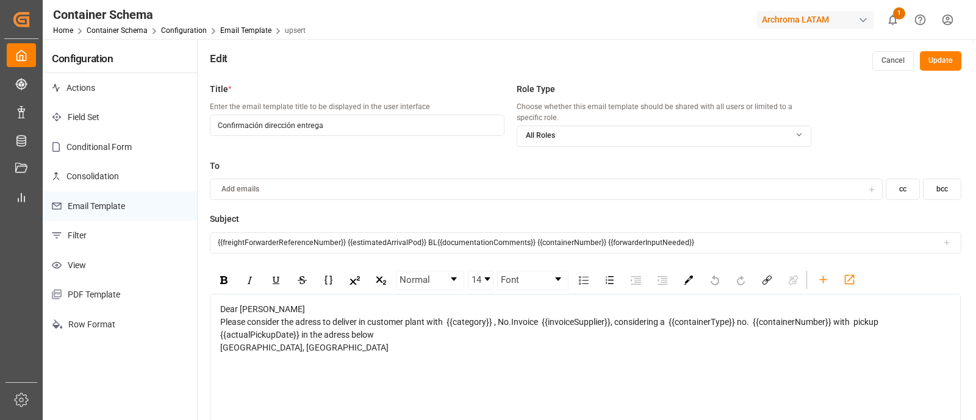
click at [890, 62] on button "Cancel" at bounding box center [892, 61] width 41 height 20
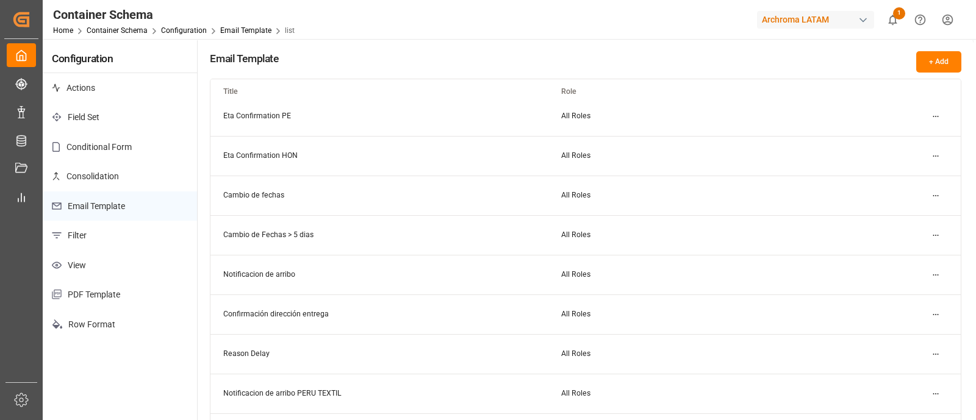
scroll to position [287, 0]
click at [935, 235] on html "Created by potrace 1.15, written by Peter Selinger 2001-2017 Created by potrace…" at bounding box center [488, 210] width 976 height 420
click at [898, 293] on small "Delete" at bounding box center [898, 291] width 22 height 7
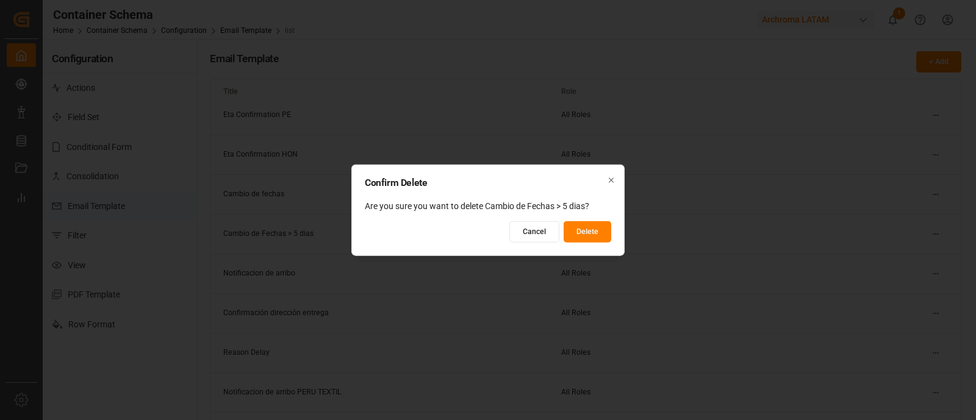
click at [588, 231] on button "Delete" at bounding box center [588, 231] width 48 height 21
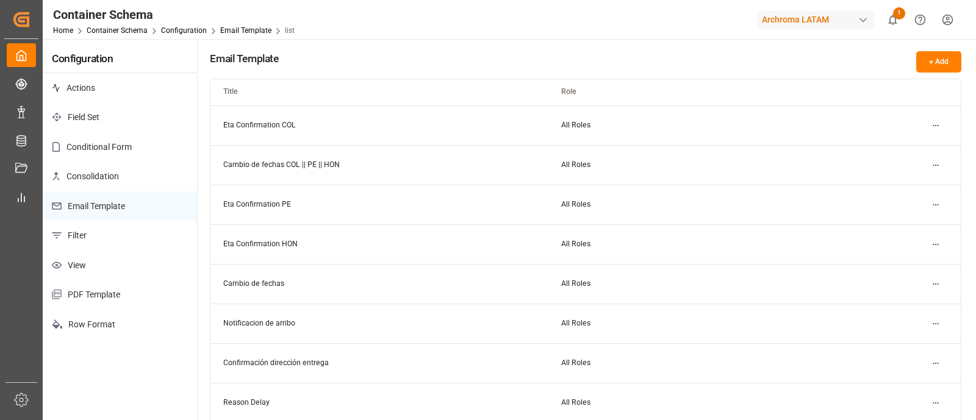
scroll to position [198, 0]
click at [932, 283] on html "Created by potrace 1.15, written by Peter Selinger 2001-2017 Created by potrace…" at bounding box center [488, 210] width 976 height 420
click at [915, 344] on div "Delete" at bounding box center [914, 341] width 63 height 17
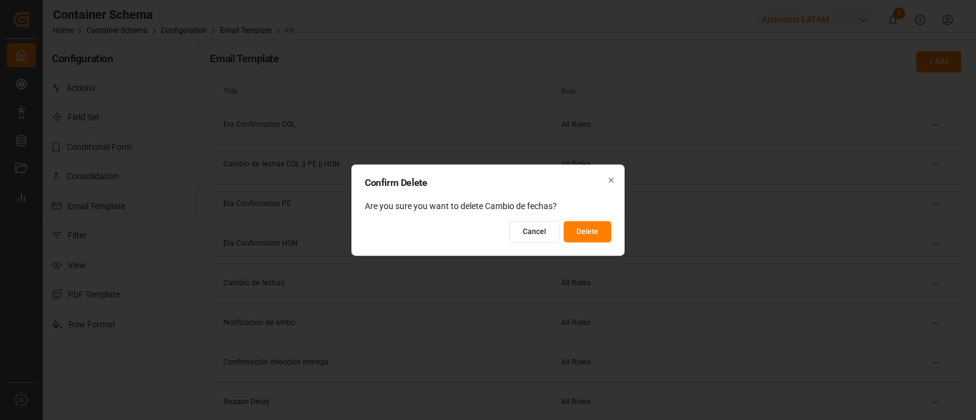
click at [583, 234] on button "Delete" at bounding box center [588, 231] width 48 height 21
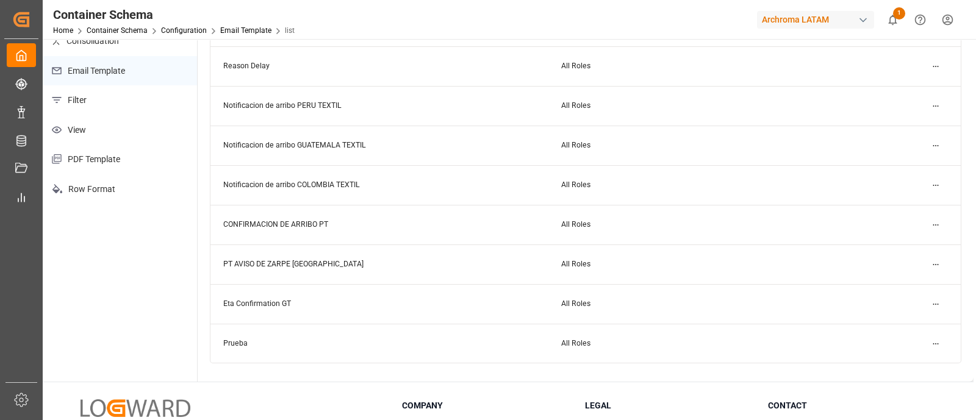
scroll to position [165, 0]
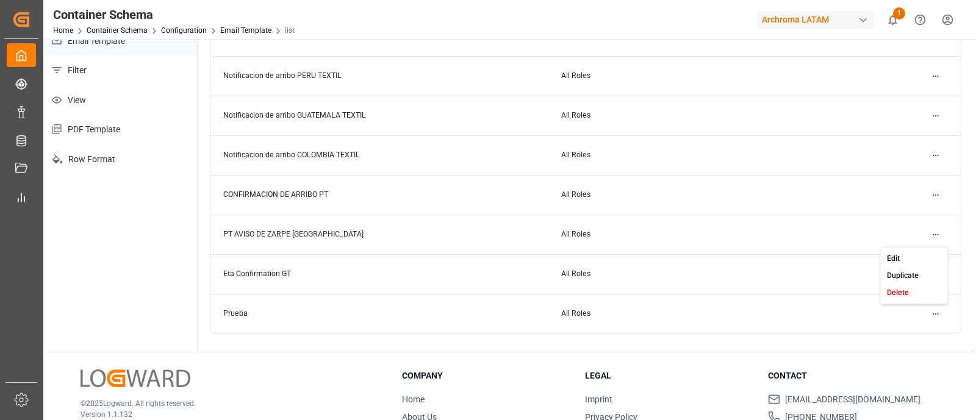
click at [941, 236] on html "Created by potrace 1.15, written by Peter Selinger 2001-2017 Created by potrace…" at bounding box center [488, 210] width 976 height 420
click at [912, 286] on div "Delete" at bounding box center [914, 292] width 63 height 17
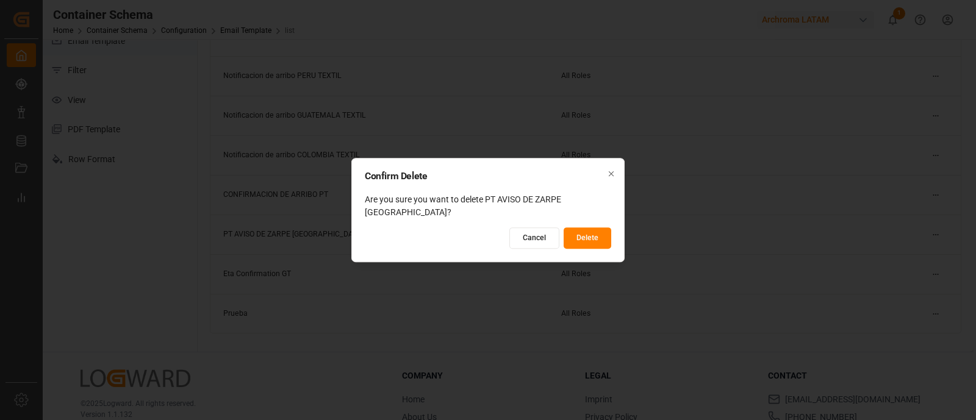
click at [597, 228] on button "Delete" at bounding box center [588, 238] width 48 height 21
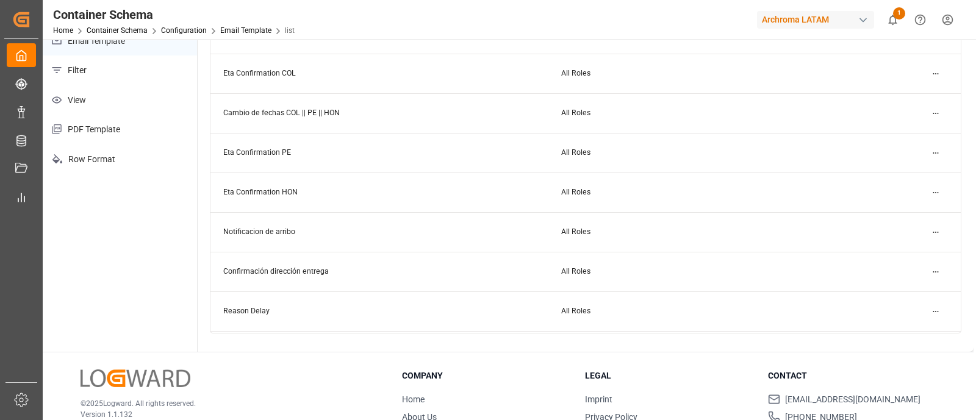
scroll to position [83, 0]
click at [932, 278] on html "Created by potrace 1.15, written by Peter Selinger 2001-2017 Created by potrace…" at bounding box center [488, 210] width 976 height 420
click at [909, 293] on div "Edit" at bounding box center [914, 296] width 63 height 17
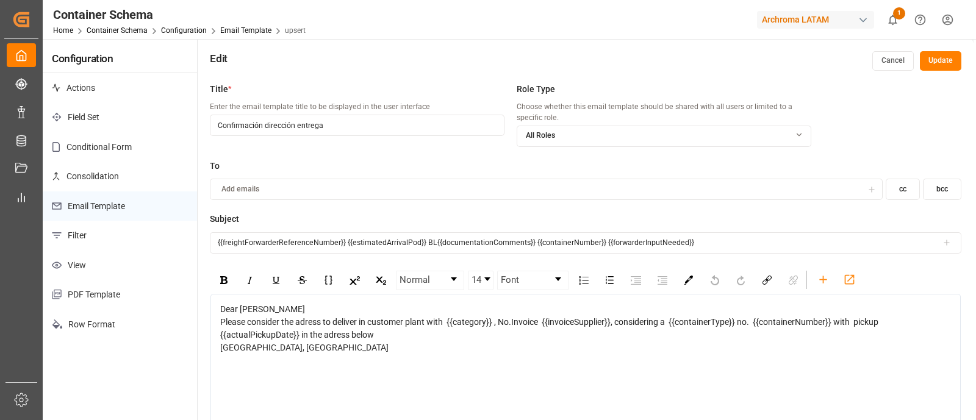
click at [890, 62] on button "Cancel" at bounding box center [892, 61] width 41 height 20
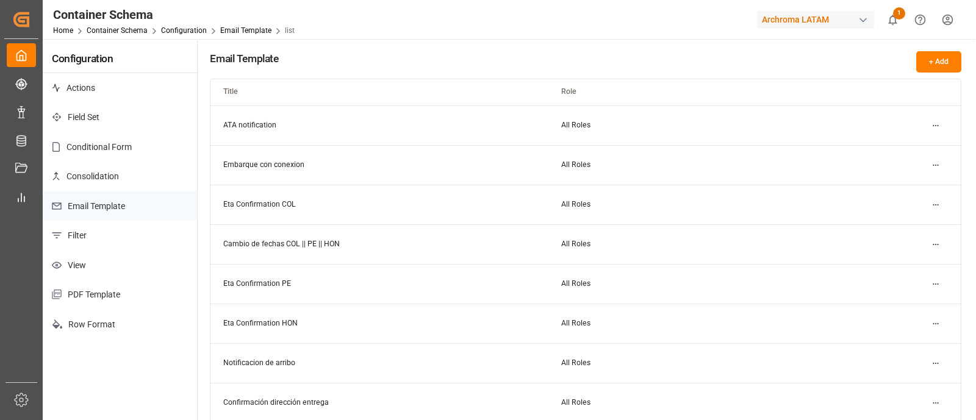
scroll to position [192, 0]
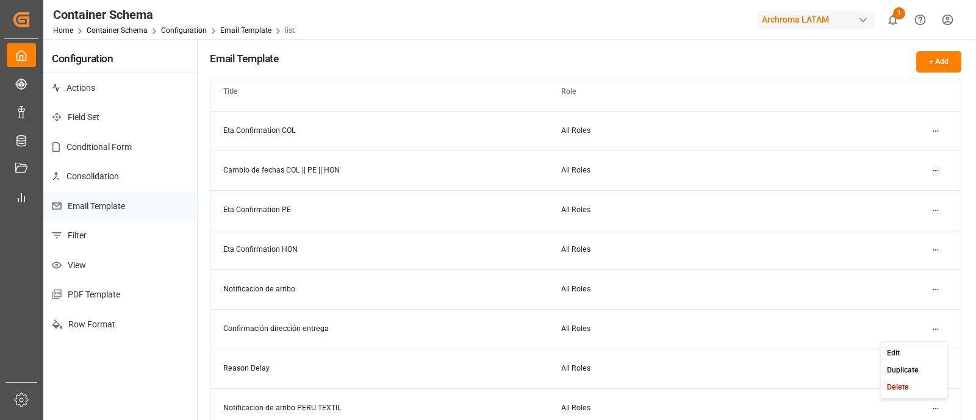
click at [935, 331] on html "Created by potrace 1.15, written by Peter Selinger 2001-2017 Created by potrace…" at bounding box center [488, 210] width 976 height 420
click at [908, 383] on div "Delete" at bounding box center [914, 387] width 63 height 17
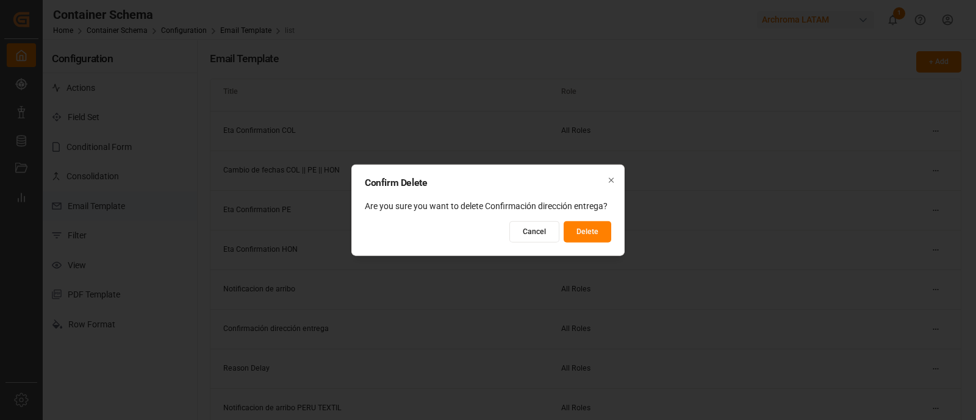
click at [591, 233] on button "Delete" at bounding box center [588, 231] width 48 height 21
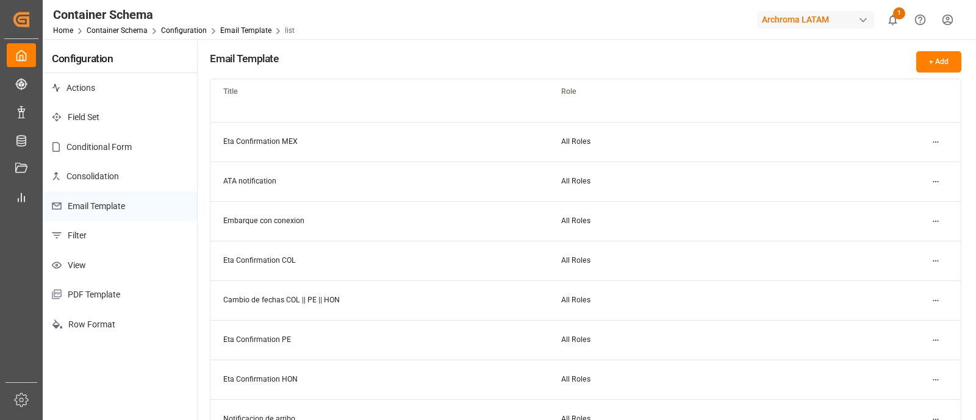
scroll to position [51, 0]
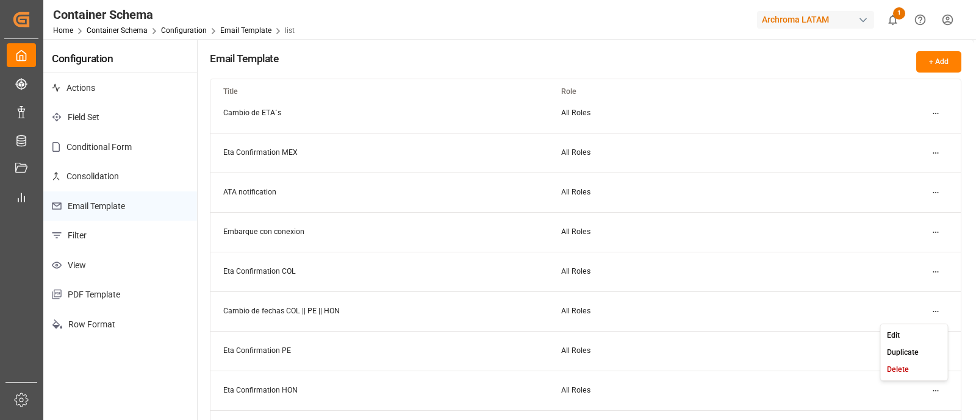
click at [930, 312] on html "Created by potrace 1.15, written by Peter Selinger 2001-2017 Created by potrace…" at bounding box center [488, 210] width 976 height 420
click at [901, 367] on small "Delete" at bounding box center [898, 369] width 22 height 7
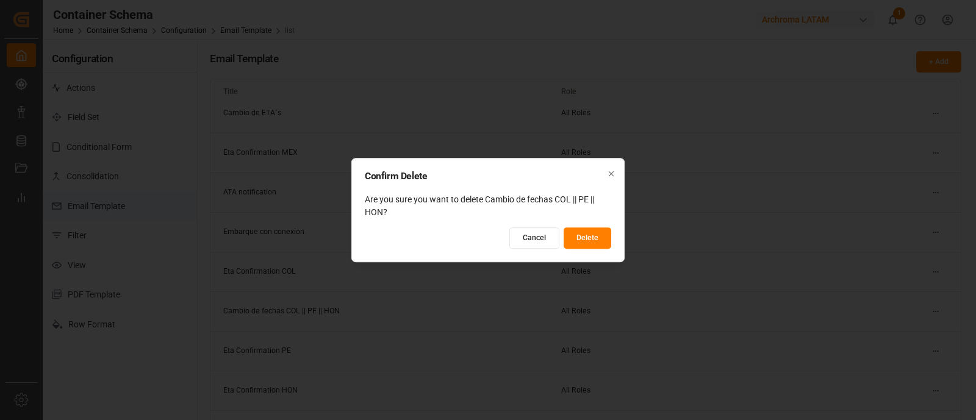
click at [599, 238] on button "Delete" at bounding box center [588, 238] width 48 height 21
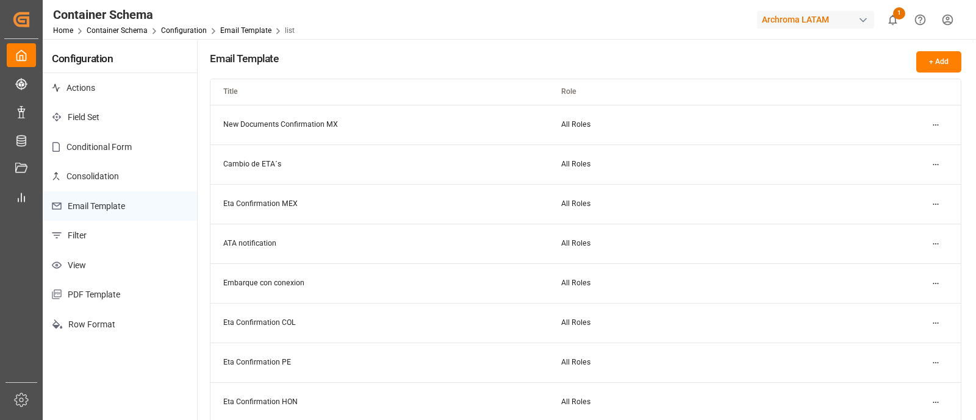
scroll to position [0, 0]
click at [930, 242] on html "Created by potrace 1.15, written by Peter Selinger 2001-2017 Created by potrace…" at bounding box center [488, 210] width 976 height 420
click at [906, 261] on div "Edit" at bounding box center [914, 267] width 63 height 17
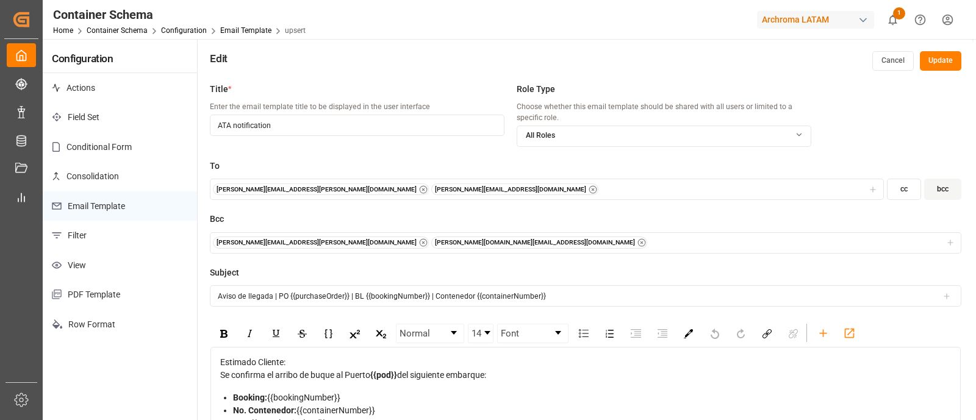
click at [888, 53] on button "Cancel" at bounding box center [892, 61] width 41 height 20
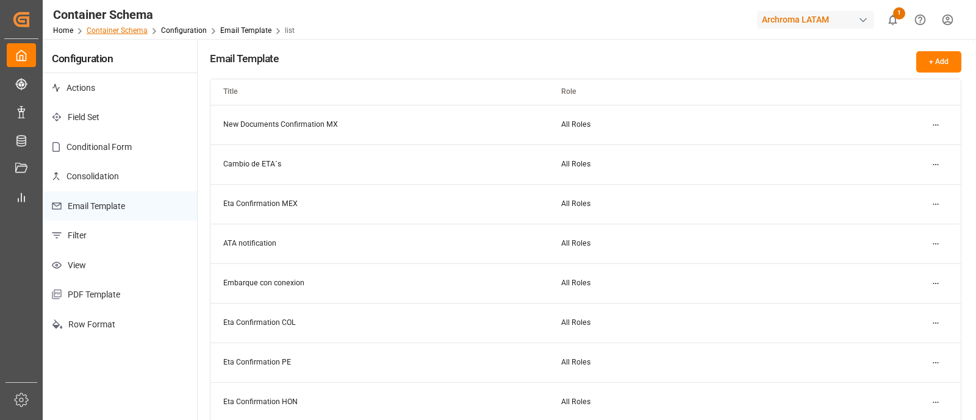
click at [140, 29] on link "Container Schema" at bounding box center [117, 30] width 61 height 9
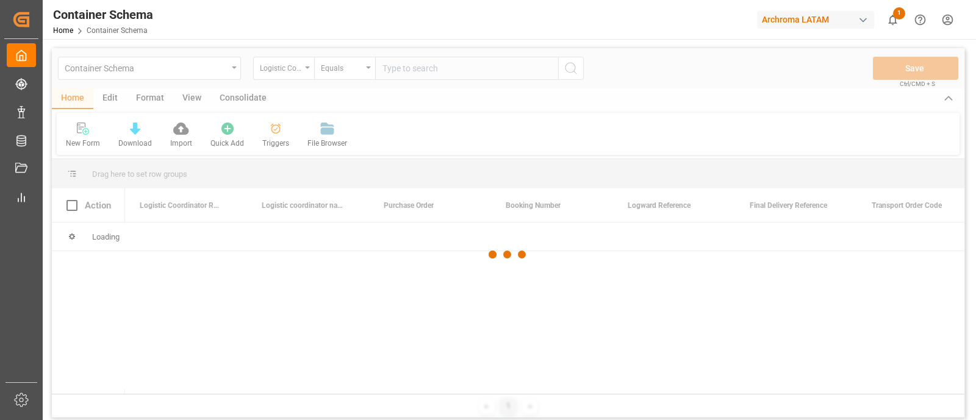
click at [225, 73] on div at bounding box center [508, 254] width 913 height 413
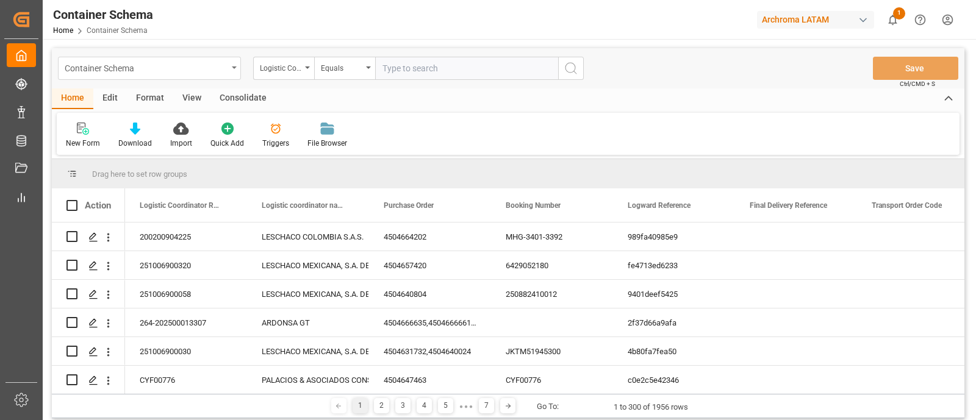
click at [226, 67] on div "Container Schema" at bounding box center [146, 67] width 163 height 15
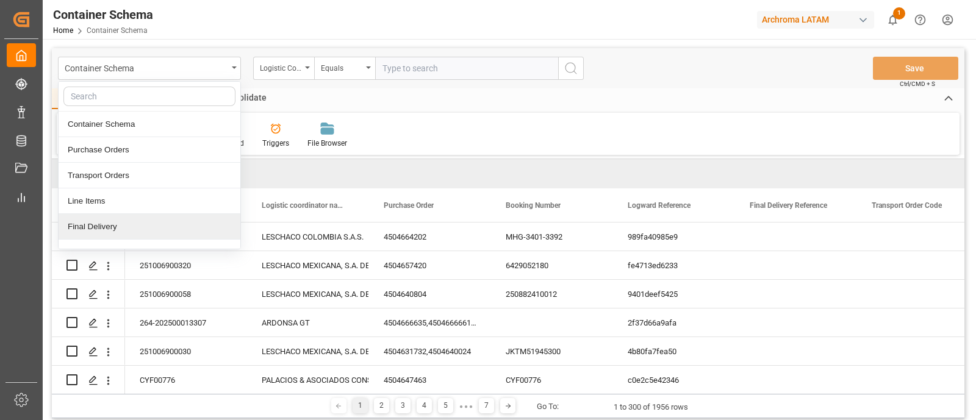
click at [120, 218] on div "Final Delivery" at bounding box center [150, 227] width 182 height 26
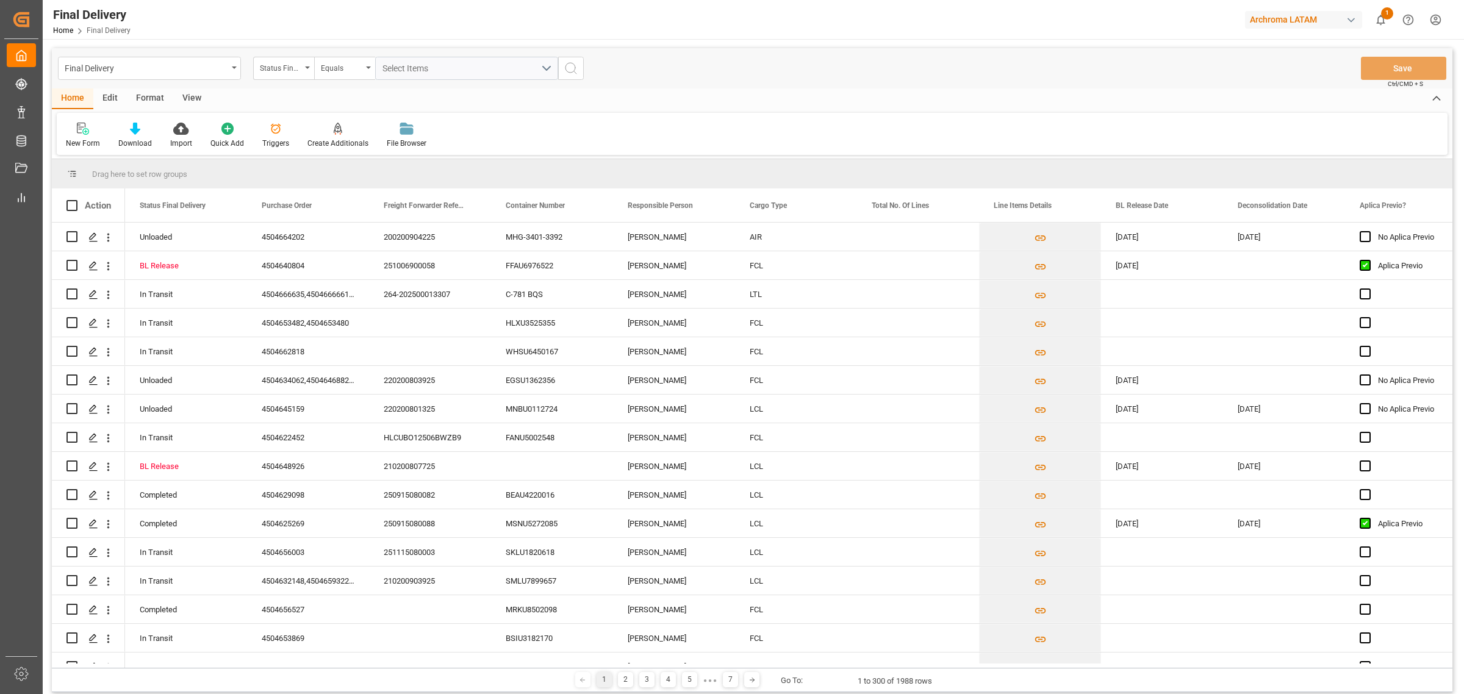
click at [114, 96] on div "Edit" at bounding box center [110, 98] width 34 height 21
click at [262, 122] on div at bounding box center [252, 128] width 46 height 13
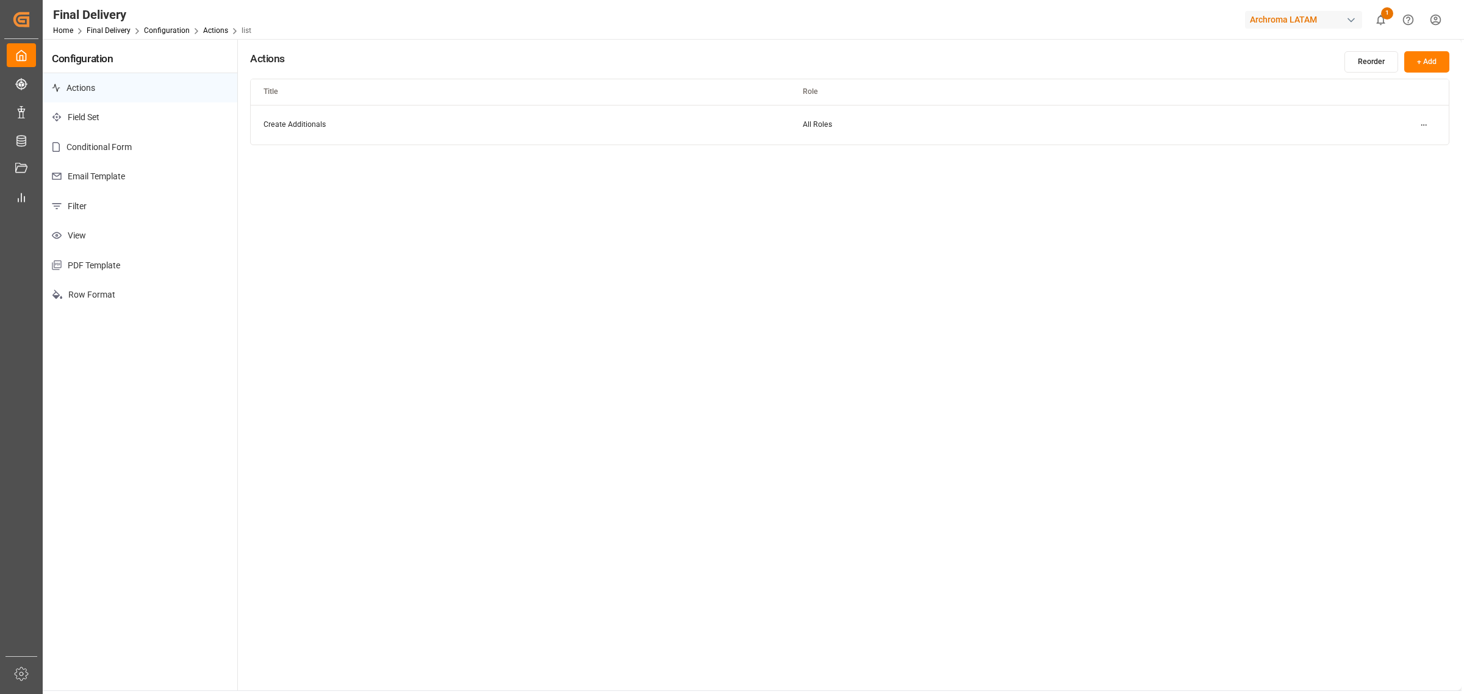
click at [151, 181] on p "Email Template" at bounding box center [140, 177] width 195 height 30
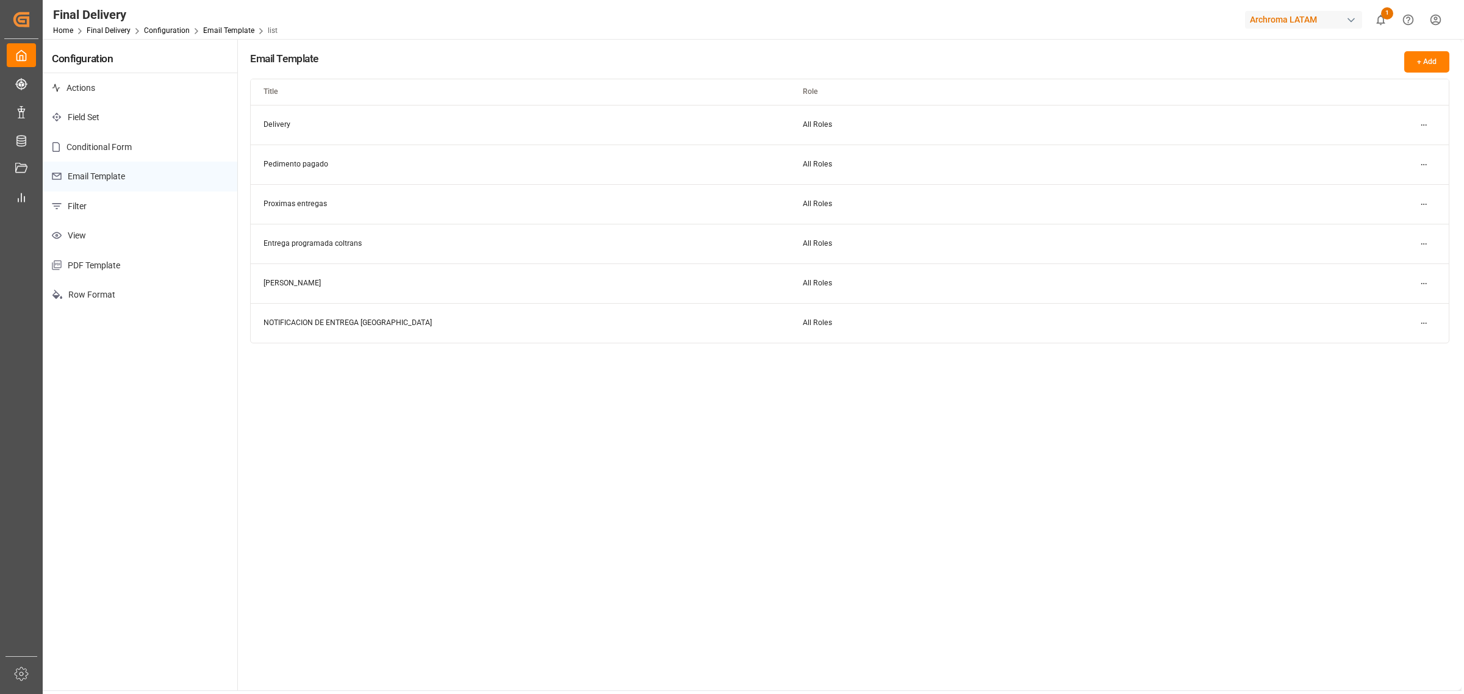
click at [730, 420] on div "Email Template + Add Title Role Delivery All Roles Pedimento pagado All Roles P…" at bounding box center [850, 365] width 1224 height 652
click at [976, 131] on html "Created by potrace 1.15, written by Peter Selinger 2001-2017 Created by potrace…" at bounding box center [732, 347] width 1464 height 694
click at [976, 148] on div "Edit" at bounding box center [1401, 149] width 63 height 17
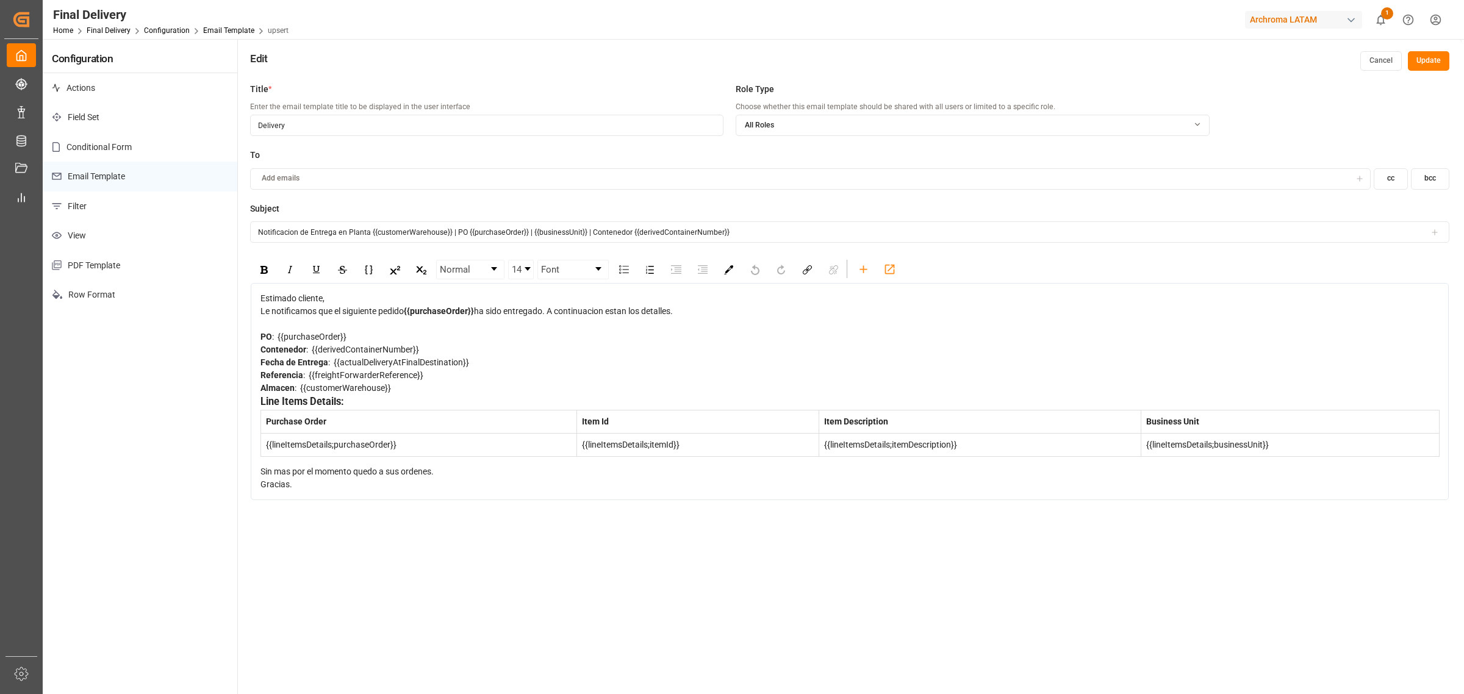
drag, startPoint x: 1422, startPoint y: 179, endPoint x: 1405, endPoint y: 185, distance: 18.1
click at [976, 179] on button "bcc" at bounding box center [1430, 178] width 38 height 21
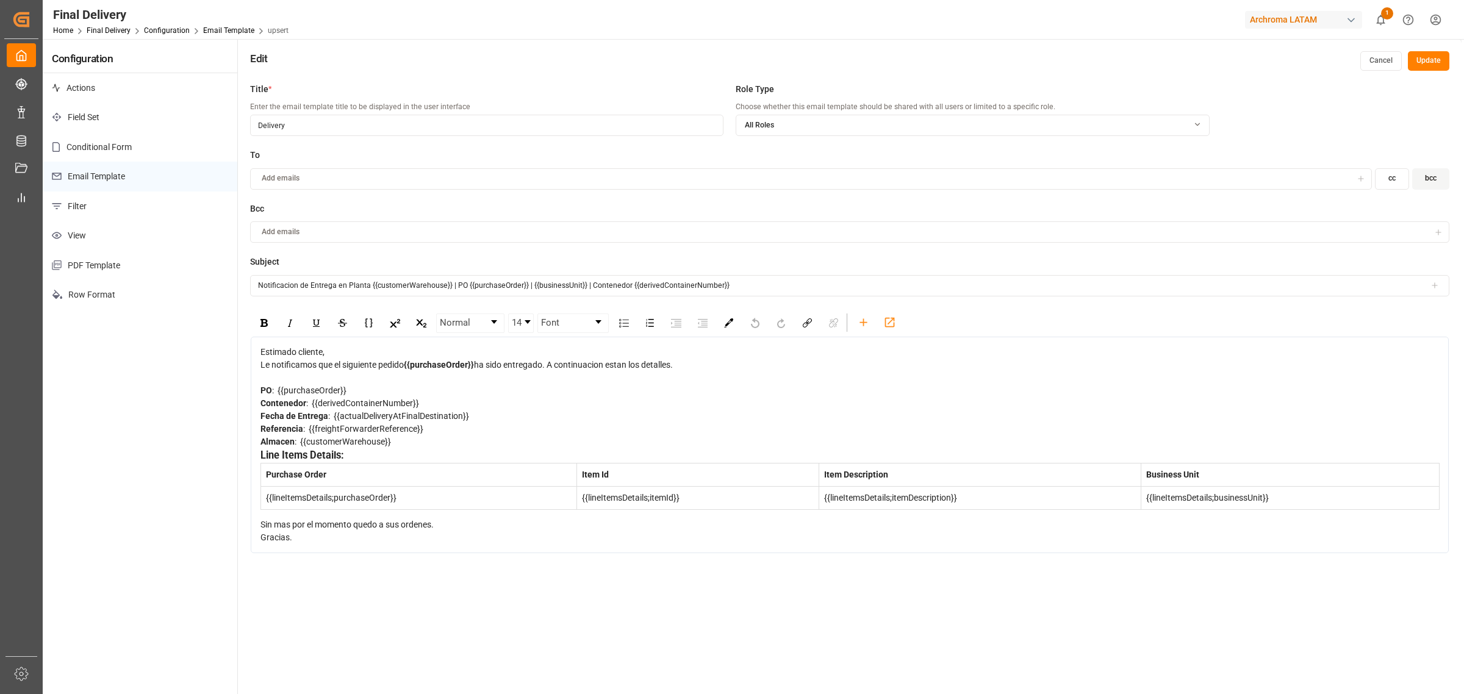
click at [374, 226] on button "Add emails" at bounding box center [849, 231] width 1199 height 21
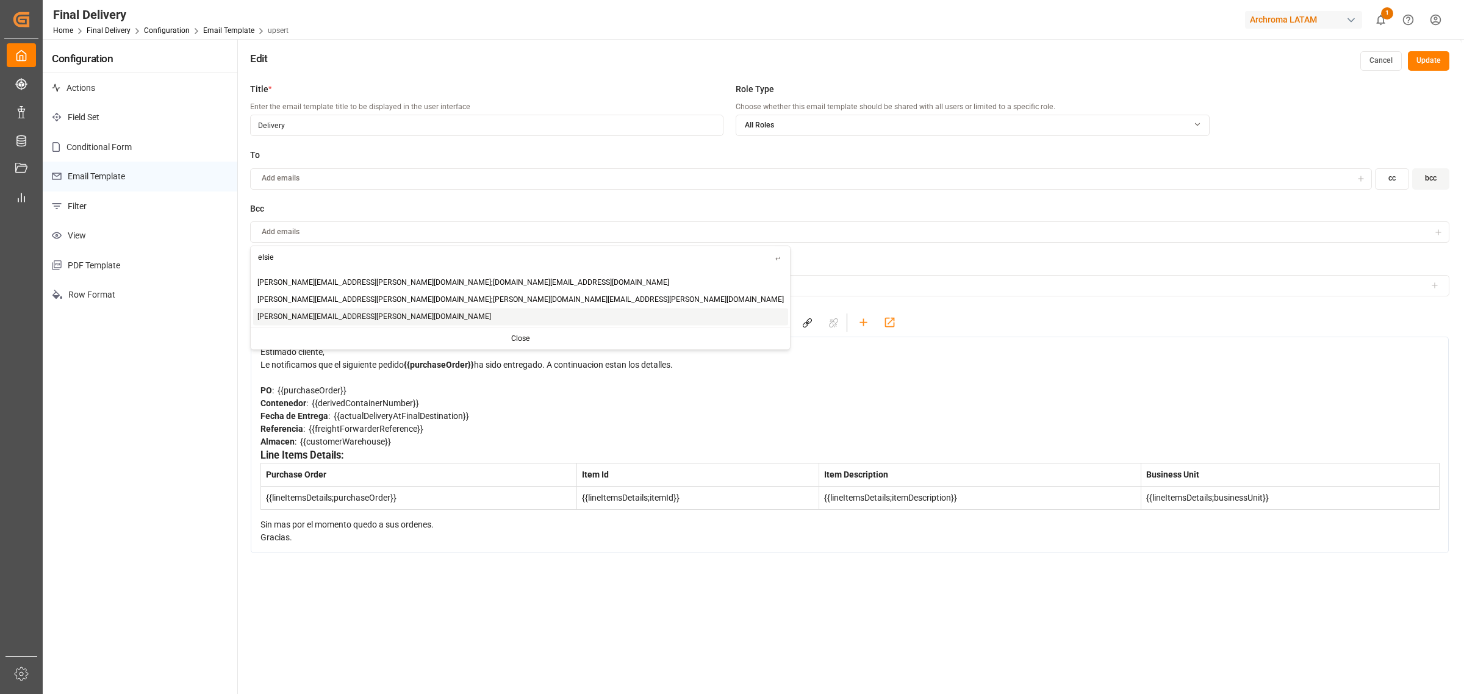
type input "elsie"
click at [346, 314] on span "elsie.sanchez@leschaco.com" at bounding box center [374, 316] width 234 height 11
click at [436, 226] on div "elsie.sanchez@leschaco.com" at bounding box center [850, 232] width 1194 height 12
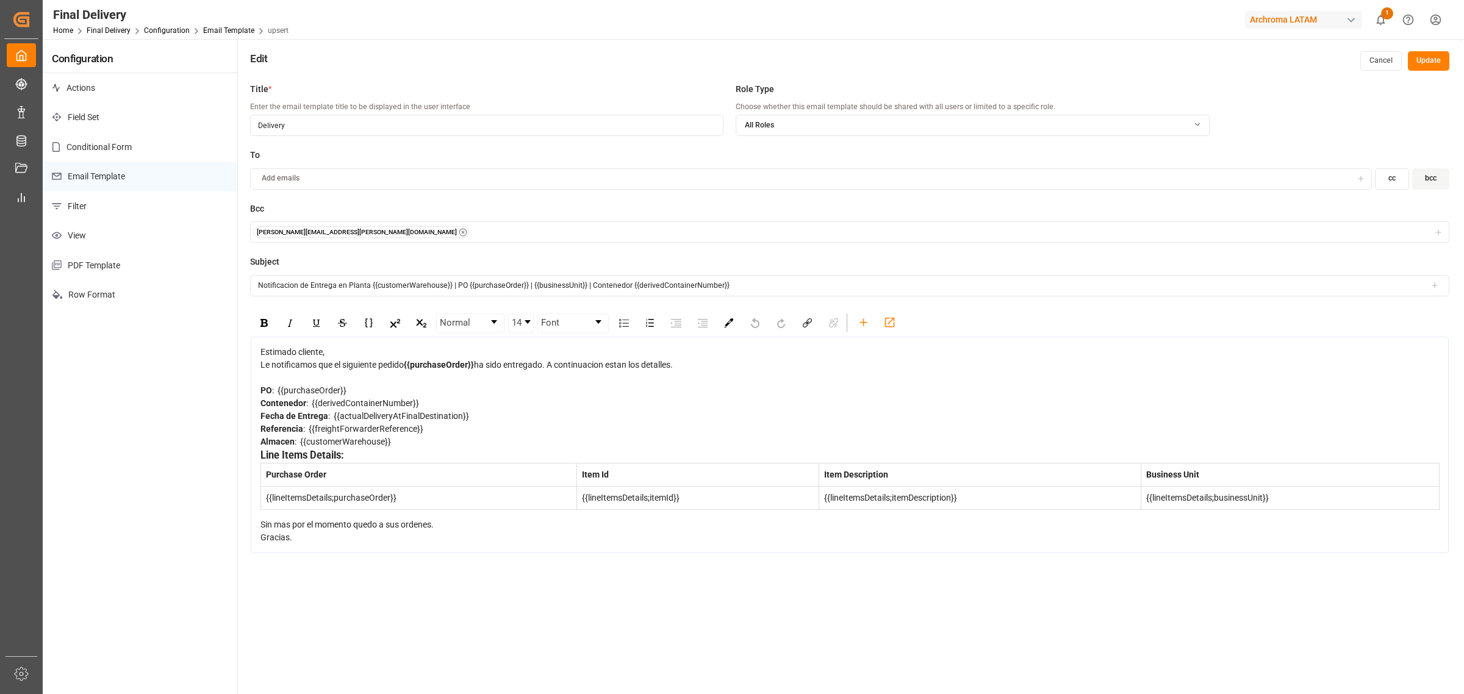
click at [436, 226] on div "elsie.sanchez@leschaco.com" at bounding box center [850, 232] width 1194 height 12
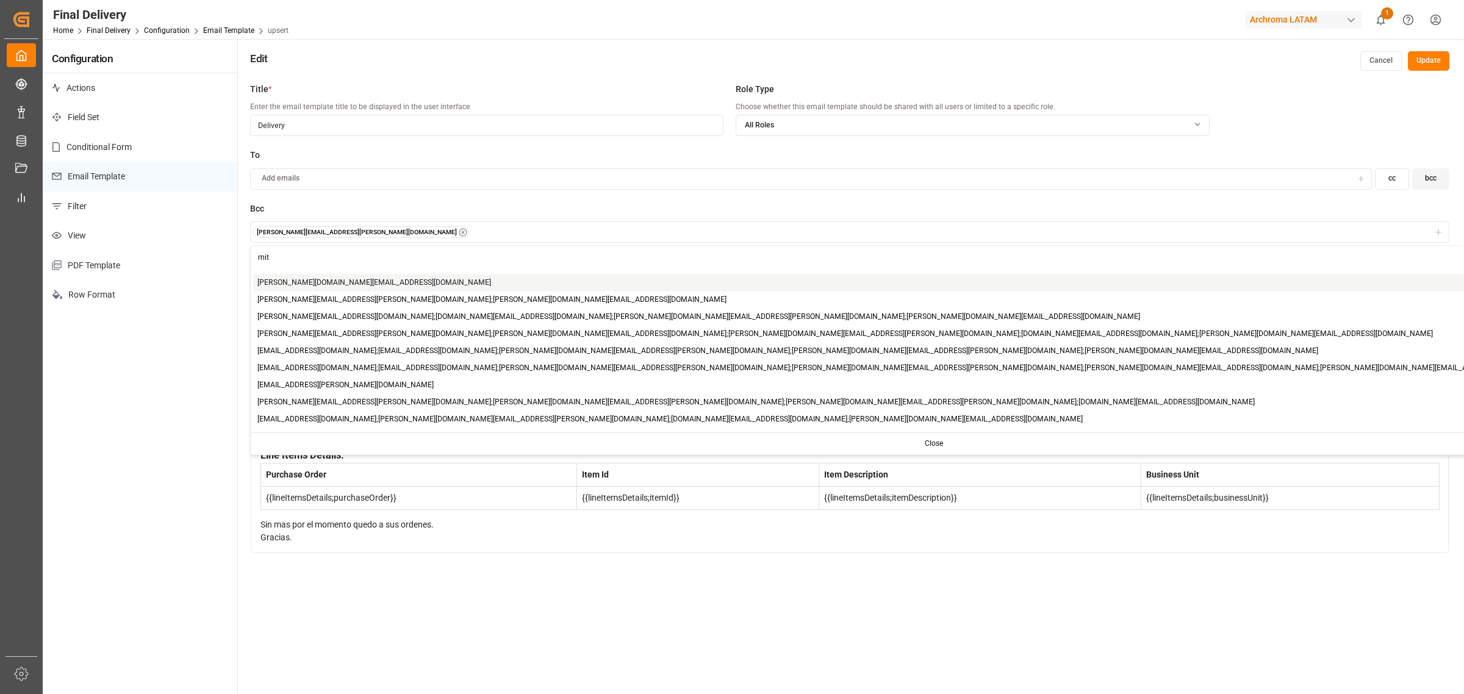
type input "mit"
click at [369, 290] on div "mitzi.madrid@leschaco.com" at bounding box center [934, 282] width 1362 height 17
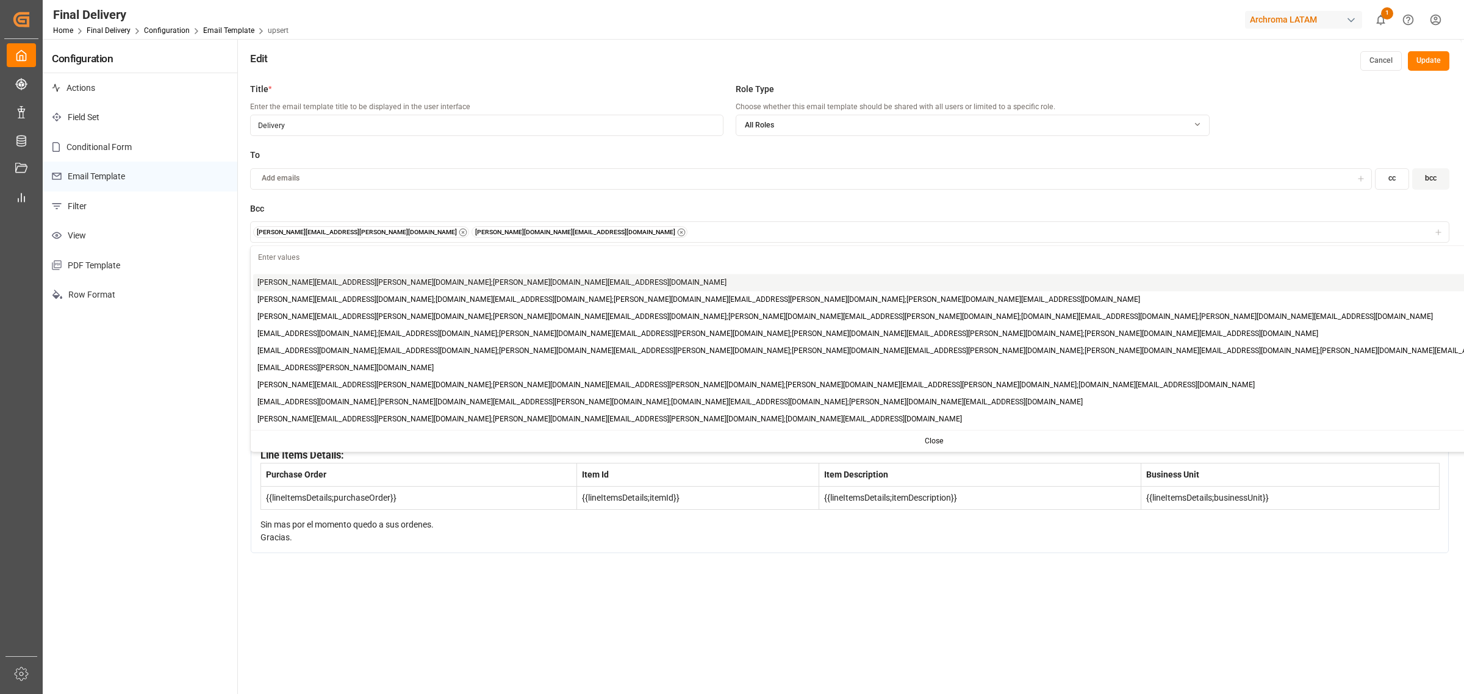
click at [976, 66] on button "Update" at bounding box center [1428, 61] width 41 height 20
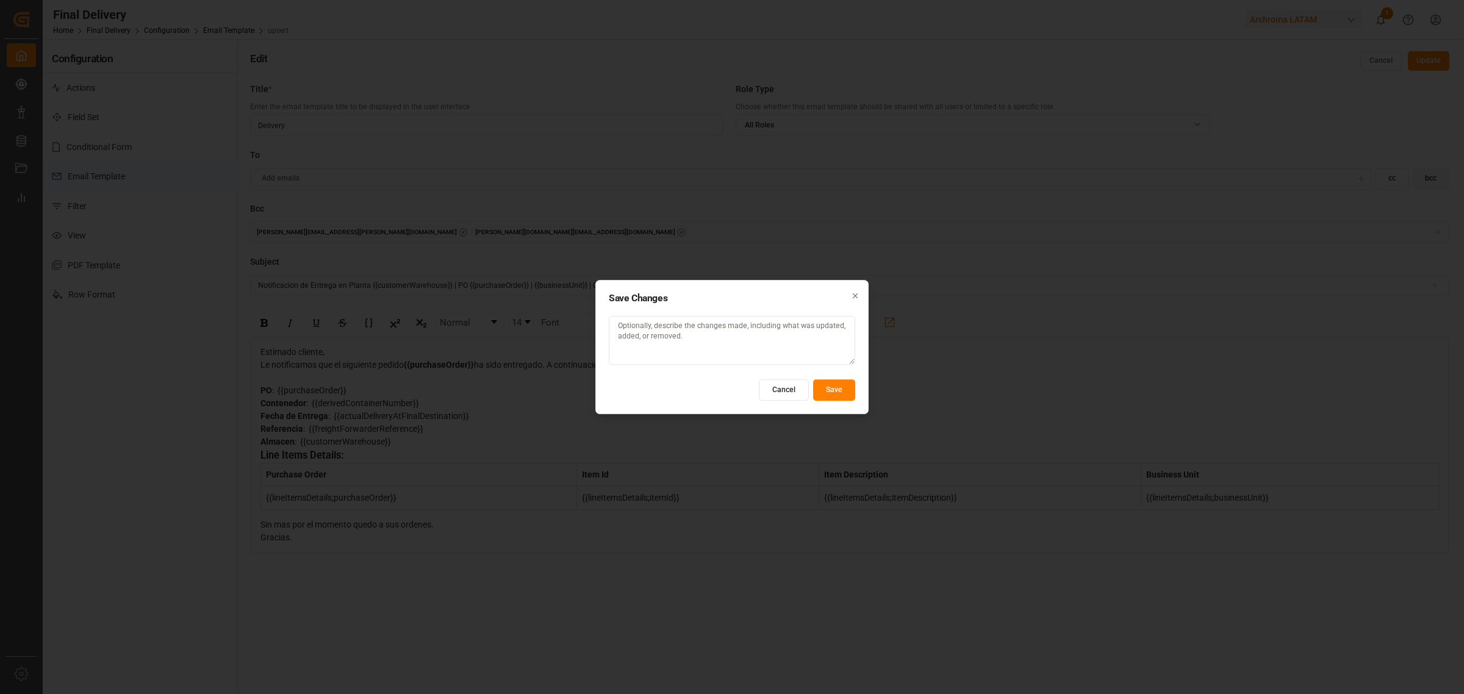
click at [850, 398] on button "Save" at bounding box center [834, 389] width 42 height 21
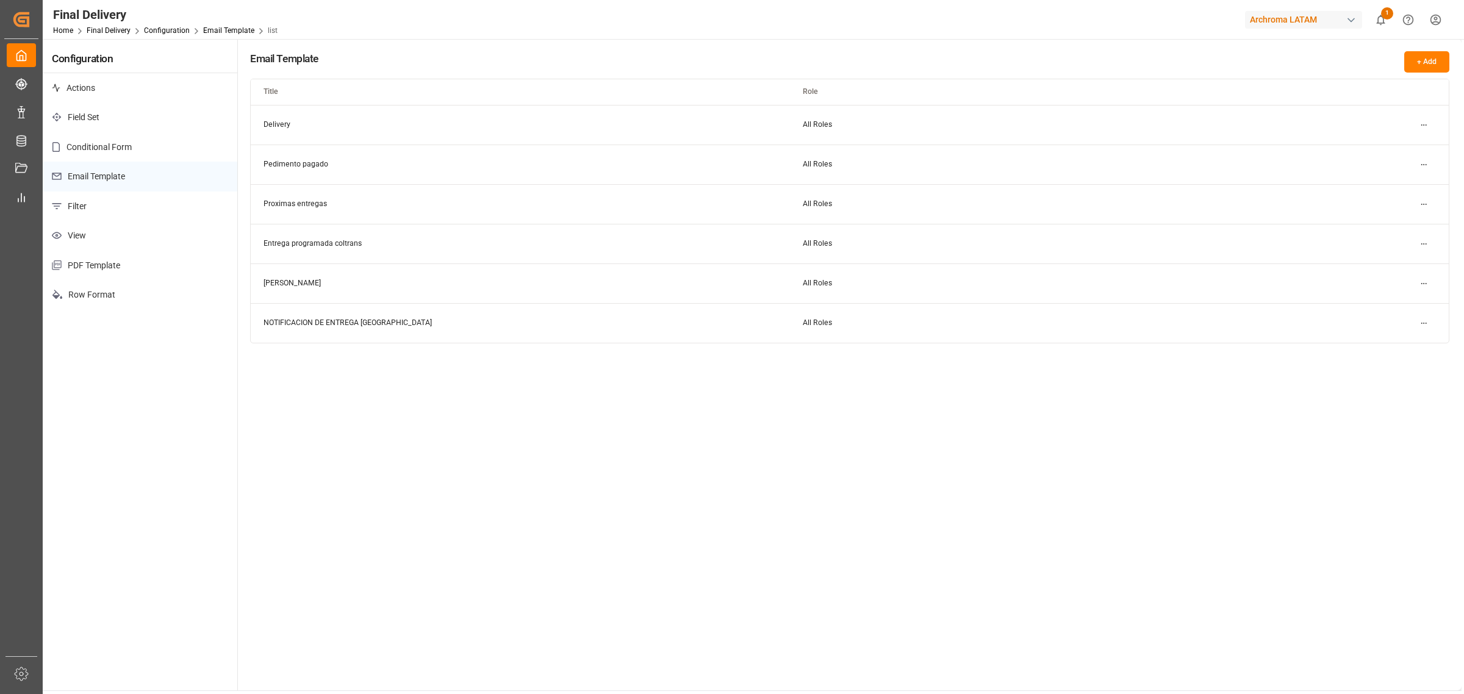
click at [733, 414] on div "Email Template + Add Title Role Delivery All Roles Pedimento pagado All Roles P…" at bounding box center [850, 365] width 1224 height 652
click at [844, 420] on div "Email Template + Add Title Role Delivery All Roles Pedimento pagado All Roles P…" at bounding box center [850, 365] width 1224 height 652
click at [976, 420] on div "Email Template + Add Title Role Delivery All Roles Pedimento pagado All Roles P…" at bounding box center [850, 365] width 1224 height 652
click at [886, 420] on div "Email Template + Add Title Role Delivery All Roles Pedimento pagado All Roles P…" at bounding box center [850, 365] width 1224 height 652
click at [827, 420] on div "Email Template + Add Title Role Delivery All Roles Pedimento pagado All Roles P…" at bounding box center [850, 365] width 1224 height 652
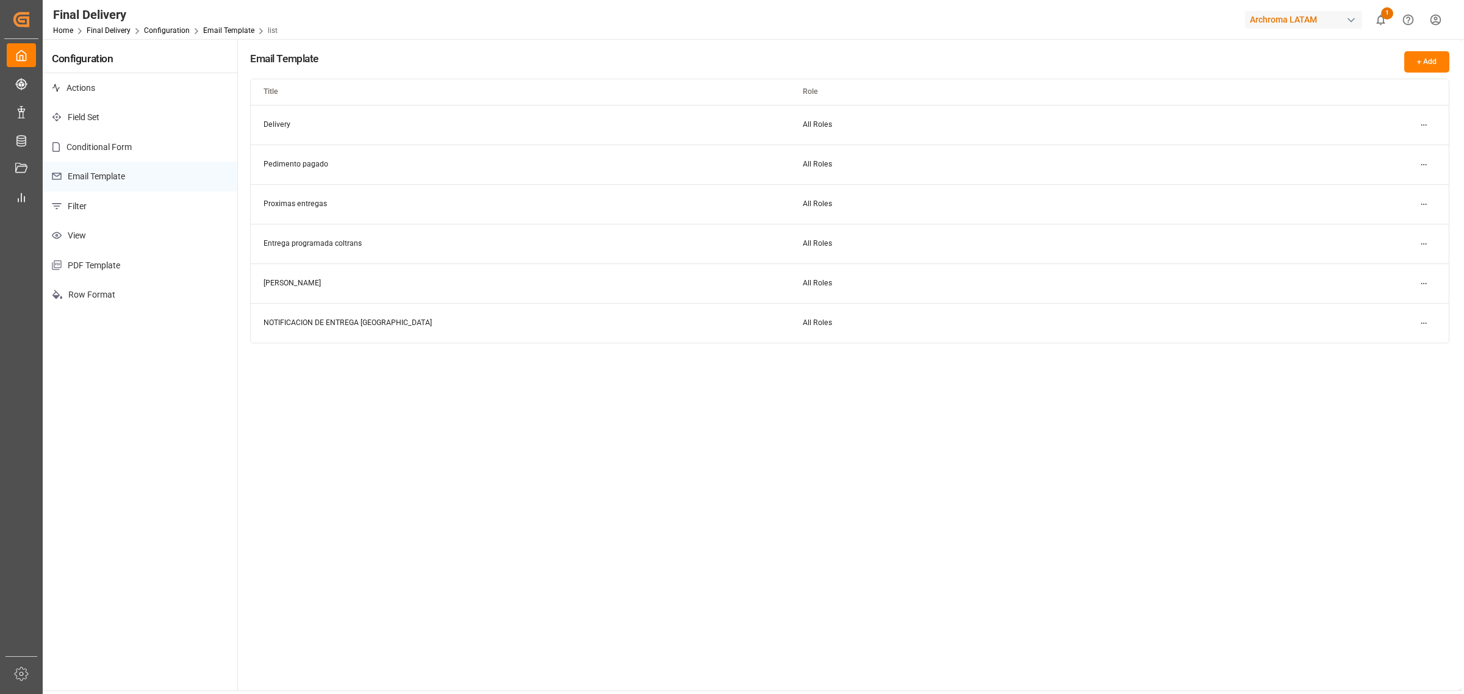
click at [779, 420] on div "Email Template + Add Title Role Delivery All Roles Pedimento pagado All Roles P…" at bounding box center [850, 365] width 1224 height 652
click at [763, 420] on div "Email Template + Add Title Role Delivery All Roles Pedimento pagado All Roles P…" at bounding box center [850, 365] width 1224 height 652
click at [489, 420] on div "Email Template + Add Title Role Delivery All Roles Pedimento pagado All Roles P…" at bounding box center [850, 365] width 1224 height 652
click at [117, 26] on link "Final Delivery" at bounding box center [109, 30] width 44 height 9
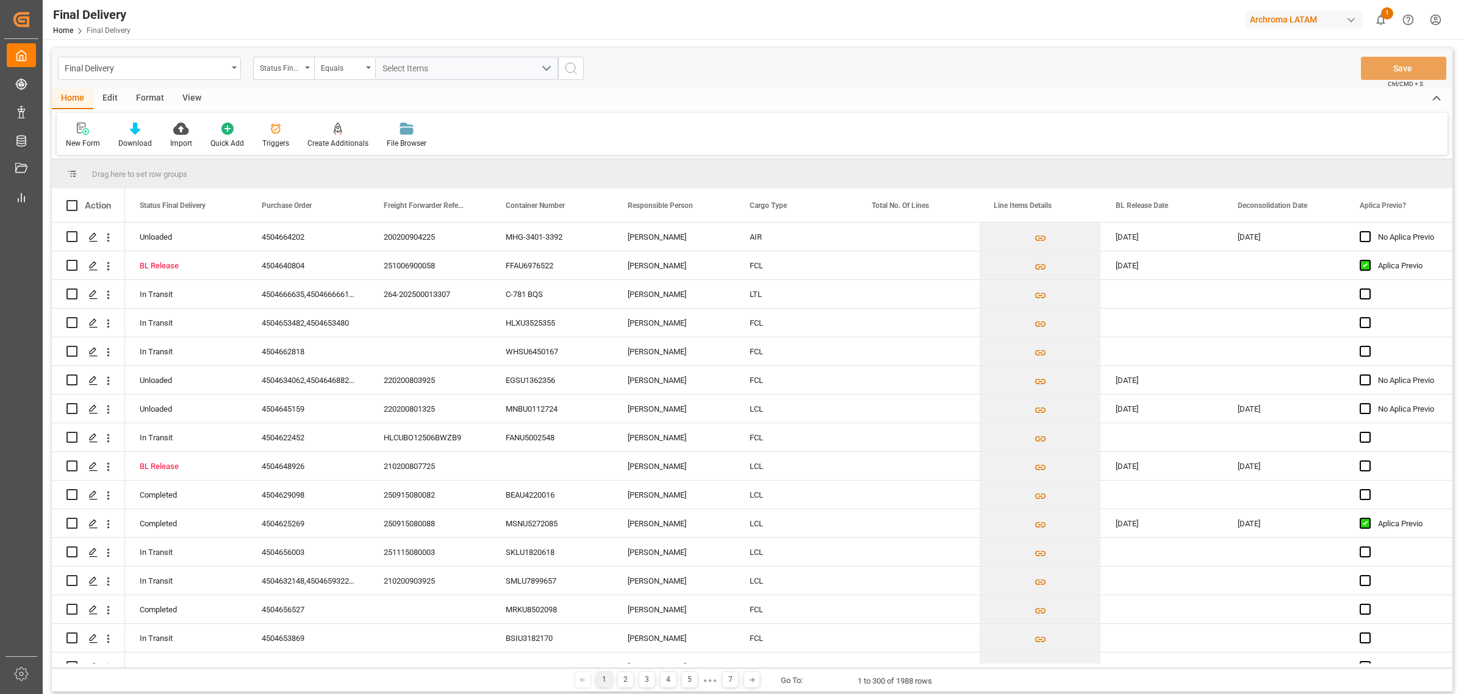
click at [116, 96] on div "Edit" at bounding box center [110, 98] width 34 height 21
click at [242, 142] on div "Configuration" at bounding box center [252, 143] width 46 height 11
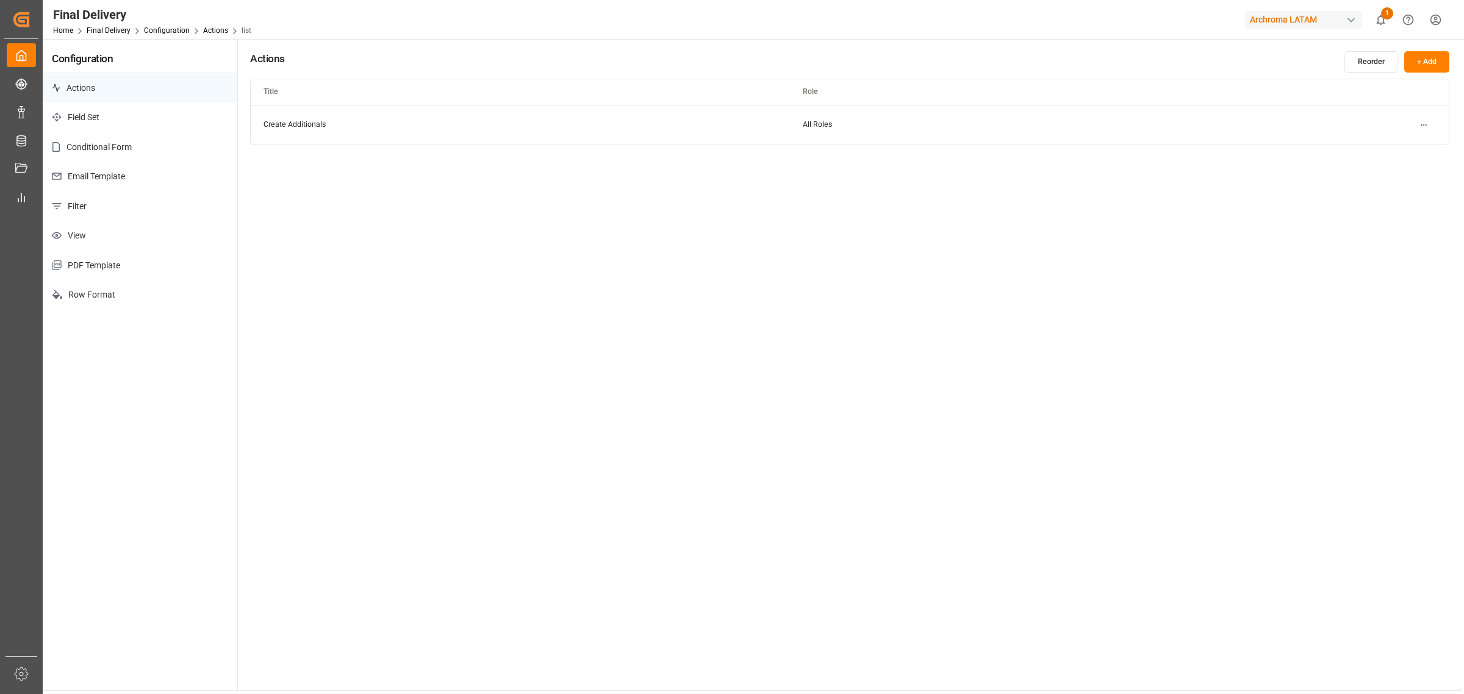
click at [126, 179] on p "Email Template" at bounding box center [140, 177] width 195 height 30
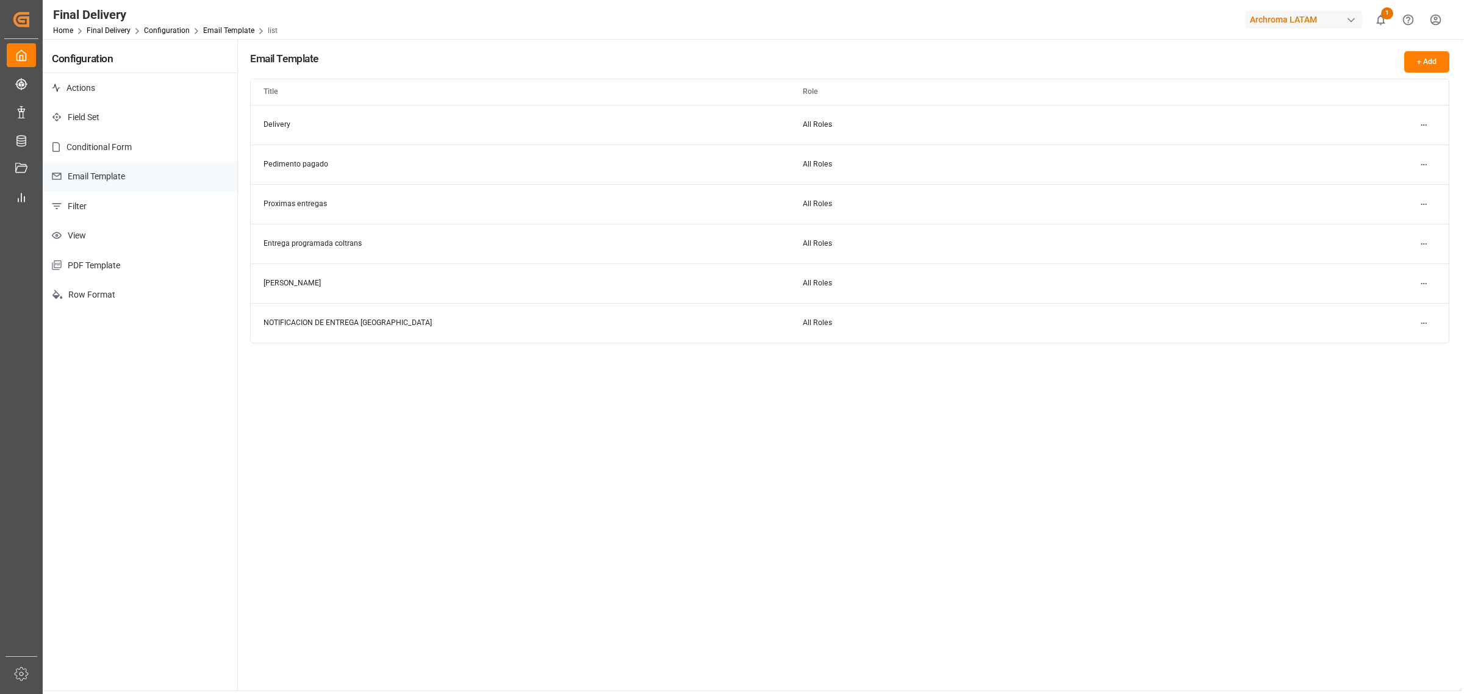
click at [760, 420] on div "Email Template + Add Title Role Delivery All Roles Pedimento pagado All Roles P…" at bounding box center [850, 365] width 1224 height 652
click at [976, 209] on html "Created by potrace 1.15, written by Peter Selinger 2001-2017 Created by potrace…" at bounding box center [732, 347] width 1464 height 694
click at [976, 259] on small "Delete" at bounding box center [1386, 262] width 22 height 7
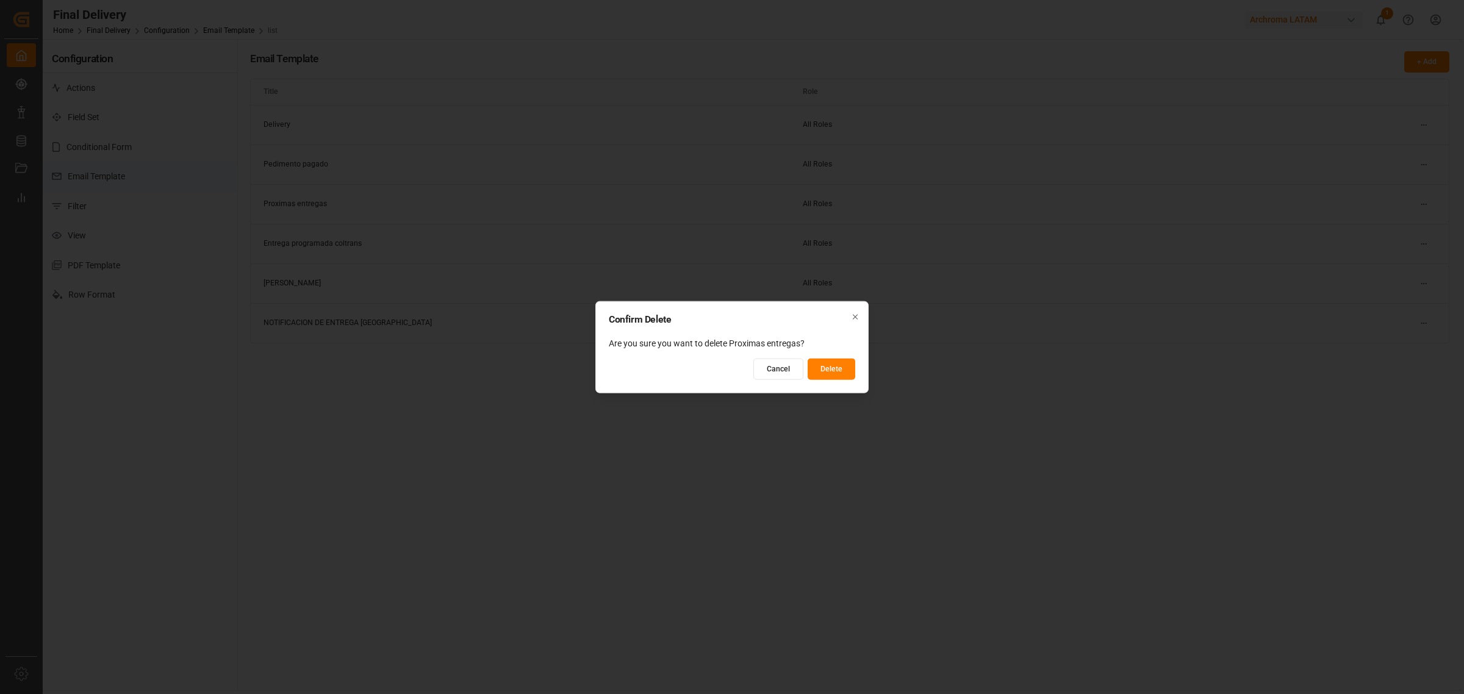
click at [818, 367] on button "Delete" at bounding box center [832, 368] width 48 height 21
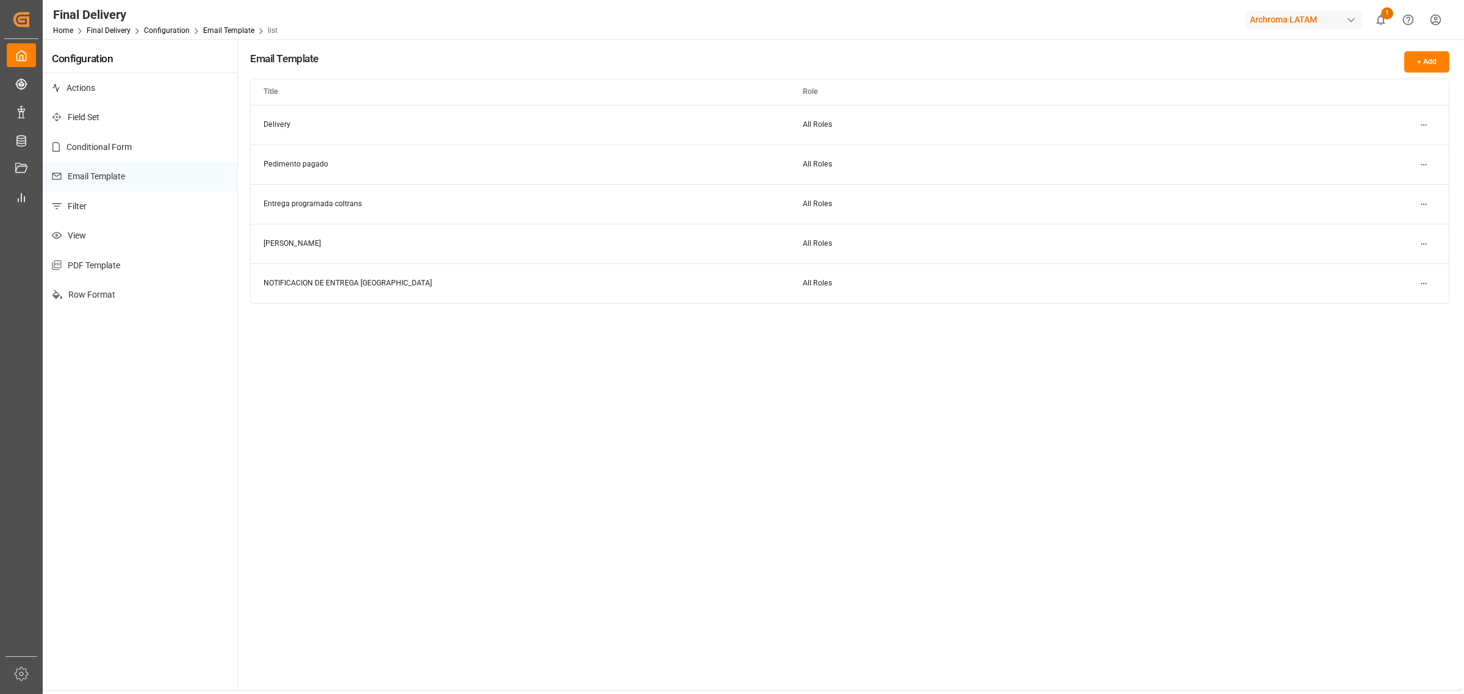
click at [444, 420] on div "Email Template + Add Title Role Delivery All Roles Pedimento pagado All Roles E…" at bounding box center [850, 365] width 1224 height 652
click at [699, 315] on div "Email Template + Add Title Role Delivery All Roles Pedimento pagado All Roles E…" at bounding box center [850, 365] width 1224 height 652
click at [593, 336] on div "Email Template + Add Title Role Delivery All Roles Pedimento pagado All Roles E…" at bounding box center [850, 365] width 1224 height 652
click at [595, 420] on div "Email Template + Add Title Role Delivery All Roles Pedimento pagado All Roles E…" at bounding box center [850, 365] width 1224 height 652
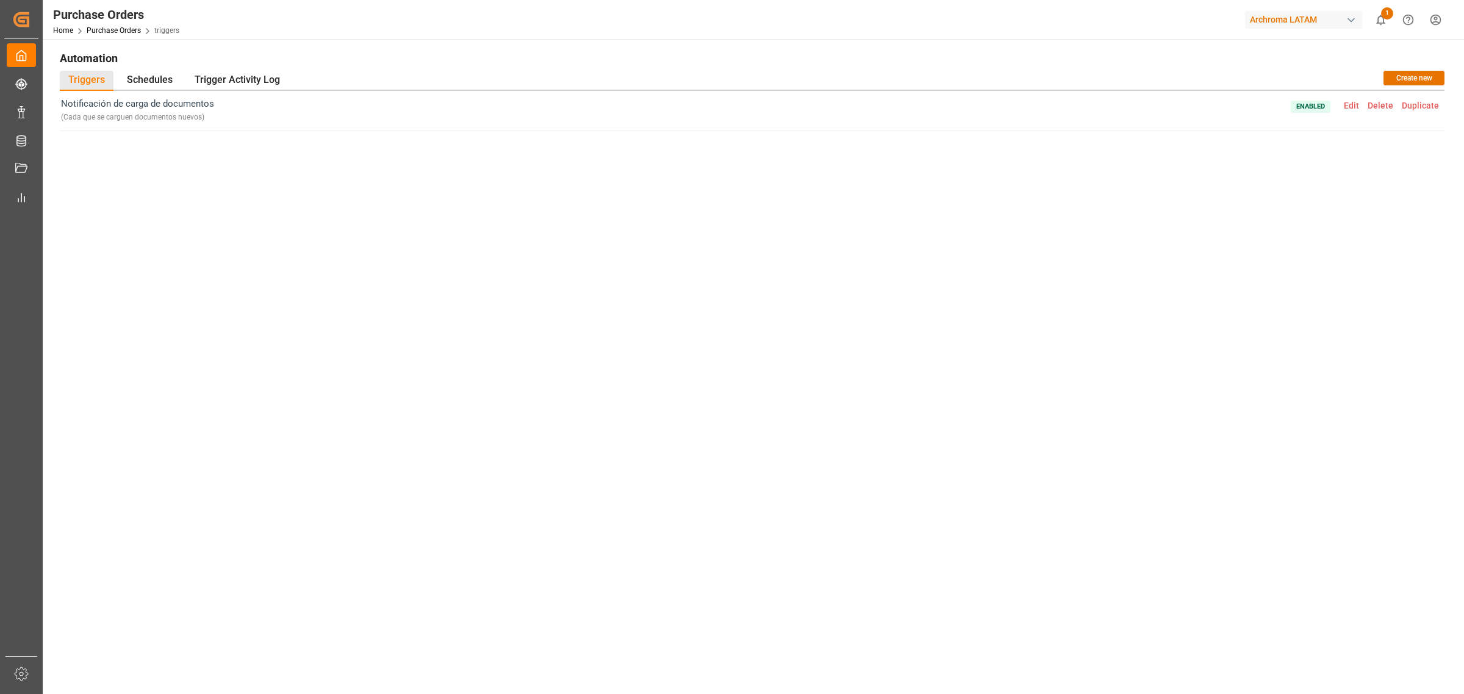
drag, startPoint x: 641, startPoint y: 361, endPoint x: 616, endPoint y: 376, distance: 28.8
click at [619, 373] on div "Notificación de carga de documentos ( Cada que se carguen documentos nuevos ) E…" at bounding box center [752, 330] width 1385 height 478
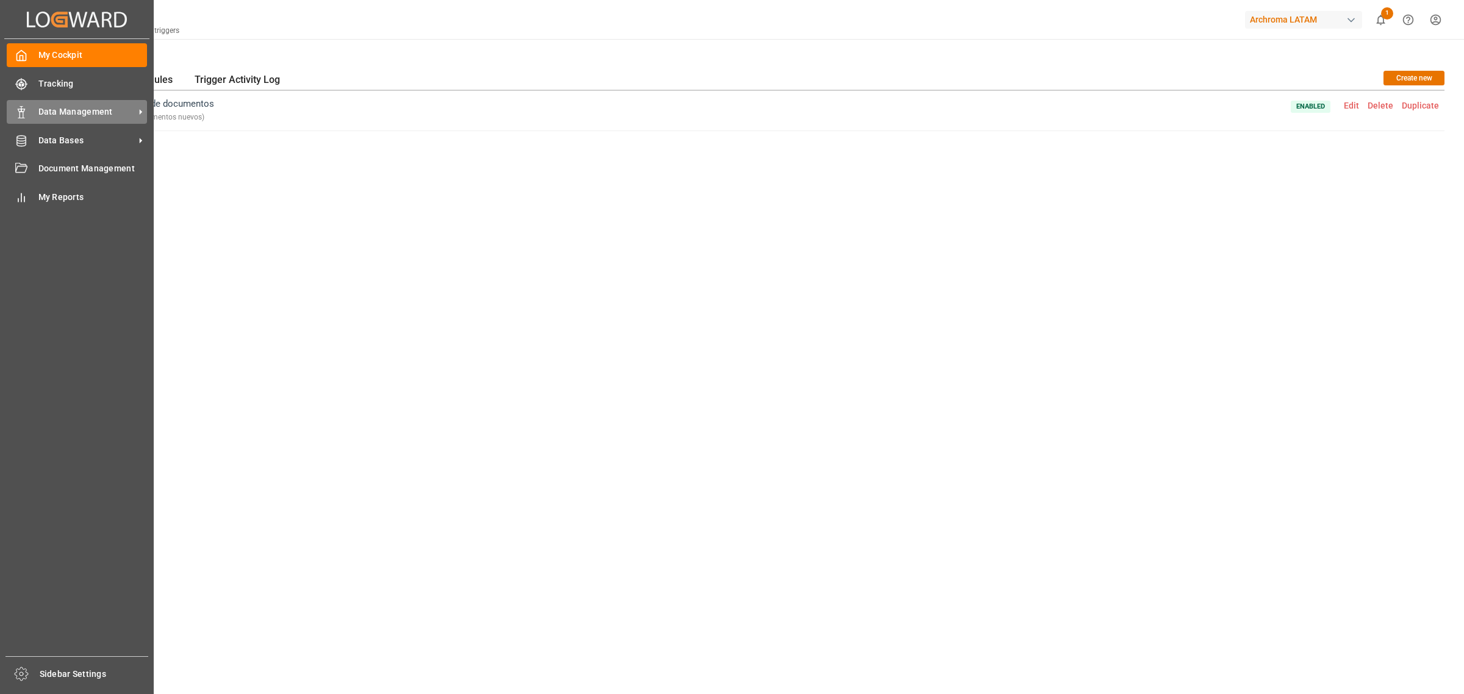
click at [72, 119] on div "Data Management Data Management" at bounding box center [77, 112] width 140 height 24
click at [71, 118] on span "Data Management" at bounding box center [86, 112] width 96 height 13
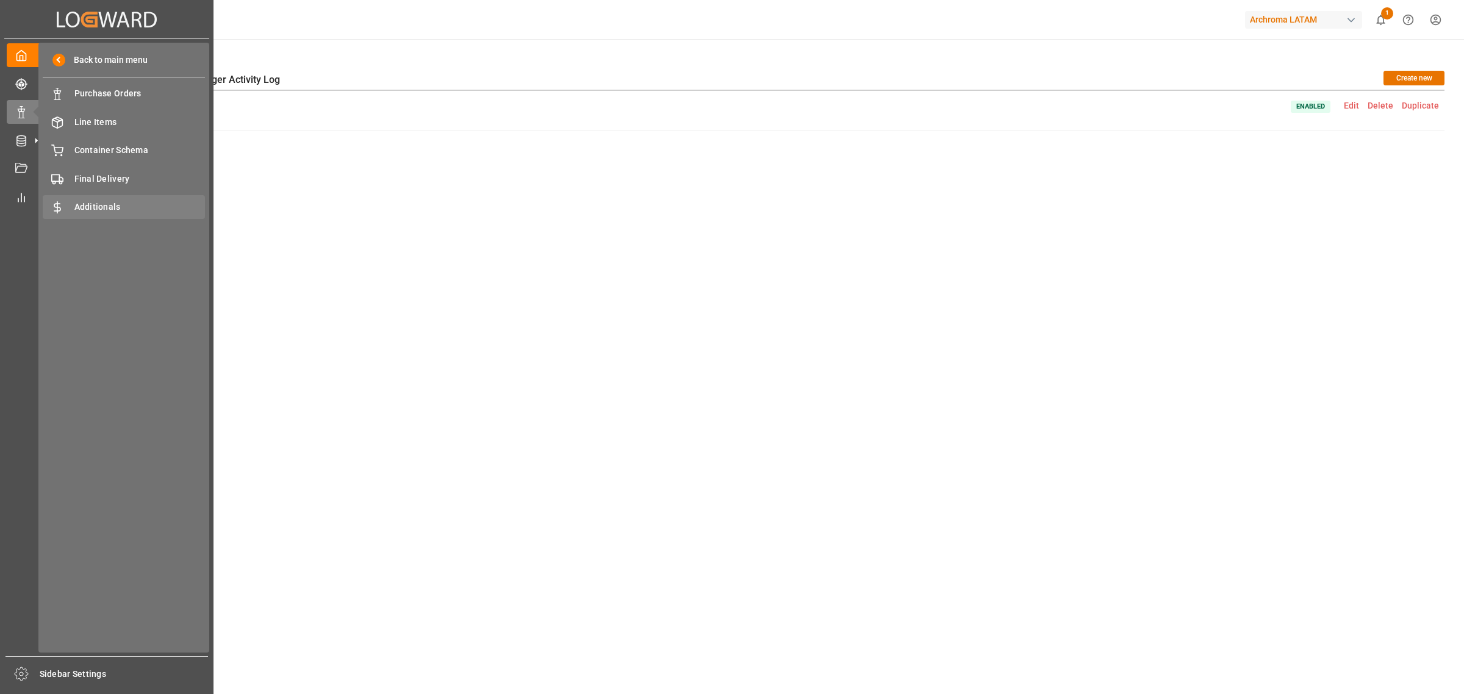
click at [132, 215] on div "Additionals Additionals" at bounding box center [124, 207] width 162 height 24
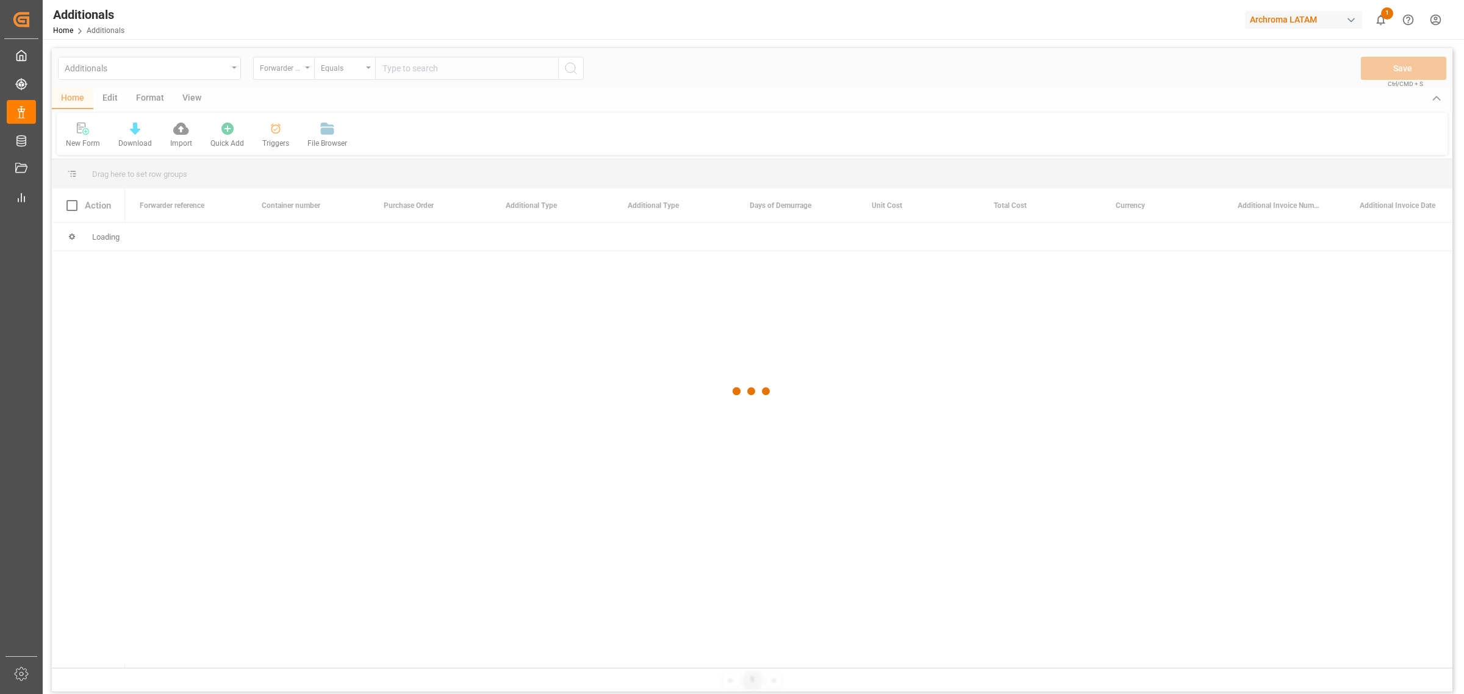
click at [122, 96] on div at bounding box center [752, 391] width 1401 height 687
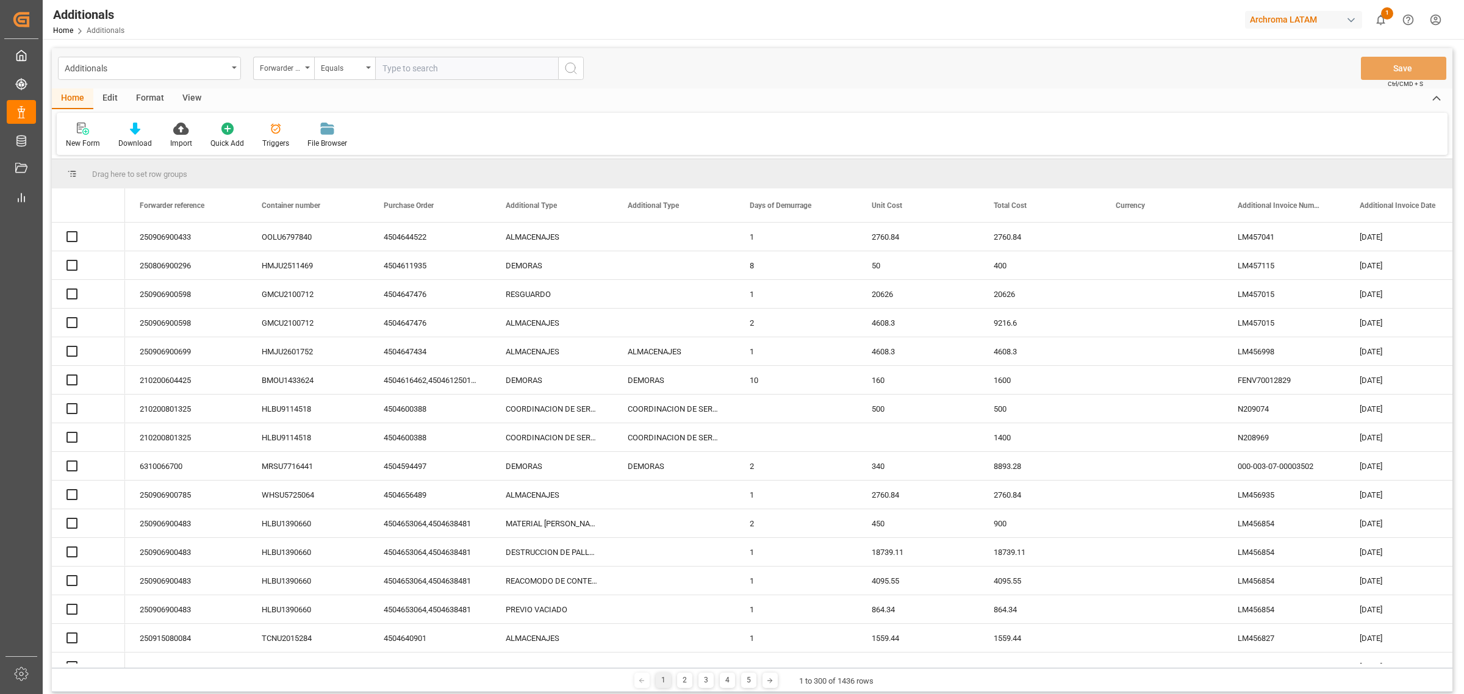
click at [113, 102] on div "Edit" at bounding box center [110, 98] width 34 height 21
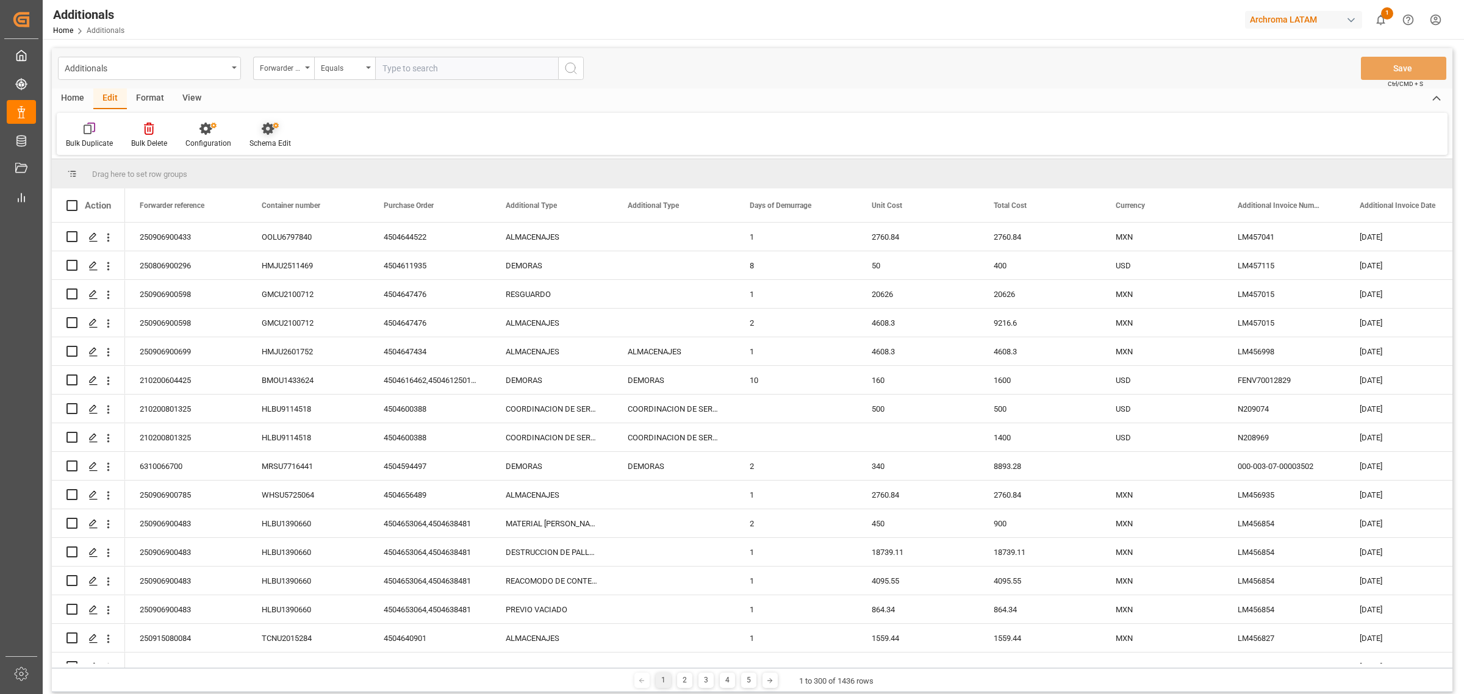
click at [269, 138] on div "Schema Edit" at bounding box center [270, 143] width 41 height 11
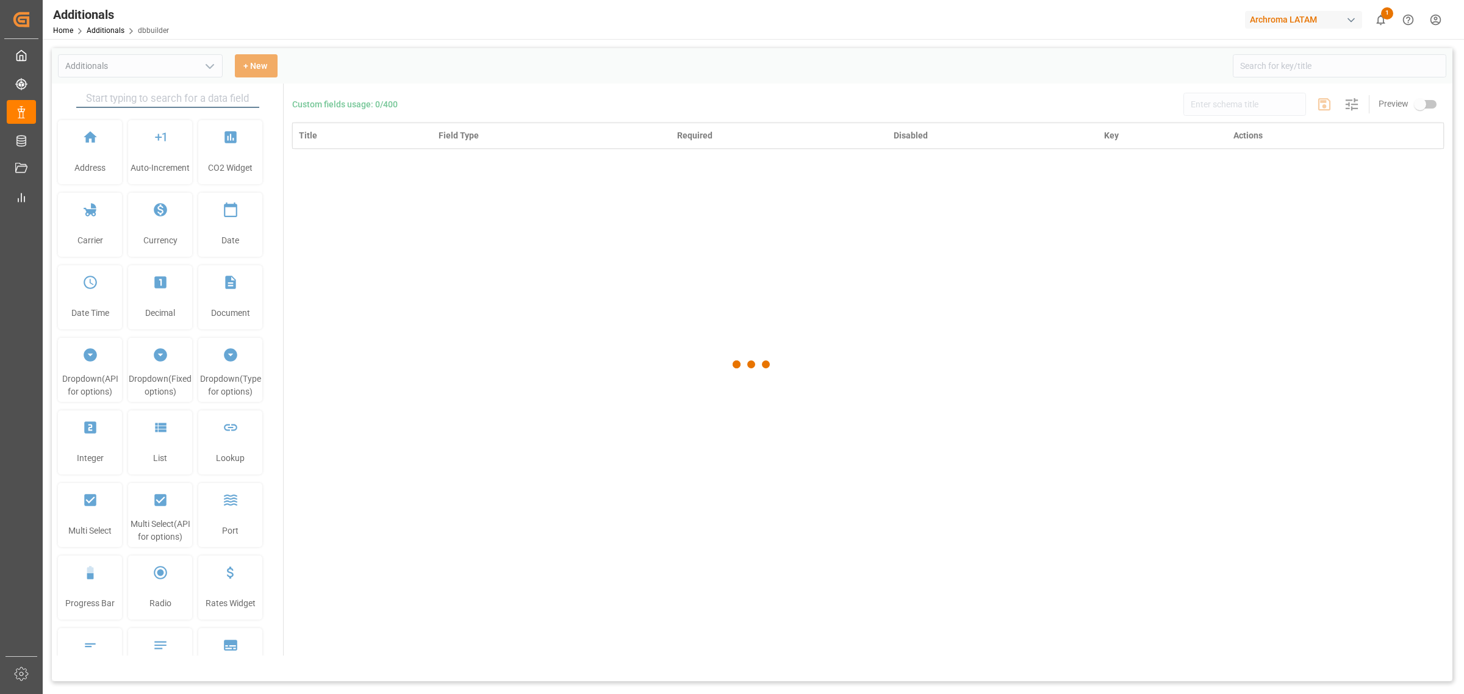
type input "Additionals"
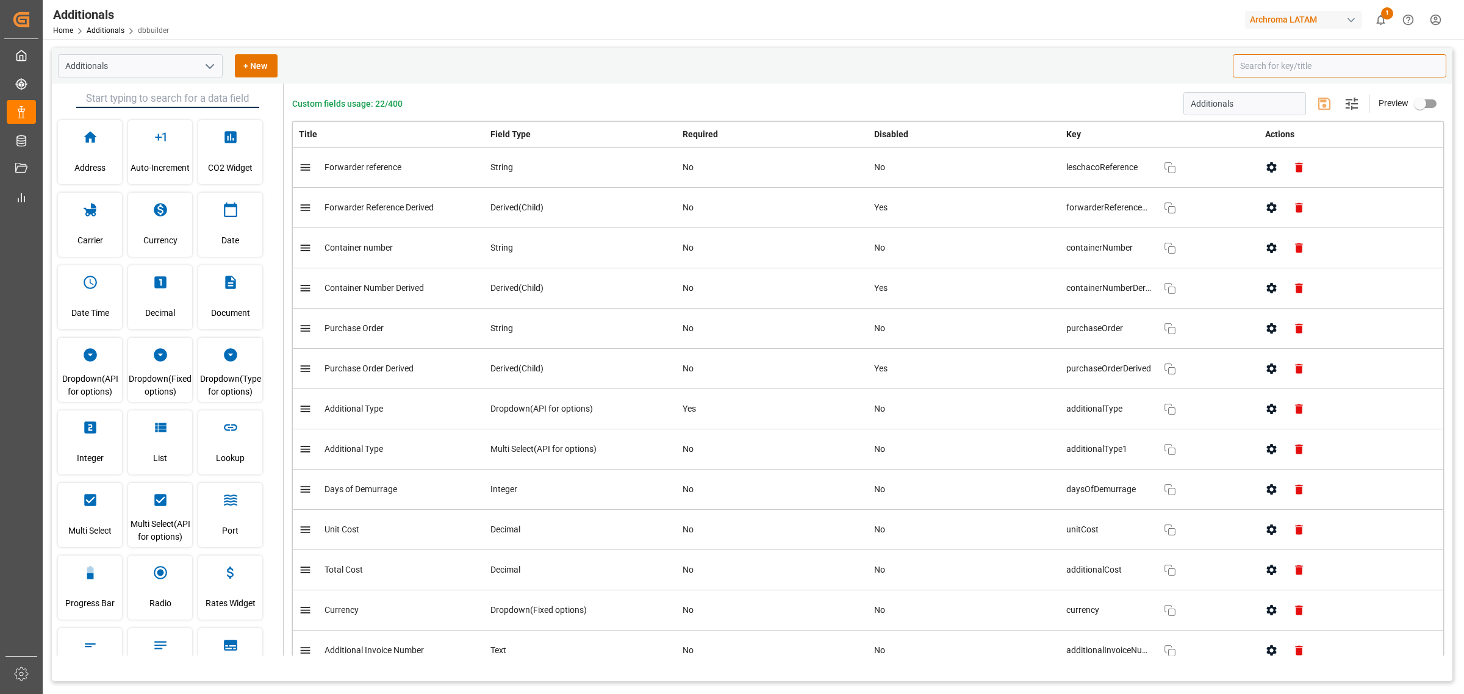
click at [1260, 74] on input at bounding box center [1340, 65] width 214 height 23
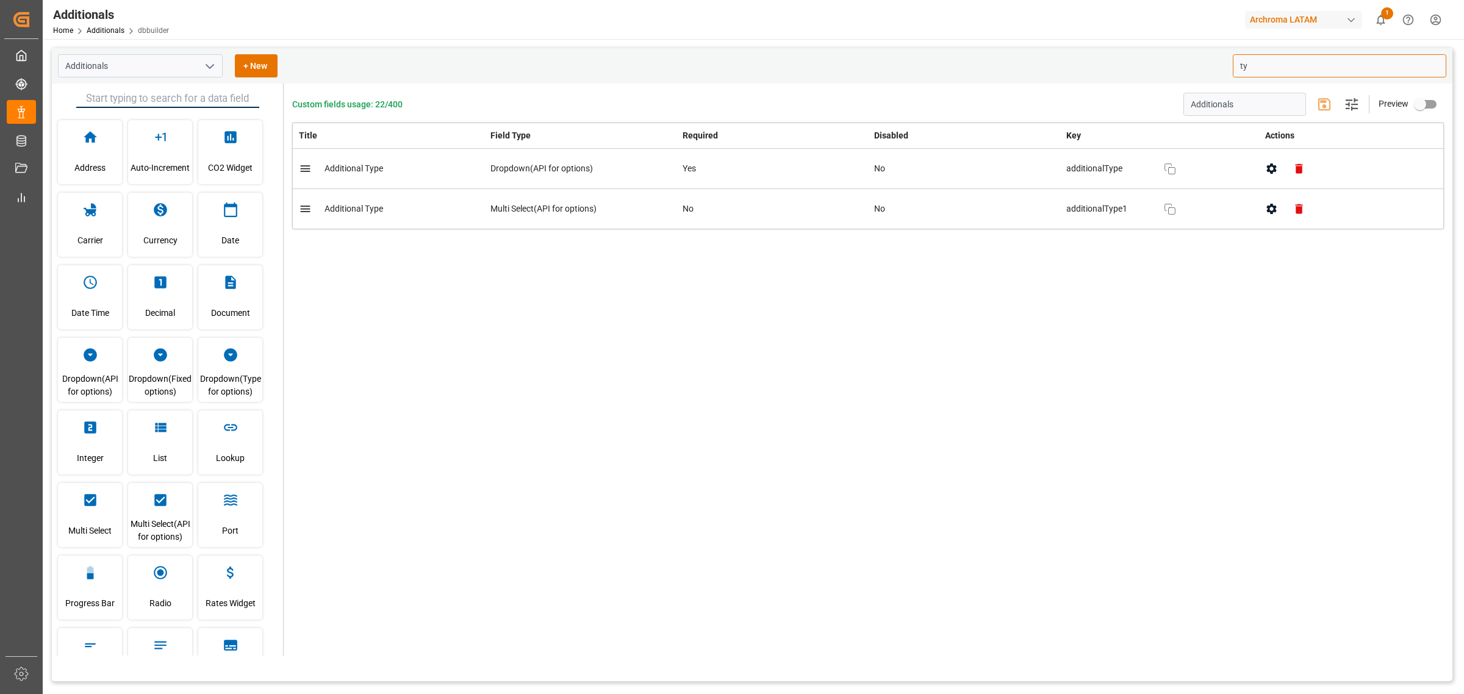
click at [1293, 205] on icon "button" at bounding box center [1299, 209] width 13 height 13
type input "ty"
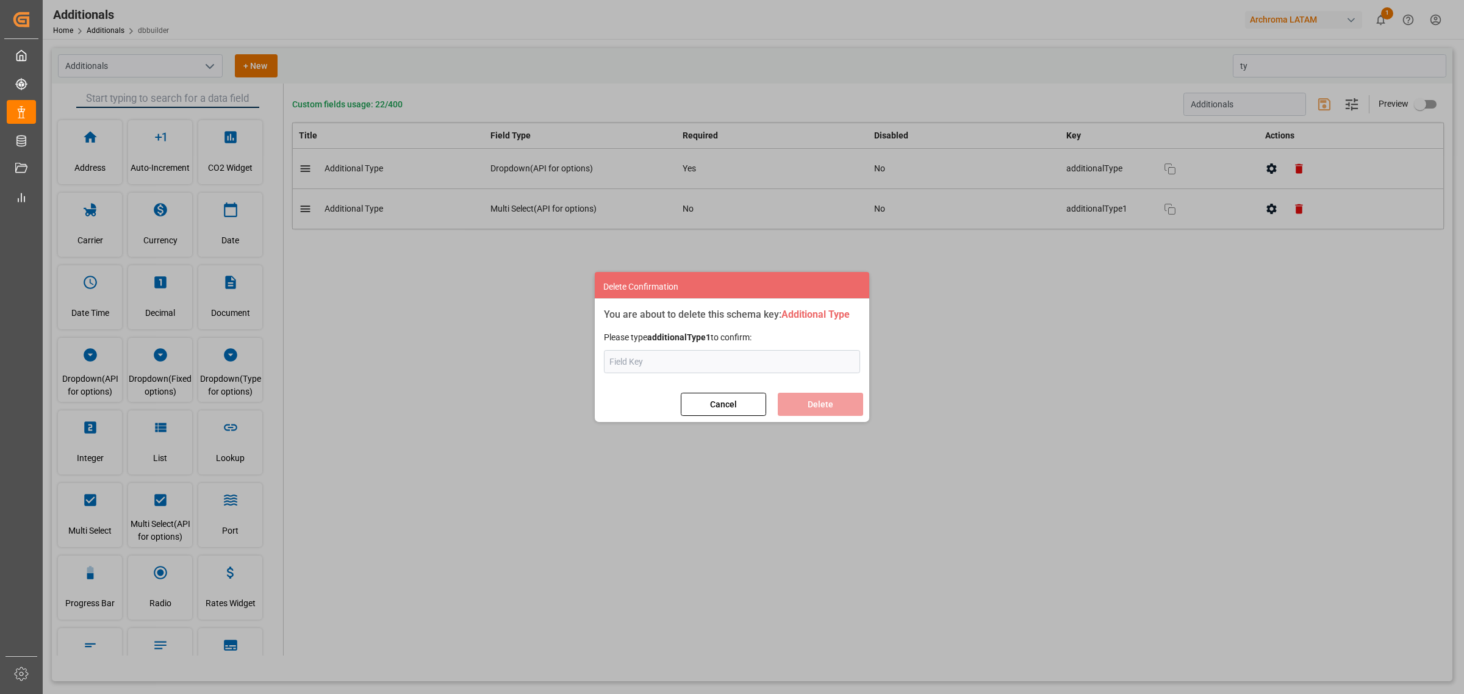
click at [689, 365] on input "text" at bounding box center [732, 361] width 256 height 23
type input "additionalType1"
click at [852, 410] on button "Delete" at bounding box center [820, 404] width 85 height 23
